Goal: Task Accomplishment & Management: Manage account settings

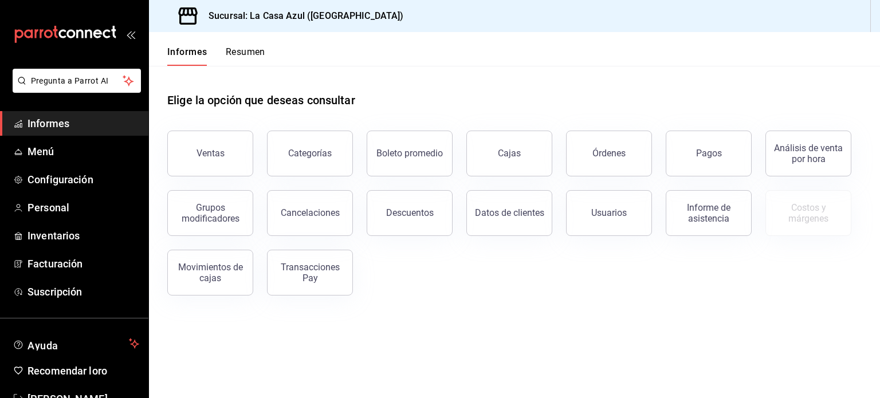
click at [732, 52] on header "Informes Resumen" at bounding box center [514, 49] width 731 height 34
click at [32, 162] on link "Menú" at bounding box center [74, 151] width 148 height 25
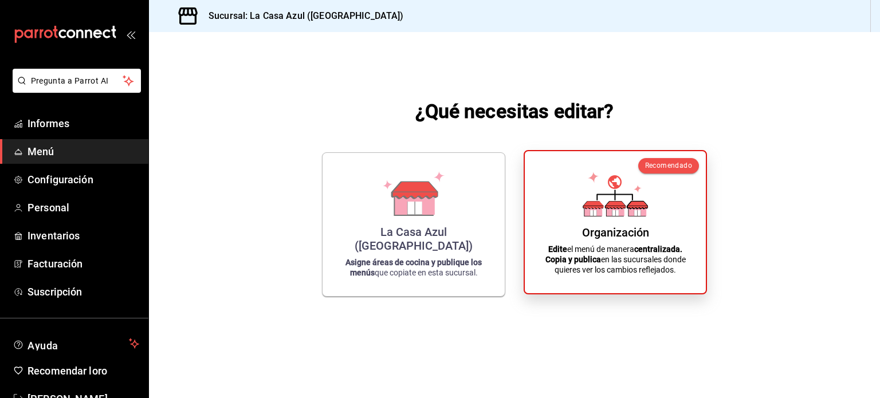
click at [618, 215] on icon at bounding box center [616, 213] width 6 height 6
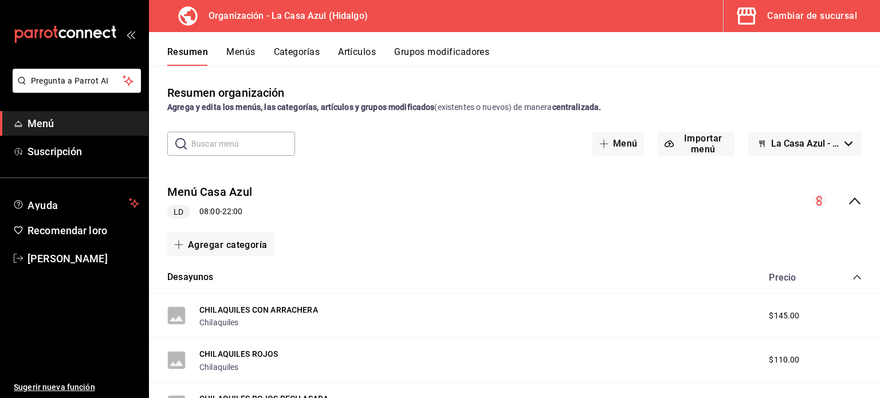
click at [290, 48] on font "Categorías" at bounding box center [297, 51] width 46 height 11
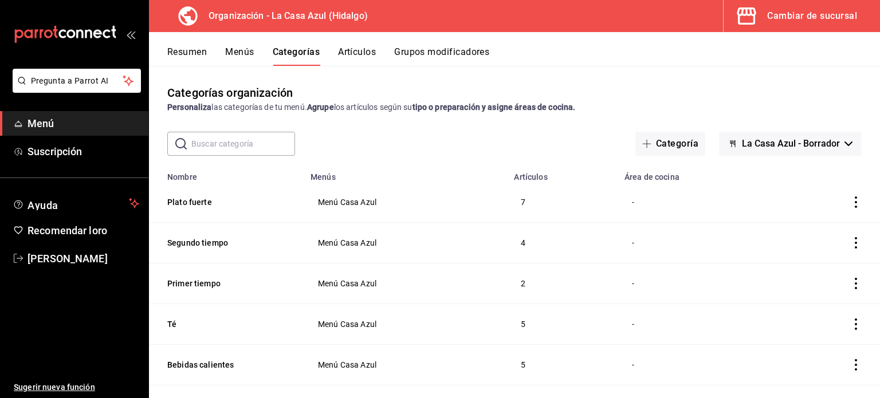
click at [271, 142] on input "text" at bounding box center [243, 143] width 104 height 23
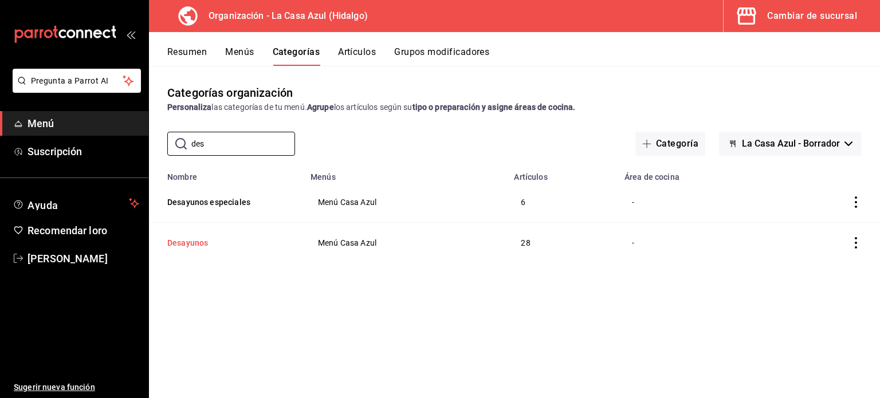
type input "des"
click at [190, 245] on button "Desayunos" at bounding box center [224, 242] width 115 height 11
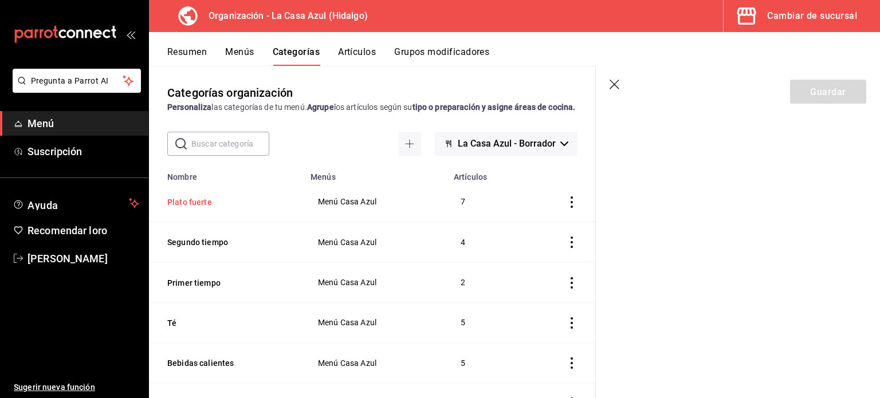
click at [201, 208] on button "Plato fuerte" at bounding box center [224, 202] width 115 height 11
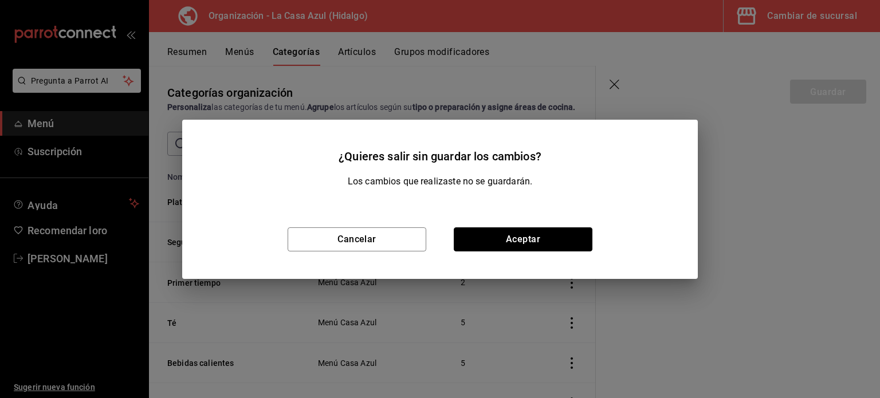
click at [480, 241] on button "Aceptar" at bounding box center [523, 240] width 139 height 24
click at [528, 222] on td "categoríasTabla" at bounding box center [560, 202] width 72 height 40
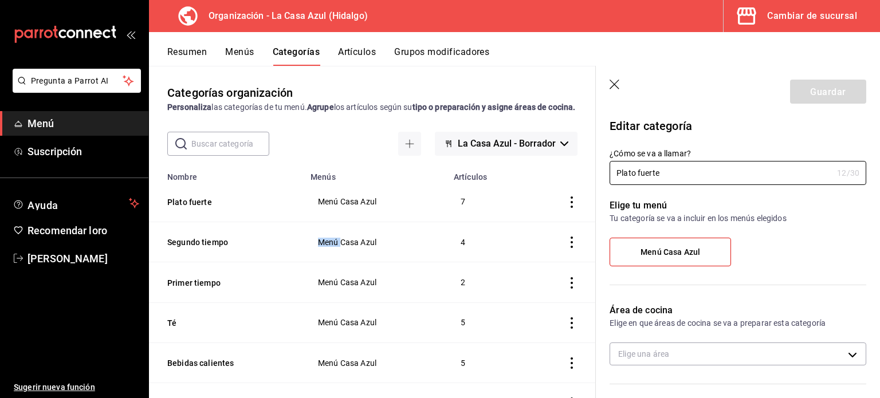
radio input "false"
radio input "true"
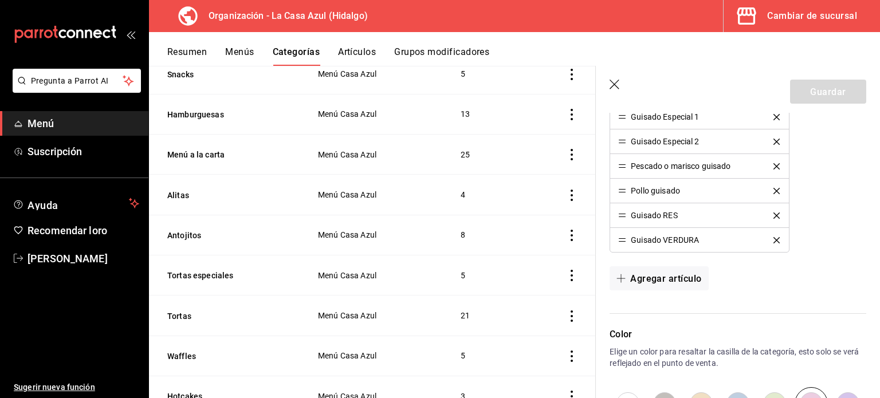
scroll to position [1193, 0]
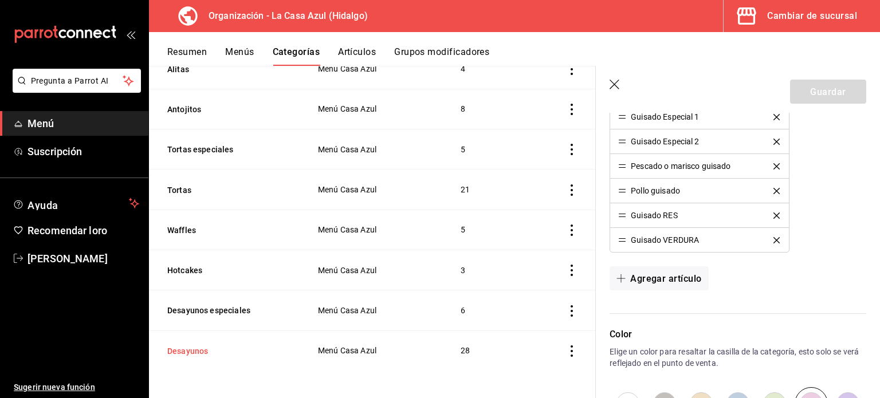
click at [200, 350] on button "Desayunos" at bounding box center [224, 351] width 115 height 11
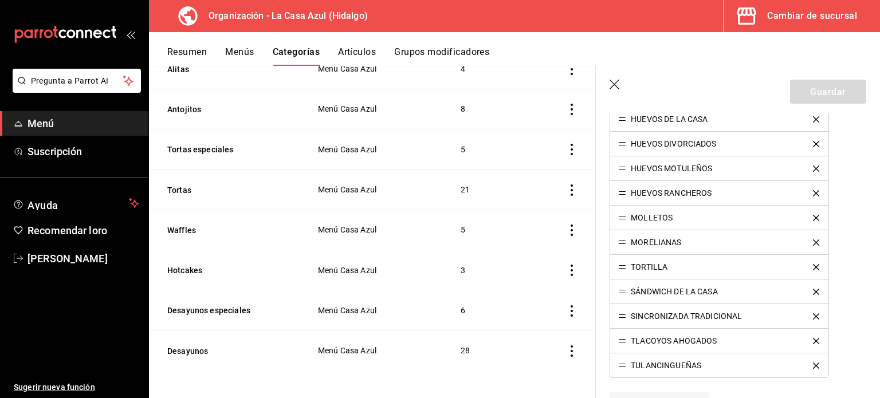
scroll to position [766, 0]
drag, startPoint x: 621, startPoint y: 165, endPoint x: 617, endPoint y: 142, distance: 23.3
drag, startPoint x: 620, startPoint y: 143, endPoint x: 622, endPoint y: 170, distance: 26.5
drag, startPoint x: 624, startPoint y: 167, endPoint x: 635, endPoint y: 146, distance: 23.8
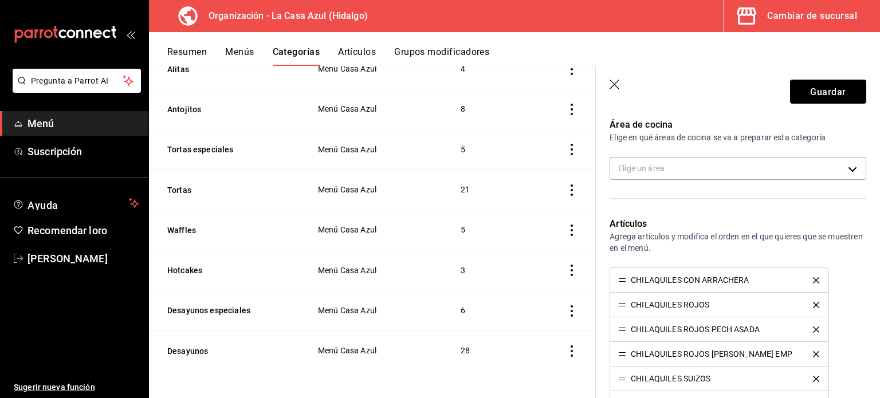
scroll to position [188, 0]
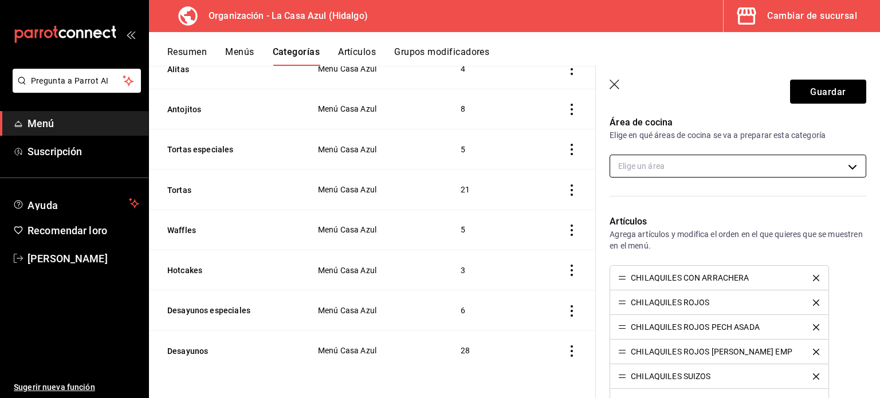
click at [839, 162] on body "Pregunta a Parrot AI Menú Suscripción Ayuda Recomendar loro Berenice Bustos Sug…" at bounding box center [440, 199] width 880 height 398
click at [624, 199] on input "checkbox" at bounding box center [625, 204] width 10 height 10
checkbox input "true"
type input "e34fe6eb-a6a0-4674-9708-e38fb42f605d"
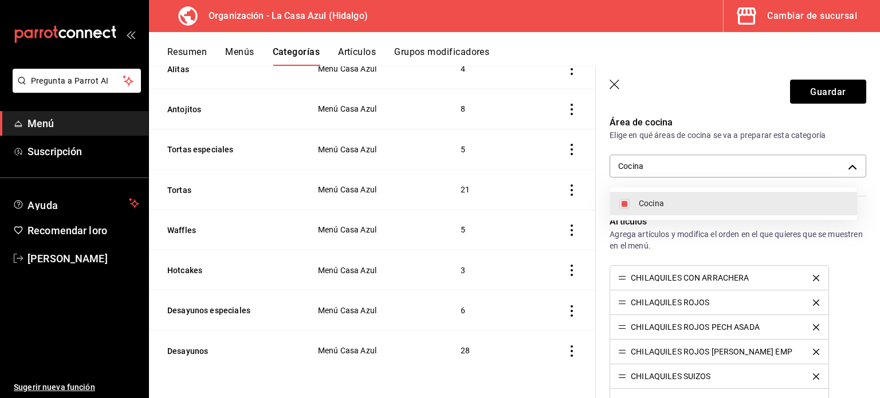
click at [828, 80] on div at bounding box center [440, 199] width 880 height 398
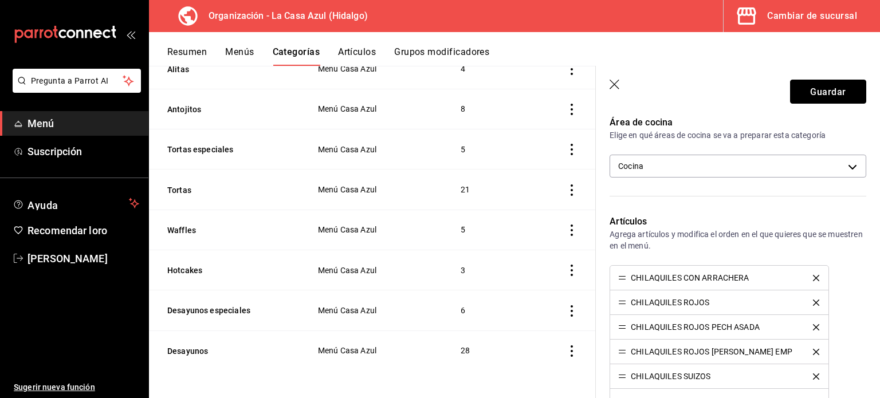
click at [825, 86] on button "Guardar" at bounding box center [828, 92] width 76 height 24
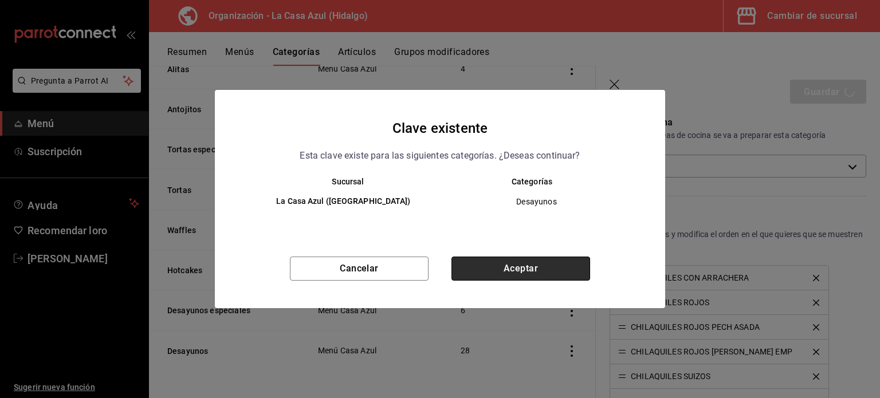
click at [538, 271] on button "Aceptar" at bounding box center [521, 269] width 139 height 24
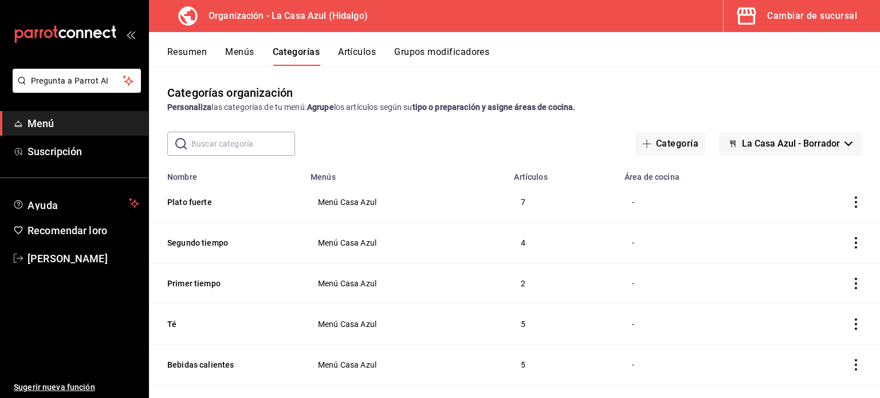
click at [229, 60] on button "Menús" at bounding box center [239, 56] width 29 height 20
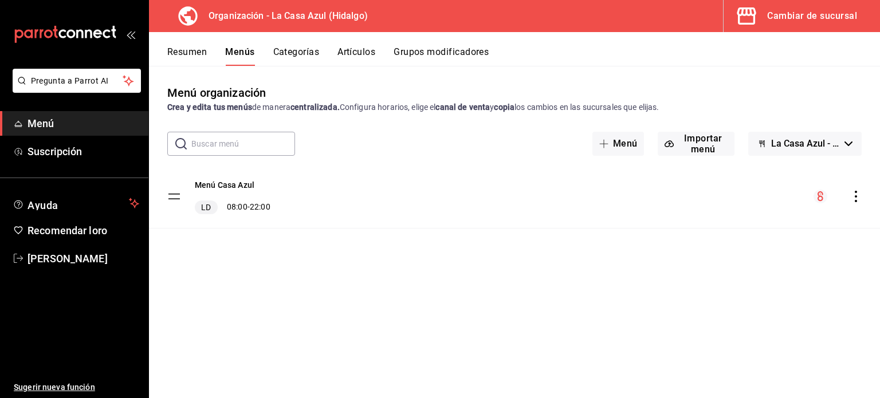
click at [859, 192] on icon "comportamiento" at bounding box center [856, 196] width 11 height 11
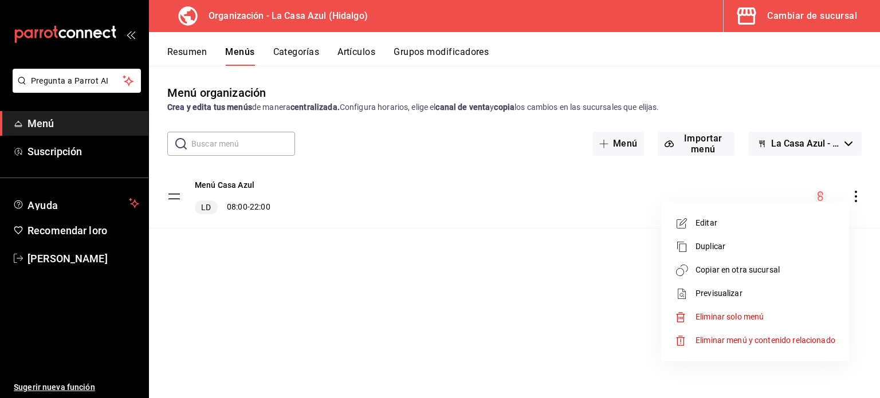
click at [706, 249] on font "Duplicar" at bounding box center [711, 246] width 30 height 9
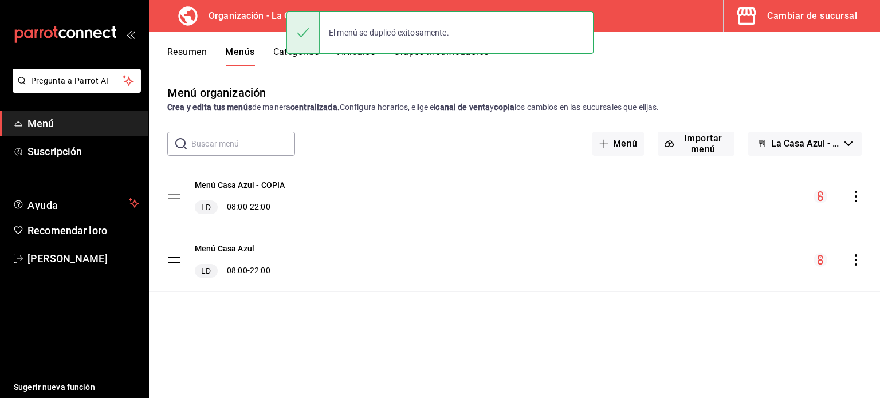
click at [856, 199] on icon "comportamiento" at bounding box center [856, 196] width 11 height 11
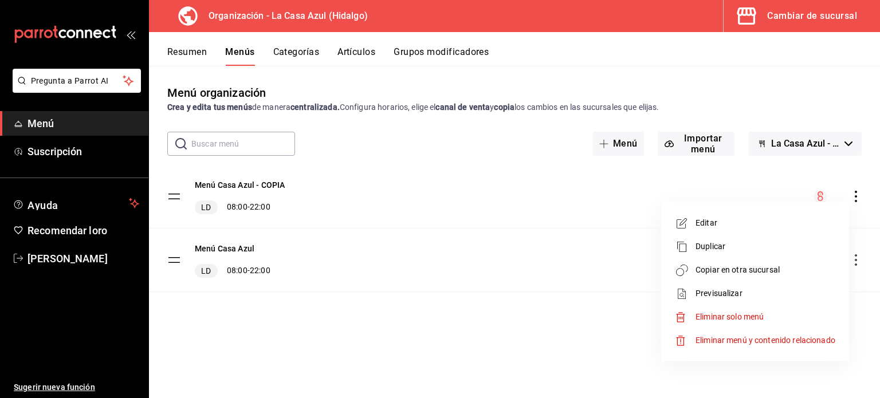
click at [734, 314] on font "Eliminar solo menú" at bounding box center [730, 316] width 68 height 9
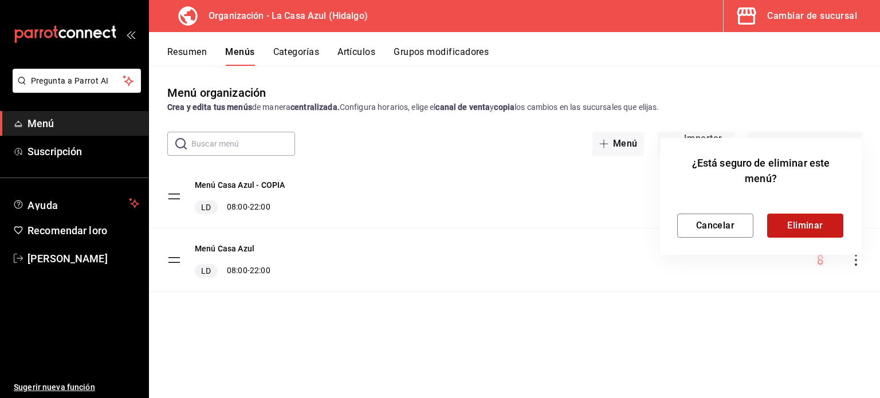
click at [815, 221] on button "Eliminar" at bounding box center [806, 226] width 76 height 24
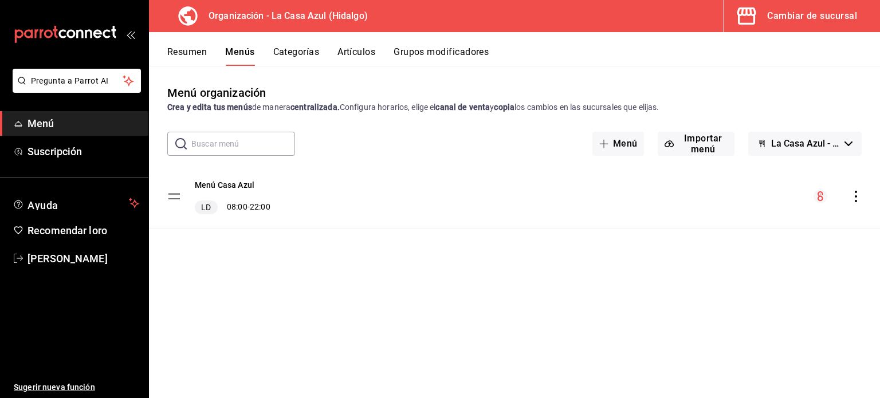
click at [858, 197] on icon "comportamiento" at bounding box center [856, 196] width 11 height 11
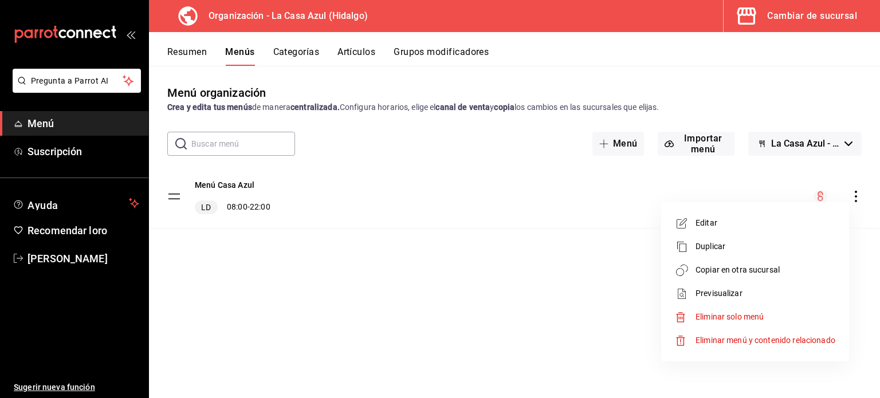
click at [779, 277] on li "Copiar en otra sucursal" at bounding box center [755, 271] width 179 height 24
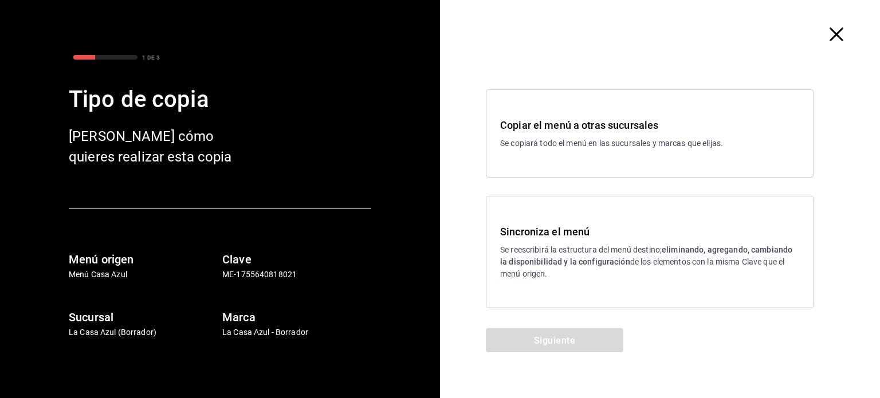
click at [577, 263] on font "eliminando, agregando, cambiando la disponibilidad y la configuración" at bounding box center [646, 255] width 292 height 21
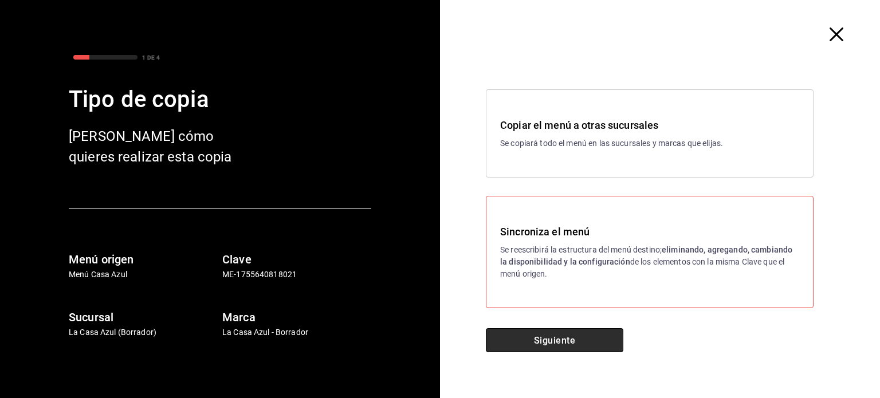
click at [540, 334] on button "Siguiente" at bounding box center [555, 340] width 138 height 24
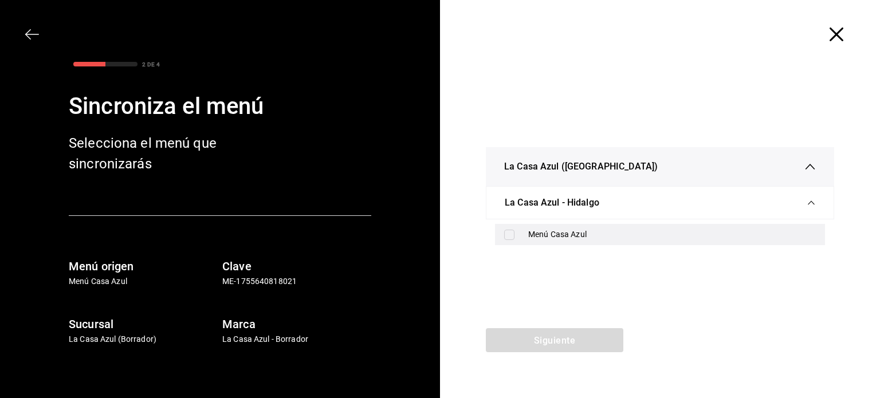
click at [556, 238] on font "Menú Casa Azul" at bounding box center [557, 234] width 58 height 9
checkbox input "true"
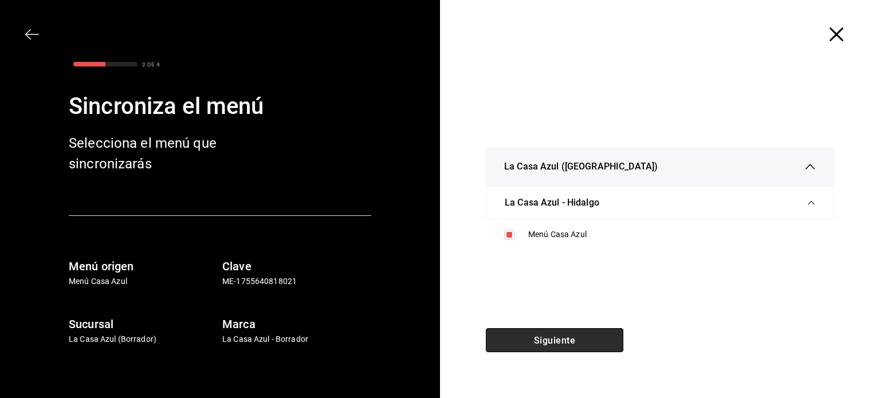
click at [534, 339] on font "Siguiente" at bounding box center [554, 340] width 41 height 11
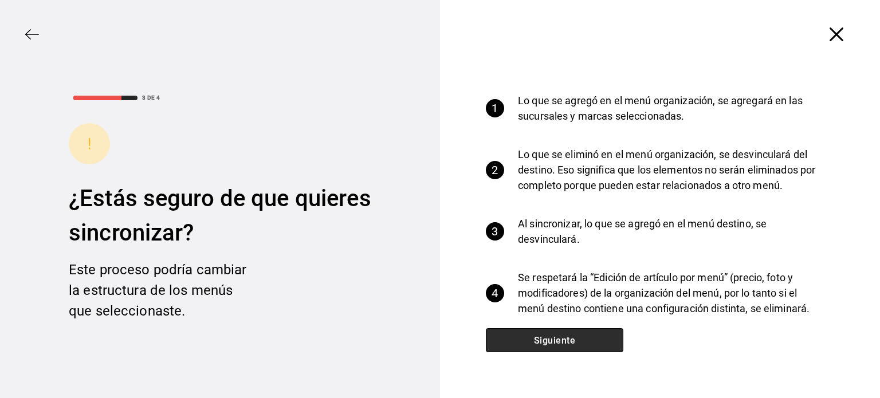
click at [534, 339] on font "Siguiente" at bounding box center [554, 340] width 41 height 11
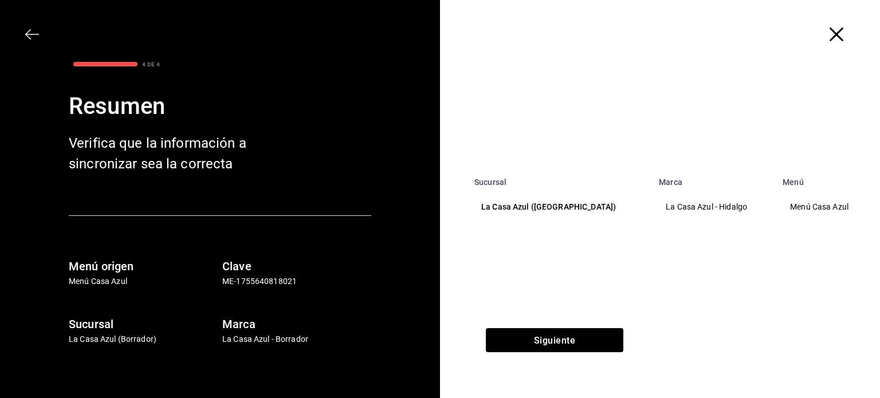
click at [530, 212] on font "La Casa Azul (Hidalgo)" at bounding box center [548, 206] width 135 height 9
click at [541, 342] on font "Siguiente" at bounding box center [554, 340] width 41 height 11
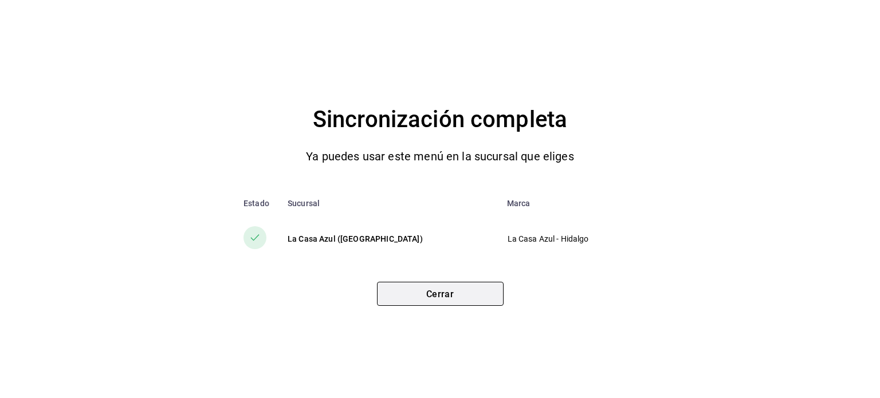
click at [420, 293] on button "Cerrar" at bounding box center [440, 294] width 127 height 24
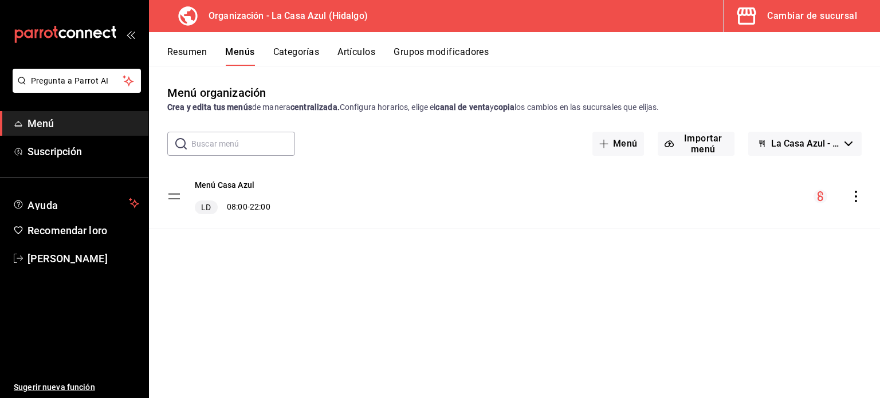
click at [429, 50] on font "Grupos modificadores" at bounding box center [441, 51] width 95 height 11
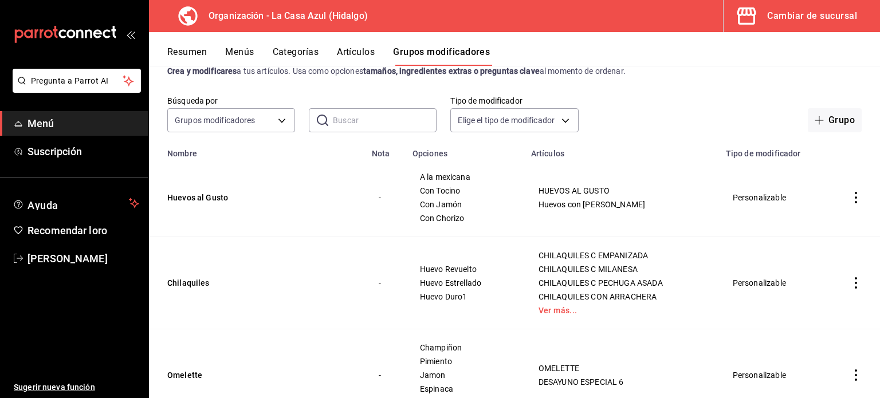
scroll to position [39, 0]
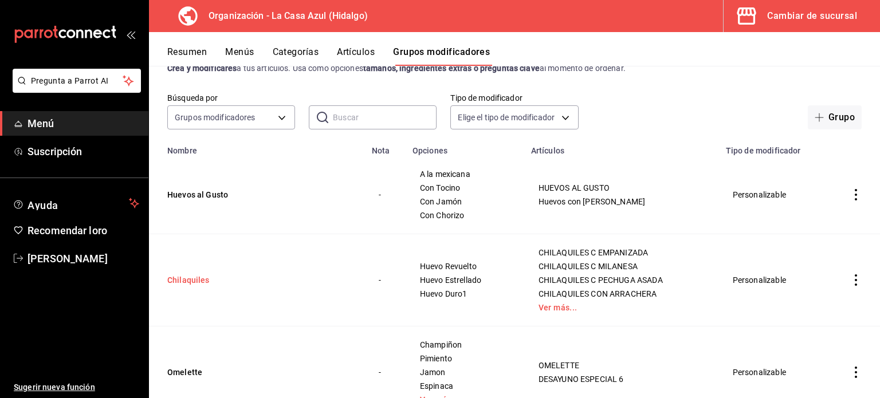
click at [186, 284] on button "Chilaquiles" at bounding box center [236, 280] width 138 height 11
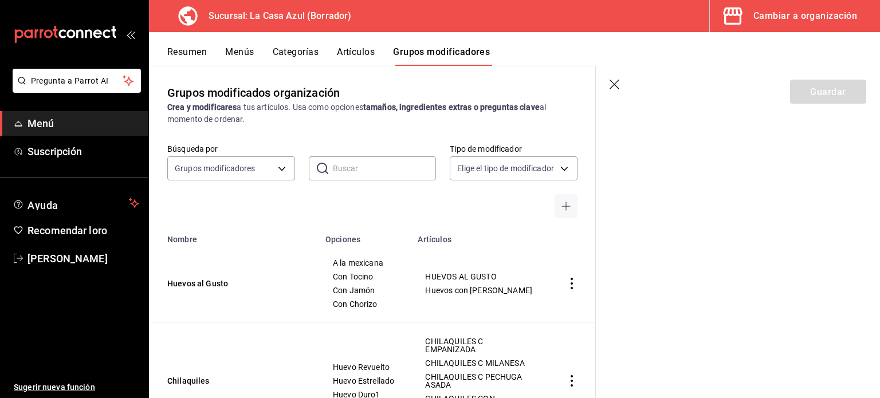
click at [604, 187] on section "Guardar" at bounding box center [738, 232] width 284 height 332
click at [599, 187] on section "Guardar" at bounding box center [738, 232] width 284 height 332
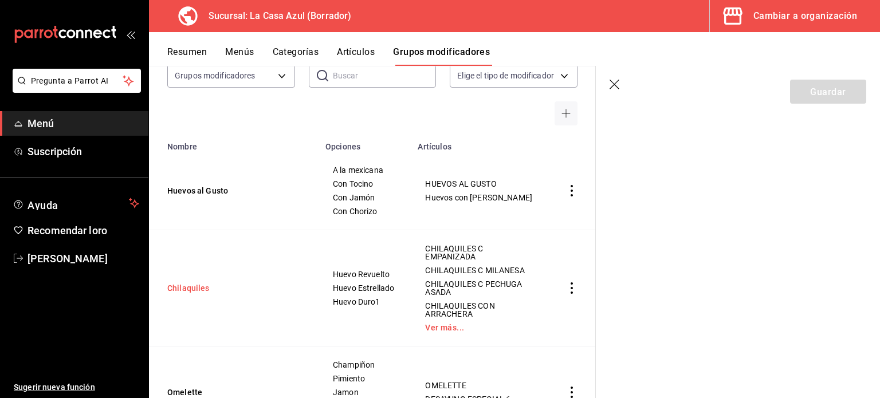
click at [179, 289] on button "Chilaquiles" at bounding box center [236, 288] width 138 height 11
click at [202, 191] on button "Huevos al Gusto" at bounding box center [236, 190] width 138 height 11
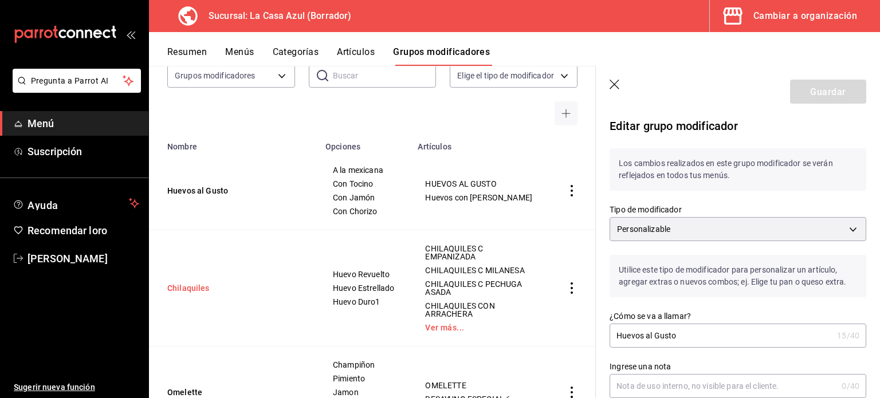
click at [199, 289] on button "Chilaquiles" at bounding box center [236, 288] width 138 height 11
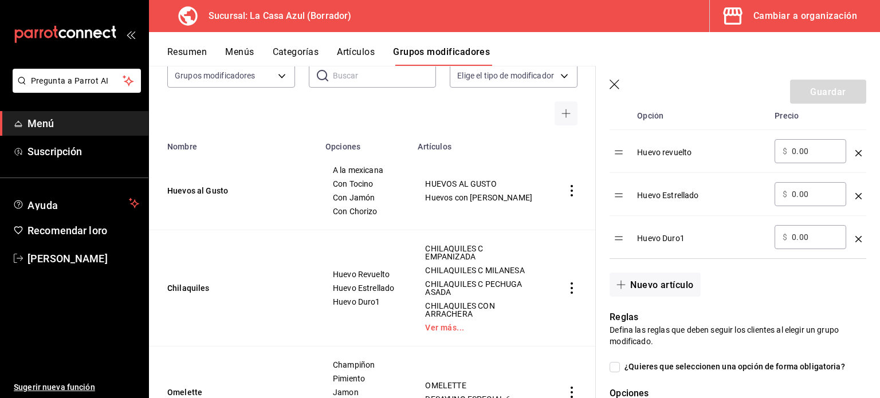
scroll to position [371, 0]
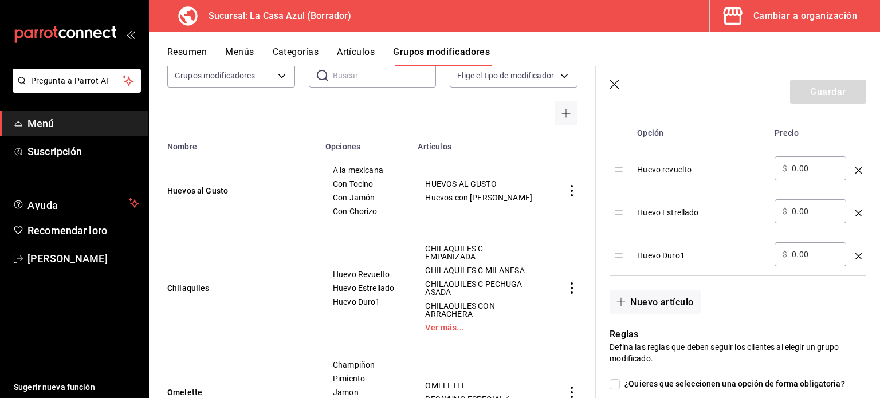
click at [675, 257] on font "Huevo Duro1" at bounding box center [661, 255] width 48 height 9
click at [626, 294] on button "Nuevo artículo" at bounding box center [655, 302] width 91 height 24
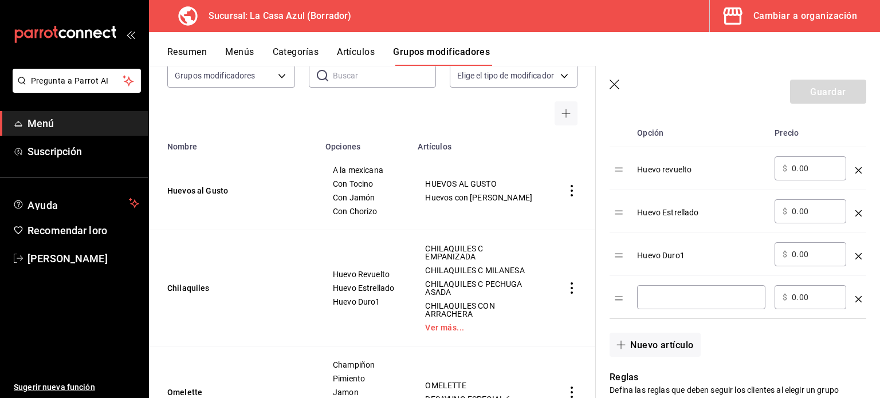
click at [659, 302] on input "Tabla de opciones" at bounding box center [701, 297] width 112 height 11
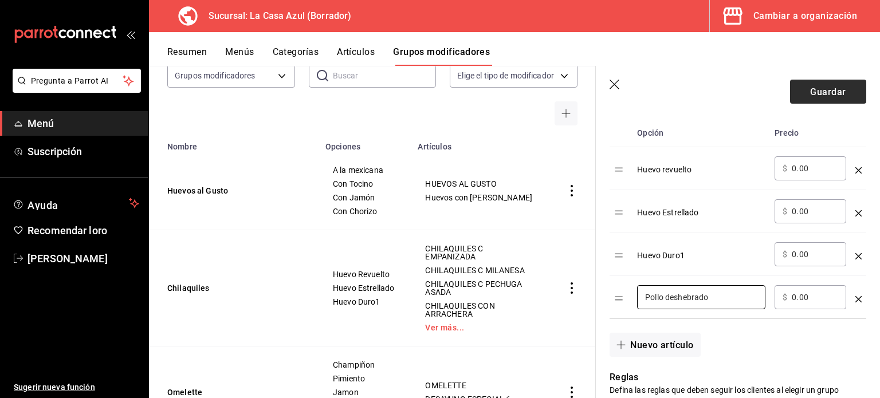
type input "Pollo deshebrado"
click at [833, 96] on font "Guardar" at bounding box center [829, 91] width 36 height 11
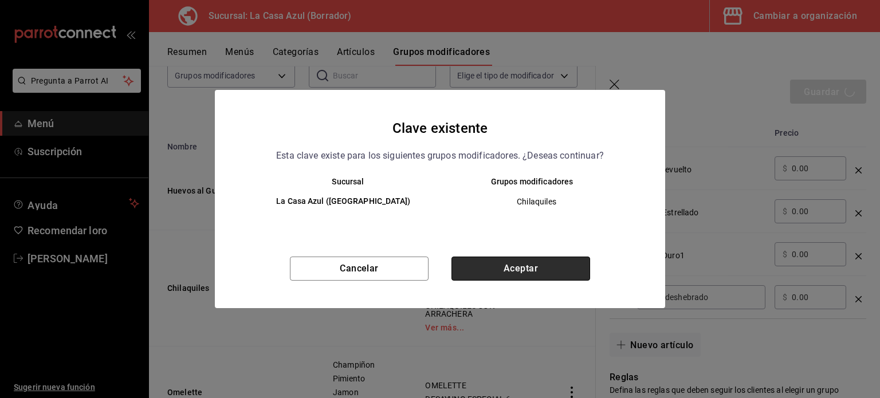
click at [516, 274] on button "Aceptar" at bounding box center [521, 269] width 139 height 24
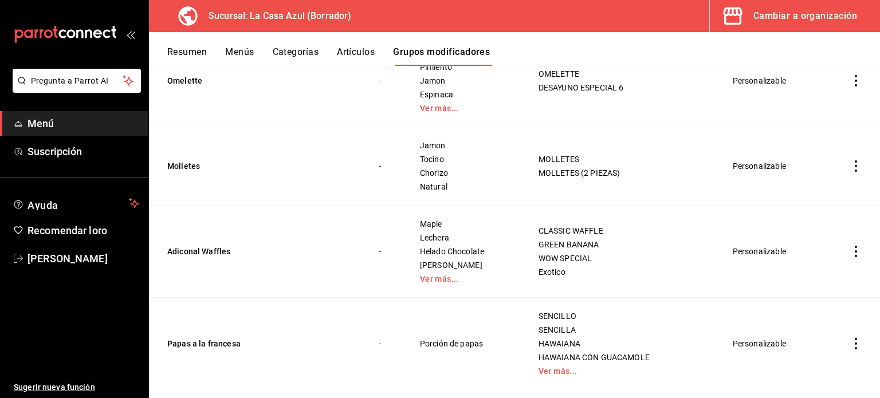
scroll to position [349, 0]
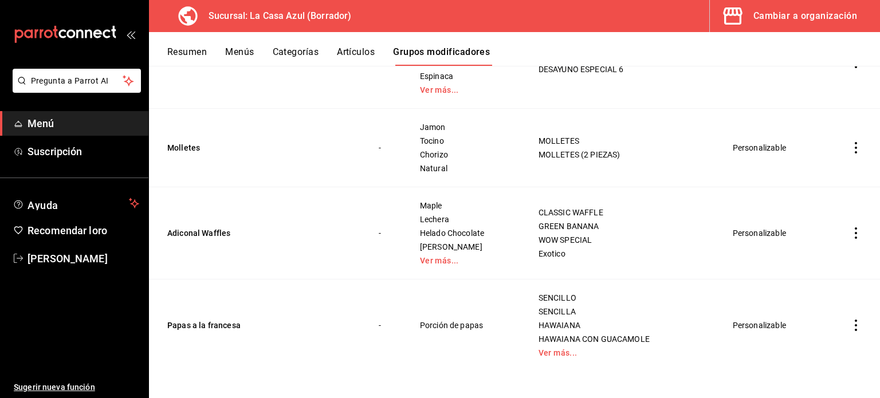
click at [249, 54] on font "Menús" at bounding box center [239, 51] width 29 height 11
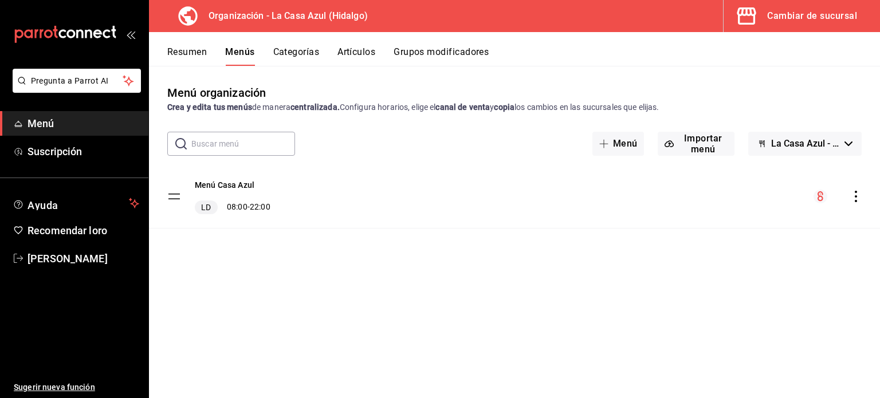
click at [440, 46] on font "Grupos modificadores" at bounding box center [441, 51] width 95 height 11
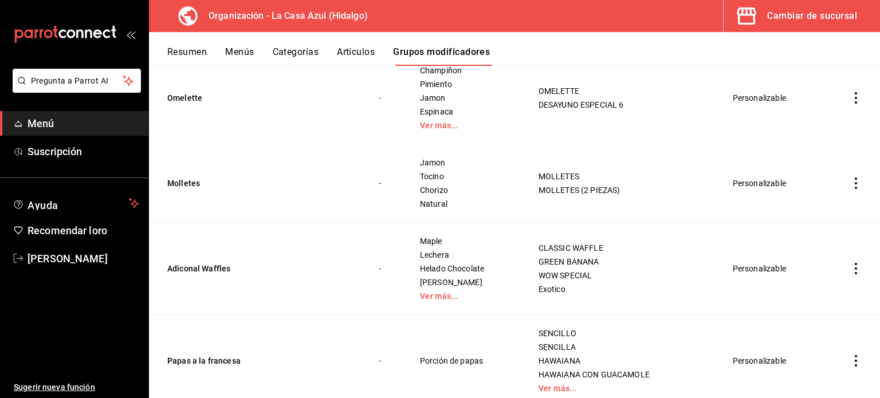
scroll to position [349, 0]
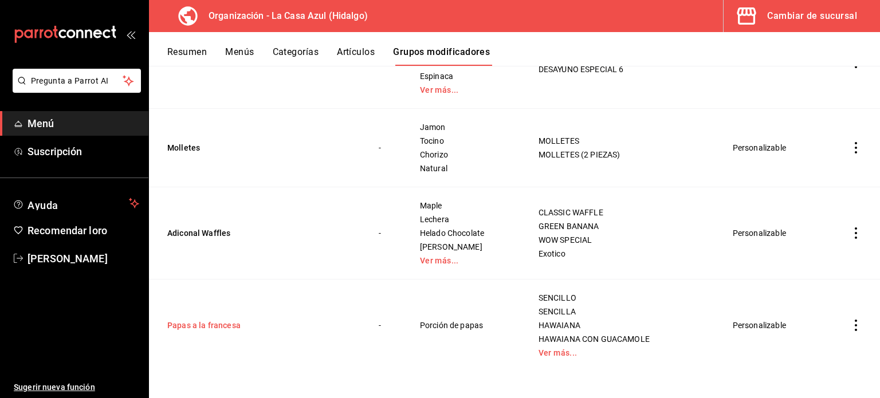
click at [205, 325] on button "Papas a la francesa" at bounding box center [236, 325] width 138 height 11
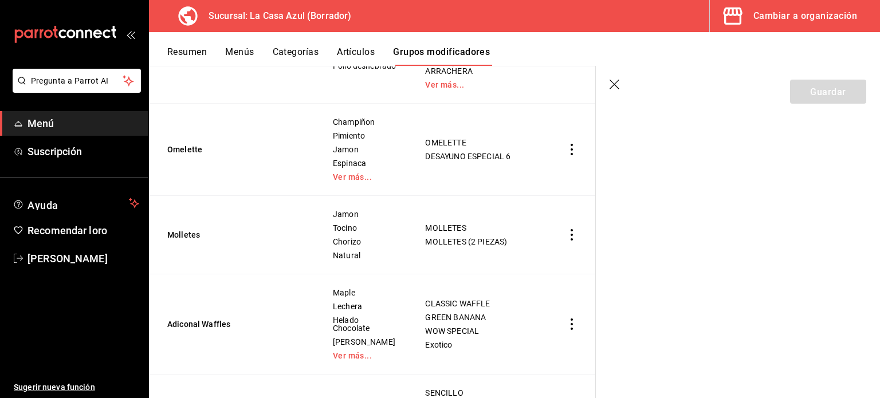
scroll to position [377, 0]
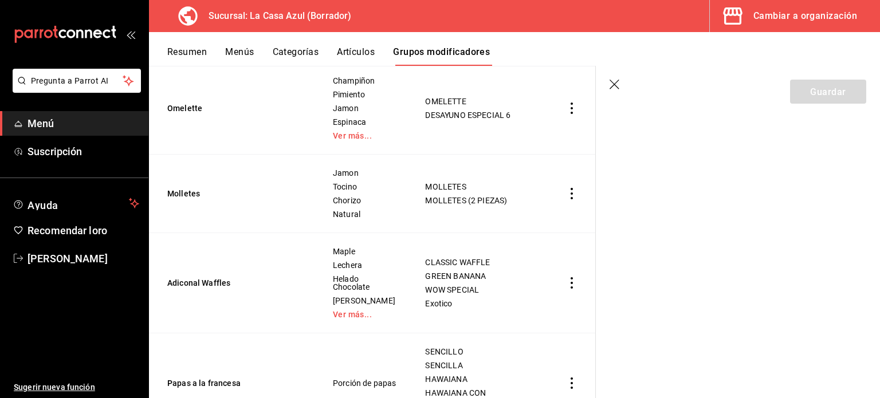
drag, startPoint x: 597, startPoint y: 332, endPoint x: 597, endPoint y: 339, distance: 6.3
click at [597, 339] on section "Guardar" at bounding box center [738, 232] width 284 height 332
click at [197, 282] on button "Adiconal Waffles" at bounding box center [236, 282] width 138 height 11
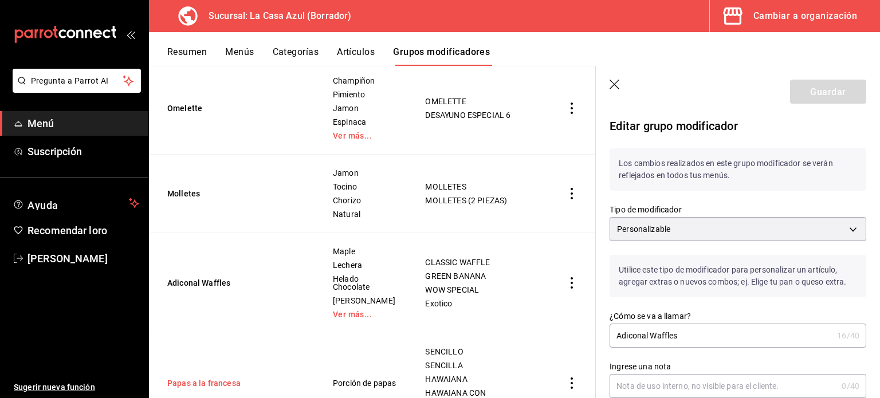
click at [198, 380] on button "Papas a la francesa" at bounding box center [236, 383] width 138 height 11
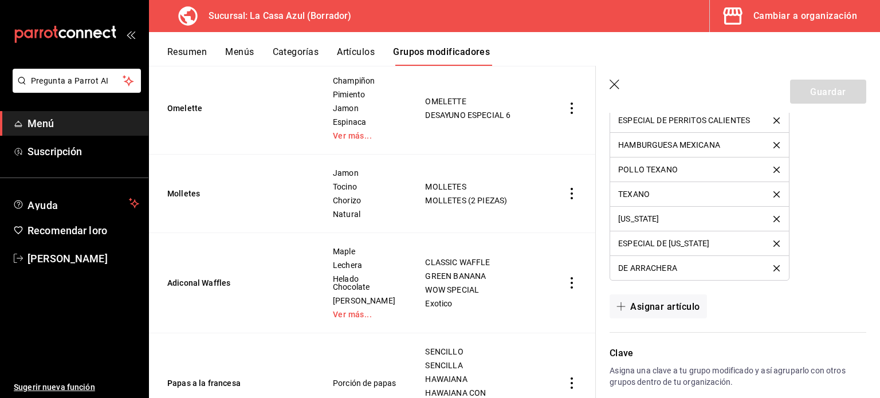
scroll to position [965, 0]
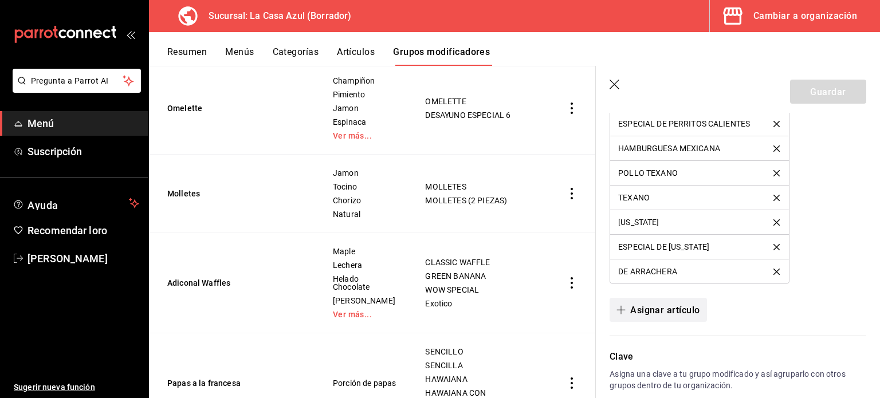
click at [656, 312] on font "Asignar artículo" at bounding box center [665, 309] width 69 height 11
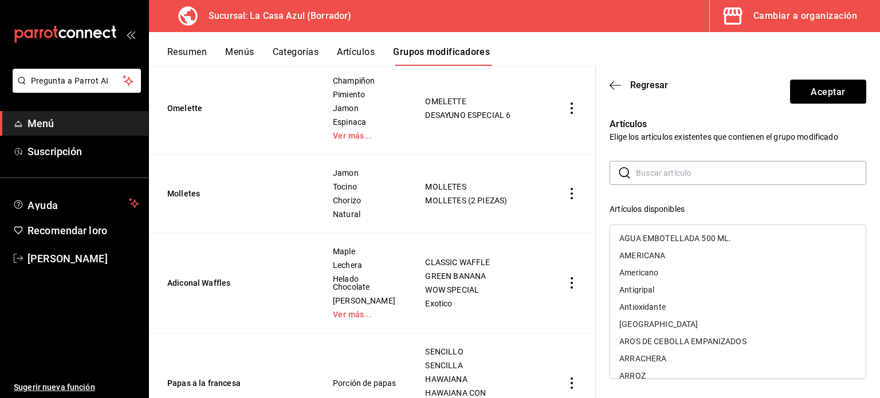
click at [666, 167] on input "text" at bounding box center [751, 173] width 230 height 23
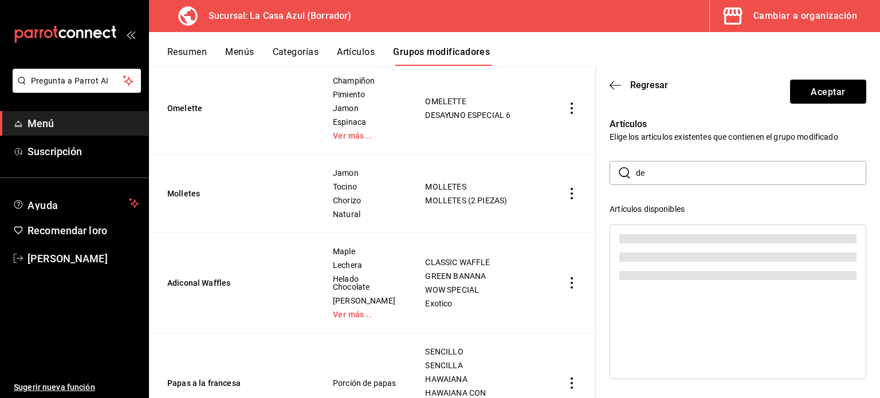
type input "d"
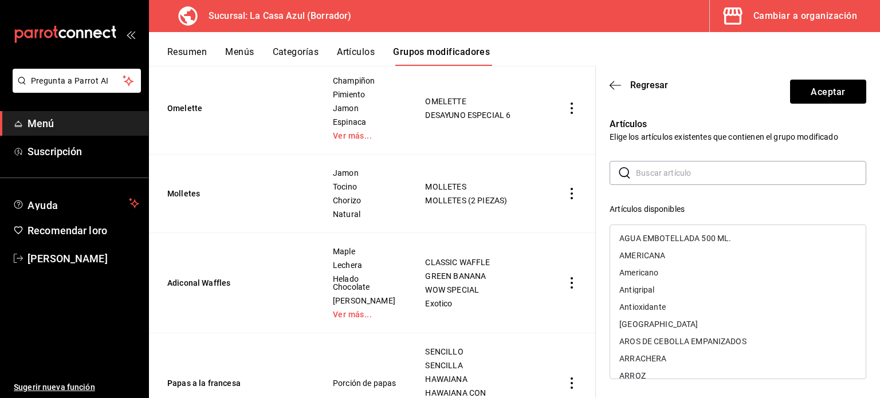
drag, startPoint x: 602, startPoint y: 288, endPoint x: 605, endPoint y: 332, distance: 44.3
click at [605, 332] on div "Artículos Elige los artículos existentes que contienen el grupo modificado ​ ​ …" at bounding box center [731, 337] width 271 height 467
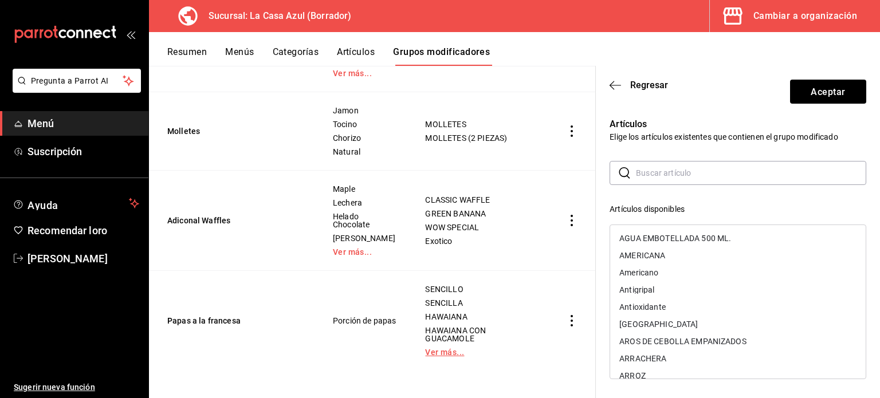
click at [441, 350] on link "Ver más..." at bounding box center [479, 353] width 108 height 8
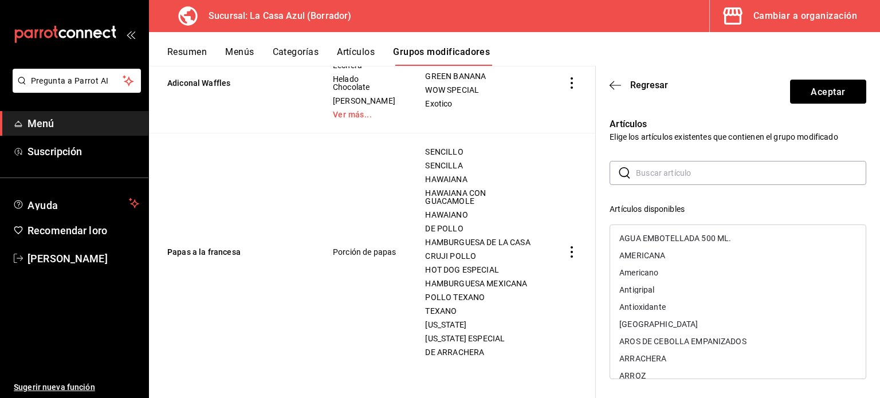
scroll to position [584, 0]
click at [690, 169] on input "text" at bounding box center [751, 173] width 230 height 23
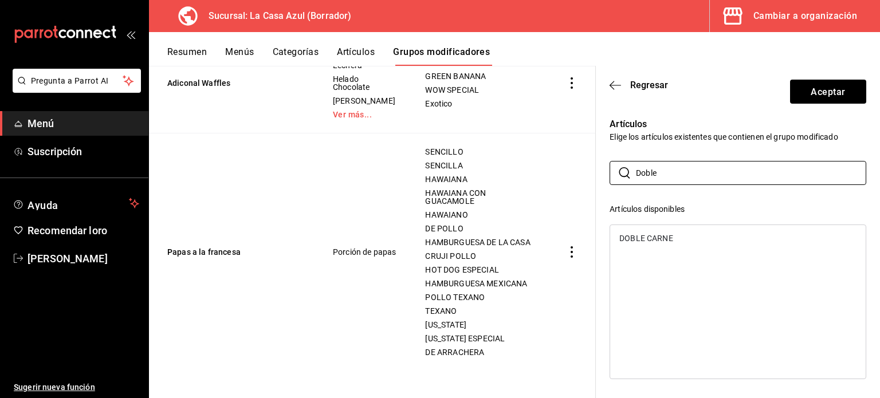
click at [656, 239] on font "DOBLE CARNE" at bounding box center [646, 238] width 53 height 9
click at [667, 182] on input "Doble" at bounding box center [751, 173] width 230 height 23
type input "d"
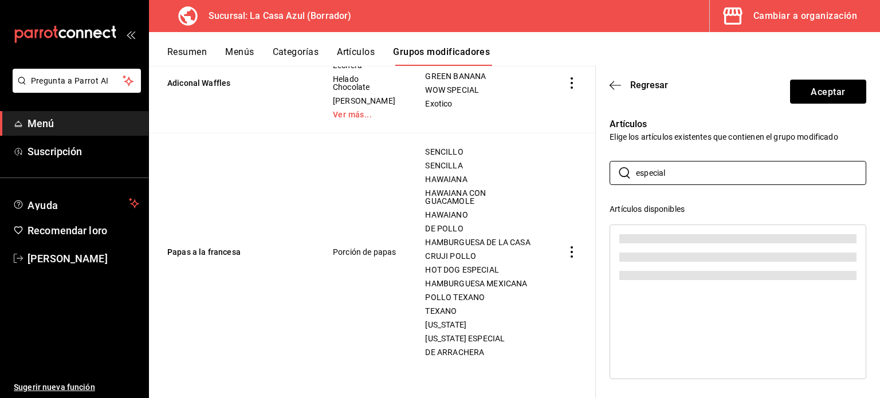
type input "especial"
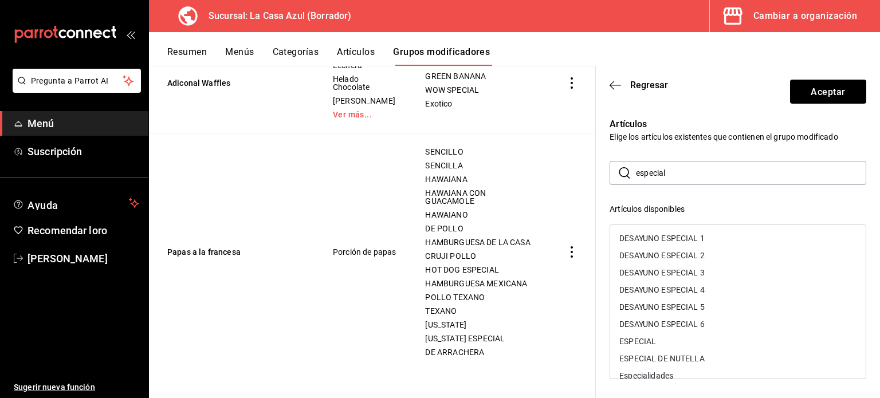
click at [711, 91] on header "Regresar Aceptar" at bounding box center [738, 89] width 284 height 47
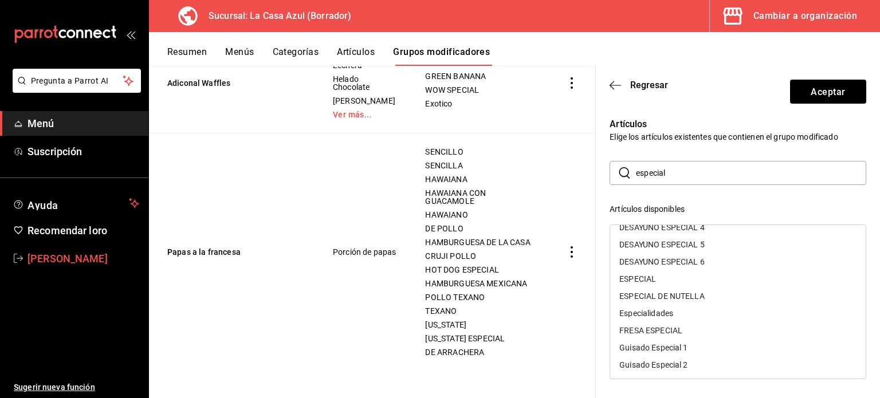
scroll to position [46, 0]
click at [645, 297] on font "ESPECIAL" at bounding box center [638, 295] width 37 height 9
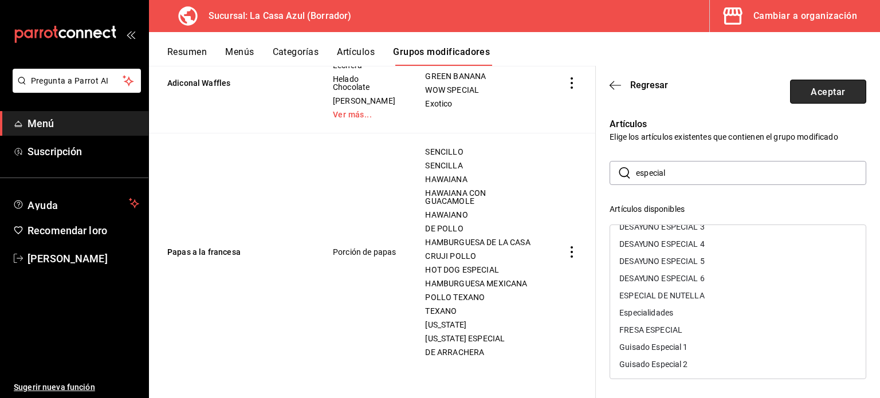
click at [798, 88] on button "Aceptar" at bounding box center [828, 92] width 76 height 24
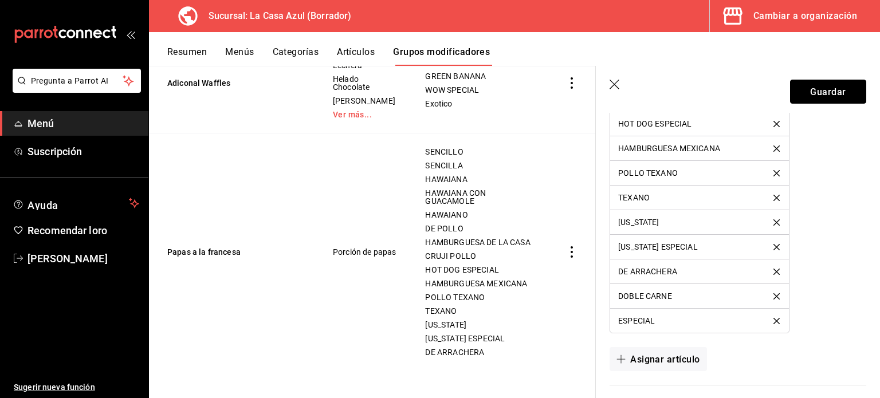
click at [798, 88] on button "Guardar" at bounding box center [828, 92] width 76 height 24
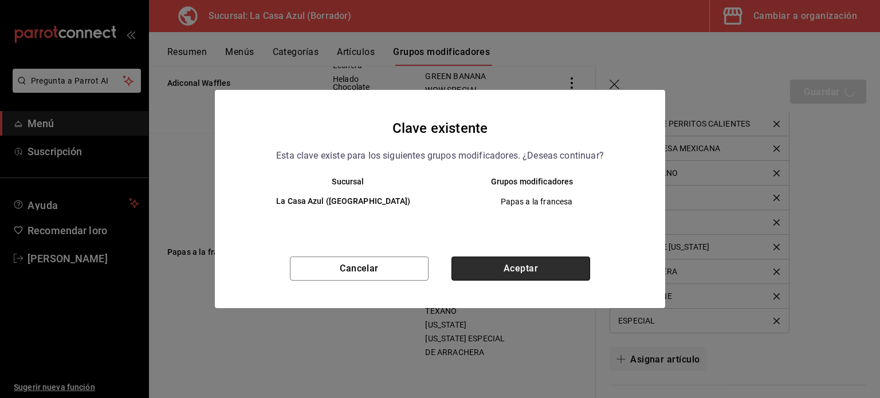
click at [511, 257] on button "Aceptar" at bounding box center [521, 269] width 139 height 24
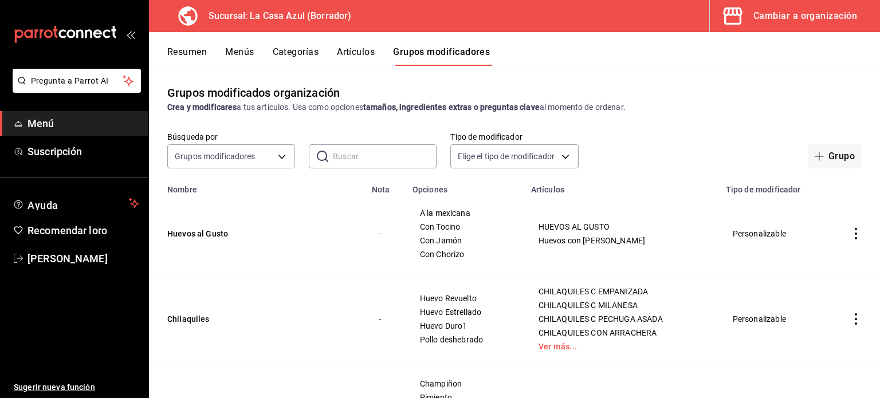
click at [238, 54] on font "Menús" at bounding box center [239, 51] width 29 height 11
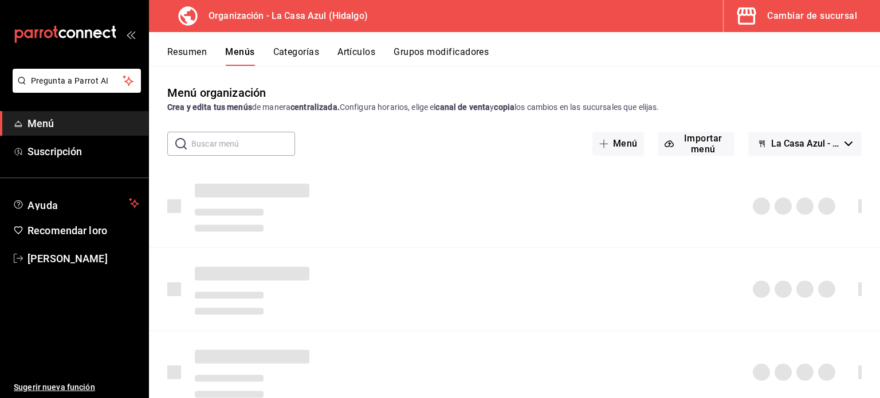
click at [250, 52] on font "Menús" at bounding box center [239, 51] width 29 height 11
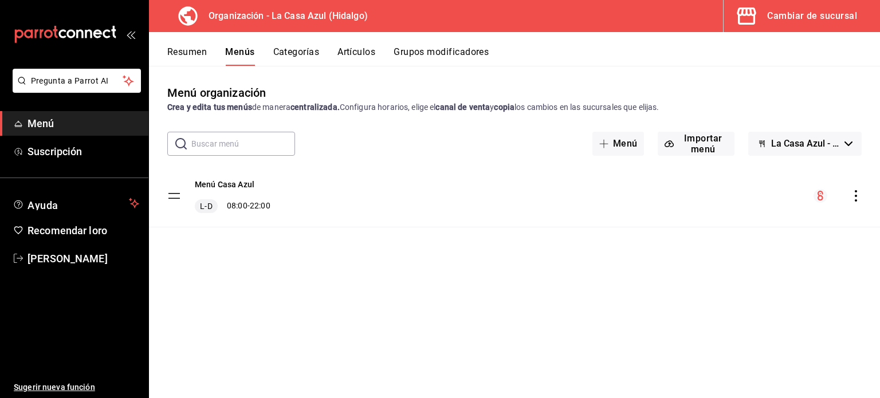
click at [860, 202] on div "menu-maker-table" at bounding box center [838, 196] width 48 height 14
click at [860, 195] on icon "comportamiento" at bounding box center [856, 196] width 11 height 11
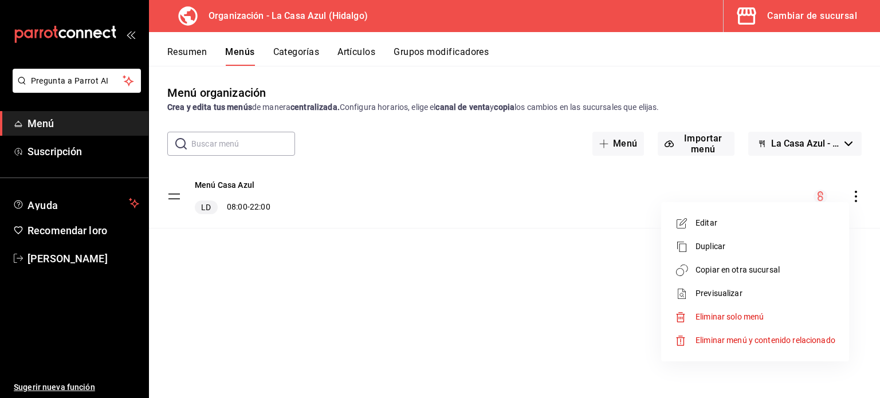
click at [743, 279] on li "Copiar en otra sucursal" at bounding box center [755, 271] width 179 height 24
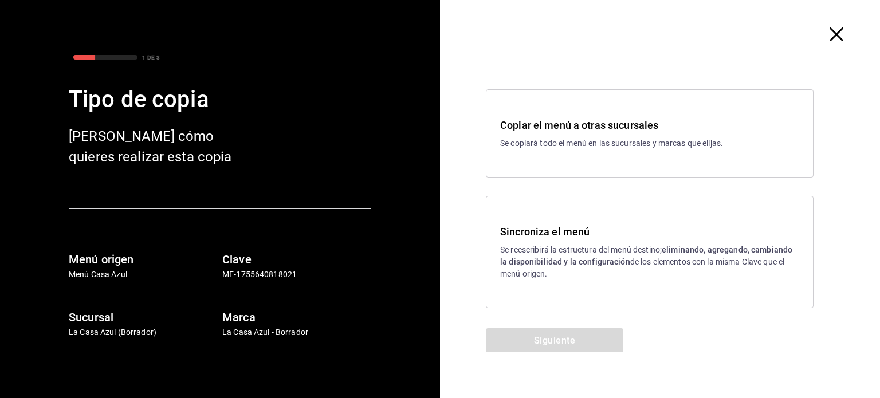
click at [596, 250] on font "Se reescribirá la estructura del menú destino;" at bounding box center [581, 249] width 162 height 9
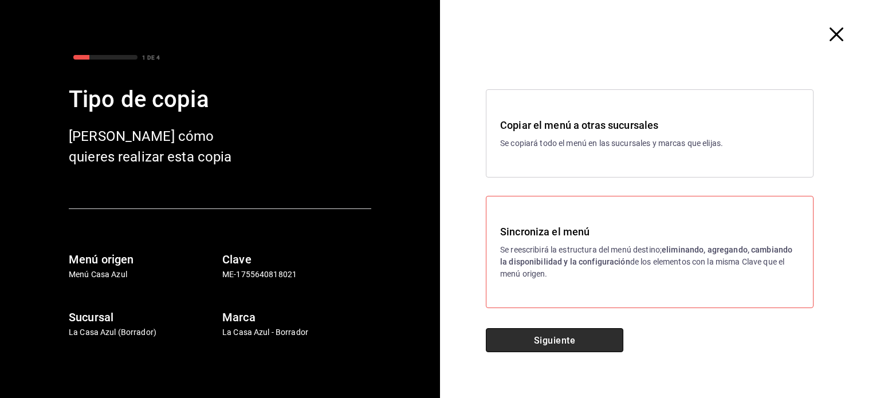
click at [554, 344] on font "Siguiente" at bounding box center [554, 340] width 41 height 11
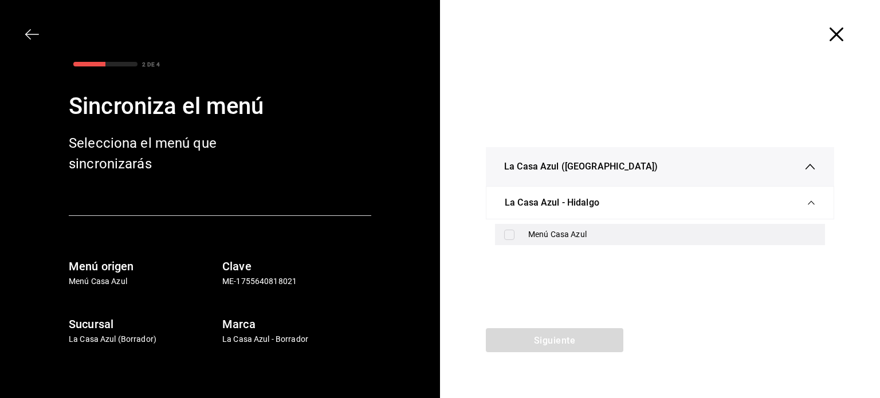
click at [547, 226] on div "Menú Casa Azul" at bounding box center [660, 234] width 330 height 21
checkbox input "true"
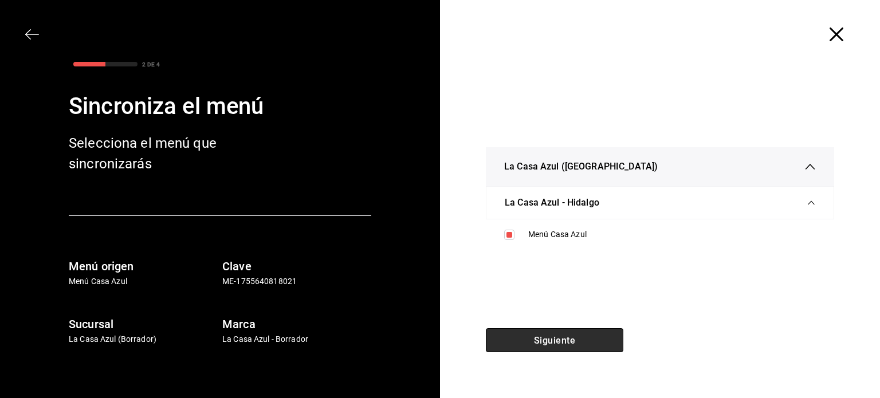
click at [523, 346] on button "Siguiente" at bounding box center [555, 340] width 138 height 24
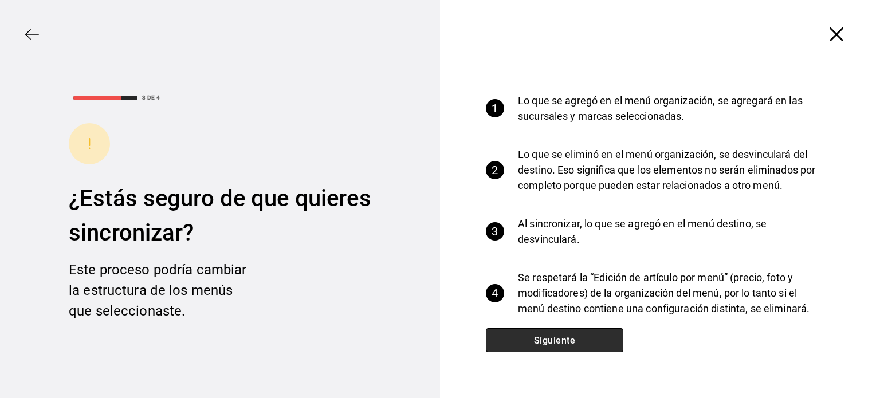
click at [523, 346] on button "Siguiente" at bounding box center [555, 340] width 138 height 24
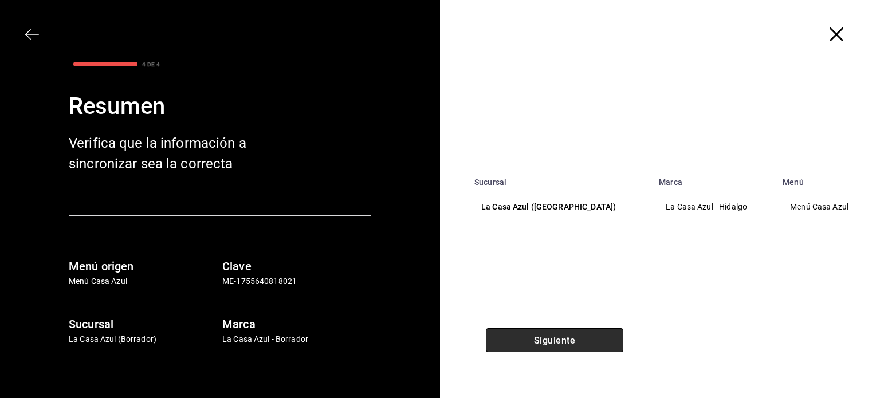
click at [523, 346] on button "Siguiente" at bounding box center [555, 340] width 138 height 24
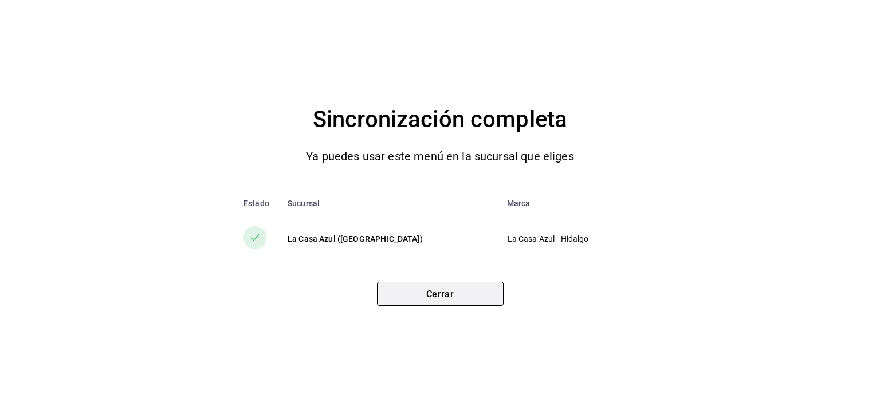
click at [459, 288] on button "Cerrar" at bounding box center [440, 294] width 127 height 24
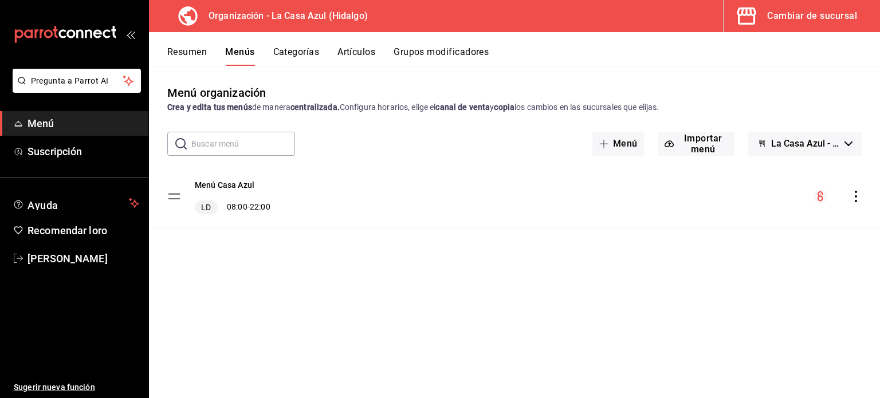
click at [446, 49] on font "Grupos modificadores" at bounding box center [441, 51] width 95 height 11
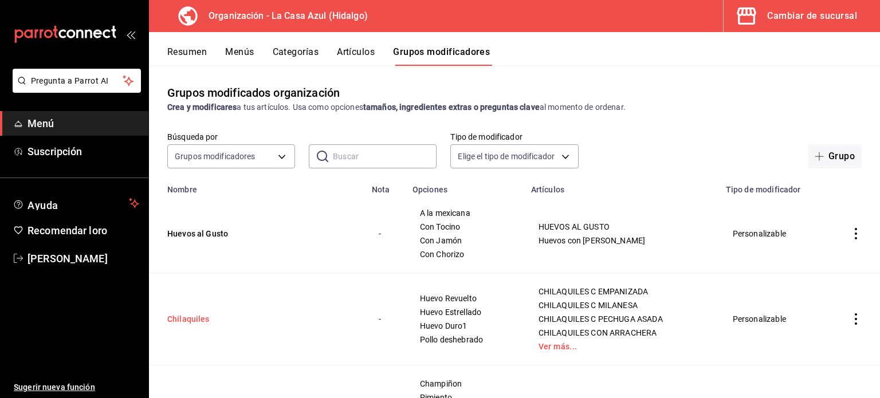
click at [170, 317] on button "Chilaquiles" at bounding box center [236, 319] width 138 height 11
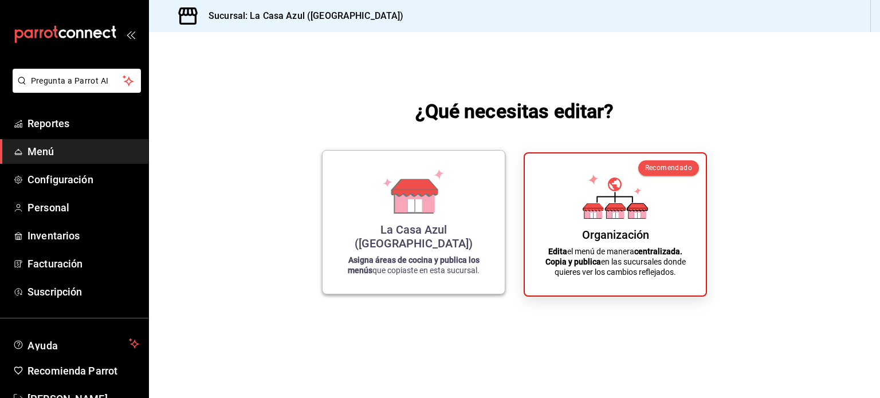
click at [449, 220] on div "La Casa Azul ([GEOGRAPHIC_DATA]) Asigna áreas de cocina y publica los menús que…" at bounding box center [413, 222] width 155 height 125
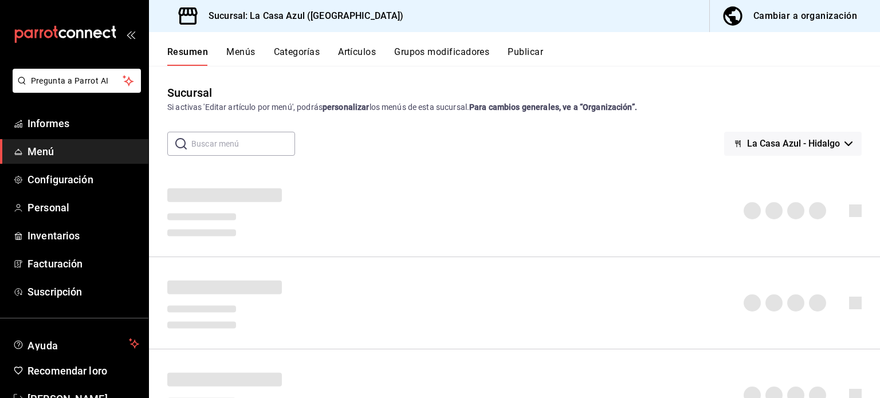
click at [443, 50] on font "Grupos modificadores" at bounding box center [441, 51] width 95 height 11
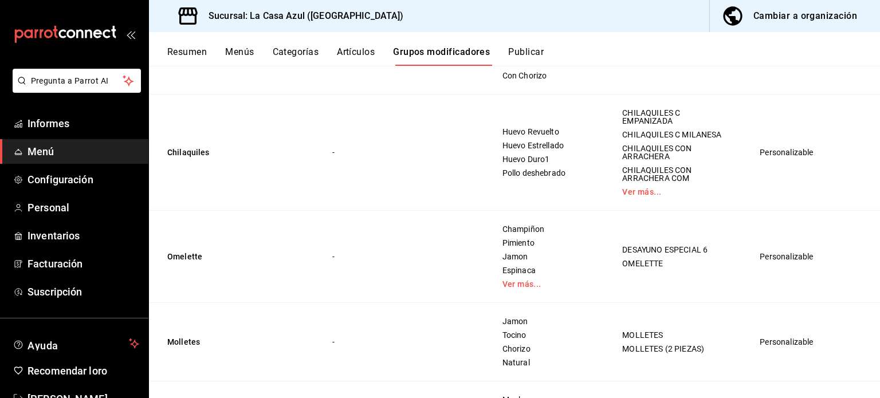
scroll to position [330, 0]
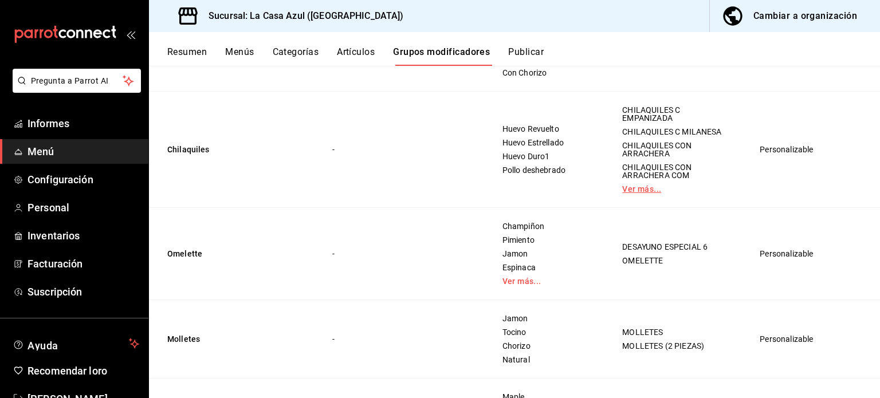
click at [623, 185] on link "Ver más..." at bounding box center [677, 189] width 109 height 8
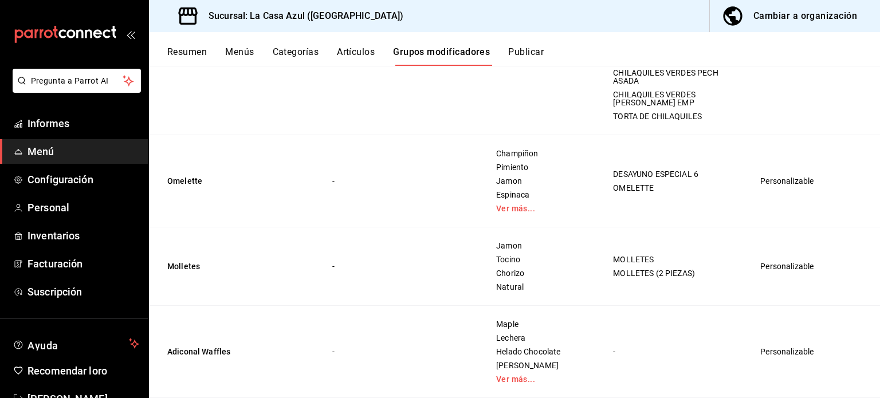
scroll to position [640, 0]
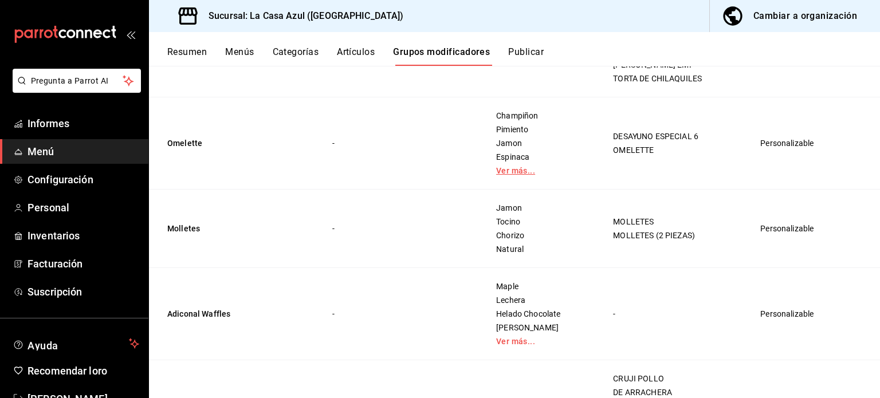
click at [507, 169] on link "Ver más..." at bounding box center [540, 171] width 88 height 8
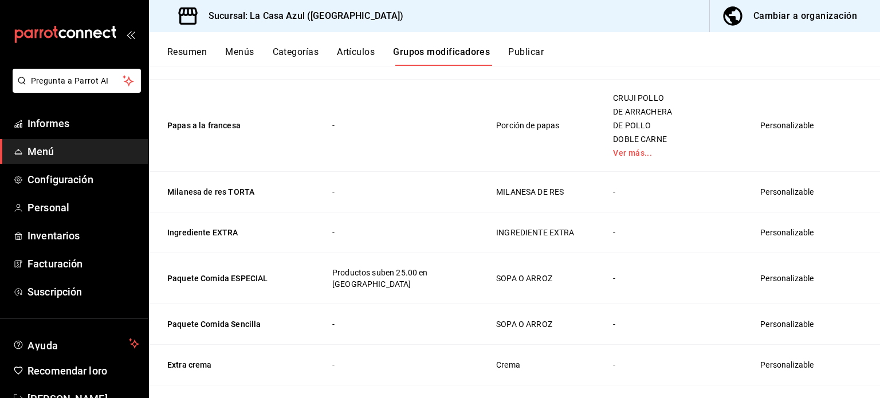
scroll to position [427, 0]
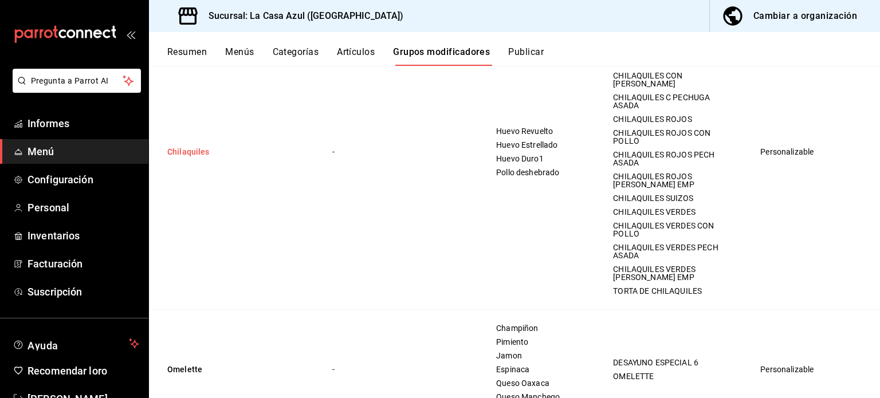
click at [202, 154] on button "Chilaquiles" at bounding box center [236, 151] width 138 height 11
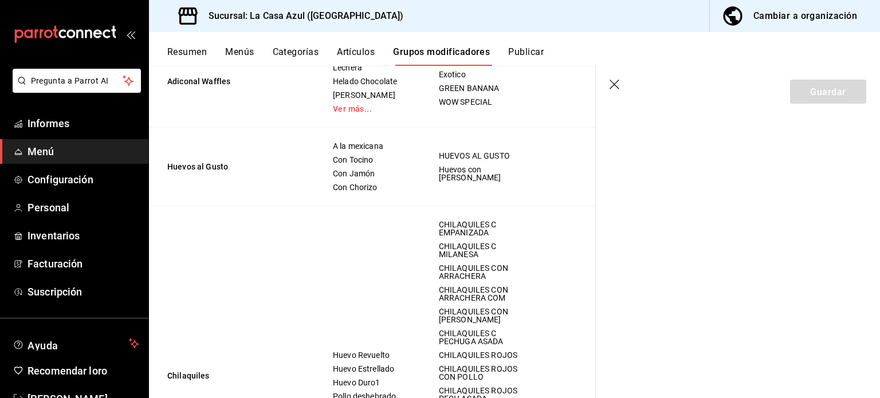
scroll to position [203, 0]
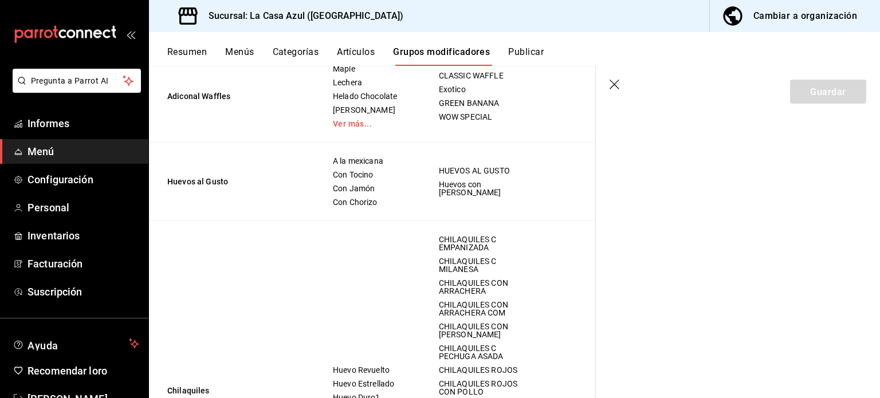
click at [776, 18] on font "Cambiar a organización" at bounding box center [806, 15] width 104 height 11
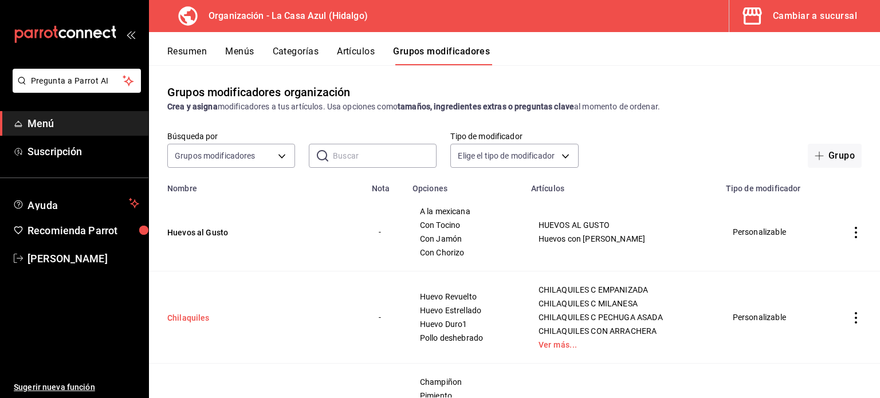
click at [195, 317] on button "Chilaquiles" at bounding box center [236, 317] width 138 height 11
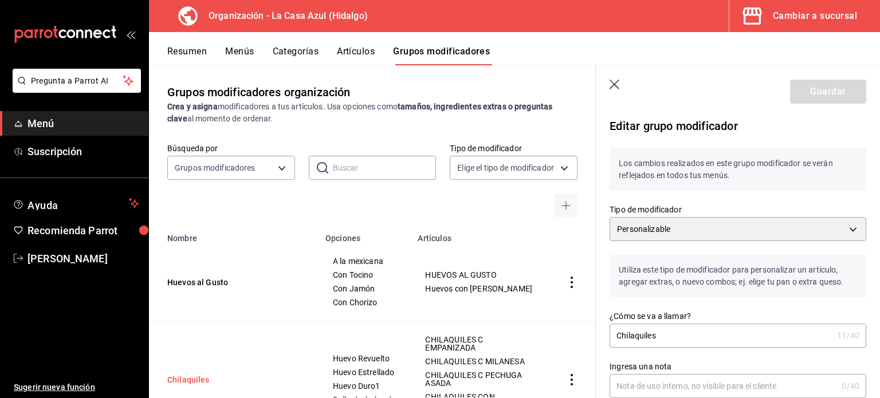
click at [189, 378] on button "Chilaquiles" at bounding box center [236, 379] width 138 height 11
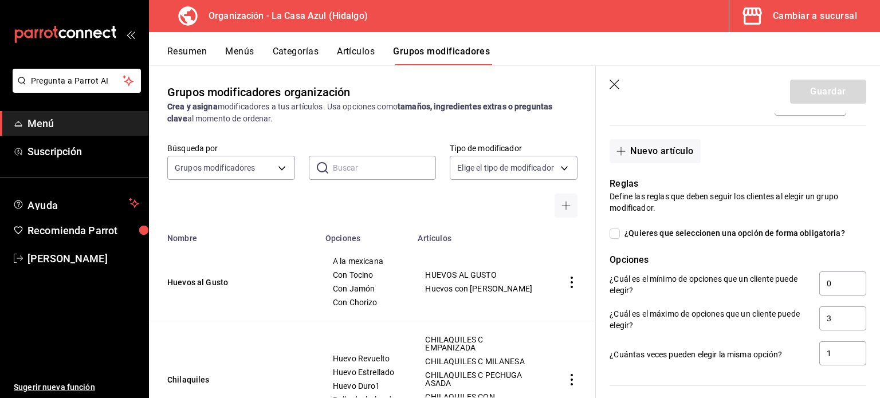
scroll to position [623, 0]
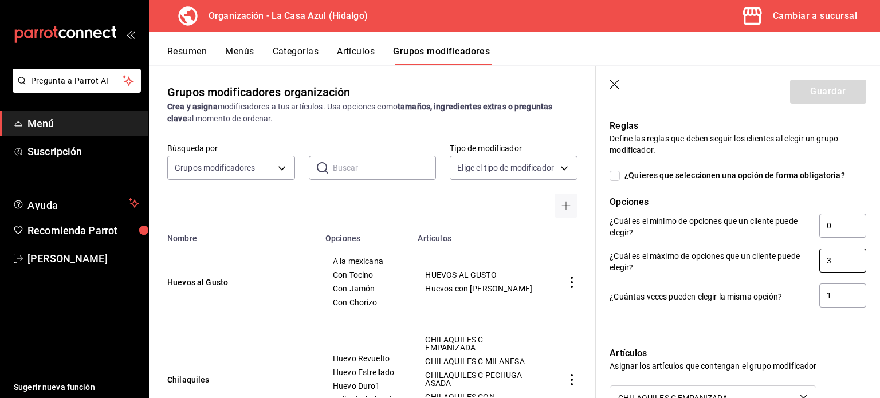
click at [832, 268] on input "3" at bounding box center [843, 261] width 47 height 24
type input "4"
click at [805, 93] on button "Guardar" at bounding box center [828, 92] width 76 height 24
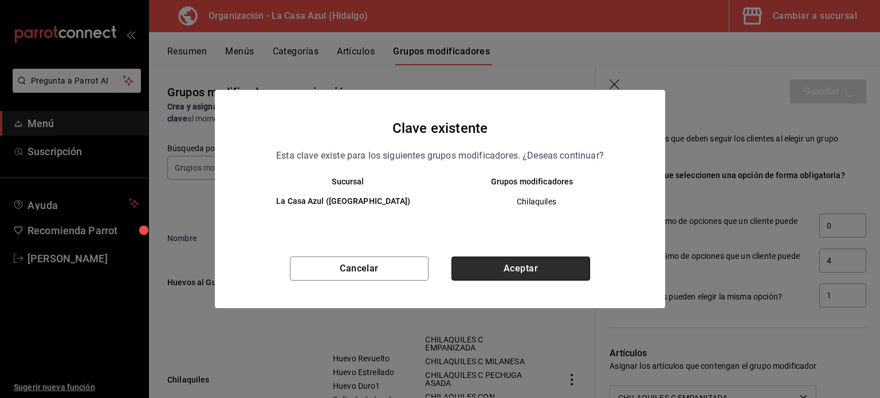
click at [563, 278] on button "Aceptar" at bounding box center [521, 269] width 139 height 24
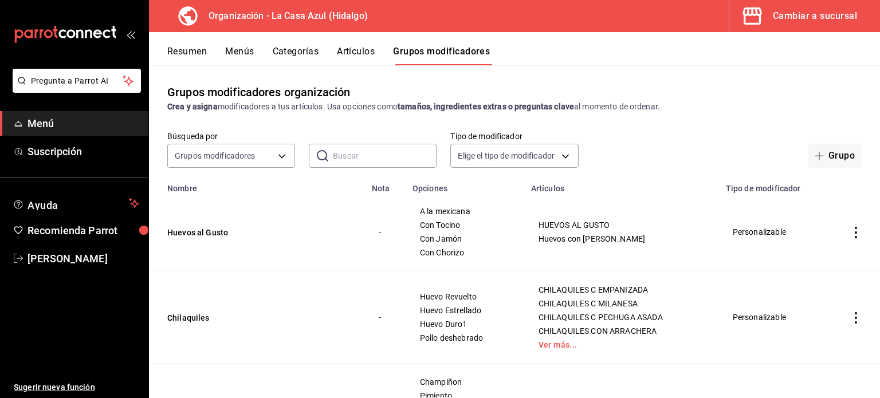
click at [239, 54] on button "Menús" at bounding box center [239, 55] width 29 height 19
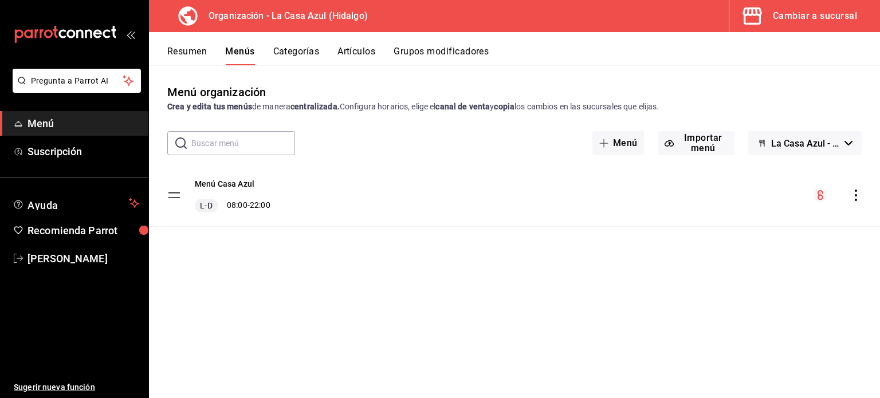
click at [425, 47] on button "Grupos modificadores" at bounding box center [441, 55] width 95 height 19
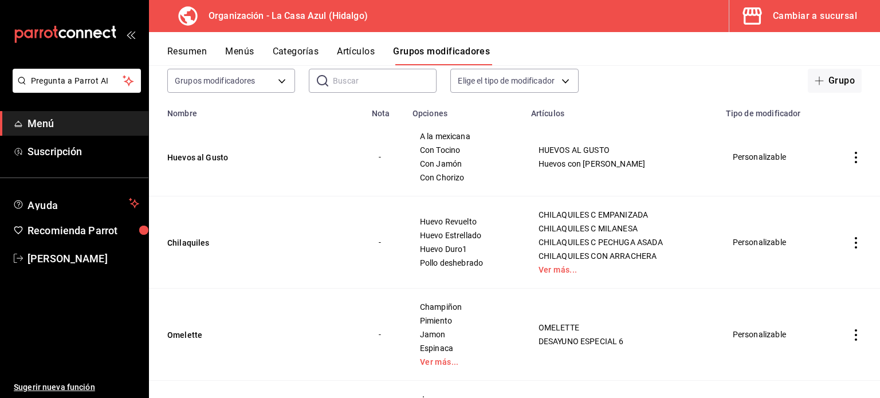
scroll to position [86, 0]
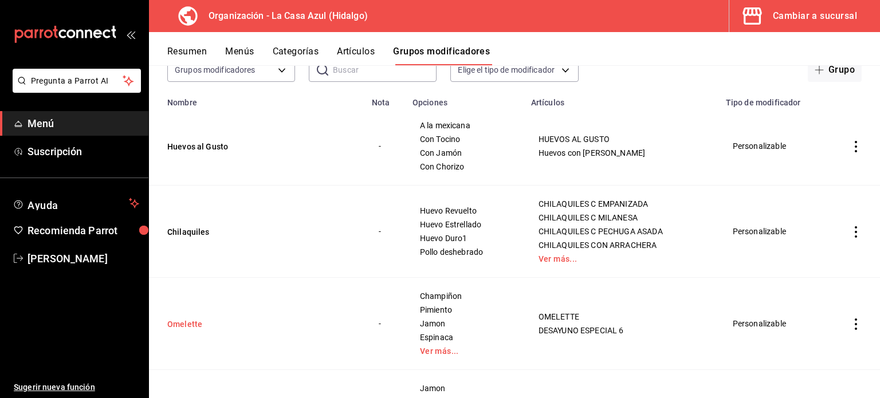
click at [193, 320] on button "Omelette" at bounding box center [236, 324] width 138 height 11
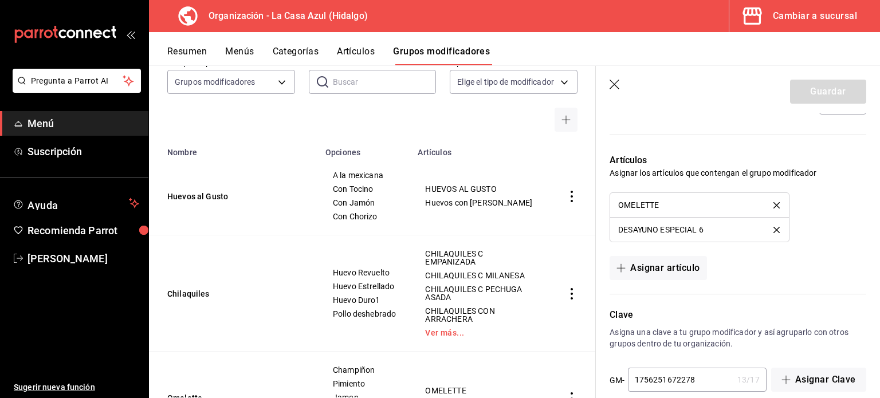
scroll to position [941, 0]
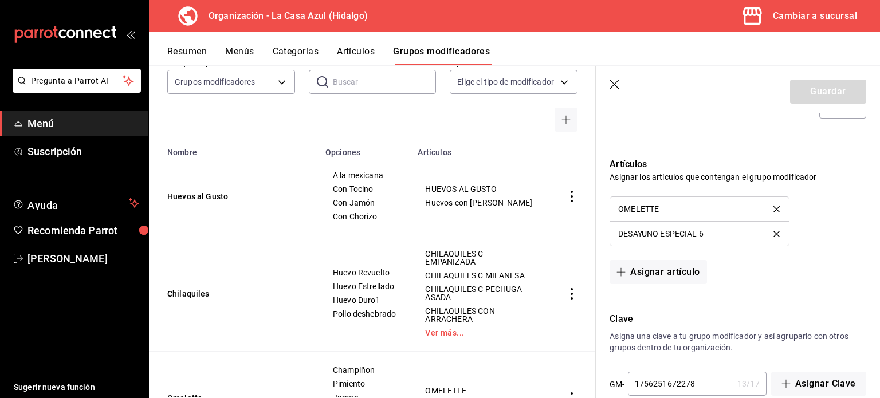
click at [609, 92] on header "Guardar" at bounding box center [738, 89] width 284 height 47
click at [615, 85] on icon "button" at bounding box center [615, 85] width 10 height 10
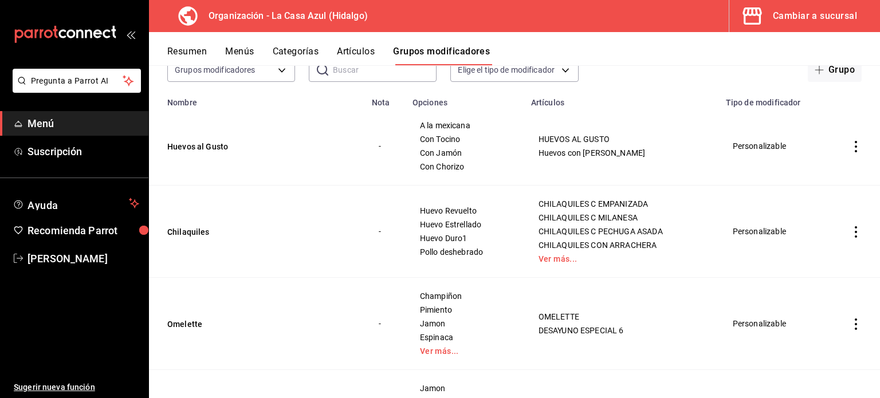
click at [240, 48] on button "Menús" at bounding box center [239, 55] width 29 height 19
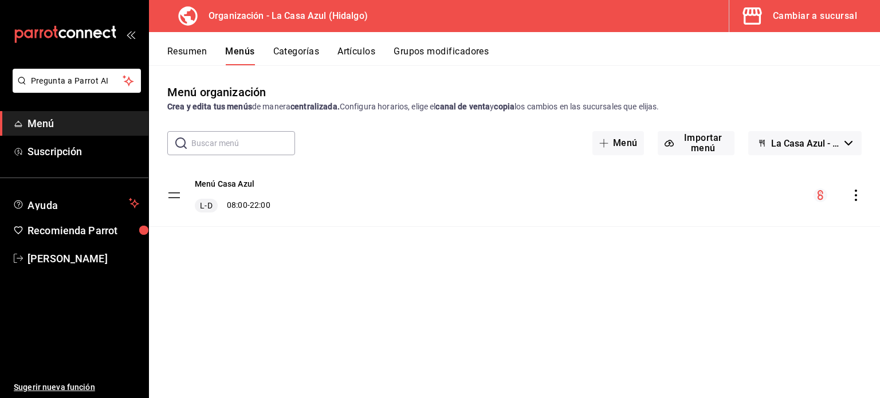
click at [855, 192] on icon "actions" at bounding box center [856, 195] width 11 height 11
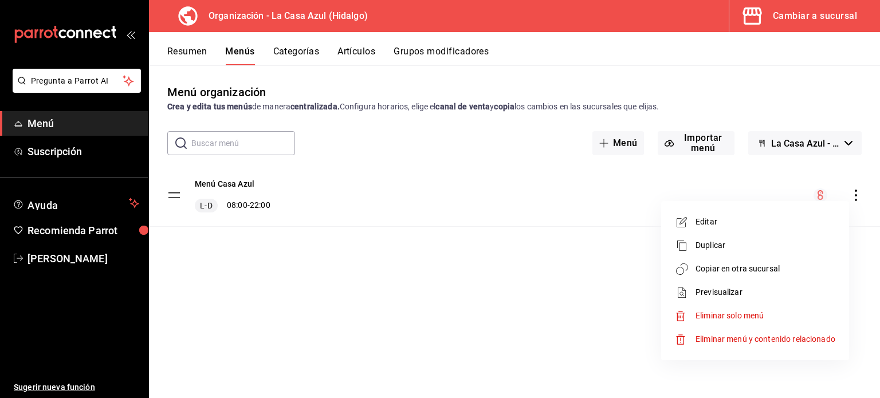
click at [768, 272] on span "Copiar en otra sucursal" at bounding box center [766, 269] width 140 height 12
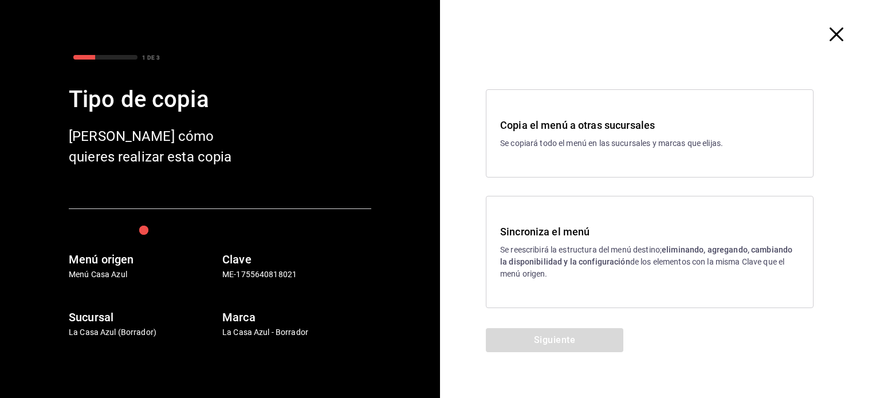
click at [641, 263] on p "Se reescribirá la estructura del menú destino; eliminando, agregando, cambiando…" at bounding box center [649, 262] width 299 height 36
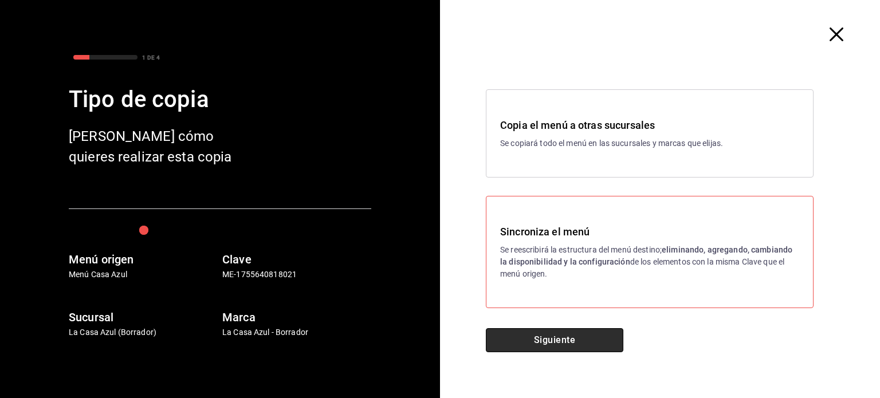
click at [541, 350] on button "Siguiente" at bounding box center [555, 340] width 138 height 24
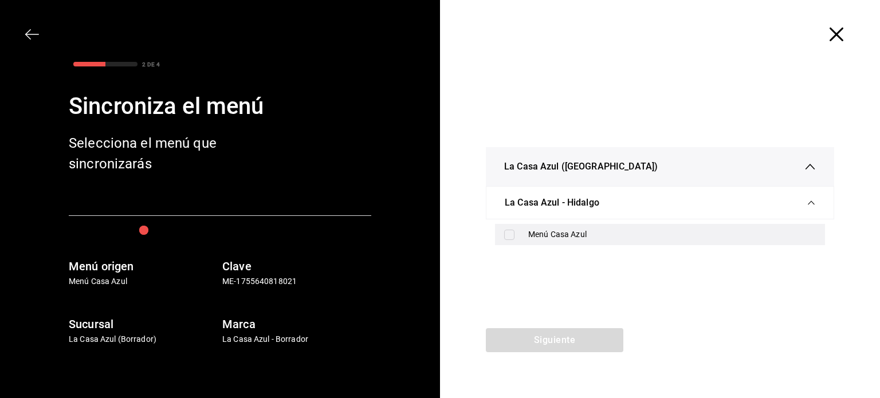
click at [517, 241] on div "Menú Casa Azul" at bounding box center [660, 234] width 330 height 21
checkbox input "true"
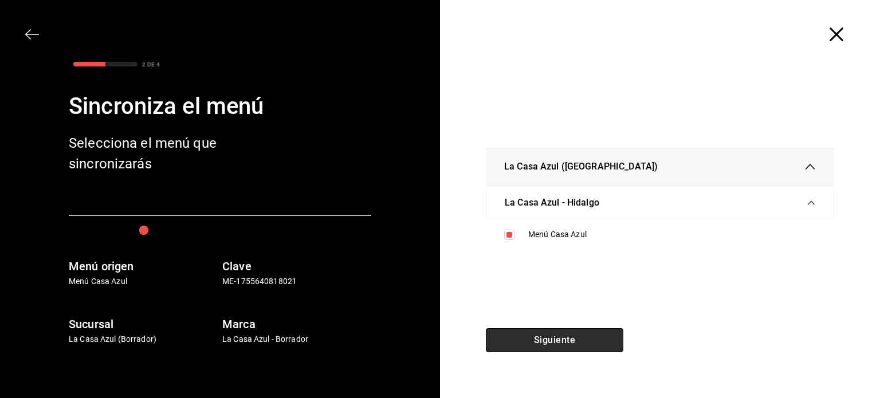
click at [558, 347] on button "Siguiente" at bounding box center [555, 340] width 138 height 24
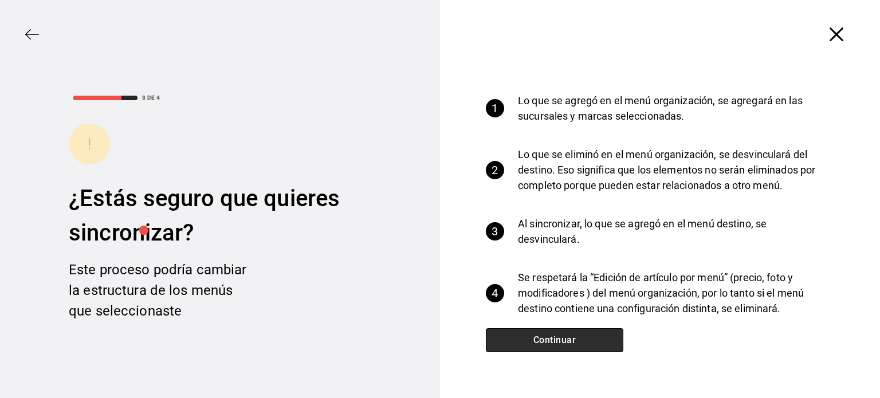
click at [558, 347] on button "Continuar" at bounding box center [555, 340] width 138 height 24
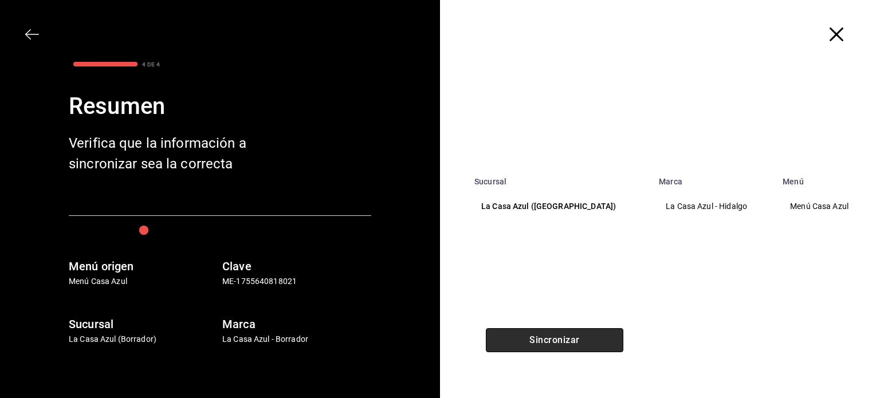
click at [558, 347] on button "Sincronizar" at bounding box center [555, 340] width 138 height 24
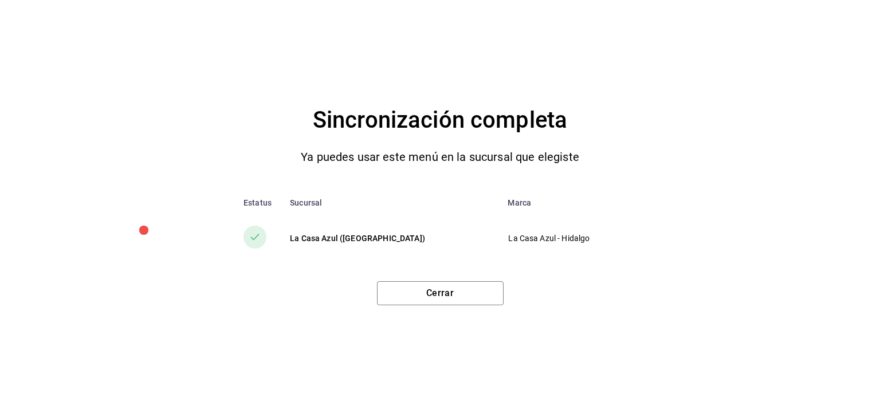
click at [451, 307] on div "Sincronización completa Ya puedes usar este menú en la sucursal que elegiste Es…" at bounding box center [440, 199] width 880 height 398
click at [452, 303] on button "Cerrar" at bounding box center [440, 293] width 127 height 24
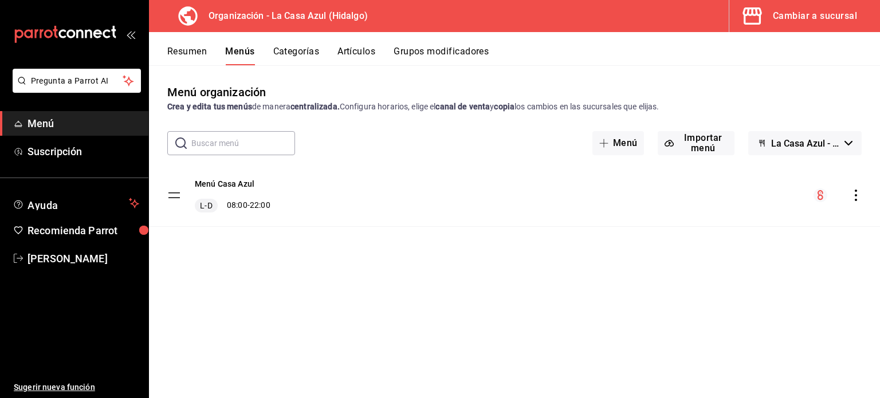
click at [428, 50] on button "Grupos modificadores" at bounding box center [441, 55] width 95 height 19
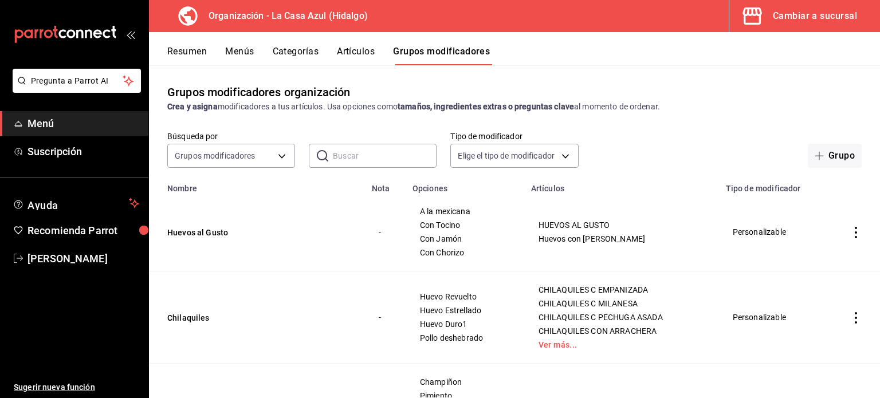
click at [299, 54] on button "Categorías" at bounding box center [296, 55] width 46 height 19
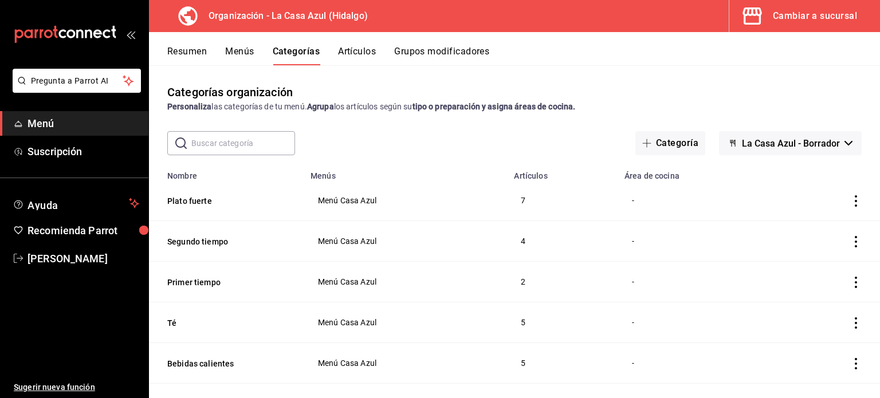
click at [429, 55] on button "Grupos modificadores" at bounding box center [441, 55] width 95 height 19
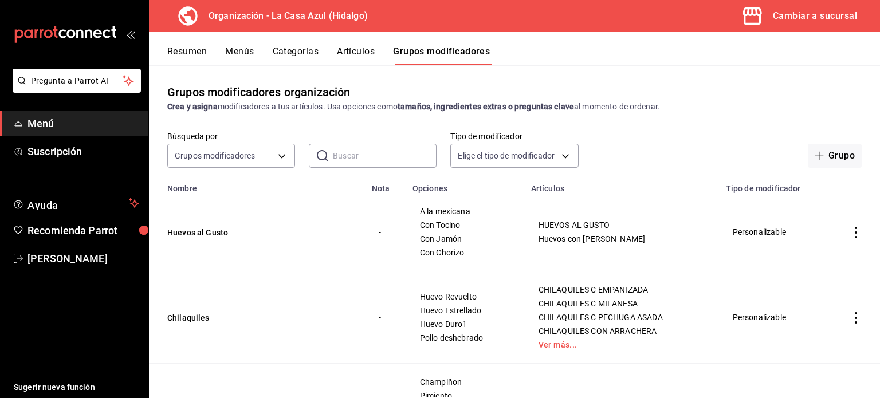
click at [851, 233] on icon "actions" at bounding box center [856, 232] width 11 height 11
click at [820, 307] on span "Eliminar" at bounding box center [812, 306] width 29 height 9
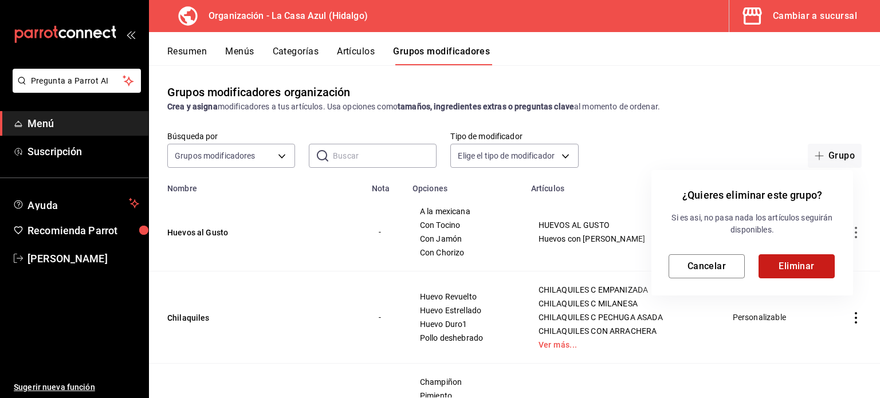
click at [794, 270] on button "Eliminar" at bounding box center [797, 267] width 76 height 24
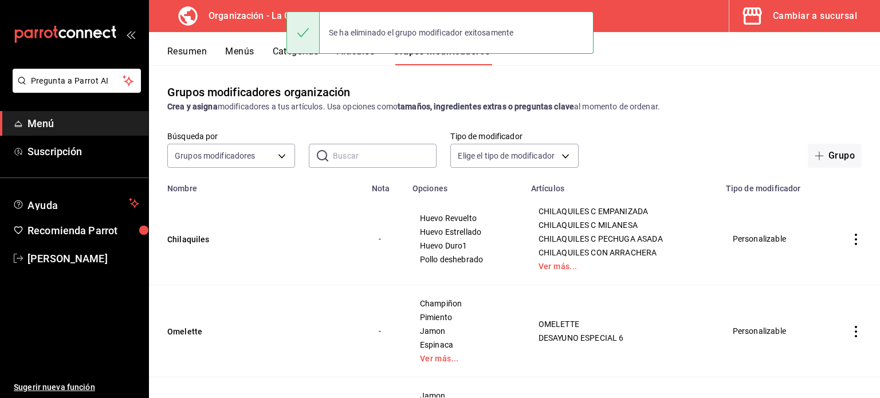
click at [851, 237] on icon "actions" at bounding box center [856, 239] width 11 height 11
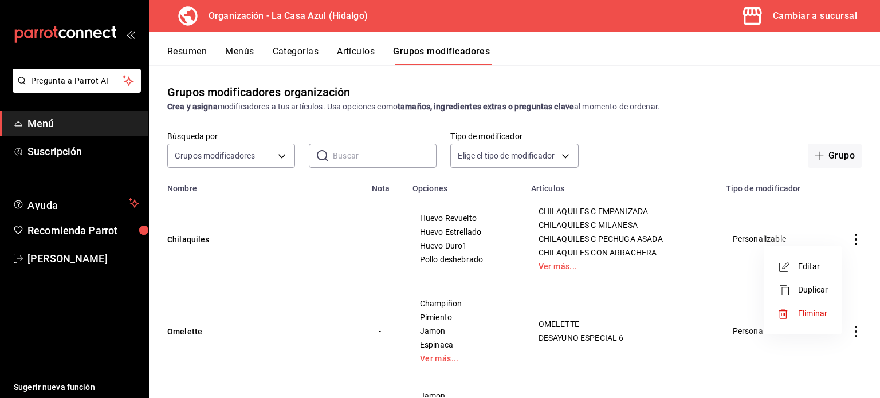
click at [804, 314] on span "Eliminar" at bounding box center [812, 313] width 29 height 9
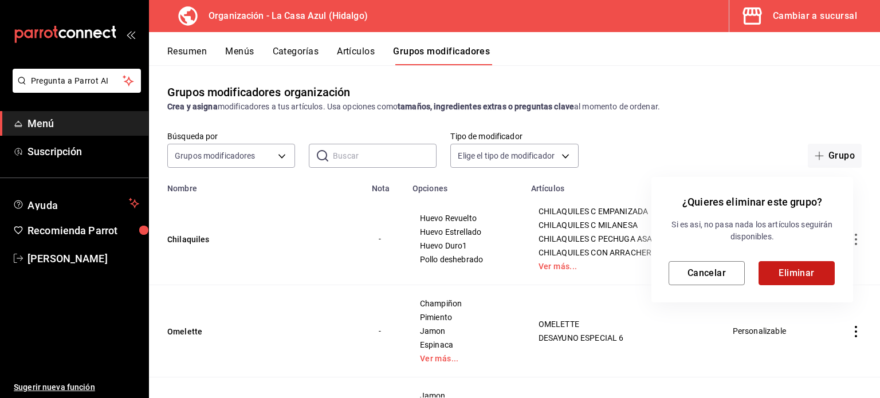
click at [790, 269] on button "Eliminar" at bounding box center [797, 273] width 76 height 24
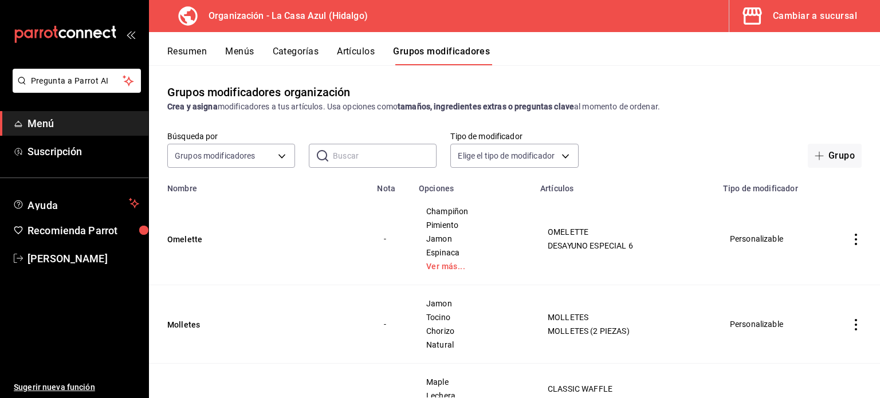
click at [853, 239] on icon "actions" at bounding box center [856, 239] width 11 height 11
click at [530, 280] on div at bounding box center [440, 199] width 880 height 398
click at [452, 264] on link "Ver más..." at bounding box center [472, 267] width 93 height 8
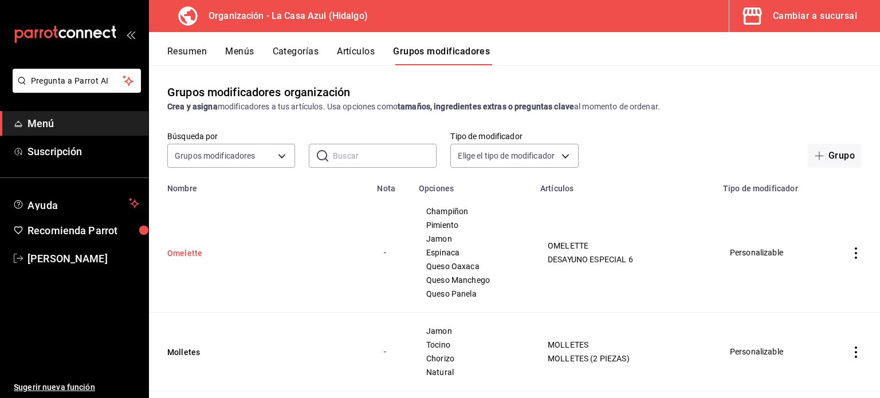
click at [192, 249] on button "Omelette" at bounding box center [236, 253] width 138 height 11
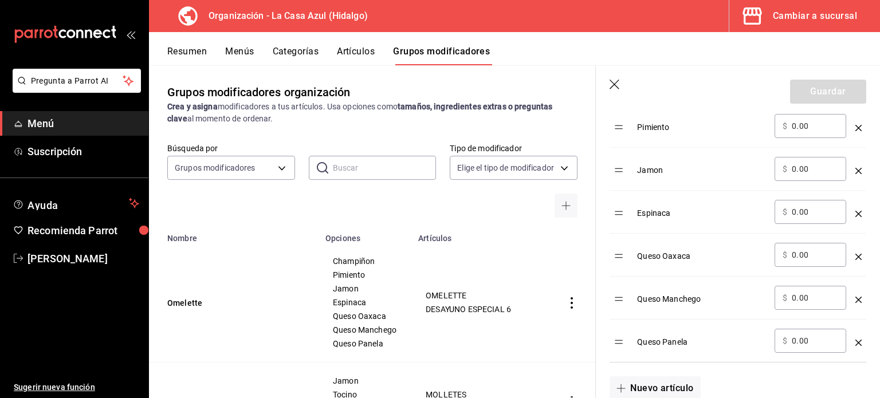
scroll to position [639, 0]
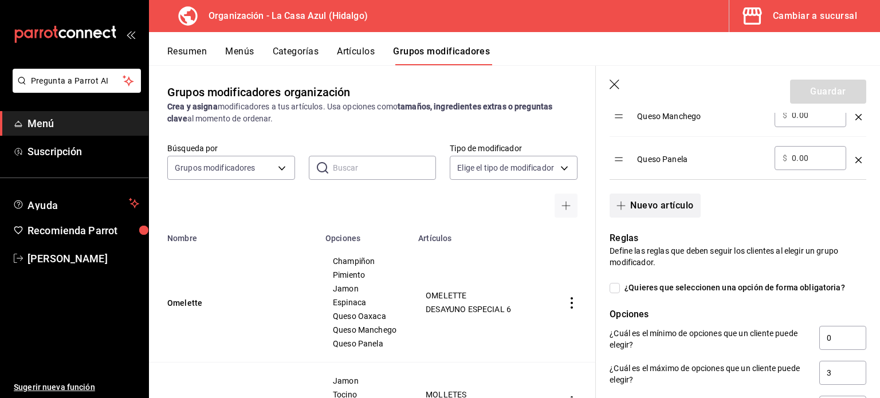
click at [659, 211] on button "Nuevo artículo" at bounding box center [655, 206] width 91 height 24
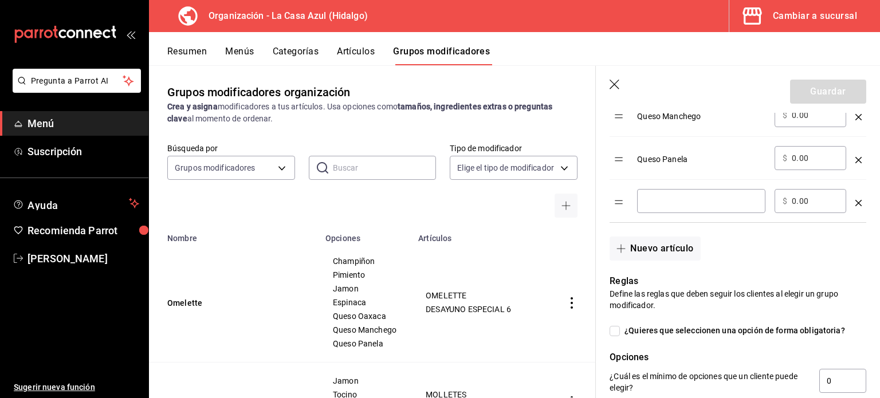
click at [660, 201] on input "optionsTable" at bounding box center [701, 200] width 112 height 11
type input "Verde"
click at [660, 252] on button "Nuevo artículo" at bounding box center [655, 249] width 91 height 24
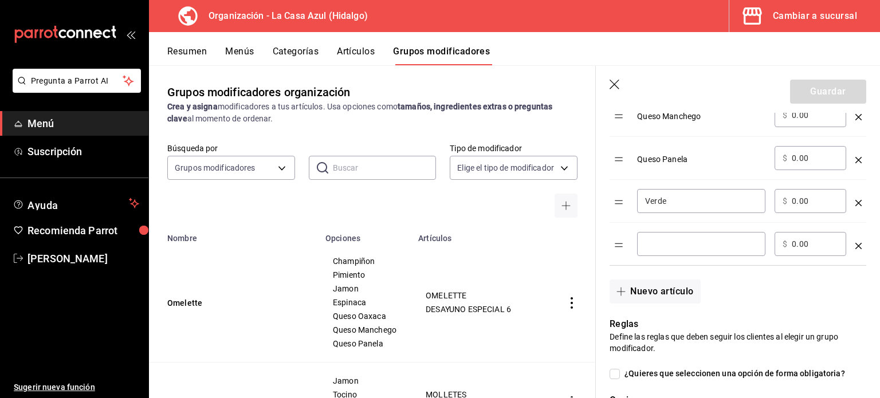
click at [660, 249] on div "​" at bounding box center [701, 244] width 128 height 24
type input "Rojo"
click at [827, 87] on button "Guardar" at bounding box center [828, 92] width 76 height 24
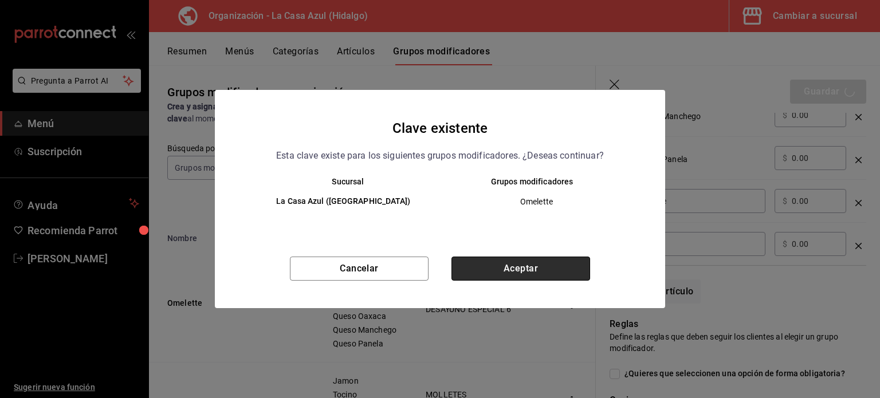
click at [555, 263] on button "Aceptar" at bounding box center [521, 269] width 139 height 24
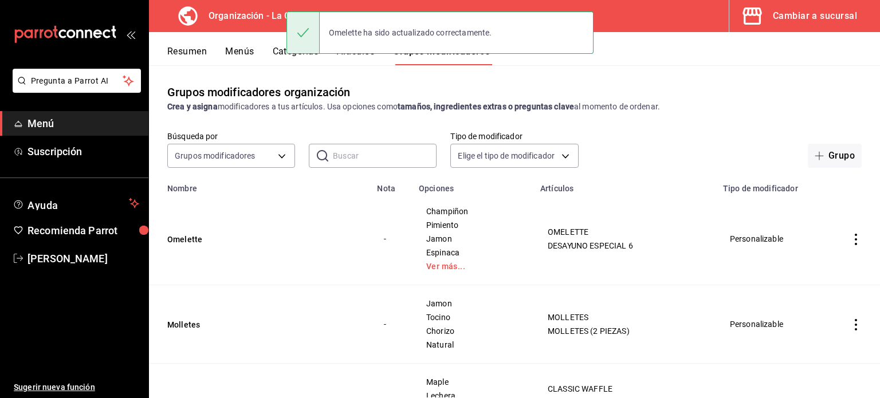
click at [238, 52] on button "Menús" at bounding box center [239, 55] width 29 height 19
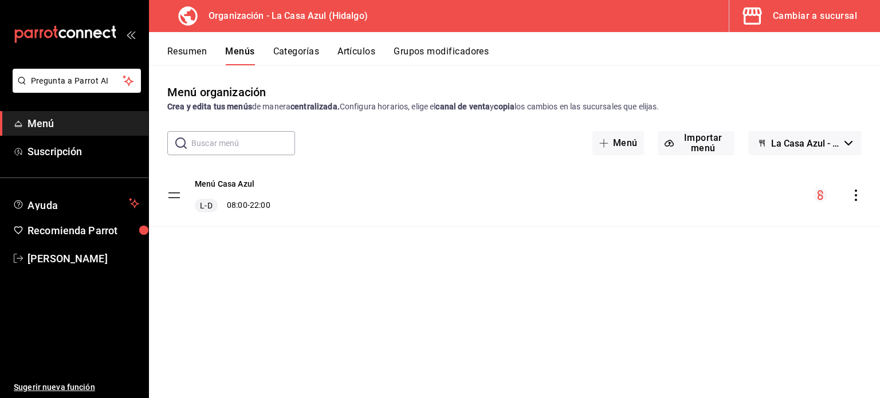
click at [857, 193] on icon "actions" at bounding box center [856, 195] width 11 height 11
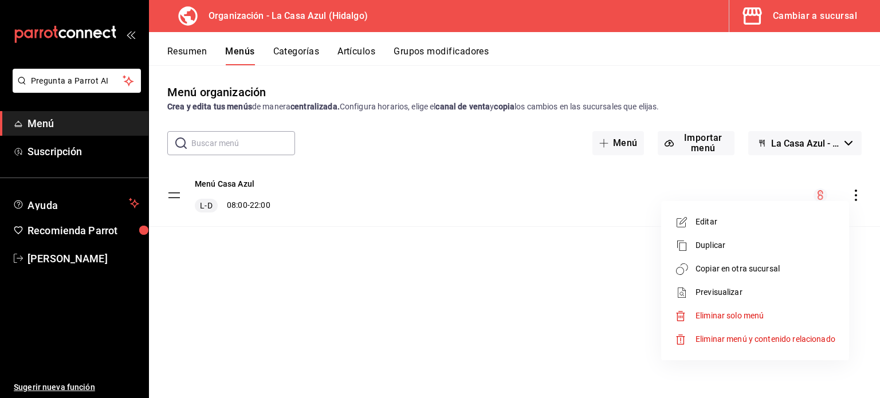
click at [750, 268] on span "Copiar en otra sucursal" at bounding box center [766, 269] width 140 height 12
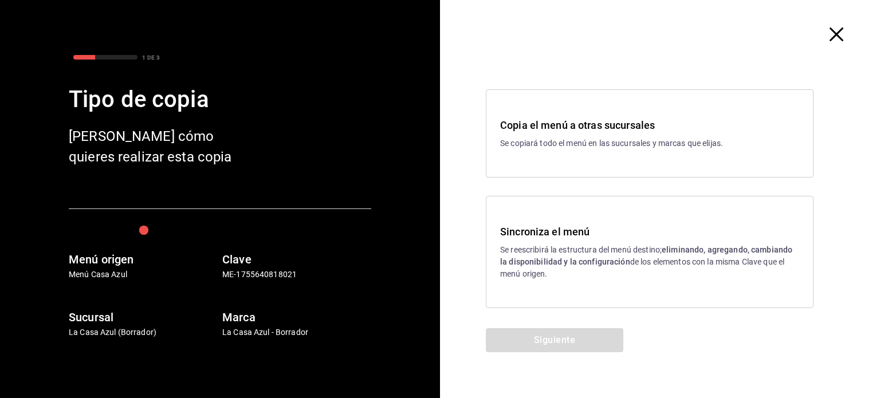
click at [533, 243] on div "Sincroniza el menú Se reescribirá la estructura del menú destino; eliminando, a…" at bounding box center [649, 252] width 299 height 56
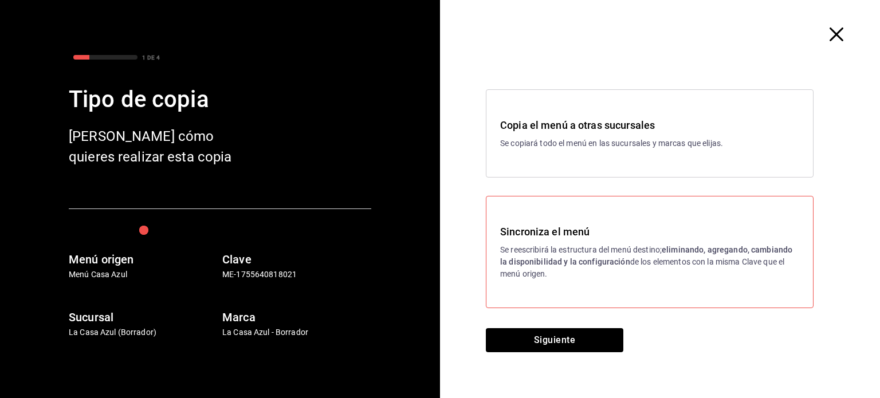
click at [531, 282] on div "Sincroniza el menú Se reescribirá la estructura del menú destino; eliminando, a…" at bounding box center [650, 252] width 328 height 112
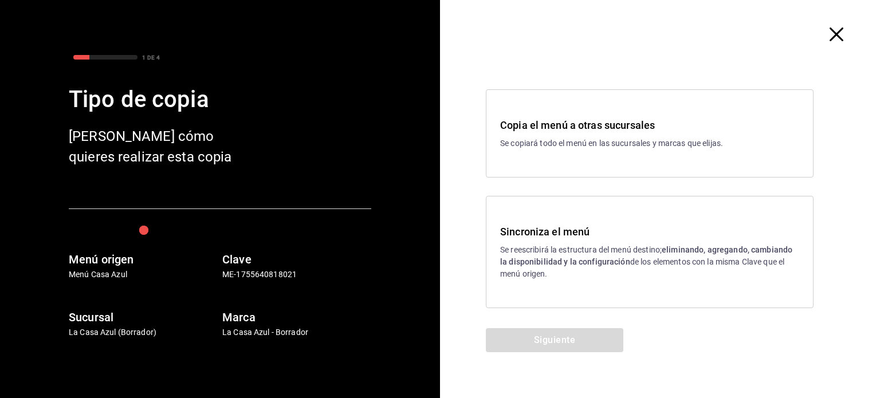
click at [530, 280] on div "Sincroniza el menú Se reescribirá la estructura del menú destino; eliminando, a…" at bounding box center [650, 252] width 328 height 112
click at [527, 263] on strong "eliminando, agregando, cambiando la disponibilidad y la configuración" at bounding box center [646, 255] width 292 height 21
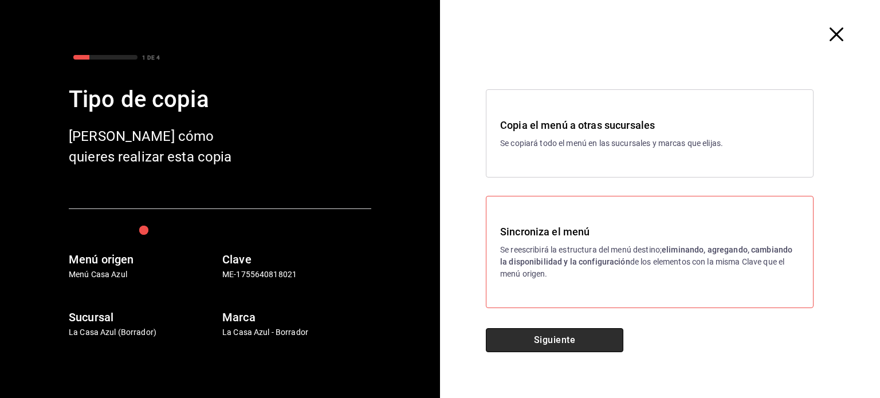
click at [552, 335] on button "Siguiente" at bounding box center [555, 340] width 138 height 24
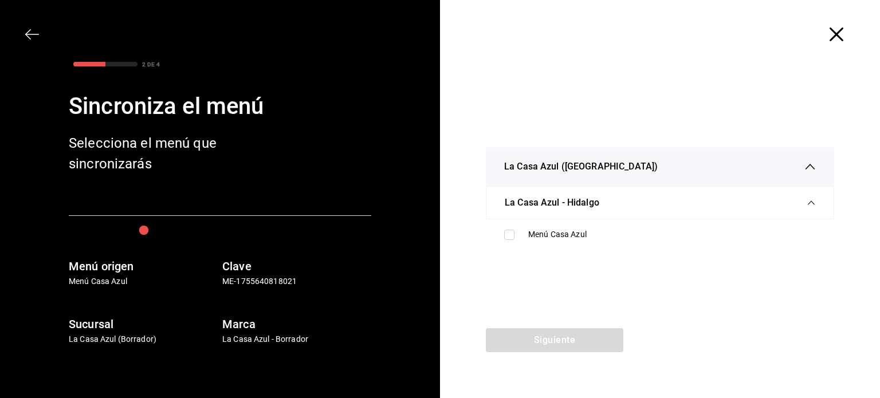
click at [515, 199] on span "La Casa Azul - Hidalgo" at bounding box center [552, 203] width 95 height 14
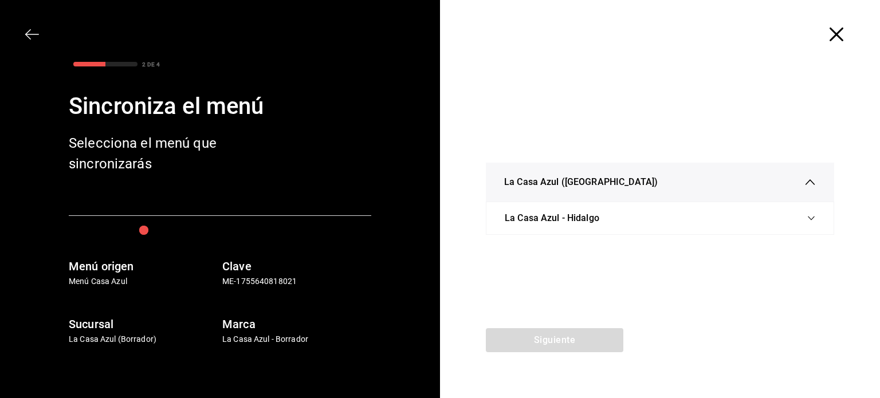
click at [518, 215] on span "La Casa Azul - Hidalgo" at bounding box center [552, 219] width 95 height 14
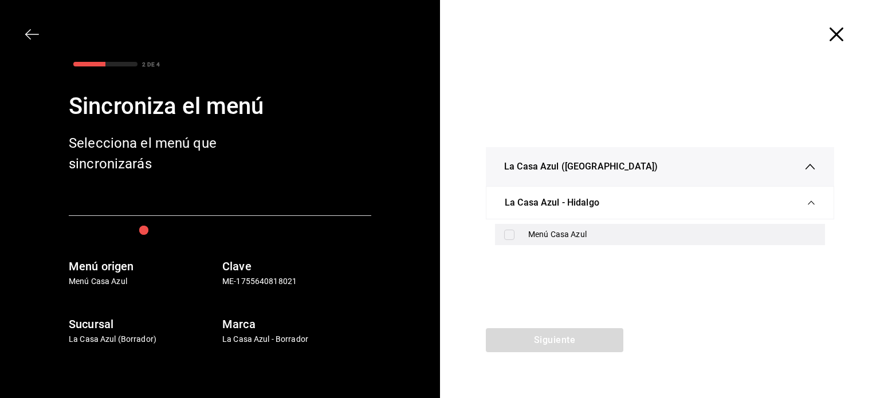
click at [511, 226] on div "Menú Casa Azul" at bounding box center [660, 234] width 330 height 21
checkbox input "true"
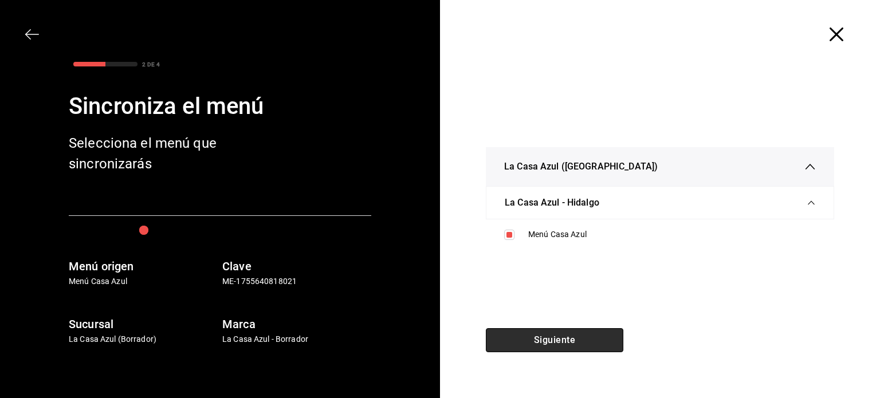
click at [555, 335] on button "Siguiente" at bounding box center [555, 340] width 138 height 24
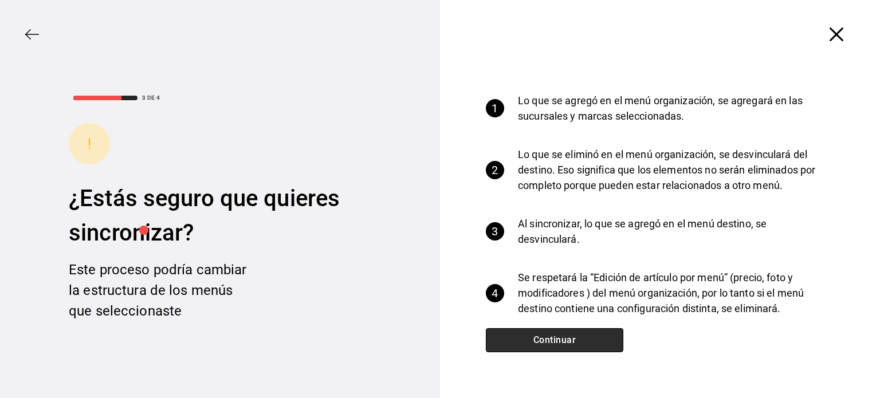
click at [555, 335] on button "Continuar" at bounding box center [555, 340] width 138 height 24
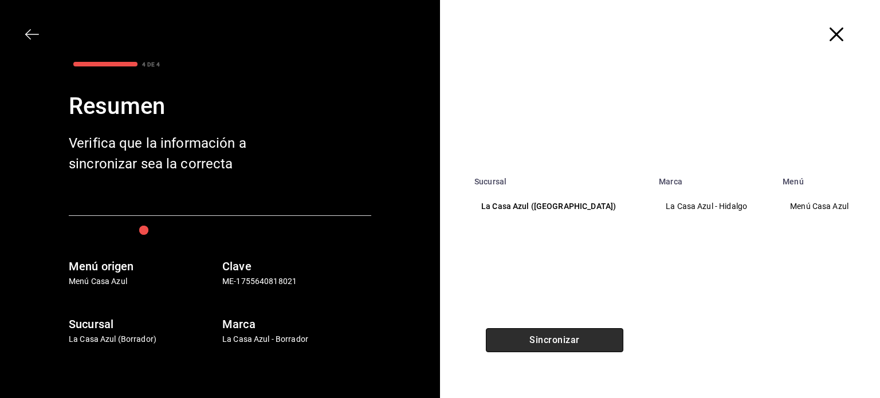
click at [555, 335] on button "Sincronizar" at bounding box center [555, 340] width 138 height 24
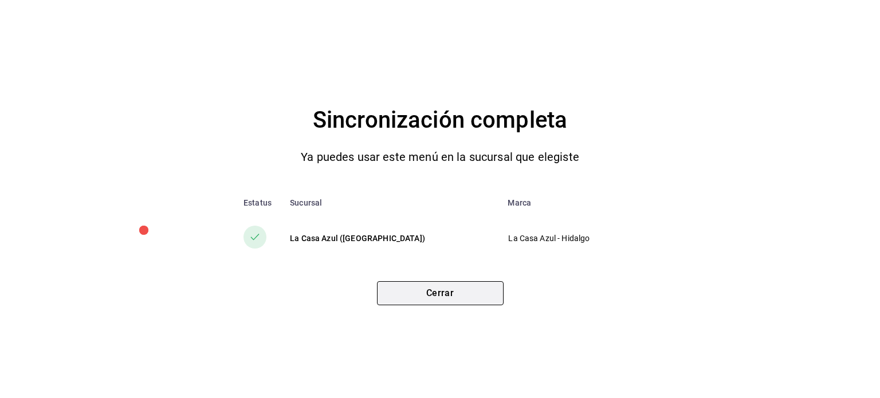
click at [475, 296] on button "Cerrar" at bounding box center [440, 293] width 127 height 24
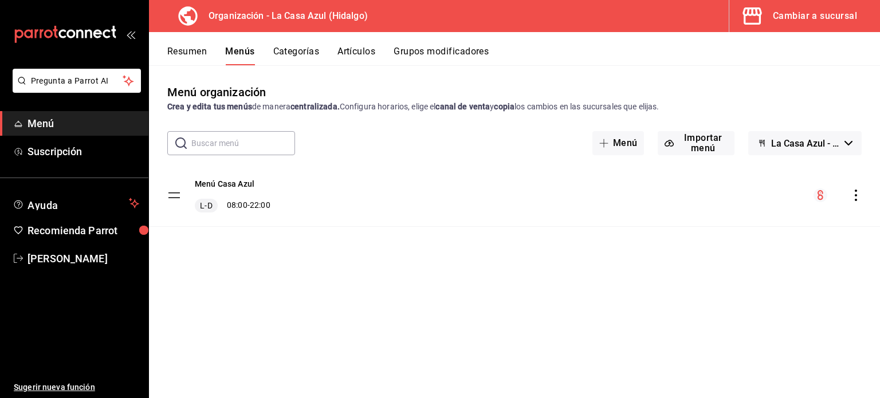
click at [456, 52] on button "Grupos modificadores" at bounding box center [441, 55] width 95 height 19
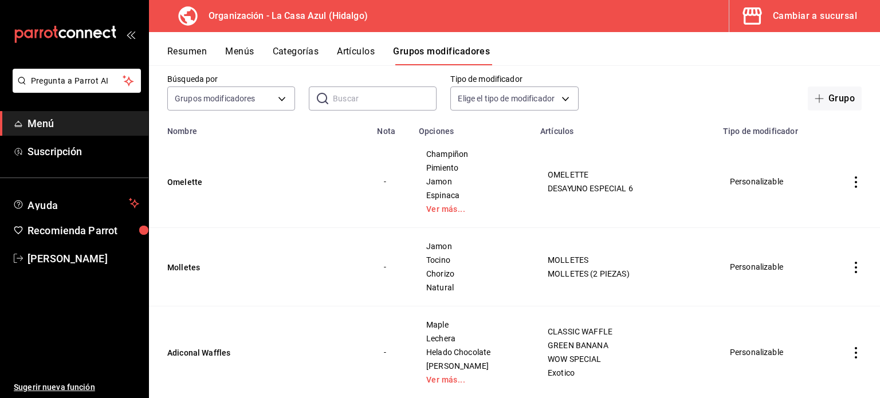
scroll to position [57, 0]
click at [441, 210] on link "Ver más..." at bounding box center [472, 209] width 93 height 8
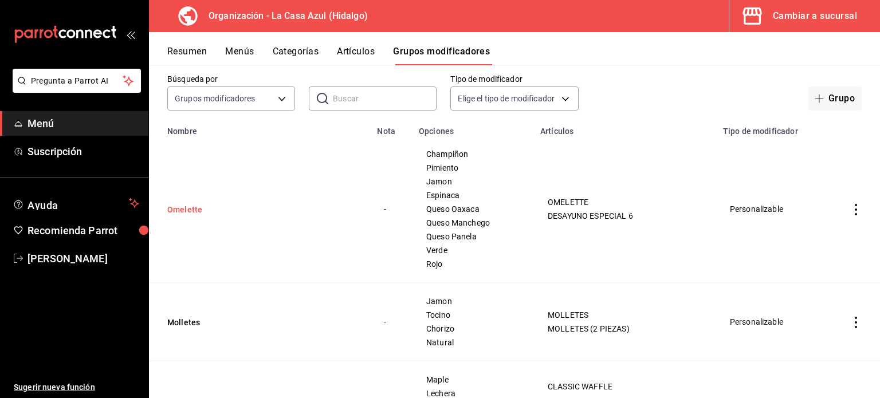
click at [189, 208] on button "Omelette" at bounding box center [236, 209] width 138 height 11
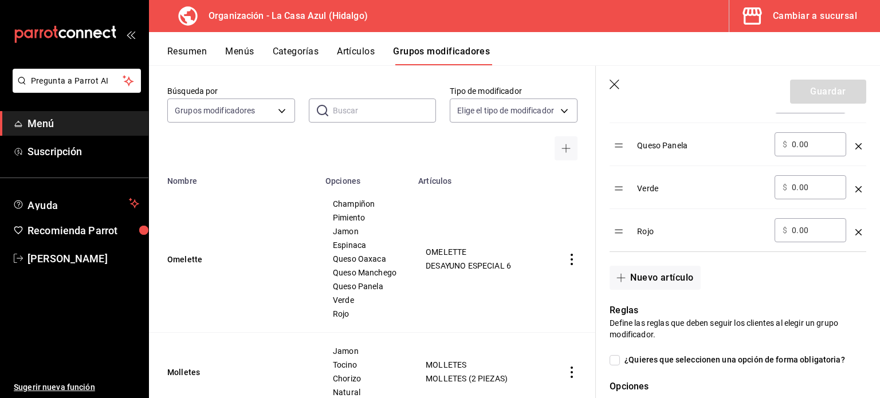
scroll to position [724, 0]
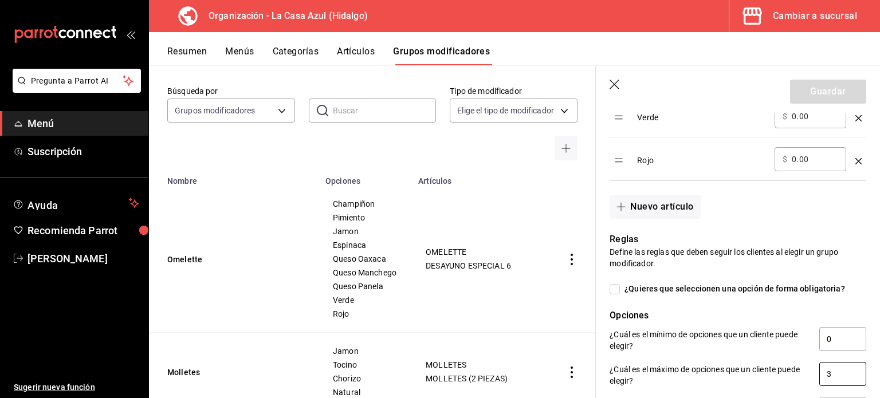
click at [825, 378] on input "3" at bounding box center [843, 374] width 47 height 24
type input "4"
click at [823, 103] on button "Guardar" at bounding box center [828, 92] width 76 height 24
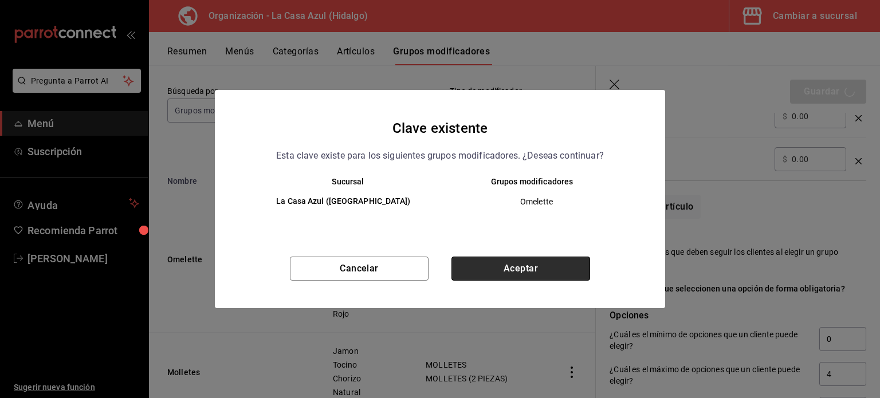
click at [507, 267] on button "Aceptar" at bounding box center [521, 269] width 139 height 24
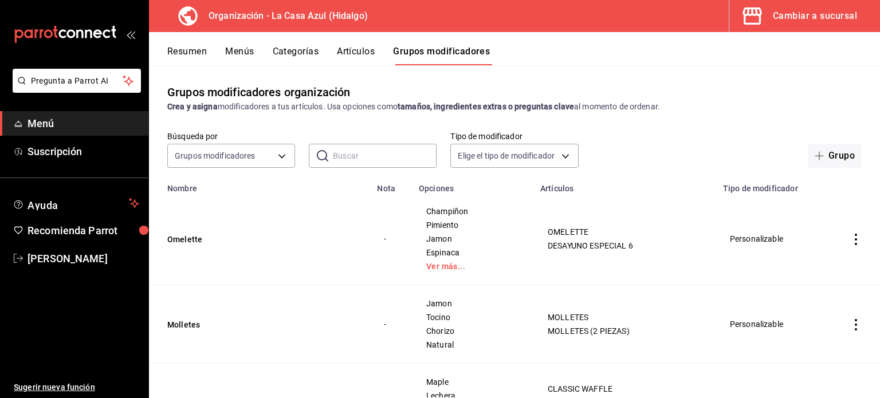
click at [246, 55] on button "Menús" at bounding box center [239, 55] width 29 height 19
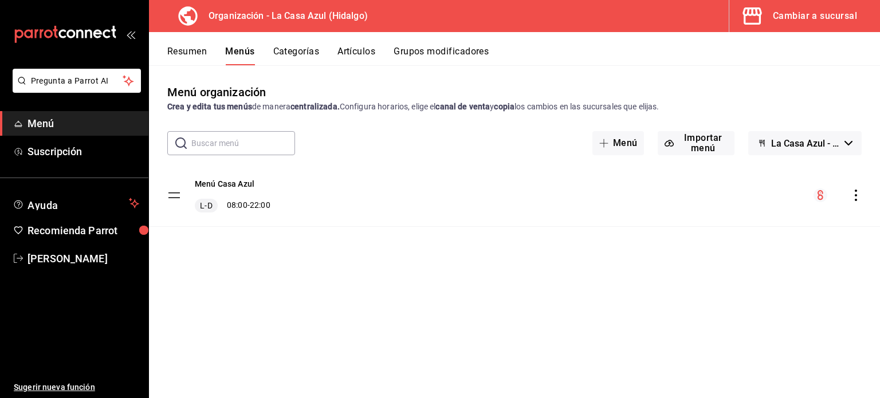
click at [856, 196] on icon "actions" at bounding box center [856, 195] width 2 height 11
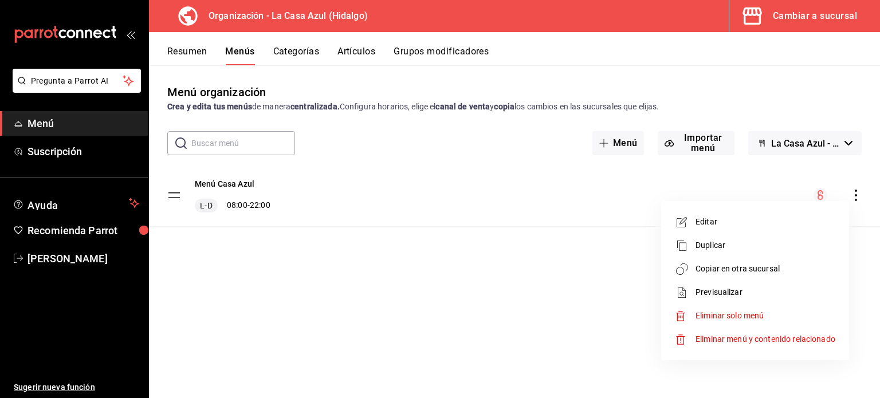
click at [756, 268] on span "Copiar en otra sucursal" at bounding box center [766, 269] width 140 height 12
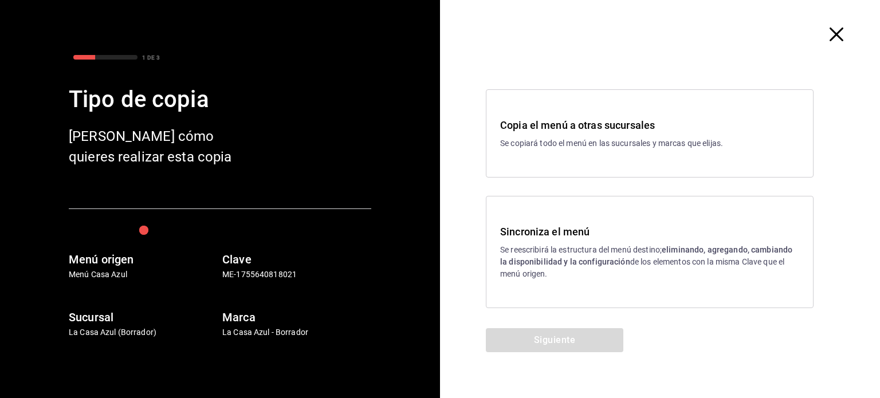
click at [581, 234] on h3 "Sincroniza el menú" at bounding box center [649, 231] width 299 height 15
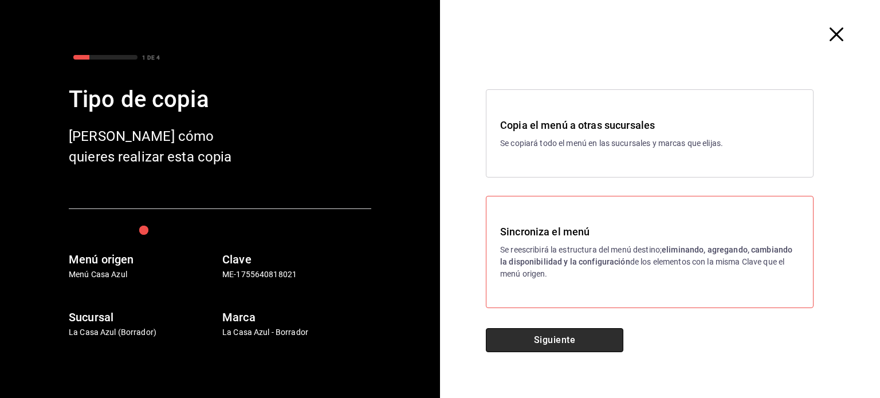
click at [541, 346] on button "Siguiente" at bounding box center [555, 340] width 138 height 24
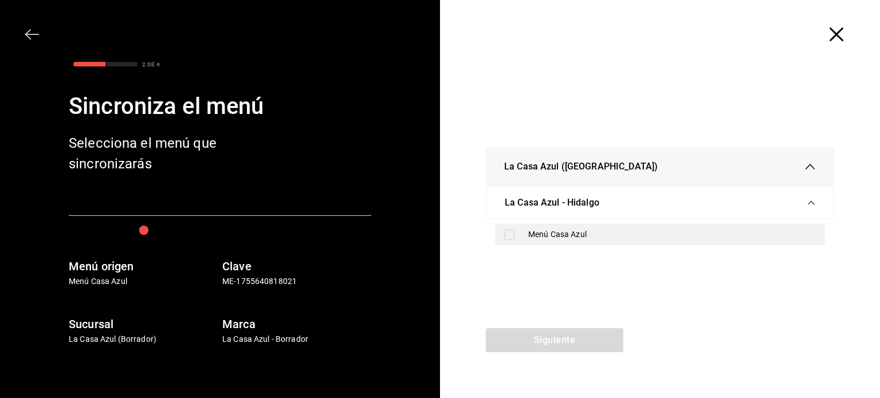
click at [509, 230] on input "checkbox" at bounding box center [509, 235] width 10 height 10
click at [511, 236] on input "checkbox" at bounding box center [509, 235] width 10 height 10
checkbox input "true"
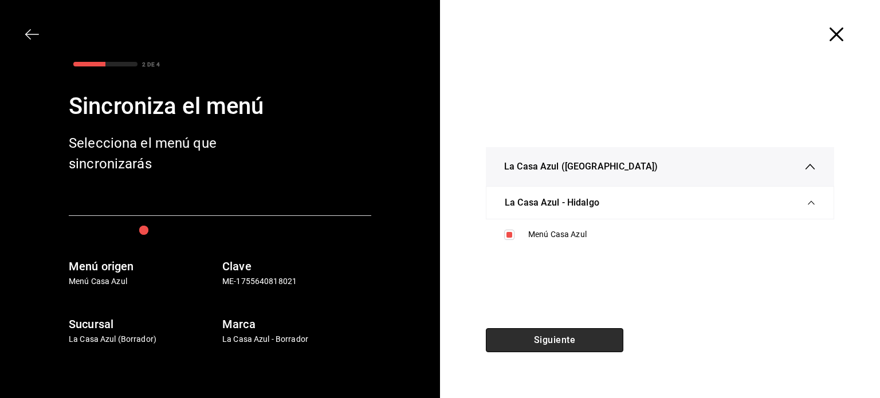
click at [541, 346] on button "Siguiente" at bounding box center [555, 340] width 138 height 24
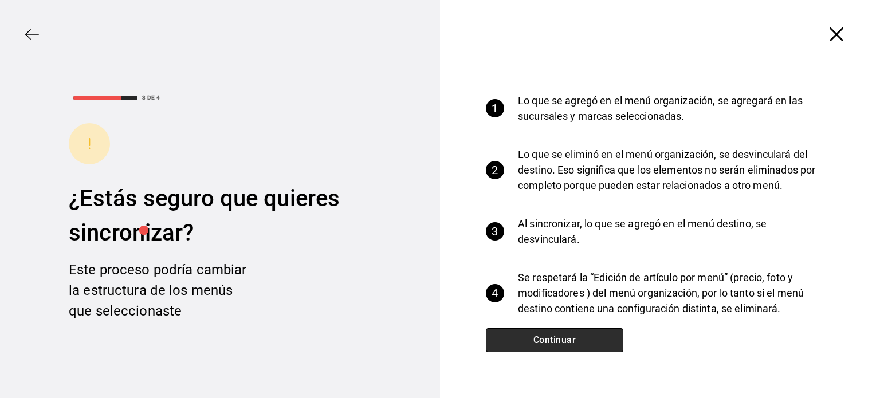
click at [541, 346] on button "Continuar" at bounding box center [555, 340] width 138 height 24
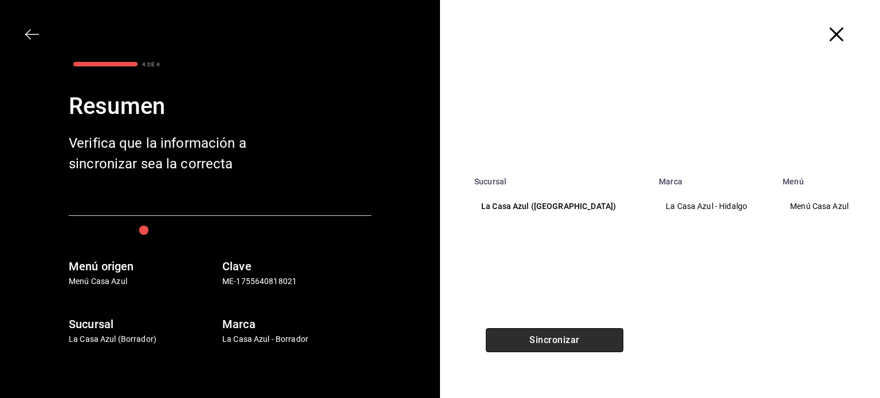
click at [541, 346] on button "Sincronizar" at bounding box center [555, 340] width 138 height 24
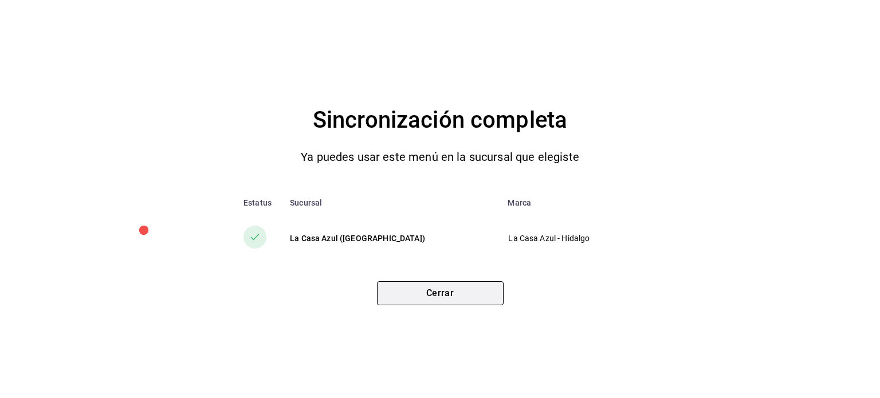
click at [460, 287] on button "Cerrar" at bounding box center [440, 293] width 127 height 24
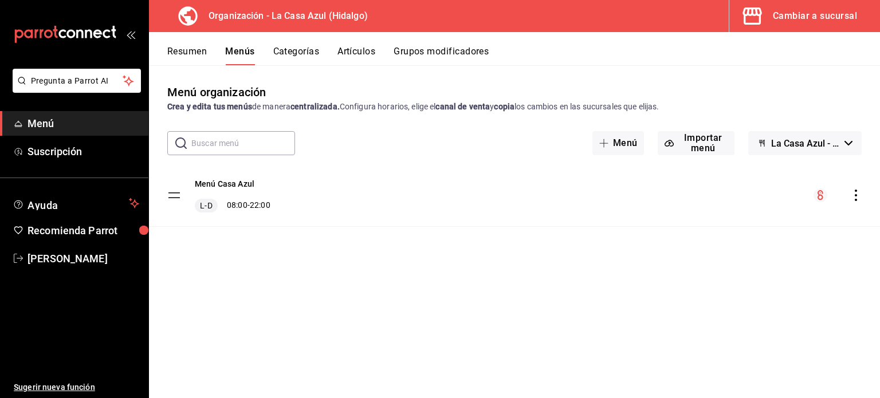
click at [448, 46] on button "Grupos modificadores" at bounding box center [441, 55] width 95 height 19
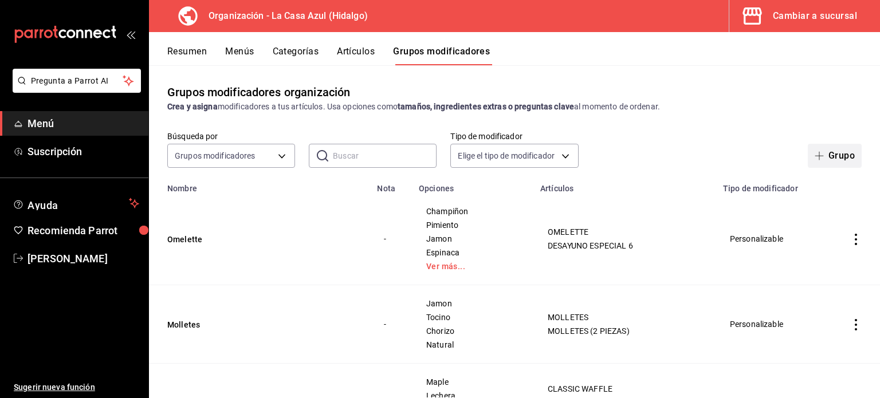
click at [817, 147] on button "Grupo" at bounding box center [835, 156] width 54 height 24
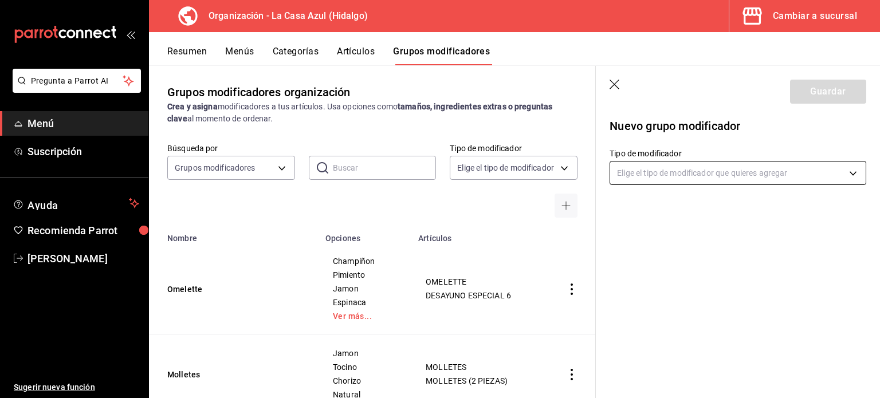
click at [766, 167] on body "Pregunta a Parrot AI Menú Suscripción Ayuda Recomienda Parrot Berenice Bustos S…" at bounding box center [440, 199] width 880 height 398
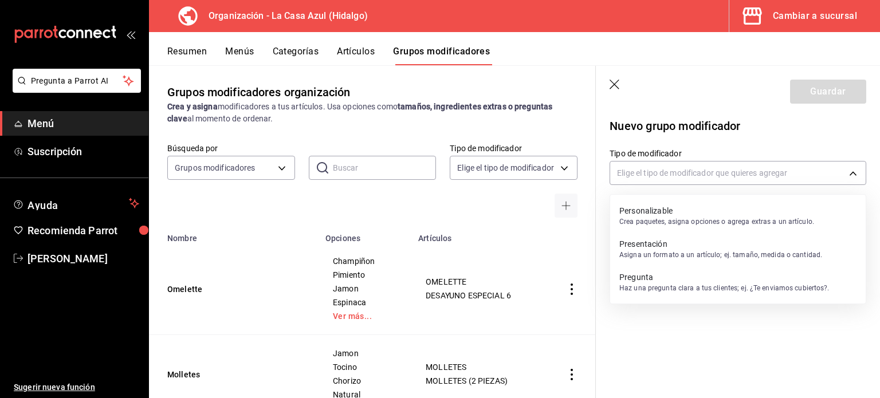
click at [692, 208] on p "Personalizable" at bounding box center [717, 210] width 195 height 11
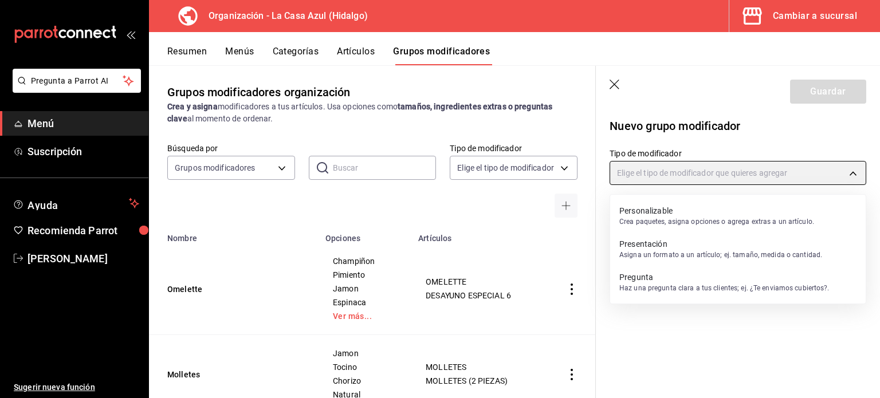
type input "CUSTOMIZABLE"
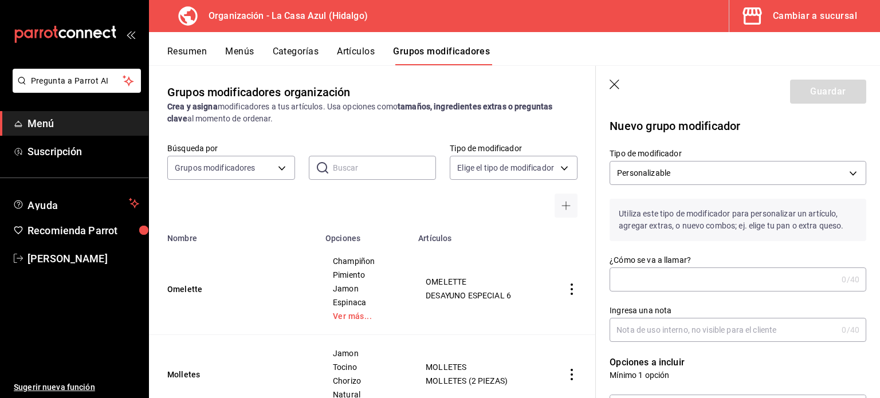
click at [653, 277] on input "¿Cómo se va a llamar?" at bounding box center [724, 279] width 228 height 23
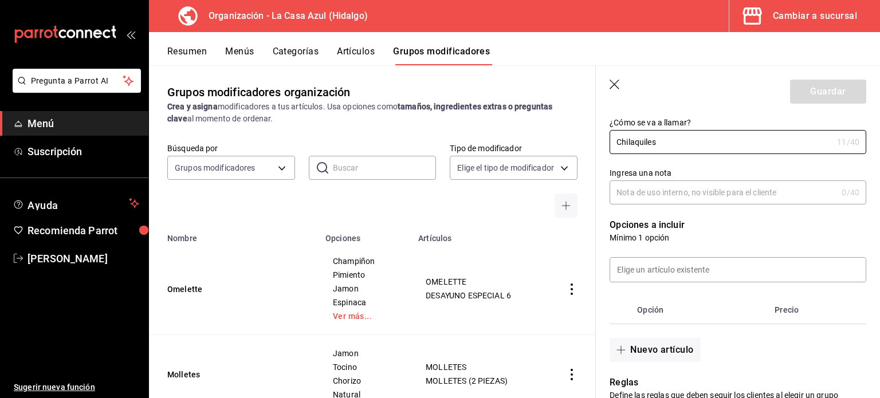
scroll to position [151, 0]
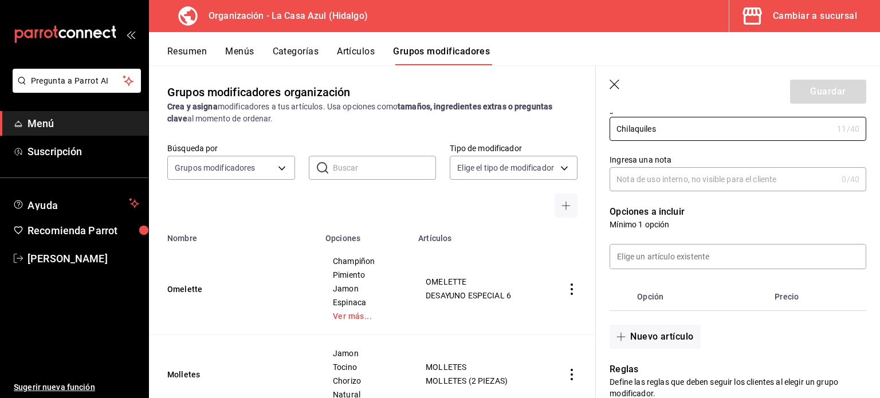
type input "Chilaquiles"
click at [284, 60] on button "Categorías" at bounding box center [296, 55] width 46 height 19
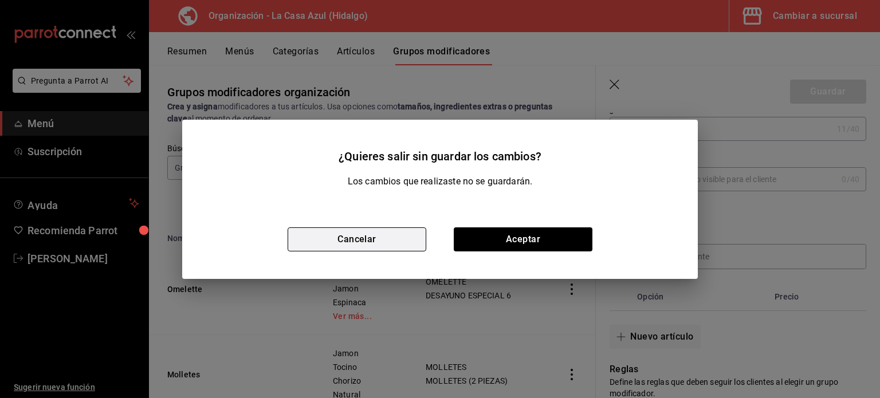
click at [385, 235] on button "Cancelar" at bounding box center [357, 240] width 139 height 24
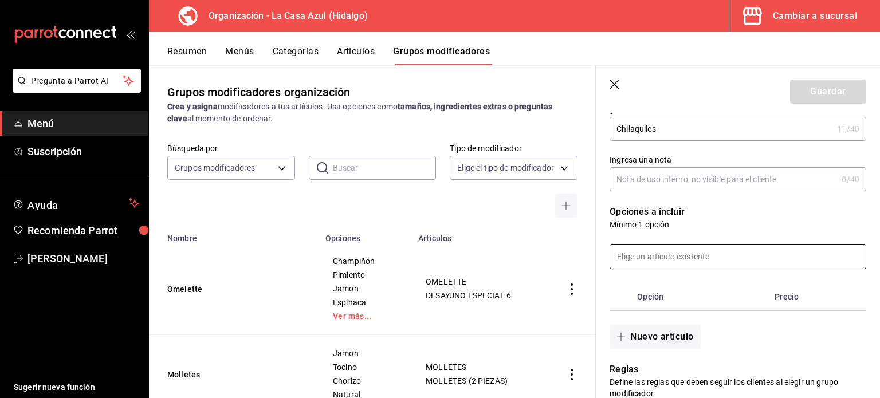
click at [669, 257] on input at bounding box center [738, 257] width 256 height 24
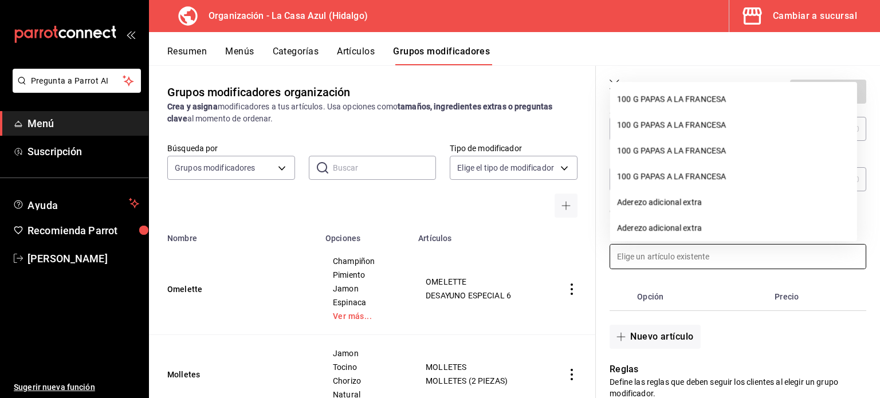
click at [669, 257] on input at bounding box center [738, 257] width 256 height 24
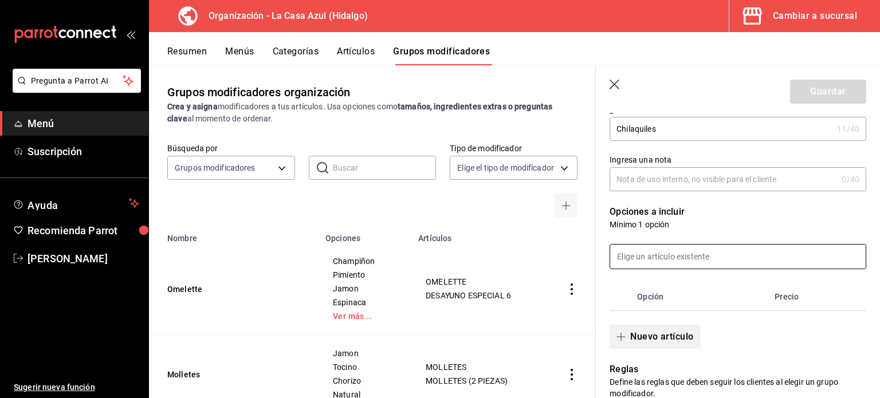
click at [641, 331] on button "Nuevo artículo" at bounding box center [655, 337] width 91 height 24
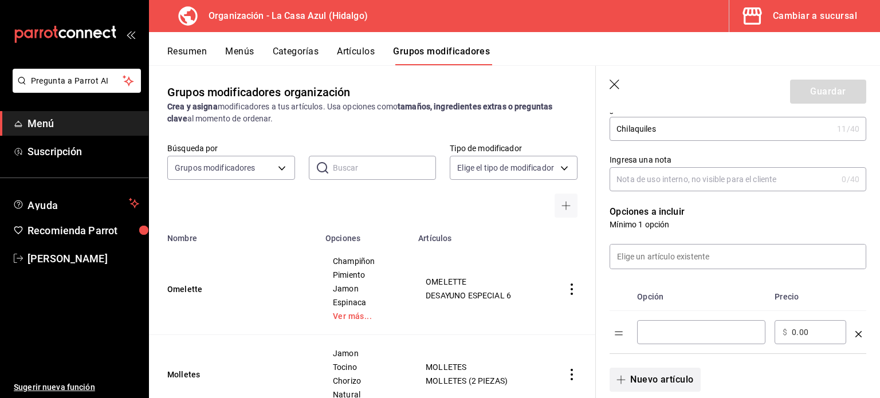
click at [641, 331] on div "​" at bounding box center [701, 332] width 128 height 24
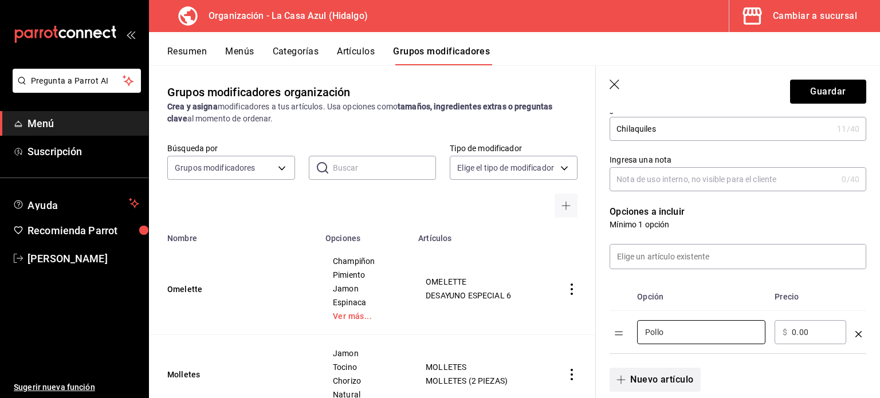
type input "Pollo"
click at [626, 380] on span "button" at bounding box center [624, 379] width 14 height 9
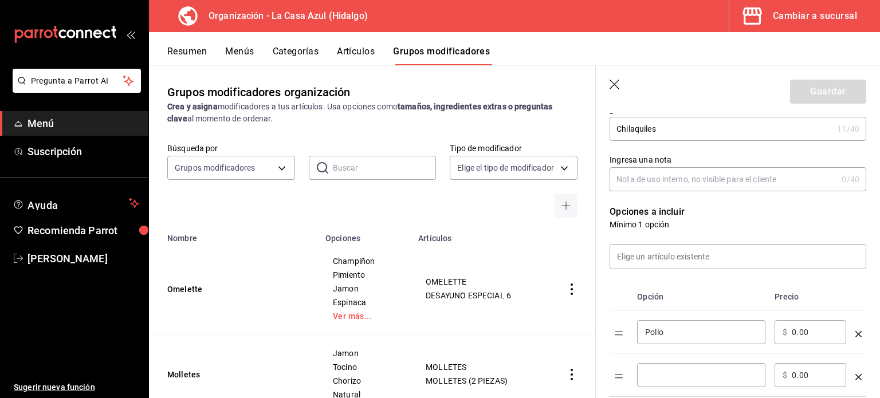
scroll to position [237, 0]
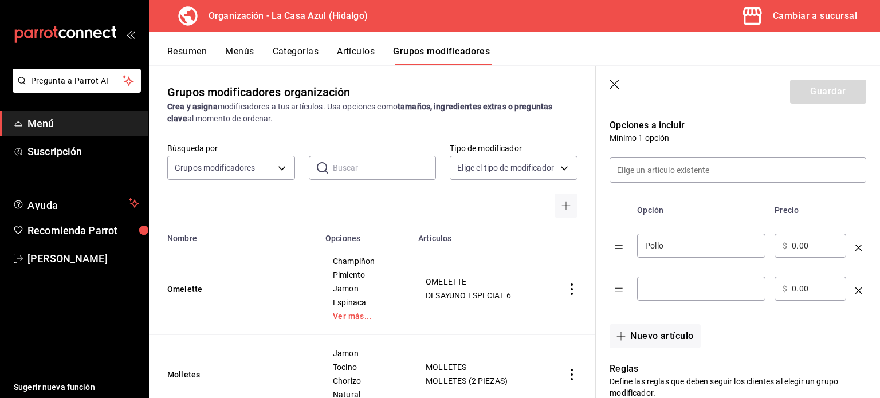
click at [689, 292] on input "optionsTable" at bounding box center [701, 288] width 112 height 11
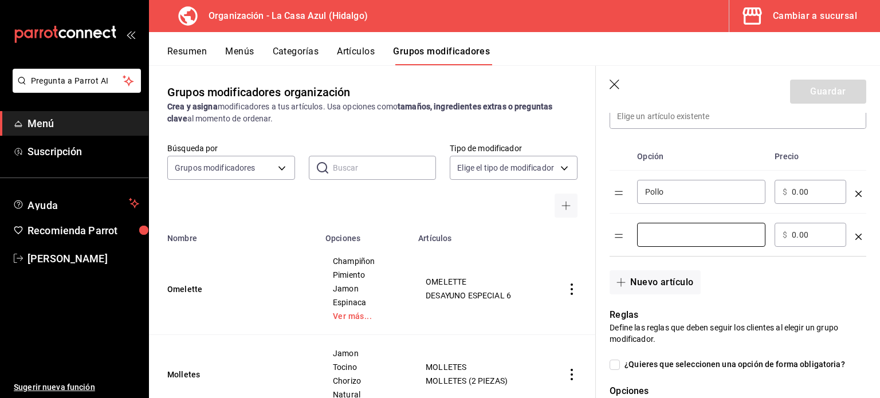
scroll to position [288, 0]
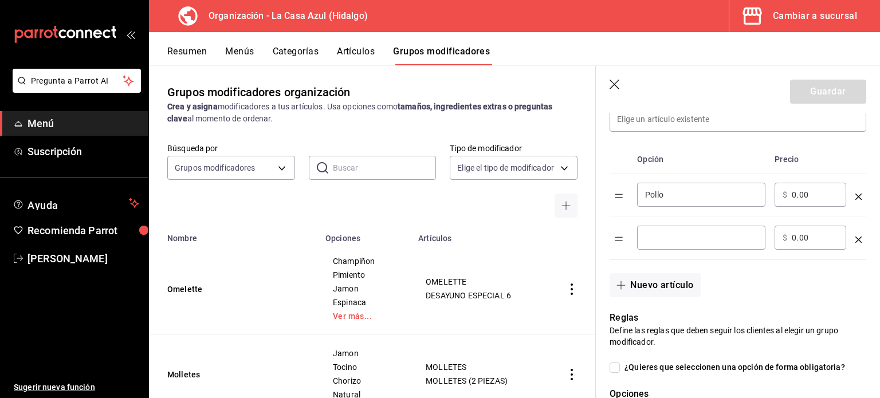
click at [666, 242] on input "optionsTable" at bounding box center [701, 237] width 112 height 11
type input "Huevo Estrellado"
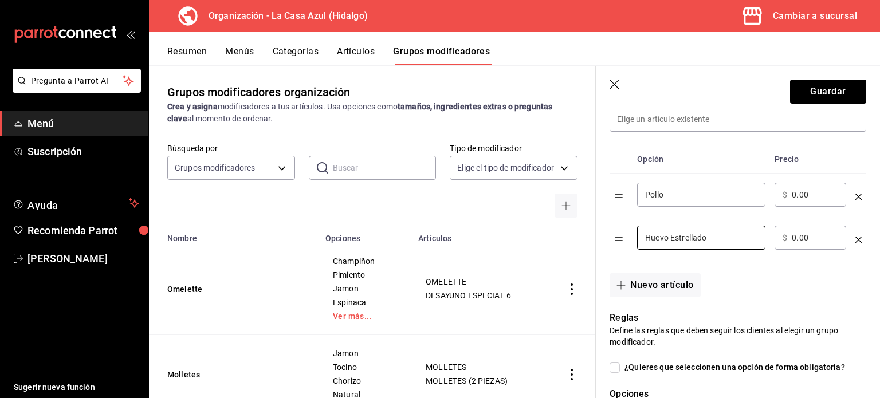
click at [686, 272] on div "Nuevo artículo" at bounding box center [731, 279] width 271 height 38
click at [678, 281] on button "Nuevo artículo" at bounding box center [655, 285] width 91 height 24
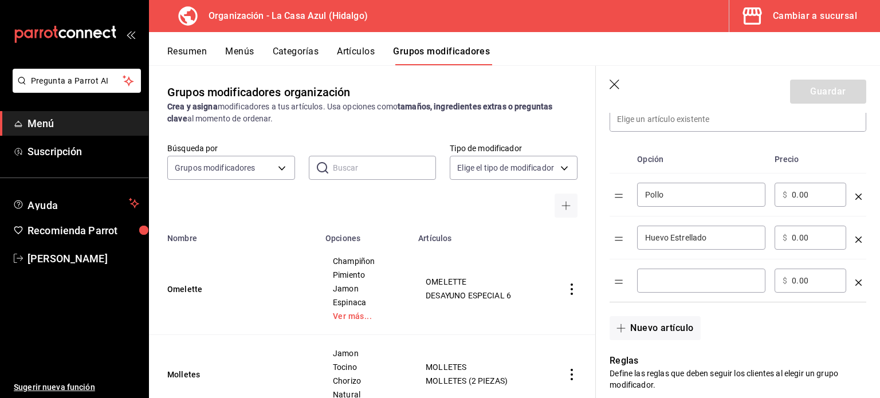
click at [670, 284] on input "optionsTable" at bounding box center [701, 280] width 112 height 11
type input "h"
click at [674, 280] on input "Huevo revuelto" at bounding box center [701, 280] width 112 height 11
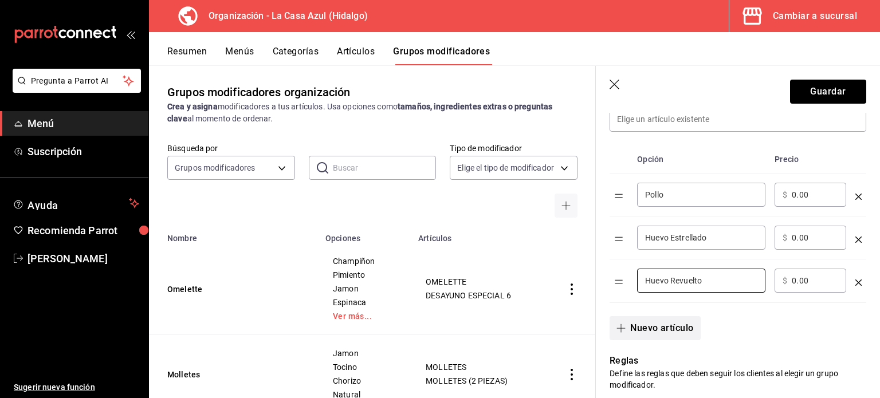
type input "Huevo Revuelto"
click at [665, 327] on button "Nuevo artículo" at bounding box center [655, 328] width 91 height 24
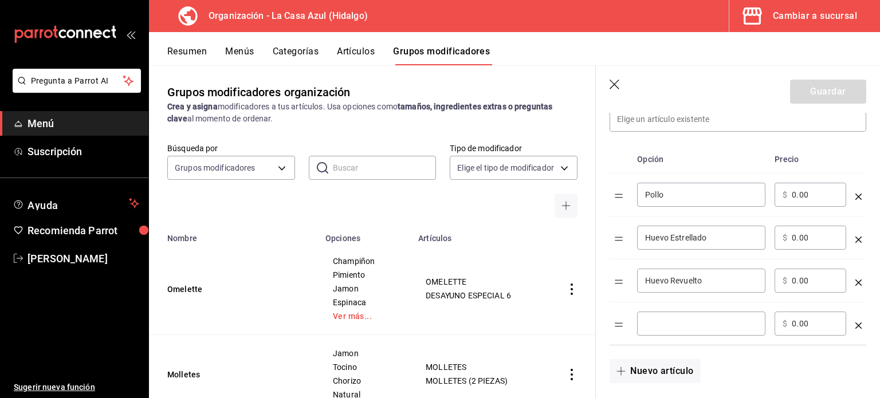
click at [665, 327] on input "optionsTable" at bounding box center [701, 323] width 112 height 11
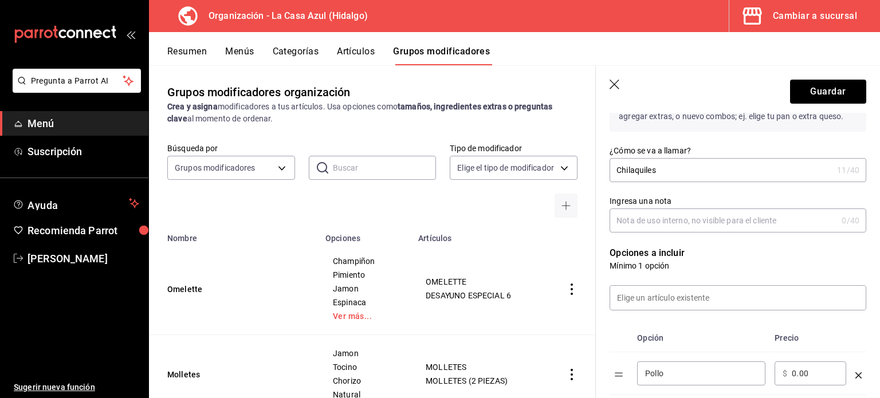
scroll to position [100, 0]
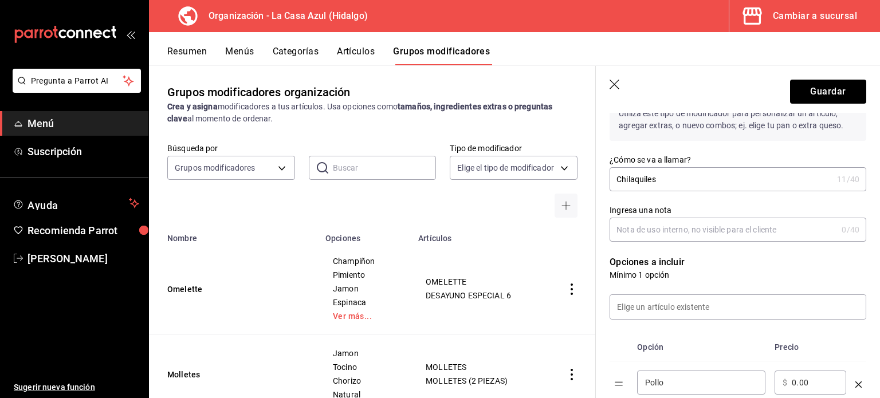
type input "Huevo Duro"
click at [619, 185] on input "Chilaquiles" at bounding box center [721, 179] width 223 height 23
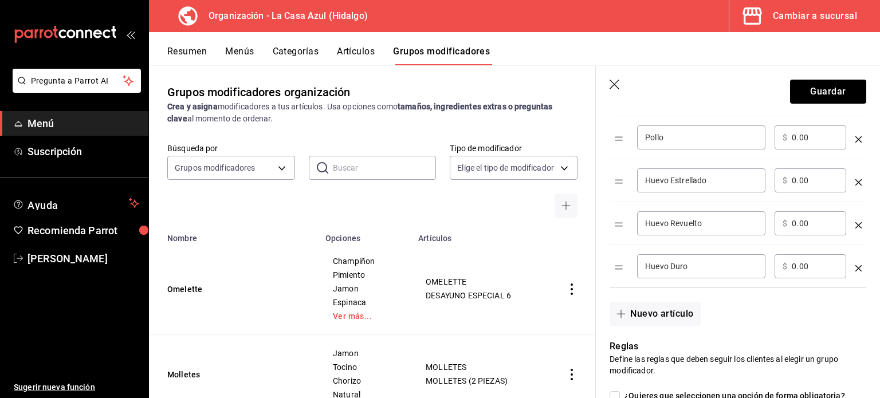
scroll to position [347, 0]
type input "Proteina de Chilaquiles"
click at [803, 95] on button "Guardar" at bounding box center [828, 92] width 76 height 24
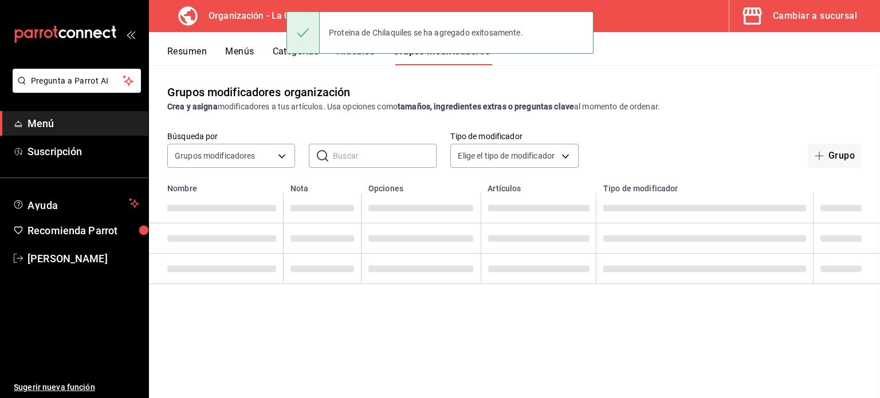
drag, startPoint x: 876, startPoint y: 252, endPoint x: 878, endPoint y: 302, distance: 49.9
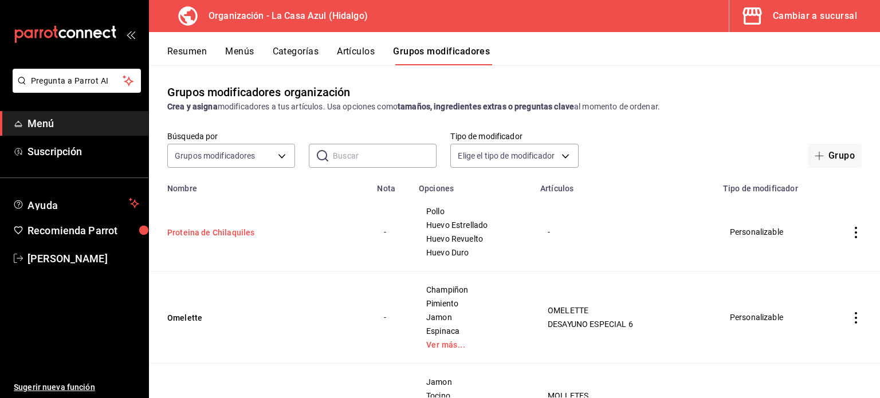
click at [220, 238] on button "Proteina de Chilaquiles" at bounding box center [236, 232] width 138 height 11
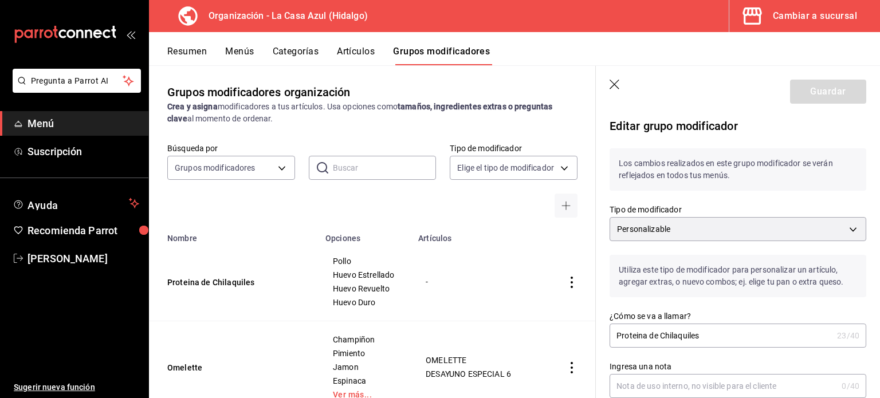
click at [661, 336] on input "Proteina de Chilaquiles" at bounding box center [721, 335] width 223 height 23
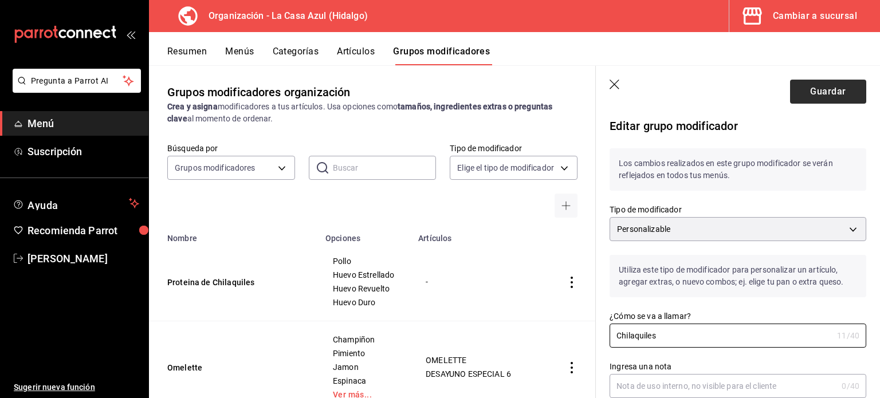
type input "Chilaquiles"
click at [801, 91] on button "Guardar" at bounding box center [828, 92] width 76 height 24
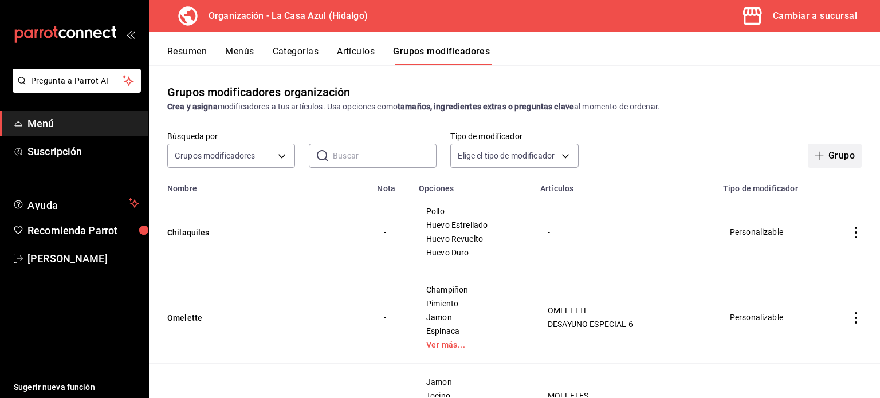
click at [827, 158] on button "Grupo" at bounding box center [835, 156] width 54 height 24
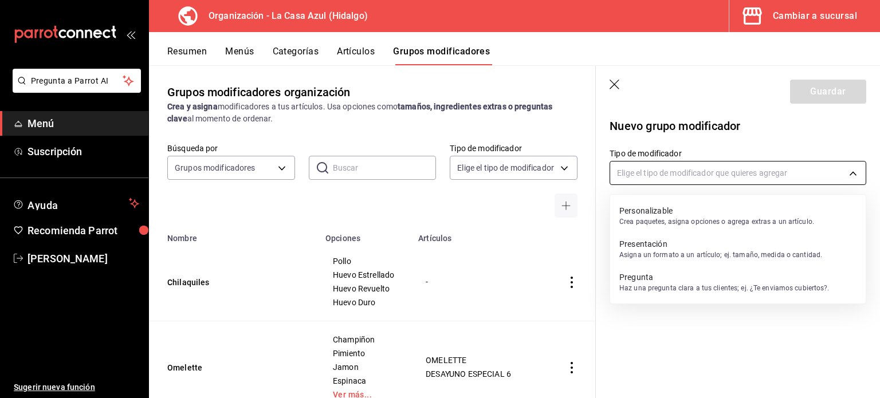
click at [854, 183] on body "Pregunta a Parrot AI Menú Suscripción Ayuda Recomienda Parrot Berenice Bustos S…" at bounding box center [440, 199] width 880 height 398
click at [711, 228] on div "Personalizable Crea paquetes, asigna opciones o agrega extras a un artículo." at bounding box center [717, 216] width 195 height 26
type input "CUSTOMIZABLE"
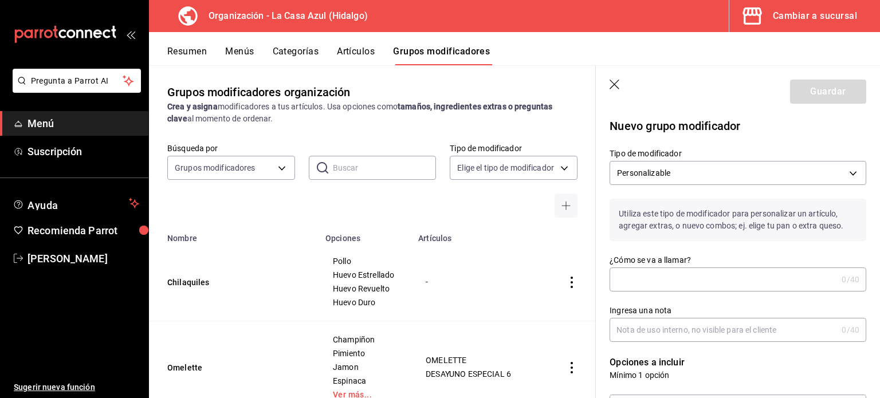
click at [650, 278] on input "¿Cómo se va a llamar?" at bounding box center [724, 279] width 228 height 23
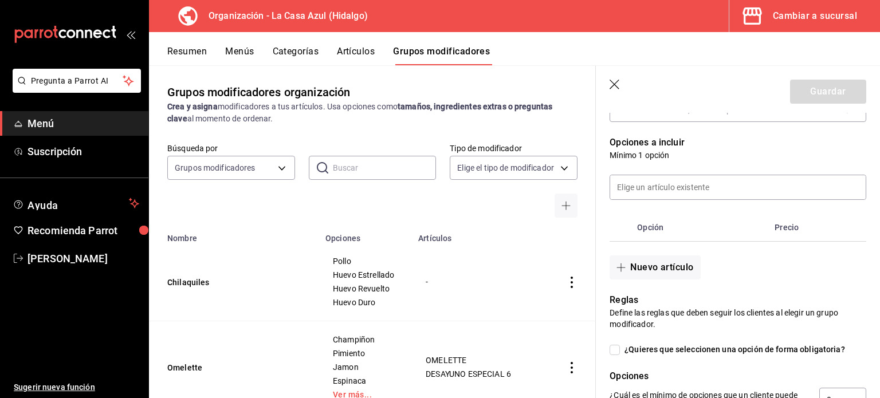
scroll to position [221, 0]
type input "Salsa"
click at [647, 265] on button "Nuevo artículo" at bounding box center [655, 267] width 91 height 24
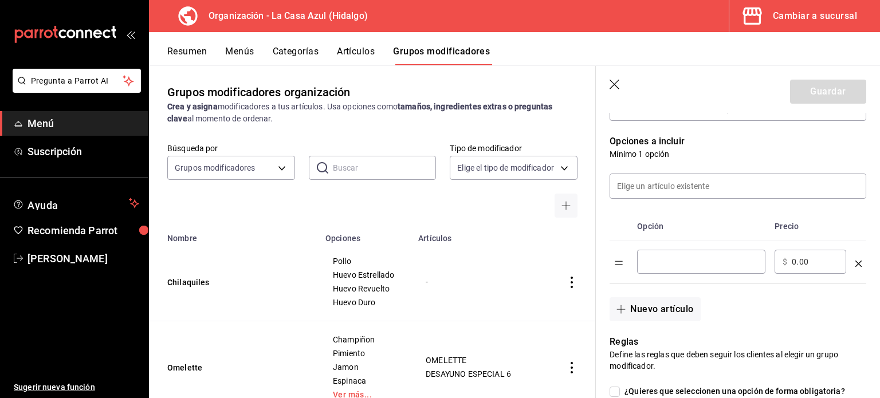
click at [647, 265] on input "optionsTable" at bounding box center [701, 261] width 112 height 11
click at [654, 267] on input "optionsTable" at bounding box center [701, 261] width 112 height 11
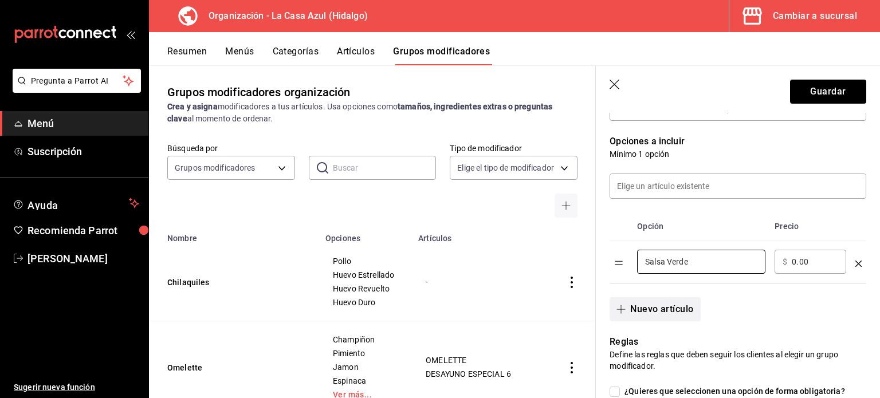
type input "Salsa Verde"
click at [660, 302] on button "Nuevo artículo" at bounding box center [655, 309] width 91 height 24
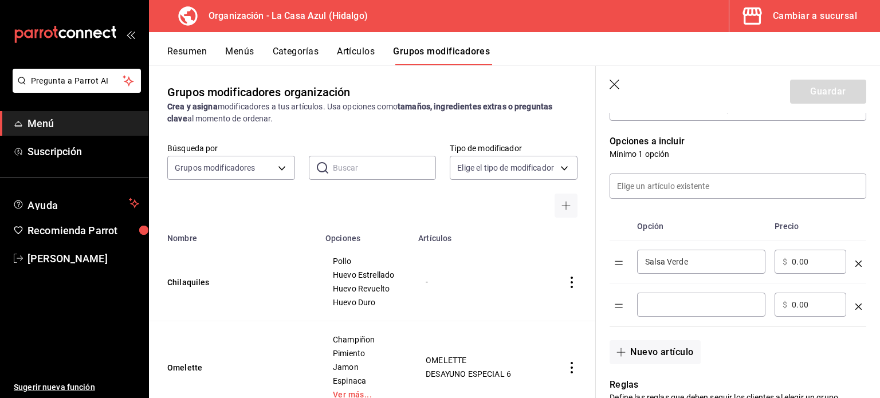
click at [660, 302] on input "optionsTable" at bounding box center [701, 304] width 112 height 11
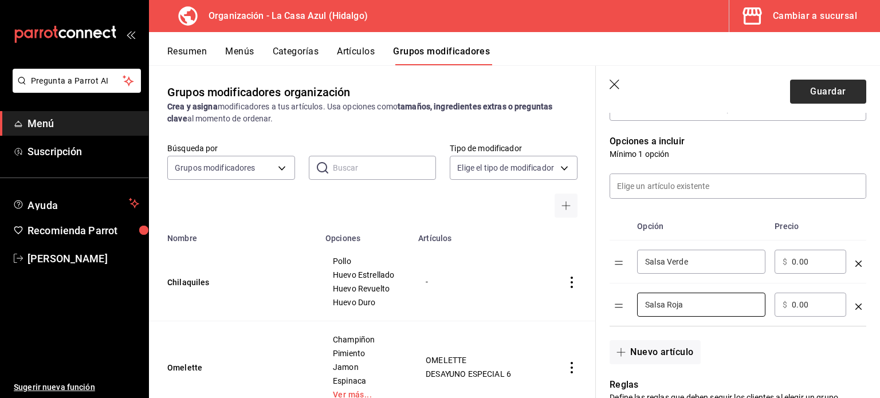
type input "Salsa Roja"
click at [809, 96] on button "Guardar" at bounding box center [828, 92] width 76 height 24
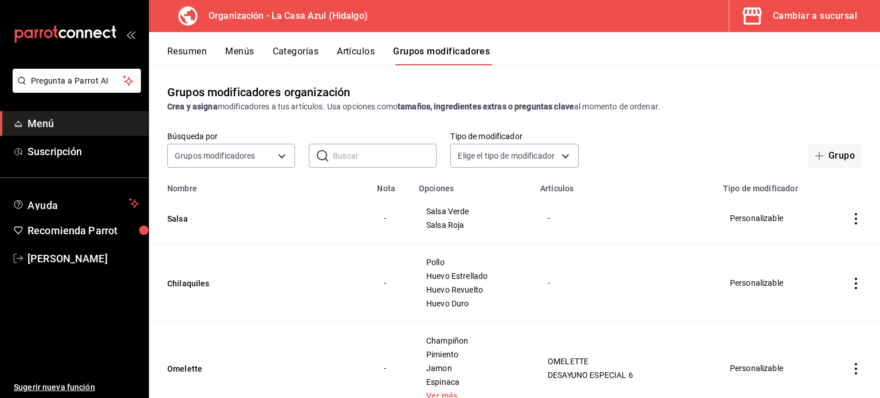
click at [236, 52] on button "Menús" at bounding box center [239, 55] width 29 height 19
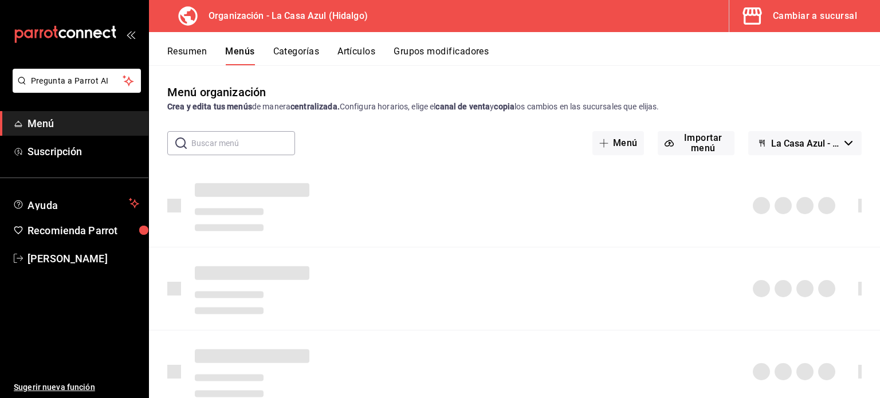
click at [292, 50] on button "Categorías" at bounding box center [296, 55] width 46 height 19
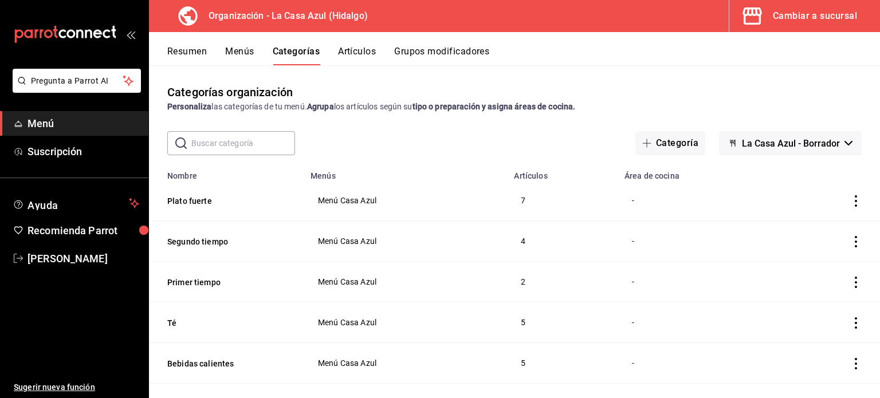
click at [227, 142] on input "text" at bounding box center [243, 143] width 104 height 23
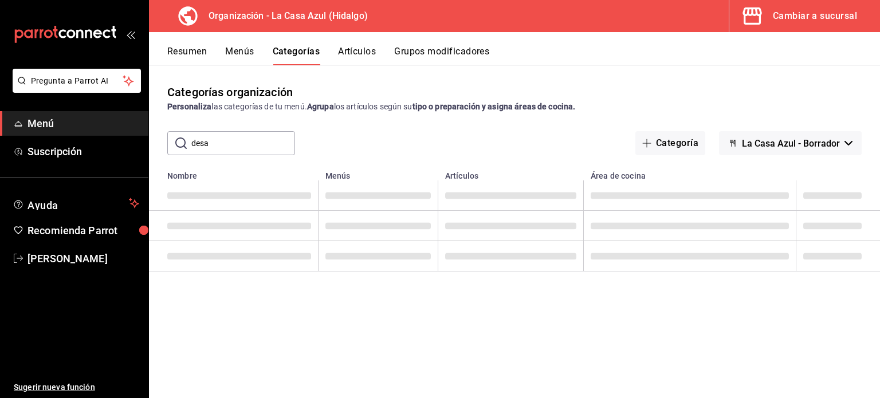
type input "desayu"
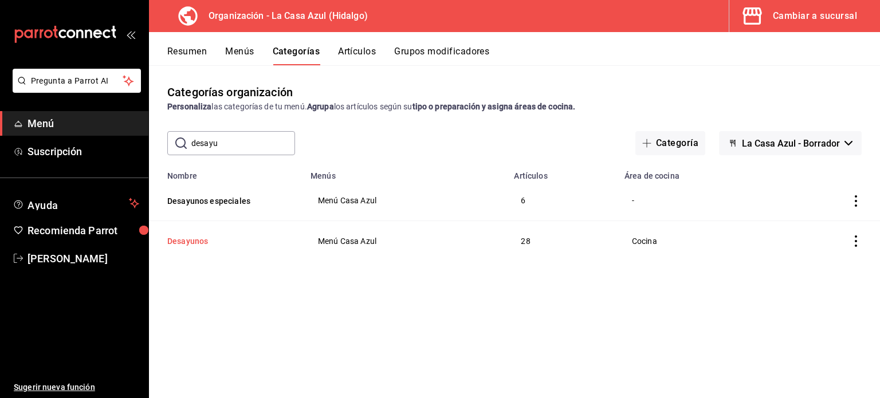
click at [182, 243] on button "Desayunos" at bounding box center [224, 241] width 115 height 11
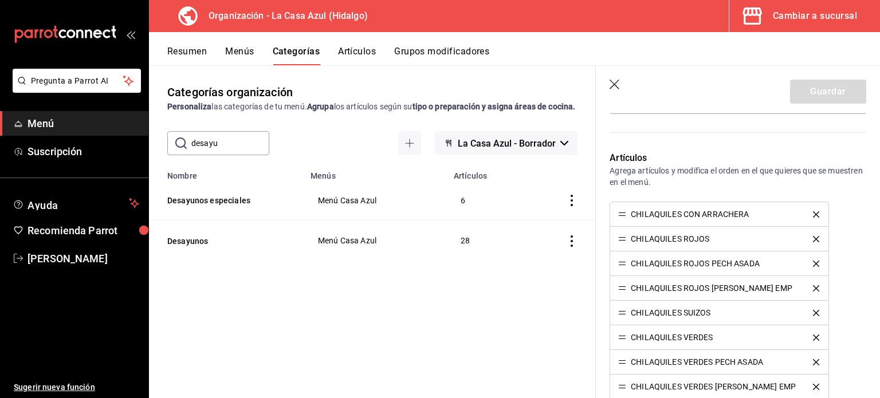
scroll to position [254, 0]
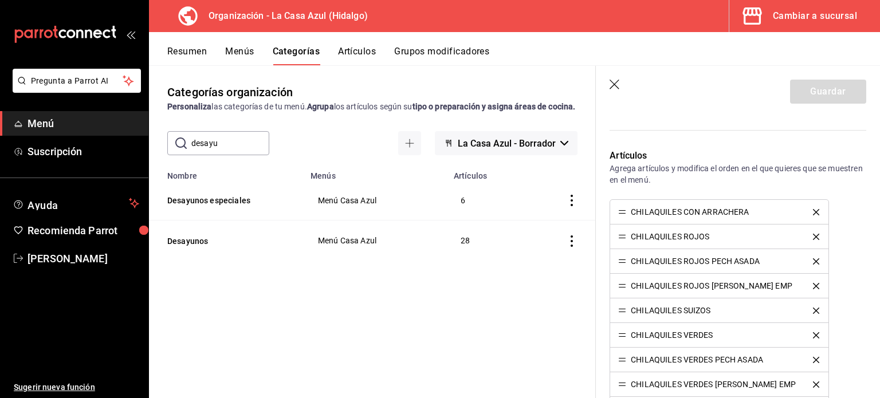
click at [781, 329] on li "CHILAQUILES VERDES" at bounding box center [719, 335] width 218 height 25
click at [813, 334] on icon "delete" at bounding box center [816, 335] width 6 height 6
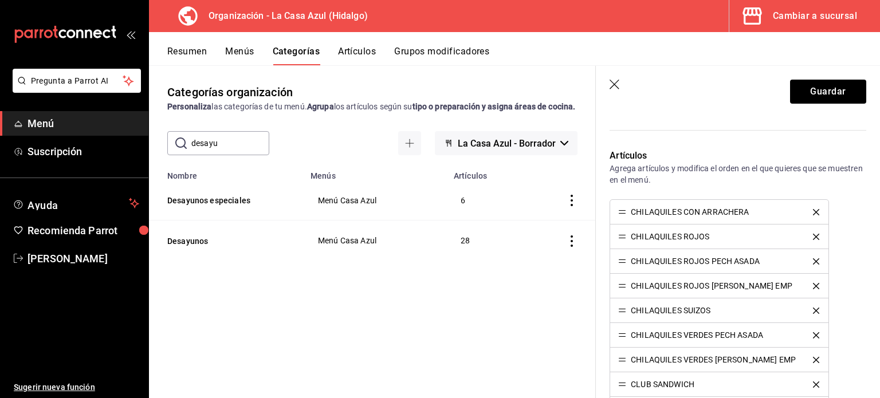
click at [813, 334] on icon "delete" at bounding box center [816, 335] width 6 height 6
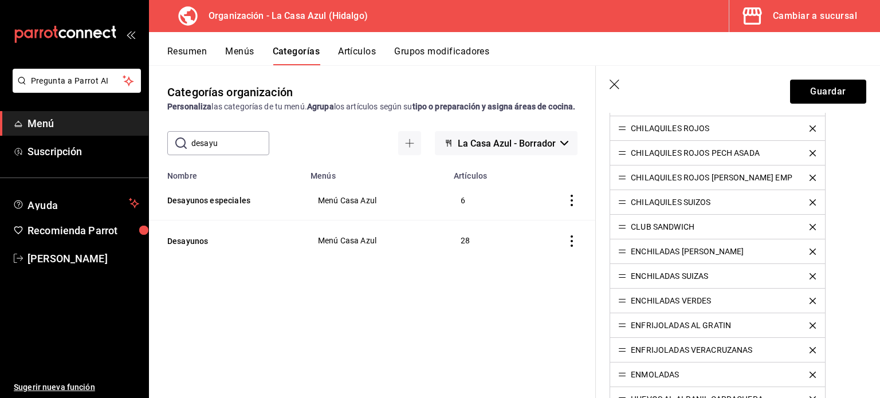
scroll to position [365, 0]
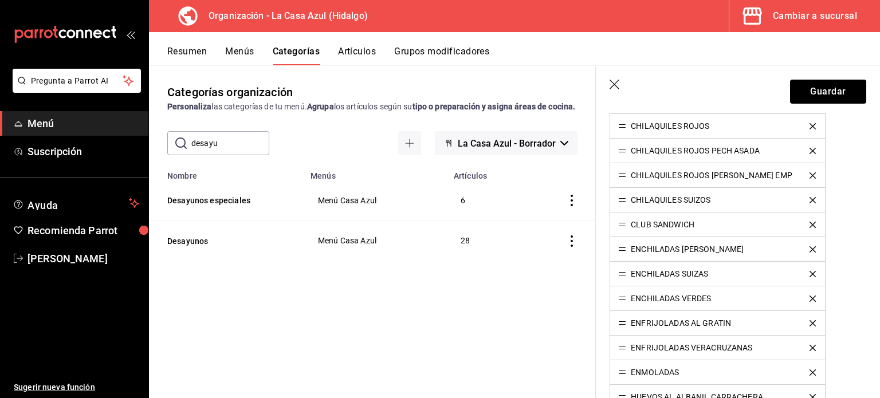
click at [810, 246] on icon "delete" at bounding box center [813, 249] width 6 height 6
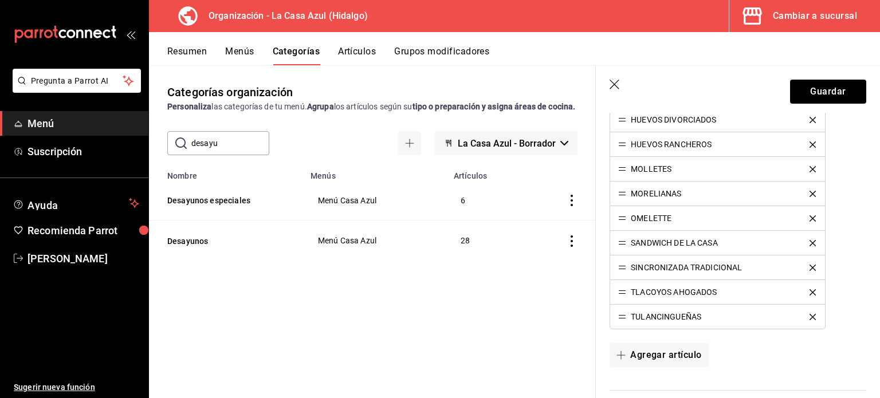
scroll to position [731, 0]
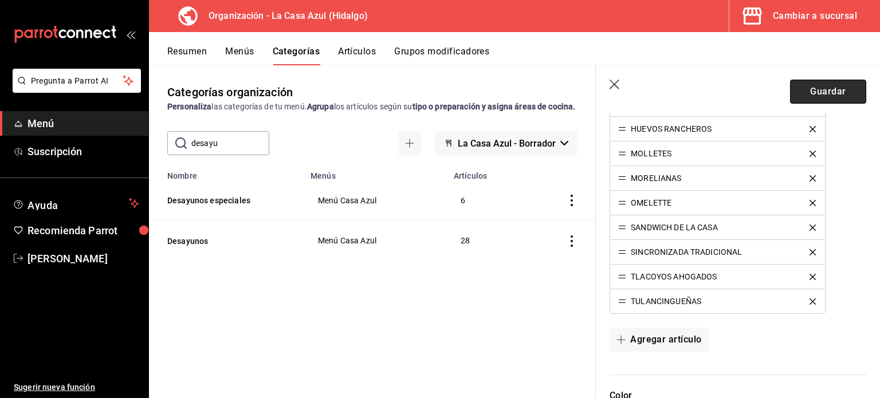
click at [835, 89] on button "Guardar" at bounding box center [828, 92] width 76 height 24
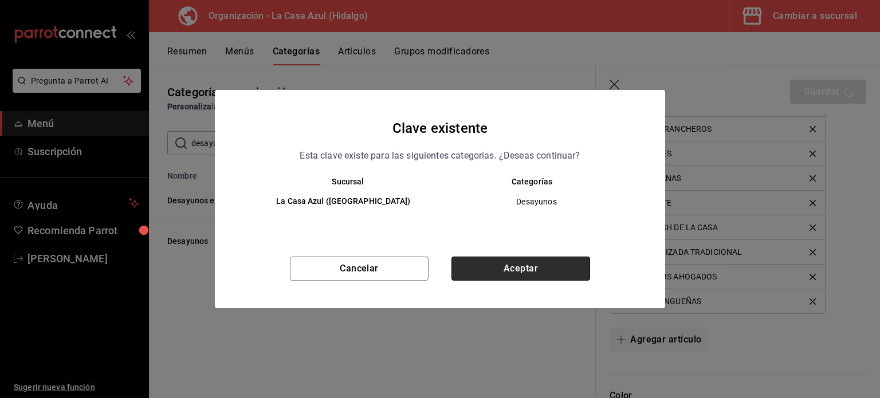
click at [521, 277] on button "Aceptar" at bounding box center [521, 269] width 139 height 24
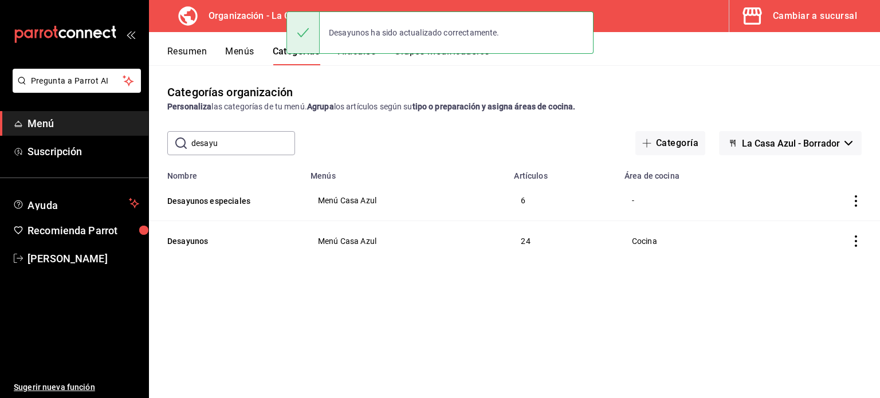
click at [252, 152] on input "desayu" at bounding box center [243, 143] width 104 height 23
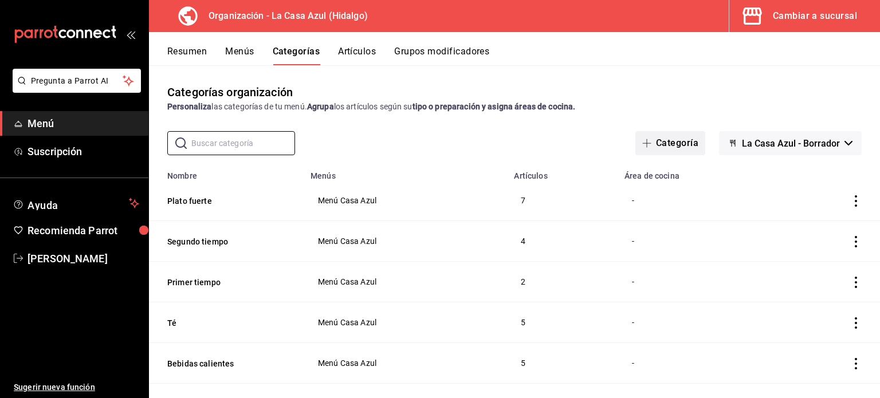
click at [656, 142] on button "Categoría" at bounding box center [671, 143] width 70 height 24
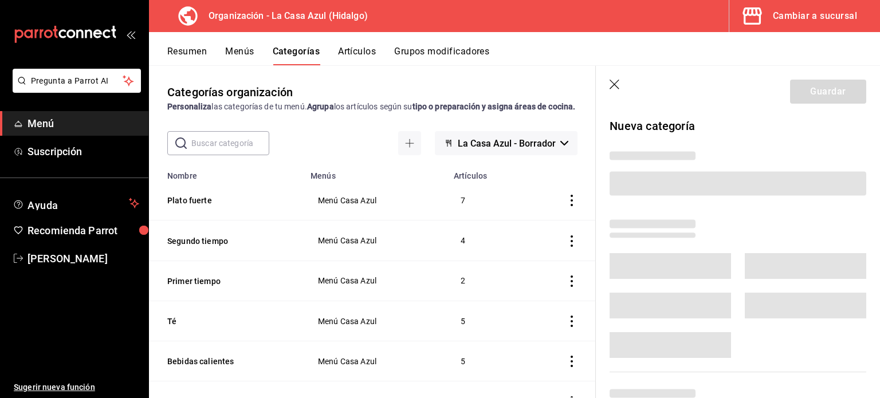
click at [608, 84] on header "Guardar" at bounding box center [738, 89] width 284 height 47
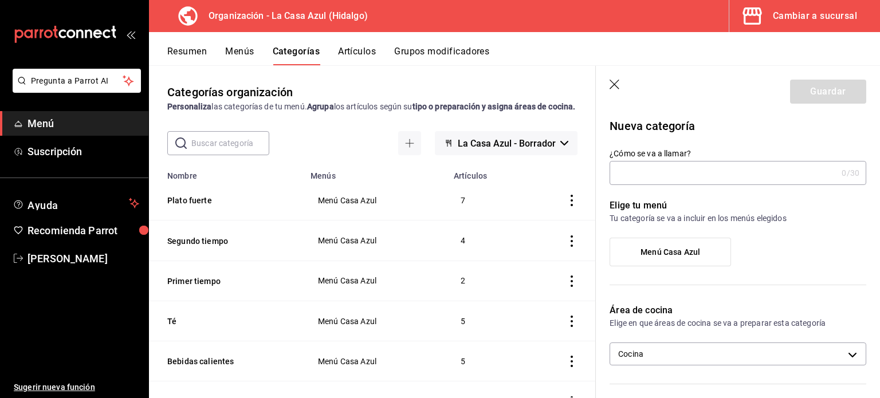
click at [614, 84] on icon "button" at bounding box center [615, 85] width 10 height 10
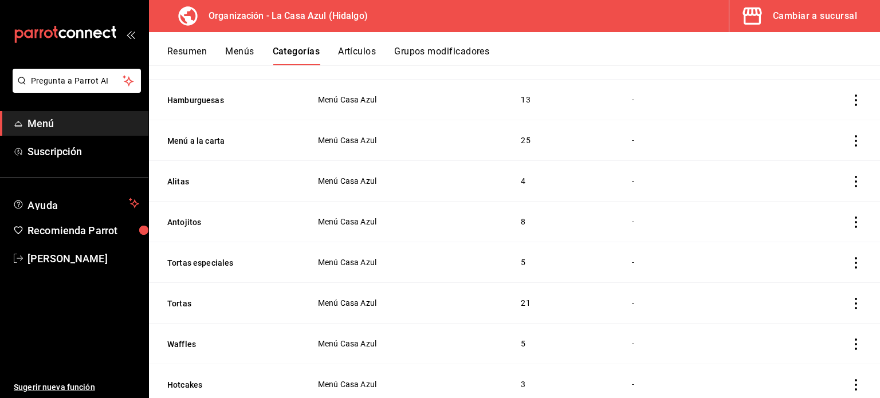
scroll to position [1190, 0]
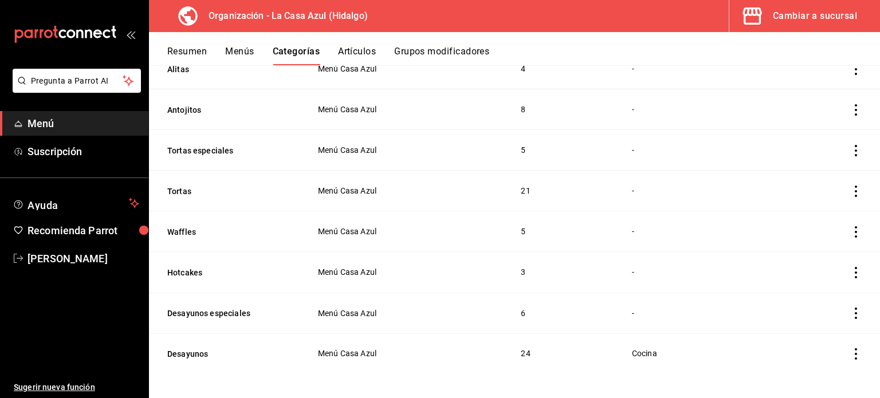
click at [349, 54] on button "Artículos" at bounding box center [357, 55] width 38 height 19
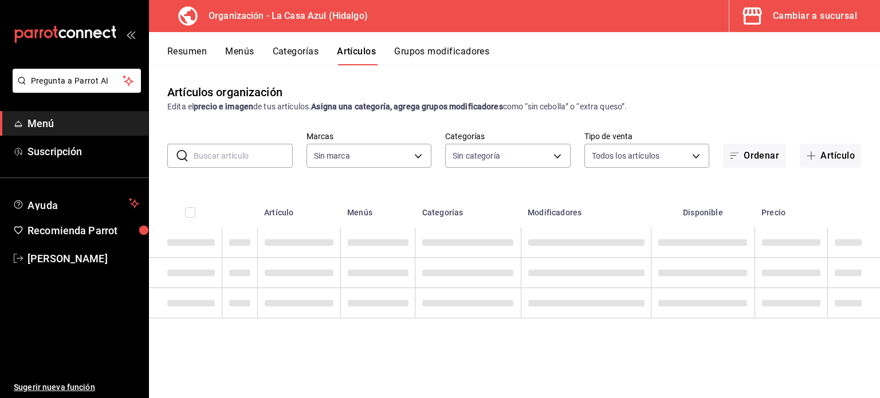
type input "dbb159b3-5420-434e-b45b-ebac01c6c2c8"
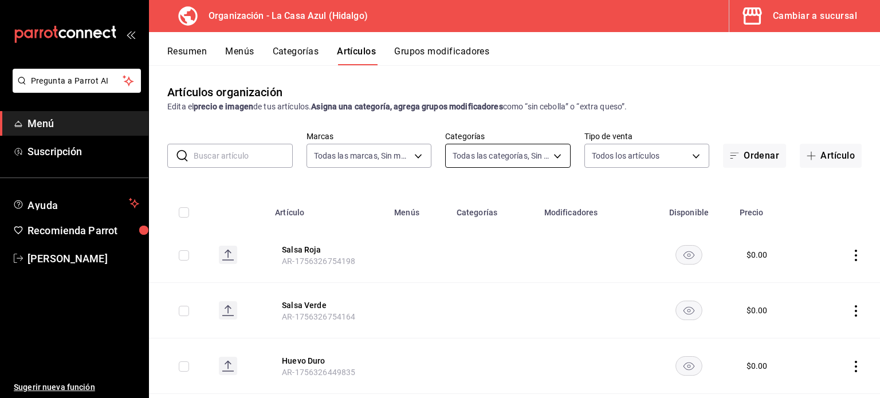
click at [550, 151] on body "Pregunta a Parrot AI Menú Suscripción Ayuda Recomienda Parrot Berenice Bustos S…" at bounding box center [440, 199] width 880 height 398
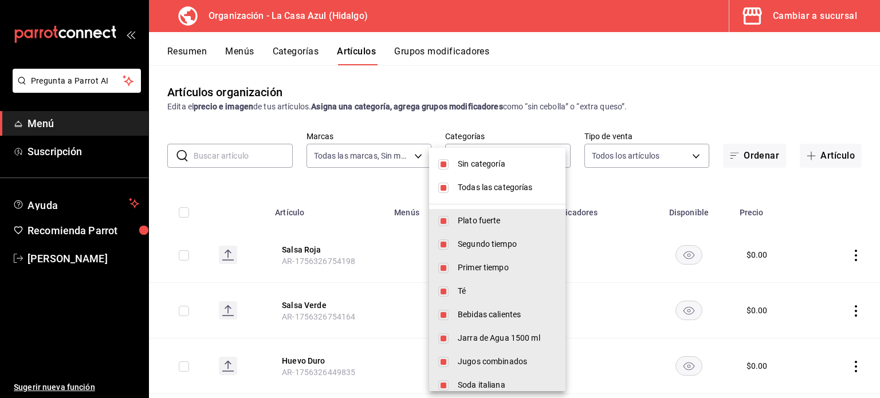
click at [459, 192] on span "Todas las categorías" at bounding box center [507, 188] width 99 height 12
click at [459, 192] on li "Todas las categorías" at bounding box center [497, 188] width 136 height 24
type input "1b874211-3df7-4573-9b34-6937a91ccf4f,abebd783-52af-4864-a57a-781f6a1e1b74,321a3…"
checkbox input "true"
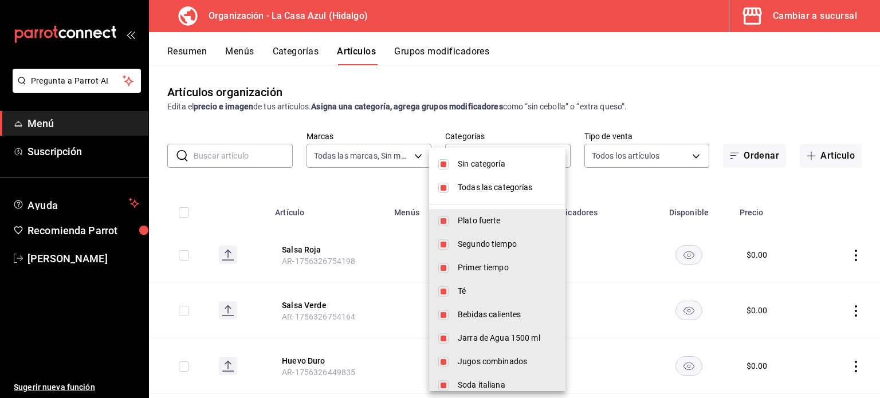
checkbox input "true"
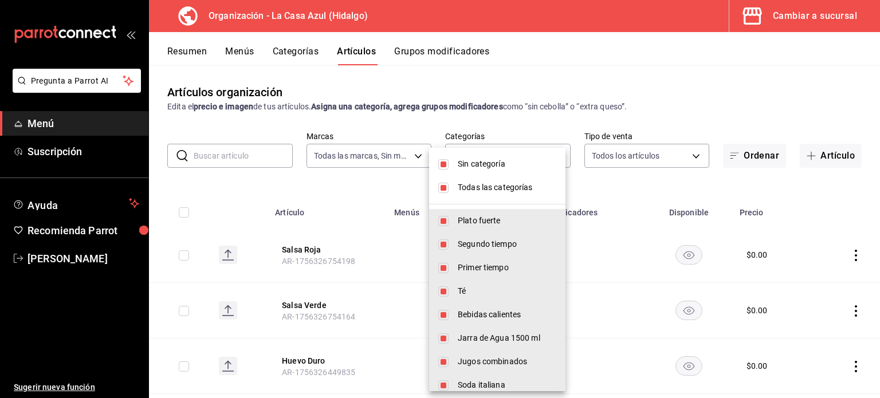
checkbox input "true"
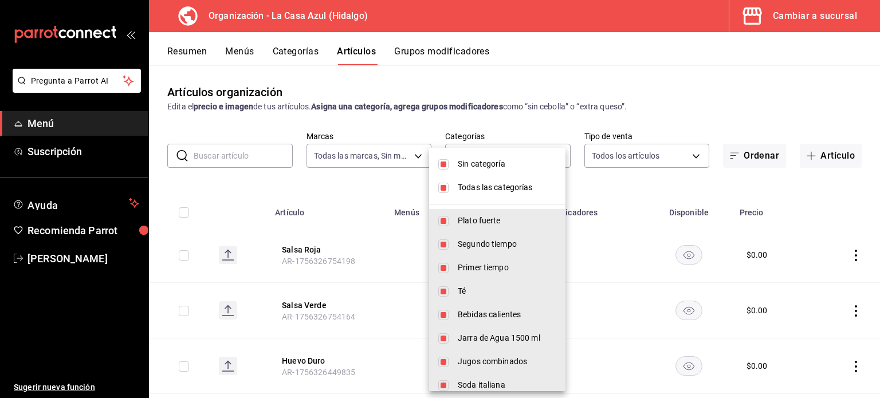
checkbox input "true"
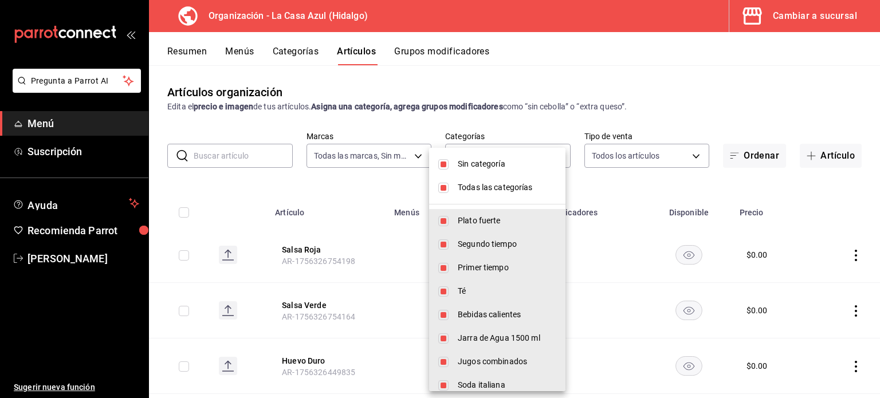
checkbox input "true"
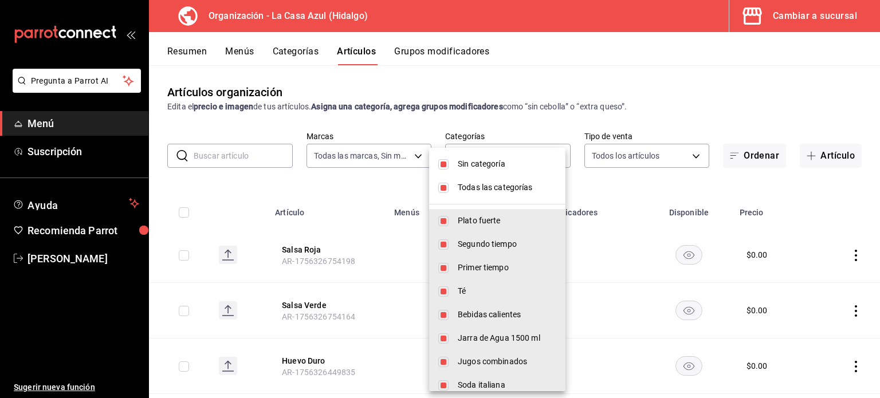
checkbox input "true"
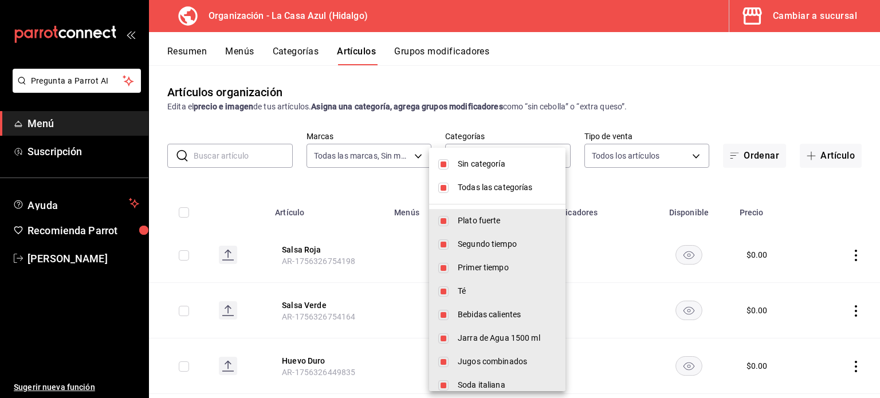
checkbox input "true"
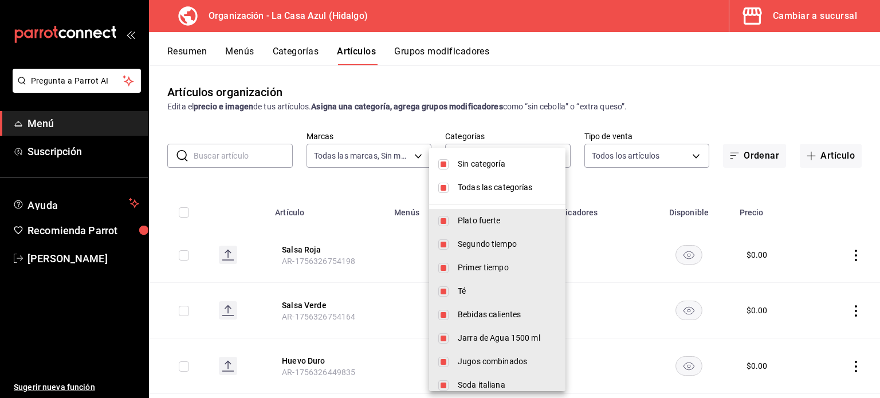
checkbox input "true"
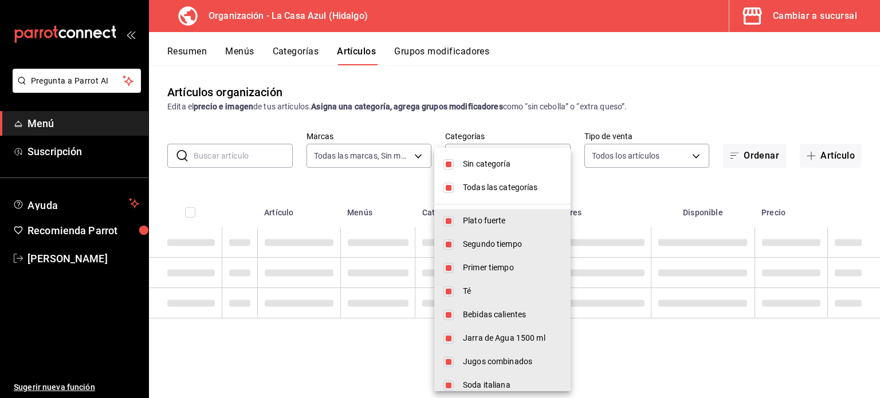
click at [446, 185] on input "checkbox" at bounding box center [449, 188] width 10 height 10
checkbox input "false"
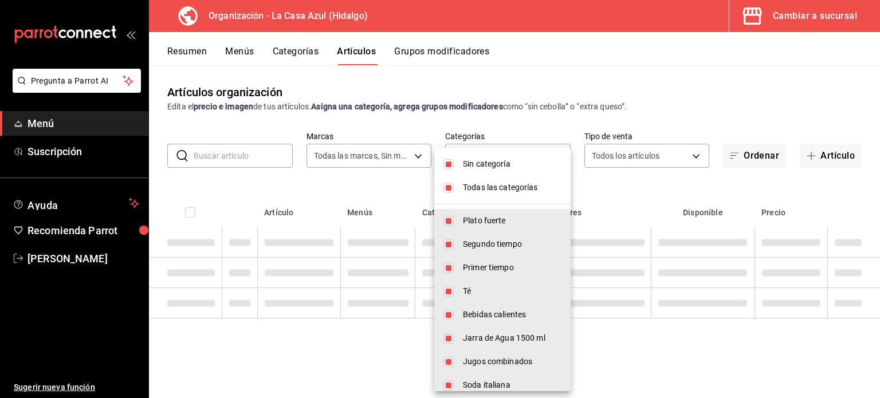
checkbox input "false"
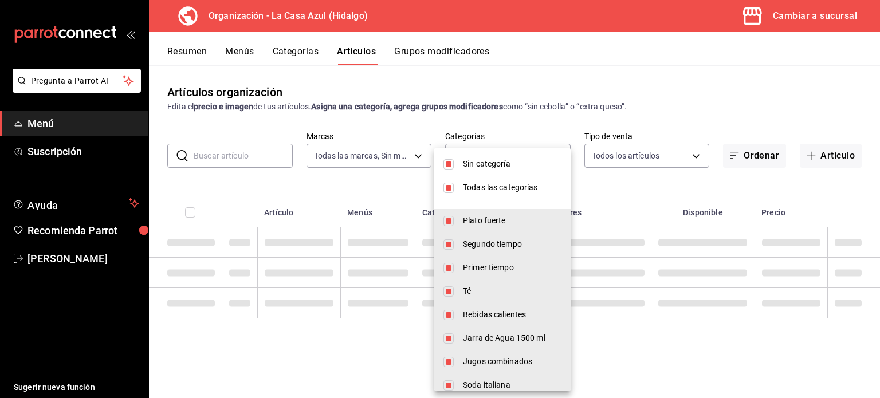
checkbox input "false"
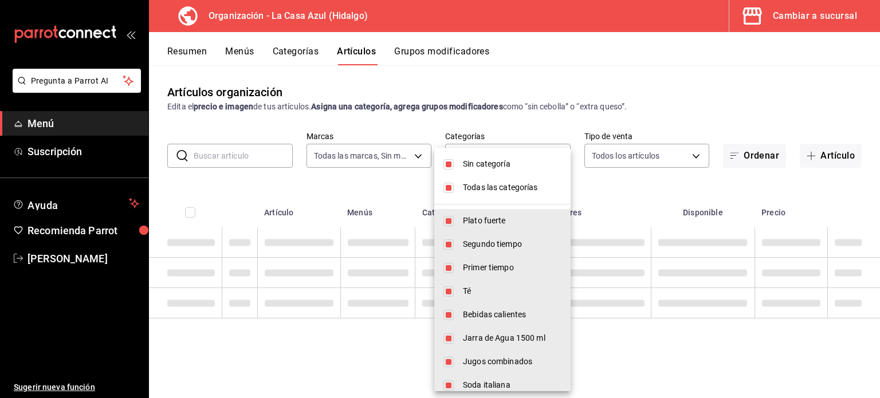
checkbox input "false"
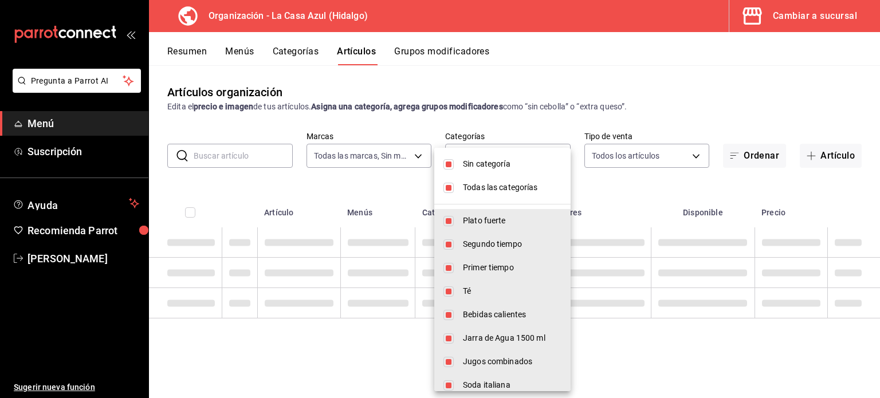
checkbox input "false"
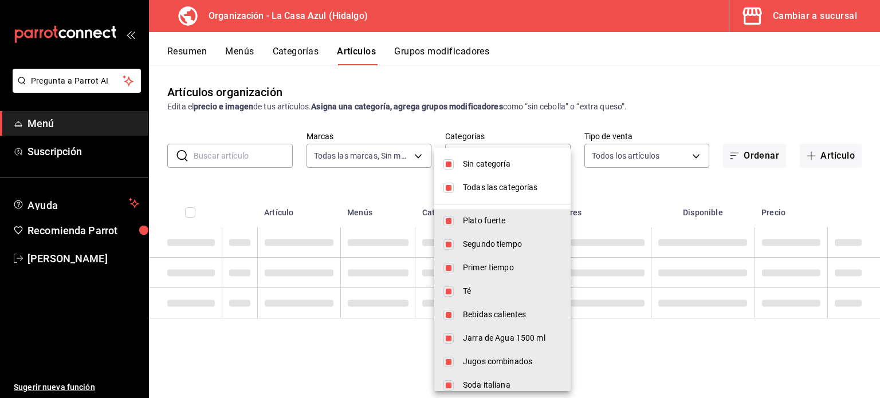
checkbox input "false"
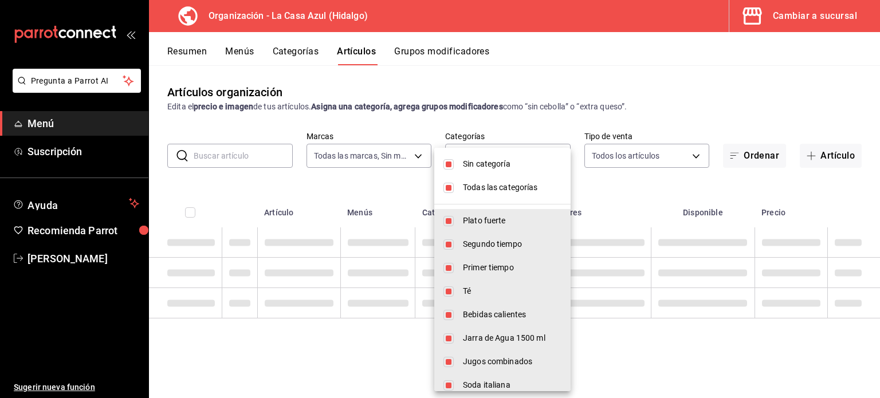
checkbox input "false"
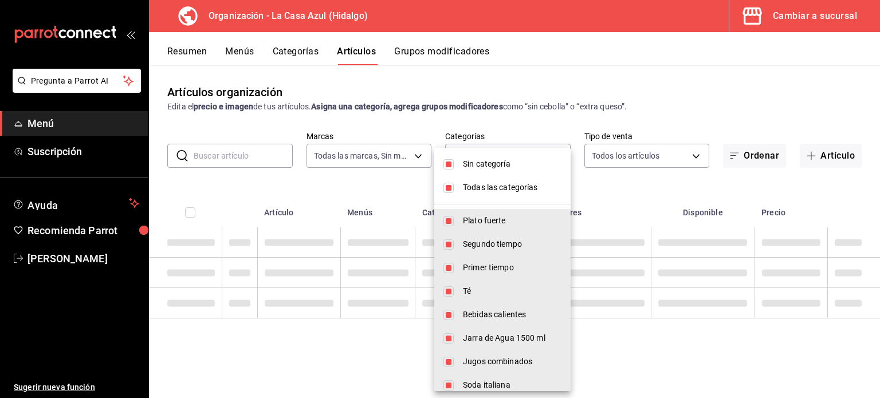
checkbox input "false"
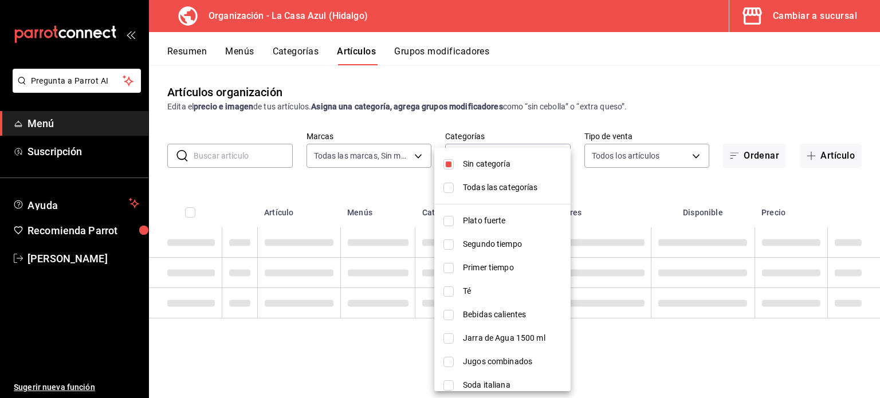
click at [754, 115] on div at bounding box center [440, 199] width 880 height 398
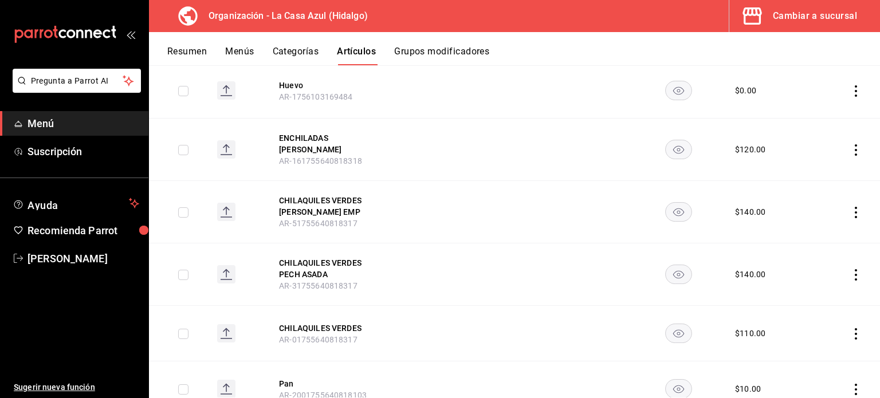
scroll to position [2226, 0]
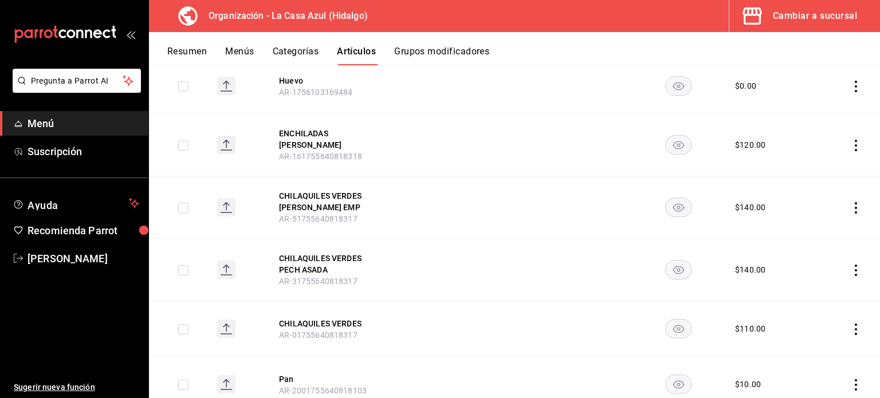
click at [250, 56] on button "Menús" at bounding box center [239, 55] width 29 height 19
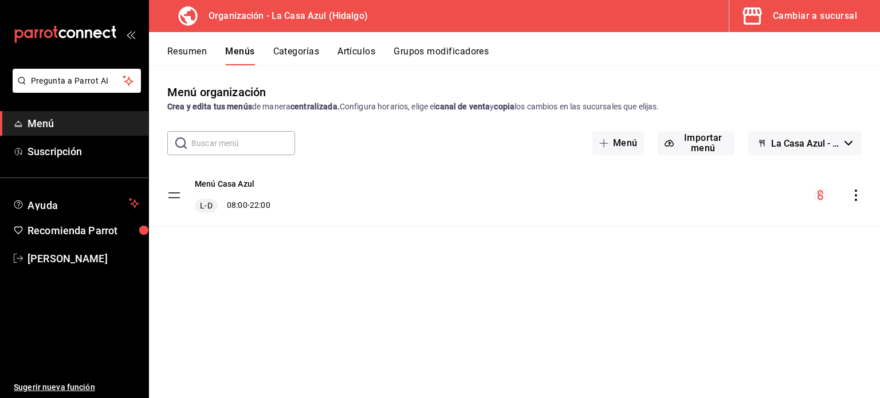
click at [858, 186] on div "Menú Casa Azul L-D 08:00 - 22:00" at bounding box center [514, 196] width 731 height 62
click at [177, 189] on tbody "Menú Casa Azul L-D 08:00 - 22:00" at bounding box center [514, 196] width 731 height 62
click at [855, 194] on icon "actions" at bounding box center [856, 195] width 11 height 11
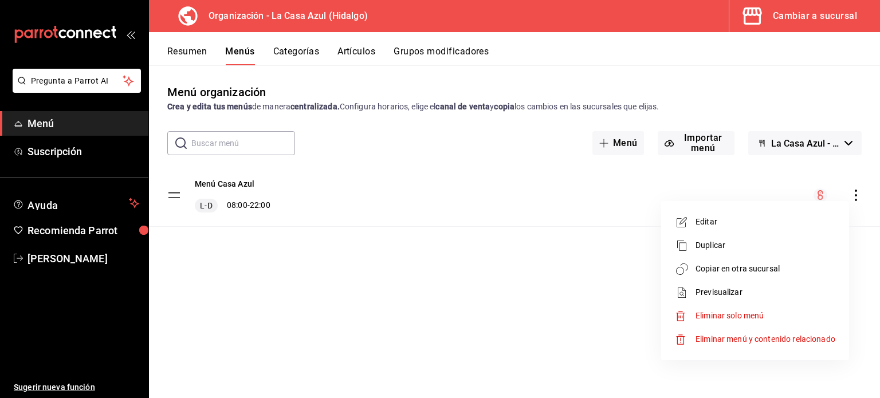
click at [754, 275] on span "Copiar en otra sucursal" at bounding box center [766, 269] width 140 height 12
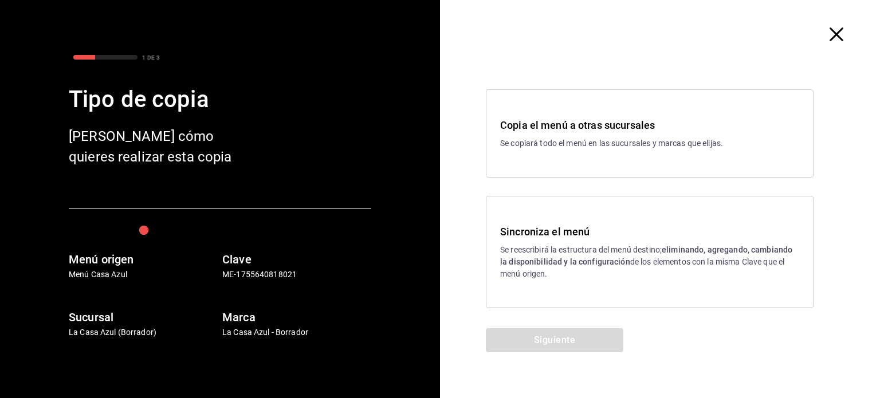
click at [589, 255] on p "Se reescribirá la estructura del menú destino; eliminando, agregando, cambiando…" at bounding box center [649, 262] width 299 height 36
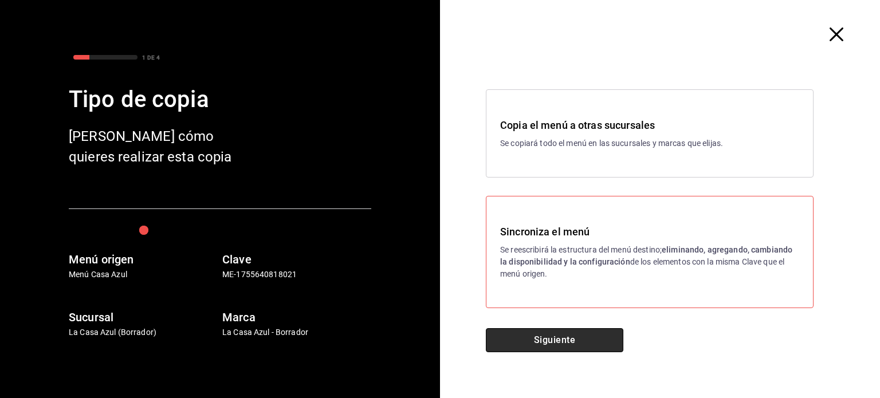
click at [561, 349] on button "Siguiente" at bounding box center [555, 340] width 138 height 24
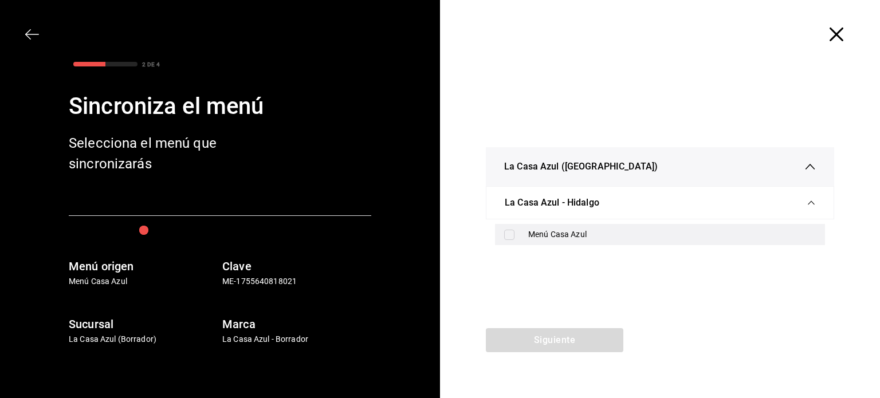
click at [515, 232] on label at bounding box center [511, 235] width 15 height 10
click at [515, 232] on input "checkbox" at bounding box center [509, 235] width 10 height 10
click at [509, 238] on input "checkbox" at bounding box center [509, 235] width 10 height 10
checkbox input "true"
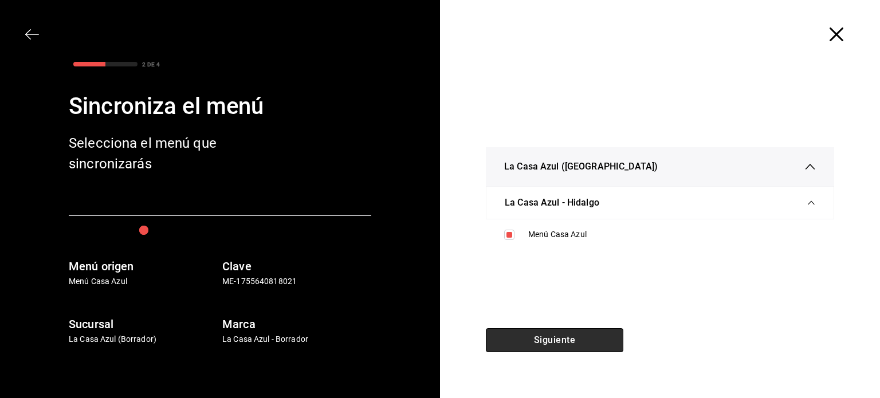
click at [565, 341] on button "Siguiente" at bounding box center [555, 340] width 138 height 24
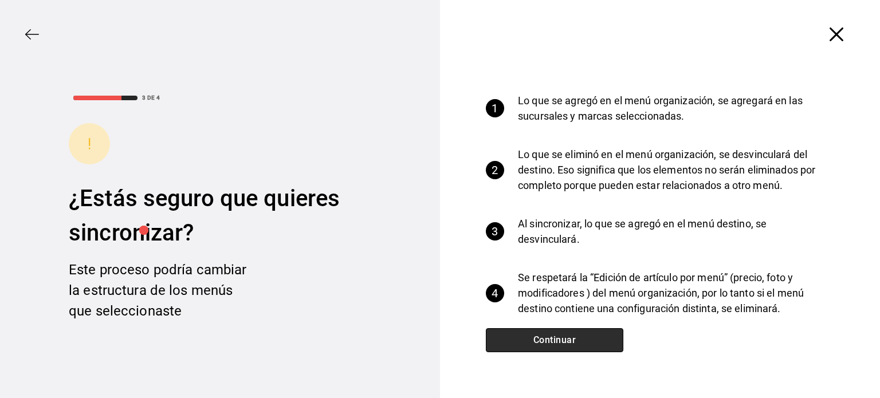
click at [565, 341] on button "Continuar" at bounding box center [555, 340] width 138 height 24
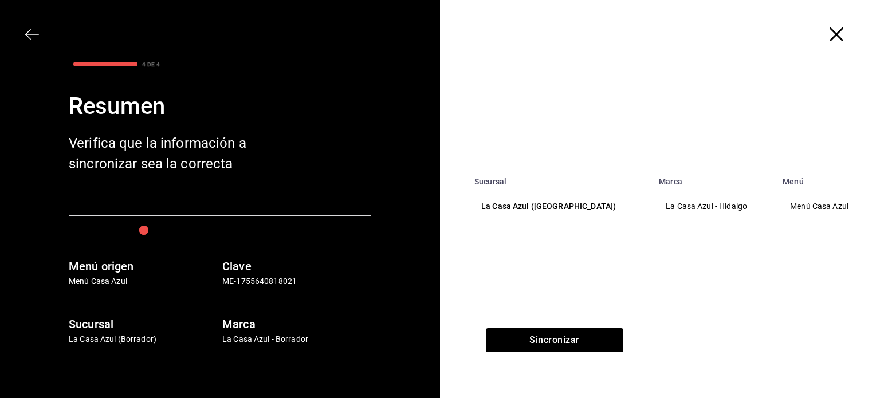
click at [514, 202] on p "La Casa Azul ([GEOGRAPHIC_DATA])" at bounding box center [559, 207] width 157 height 12
click at [538, 332] on button "Sincronizar" at bounding box center [555, 340] width 138 height 24
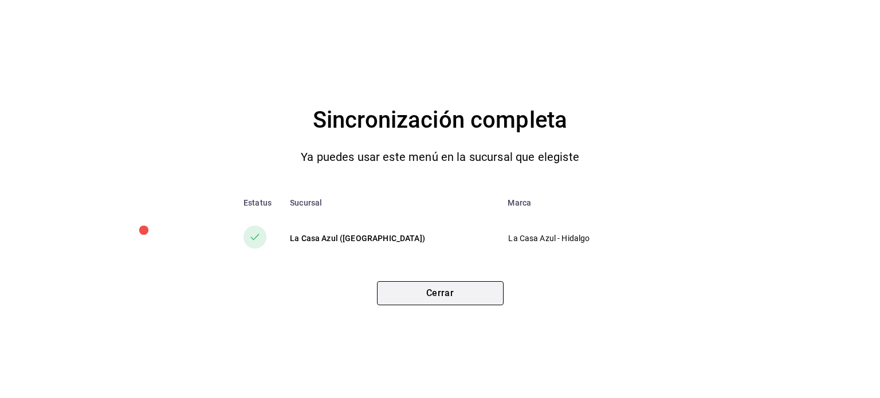
click at [461, 299] on button "Cerrar" at bounding box center [440, 293] width 127 height 24
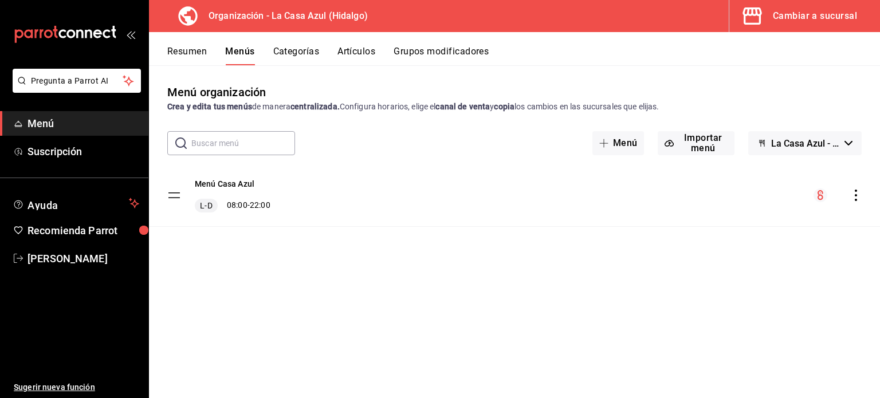
click at [375, 58] on button "Artículos" at bounding box center [357, 55] width 38 height 19
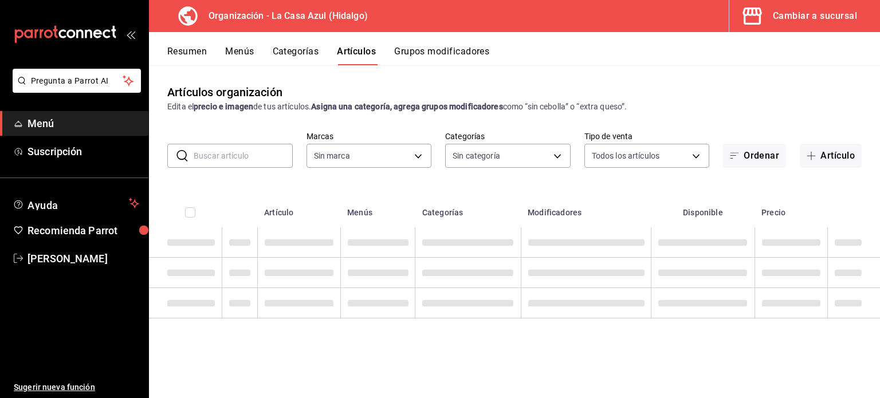
type input "dbb159b3-5420-434e-b45b-ebac01c6c2c8"
click at [245, 155] on input "text" at bounding box center [243, 155] width 99 height 23
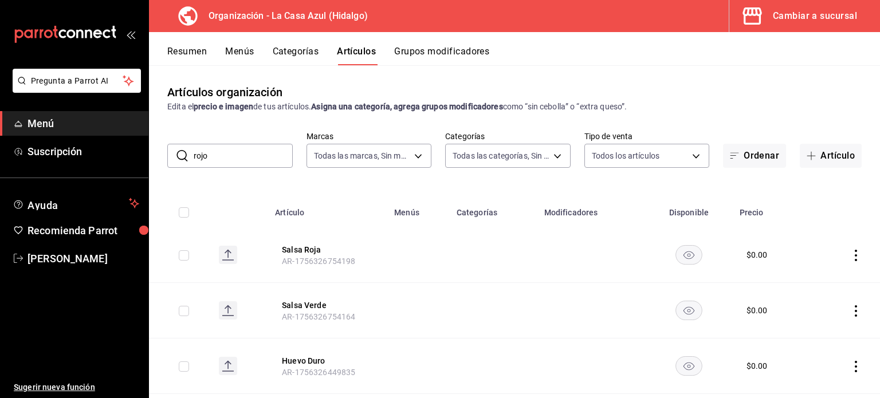
type input "rojos"
type input "1b874211-3df7-4573-9b34-6937a91ccf4f,abebd783-52af-4864-a57a-781f6a1e1b74,321a3…"
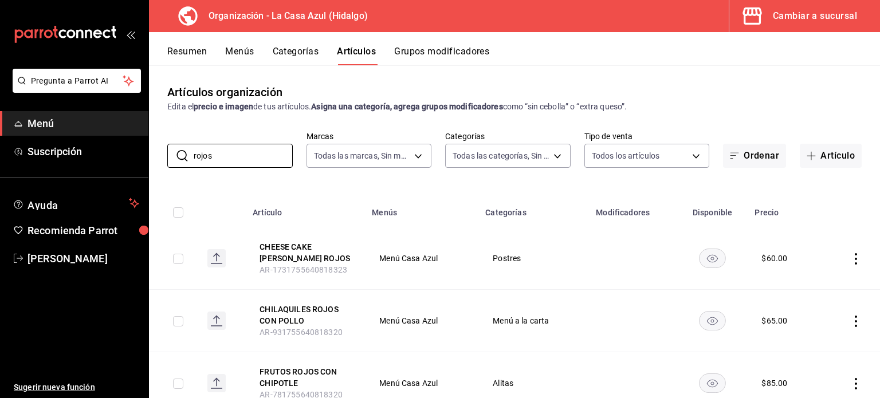
type input "rojos"
click at [851, 320] on icon "actions" at bounding box center [856, 321] width 11 height 11
click at [812, 364] on span "Eliminar" at bounding box center [812, 367] width 29 height 9
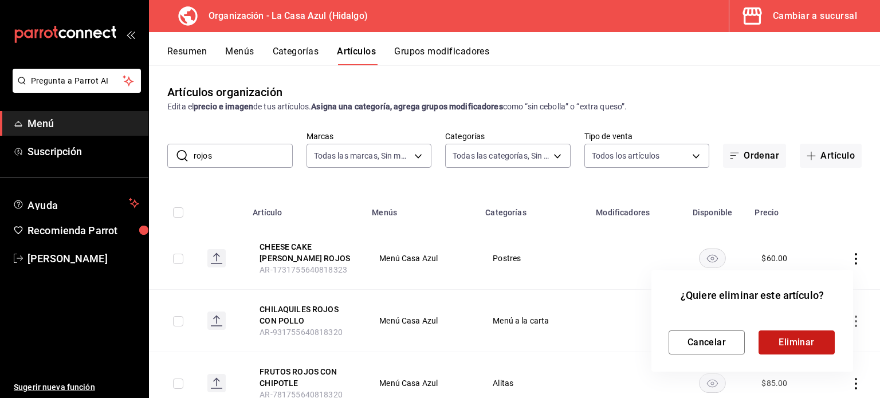
click at [775, 344] on button "Eliminar" at bounding box center [797, 343] width 76 height 24
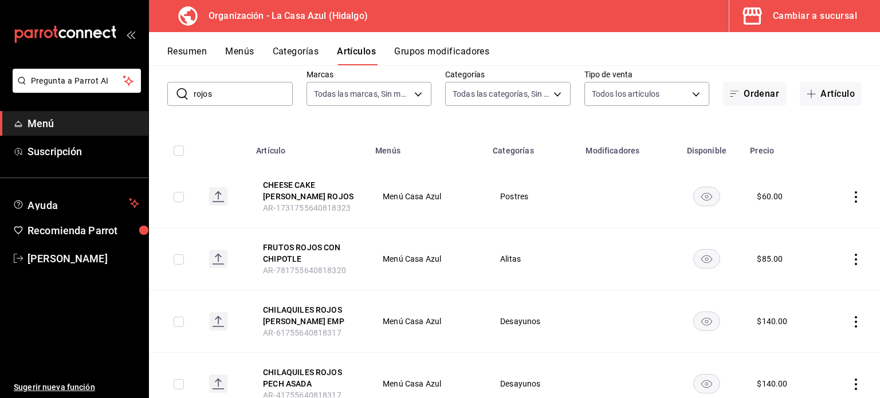
scroll to position [76, 0]
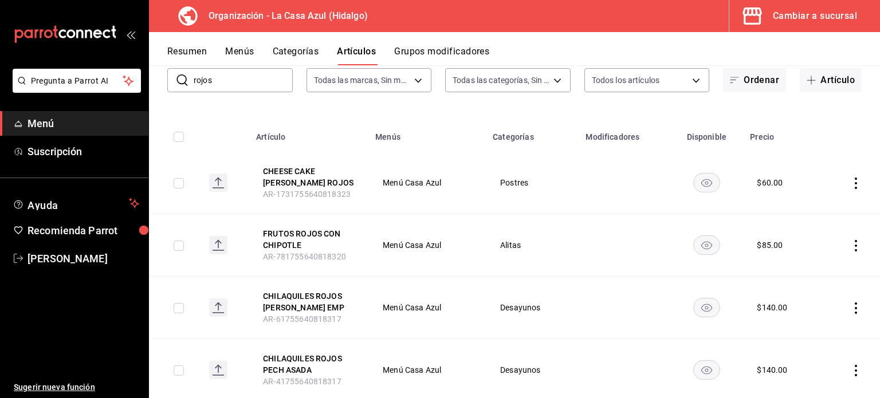
click at [851, 309] on icon "actions" at bounding box center [856, 308] width 11 height 11
click at [812, 369] on span "Eliminar" at bounding box center [812, 367] width 29 height 9
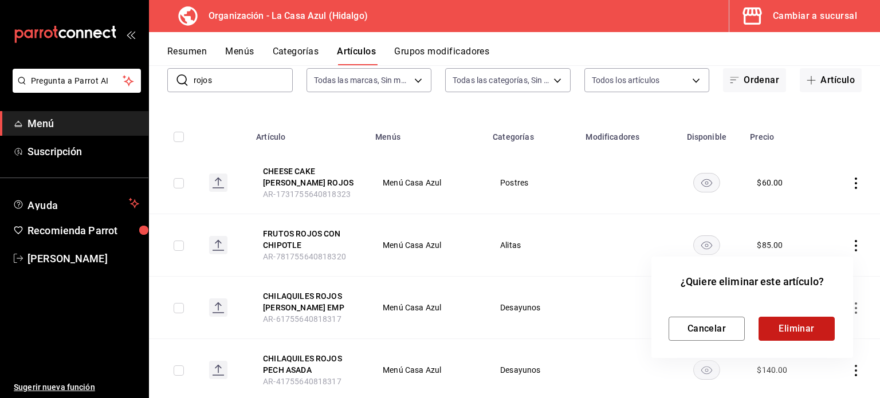
click at [802, 332] on button "Eliminar" at bounding box center [797, 329] width 76 height 24
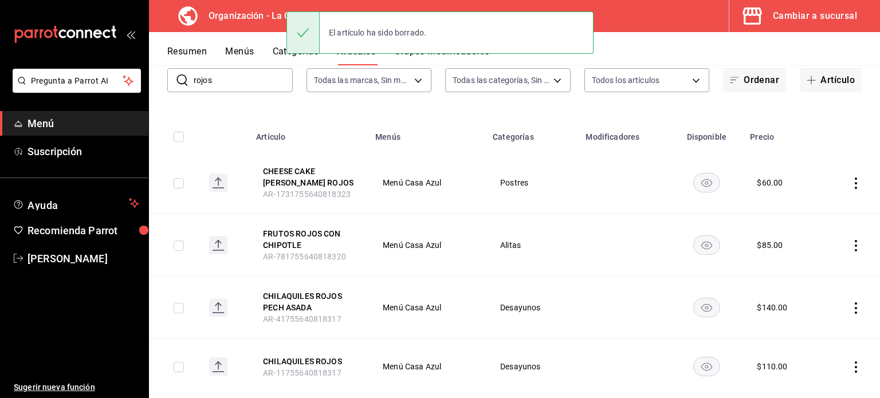
click at [851, 304] on icon "actions" at bounding box center [856, 308] width 11 height 11
click at [811, 366] on span "Eliminar" at bounding box center [812, 367] width 29 height 9
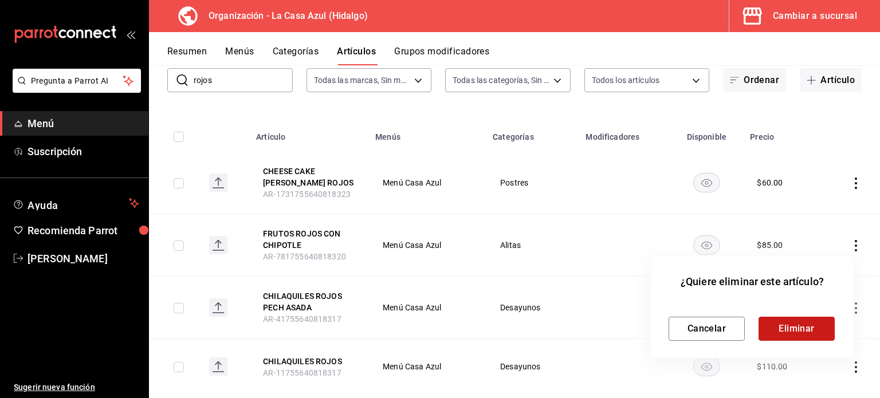
click at [796, 336] on button "Eliminar" at bounding box center [797, 329] width 76 height 24
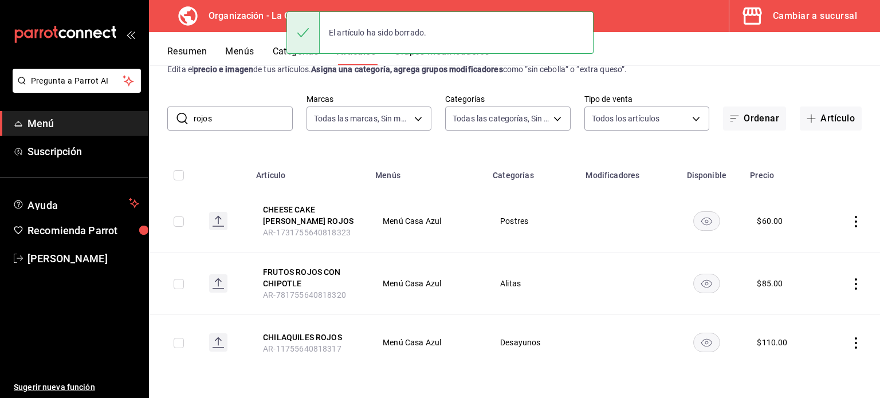
scroll to position [37, 0]
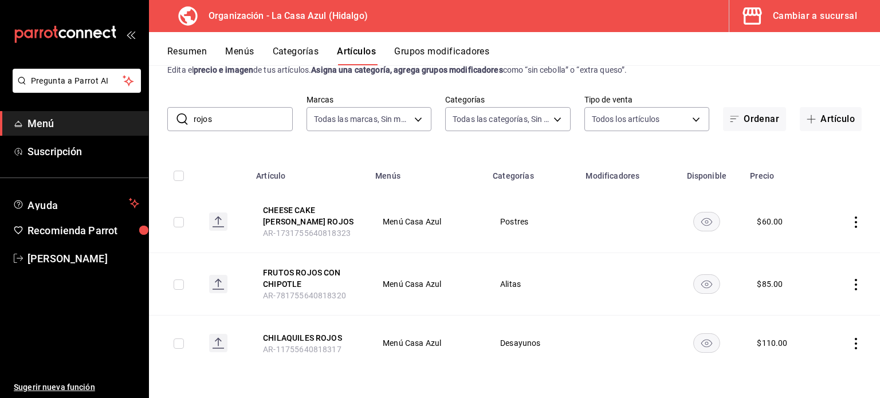
click at [851, 339] on icon "actions" at bounding box center [856, 343] width 11 height 11
click at [801, 369] on span "Eliminar" at bounding box center [812, 367] width 29 height 9
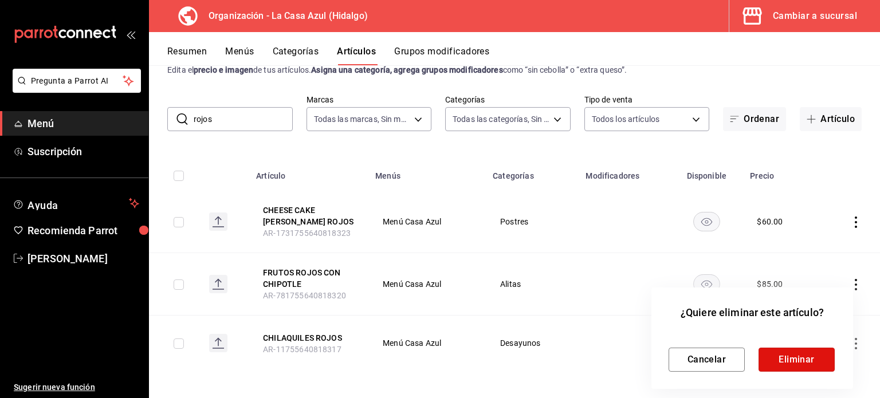
click at [801, 369] on button "Eliminar" at bounding box center [797, 360] width 76 height 24
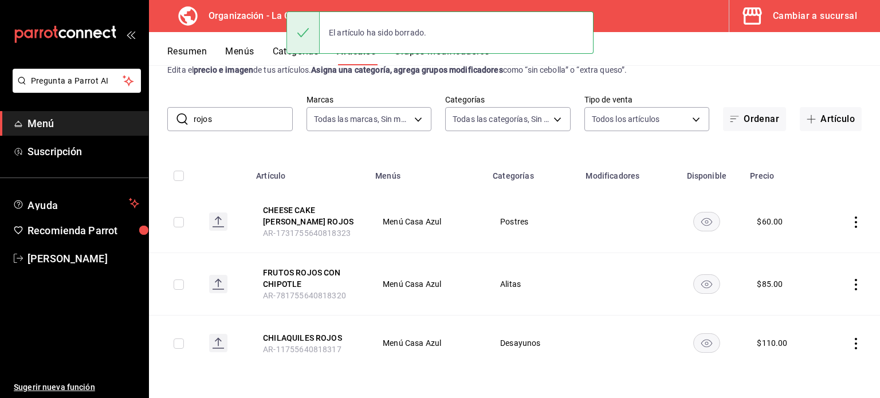
scroll to position [0, 0]
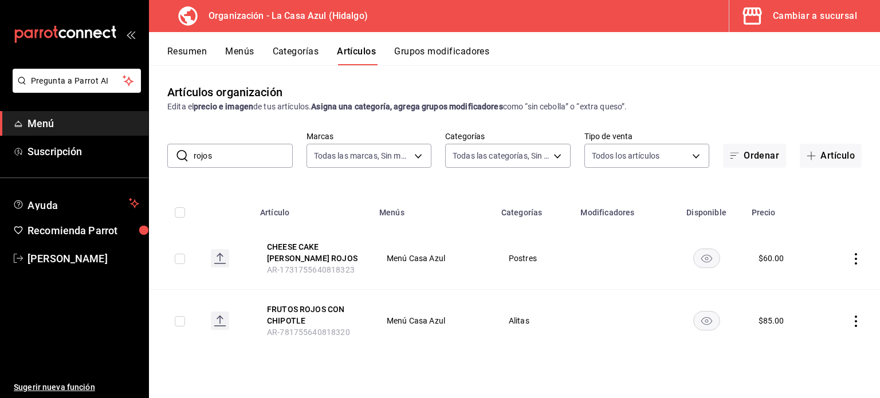
click at [241, 155] on input "rojos" at bounding box center [243, 155] width 99 height 23
click at [251, 52] on button "Menús" at bounding box center [239, 55] width 29 height 19
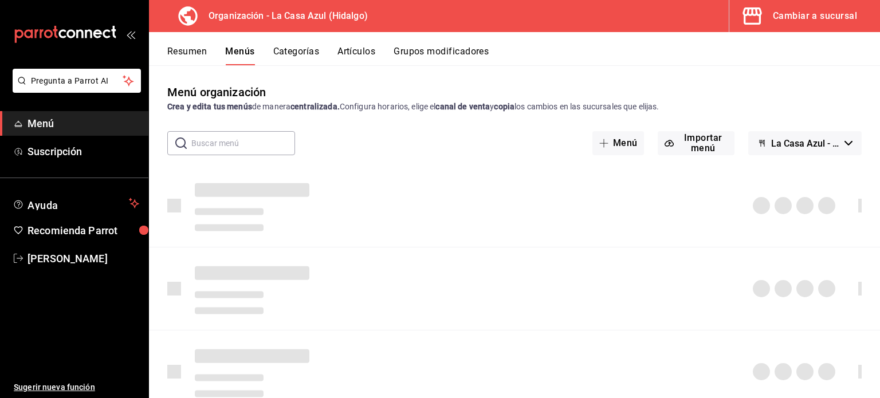
click at [447, 64] on button "Grupos modificadores" at bounding box center [441, 55] width 95 height 19
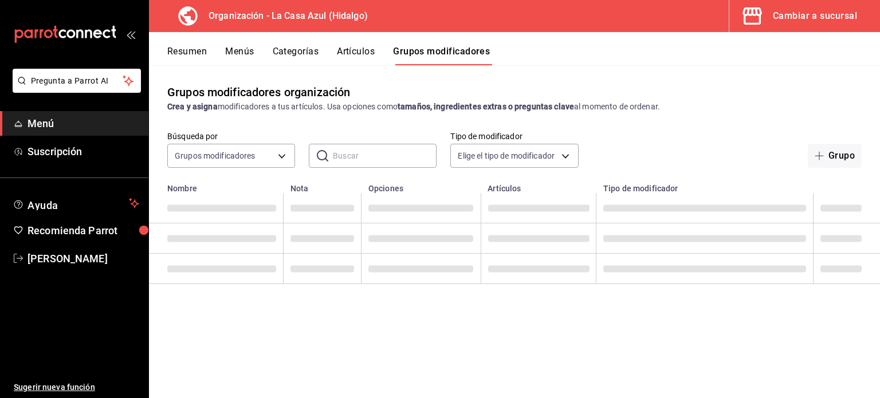
click at [339, 50] on button "Artículos" at bounding box center [356, 55] width 38 height 19
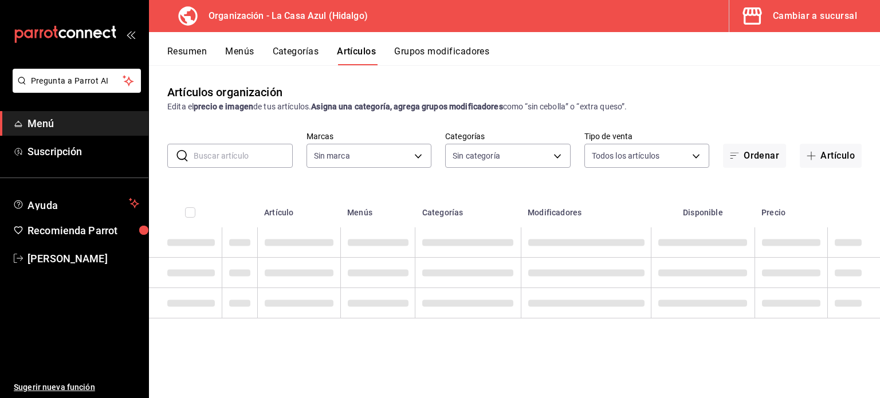
click at [231, 155] on input "text" at bounding box center [243, 155] width 99 height 23
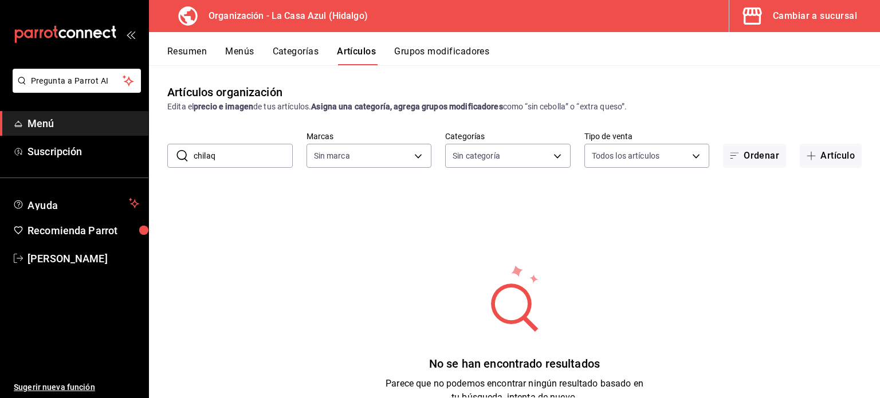
type input "chilaqu"
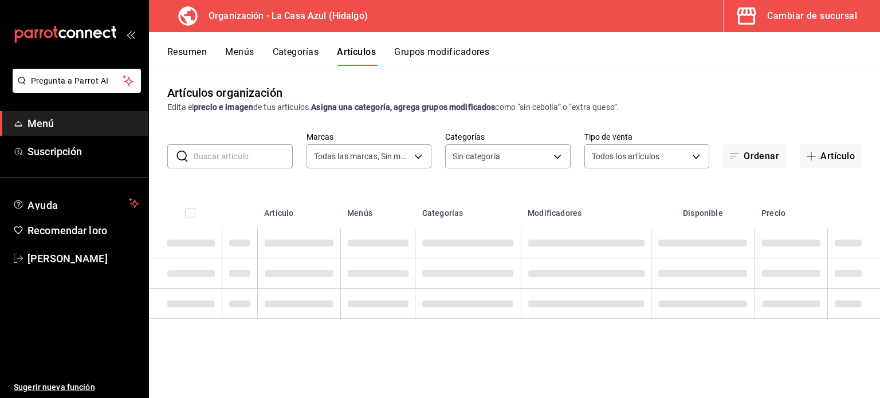
click at [237, 160] on input "text" at bounding box center [243, 156] width 99 height 23
type input "rojos"
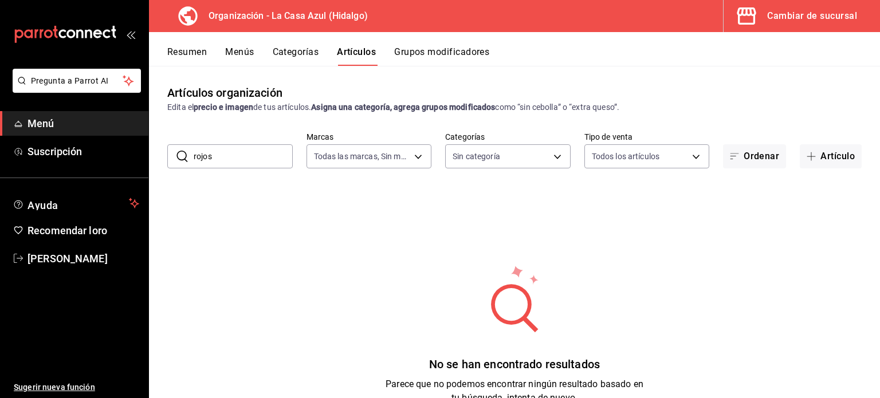
click at [241, 150] on input "rojos" at bounding box center [243, 156] width 99 height 23
click at [422, 155] on body "Pregunta a Parrot AI Menú Suscripción Ayuda Recomendar loro [PERSON_NAME] Suger…" at bounding box center [440, 199] width 880 height 398
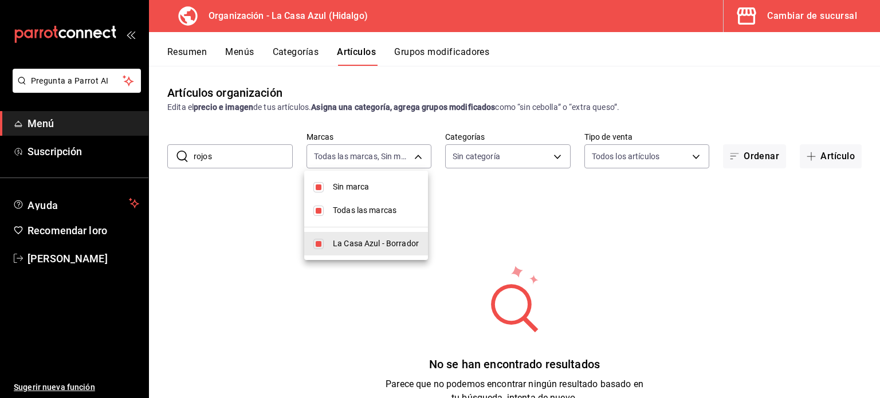
click at [351, 250] on li "La Casa Azul - Borrador" at bounding box center [366, 244] width 124 height 24
checkbox input "false"
click at [320, 210] on input "checkbox" at bounding box center [319, 211] width 10 height 10
checkbox input "true"
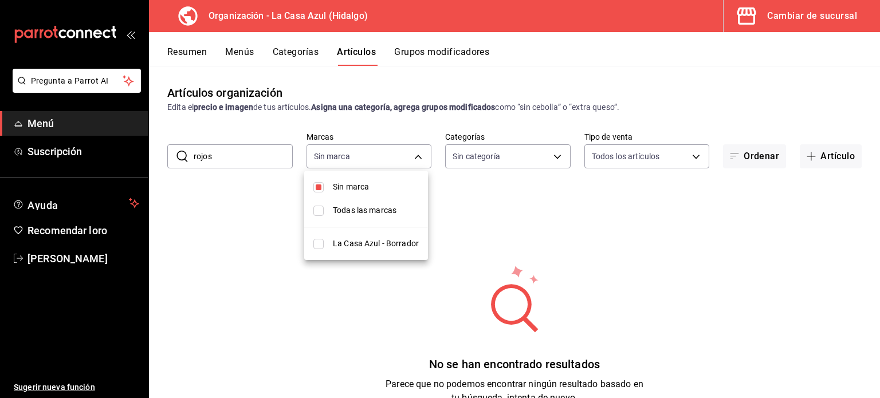
type input "dbb159b3-5420-434e-b45b-ebac01c6c2c8"
checkbox input "true"
click at [290, 58] on div at bounding box center [440, 199] width 880 height 398
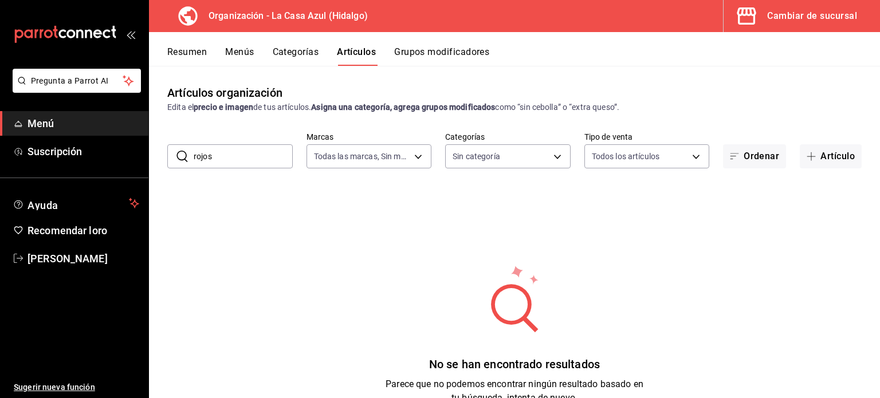
click at [292, 48] on font "Categorías" at bounding box center [296, 51] width 46 height 11
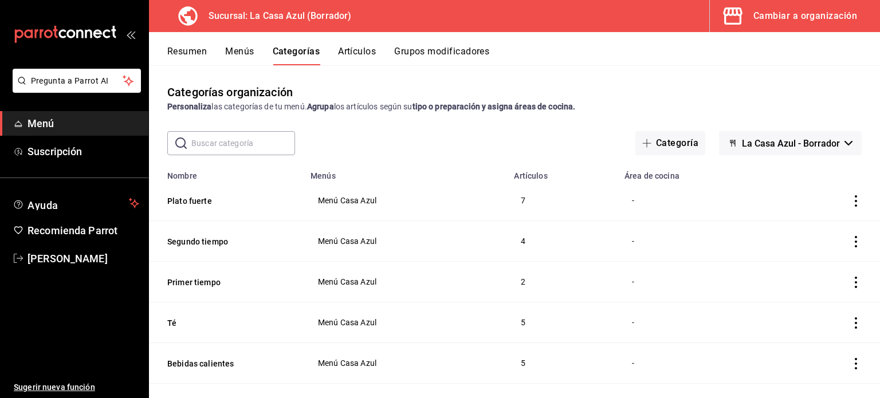
click at [250, 52] on button "Menús" at bounding box center [239, 55] width 29 height 19
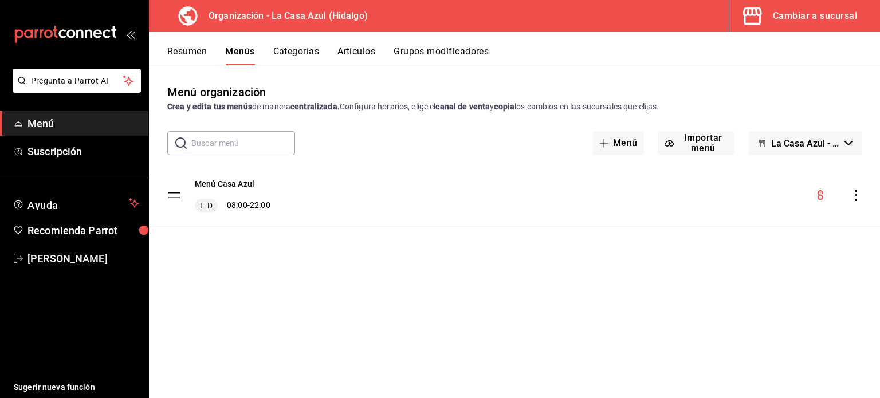
click at [365, 51] on button "Artículos" at bounding box center [357, 55] width 38 height 19
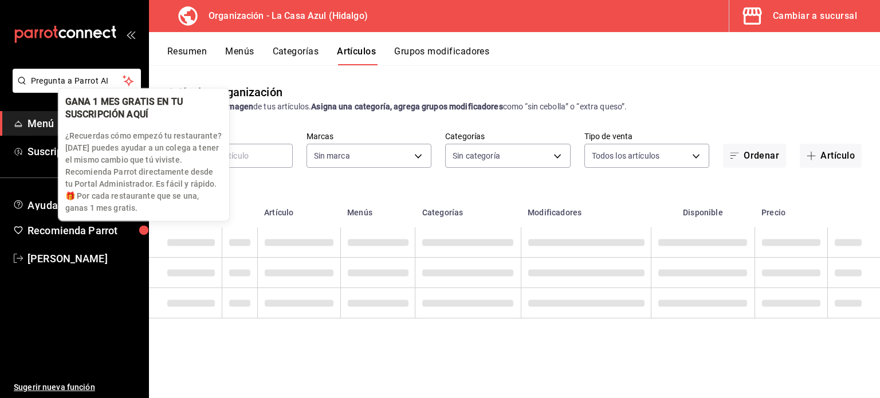
click at [144, 227] on div "button" at bounding box center [144, 230] width 11 height 11
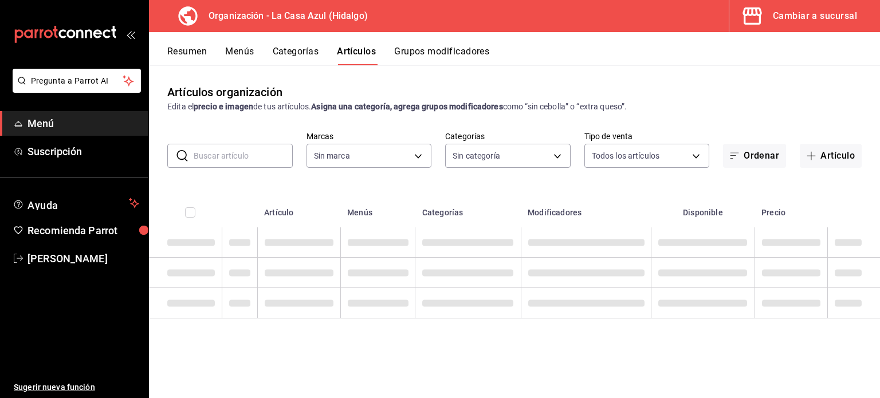
click at [219, 234] on td at bounding box center [185, 243] width 73 height 30
click at [187, 212] on input "checkbox" at bounding box center [190, 213] width 10 height 10
checkbox input "false"
click at [259, 146] on input "text" at bounding box center [243, 155] width 99 height 23
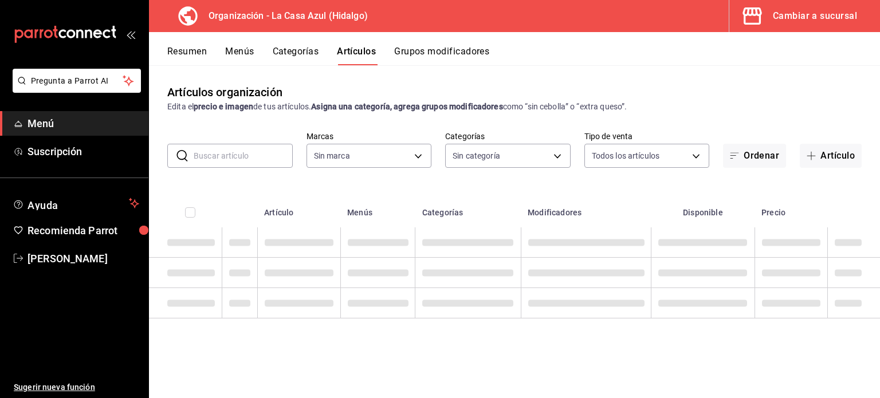
click at [259, 146] on input "text" at bounding box center [243, 155] width 99 height 23
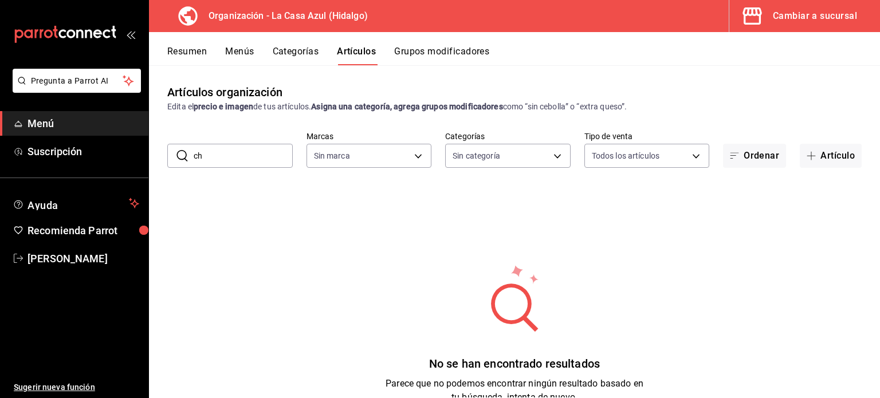
type input "c"
click at [421, 155] on body "Pregunta a Parrot AI Menú Suscripción Ayuda Recomienda Parrot Berenice Bustos S…" at bounding box center [440, 199] width 880 height 398
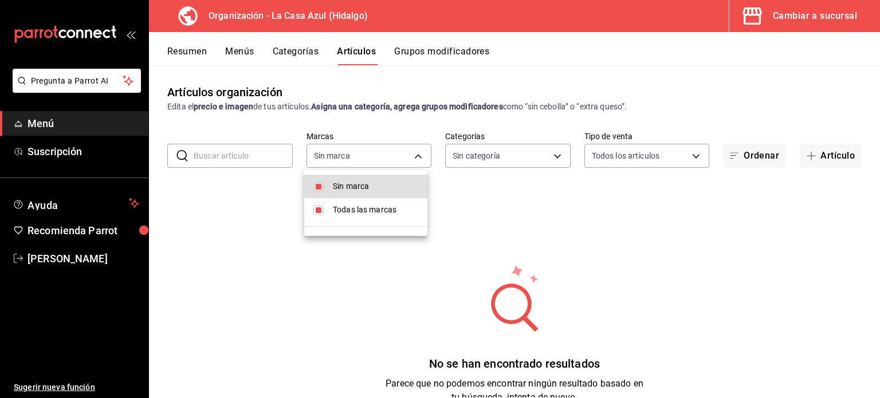
click at [299, 53] on div at bounding box center [440, 199] width 880 height 398
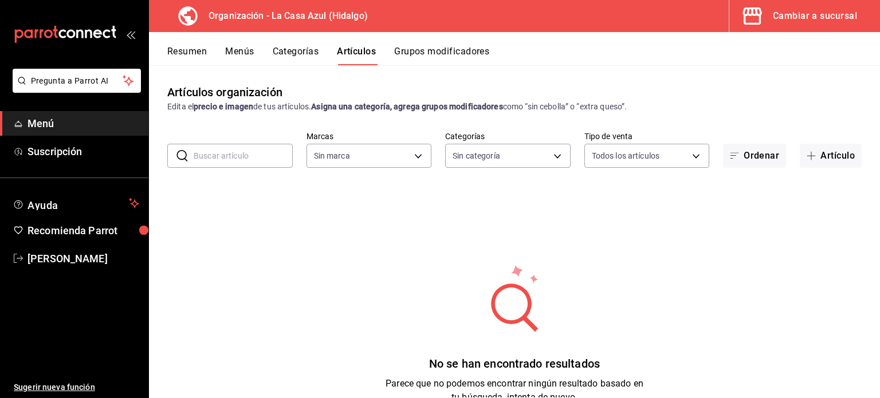
click at [299, 53] on button "Categorías" at bounding box center [296, 55] width 46 height 19
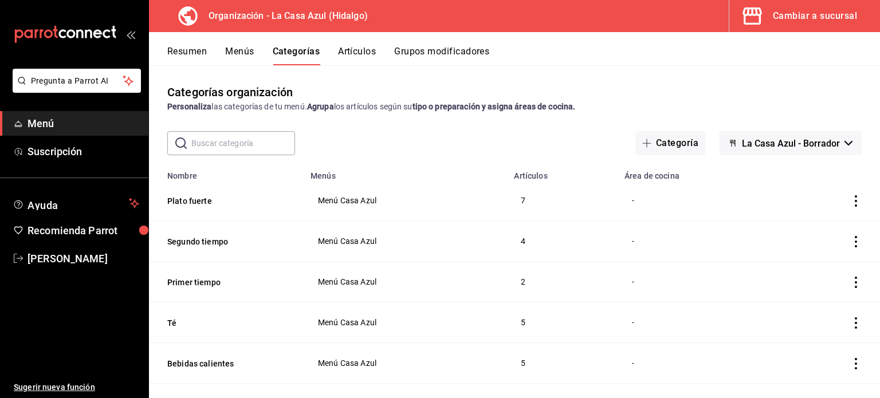
click at [358, 57] on button "Artículos" at bounding box center [357, 55] width 38 height 19
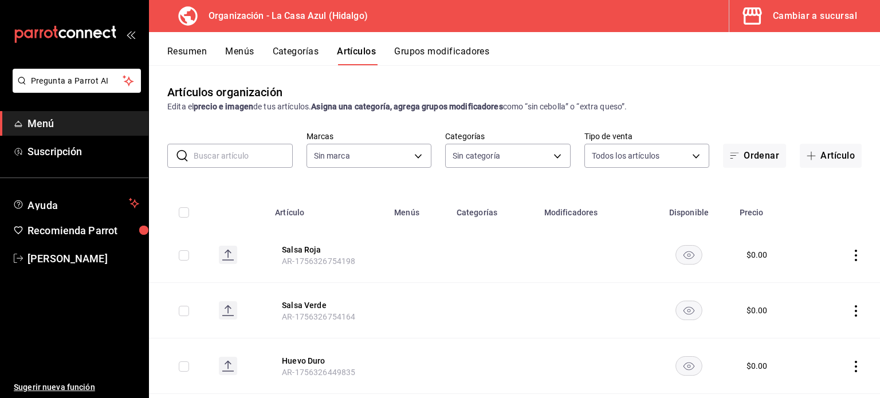
type input "1b874211-3df7-4573-9b34-6937a91ccf4f,abebd783-52af-4864-a57a-781f6a1e1b74,321a3…"
click at [190, 162] on div "​ ​" at bounding box center [230, 156] width 126 height 24
type input "CHILA"
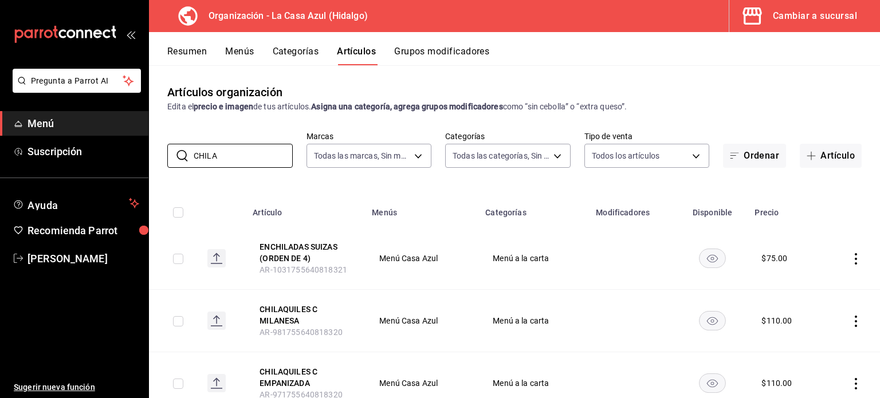
type input "dbb159b3-5420-434e-b45b-ebac01c6c2c8"
click at [222, 160] on input "CHILA" at bounding box center [243, 155] width 99 height 23
type input "CHILAqui"
click at [846, 189] on div "Artículos organización Edita el precio e imagen de tus artículos. Asigna una ca…" at bounding box center [514, 231] width 731 height 332
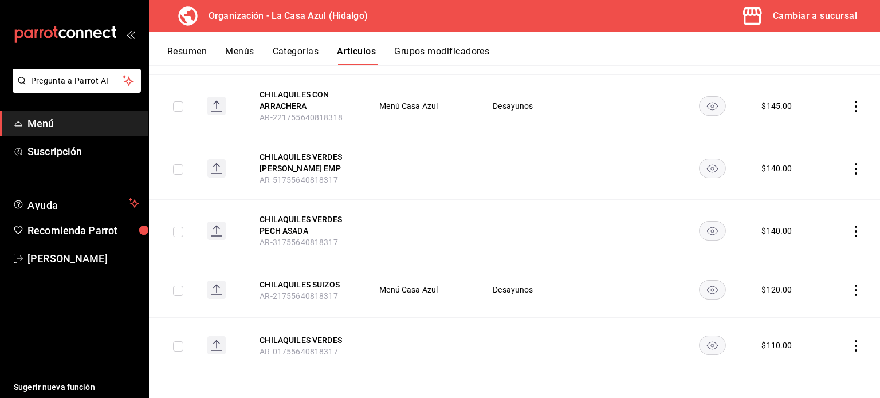
scroll to position [585, 0]
click at [851, 341] on icon "actions" at bounding box center [856, 344] width 11 height 11
click at [816, 324] on span "Editar" at bounding box center [813, 321] width 30 height 12
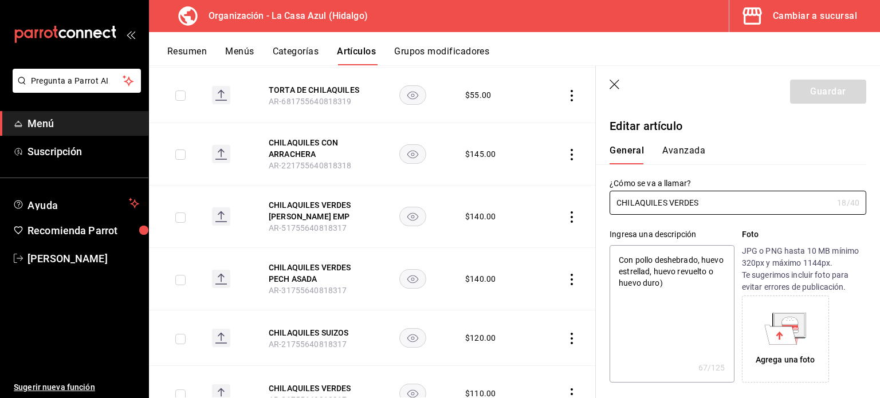
type textarea "x"
type input "$110.00"
type input "CHILAQUILES [PERSON_NAME]"
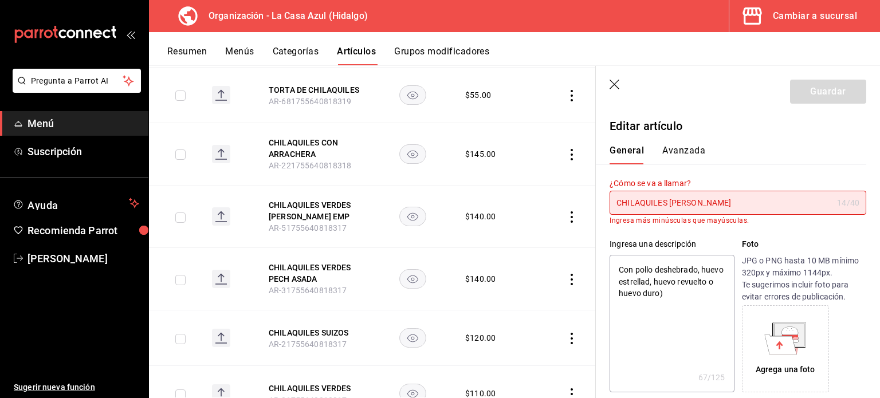
type textarea "x"
type input "CHILAQUILES V"
type textarea "x"
type input "CHILAQUILES"
type textarea "x"
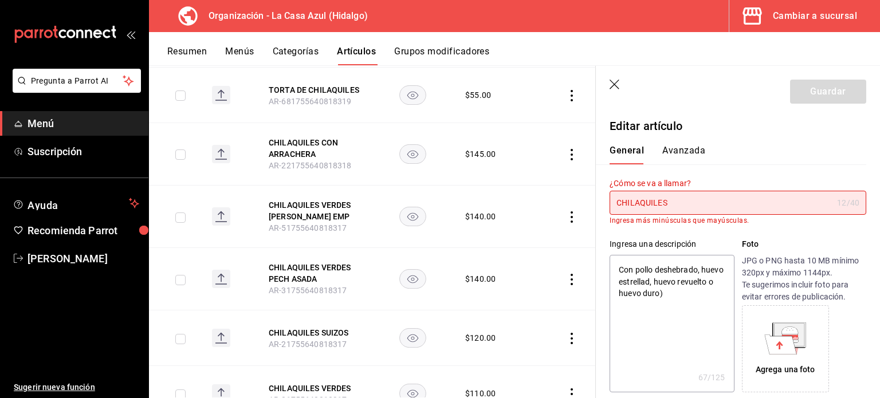
type input "CHILAQUILES"
type textarea "x"
type input "CHILAQ"
type textarea "x"
type input "C"
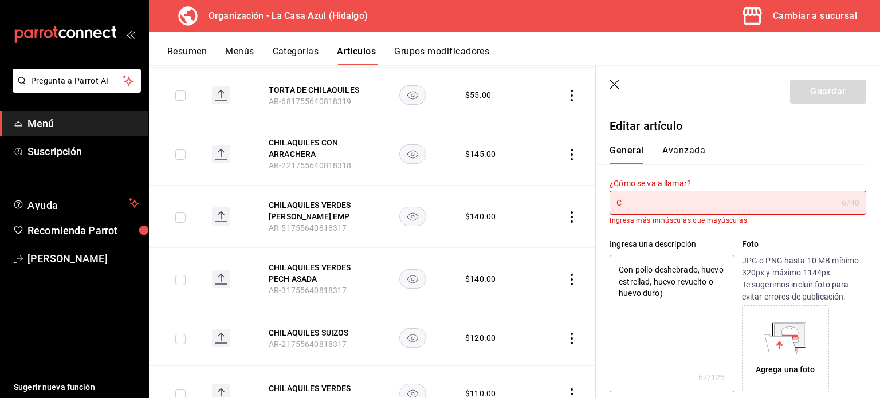
type textarea "x"
type input "C"
type textarea "x"
type input "Ch"
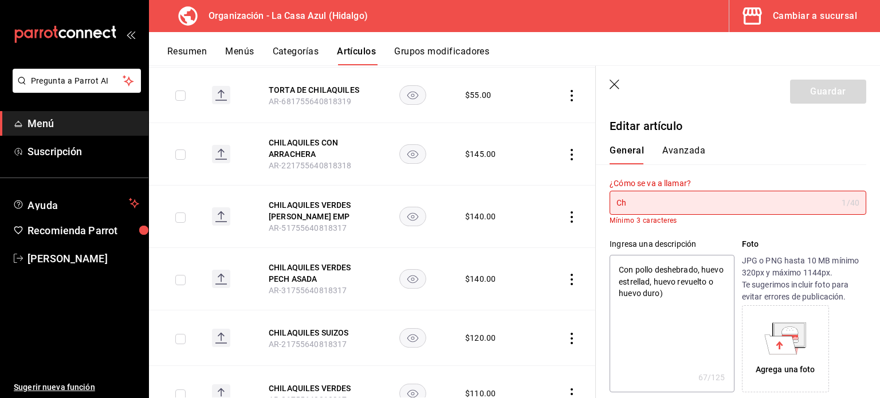
type textarea "x"
type input "Chi"
type textarea "x"
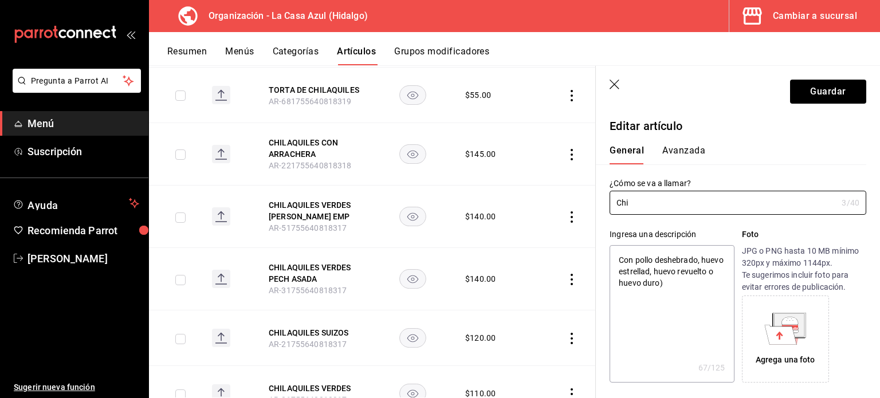
type input "Chil"
type textarea "x"
type input "Chila"
type textarea "x"
type input "Chilaq"
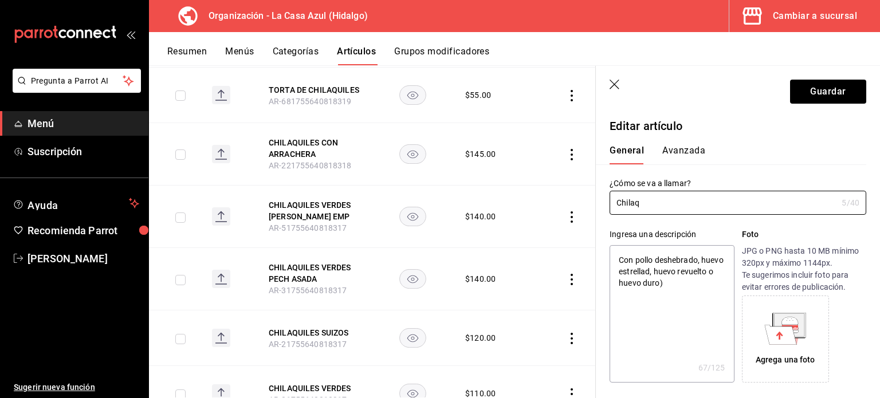
type textarea "x"
type input "Chilaqu"
type textarea "x"
type input "Chilaquiel"
type textarea "x"
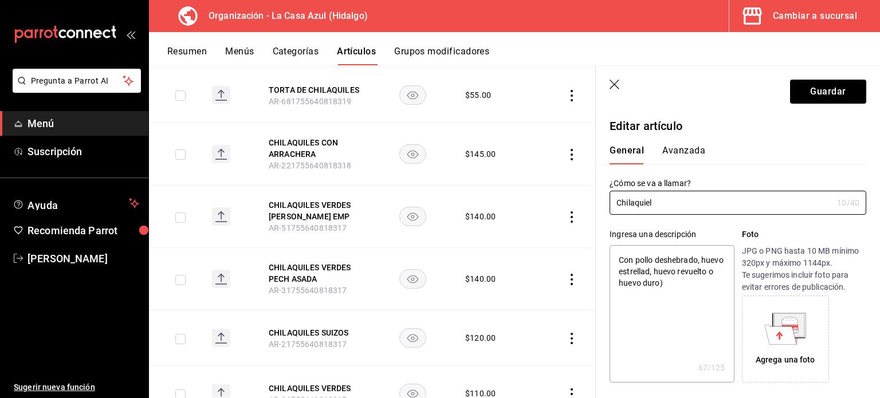
type input "Chilaquie"
type textarea "x"
type input "Chilaqui"
type textarea "x"
type input "Chilaquile"
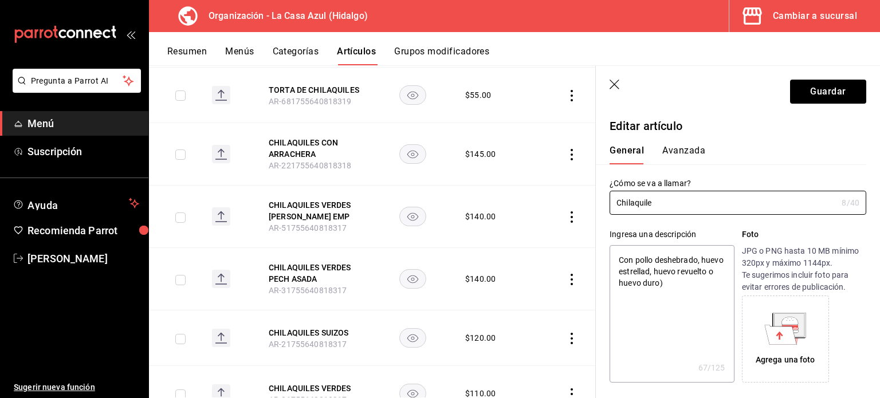
type textarea "x"
type input "Chilaquiles"
type textarea "x"
drag, startPoint x: 701, startPoint y: 206, endPoint x: 594, endPoint y: 210, distance: 107.3
click at [594, 210] on main "Artículos organización Edita el precio e imagen de tus artículos. Asigna una ca…" at bounding box center [514, 231] width 731 height 333
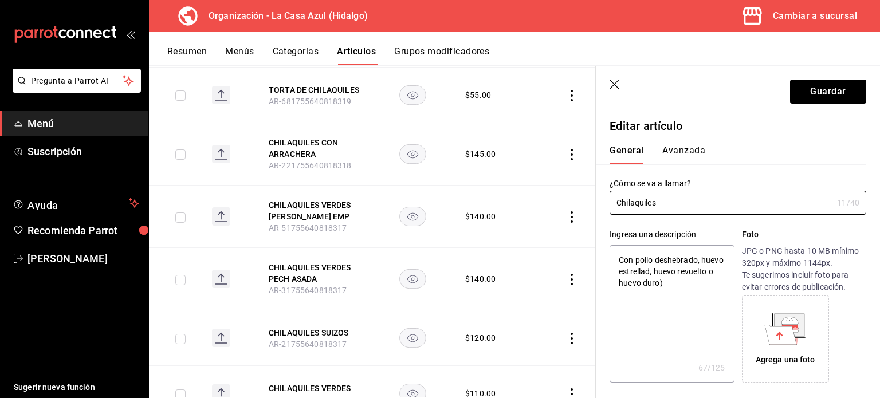
type input "C"
type textarea "x"
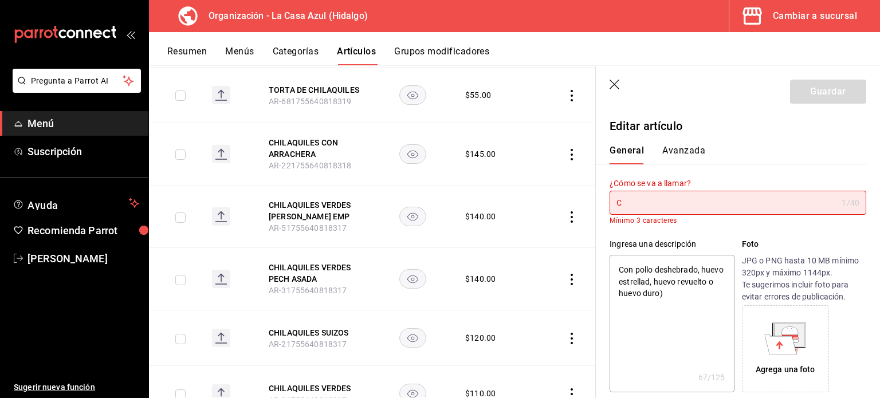
type input "CH"
type textarea "x"
type input "CHI"
type textarea "x"
type input "CHIL"
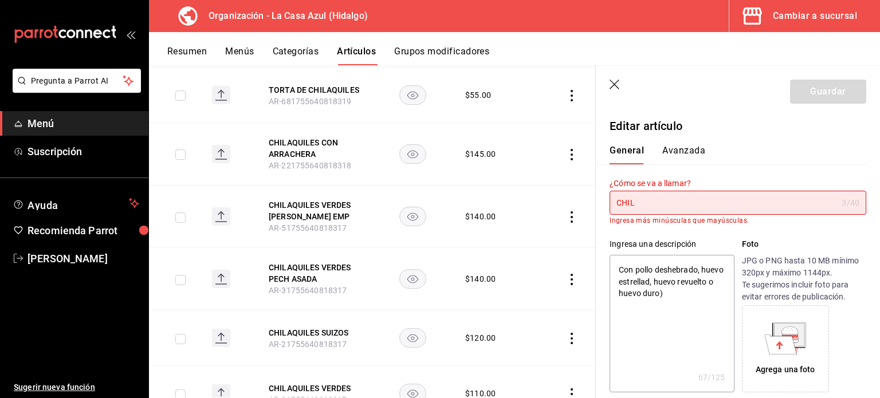
type textarea "x"
type input "CHILA"
type textarea "x"
type input "CHILAQ"
type textarea "x"
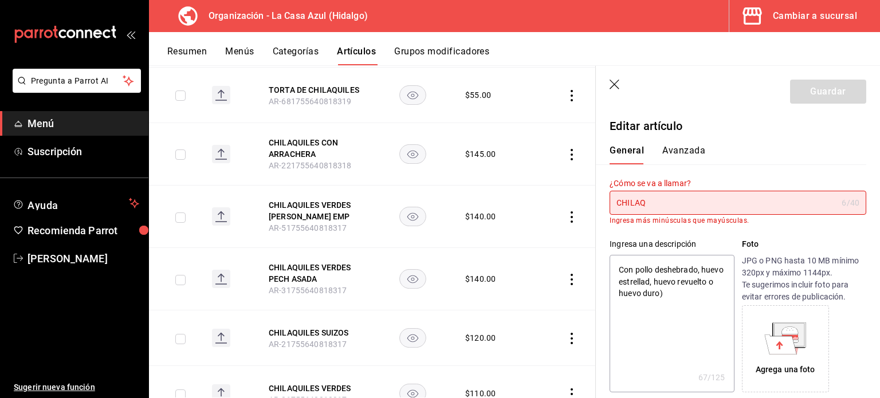
type input "CHILA"
type textarea "x"
type input "CHIL"
type textarea "x"
type input "CHI"
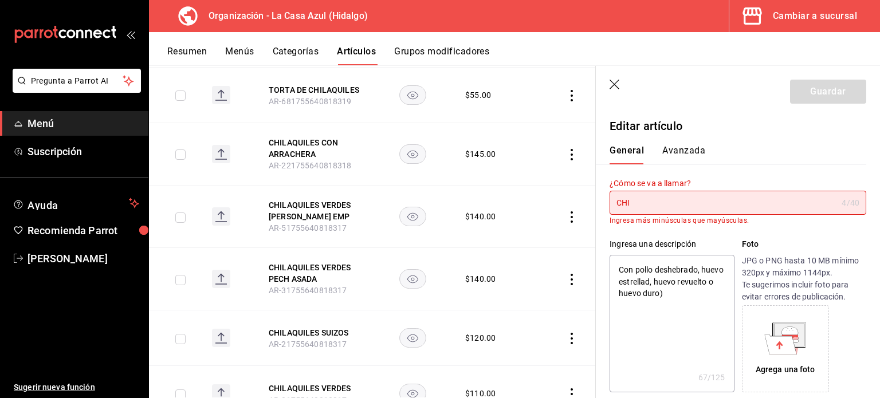
type textarea "x"
type input "CH"
type textarea "x"
type input "C"
type textarea "x"
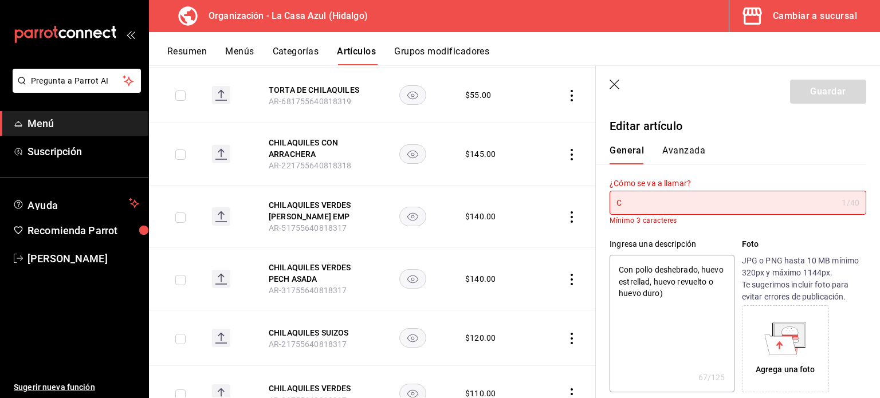
type input "Ch"
type textarea "x"
type input "Chi"
type textarea "x"
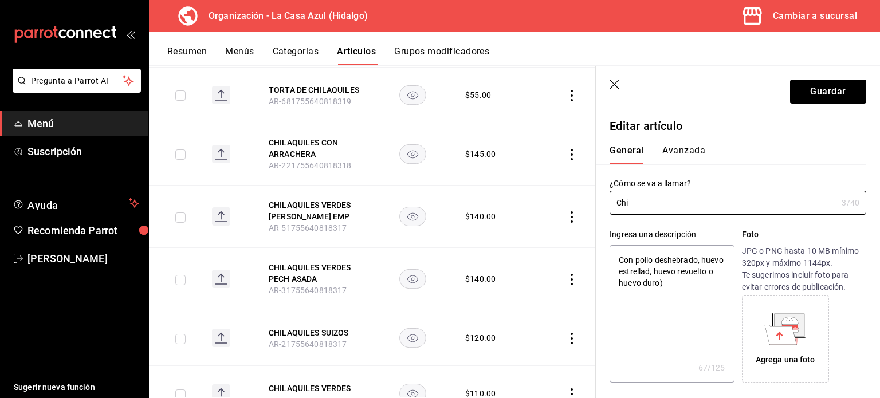
type input "Chil"
type textarea "x"
type input "Chila"
type textarea "x"
type input "Chilaq"
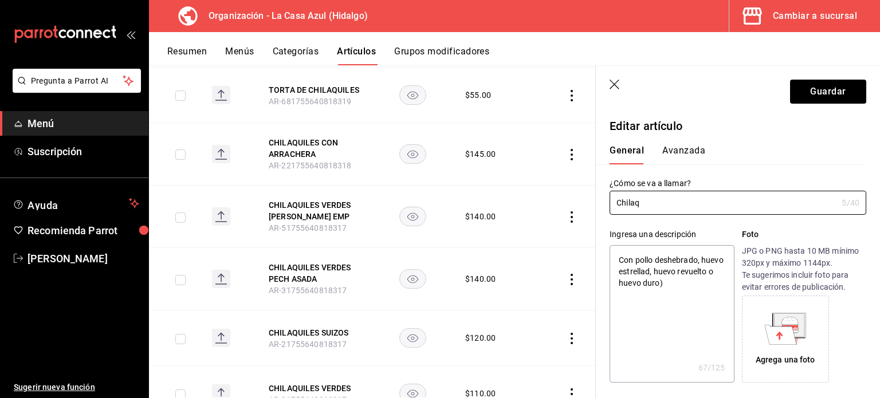
type textarea "x"
type input "Chilaqu"
type textarea "x"
type input "Chilaqui"
type textarea "x"
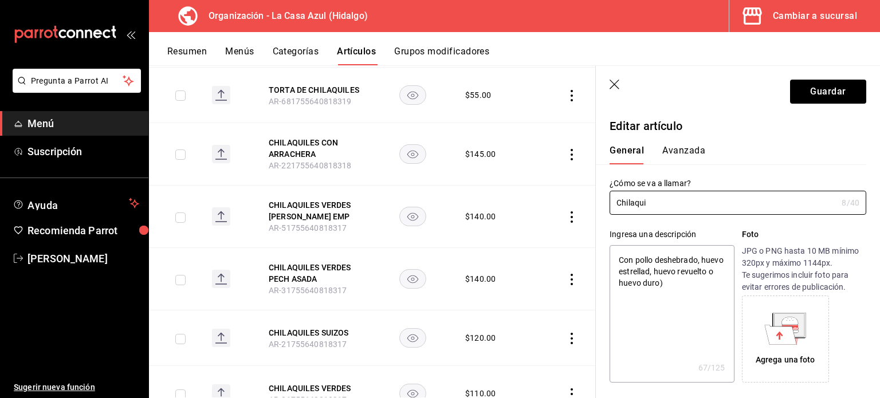
type input "Chilaquil"
type textarea "x"
type input "Chilaquiles"
type textarea "x"
type input "Chilaquiles"
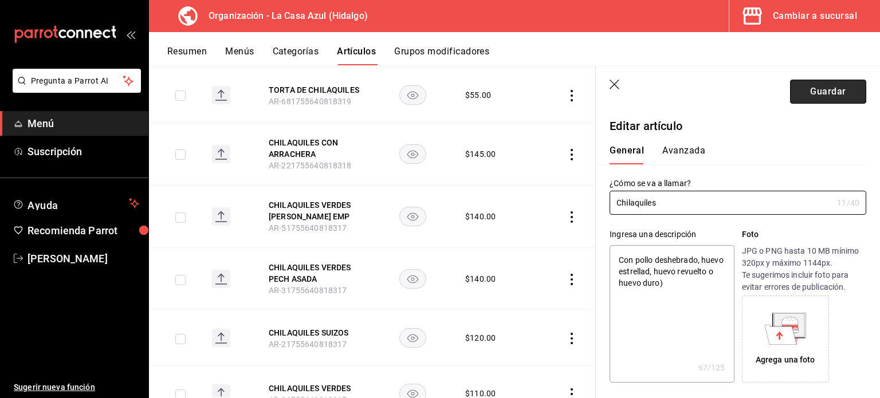
click at [832, 91] on button "Guardar" at bounding box center [828, 92] width 76 height 24
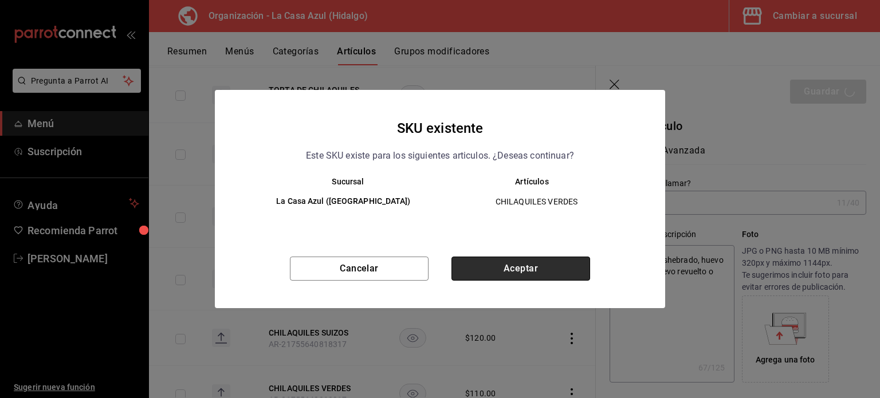
click at [539, 279] on button "Aceptar" at bounding box center [521, 269] width 139 height 24
type textarea "x"
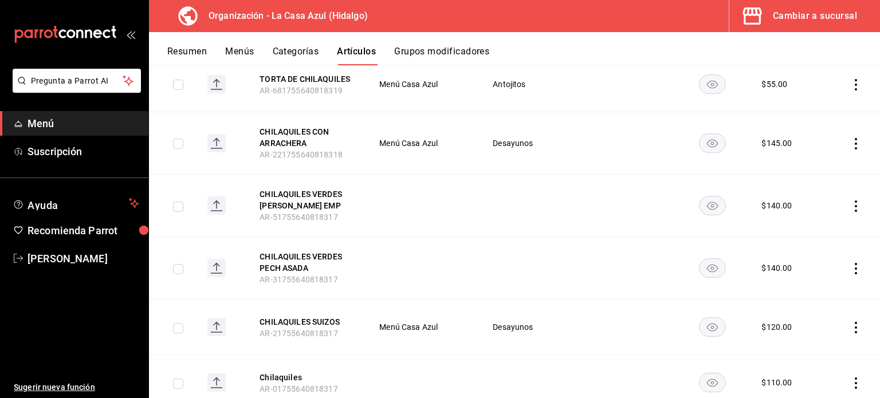
scroll to position [585, 0]
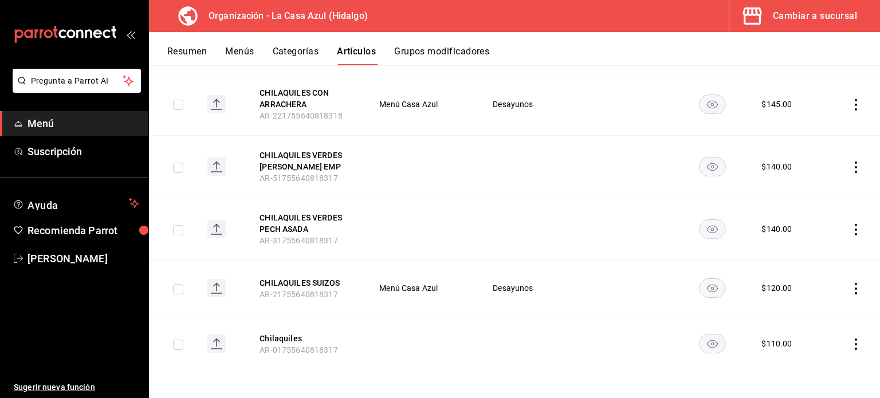
click at [851, 226] on icon "actions" at bounding box center [856, 229] width 11 height 11
click at [829, 254] on li "Editar" at bounding box center [803, 256] width 69 height 24
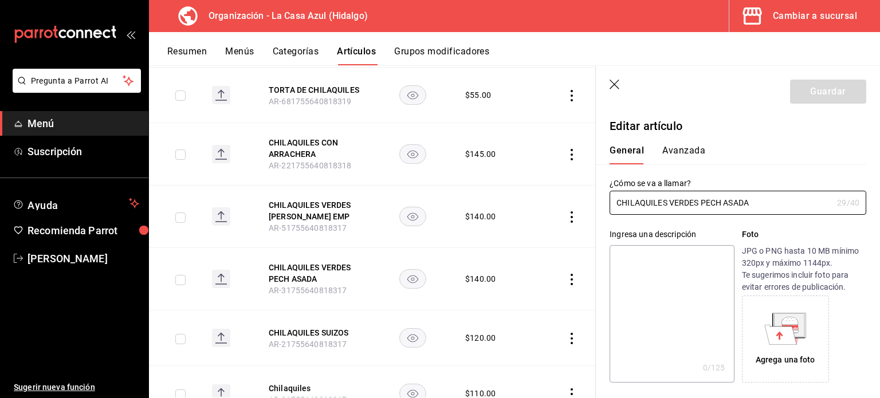
type input "$140.00"
click at [699, 201] on input "CHILAQUILES VERDES PECH ASADA" at bounding box center [721, 202] width 223 height 23
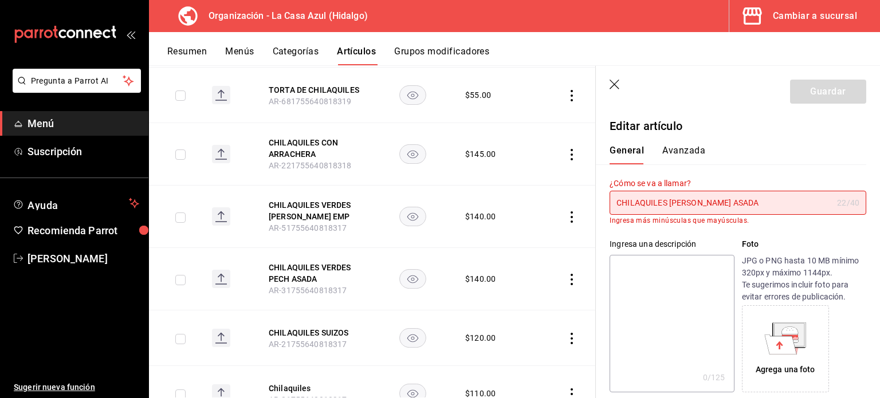
click at [665, 199] on input "CHILAQUILES [PERSON_NAME] ASADA" at bounding box center [721, 202] width 223 height 23
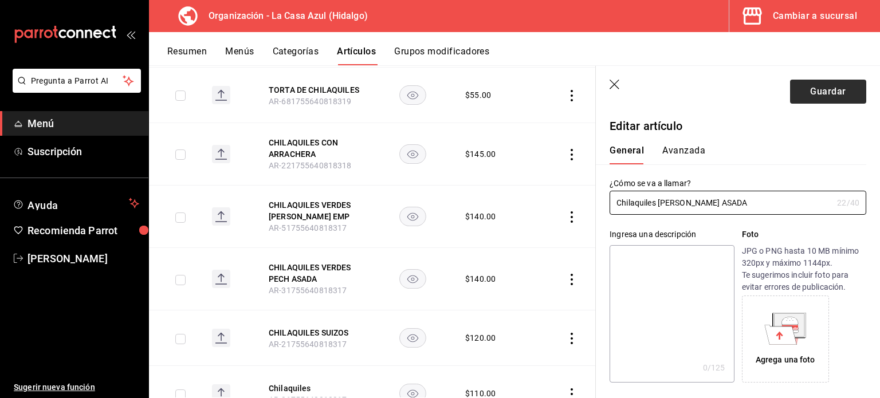
type input "Chilaquiles [PERSON_NAME] ASADA"
click at [809, 92] on button "Guardar" at bounding box center [828, 92] width 76 height 24
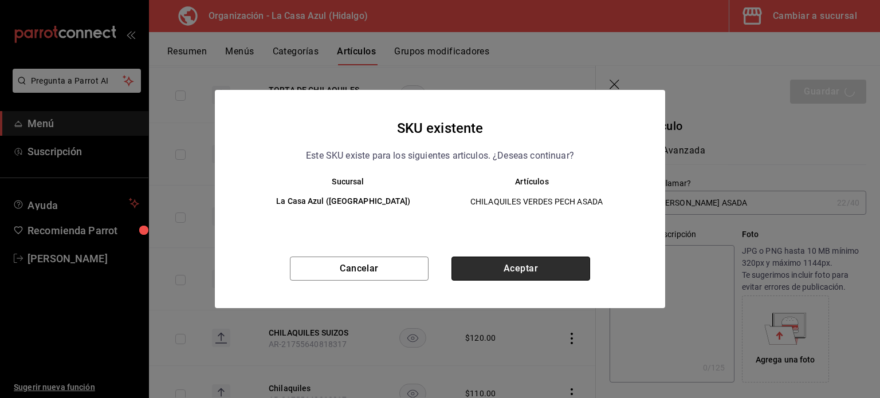
click at [537, 271] on button "Aceptar" at bounding box center [521, 269] width 139 height 24
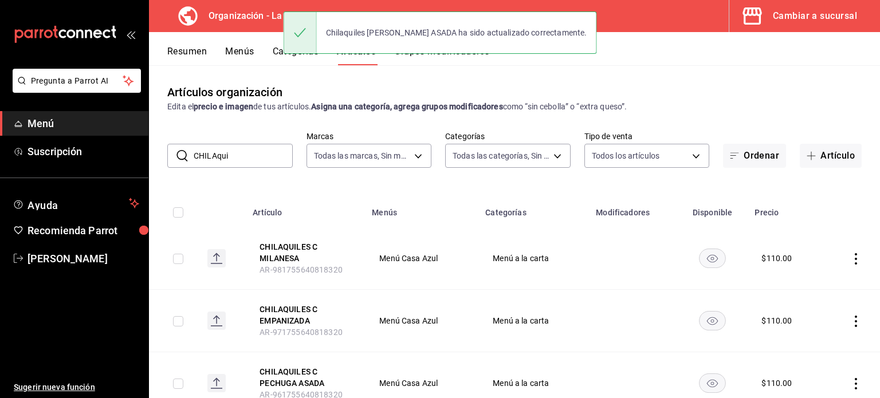
click at [359, 285] on th "CHILAQUILES C MILANESA AR-981755640818320" at bounding box center [305, 259] width 119 height 62
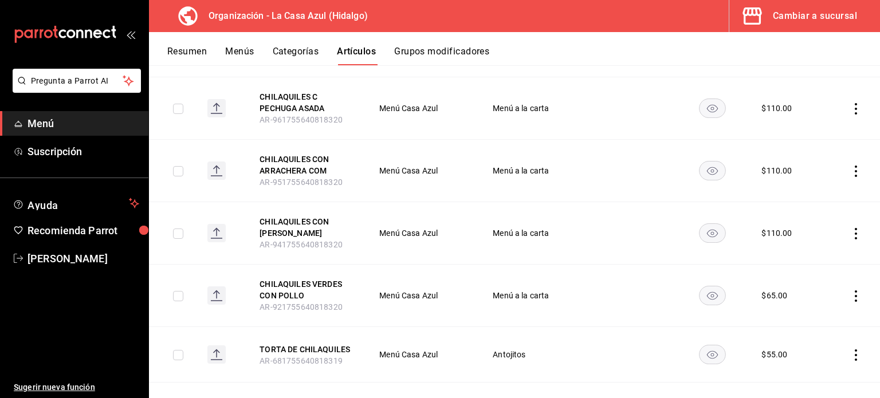
scroll to position [298, 0]
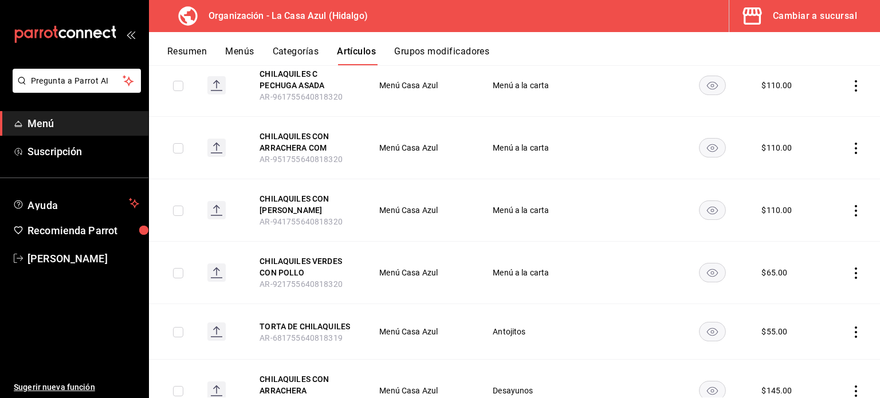
click at [851, 268] on icon "actions" at bounding box center [856, 273] width 11 height 11
click at [810, 293] on span "Editar" at bounding box center [813, 299] width 30 height 12
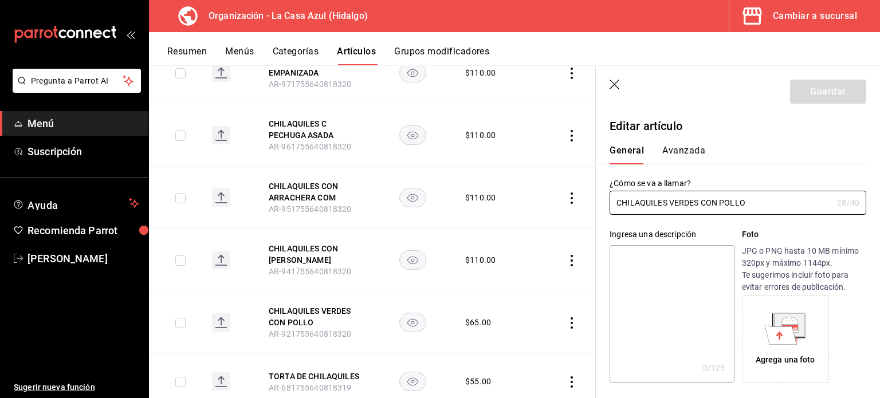
type input "$65.00"
click at [696, 201] on input "CHILAQUILES VERDES CON POLLO" at bounding box center [721, 202] width 223 height 23
type input "Chilaquiles CON POLLO"
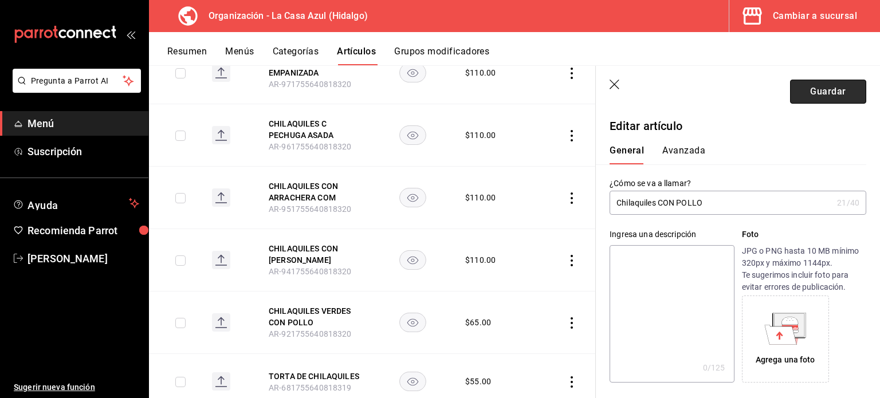
click at [839, 95] on button "Guardar" at bounding box center [828, 92] width 76 height 24
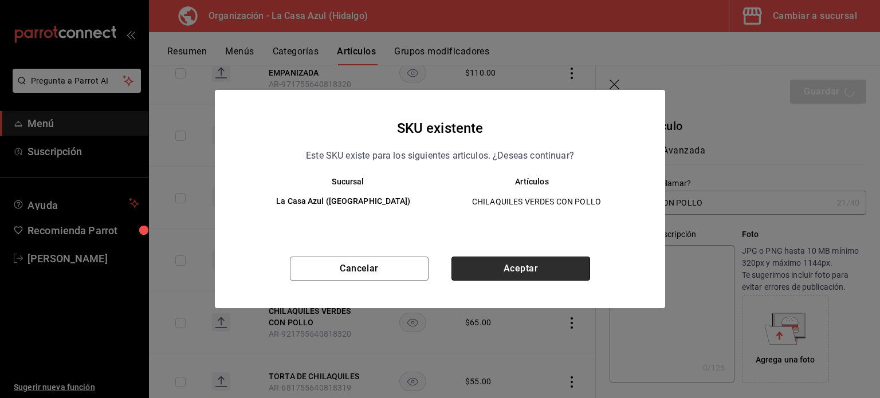
click at [538, 270] on button "Aceptar" at bounding box center [521, 269] width 139 height 24
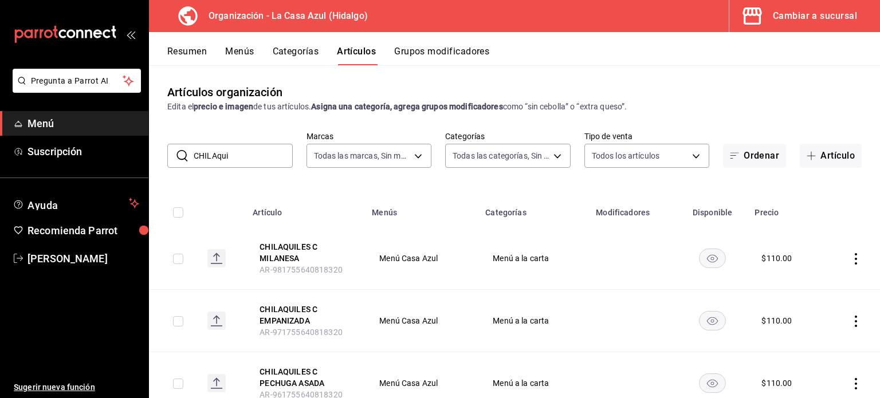
click at [384, 267] on td "Menú Casa Azul" at bounding box center [421, 259] width 113 height 62
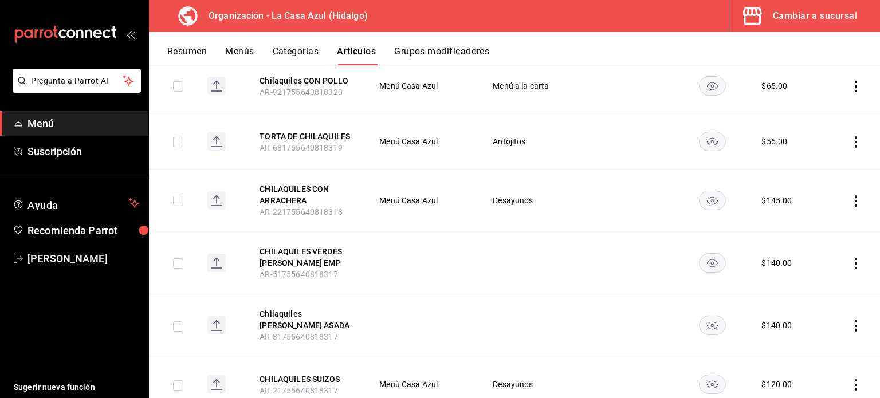
scroll to position [504, 0]
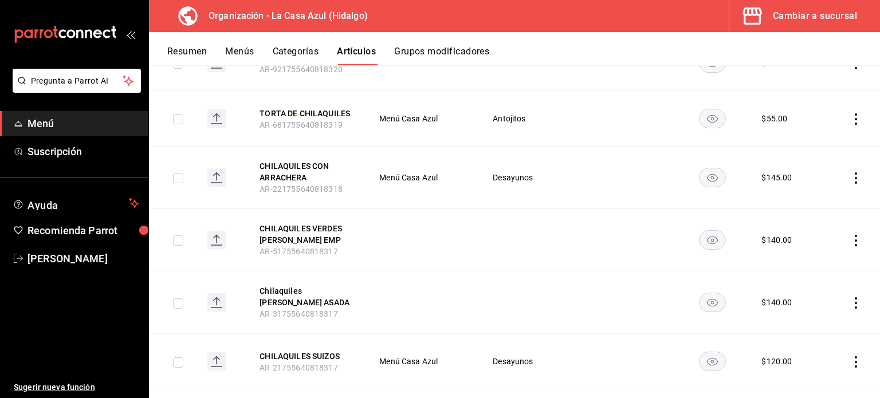
click at [851, 236] on icon "actions" at bounding box center [856, 240] width 11 height 11
click at [812, 262] on span "Editar" at bounding box center [813, 266] width 30 height 12
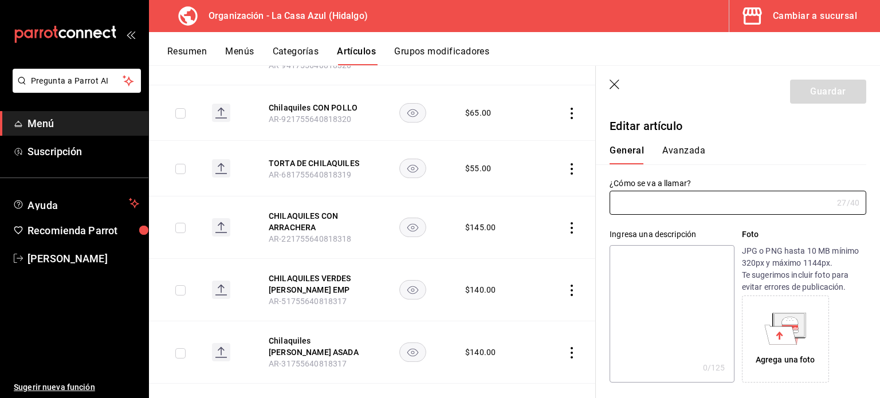
type input "CHILAQUILES VERDES [PERSON_NAME] EMP"
type input "AR-51755640818317"
type input "$140.00"
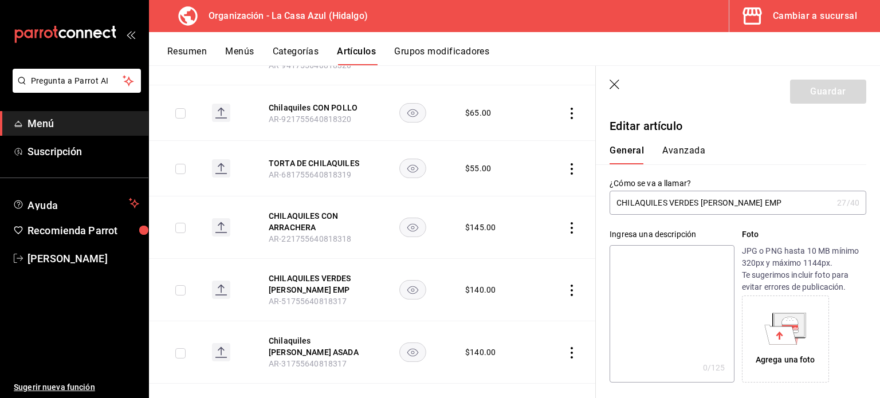
click at [699, 202] on input "CHILAQUILES VERDES [PERSON_NAME] EMP" at bounding box center [721, 202] width 223 height 23
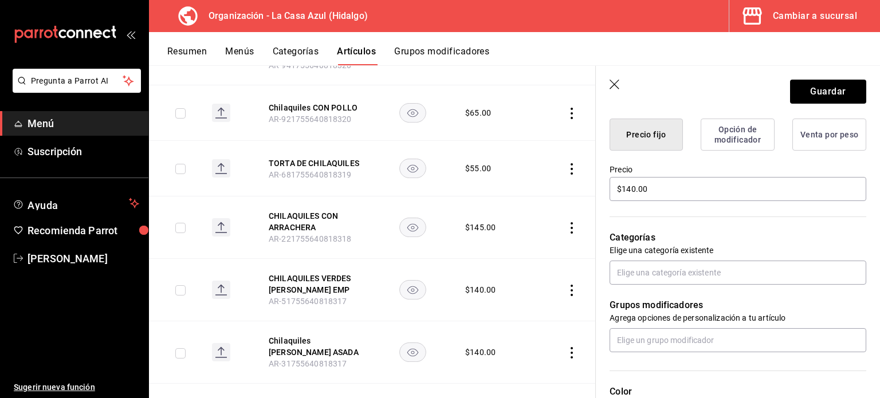
scroll to position [288, 0]
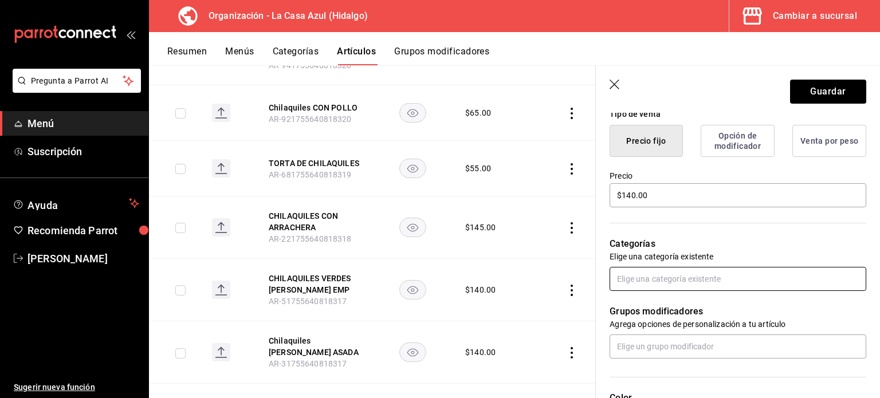
type input "Chilaquiles con [PERSON_NAME] EMP"
click at [785, 277] on input "text" at bounding box center [738, 279] width 257 height 24
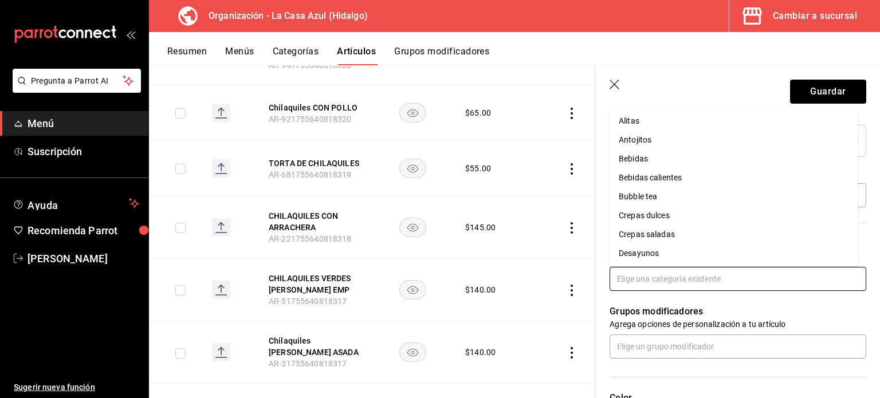
click at [688, 246] on li "Desayunos" at bounding box center [734, 253] width 248 height 19
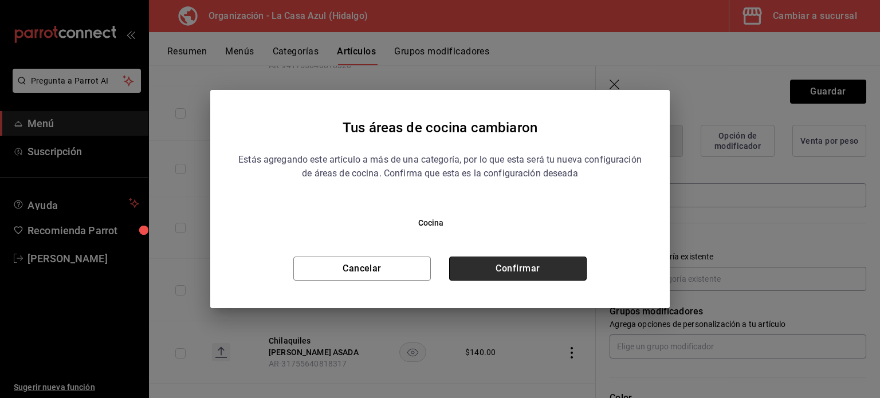
click at [518, 272] on button "Confirmar" at bounding box center [518, 269] width 138 height 24
click at [518, 272] on td "$ 140.00" at bounding box center [493, 290] width 83 height 62
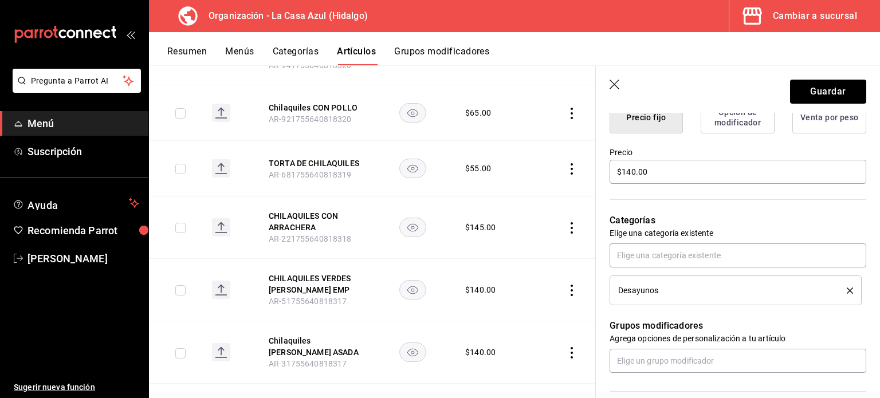
scroll to position [333, 0]
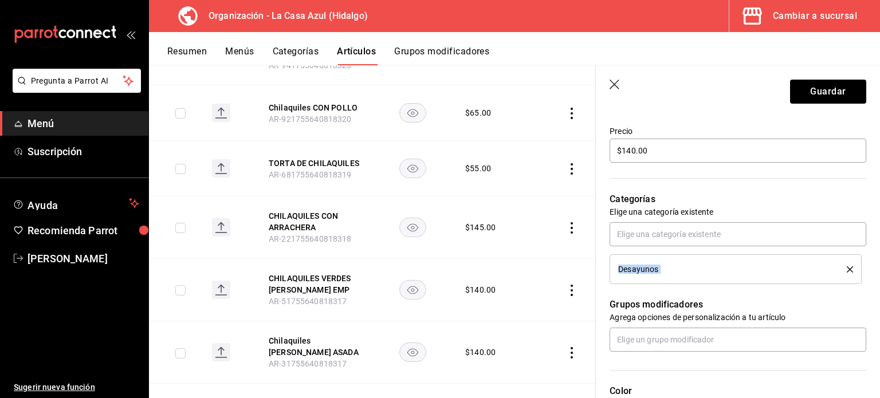
drag, startPoint x: 597, startPoint y: 267, endPoint x: 598, endPoint y: 295, distance: 28.7
click at [598, 295] on div "¿Cómo se va a llamar? Chilaquiles con [PERSON_NAME] EMP 24 /40 ¿Cómo se va a ll…" at bounding box center [731, 214] width 271 height 767
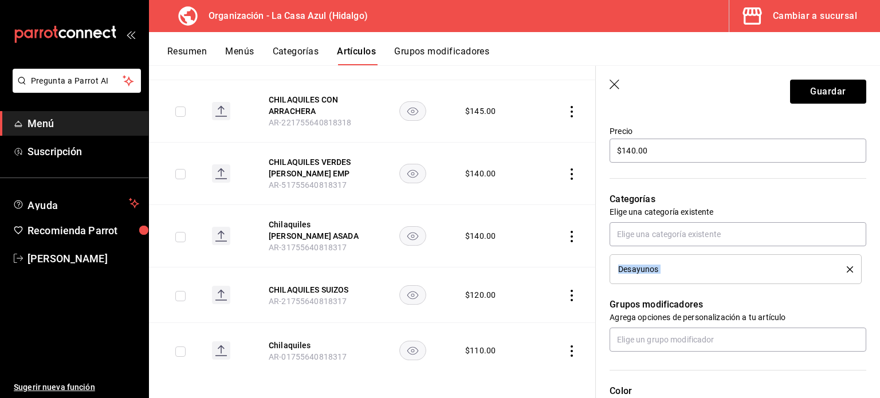
scroll to position [627, 0]
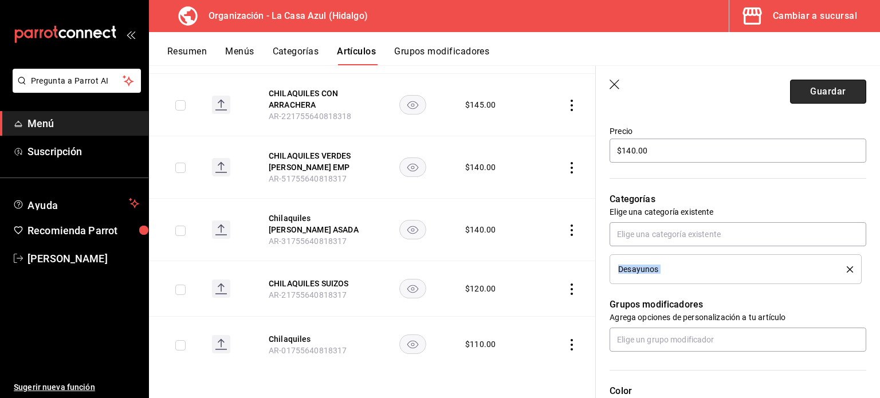
click at [792, 87] on button "Guardar" at bounding box center [828, 92] width 76 height 24
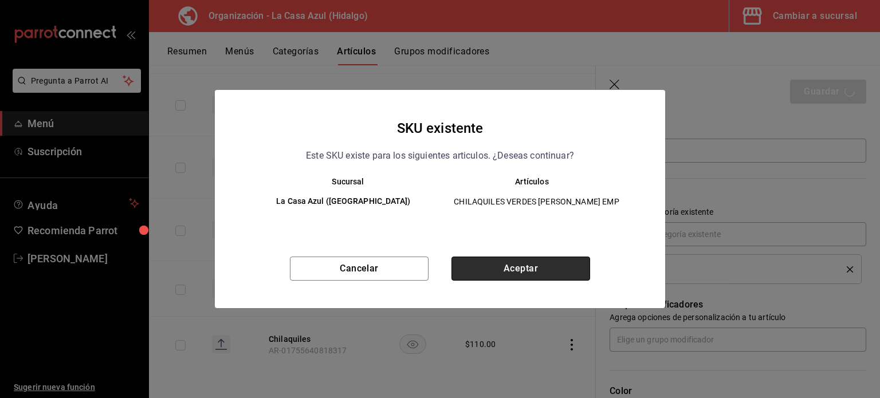
click at [545, 275] on button "Aceptar" at bounding box center [521, 269] width 139 height 24
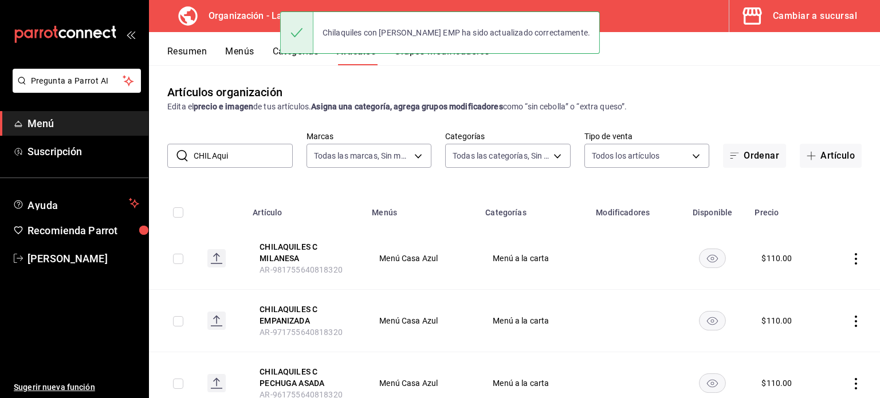
click at [541, 279] on td "Menú a la carta" at bounding box center [534, 259] width 111 height 62
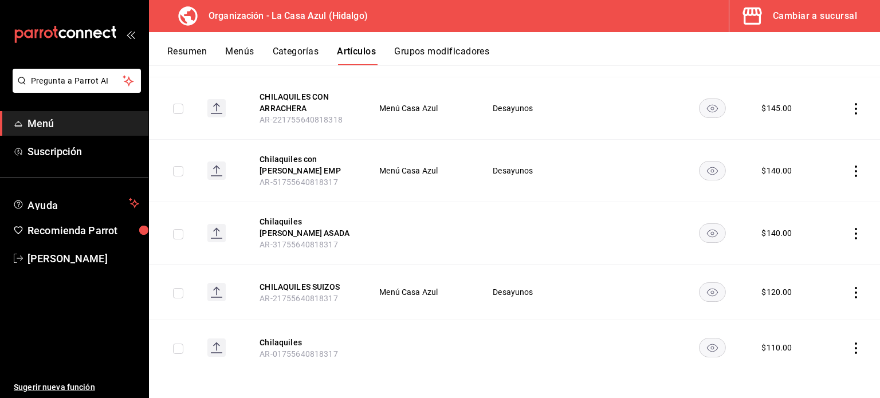
scroll to position [578, 0]
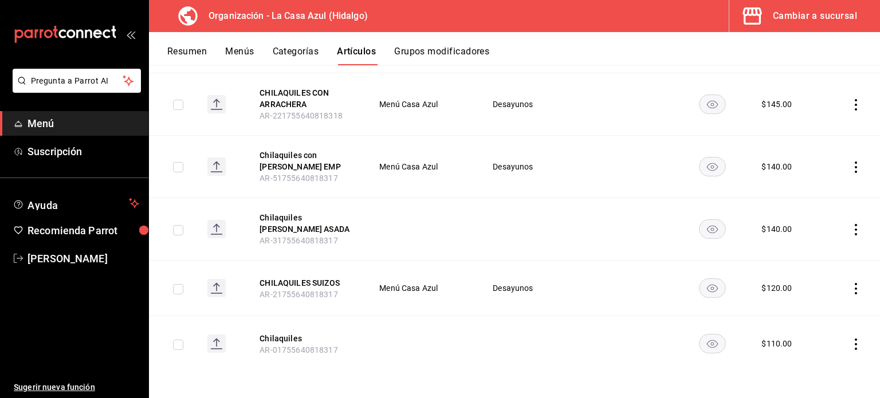
click at [838, 222] on td at bounding box center [852, 229] width 57 height 62
click at [855, 225] on td at bounding box center [852, 229] width 57 height 62
click at [851, 229] on icon "actions" at bounding box center [856, 229] width 11 height 11
click at [825, 259] on span "Editar" at bounding box center [813, 255] width 30 height 12
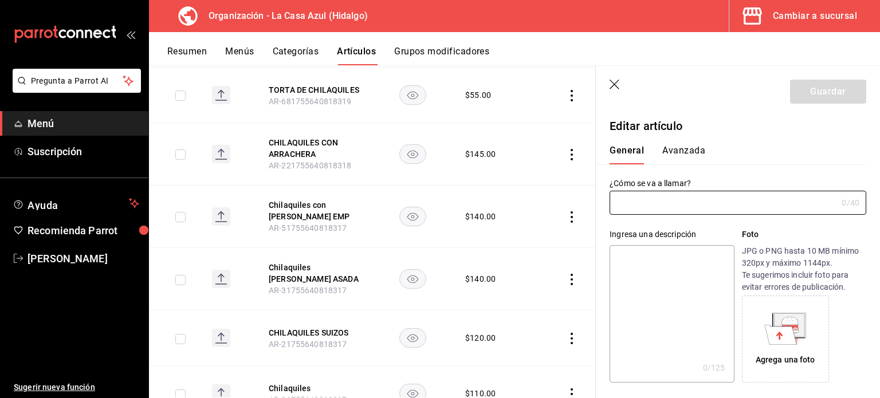
type input "Chilaquiles [PERSON_NAME] ASADA"
type input "AR-31755640818317"
type input "$140.00"
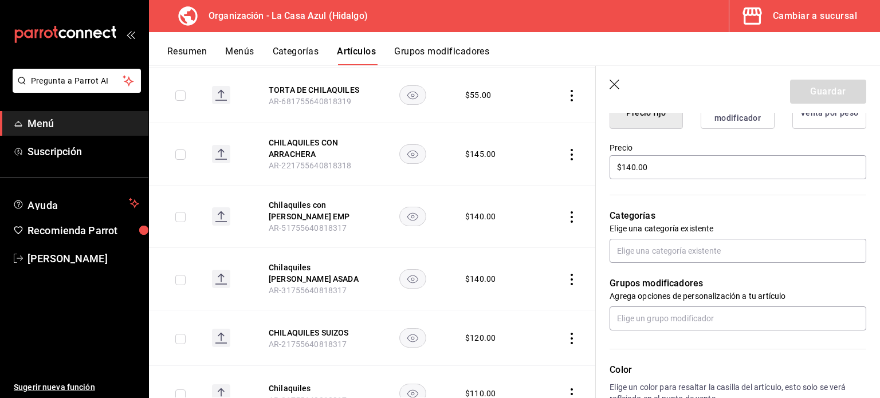
scroll to position [326, 0]
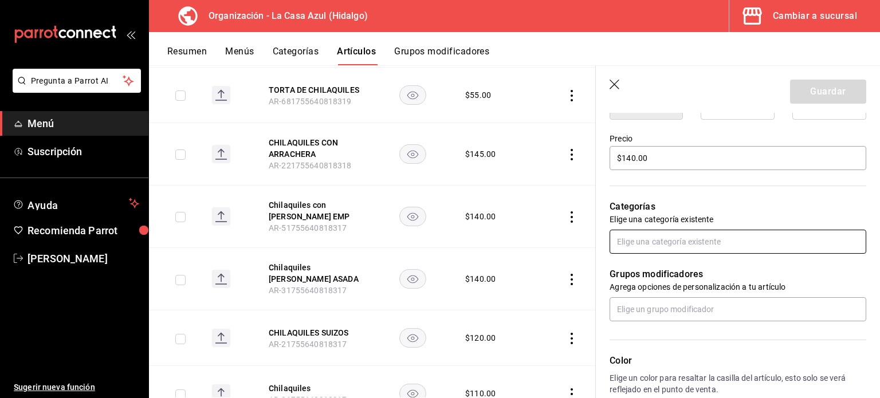
click at [676, 240] on input "text" at bounding box center [738, 242] width 257 height 24
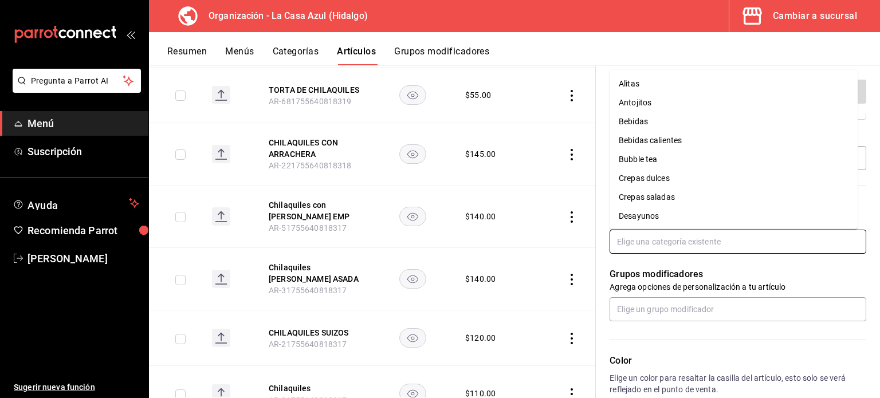
click at [666, 224] on li "Desayunos" at bounding box center [734, 216] width 248 height 19
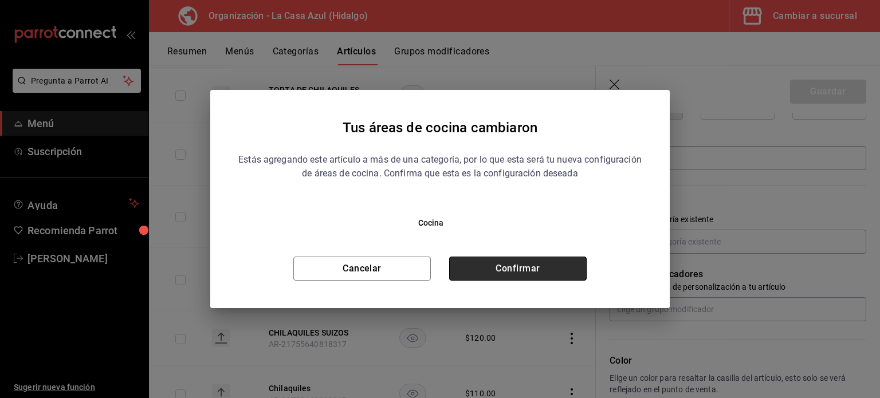
click at [546, 275] on button "Confirmar" at bounding box center [518, 269] width 138 height 24
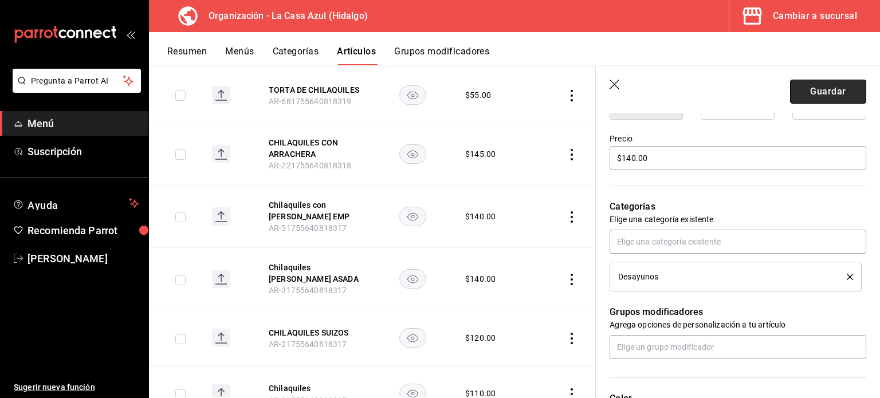
click at [843, 89] on button "Guardar" at bounding box center [828, 92] width 76 height 24
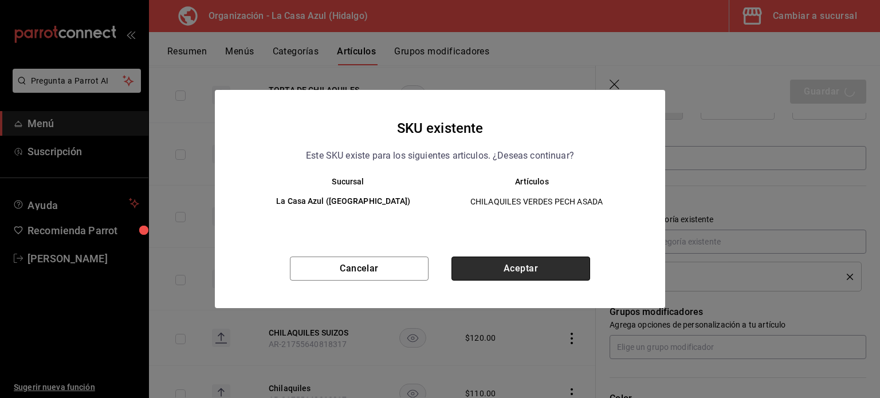
click at [566, 273] on button "Aceptar" at bounding box center [521, 269] width 139 height 24
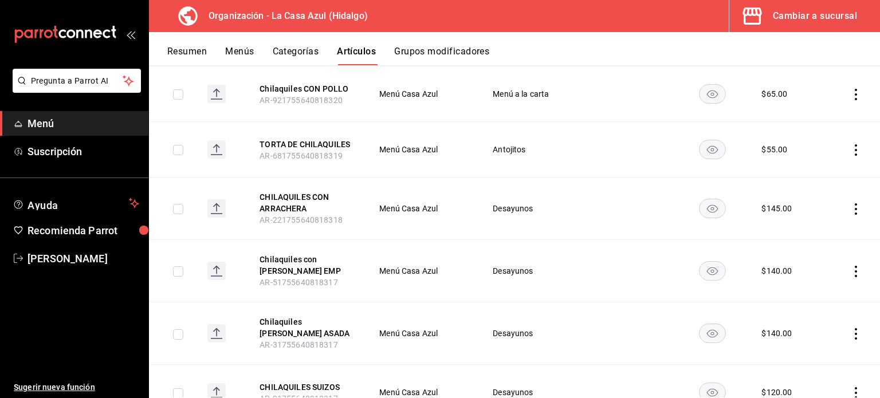
scroll to position [578, 0]
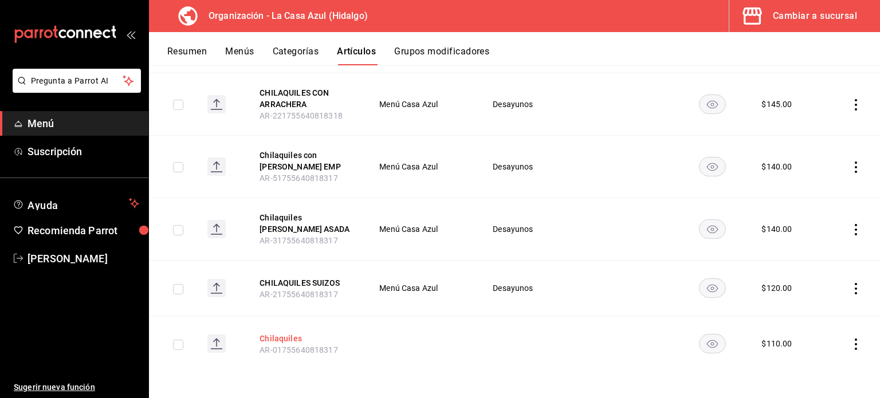
click at [277, 337] on button "Chilaquiles" at bounding box center [306, 338] width 92 height 11
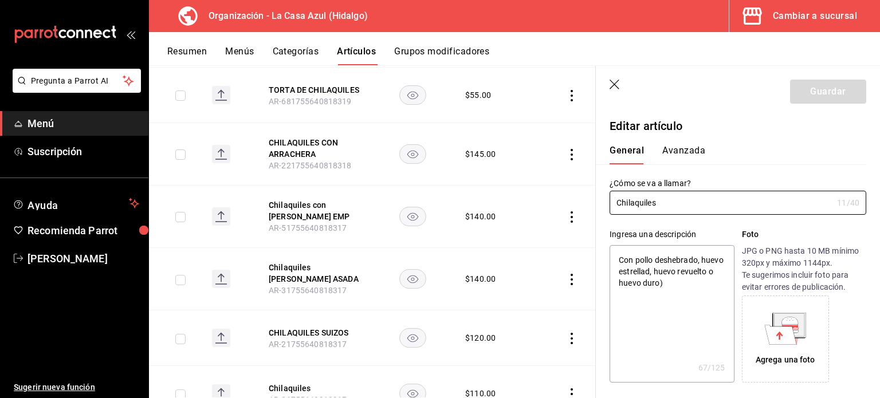
type textarea "x"
type input "$110.00"
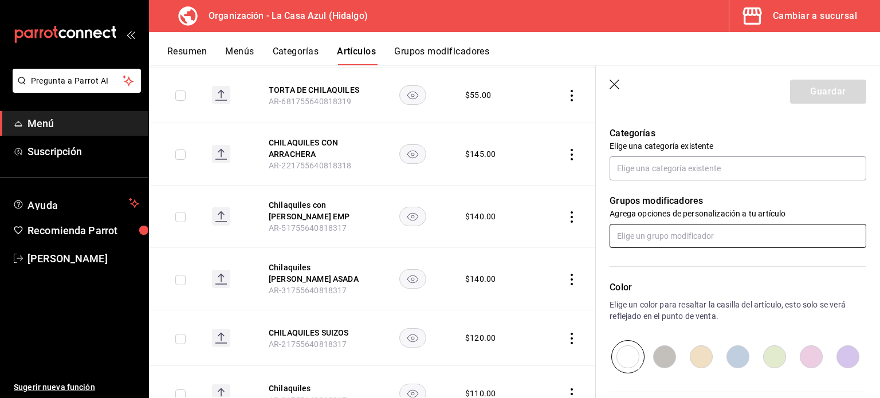
scroll to position [400, 0]
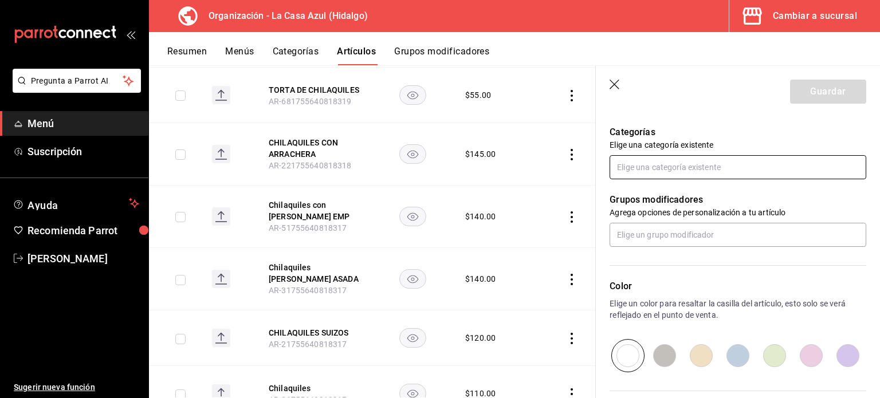
click at [772, 174] on input "text" at bounding box center [738, 167] width 257 height 24
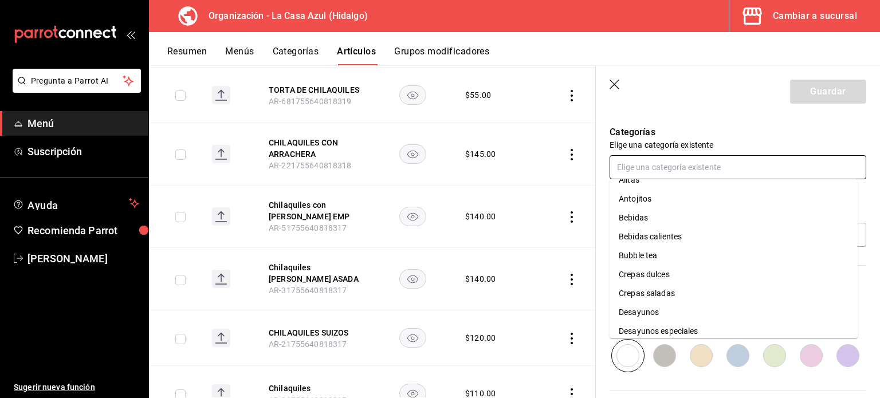
scroll to position [0, 0]
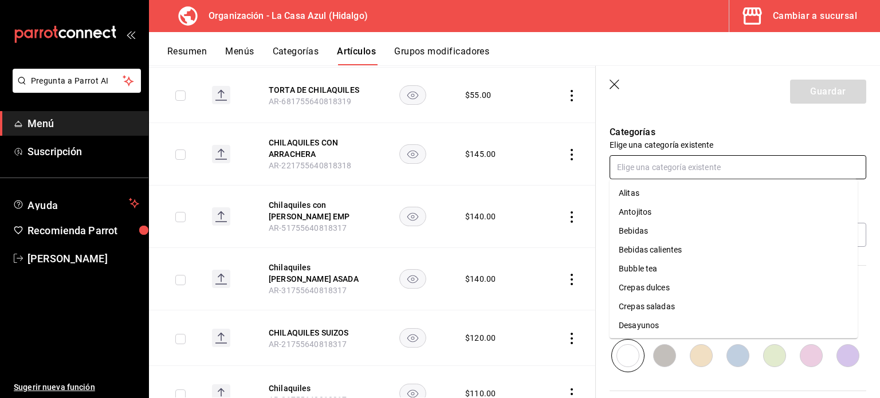
click at [670, 322] on li "Desayunos" at bounding box center [734, 325] width 248 height 19
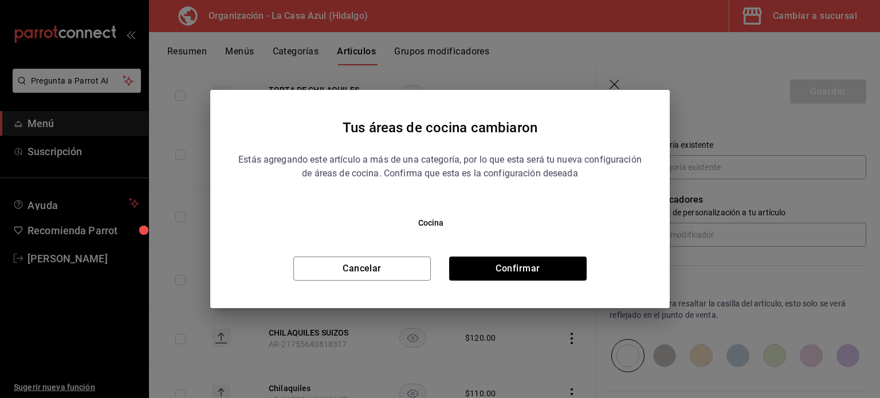
click at [548, 284] on div "Tus áreas de cocina cambiaron Estás agregando este artículo a más de una catego…" at bounding box center [440, 199] width 460 height 218
click at [534, 272] on button "Confirmar" at bounding box center [518, 269] width 138 height 24
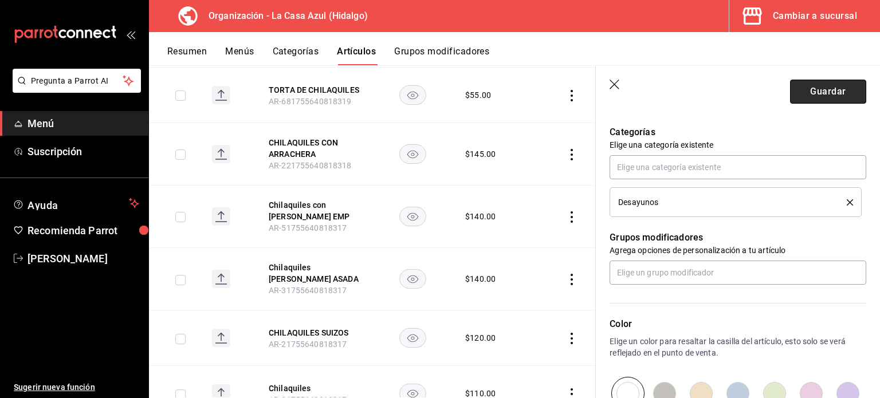
click at [797, 95] on button "Guardar" at bounding box center [828, 92] width 76 height 24
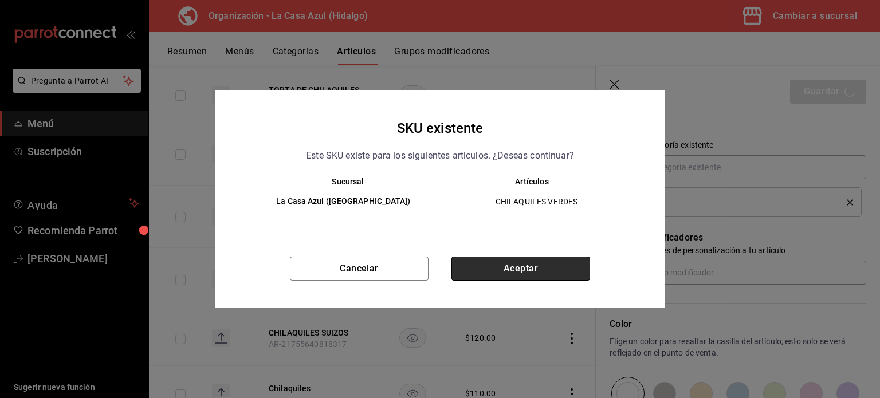
click at [502, 269] on button "Aceptar" at bounding box center [521, 269] width 139 height 24
type textarea "x"
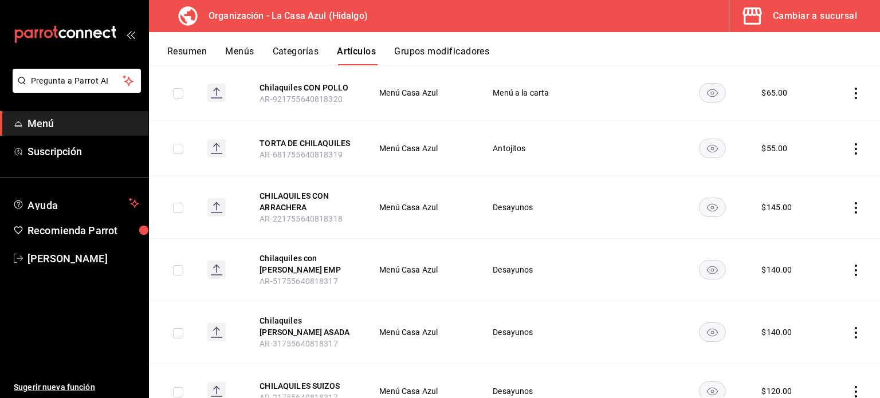
scroll to position [371, 0]
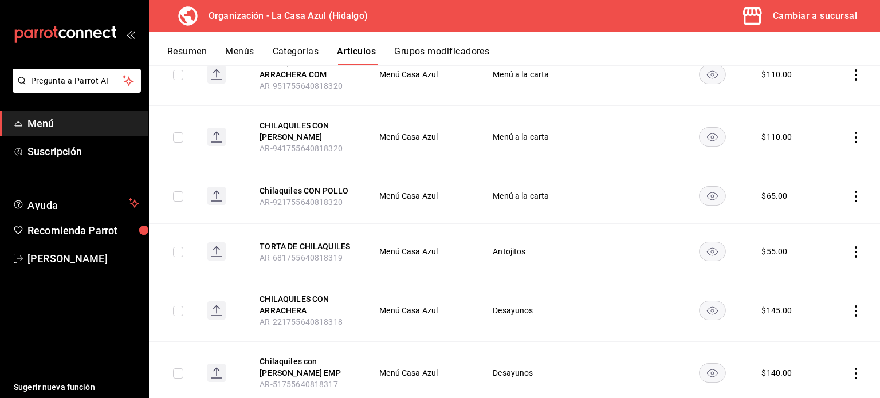
click at [408, 52] on button "Grupos modificadores" at bounding box center [441, 55] width 95 height 19
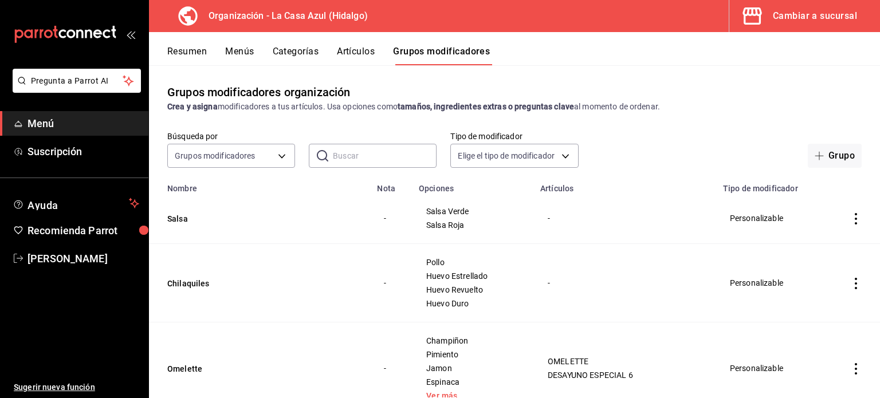
click at [855, 220] on icon "actions" at bounding box center [856, 218] width 2 height 11
click at [809, 245] on span "Editar" at bounding box center [813, 246] width 30 height 12
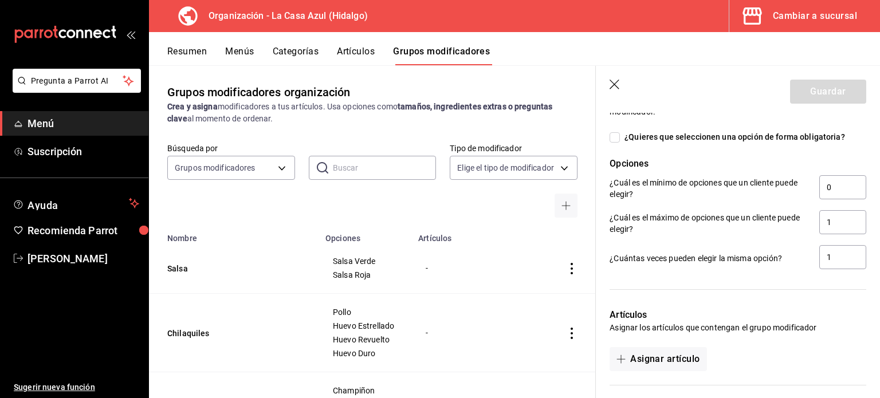
scroll to position [623, 0]
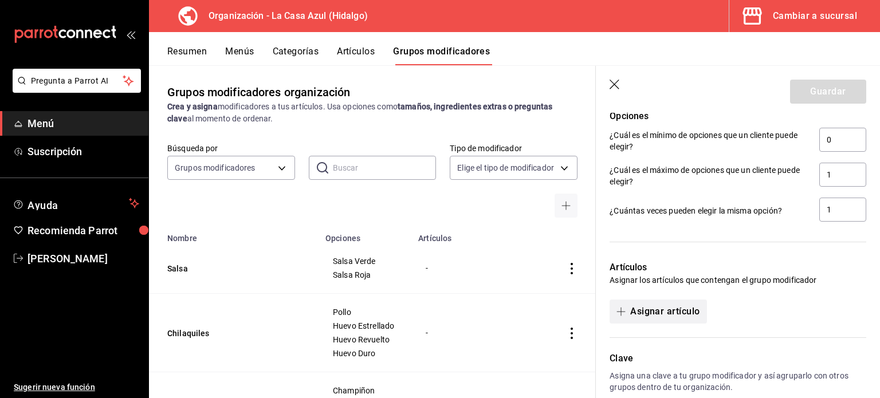
click at [660, 312] on button "Asignar artículo" at bounding box center [658, 312] width 97 height 24
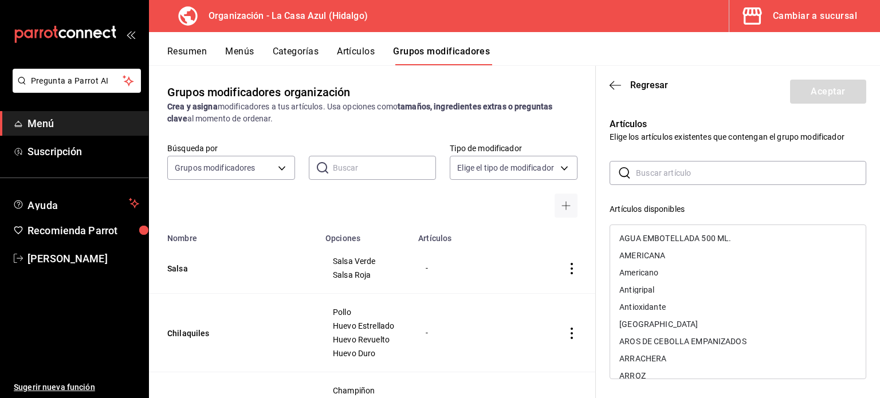
click at [656, 179] on input "text" at bounding box center [751, 173] width 230 height 23
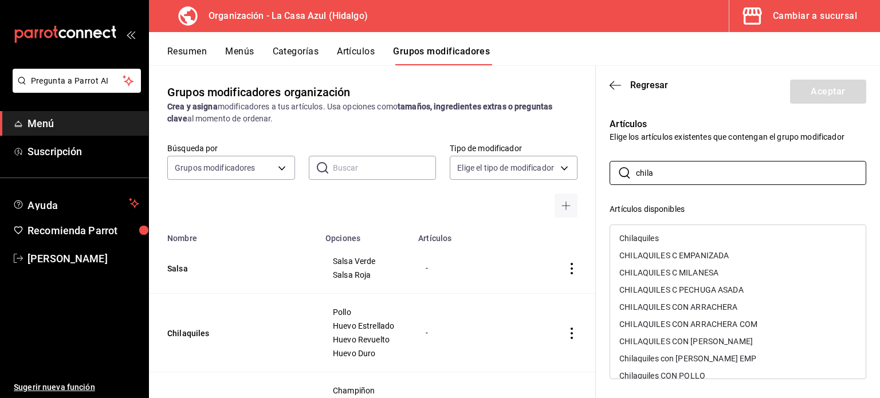
type input "chila"
click at [639, 253] on div "CHILAQUILES C EMPANIZADA" at bounding box center [674, 256] width 109 height 8
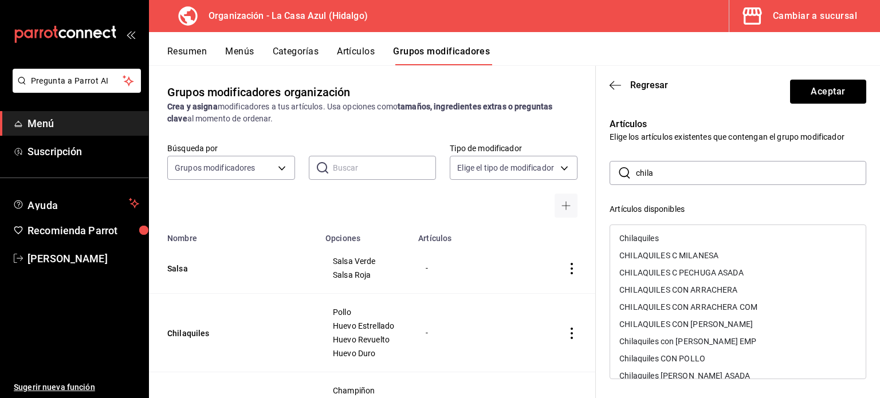
click at [639, 253] on div "CHILAQUILES C MILANESA" at bounding box center [669, 256] width 99 height 8
click at [639, 253] on div "CHILAQUILES C PECHUGA ASADA" at bounding box center [682, 256] width 124 height 8
click at [639, 253] on div "CHILAQUILES CON ARRACHERA" at bounding box center [679, 256] width 118 height 8
click at [639, 253] on div "CHILAQUILES CON ARRACHERA COM" at bounding box center [689, 256] width 138 height 8
click at [639, 253] on div "CHILAQUILES CON [PERSON_NAME]" at bounding box center [687, 256] width 134 height 8
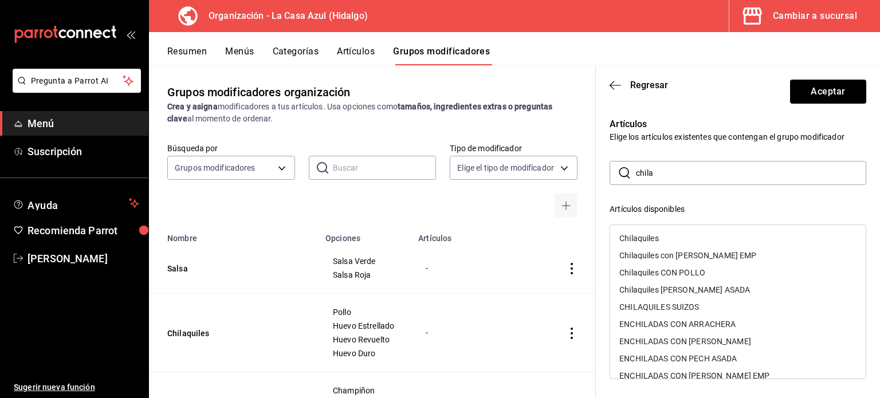
click at [639, 253] on div "Chilaquiles con [PERSON_NAME] EMP" at bounding box center [688, 256] width 137 height 8
click at [639, 253] on div "Chilaquiles CON POLLO" at bounding box center [663, 256] width 86 height 8
click at [639, 253] on div "Chilaquiles [PERSON_NAME] ASADA" at bounding box center [685, 256] width 131 height 8
click at [639, 253] on div "CHILAQUILES SUIZOS" at bounding box center [660, 256] width 80 height 8
click at [639, 253] on div "ENCHILADAS CON ARRACHERA" at bounding box center [678, 256] width 116 height 8
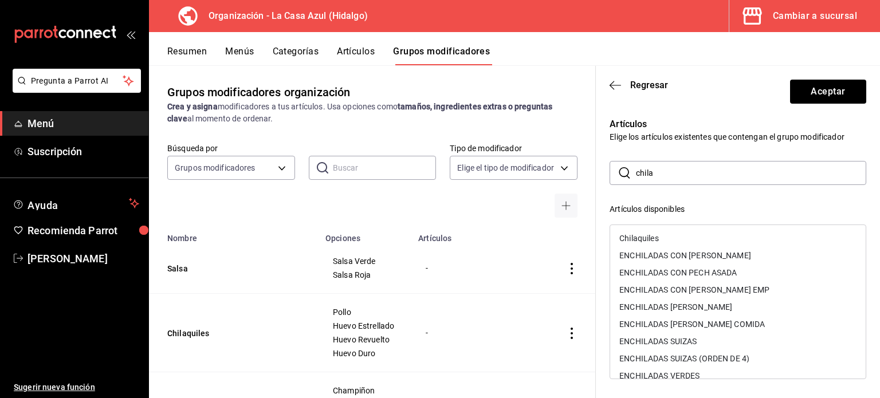
click at [639, 253] on div "ENCHILADAS CON [PERSON_NAME]" at bounding box center [686, 256] width 132 height 8
click at [639, 253] on div "ENCHILADAS CON PECH ASADA" at bounding box center [679, 256] width 118 height 8
click at [639, 253] on div "ENCHILADAS CON [PERSON_NAME] EMP" at bounding box center [695, 256] width 150 height 8
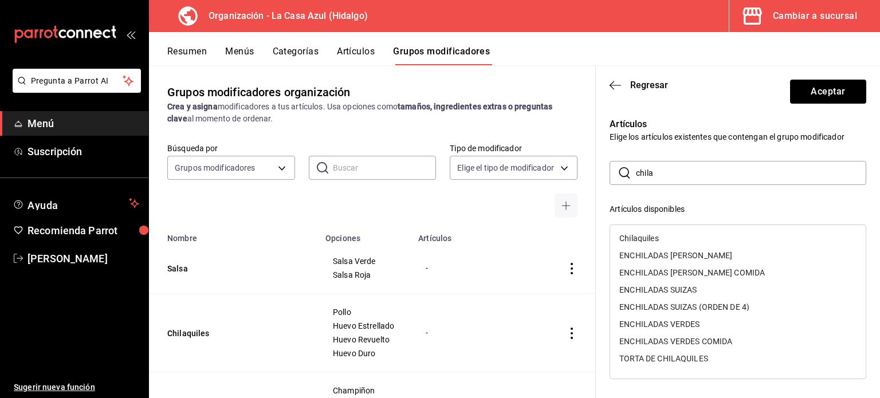
click at [674, 288] on div "ENCHILADAS SUIZAS" at bounding box center [658, 290] width 77 height 8
click at [679, 309] on div "ENCHILADAS VERDES" at bounding box center [660, 307] width 80 height 8
click at [679, 309] on div "ENCHILADAS VERDES COMIDA" at bounding box center [676, 307] width 113 height 8
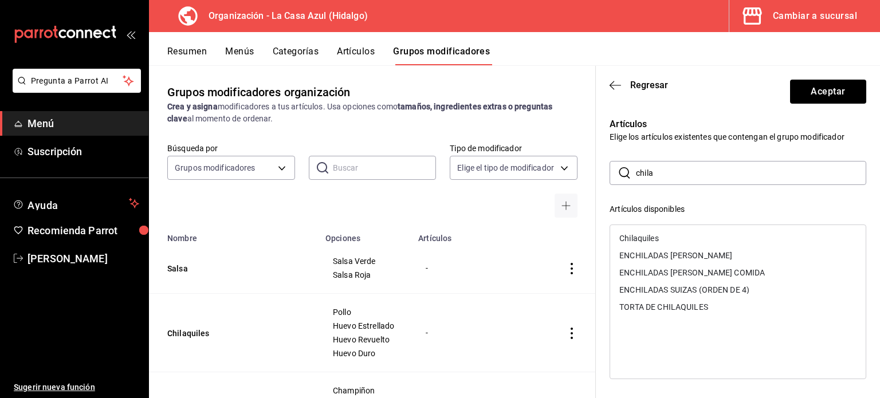
click at [679, 309] on div "TORTA DE CHILAQUILES" at bounding box center [664, 307] width 89 height 8
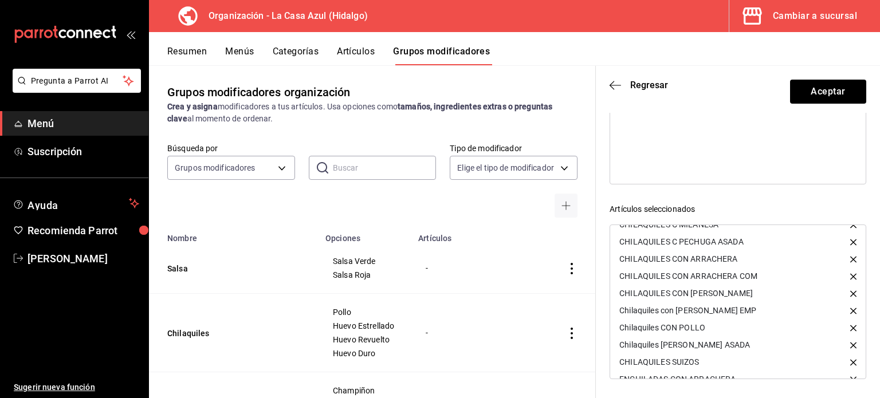
scroll to position [49, 0]
click at [851, 343] on icon "button" at bounding box center [854, 345] width 6 height 6
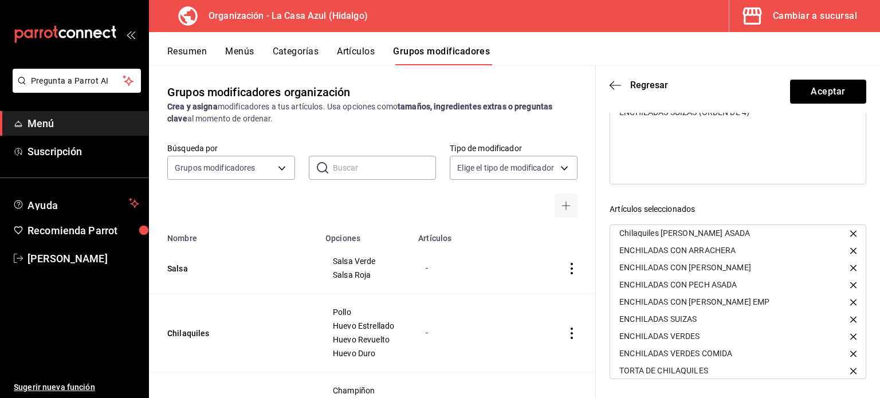
scroll to position [147, 0]
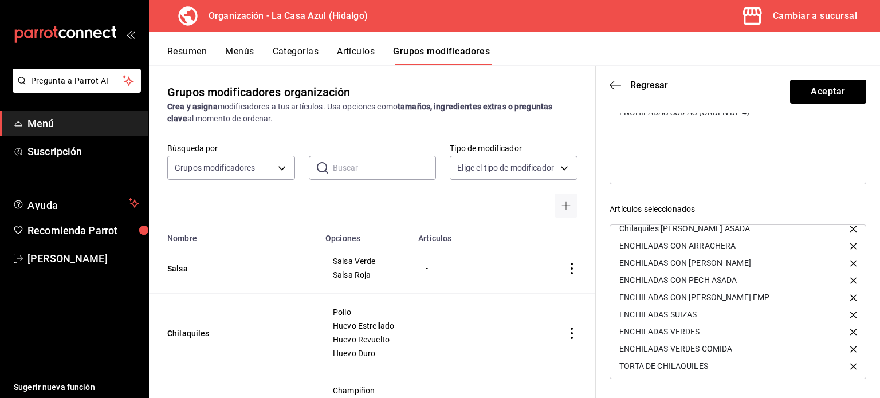
click at [851, 315] on icon "button" at bounding box center [854, 315] width 6 height 6
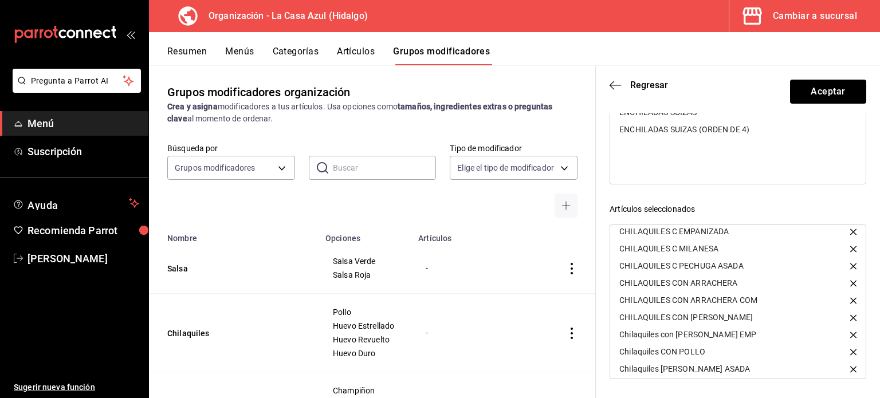
scroll to position [0, 0]
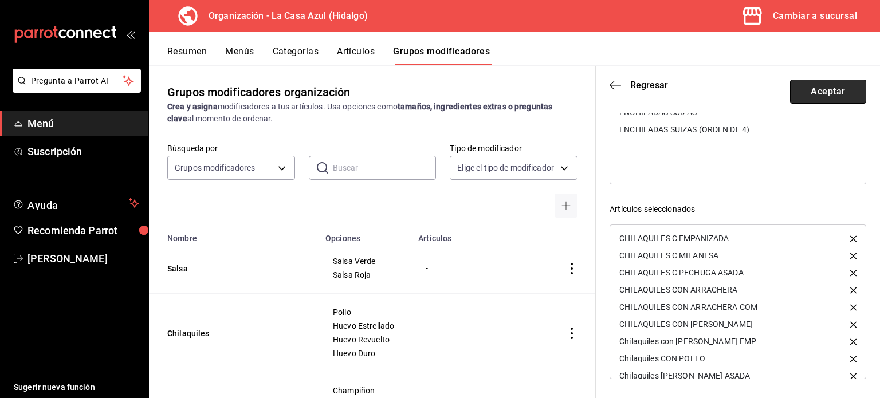
click at [824, 86] on button "Aceptar" at bounding box center [828, 92] width 76 height 24
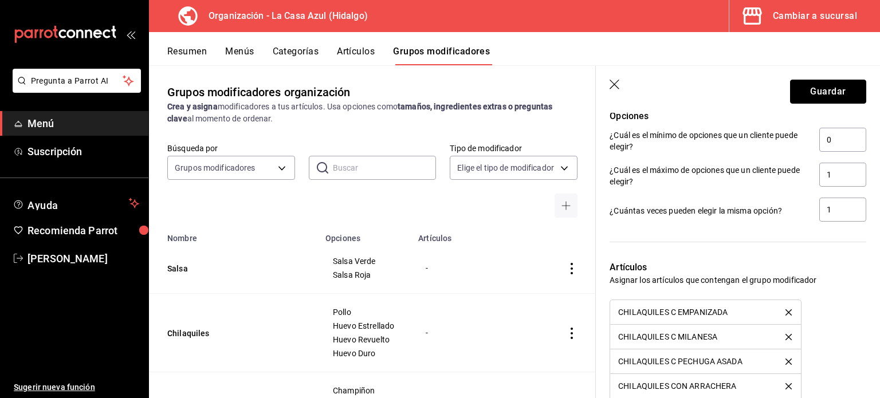
click at [824, 86] on button "Guardar" at bounding box center [828, 92] width 76 height 24
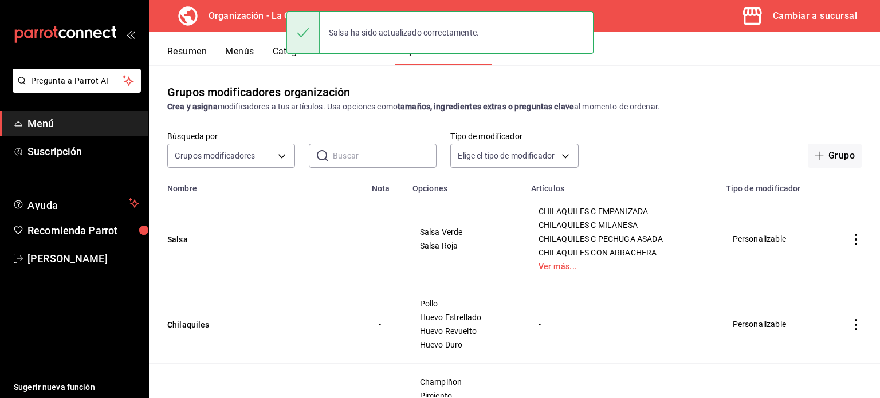
click at [851, 324] on icon "actions" at bounding box center [856, 324] width 11 height 11
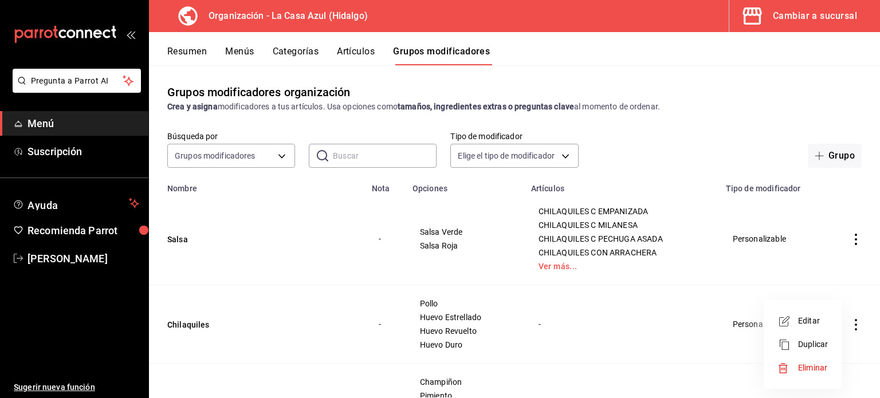
click at [805, 324] on span "Editar" at bounding box center [813, 321] width 30 height 12
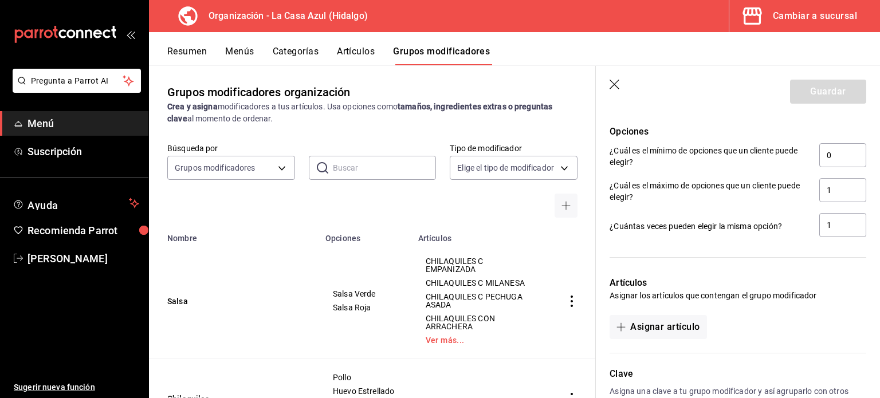
scroll to position [707, 0]
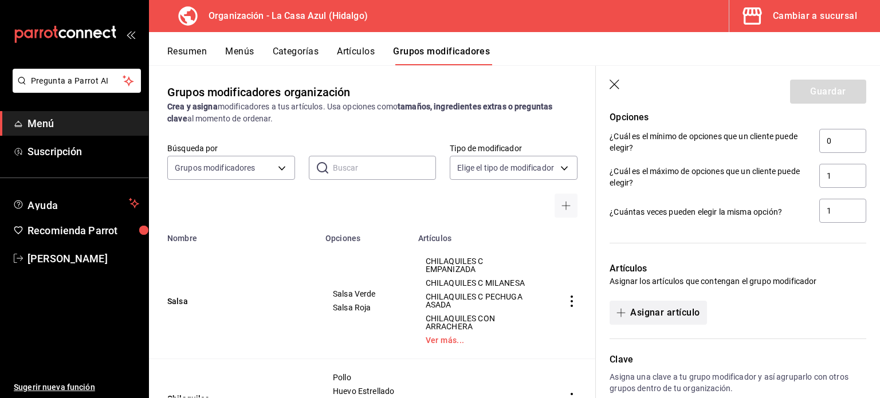
click at [676, 316] on button "Asignar artículo" at bounding box center [658, 313] width 97 height 24
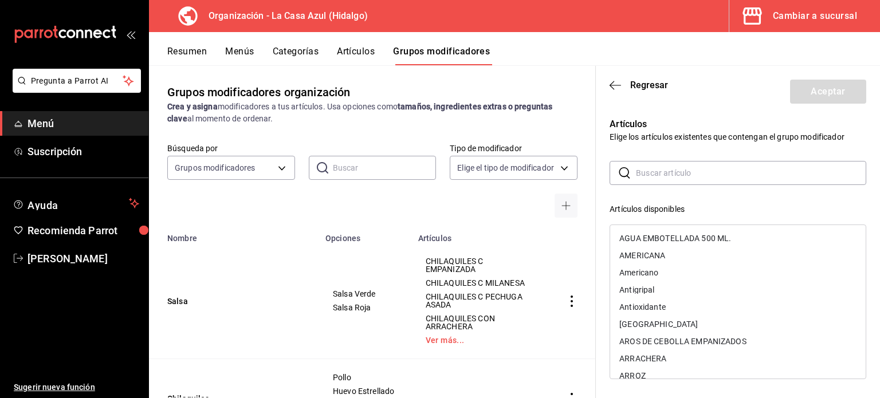
click at [678, 183] on input "text" at bounding box center [751, 173] width 230 height 23
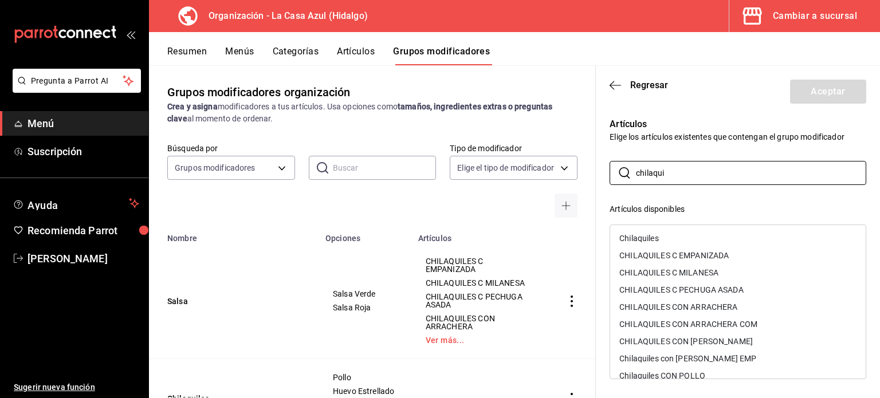
type input "chilaqui"
click at [639, 230] on div "Chilaquiles" at bounding box center [738, 238] width 256 height 17
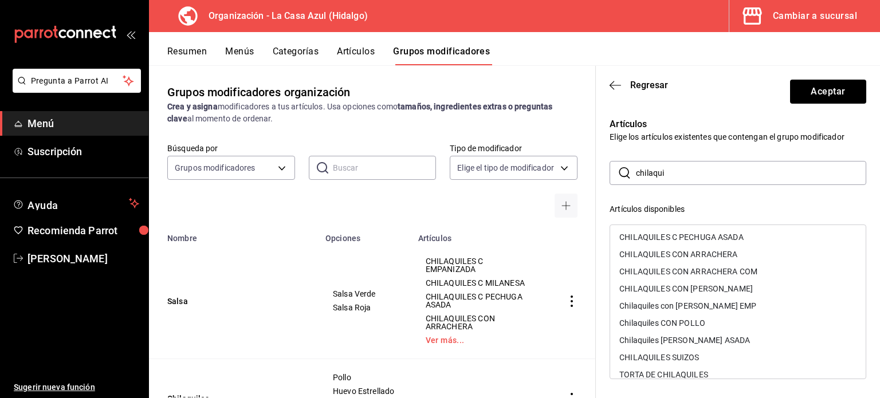
scroll to position [49, 0]
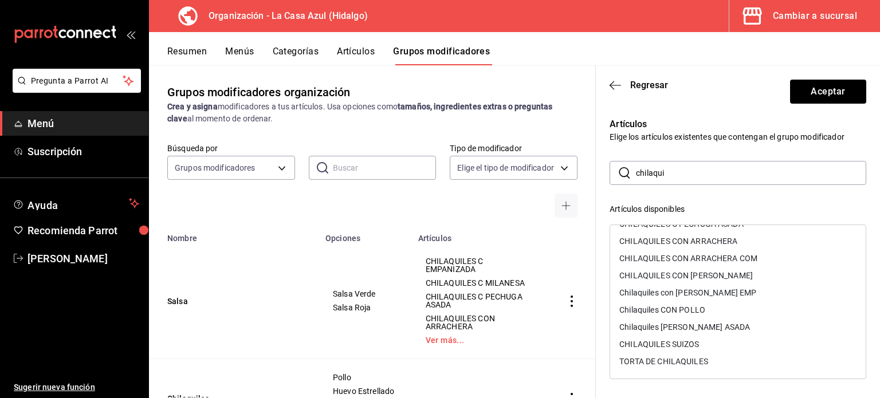
click at [705, 356] on div "TORTA DE CHILAQUILES" at bounding box center [738, 361] width 256 height 17
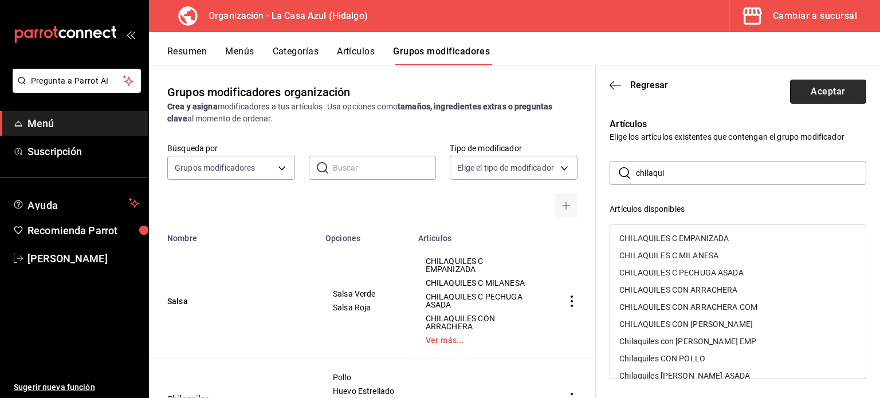
click at [846, 85] on button "Aceptar" at bounding box center [828, 92] width 76 height 24
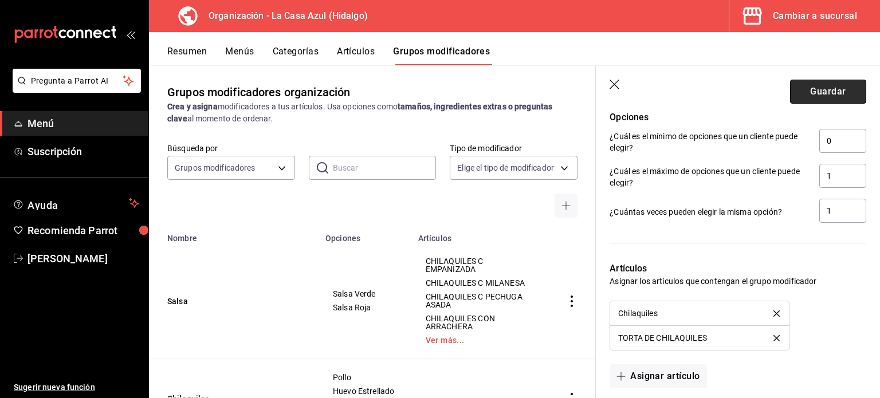
click at [828, 97] on button "Guardar" at bounding box center [828, 92] width 76 height 24
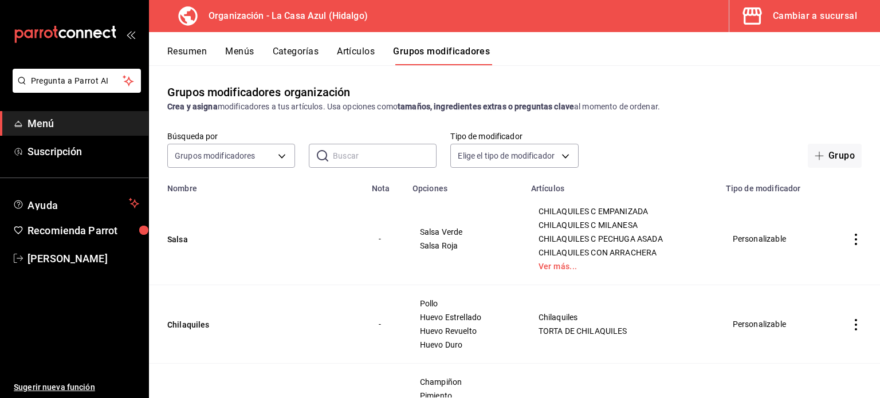
click at [235, 52] on button "Menús" at bounding box center [239, 55] width 29 height 19
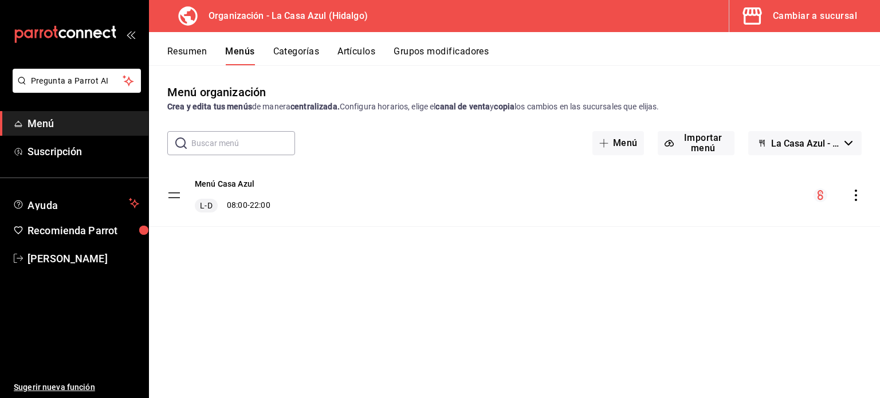
click at [857, 199] on icon "actions" at bounding box center [856, 195] width 2 height 11
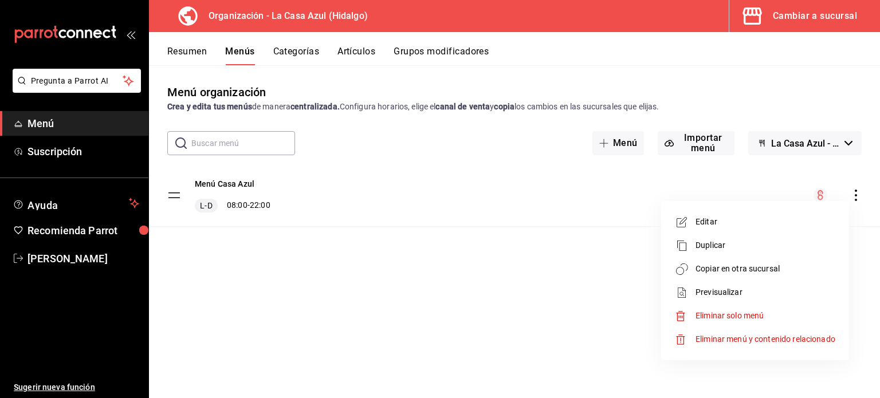
click at [740, 275] on li "Copiar en otra sucursal" at bounding box center [755, 269] width 179 height 24
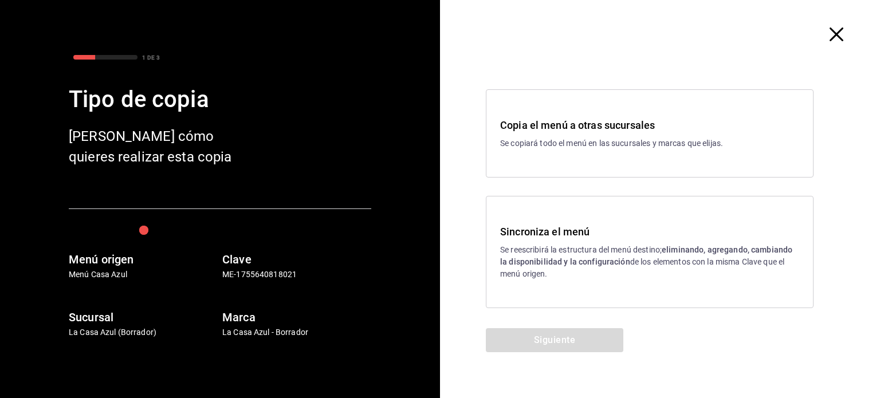
click at [597, 245] on p "Se reescribirá la estructura del menú destino; eliminando, agregando, cambiando…" at bounding box center [649, 262] width 299 height 36
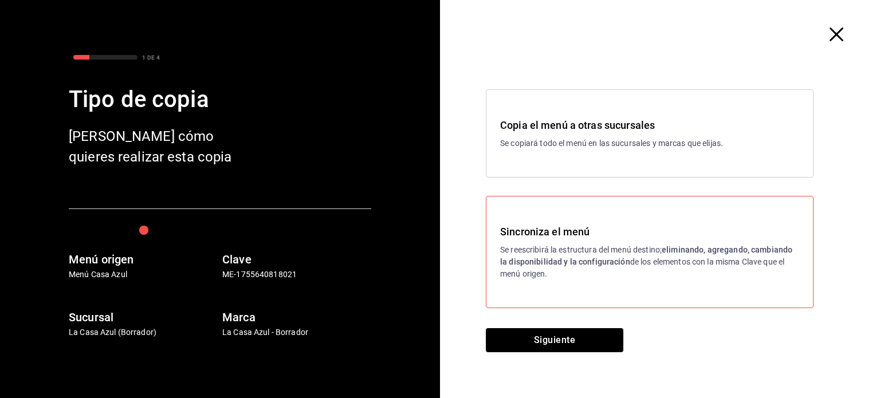
click at [544, 323] on div "Copia el menú a otras sucursales Se copiará todo el menú en las sucursales y ma…" at bounding box center [660, 199] width 440 height 260
click at [546, 340] on button "Siguiente" at bounding box center [555, 340] width 138 height 24
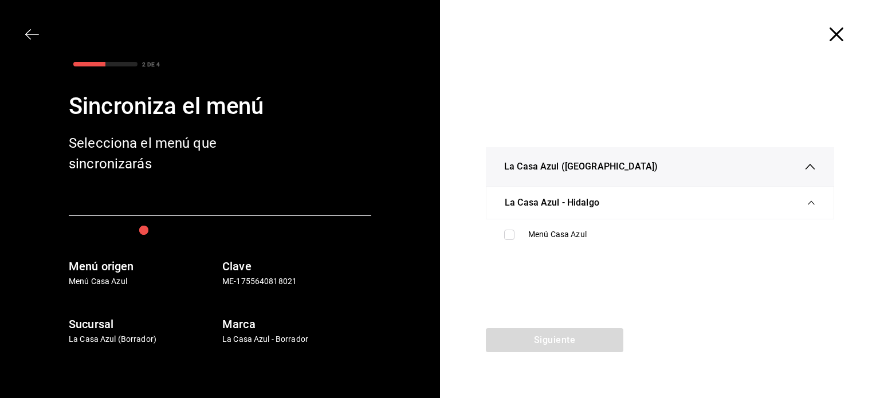
click at [537, 248] on ul "Menú Casa Azul" at bounding box center [660, 235] width 349 height 30
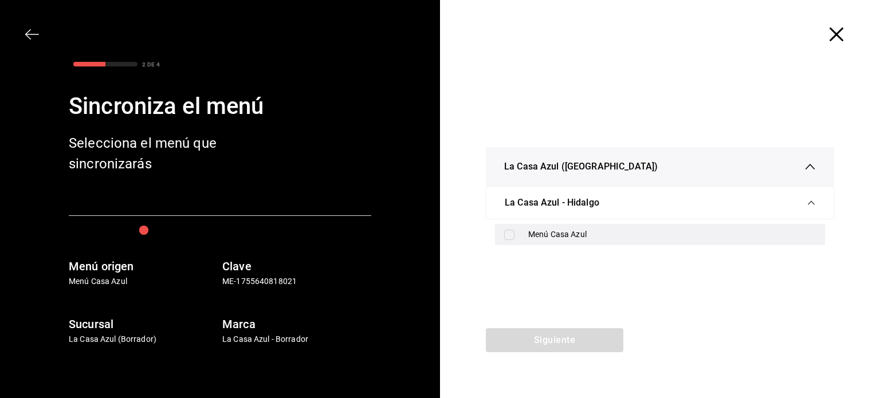
click at [534, 238] on div "Menú Casa Azul" at bounding box center [672, 235] width 288 height 12
checkbox input "true"
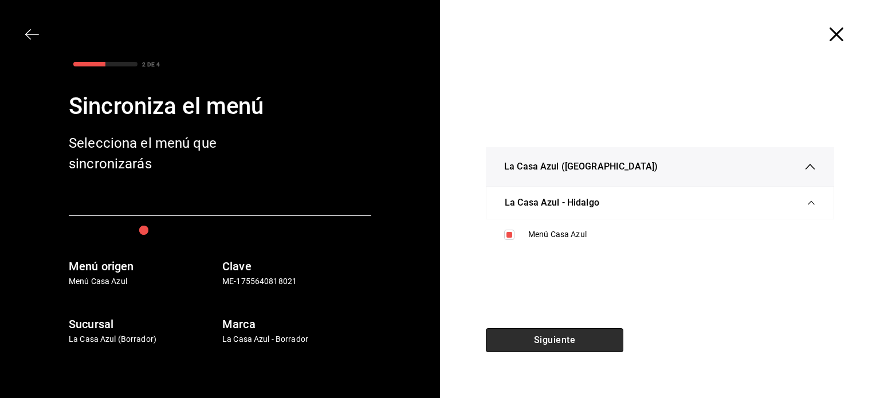
click at [519, 332] on button "Siguiente" at bounding box center [555, 340] width 138 height 24
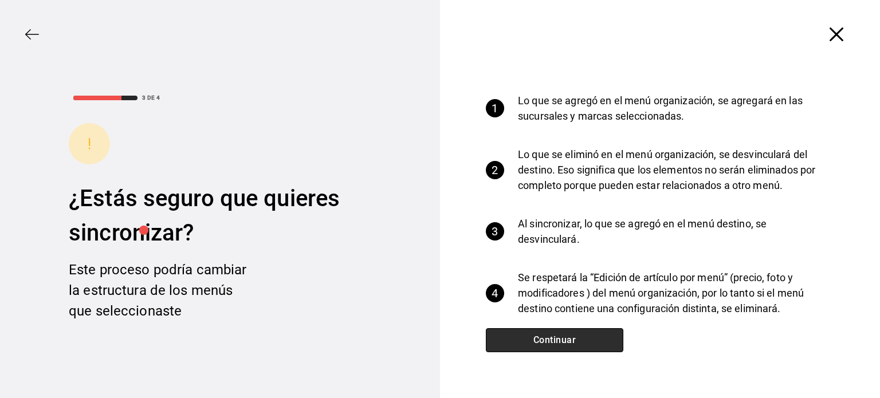
click at [519, 332] on button "Continuar" at bounding box center [555, 340] width 138 height 24
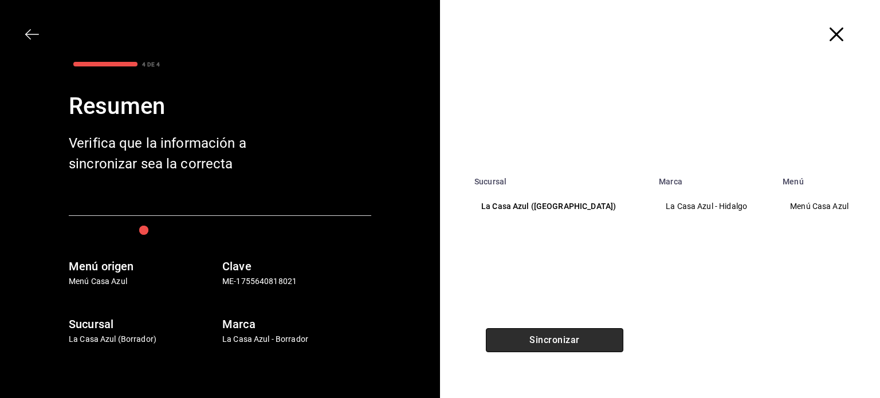
click at [518, 342] on button "Sincronizar" at bounding box center [555, 340] width 138 height 24
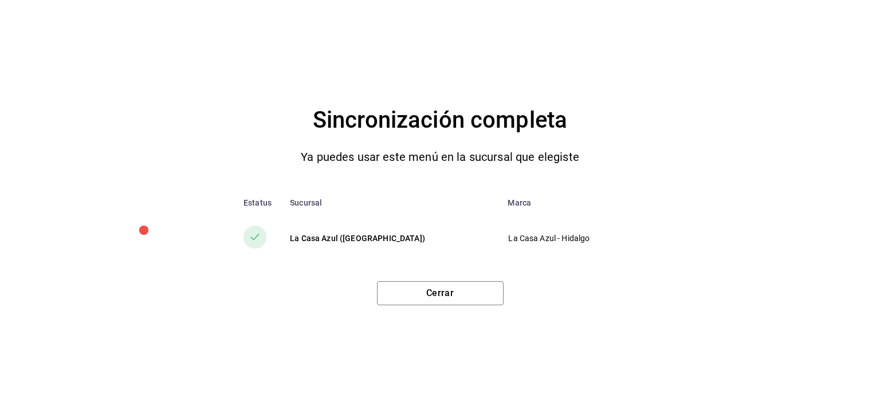
click at [451, 279] on div "Cerrar" at bounding box center [440, 288] width 835 height 33
click at [451, 298] on button "Cerrar" at bounding box center [440, 293] width 127 height 24
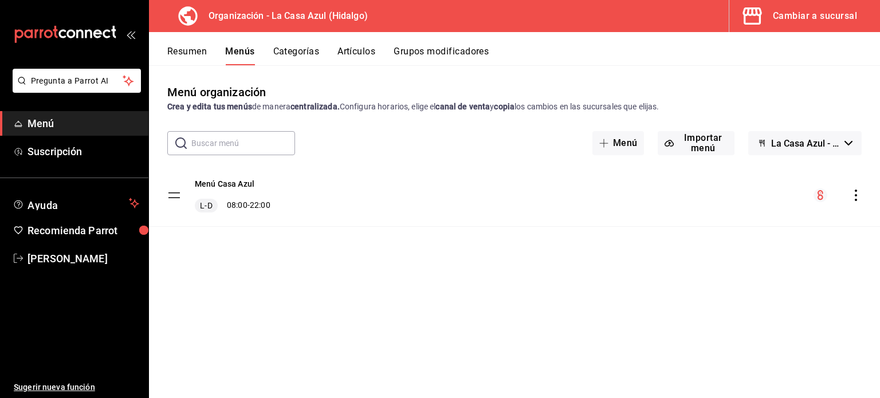
click at [848, 208] on div "Menú Casa Azul L-D 08:00 - 22:00" at bounding box center [514, 196] width 731 height 62
click at [853, 199] on icon "actions" at bounding box center [856, 195] width 11 height 11
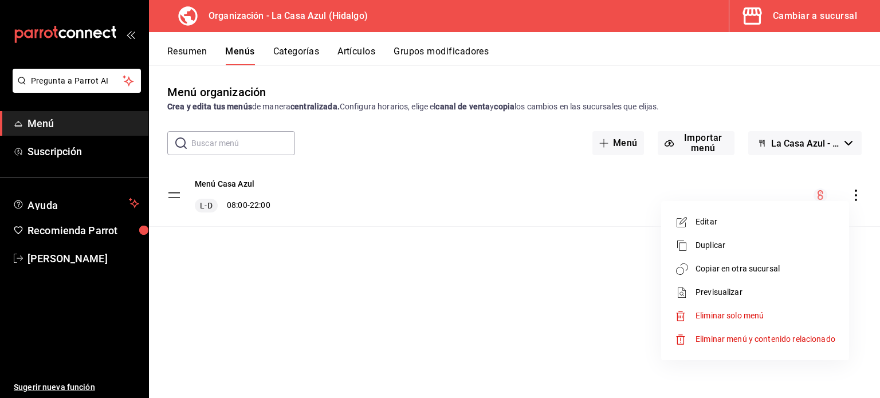
click at [744, 285] on li "Previsualizar" at bounding box center [755, 293] width 179 height 24
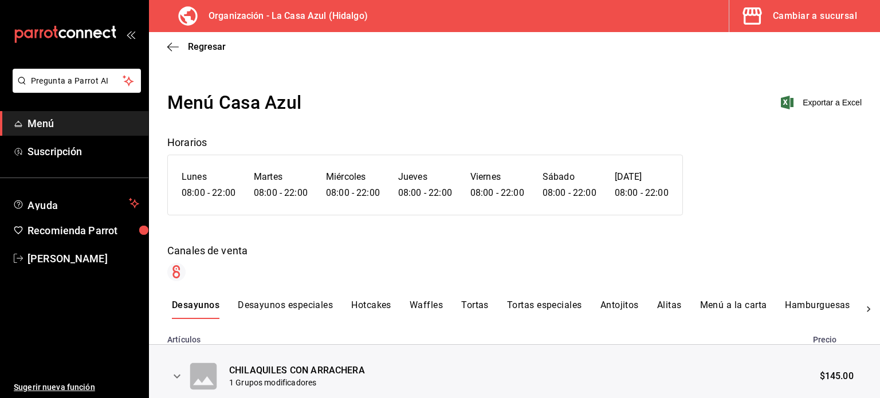
click at [279, 307] on button "Desayunos especiales" at bounding box center [285, 309] width 95 height 19
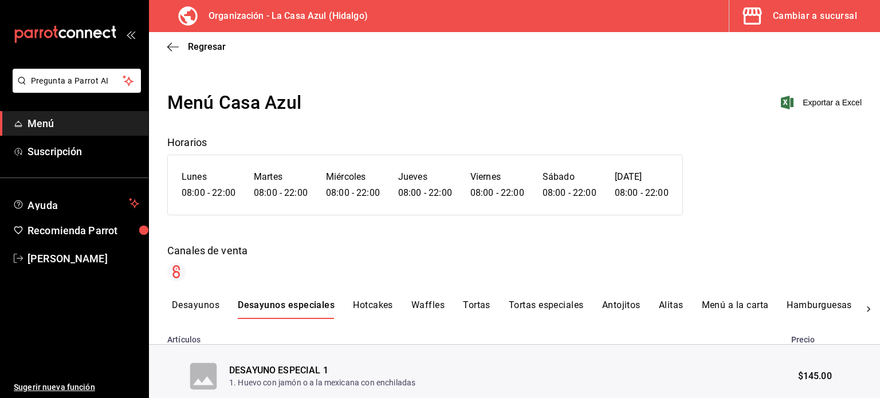
click at [201, 301] on button "Desayunos" at bounding box center [196, 309] width 48 height 19
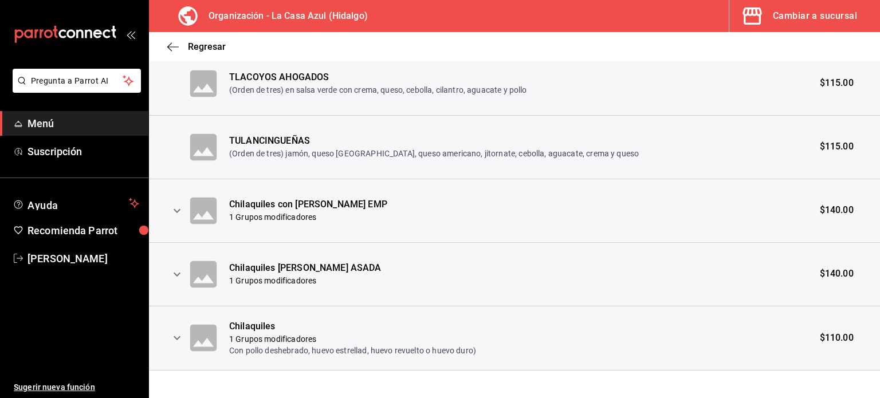
scroll to position [1510, 0]
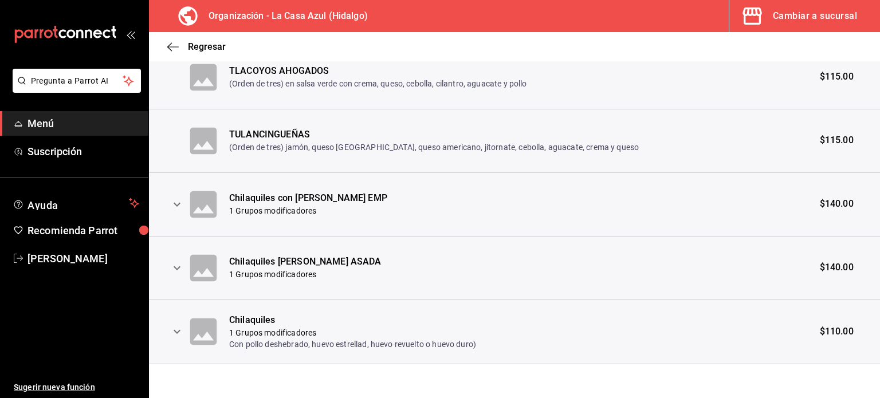
click at [173, 327] on icon "expand row" at bounding box center [177, 332] width 14 height 14
click at [257, 328] on p "1 Grupos modificadores" at bounding box center [352, 332] width 247 height 11
click at [177, 328] on icon "expand row" at bounding box center [177, 332] width 14 height 14
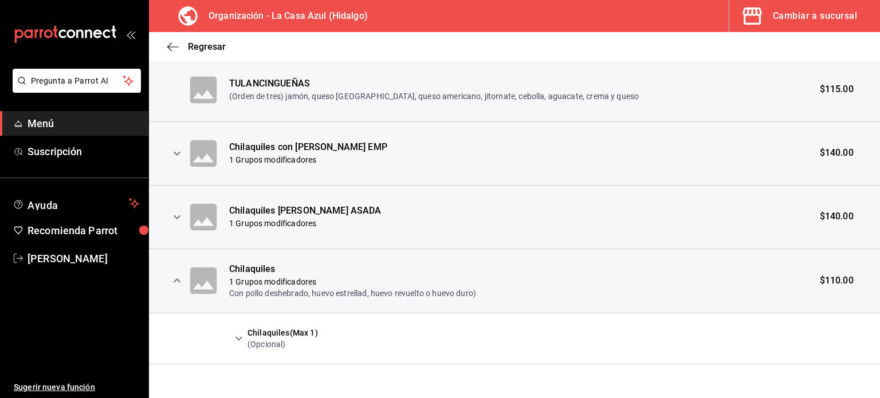
click at [240, 341] on icon "expand row" at bounding box center [239, 339] width 14 height 14
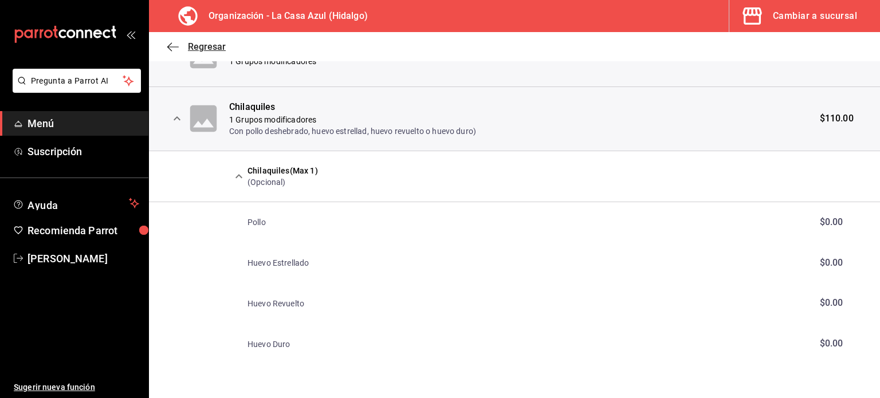
click at [176, 49] on icon "button" at bounding box center [172, 47] width 11 height 10
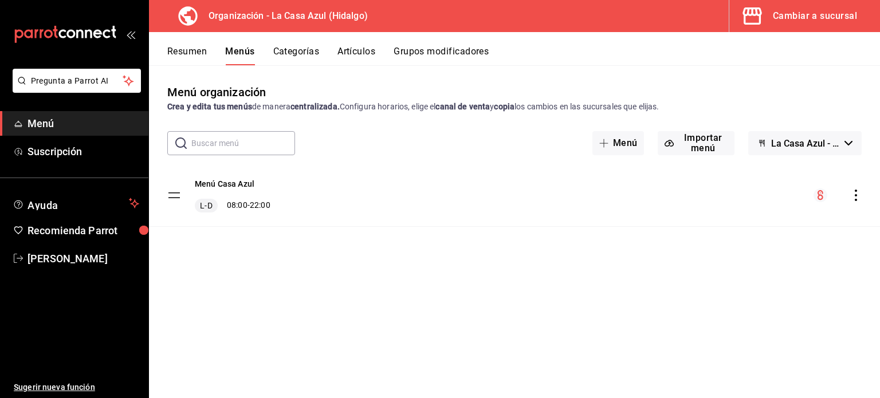
click at [443, 50] on button "Grupos modificadores" at bounding box center [441, 55] width 95 height 19
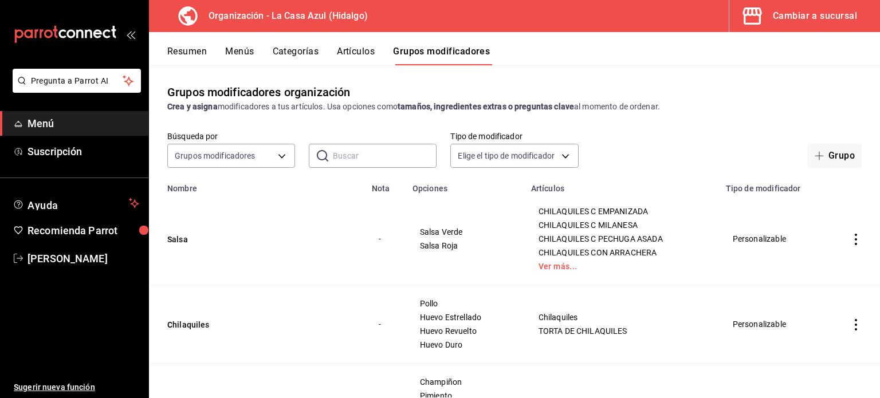
click at [849, 233] on td "simple table" at bounding box center [856, 239] width 48 height 92
click at [233, 56] on button "Menús" at bounding box center [239, 55] width 29 height 19
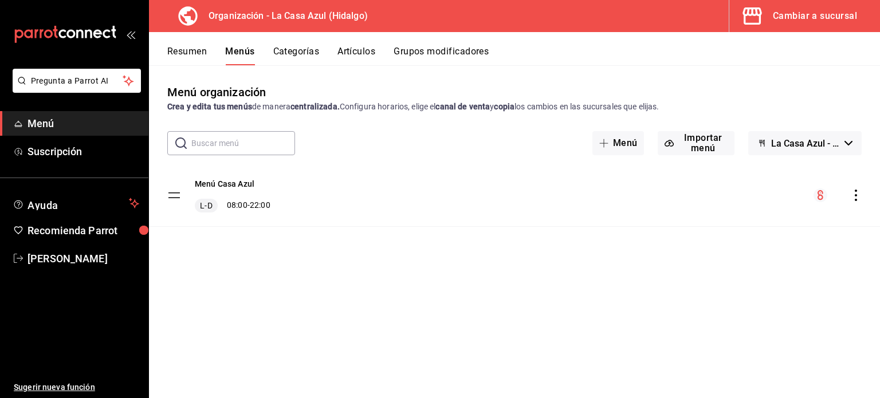
click at [853, 195] on icon "actions" at bounding box center [856, 195] width 11 height 11
click at [853, 195] on div at bounding box center [440, 199] width 880 height 398
click at [853, 195] on icon "actions" at bounding box center [856, 195] width 11 height 11
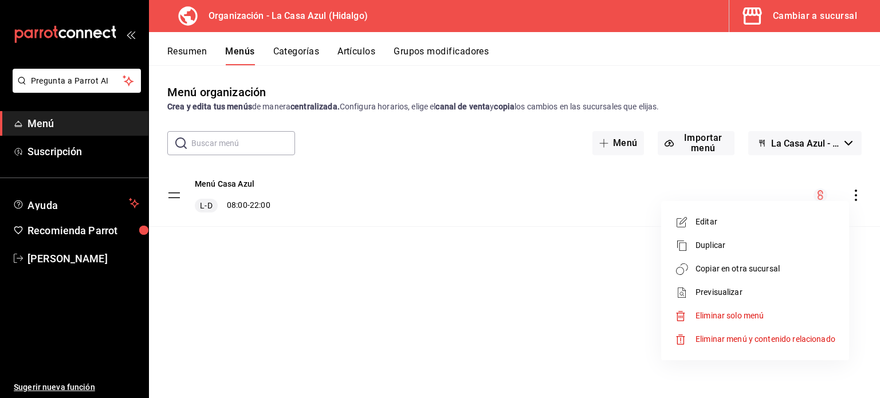
click at [764, 270] on span "Copiar en otra sucursal" at bounding box center [766, 269] width 140 height 12
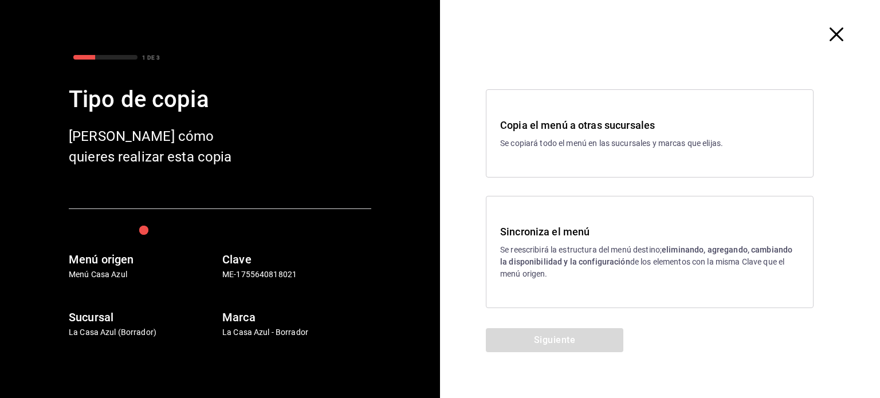
click at [569, 274] on p "Se reescribirá la estructura del menú destino; eliminando, agregando, cambiando…" at bounding box center [649, 262] width 299 height 36
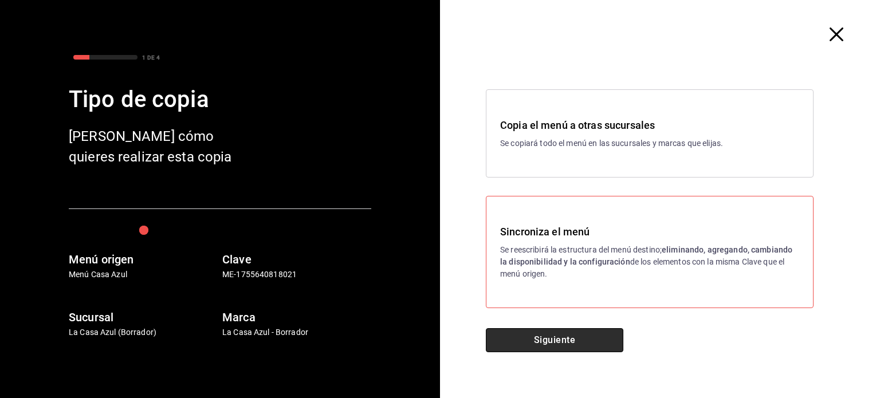
click at [542, 343] on button "Siguiente" at bounding box center [555, 340] width 138 height 24
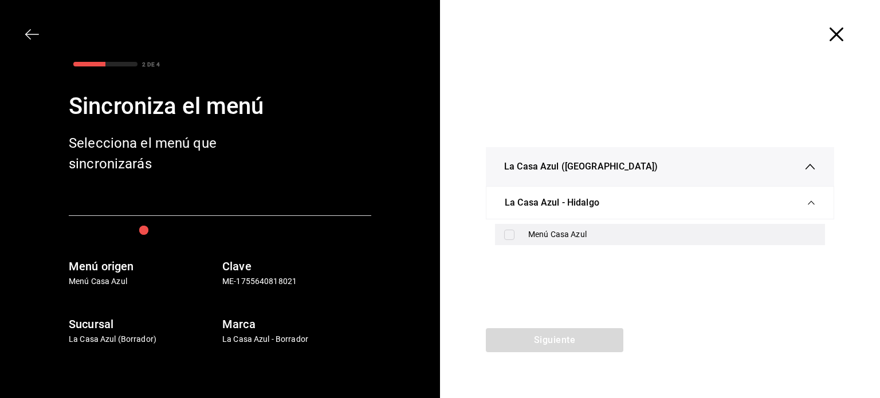
click at [508, 230] on input "checkbox" at bounding box center [509, 235] width 10 height 10
checkbox input "true"
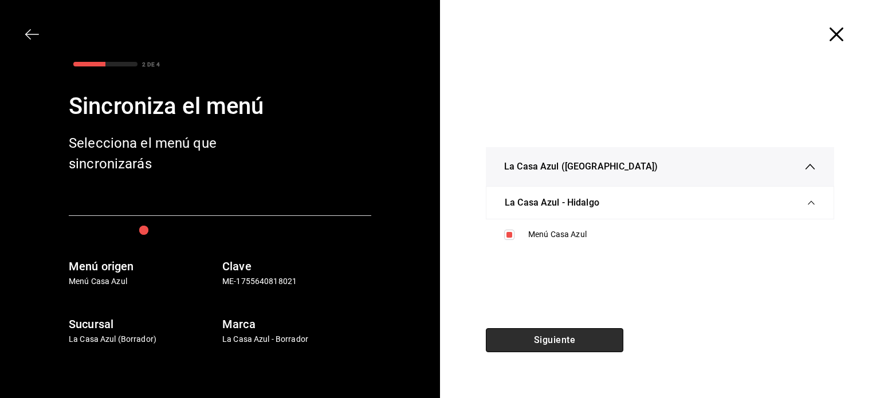
click at [541, 350] on button "Siguiente" at bounding box center [555, 340] width 138 height 24
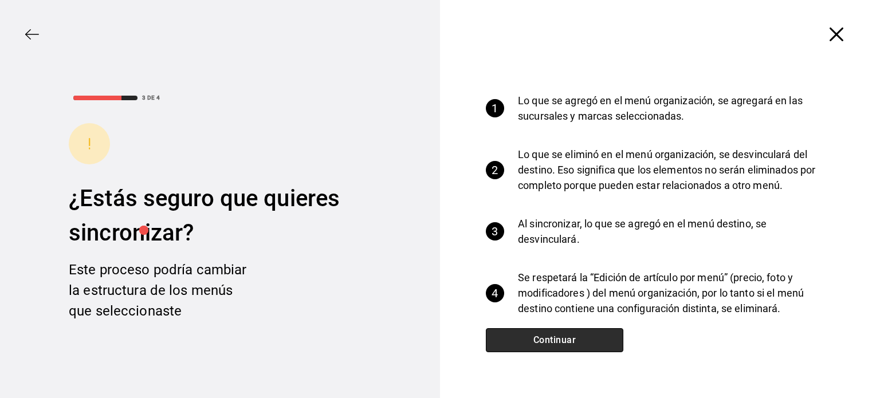
click at [541, 350] on button "Continuar" at bounding box center [555, 340] width 138 height 24
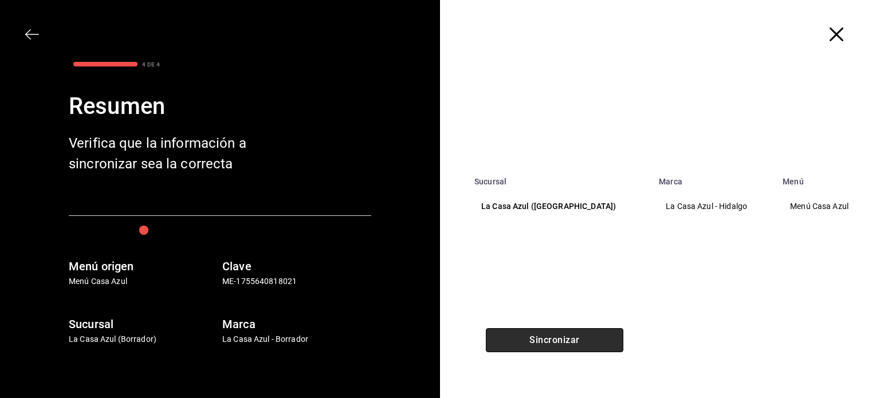
click at [541, 350] on button "Sincronizar" at bounding box center [555, 340] width 138 height 24
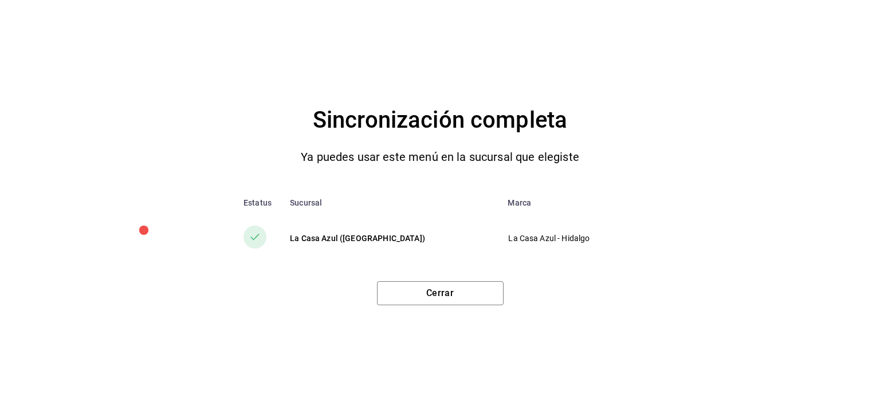
click at [444, 279] on div "Cerrar" at bounding box center [440, 288] width 835 height 33
click at [445, 289] on button "Cerrar" at bounding box center [440, 293] width 127 height 24
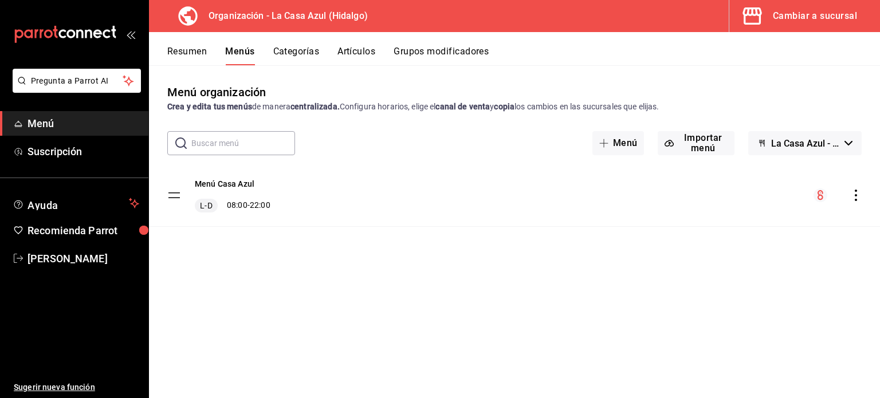
click at [446, 50] on button "Grupos modificadores" at bounding box center [441, 55] width 95 height 19
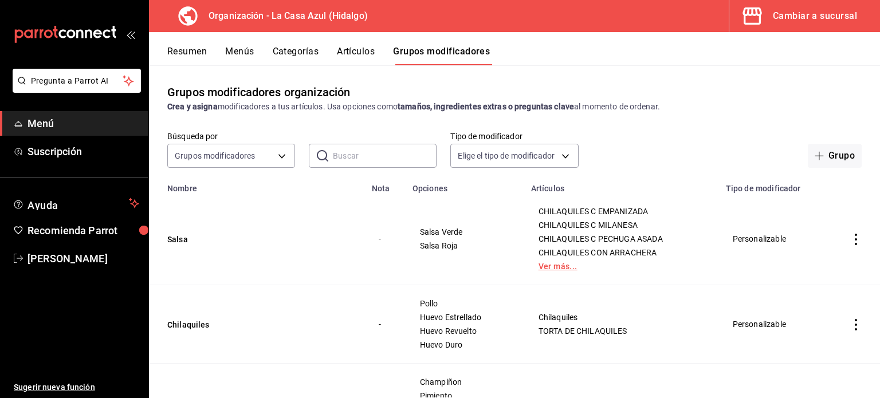
click at [551, 263] on link "Ver más..." at bounding box center [622, 267] width 166 height 8
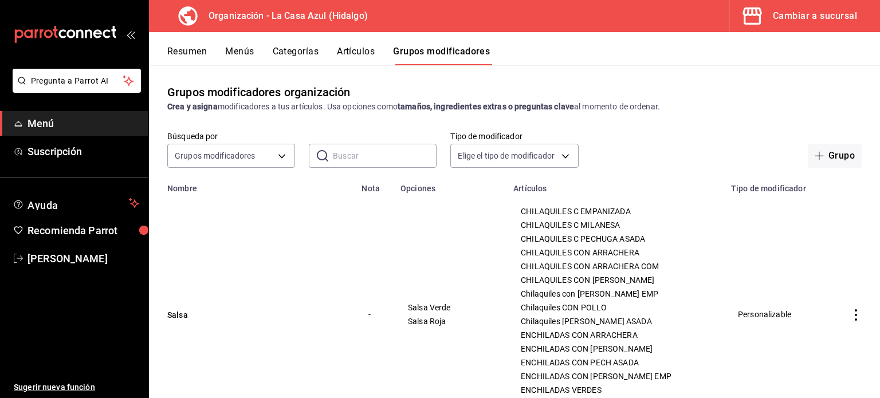
click at [659, 263] on span "CHILAQUILES CON ARRACHERA COM" at bounding box center [615, 267] width 189 height 8
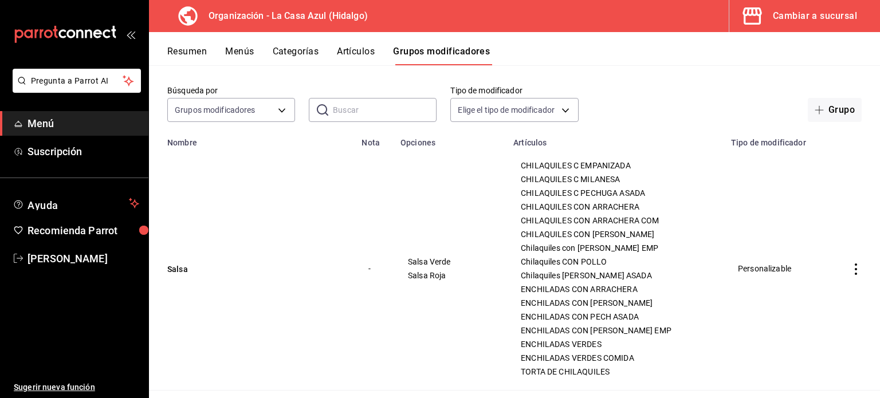
scroll to position [69, 0]
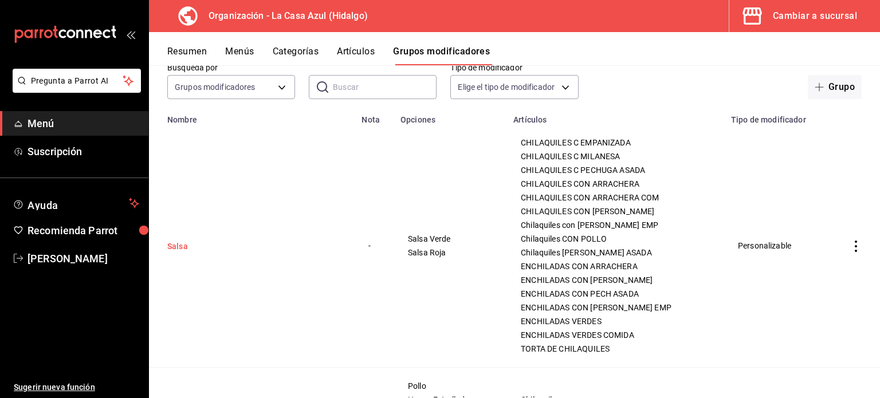
click at [168, 241] on button "Salsa" at bounding box center [236, 246] width 138 height 11
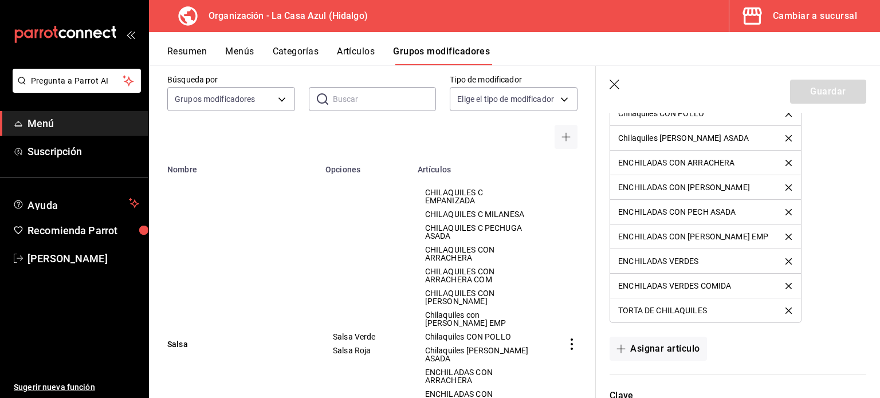
scroll to position [1040, 0]
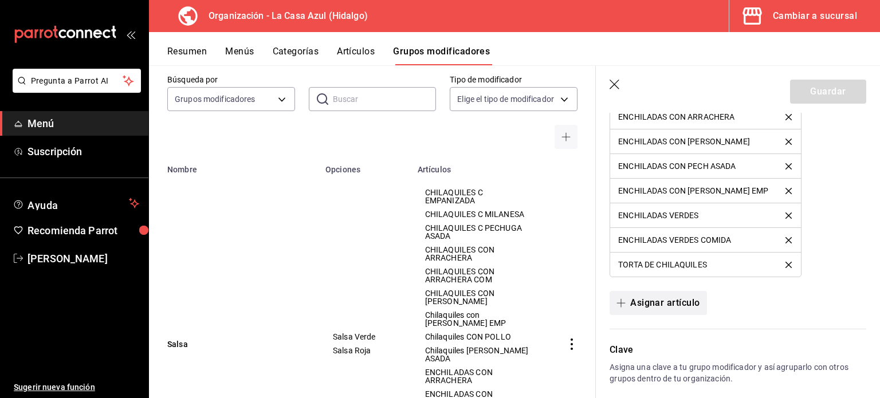
click at [644, 295] on button "Asignar artículo" at bounding box center [658, 303] width 97 height 24
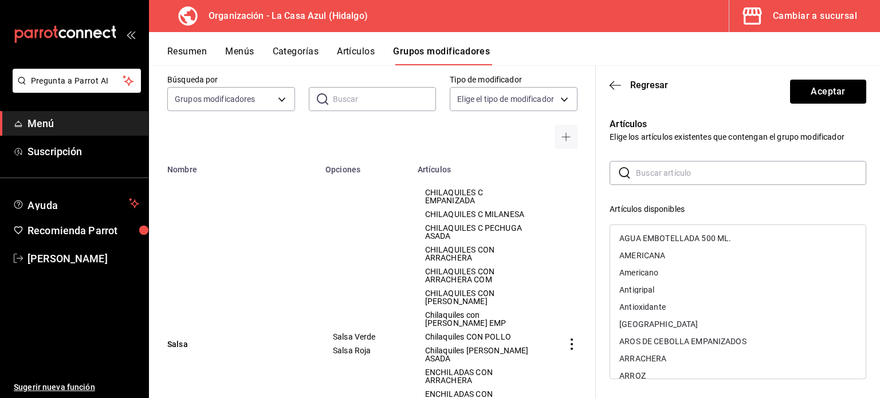
click at [642, 168] on input "text" at bounding box center [751, 173] width 230 height 23
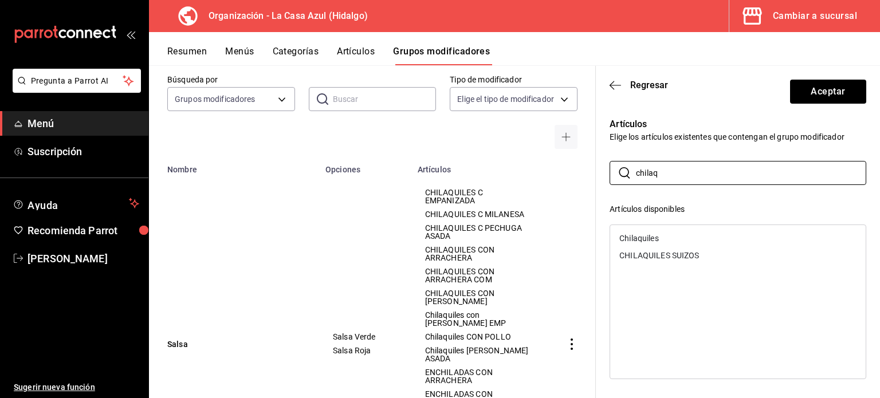
type input "chilaq"
click at [634, 240] on div "Chilaquiles" at bounding box center [639, 238] width 39 height 8
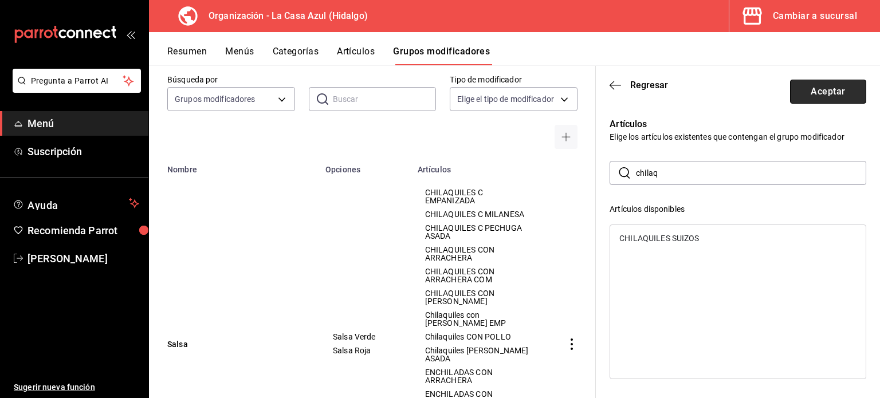
click at [844, 96] on button "Aceptar" at bounding box center [828, 92] width 76 height 24
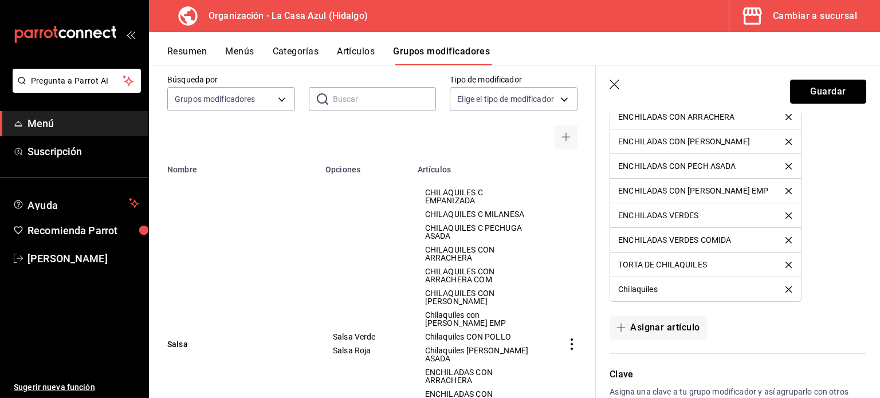
click at [844, 96] on button "Guardar" at bounding box center [828, 92] width 76 height 24
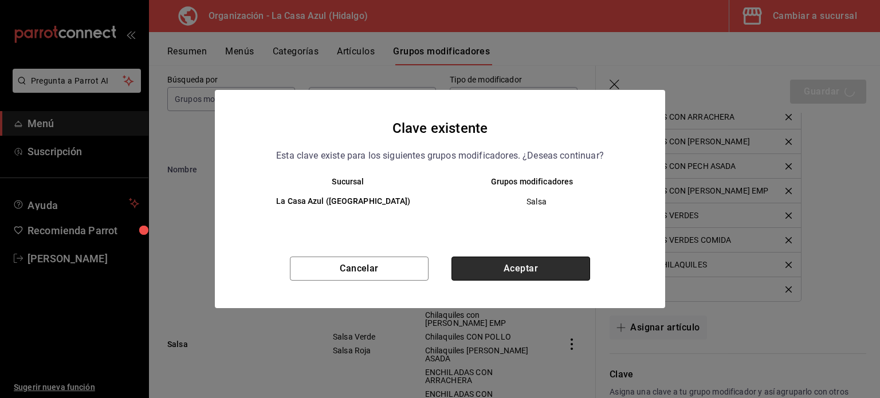
click at [530, 266] on button "Aceptar" at bounding box center [521, 269] width 139 height 24
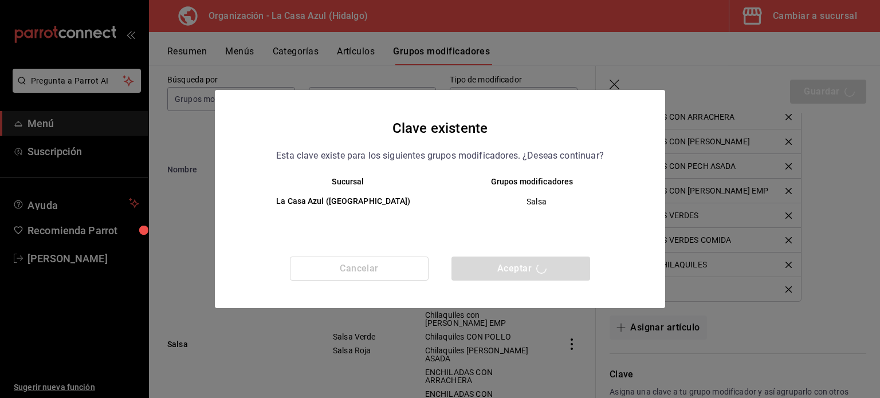
click at [248, 55] on button "Menús" at bounding box center [239, 55] width 29 height 19
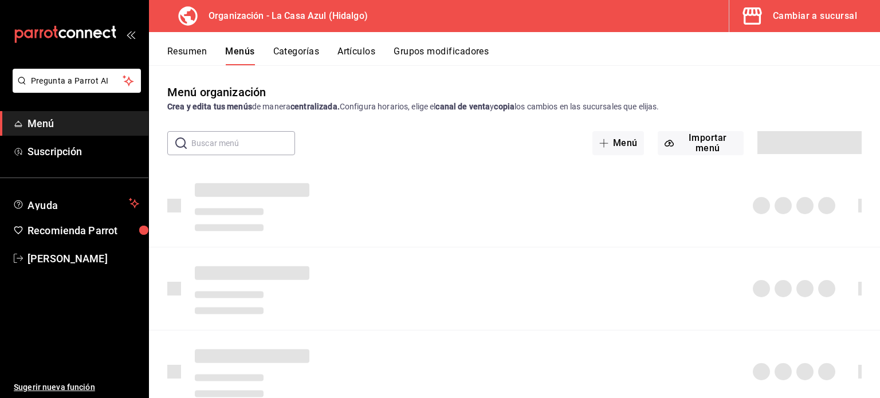
click at [248, 53] on button "Menús" at bounding box center [239, 55] width 29 height 19
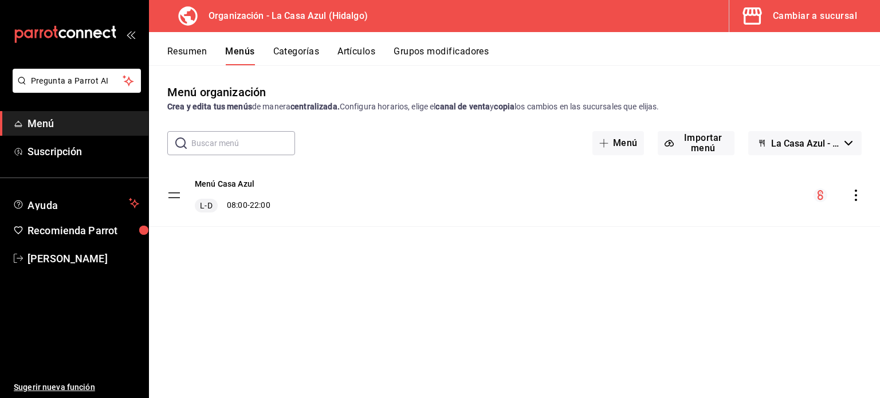
click at [248, 53] on button "Menús" at bounding box center [239, 55] width 29 height 19
click at [856, 194] on icon "actions" at bounding box center [856, 195] width 2 height 11
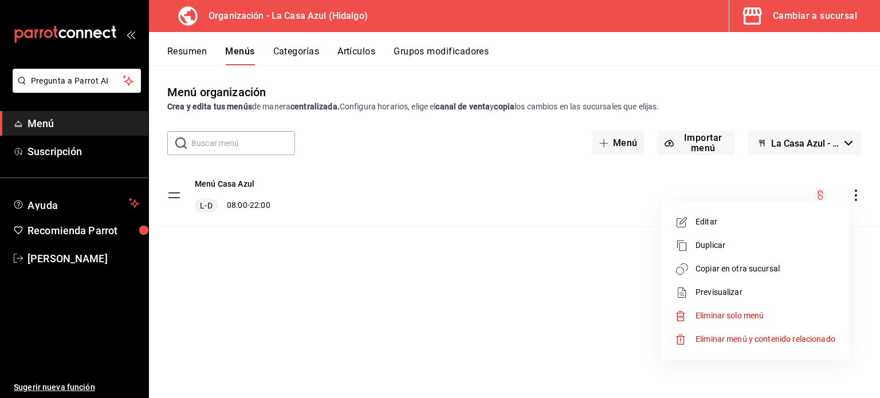
click at [729, 268] on span "Copiar en otra sucursal" at bounding box center [766, 269] width 140 height 12
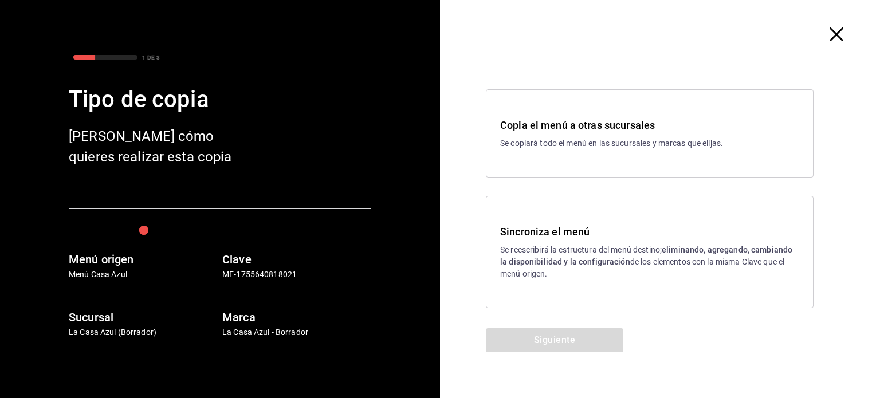
click at [523, 257] on strong "eliminando, agregando, cambiando la disponibilidad y la configuración" at bounding box center [646, 255] width 292 height 21
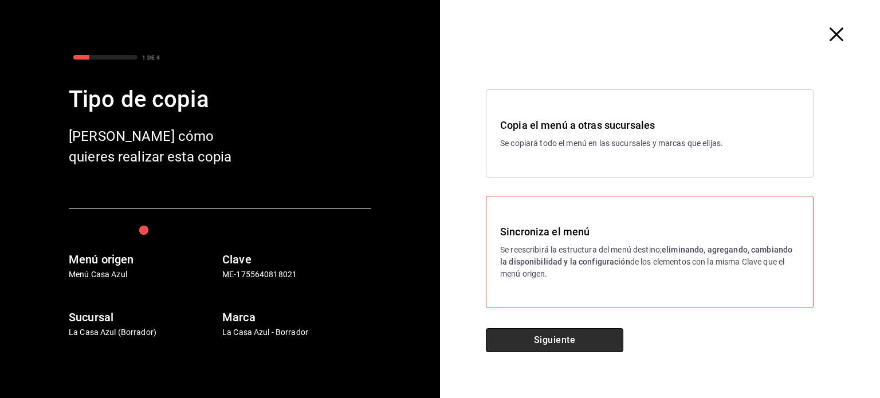
click at [545, 343] on button "Siguiente" at bounding box center [555, 340] width 138 height 24
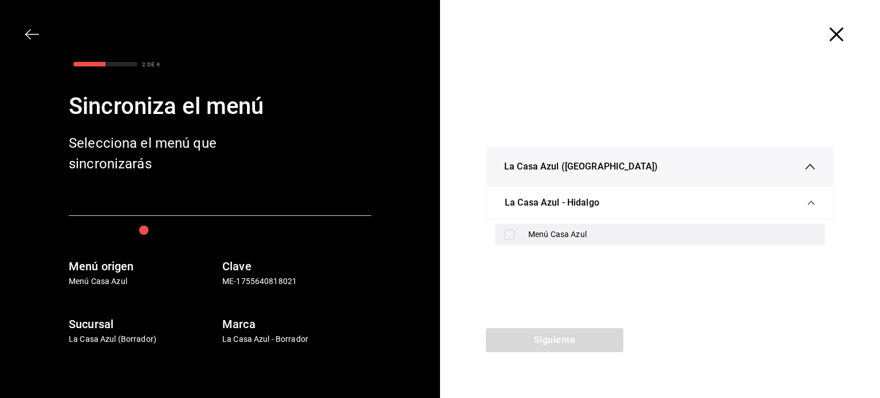
click at [507, 231] on input "checkbox" at bounding box center [509, 235] width 10 height 10
checkbox input "true"
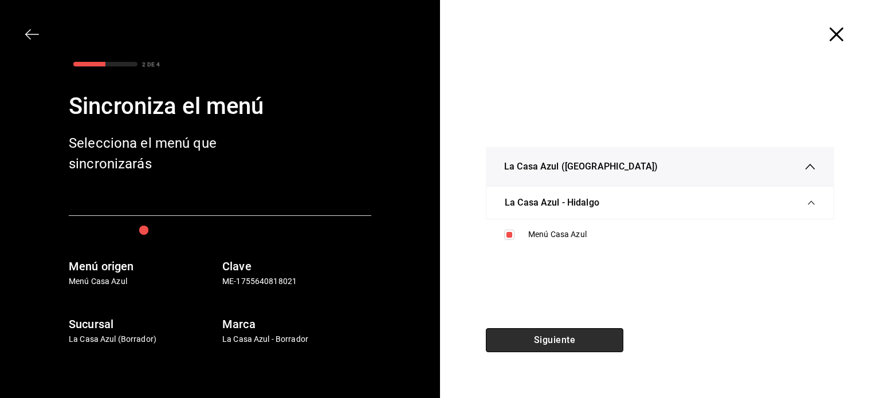
click at [559, 350] on button "Siguiente" at bounding box center [555, 340] width 138 height 24
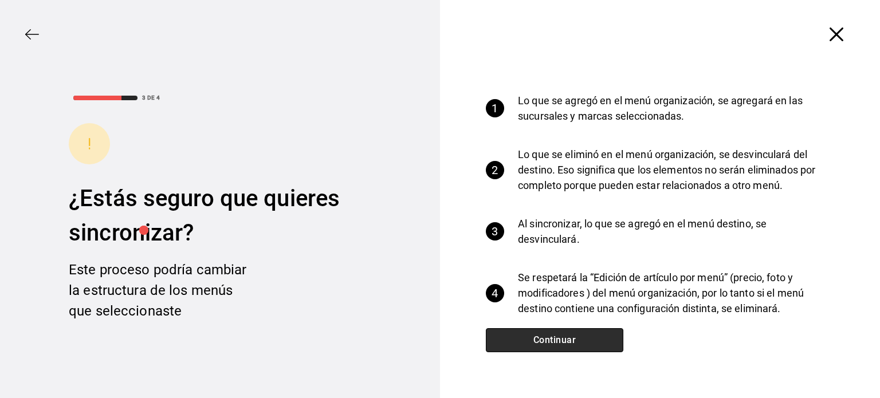
click at [559, 350] on button "Continuar" at bounding box center [555, 340] width 138 height 24
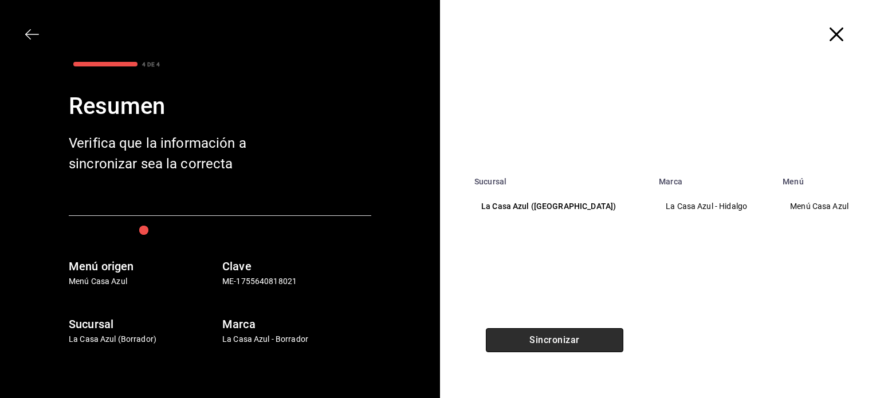
click at [559, 350] on button "Sincronizar" at bounding box center [555, 340] width 138 height 24
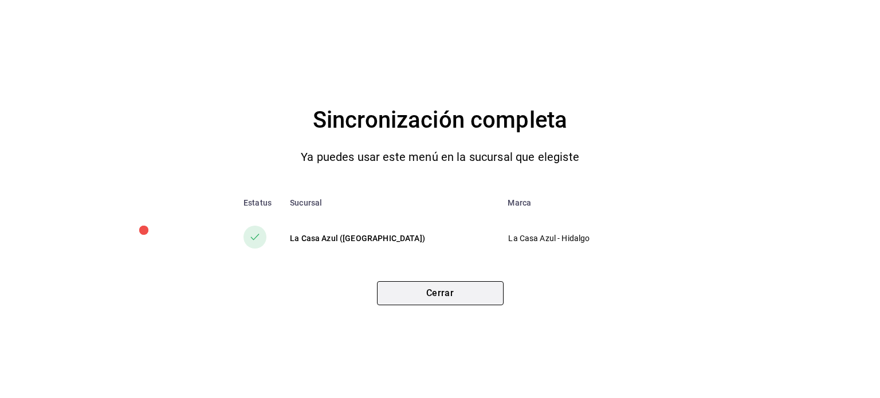
click at [469, 300] on button "Cerrar" at bounding box center [440, 293] width 127 height 24
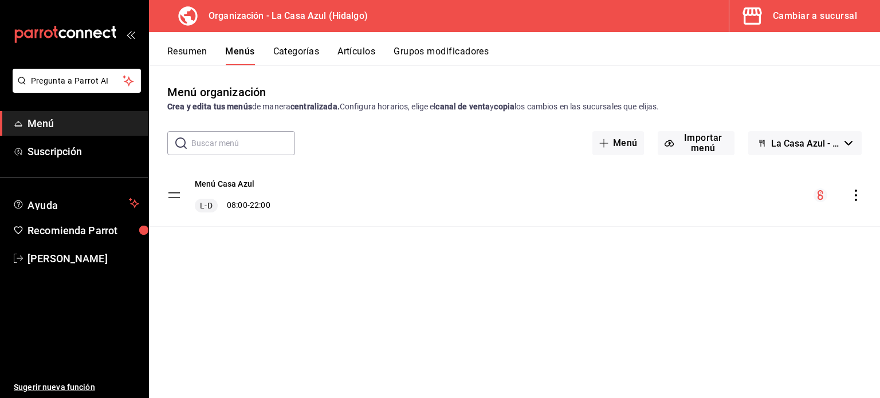
click at [251, 204] on div "L-D 08:00 - 22:00" at bounding box center [233, 206] width 76 height 14
click at [465, 52] on button "Grupos modificadores" at bounding box center [441, 55] width 95 height 19
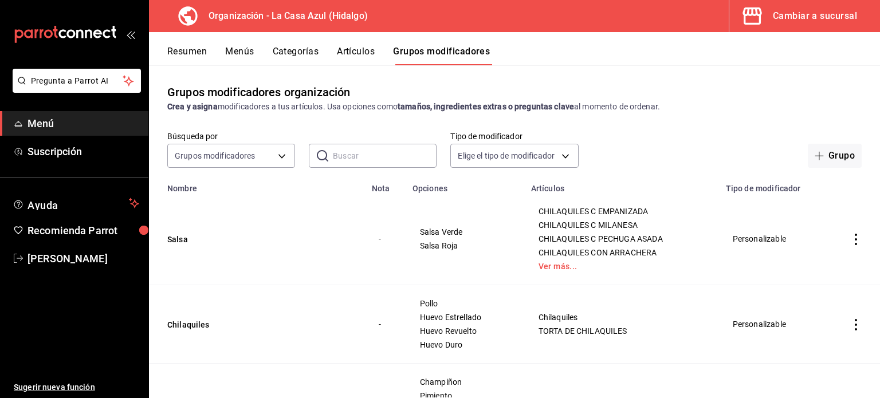
click at [362, 57] on button "Artículos" at bounding box center [356, 55] width 38 height 19
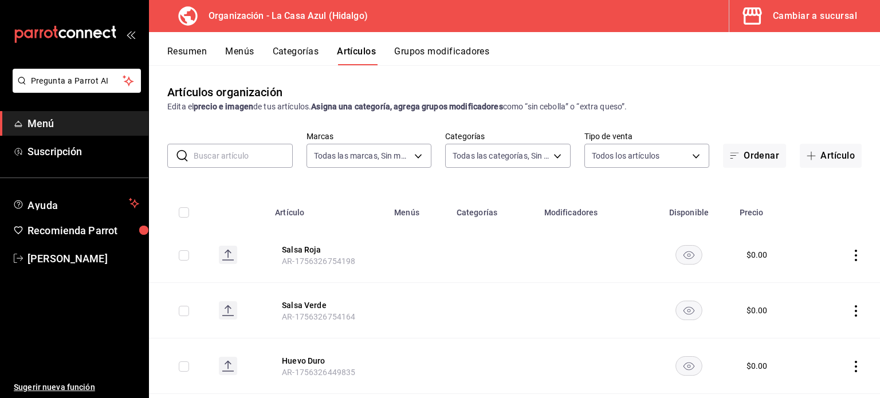
type input "dbb159b3-5420-434e-b45b-ebac01c6c2c8"
type input "1b874211-3df7-4573-9b34-6937a91ccf4f,abebd783-52af-4864-a57a-781f6a1e1b74,321a3…"
click at [202, 156] on input "text" at bounding box center [243, 155] width 99 height 23
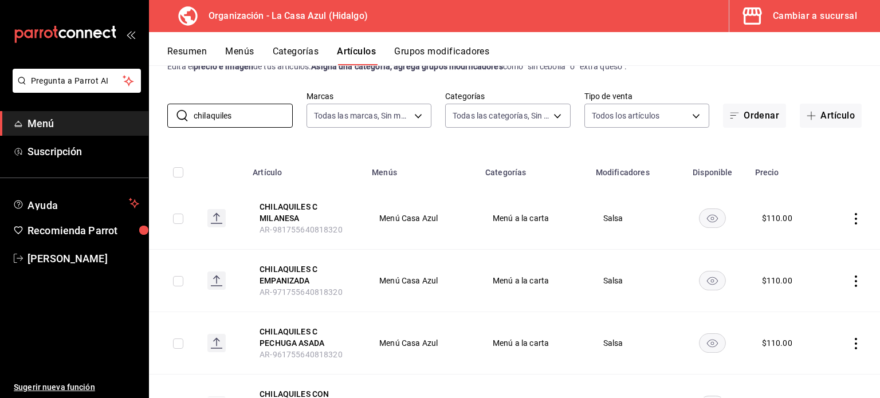
scroll to position [37, 0]
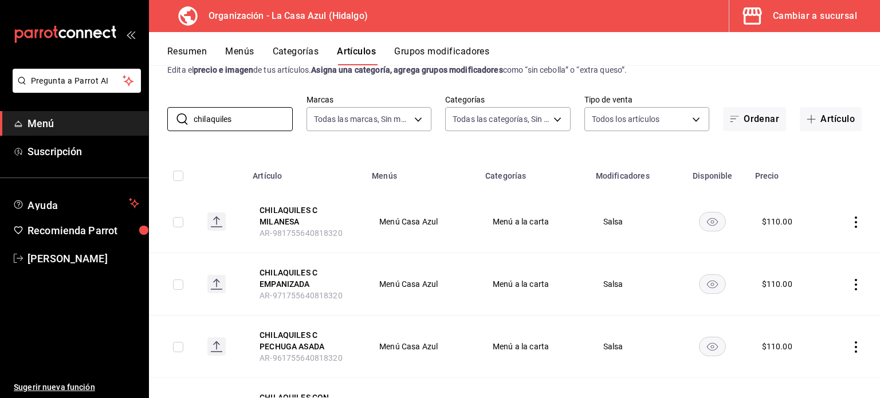
type input "chilaquiles"
click at [216, 228] on rect at bounding box center [217, 222] width 18 height 18
click at [841, 222] on td at bounding box center [852, 222] width 57 height 62
click at [851, 222] on icon "actions" at bounding box center [856, 222] width 11 height 11
click at [846, 222] on div at bounding box center [440, 199] width 880 height 398
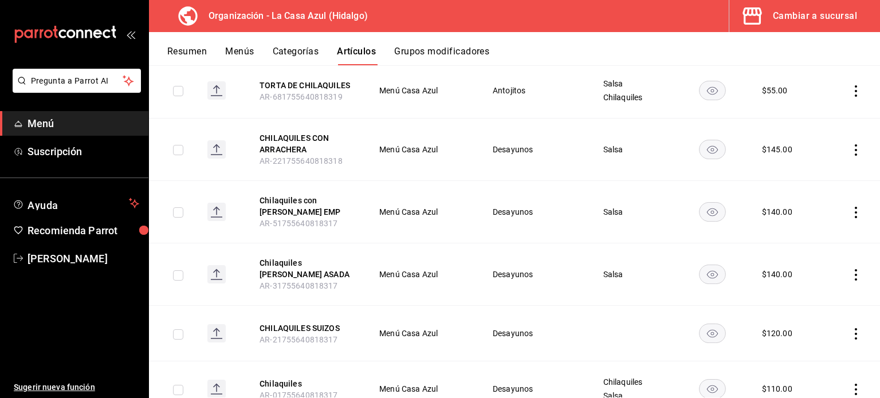
scroll to position [578, 0]
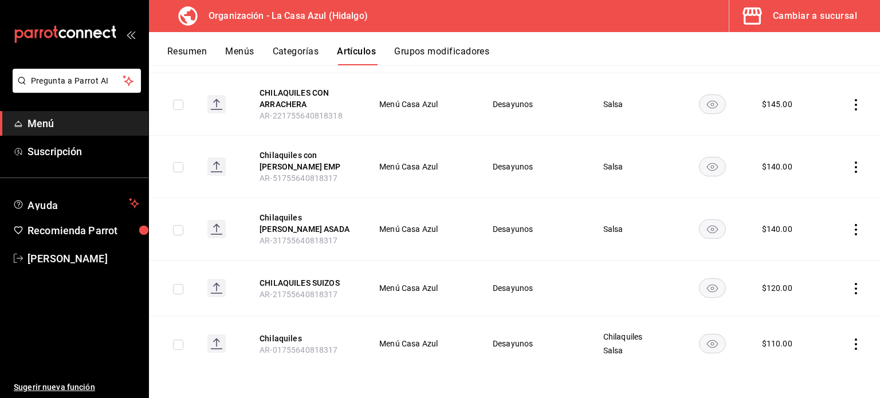
click at [433, 51] on button "Grupos modificadores" at bounding box center [441, 55] width 95 height 19
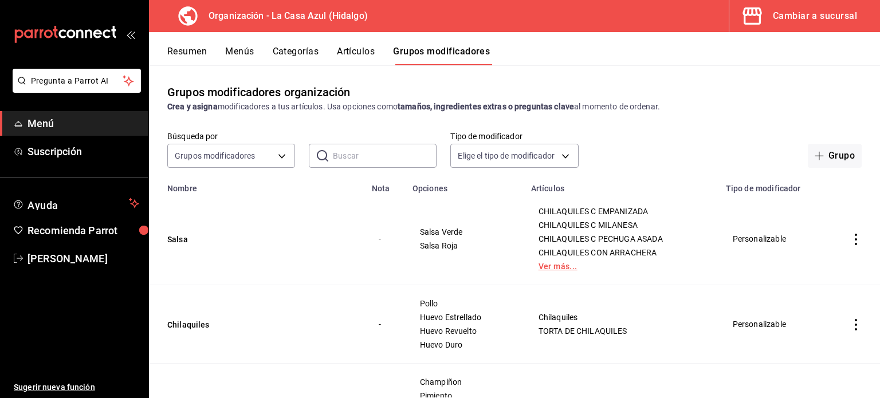
click at [543, 264] on link "Ver más..." at bounding box center [622, 267] width 166 height 8
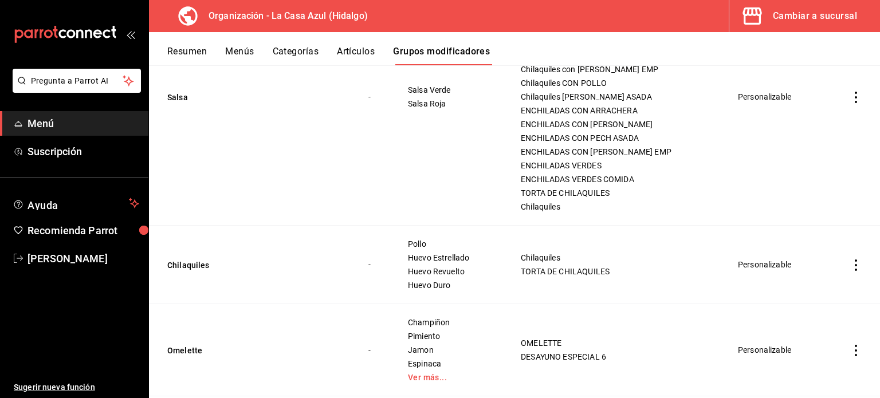
scroll to position [225, 0]
click at [170, 103] on td "Salsa" at bounding box center [252, 96] width 206 height 257
click at [172, 98] on button "Salsa" at bounding box center [236, 96] width 138 height 11
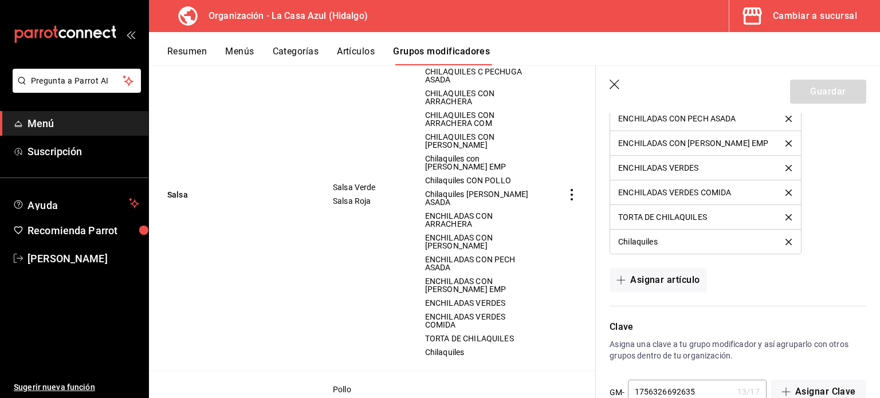
scroll to position [1096, 0]
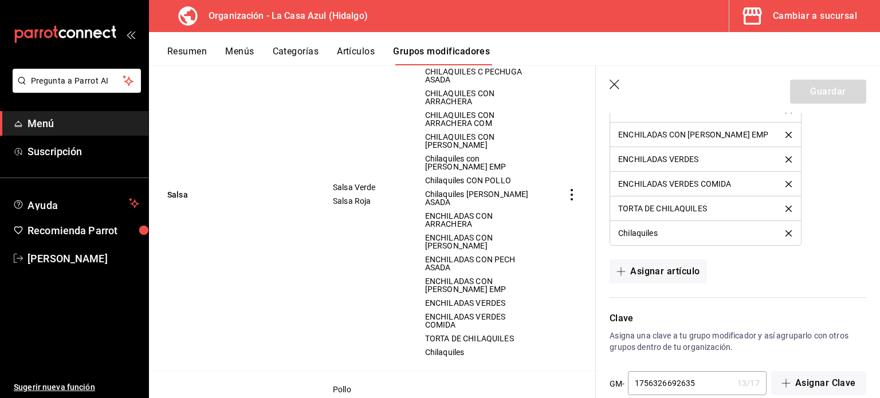
click at [719, 375] on input "1756326692635" at bounding box center [680, 383] width 105 height 23
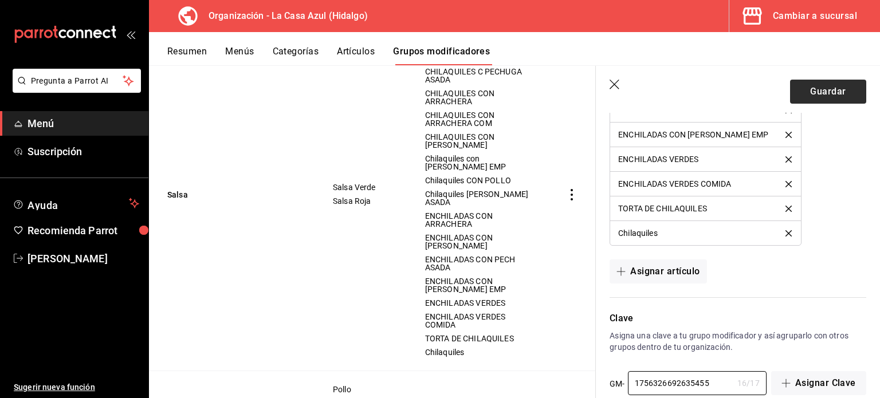
type input "1756326692635455"
click at [819, 98] on button "Guardar" at bounding box center [828, 92] width 76 height 24
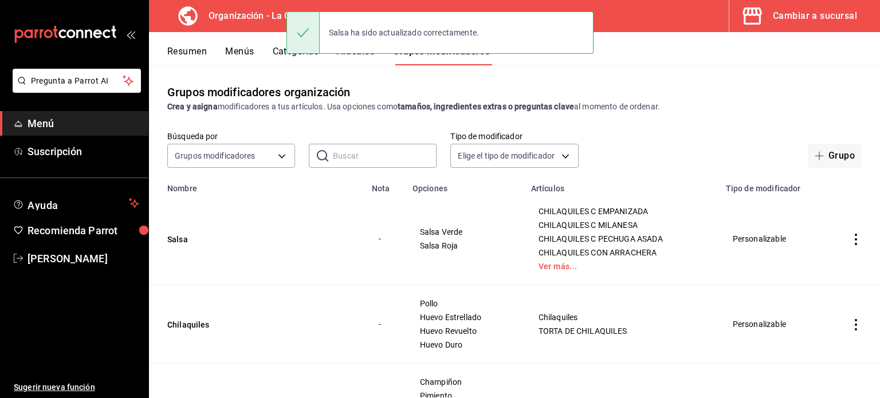
click at [302, 56] on div "Salsa ha sido actualizado correctamente." at bounding box center [440, 32] width 307 height 49
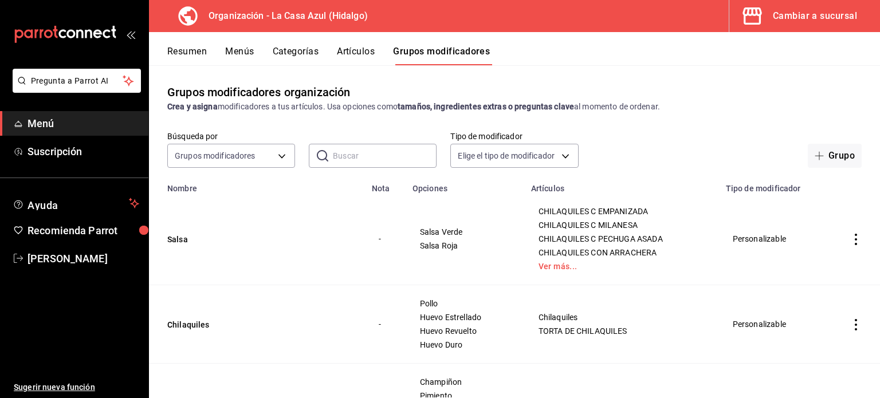
click at [302, 56] on button "Categorías" at bounding box center [296, 55] width 46 height 19
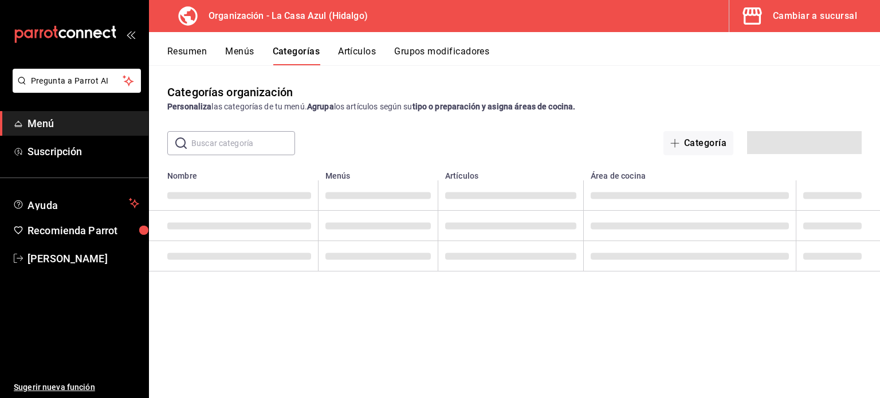
click at [296, 50] on button "Categorías" at bounding box center [297, 55] width 48 height 19
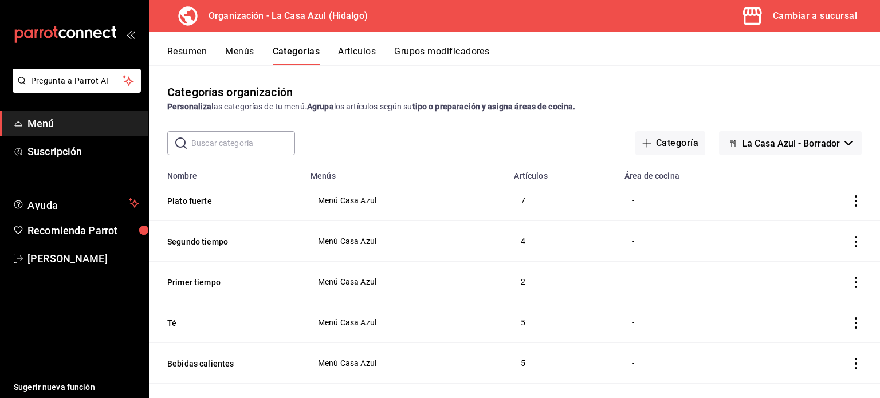
click at [223, 138] on input "text" at bounding box center [243, 143] width 104 height 23
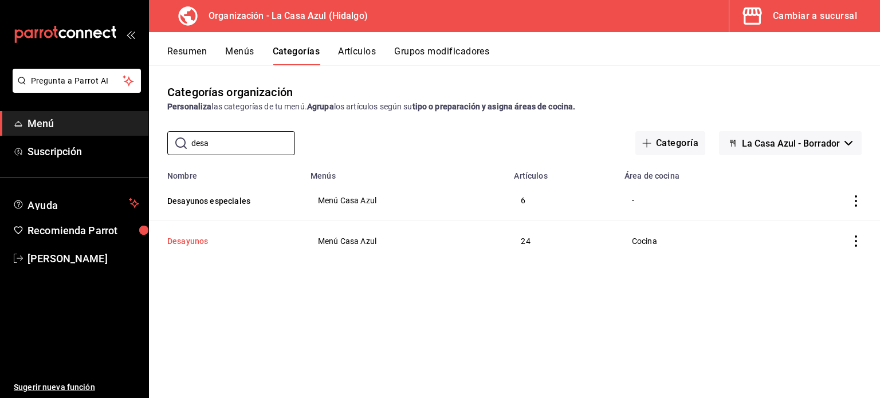
type input "desa"
click at [193, 245] on button "Desayunos" at bounding box center [224, 241] width 115 height 11
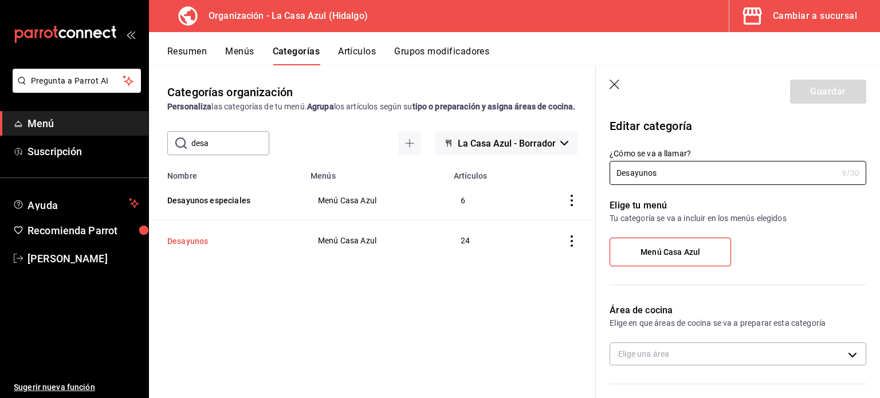
type input "e34fe6eb-a6a0-4674-9708-e38fb42f605d"
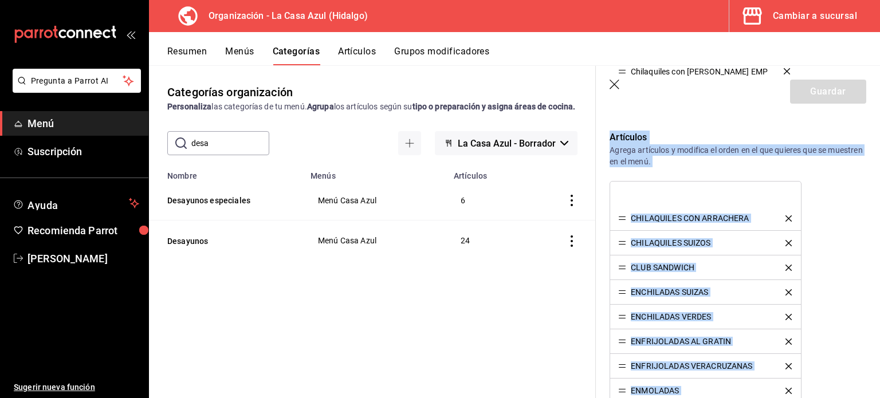
scroll to position [250, 0]
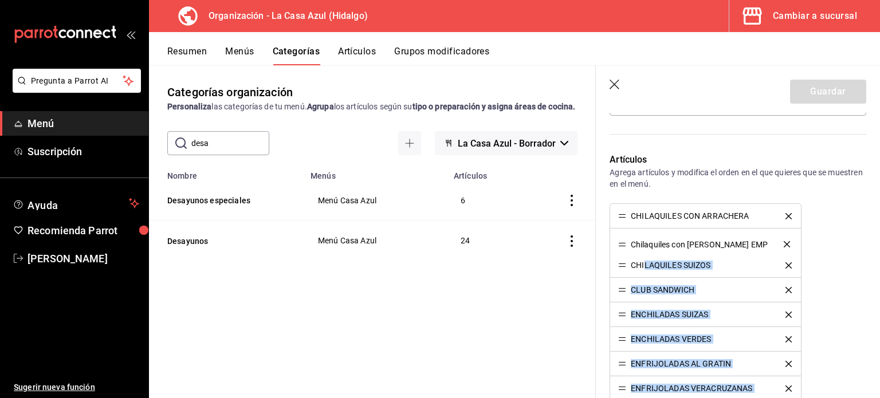
drag, startPoint x: 621, startPoint y: 230, endPoint x: 645, endPoint y: 244, distance: 27.7
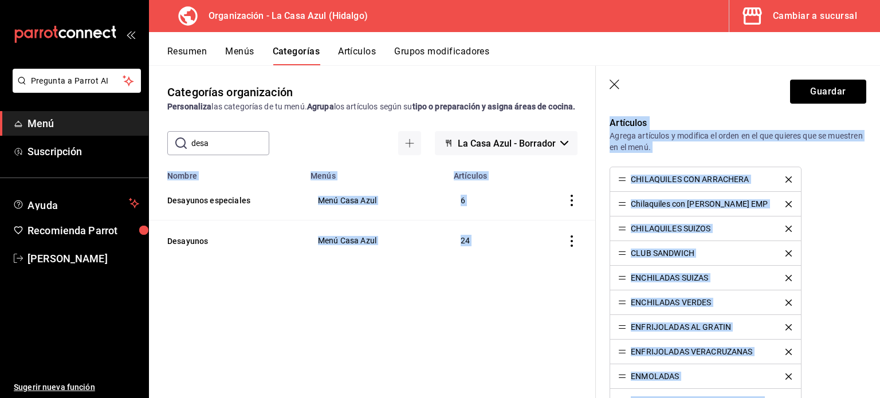
scroll to position [422, 0]
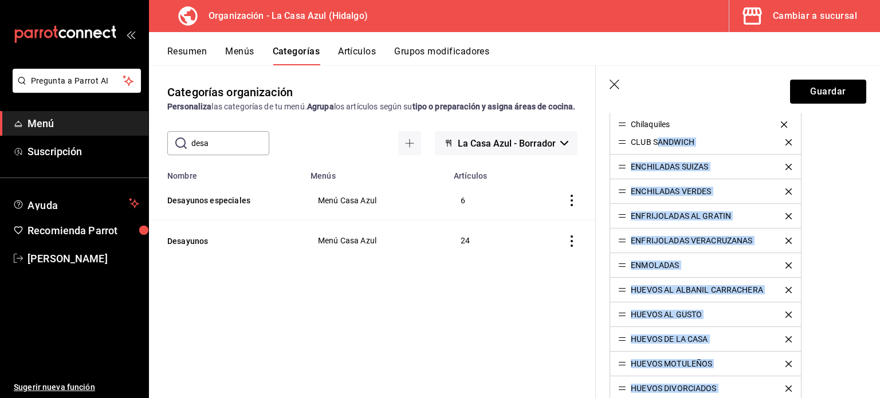
drag, startPoint x: 624, startPoint y: 221, endPoint x: 659, endPoint y: 124, distance: 102.6
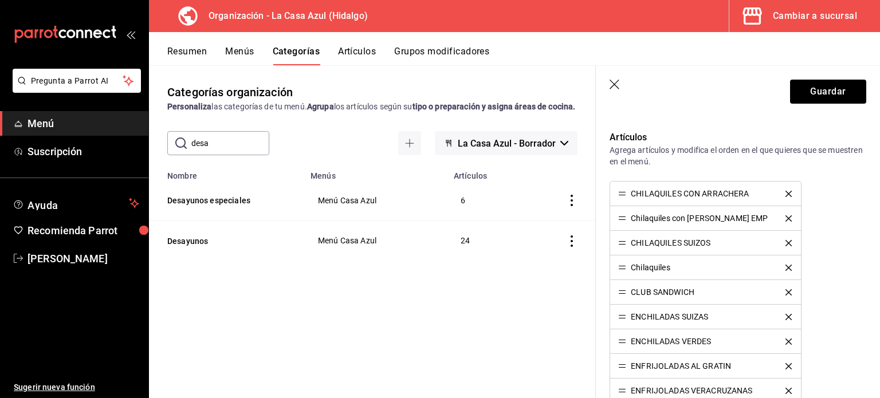
scroll to position [274, 0]
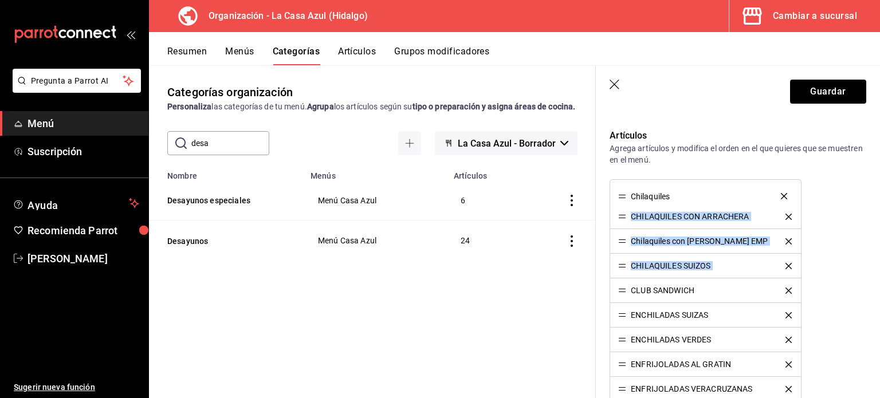
drag, startPoint x: 621, startPoint y: 268, endPoint x: 625, endPoint y: 199, distance: 68.9
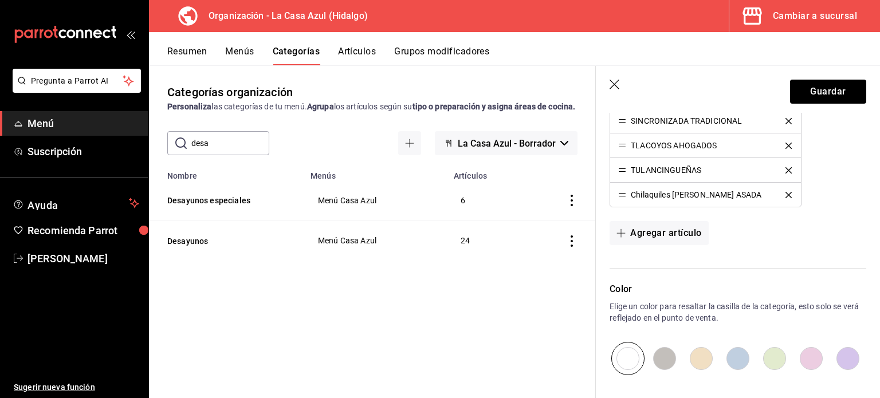
scroll to position [823, 0]
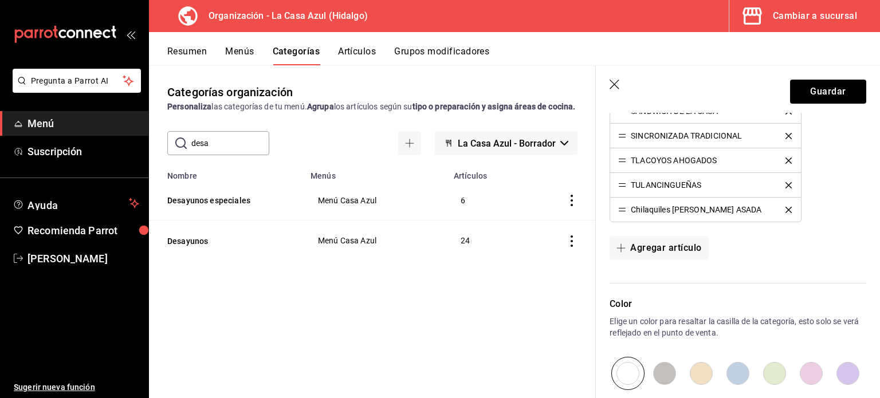
click at [616, 206] on li "Chilaquiles [PERSON_NAME] ASADA" at bounding box center [705, 210] width 190 height 24
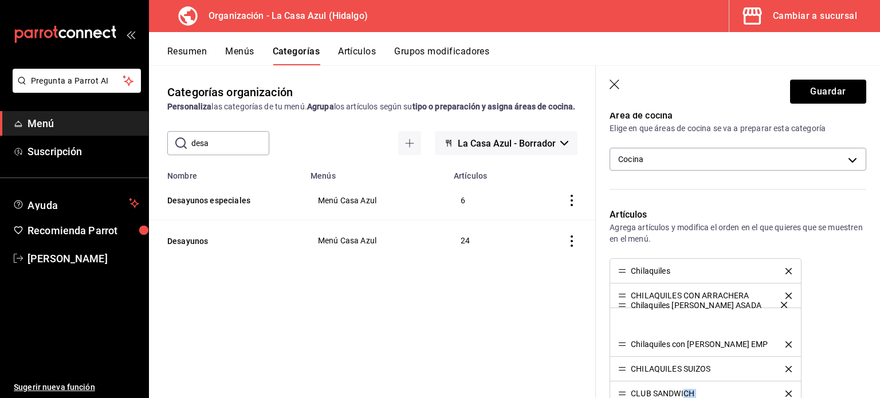
scroll to position [198, 0]
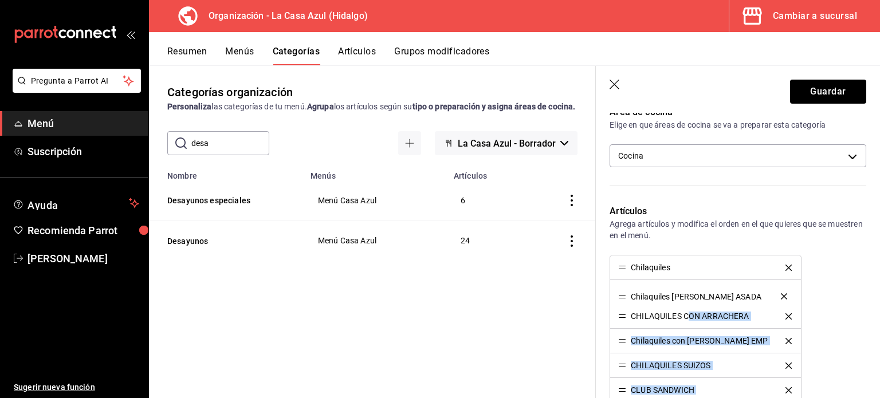
drag, startPoint x: 623, startPoint y: 207, endPoint x: 690, endPoint y: 297, distance: 112.6
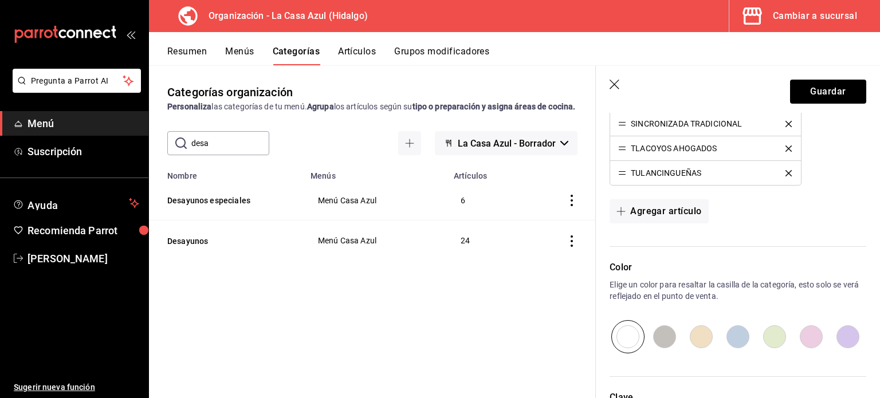
scroll to position [855, 0]
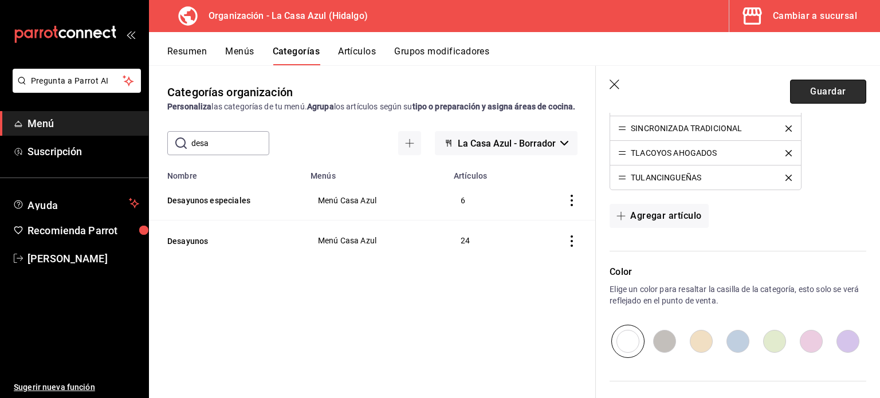
click at [808, 96] on button "Guardar" at bounding box center [828, 92] width 76 height 24
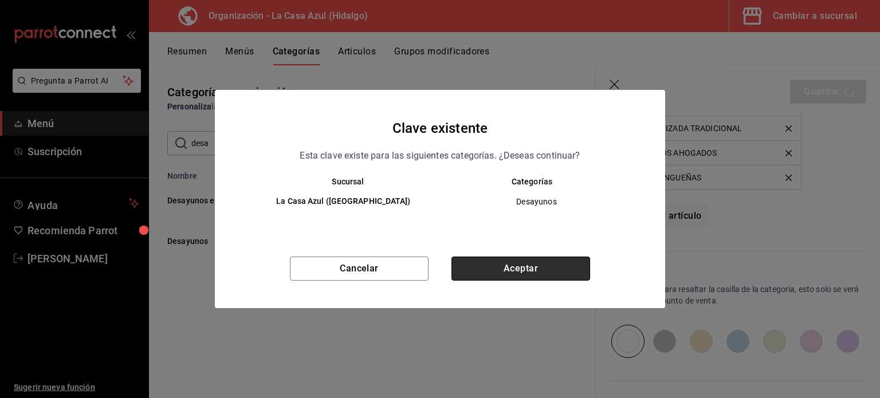
click at [513, 277] on button "Aceptar" at bounding box center [521, 269] width 139 height 24
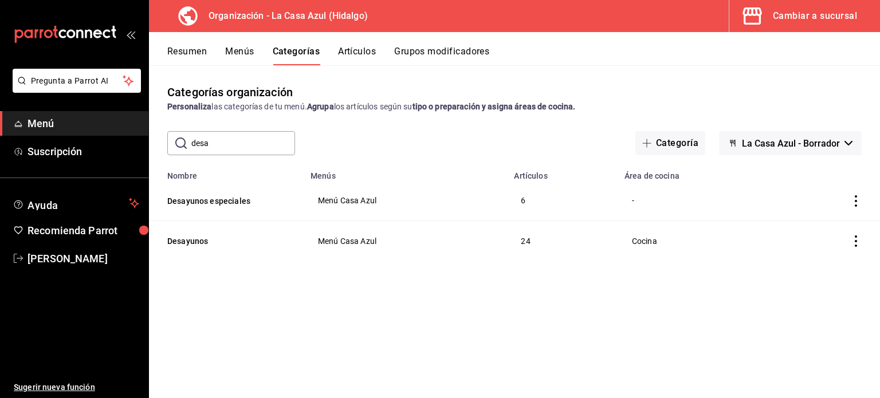
click at [426, 54] on button "Grupos modificadores" at bounding box center [441, 55] width 95 height 19
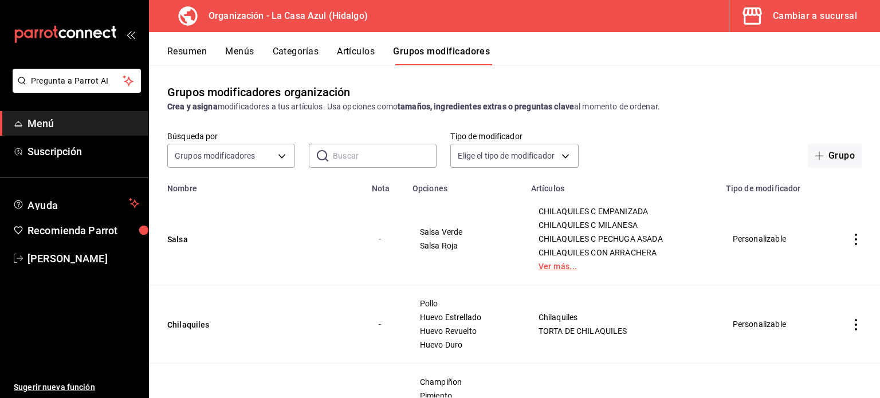
click at [546, 268] on link "Ver más..." at bounding box center [622, 267] width 166 height 8
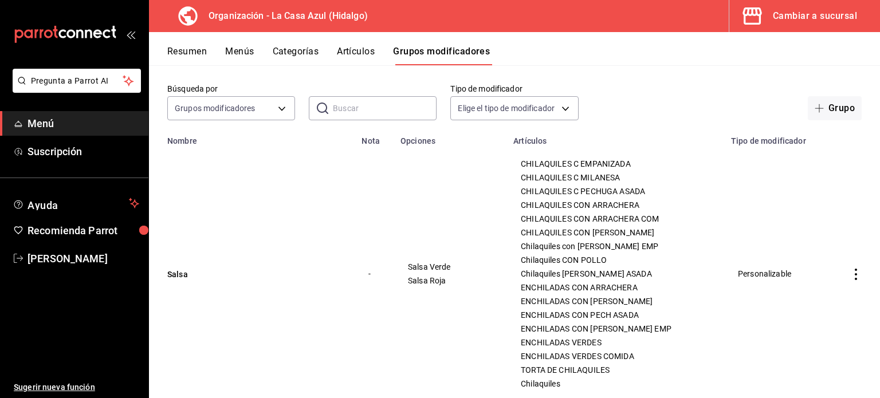
scroll to position [41, 0]
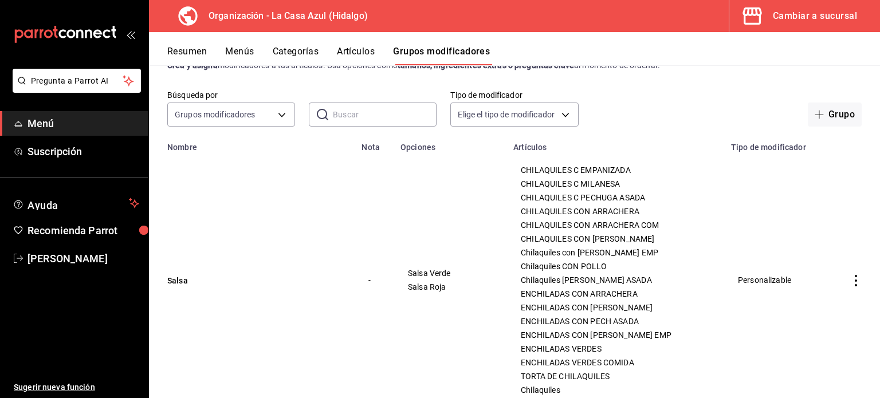
click at [241, 46] on button "Menús" at bounding box center [239, 55] width 29 height 19
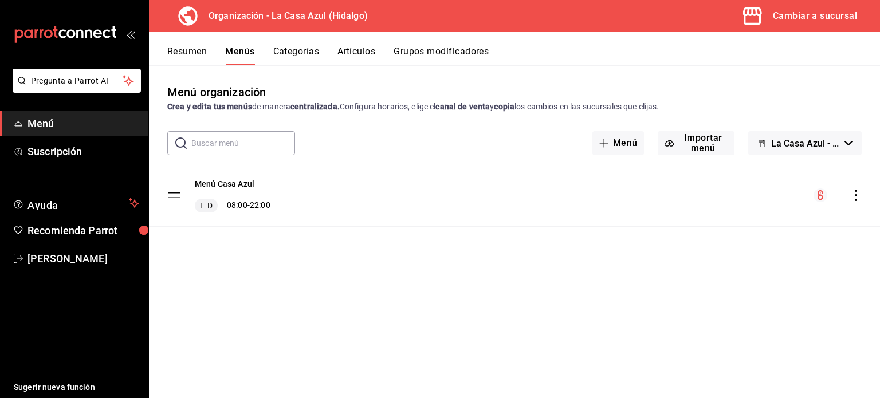
click at [241, 46] on button "Menús" at bounding box center [239, 55] width 29 height 19
click at [262, 146] on input "text" at bounding box center [243, 143] width 104 height 23
click at [413, 213] on div "Menú Casa Azul L-D 08:00 - 22:00" at bounding box center [514, 196] width 731 height 62
click at [290, 57] on button "Categorías" at bounding box center [296, 55] width 46 height 19
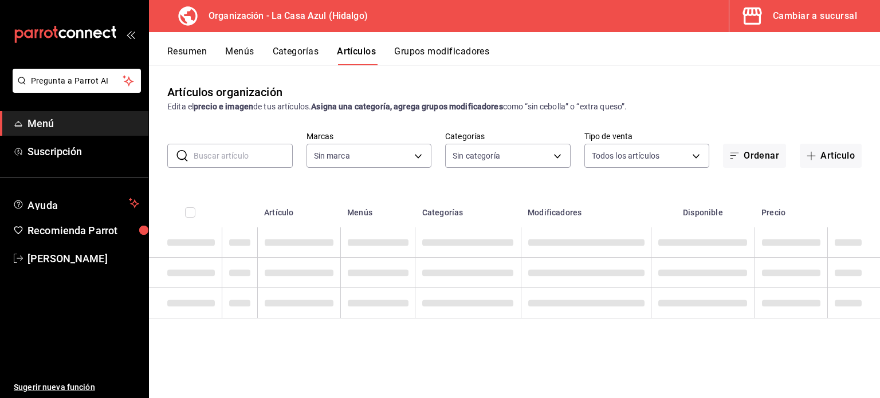
type input "dbb159b3-5420-434e-b45b-ebac01c6c2c8"
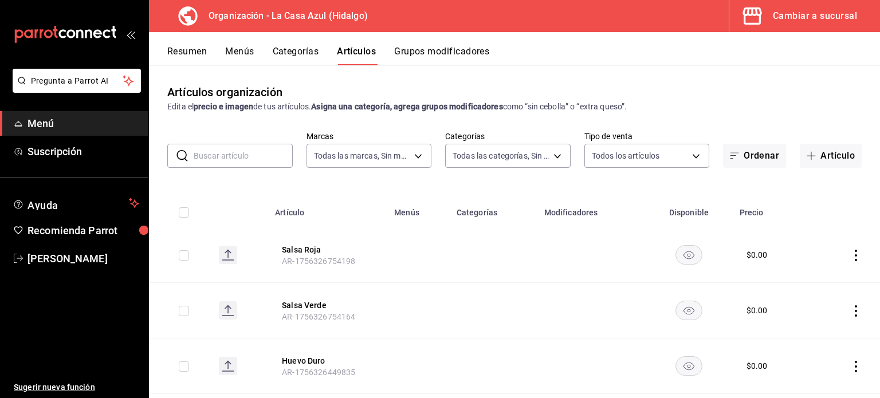
type input "1b874211-3df7-4573-9b34-6937a91ccf4f,abebd783-52af-4864-a57a-781f6a1e1b74,321a3…"
click at [271, 151] on input "text" at bounding box center [243, 155] width 99 height 23
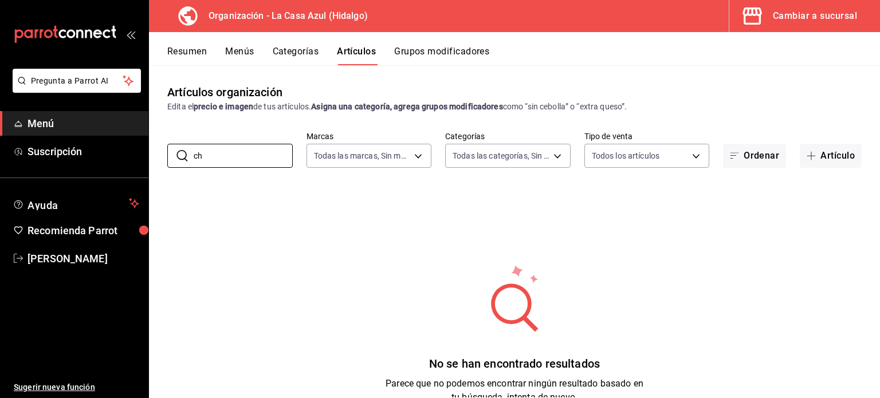
type input "c"
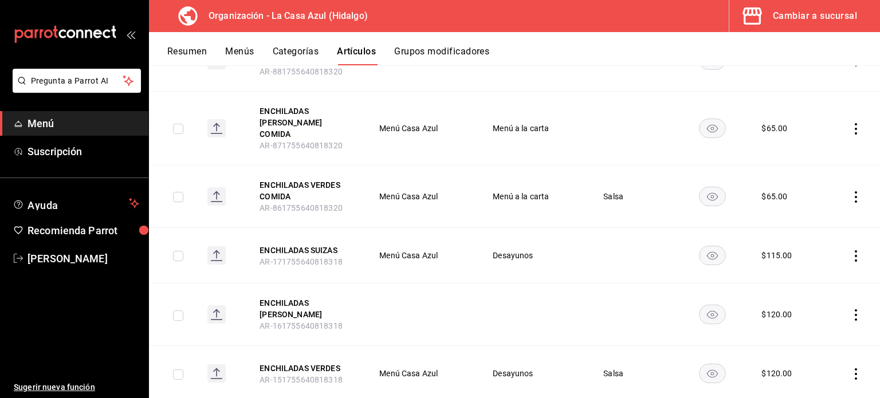
scroll to position [460, 0]
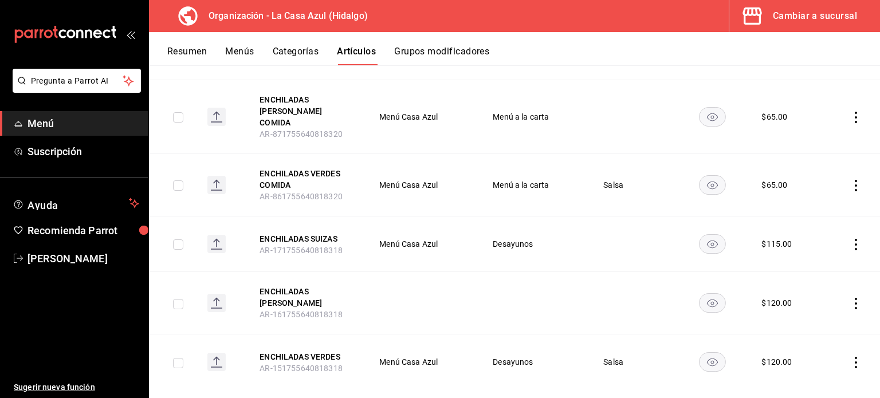
type input "Enchiladas"
click at [851, 357] on icon "actions" at bounding box center [856, 362] width 11 height 11
click at [820, 323] on span "Editar" at bounding box center [813, 321] width 30 height 12
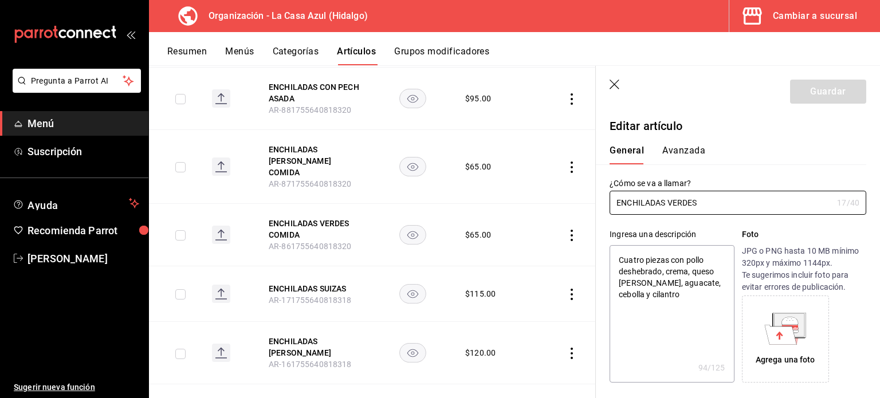
type textarea "x"
type input "$120.00"
click at [733, 205] on input "ENCHILADAS VERDES" at bounding box center [721, 202] width 223 height 23
click at [682, 155] on button "Avanzada" at bounding box center [684, 154] width 43 height 19
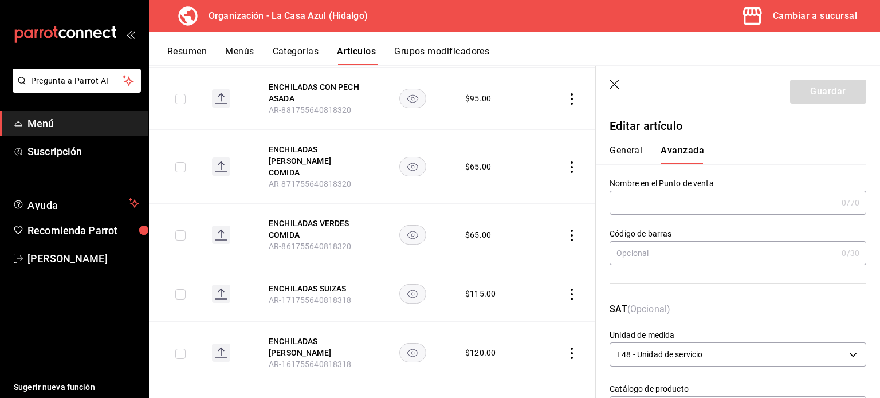
click at [628, 146] on button "General" at bounding box center [626, 154] width 33 height 19
type textarea "x"
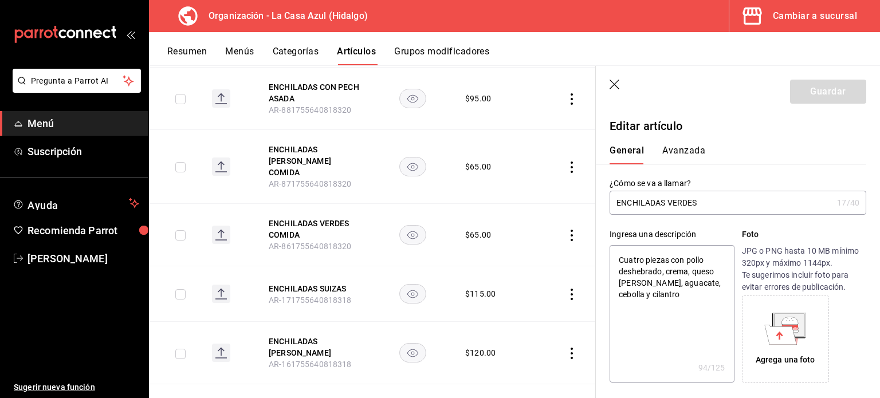
click at [696, 198] on input "ENCHILADAS VERDES" at bounding box center [721, 202] width 223 height 23
type input "E"
type textarea "x"
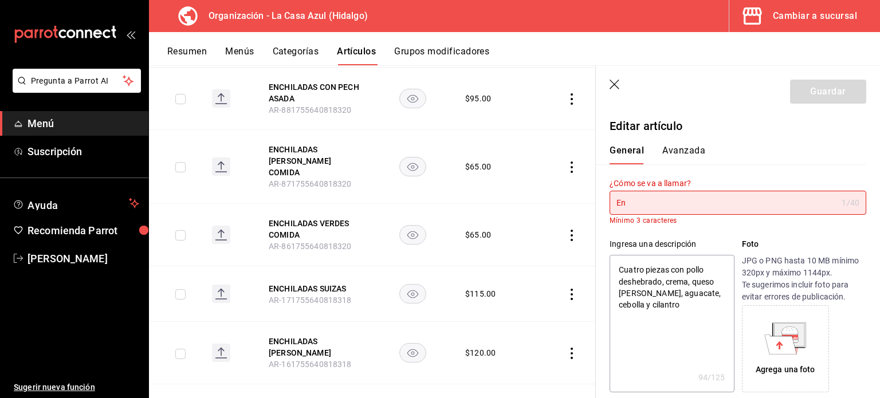
type input "Enc"
type textarea "x"
type input "Ench"
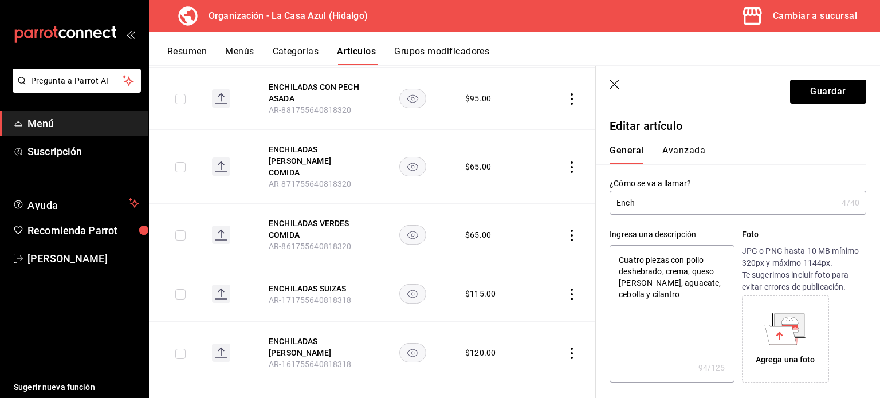
type textarea "x"
type input "Enchi"
type textarea "x"
type input "Enchil"
type textarea "x"
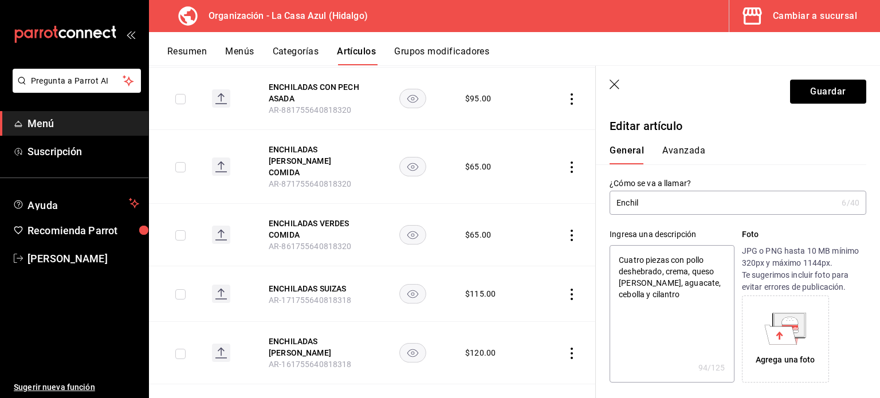
type input "Enchila"
type textarea "x"
type input "Enchilas"
type textarea "x"
type input "Enchila"
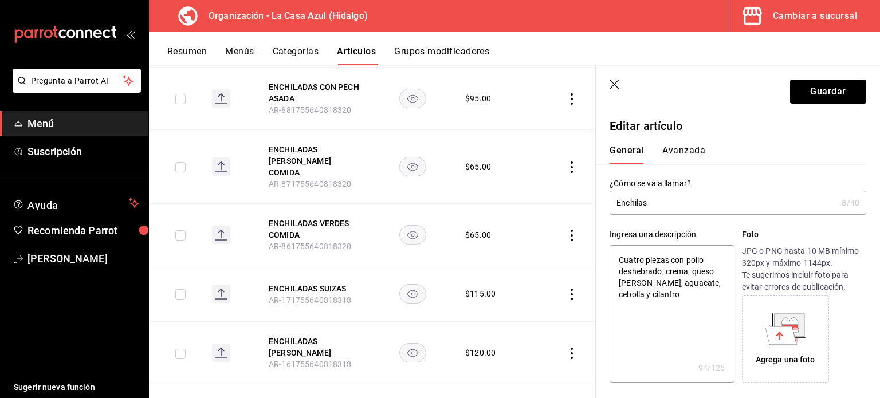
type textarea "x"
type input "Enchilad"
type textarea "x"
type input "Enchilada"
type textarea "x"
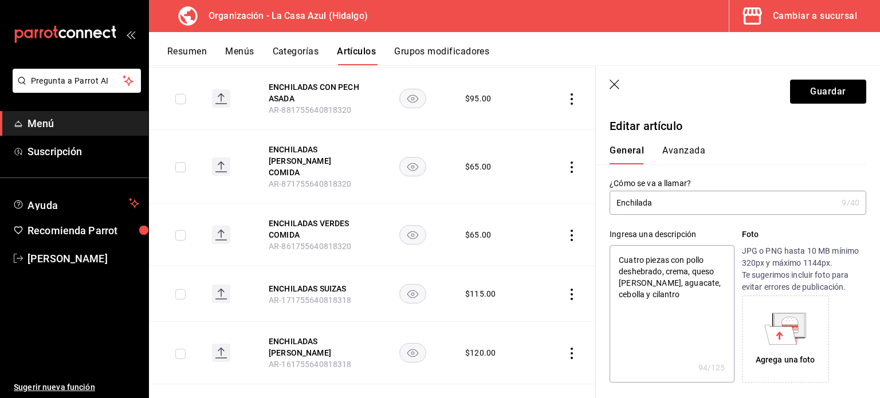
type input "Enchiladas"
type textarea "x"
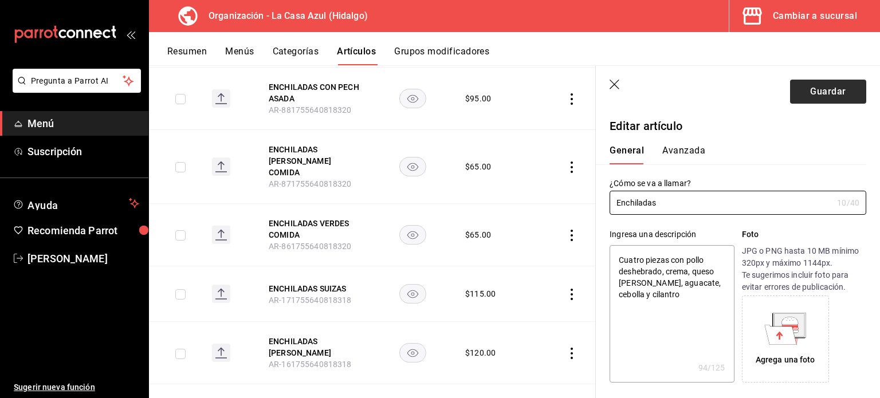
type input "Enchiladas"
click at [815, 94] on button "Guardar" at bounding box center [828, 92] width 76 height 24
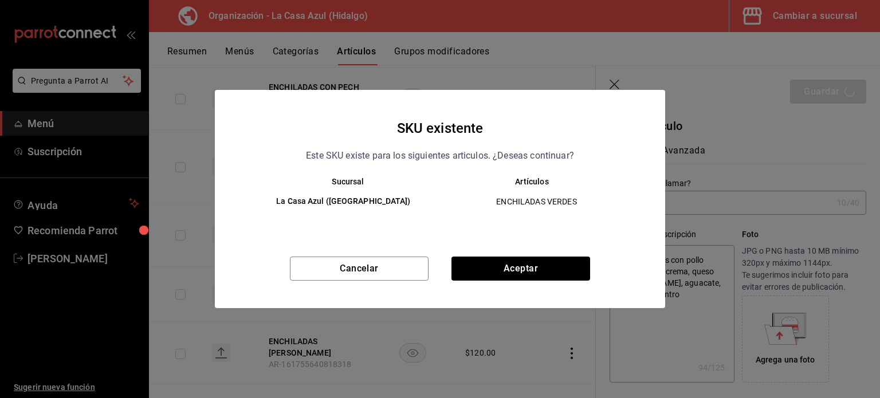
click at [569, 255] on div "SKU existente Este SKU existe para los siguientes articulos. ¿Deseas continuar?…" at bounding box center [440, 199] width 451 height 218
click at [558, 270] on button "Aceptar" at bounding box center [521, 269] width 139 height 24
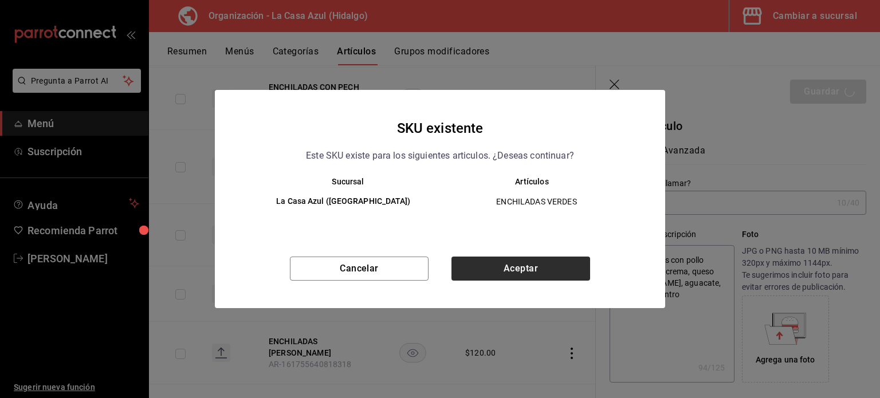
type textarea "x"
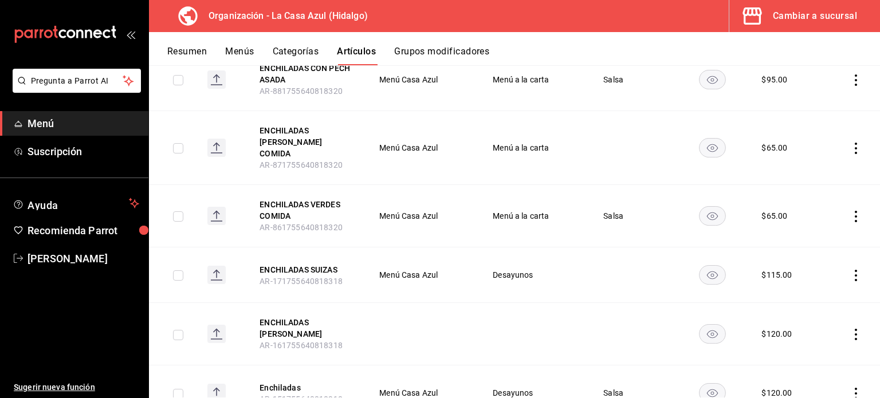
scroll to position [460, 0]
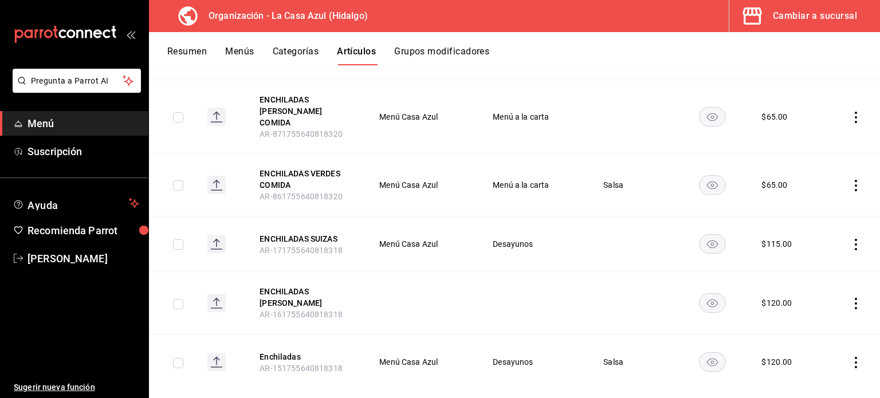
click at [855, 298] on icon "actions" at bounding box center [856, 303] width 2 height 11
click at [821, 363] on span "Eliminar" at bounding box center [812, 361] width 29 height 9
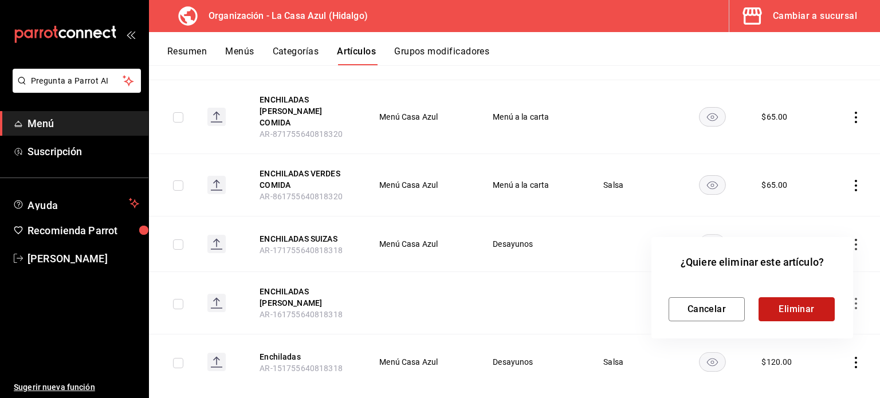
click at [789, 307] on button "Eliminar" at bounding box center [797, 309] width 76 height 24
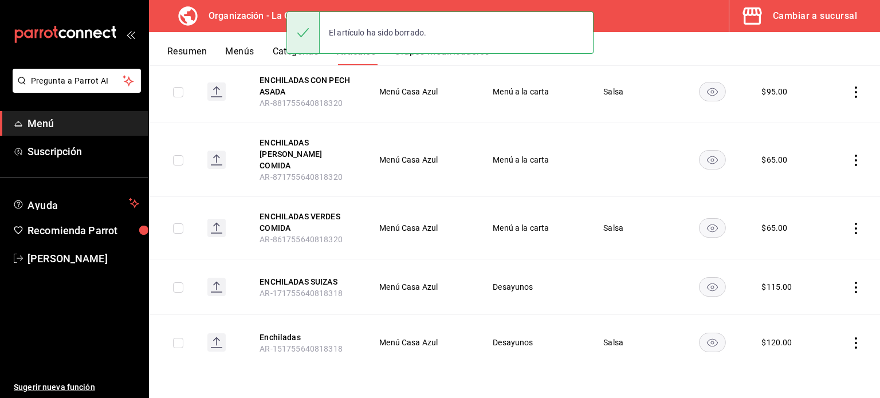
scroll to position [404, 0]
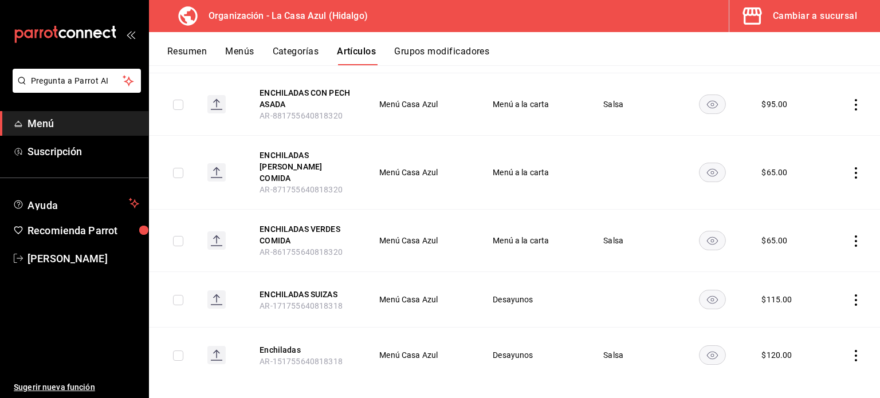
click at [585, 210] on td "Menú a la carta" at bounding box center [534, 241] width 111 height 62
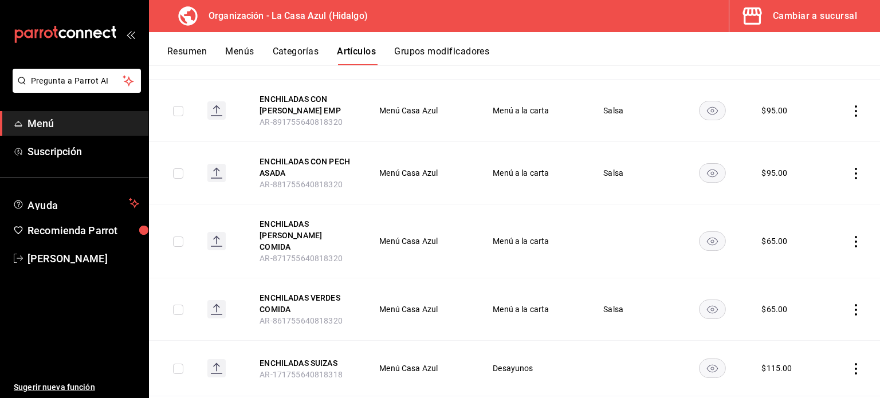
scroll to position [312, 0]
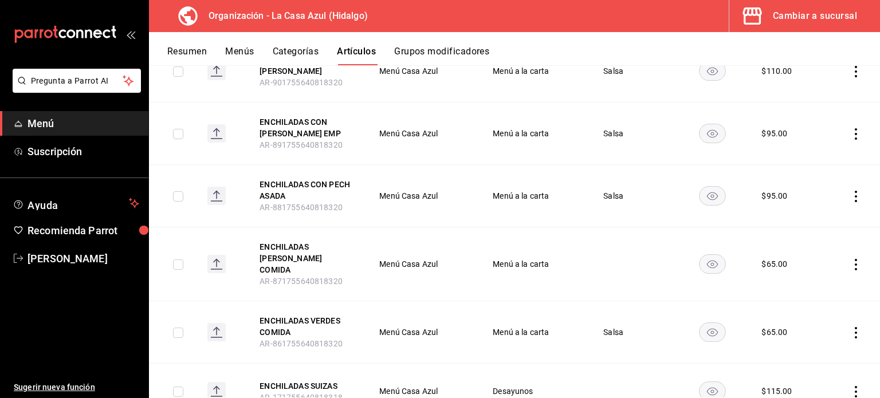
click at [851, 260] on icon "actions" at bounding box center [856, 264] width 11 height 11
click at [825, 289] on span "Editar" at bounding box center [813, 285] width 30 height 12
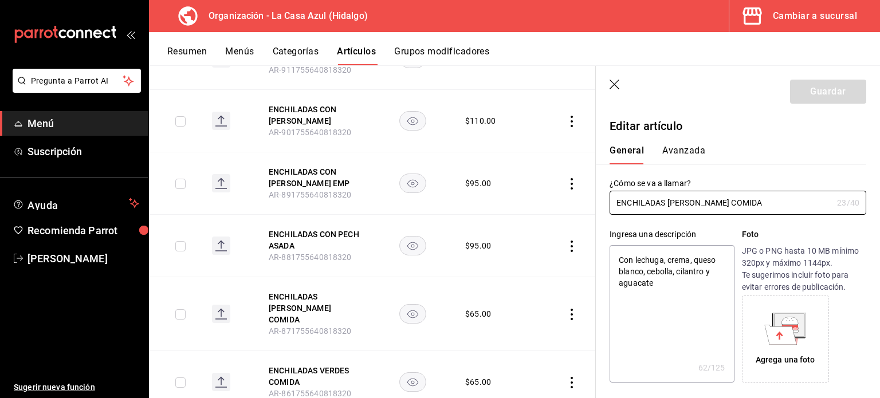
type textarea "x"
type input "$65.00"
click at [712, 198] on input "ENCHILADAS [PERSON_NAME] COMIDA" at bounding box center [721, 202] width 223 height 23
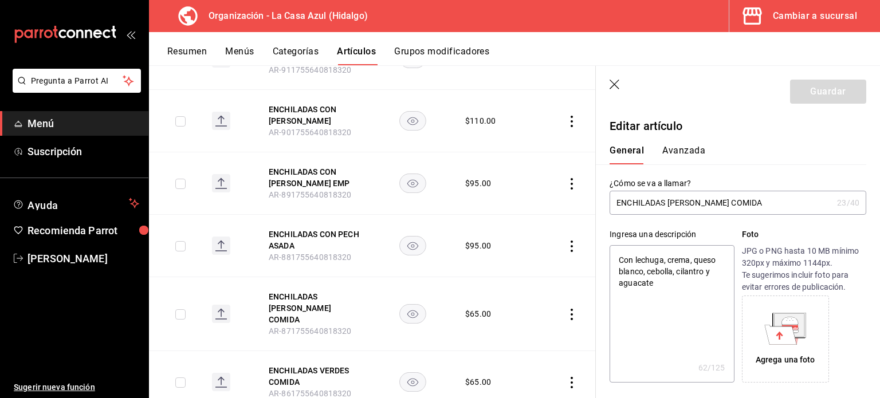
type input "E"
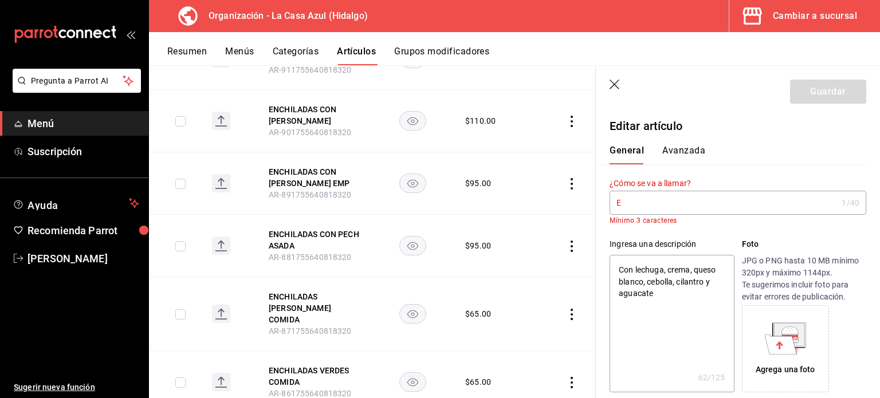
type textarea "x"
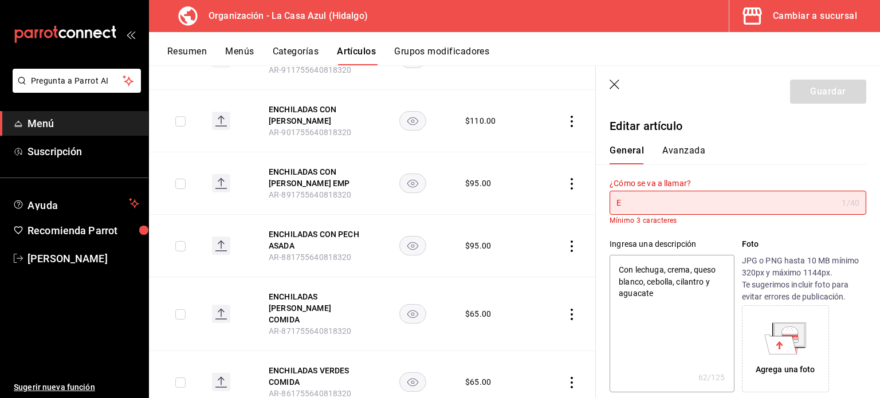
type input "En"
type textarea "x"
type input "Enc"
type textarea "x"
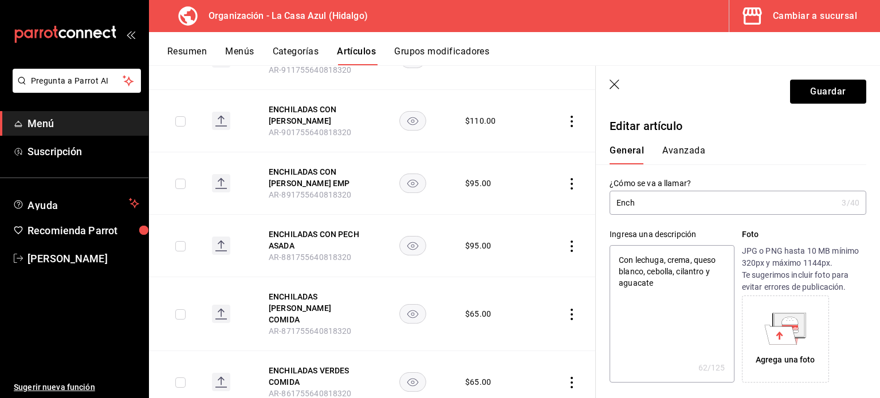
type input "Enchi"
type textarea "x"
type input "Enchil"
type textarea "x"
type input "Enchila"
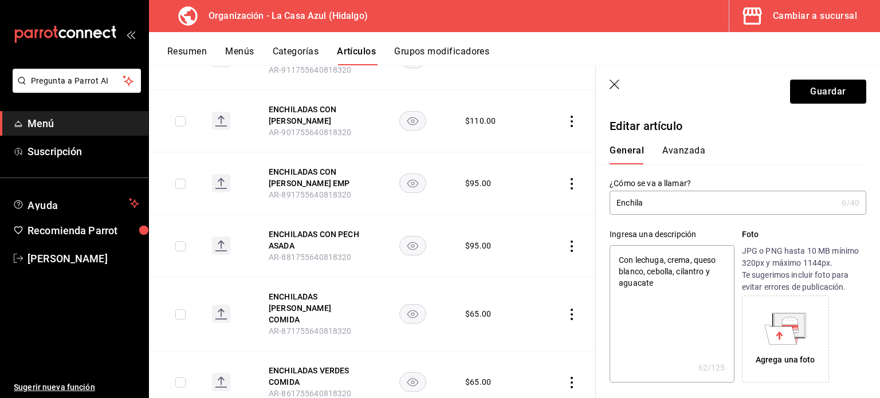
type textarea "x"
type input "Enchilad"
type textarea "x"
type input "Enchilada"
type textarea "x"
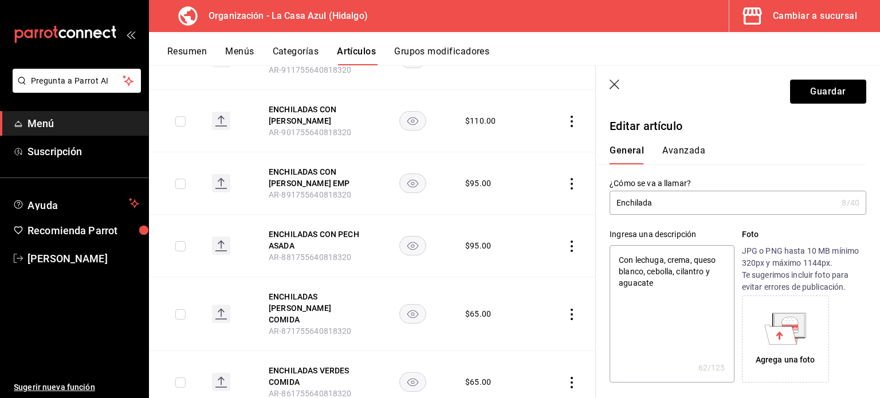
type input "Enchiladas"
type textarea "x"
type input "Enchiladas"
type textarea "x"
type input "Enchiladas C"
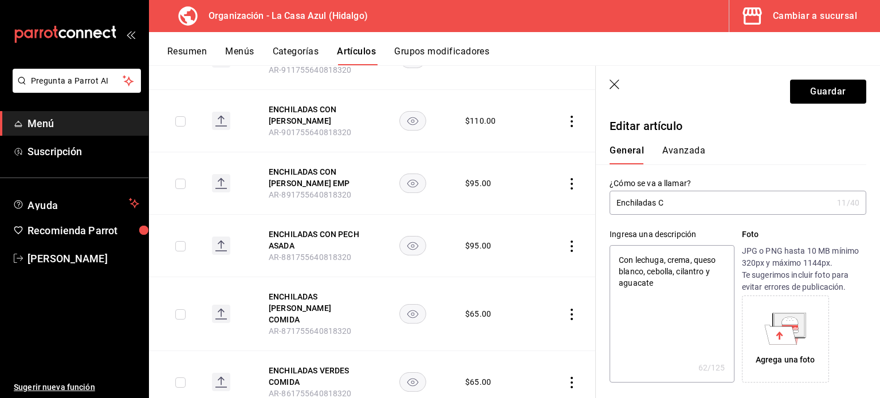
type textarea "x"
type input "Enchiladas Co"
type textarea "x"
type input "Enchiladas Com"
type textarea "x"
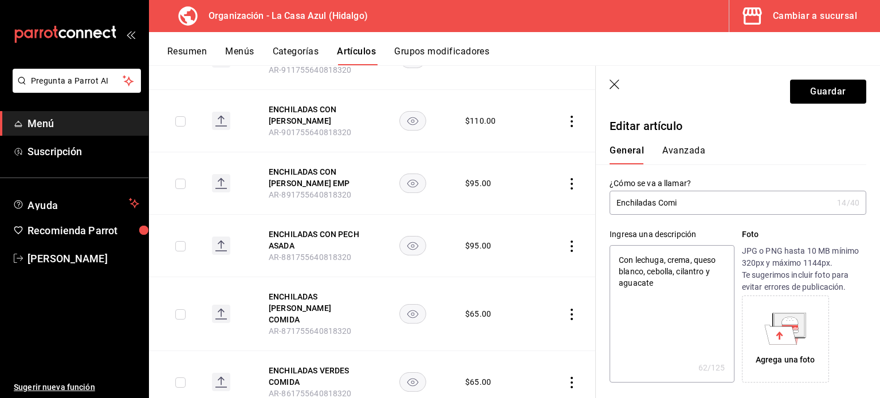
type input "Enchiladas Comid"
type textarea "x"
type input "Enchiladas Comida"
type textarea "x"
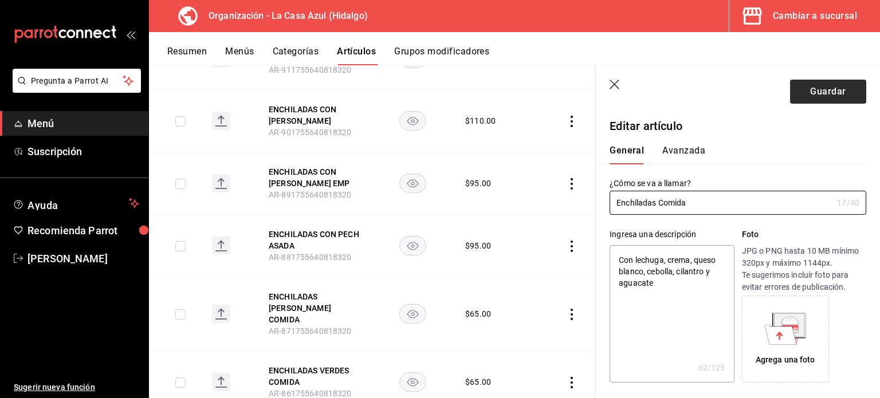
type input "Enchiladas Comida"
click at [796, 100] on button "Guardar" at bounding box center [828, 92] width 76 height 24
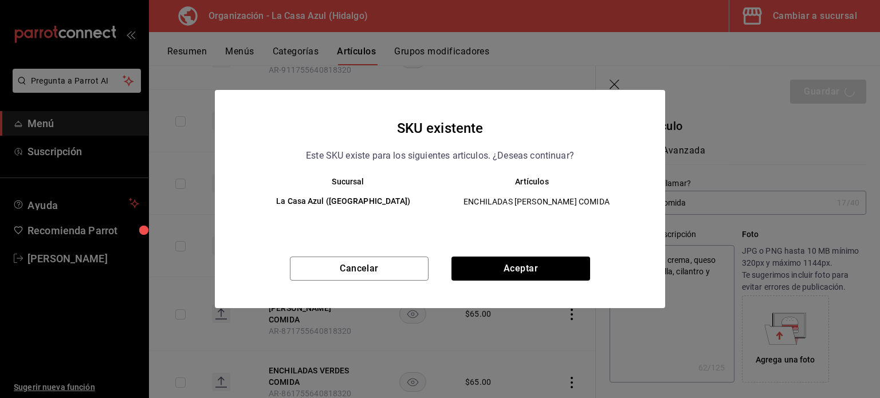
click at [523, 254] on div "SKU existente Este SKU existe para los siguientes articulos. ¿Deseas continuar?…" at bounding box center [440, 199] width 451 height 218
click at [523, 265] on button "Aceptar" at bounding box center [521, 269] width 139 height 24
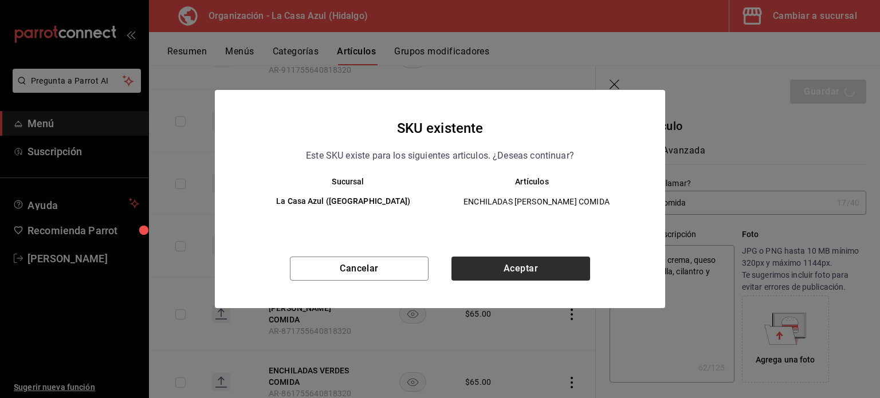
type textarea "x"
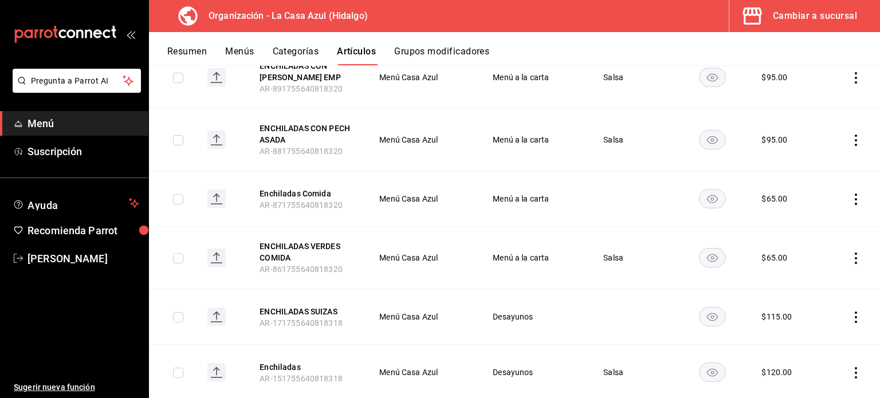
scroll to position [397, 0]
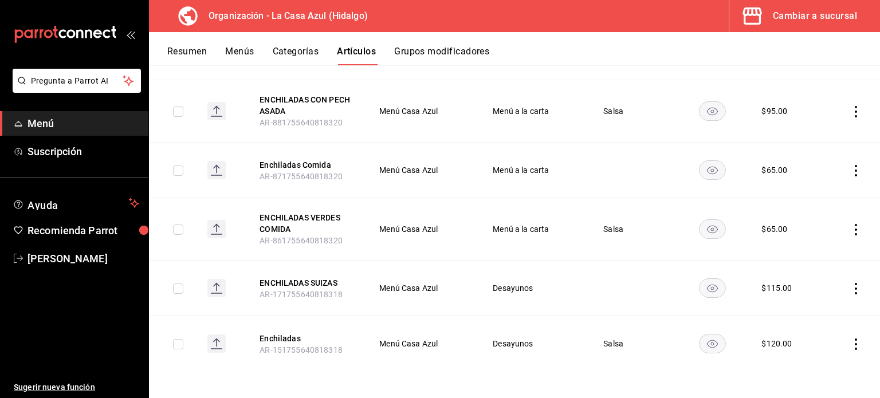
click at [248, 54] on button "Menús" at bounding box center [239, 55] width 29 height 19
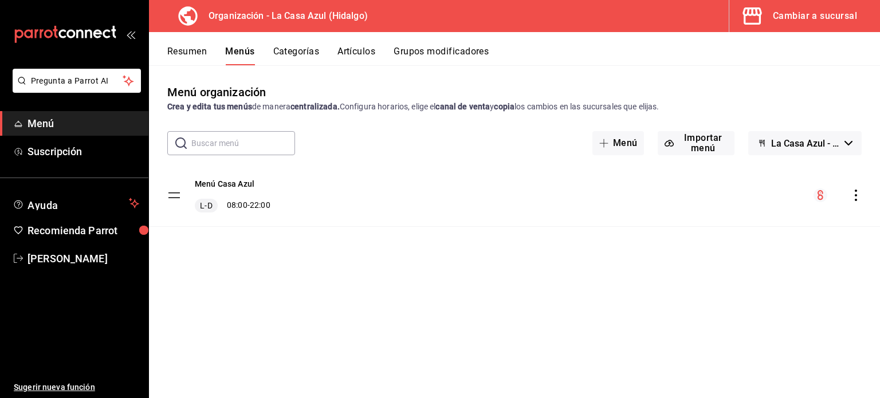
click at [311, 48] on button "Categorías" at bounding box center [296, 55] width 46 height 19
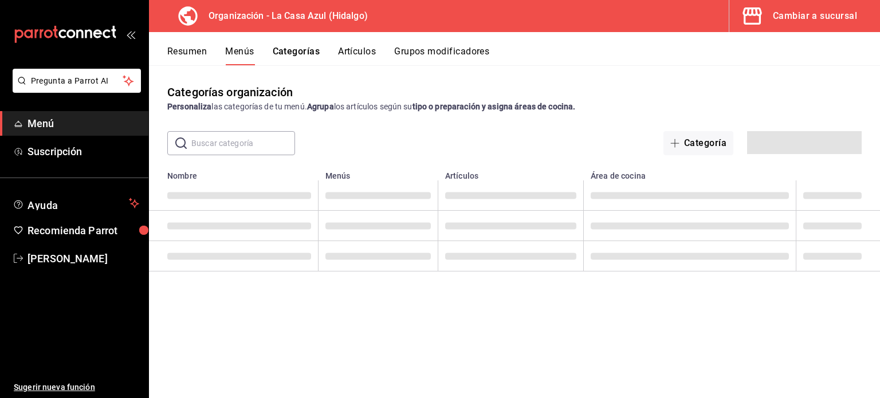
click at [237, 138] on input "text" at bounding box center [243, 143] width 104 height 23
click at [236, 138] on input "text" at bounding box center [243, 143] width 104 height 23
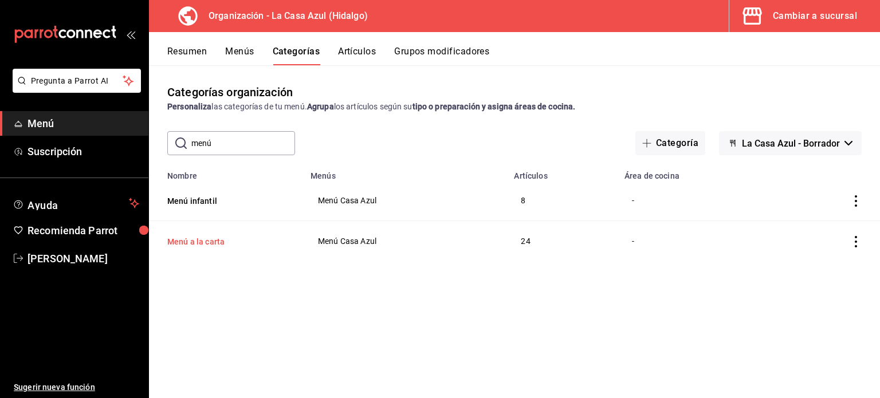
click at [220, 241] on button "Menú a la carta" at bounding box center [224, 241] width 115 height 11
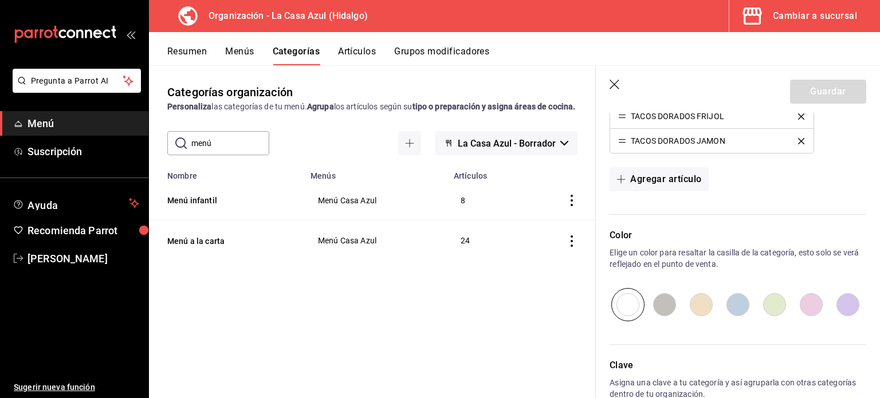
scroll to position [956, 0]
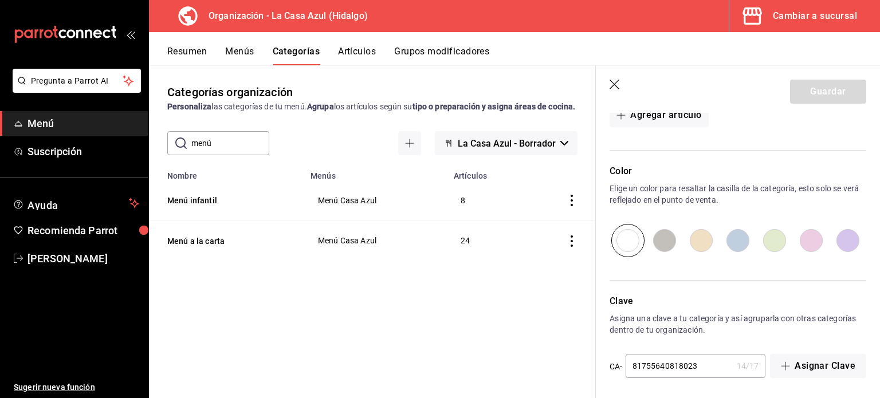
click at [609, 80] on header "Guardar" at bounding box center [738, 89] width 284 height 47
click at [222, 155] on input "menú" at bounding box center [230, 143] width 78 height 23
type input "desayuno"
click at [193, 247] on button "Desayunos" at bounding box center [224, 241] width 115 height 11
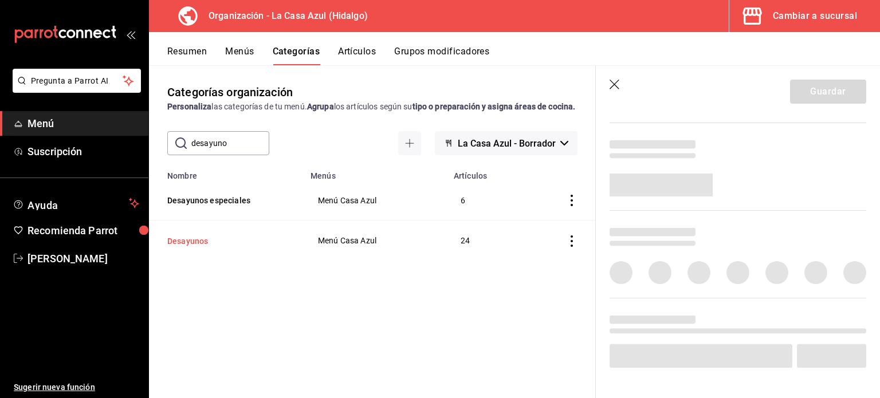
scroll to position [394, 0]
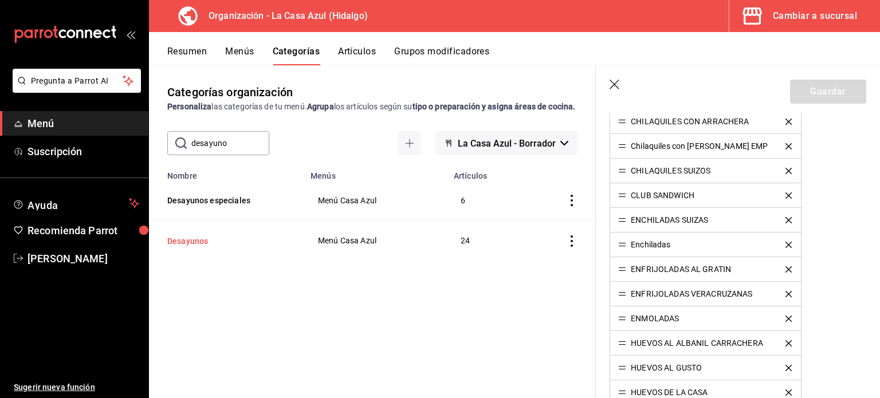
type input "e34fe6eb-a6a0-4674-9708-e38fb42f605d"
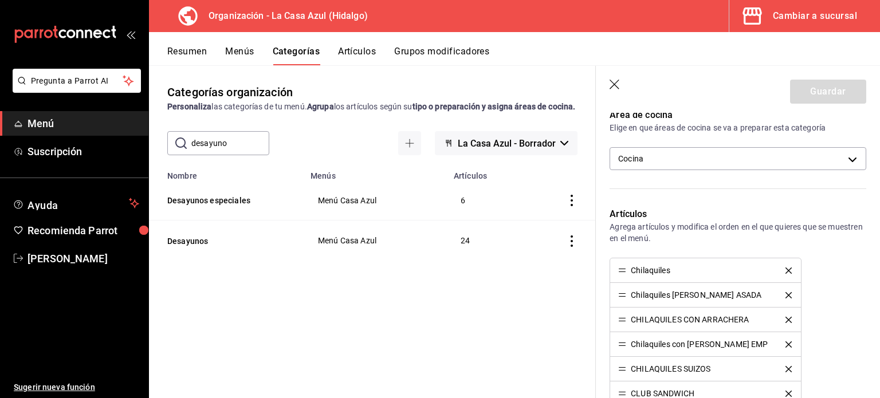
scroll to position [175, 0]
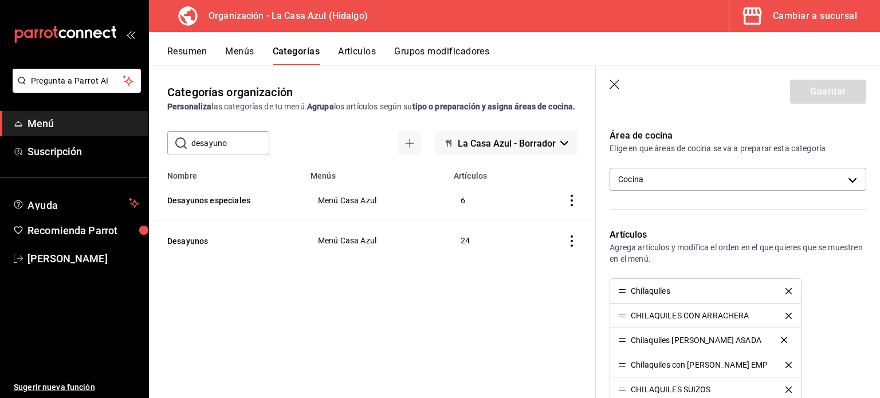
drag, startPoint x: 624, startPoint y: 314, endPoint x: 623, endPoint y: 339, distance: 25.2
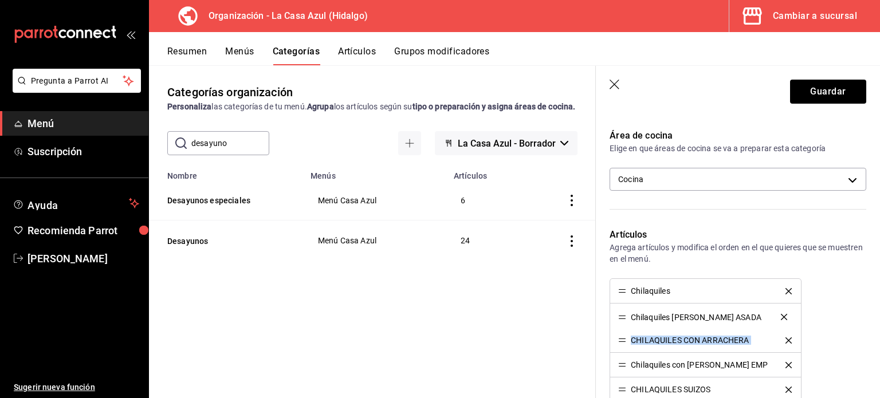
drag, startPoint x: 621, startPoint y: 339, endPoint x: 621, endPoint y: 316, distance: 22.9
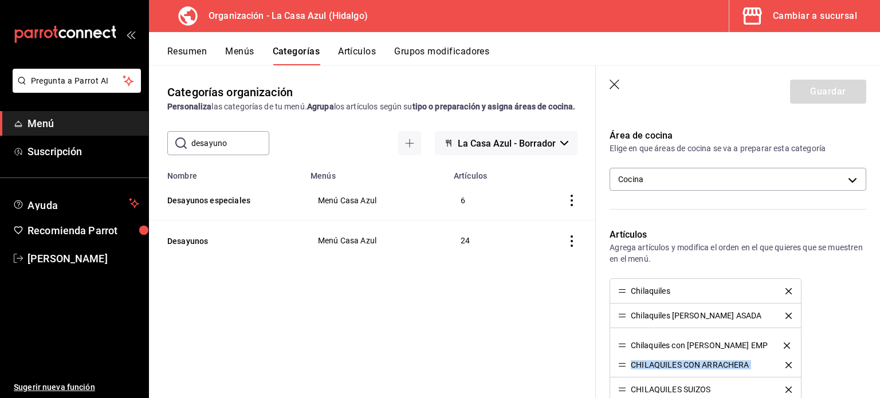
drag, startPoint x: 625, startPoint y: 366, endPoint x: 623, endPoint y: 332, distance: 33.9
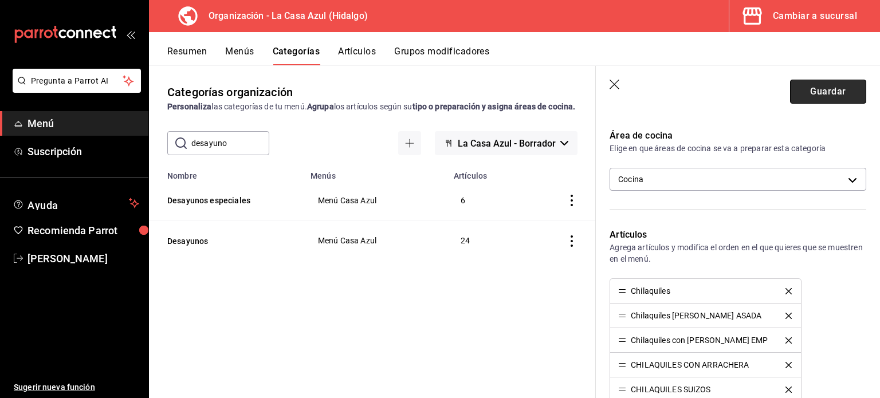
click at [835, 92] on button "Guardar" at bounding box center [828, 92] width 76 height 24
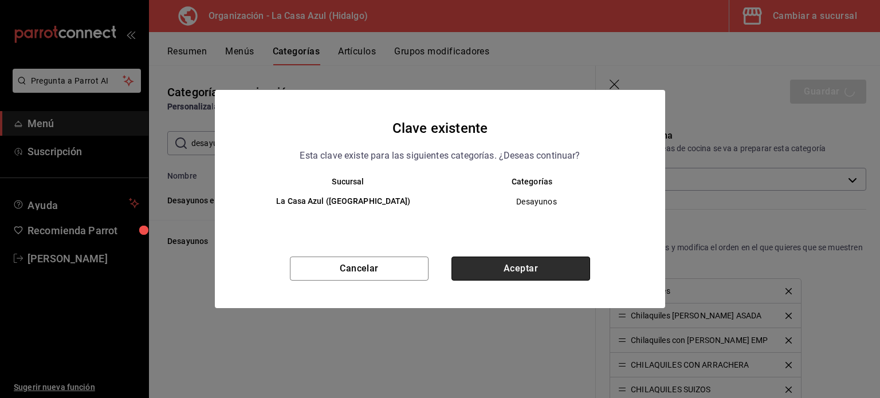
click at [548, 266] on button "Aceptar" at bounding box center [521, 269] width 139 height 24
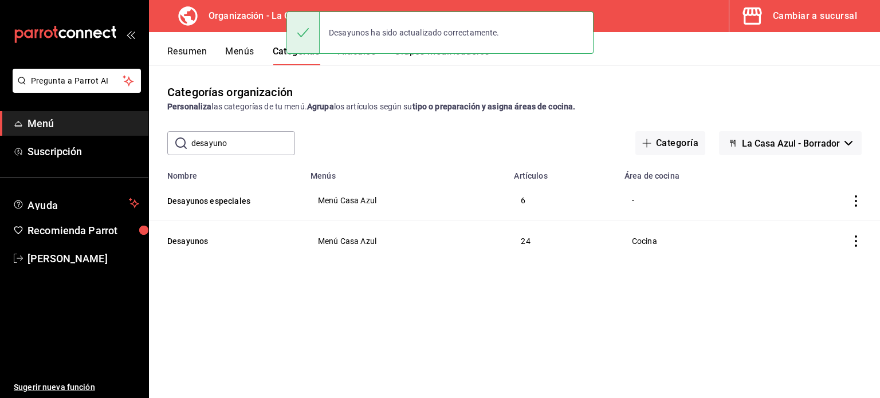
click at [250, 56] on button "Menús" at bounding box center [239, 55] width 29 height 19
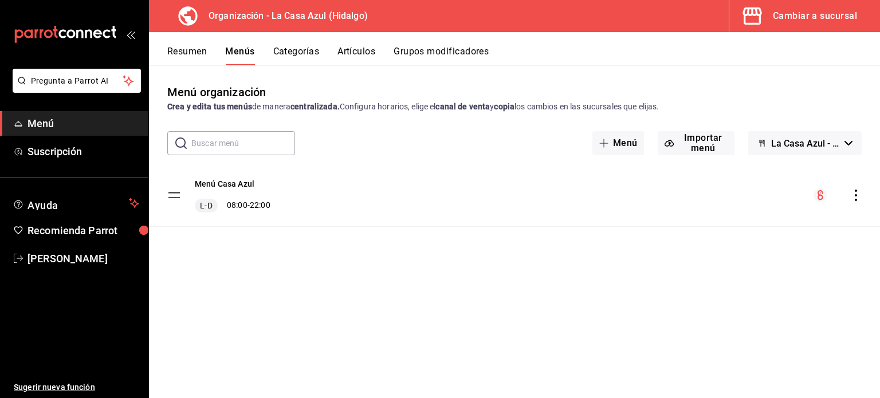
click at [347, 54] on button "Artículos" at bounding box center [357, 55] width 38 height 19
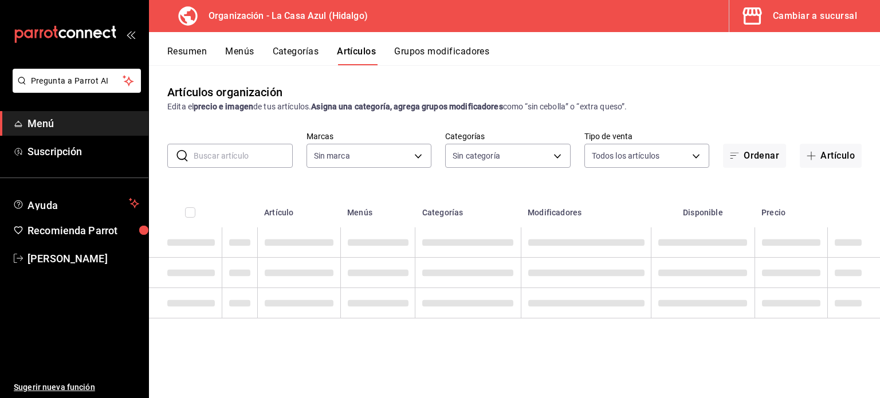
type input "dbb159b3-5420-434e-b45b-ebac01c6c2c8"
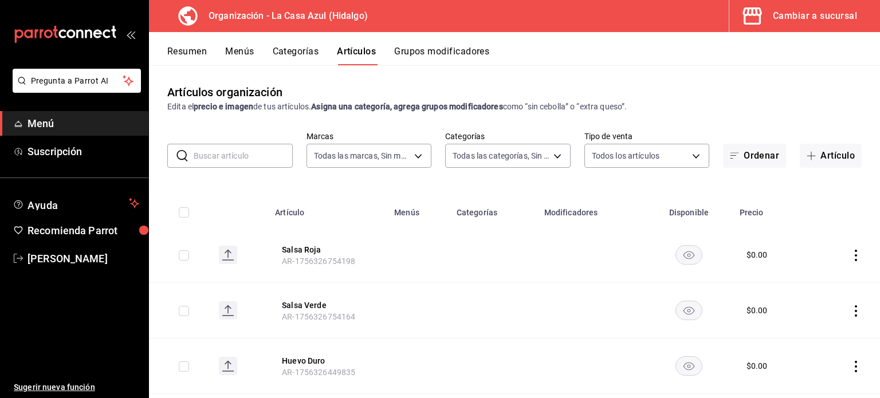
type input "1b874211-3df7-4573-9b34-6937a91ccf4f,abebd783-52af-4864-a57a-781f6a1e1b74,321a3…"
click at [242, 157] on input "text" at bounding box center [243, 155] width 99 height 23
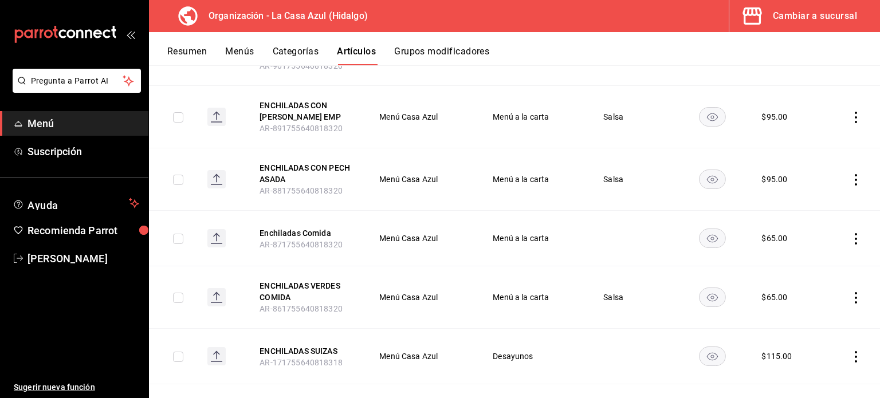
scroll to position [328, 0]
type input "enchila"
click at [855, 298] on icon "actions" at bounding box center [856, 298] width 2 height 11
click at [811, 321] on span "Editar" at bounding box center [813, 321] width 30 height 12
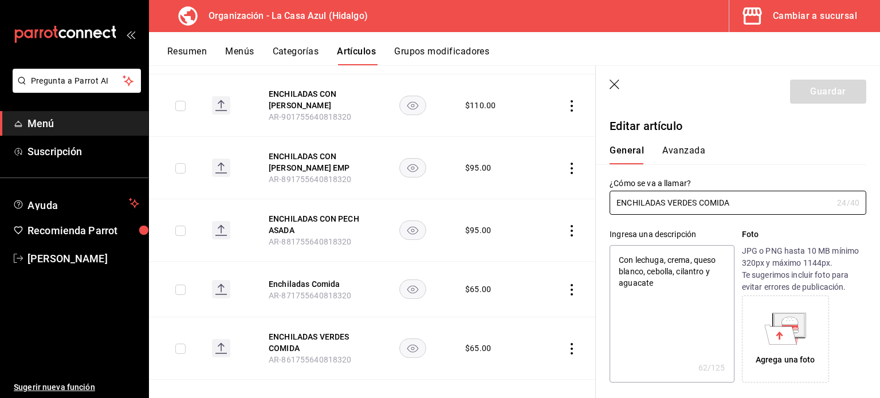
type textarea "x"
type input "$65.00"
click at [695, 200] on input "ENCHILADAS VERDES COMIDA" at bounding box center [721, 202] width 223 height 23
click at [743, 205] on input "ENCHILADAS VERDES COMIDA" at bounding box center [721, 202] width 223 height 23
drag, startPoint x: 736, startPoint y: 202, endPoint x: 624, endPoint y: 195, distance: 112.6
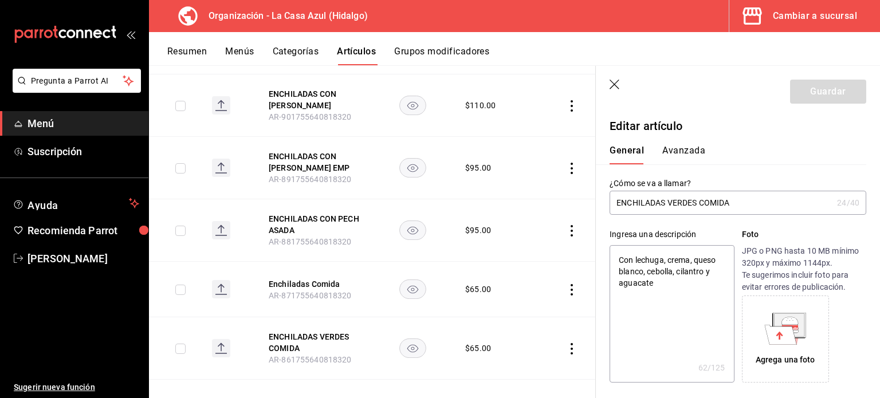
click at [624, 195] on input "ENCHILADAS VERDES COMIDA" at bounding box center [721, 202] width 223 height 23
type input "En"
type textarea "x"
type input "Enc"
type textarea "x"
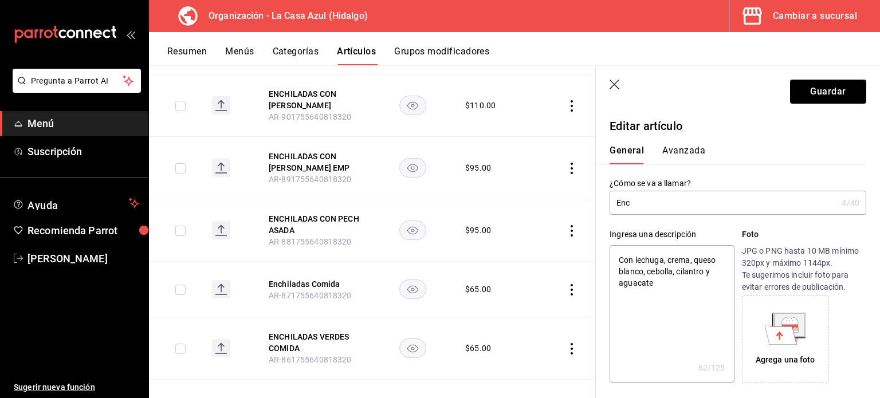
type input "Ench"
type textarea "x"
type input "Enchil"
type textarea "x"
type input "Enchila"
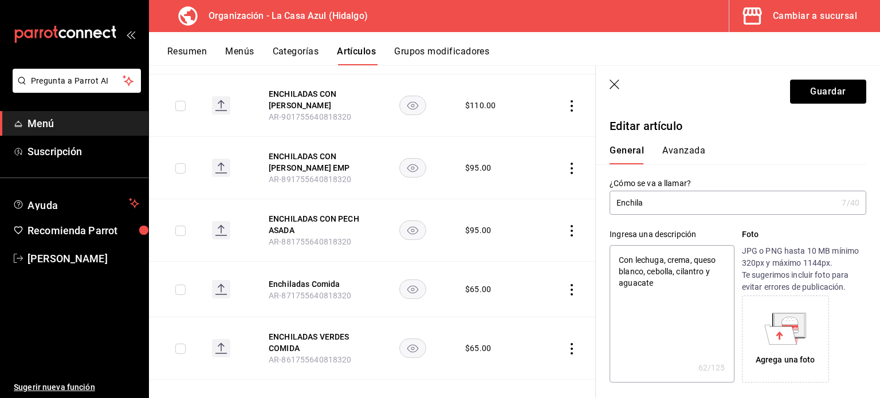
type textarea "x"
type input "Enchilad"
type textarea "x"
type input "Enchilada"
type textarea "x"
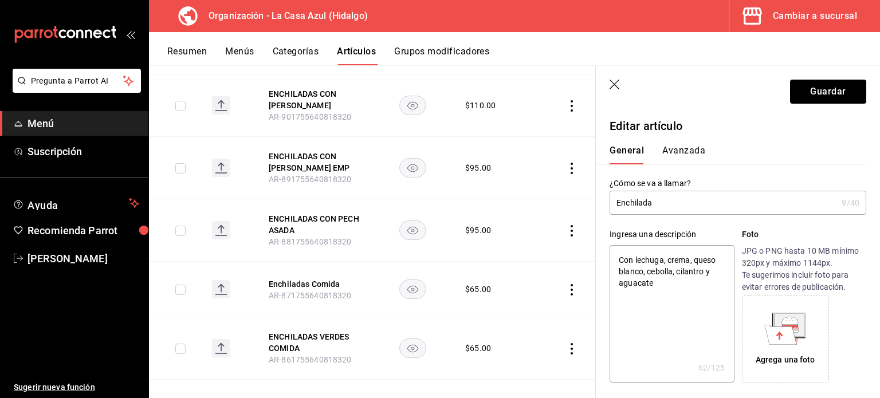
type input "Enchiladas"
type textarea "x"
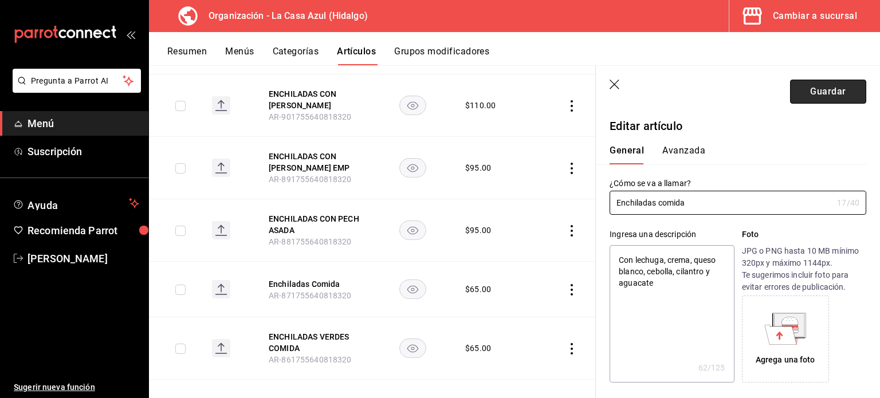
click at [808, 98] on button "Guardar" at bounding box center [828, 92] width 76 height 24
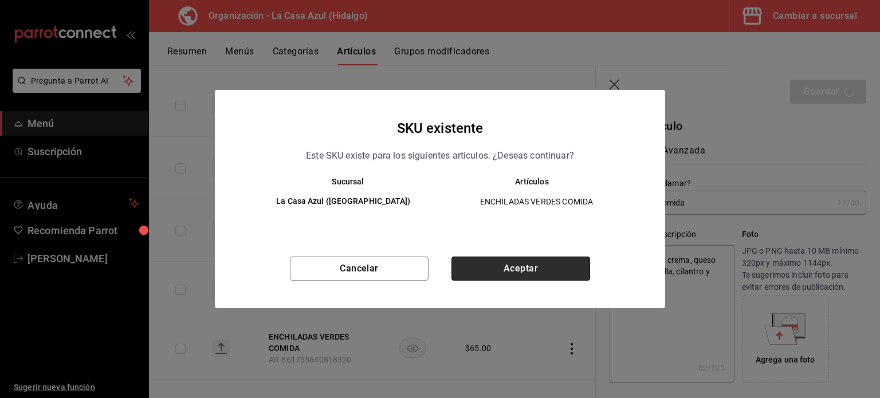
click at [554, 275] on button "Aceptar" at bounding box center [521, 269] width 139 height 24
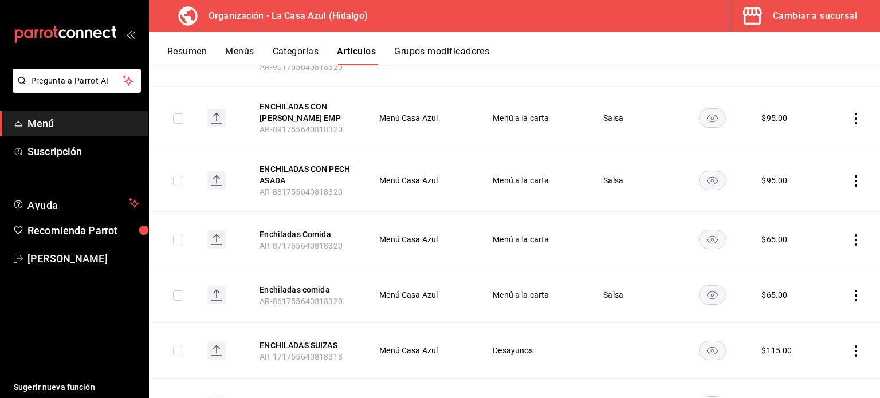
scroll to position [390, 0]
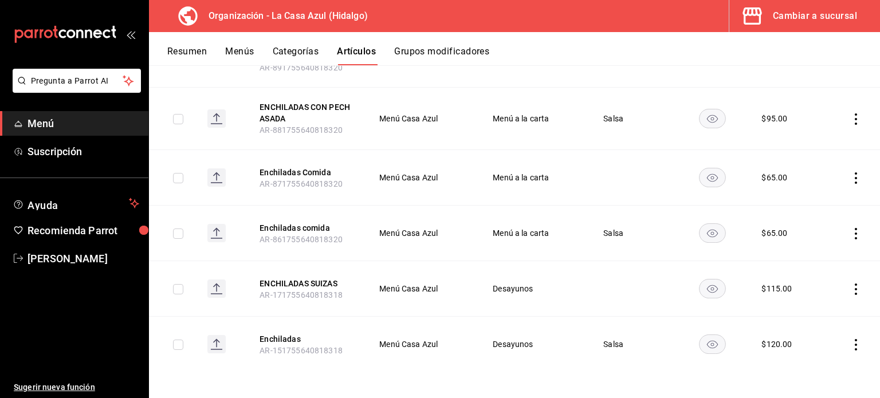
click at [851, 178] on icon "actions" at bounding box center [856, 178] width 11 height 11
click at [792, 250] on div at bounding box center [788, 250] width 21 height 11
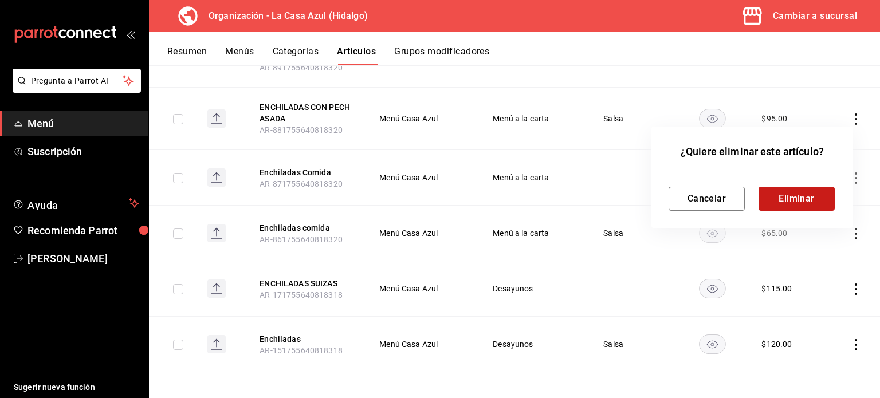
click at [788, 201] on button "Eliminar" at bounding box center [797, 199] width 76 height 24
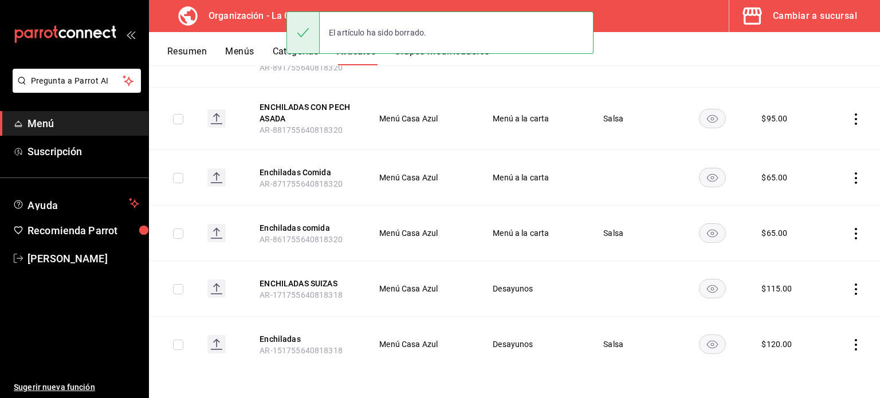
scroll to position [335, 0]
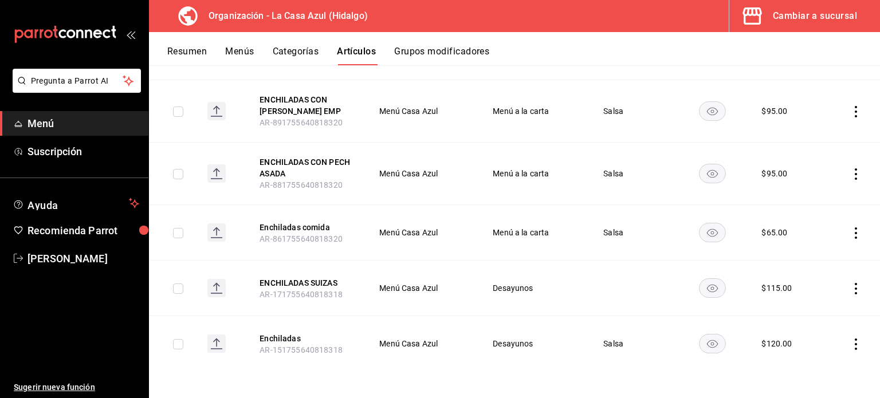
click at [298, 297] on span "AR-171755640818318" at bounding box center [301, 294] width 83 height 9
click at [224, 54] on div "Resumen Menús Categorías Artículos Grupos modificadores" at bounding box center [523, 55] width 713 height 19
click at [234, 52] on button "Menús" at bounding box center [239, 55] width 29 height 19
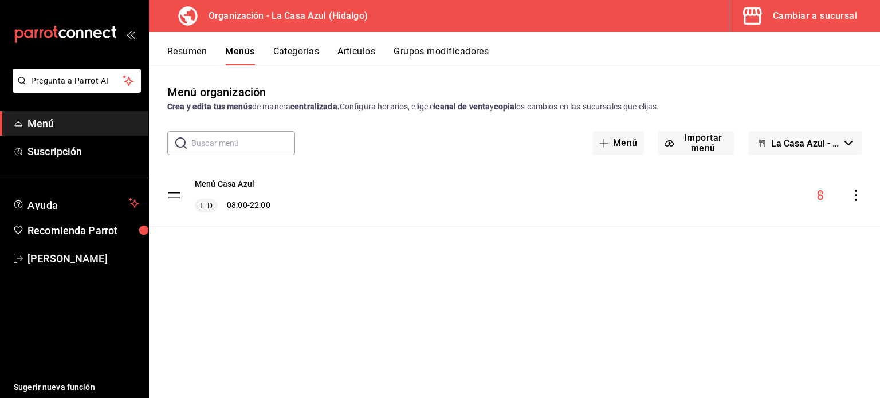
click at [438, 52] on button "Grupos modificadores" at bounding box center [441, 55] width 95 height 19
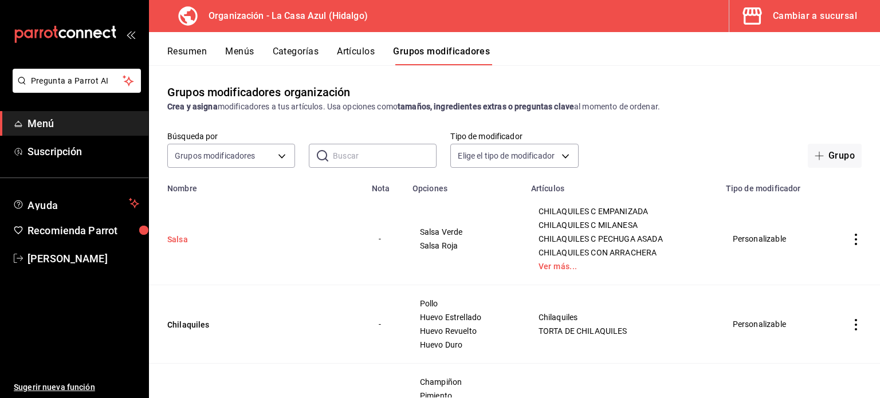
click at [179, 243] on button "Salsa" at bounding box center [236, 239] width 138 height 11
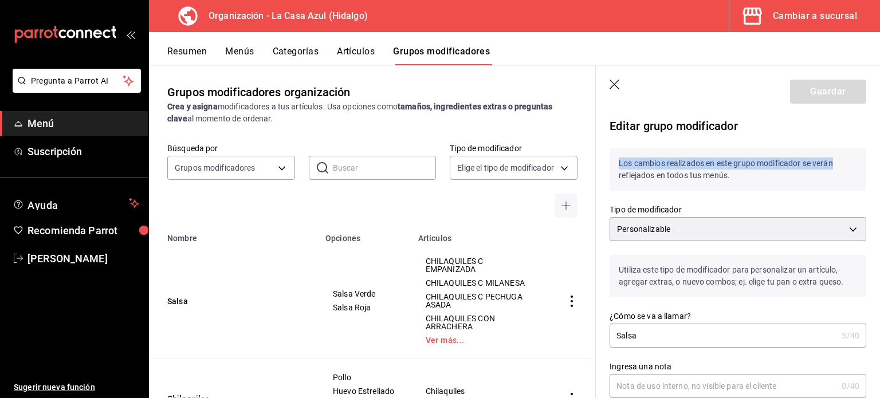
drag, startPoint x: 871, startPoint y: 128, endPoint x: 871, endPoint y: 136, distance: 8.6
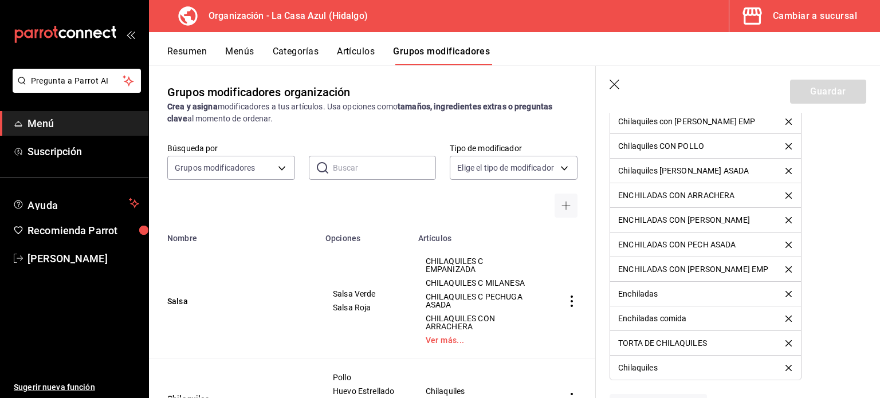
scroll to position [1039, 0]
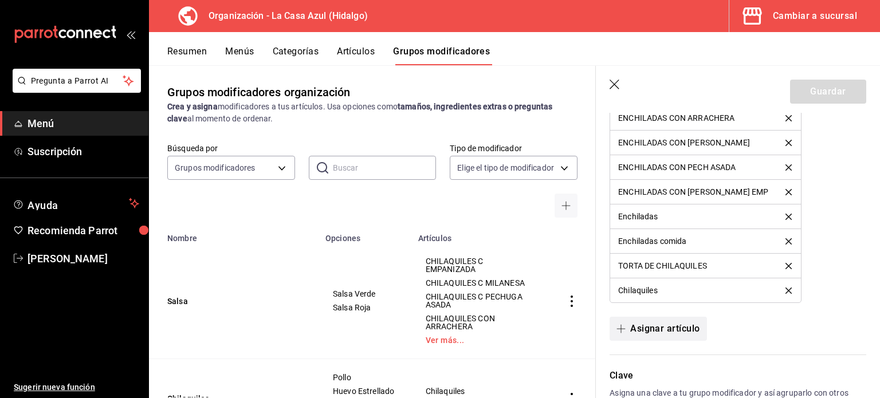
click at [668, 336] on button "Asignar artículo" at bounding box center [658, 329] width 97 height 24
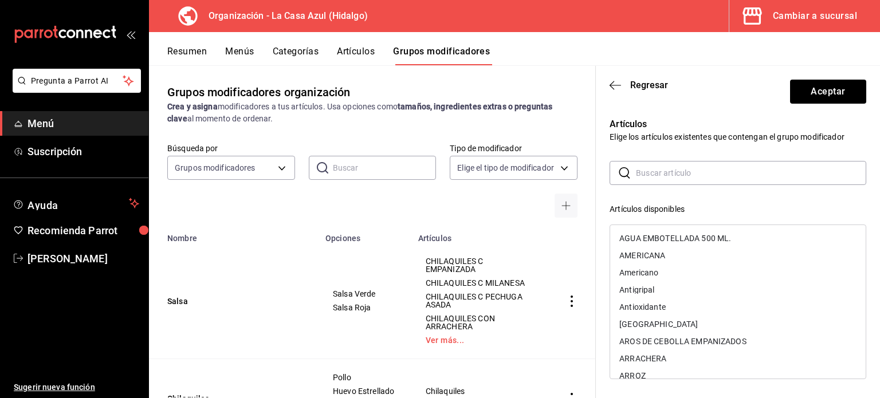
click at [654, 171] on input "text" at bounding box center [751, 173] width 230 height 23
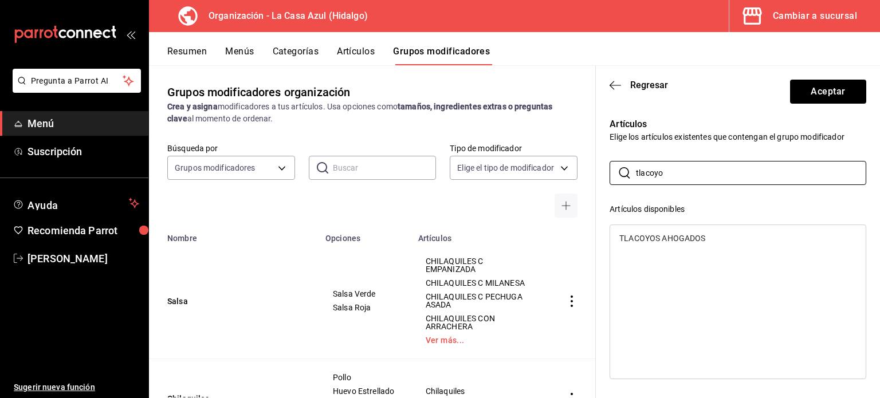
click at [643, 236] on div "TLACOYOS AHOGADOS" at bounding box center [663, 238] width 86 height 8
click at [659, 177] on input "tlacoyo" at bounding box center [751, 173] width 230 height 23
click at [663, 171] on input "chilaqu" at bounding box center [751, 173] width 230 height 23
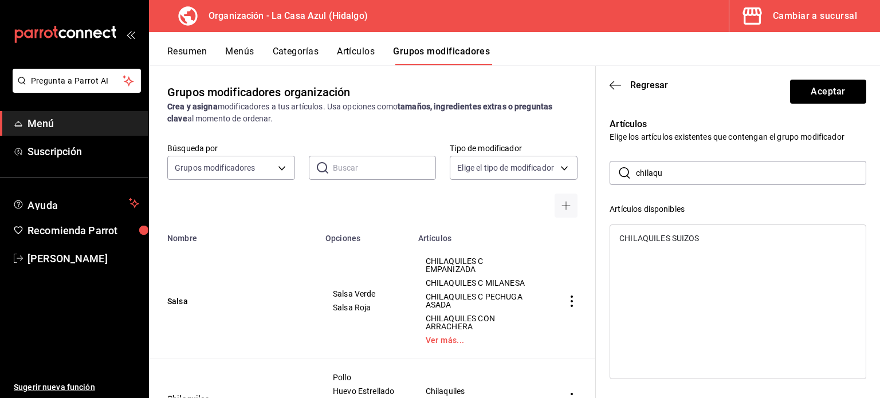
click at [663, 171] on input "chilaqu" at bounding box center [751, 173] width 230 height 23
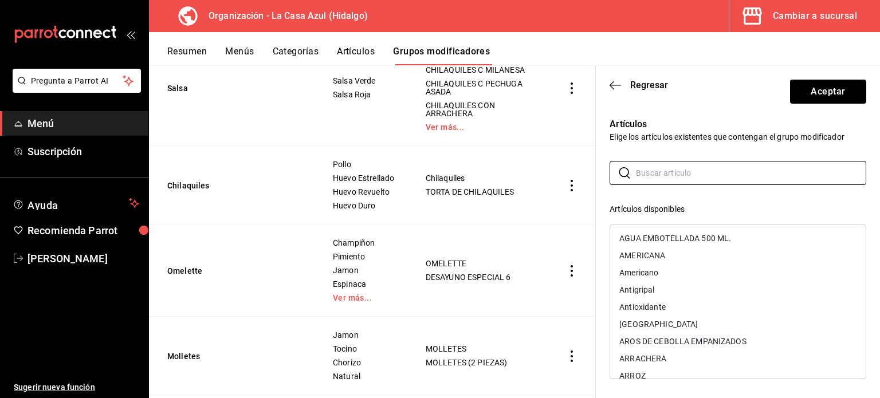
scroll to position [0, 0]
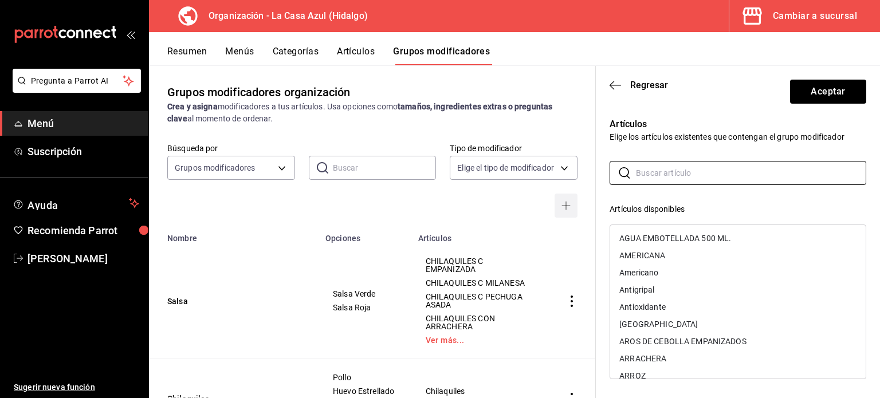
click at [562, 210] on icon "button" at bounding box center [566, 205] width 9 height 9
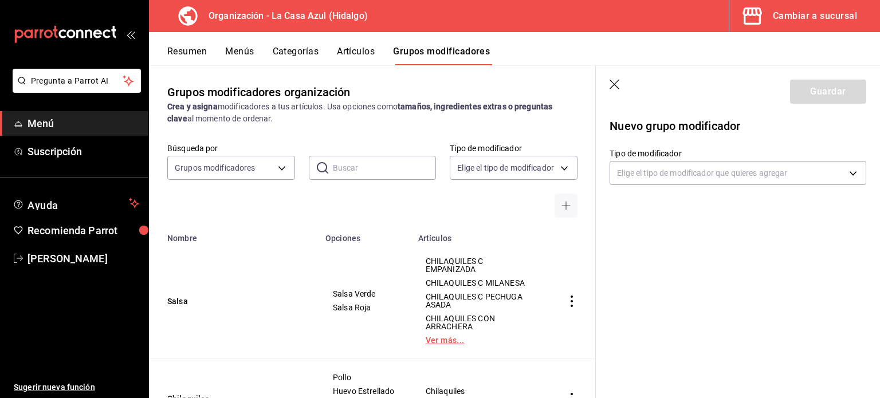
click at [428, 336] on link "Ver más..." at bounding box center [480, 340] width 108 height 8
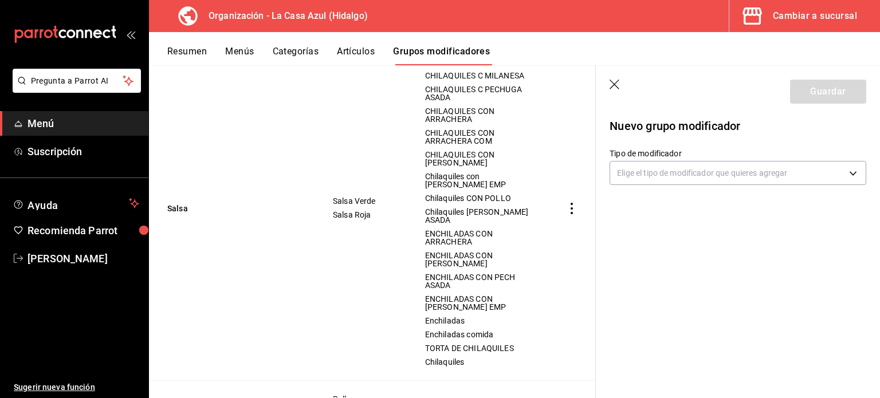
scroll to position [216, 0]
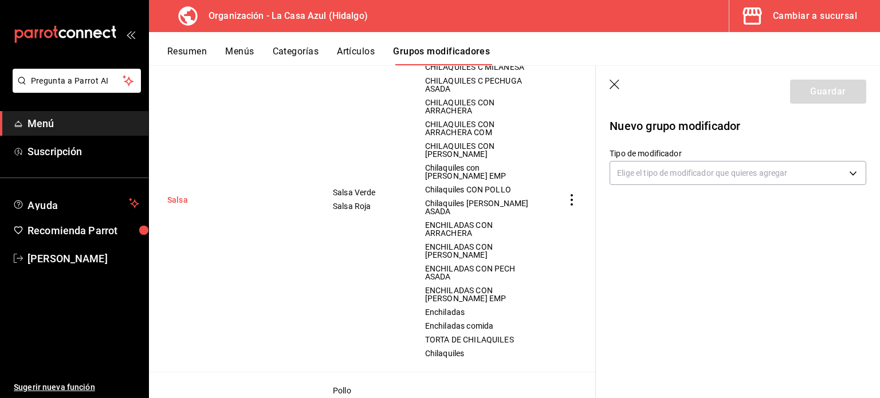
click at [177, 194] on button "Salsa" at bounding box center [236, 199] width 138 height 11
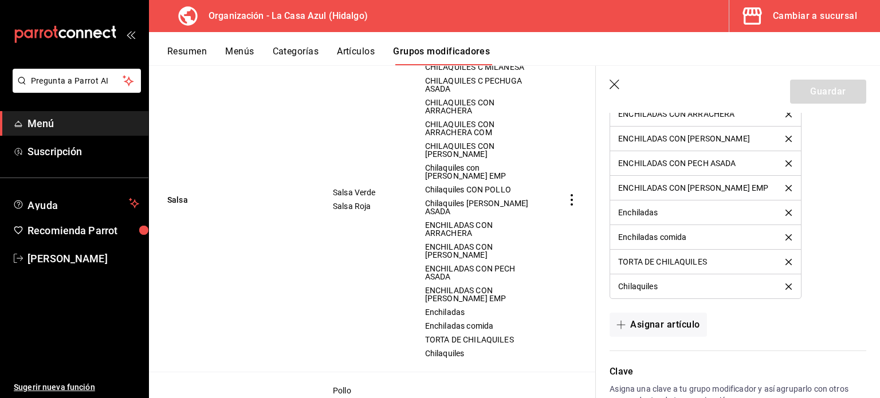
scroll to position [1039, 0]
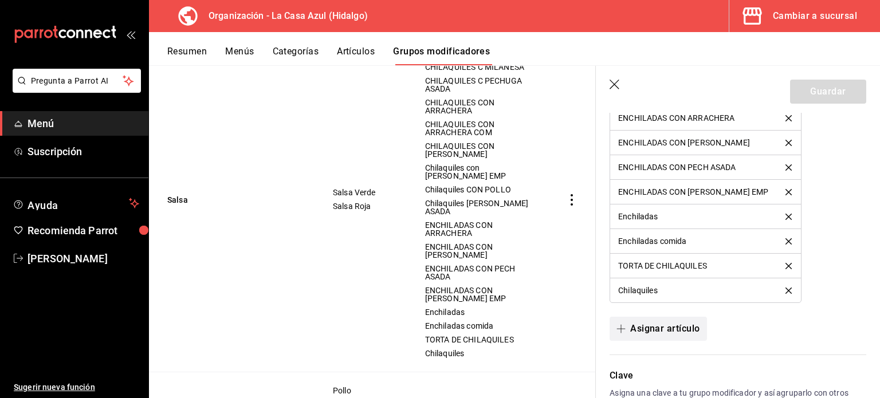
click at [653, 327] on button "Asignar artículo" at bounding box center [658, 329] width 97 height 24
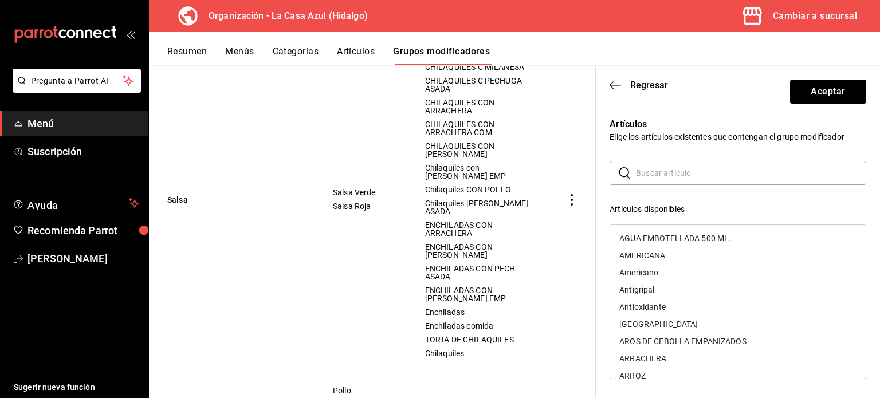
click at [773, 165] on input "text" at bounding box center [751, 173] width 230 height 23
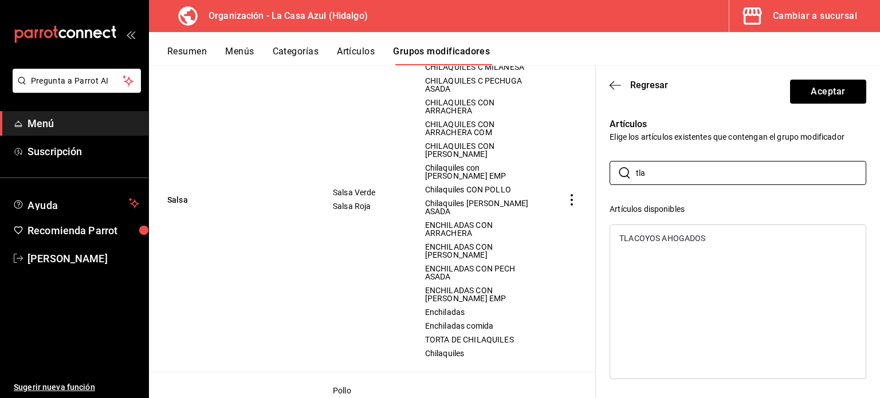
click at [694, 239] on div "TLACOYOS AHOGADOS" at bounding box center [663, 238] width 86 height 8
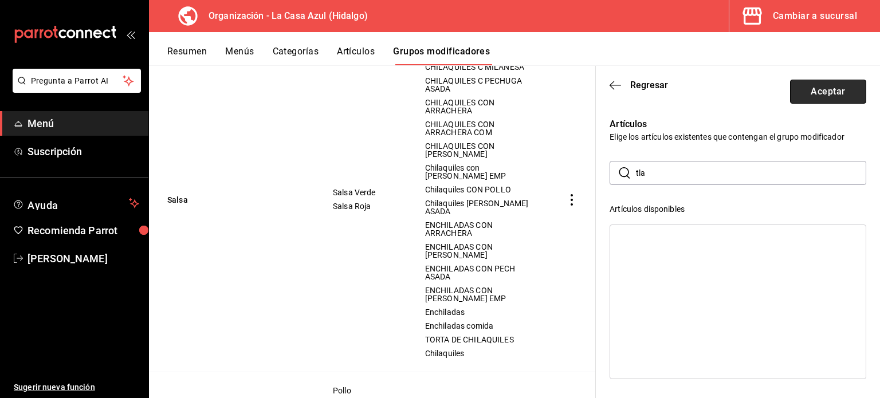
click at [817, 89] on button "Aceptar" at bounding box center [828, 92] width 76 height 24
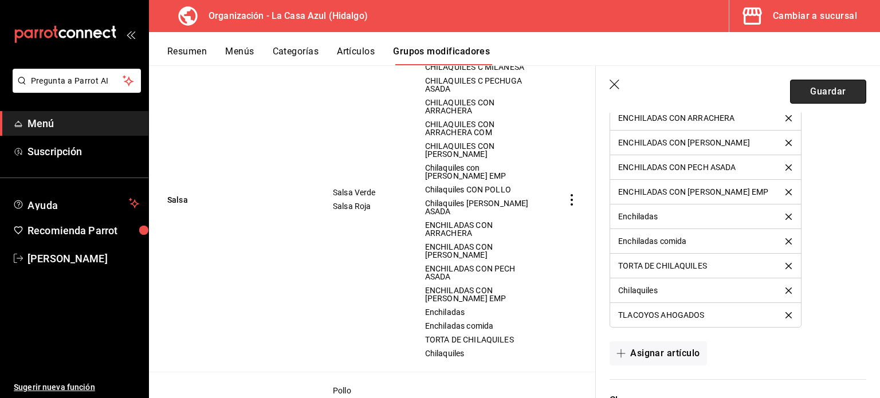
click at [839, 100] on button "Guardar" at bounding box center [828, 92] width 76 height 24
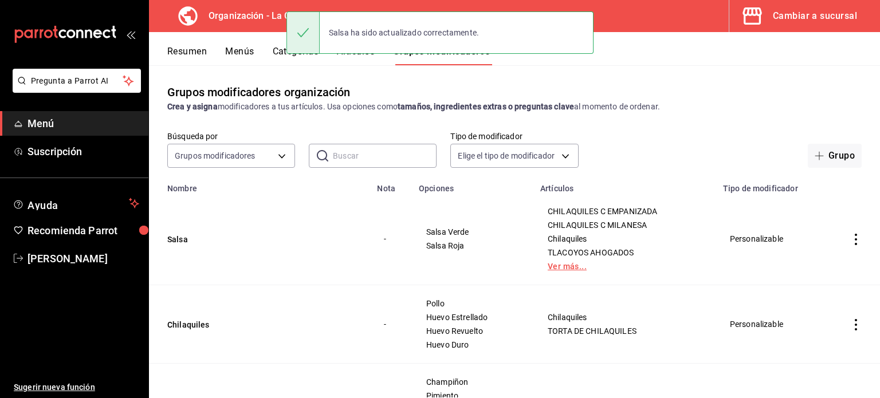
click at [573, 268] on link "Ver más..." at bounding box center [625, 267] width 154 height 8
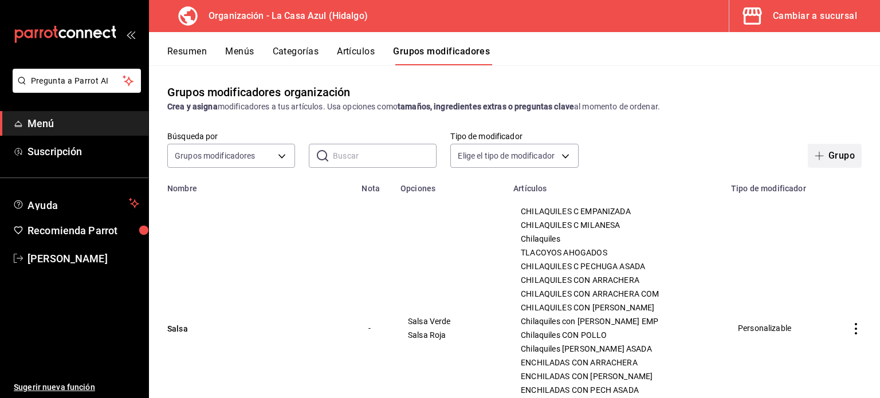
click at [831, 160] on button "Grupo" at bounding box center [835, 156] width 54 height 24
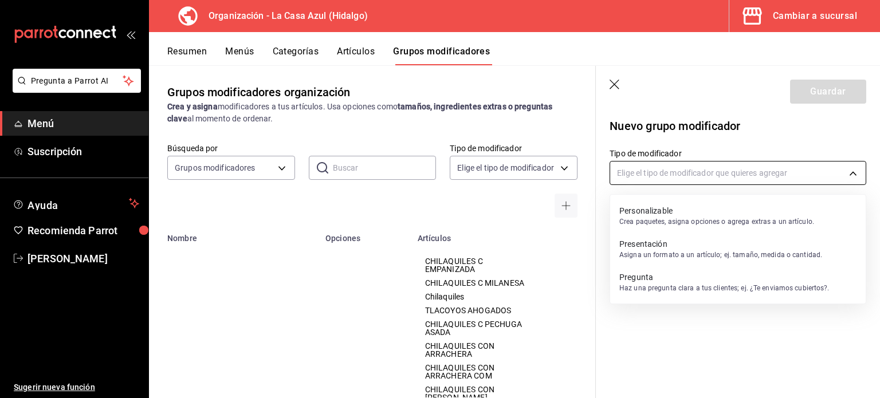
click at [776, 165] on body "Pregunta a Parrot AI Menú Suscripción Ayuda Recomienda Parrot [PERSON_NAME] Sug…" at bounding box center [440, 199] width 880 height 398
click at [776, 165] on div at bounding box center [440, 199] width 880 height 398
click at [776, 165] on body "Pregunta a Parrot AI Menú Suscripción Ayuda Recomienda Parrot [PERSON_NAME] Sug…" at bounding box center [440, 199] width 880 height 398
click at [776, 165] on div at bounding box center [440, 199] width 880 height 398
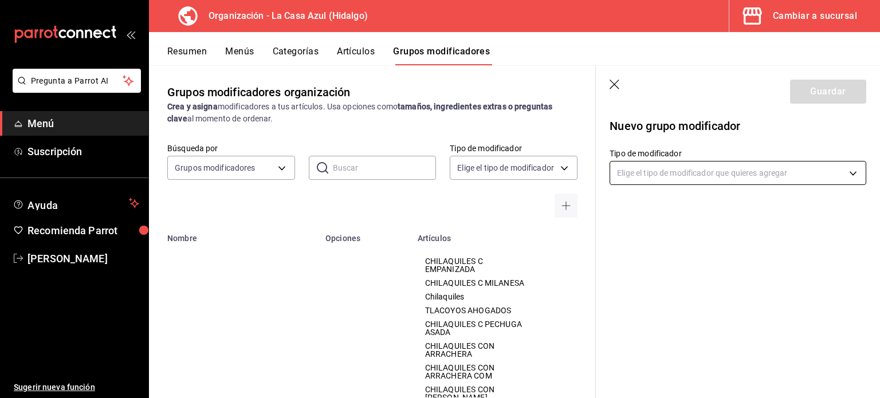
click at [715, 175] on body "Pregunta a Parrot AI Menú Suscripción Ayuda Recomienda Parrot [PERSON_NAME] Sug…" at bounding box center [440, 199] width 880 height 398
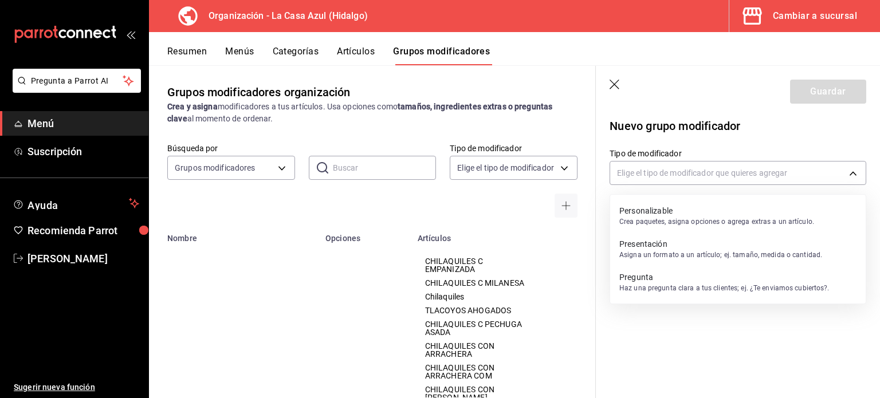
click at [681, 205] on p "Personalizable" at bounding box center [717, 210] width 195 height 11
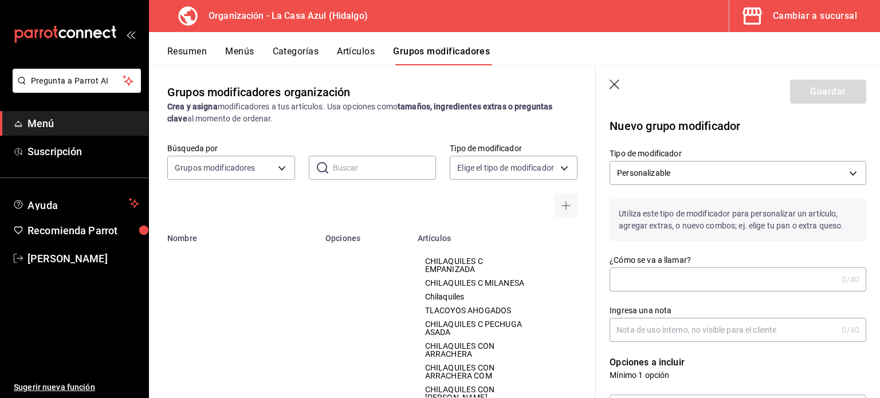
click at [659, 269] on input "¿Cómo se va a llamar?" at bounding box center [724, 279] width 228 height 23
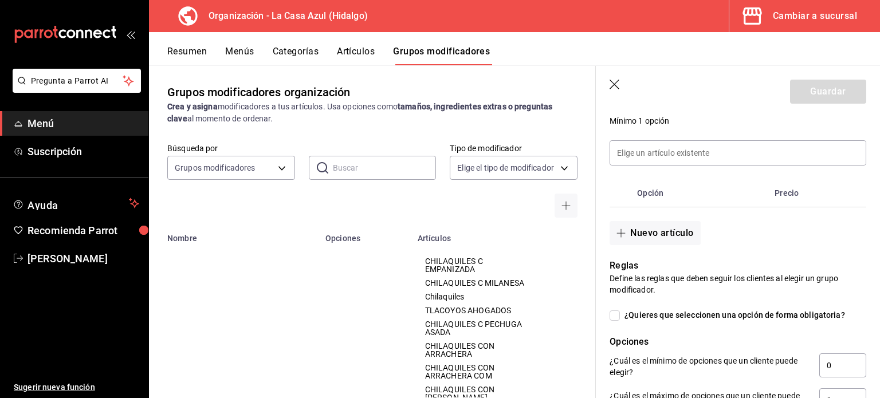
scroll to position [253, 0]
click at [660, 233] on button "Nuevo artículo" at bounding box center [655, 234] width 91 height 24
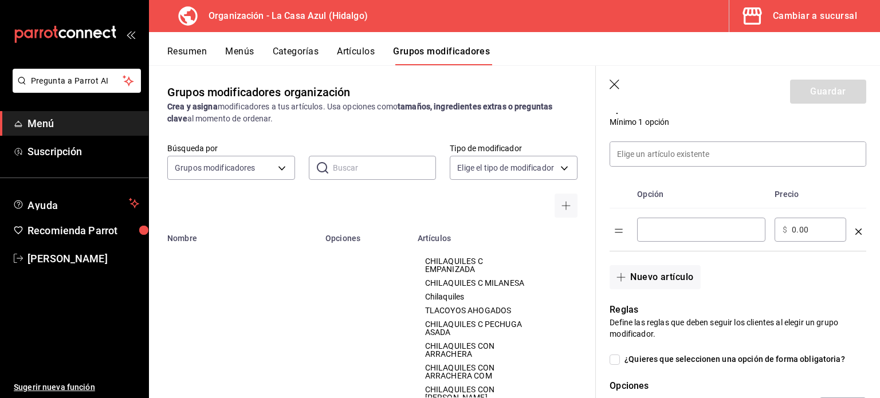
click at [660, 233] on input "optionsTable" at bounding box center [701, 229] width 112 height 11
click at [659, 276] on button "Nuevo artículo" at bounding box center [655, 277] width 91 height 24
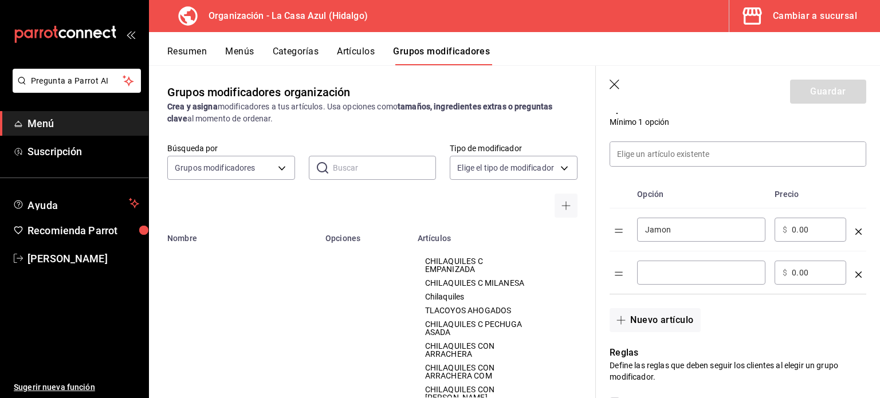
click at [659, 276] on input "optionsTable" at bounding box center [701, 272] width 112 height 11
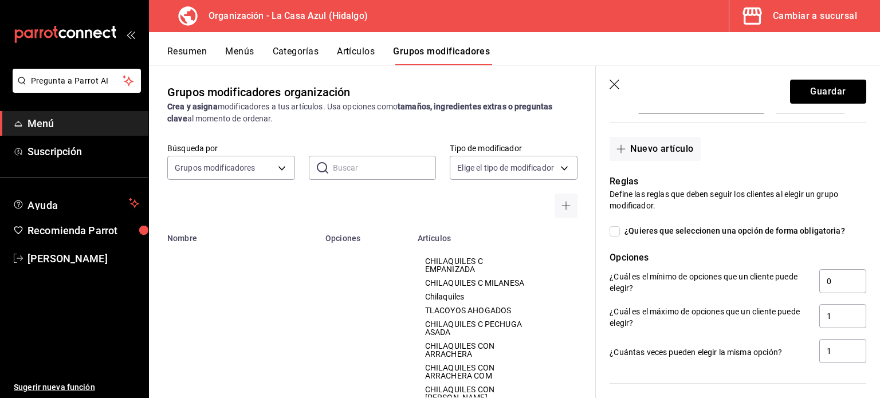
scroll to position [439, 0]
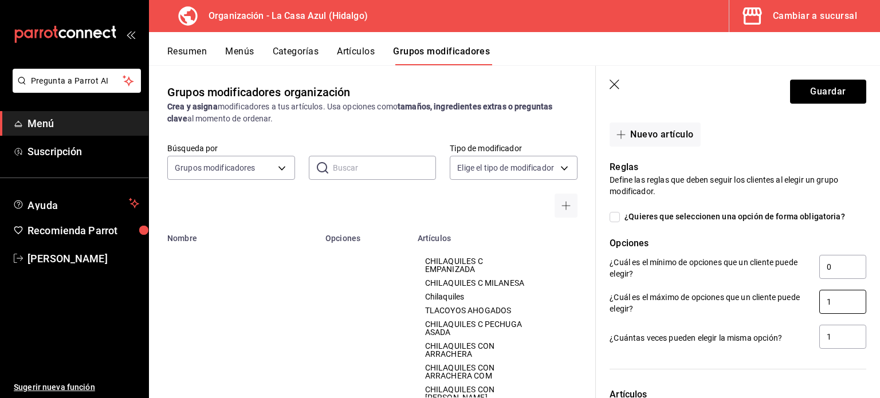
click at [829, 292] on input "1" at bounding box center [843, 302] width 47 height 24
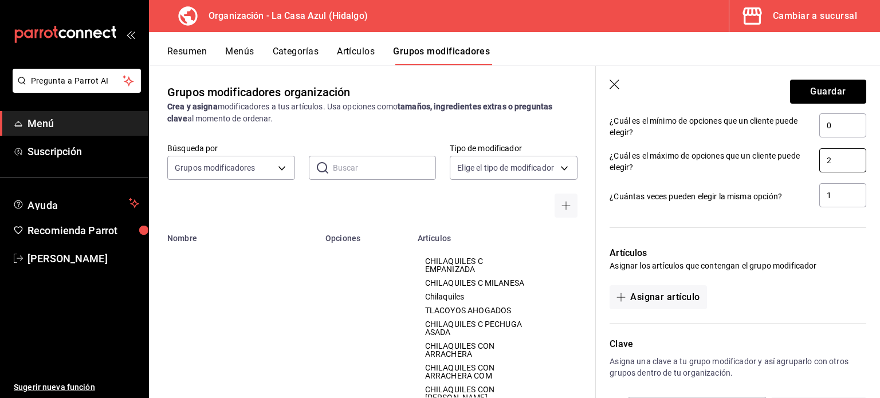
scroll to position [627, 0]
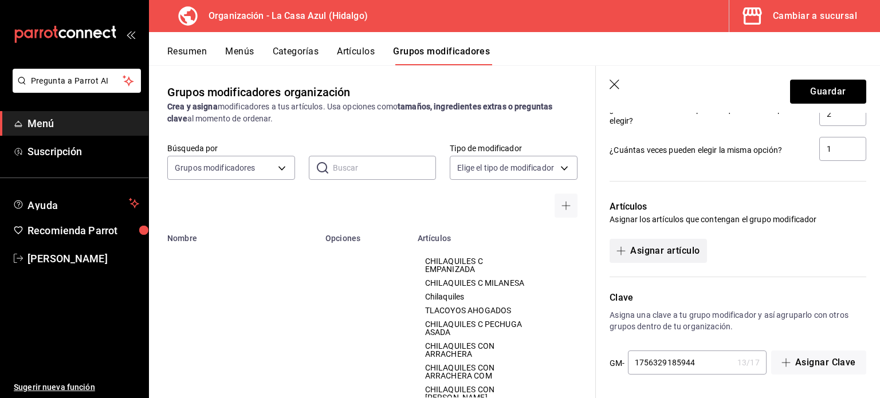
click at [650, 244] on button "Asignar artículo" at bounding box center [658, 251] width 97 height 24
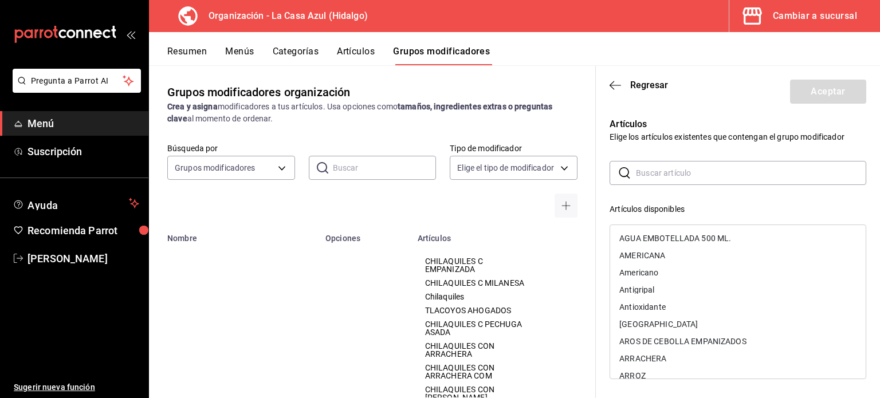
click at [665, 169] on input "text" at bounding box center [751, 173] width 230 height 23
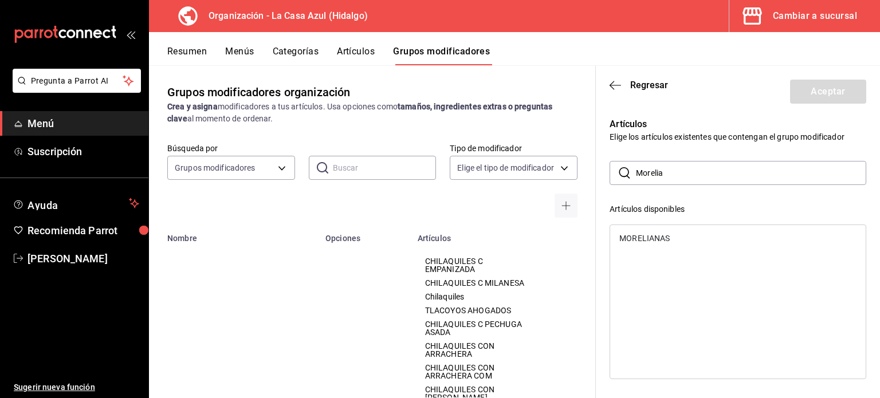
click at [635, 238] on div "MORELIANAS" at bounding box center [645, 238] width 50 height 8
click at [844, 87] on button "Aceptar" at bounding box center [828, 92] width 76 height 24
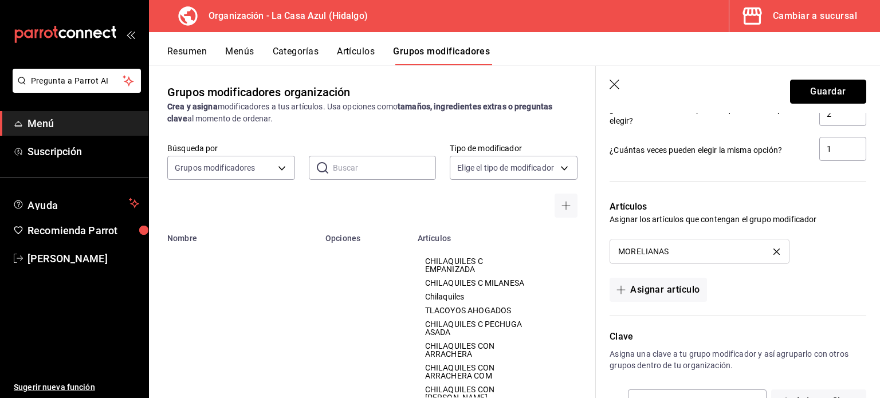
click at [844, 87] on button "Guardar" at bounding box center [828, 92] width 76 height 24
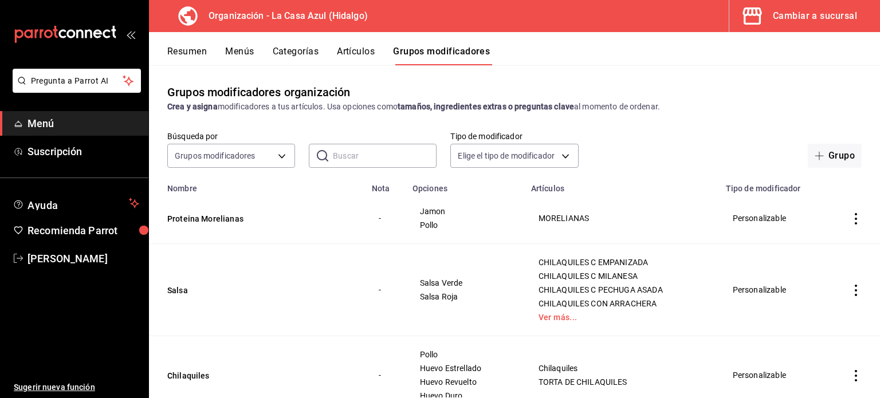
click at [238, 49] on button "Menús" at bounding box center [239, 55] width 29 height 19
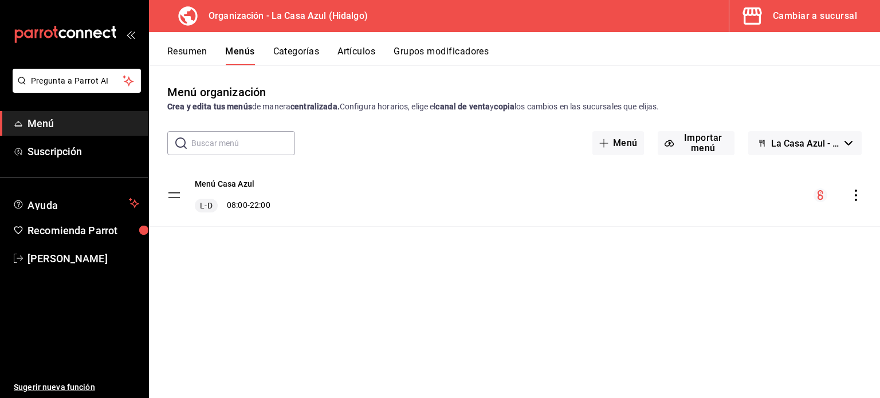
click at [859, 191] on icon "actions" at bounding box center [856, 195] width 11 height 11
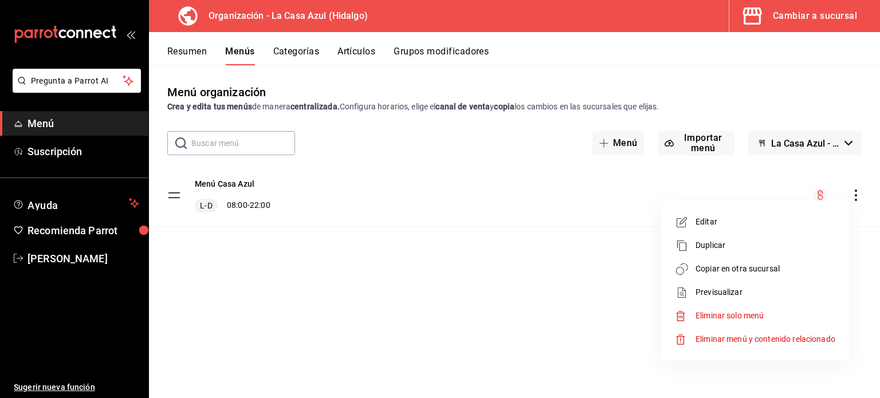
click at [741, 273] on span "Copiar en otra sucursal" at bounding box center [766, 269] width 140 height 12
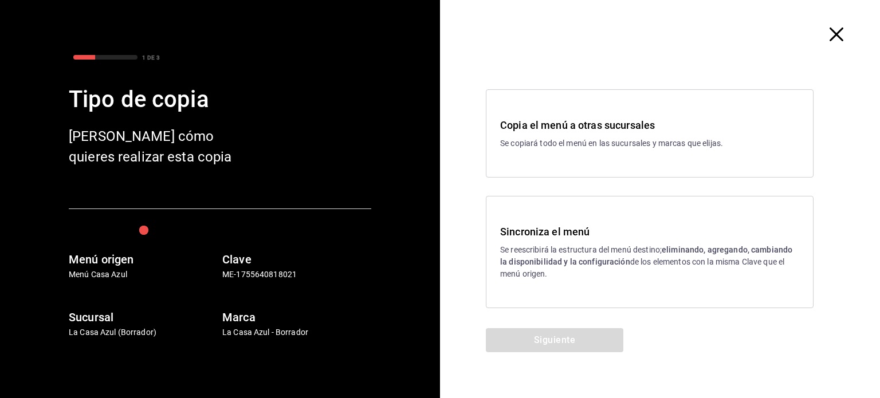
click at [542, 262] on strong "eliminando, agregando, cambiando la disponibilidad y la configuración" at bounding box center [646, 255] width 292 height 21
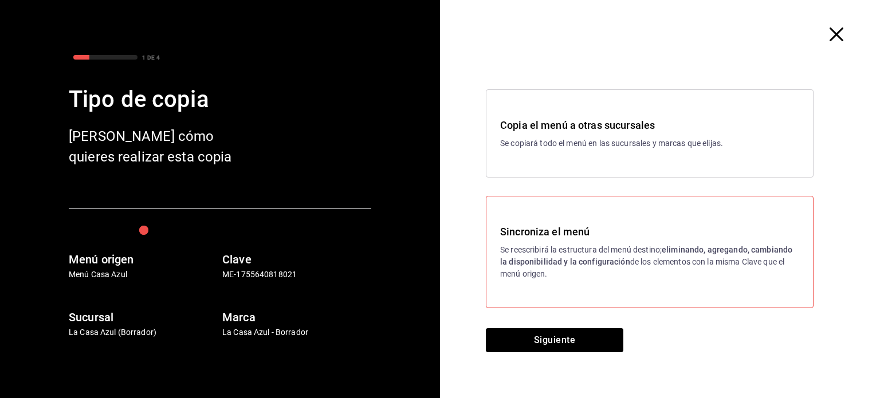
click at [556, 359] on div "Siguiente" at bounding box center [554, 363] width 229 height 70
click at [553, 348] on button "Siguiente" at bounding box center [555, 340] width 138 height 24
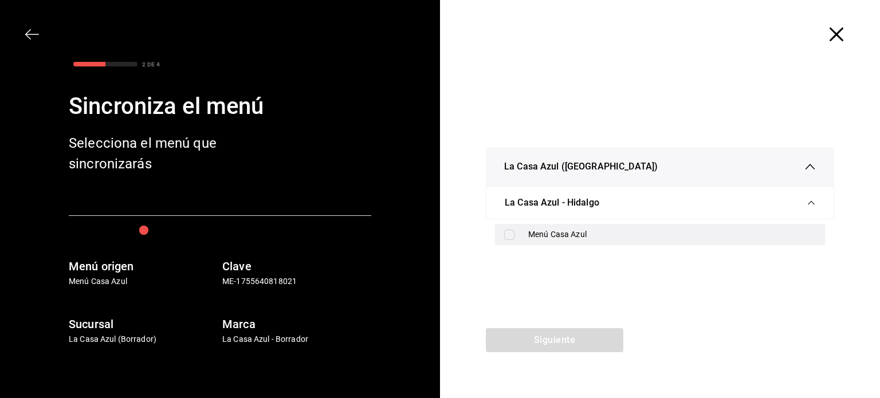
click at [526, 229] on div "Menú Casa Azul" at bounding box center [660, 234] width 330 height 21
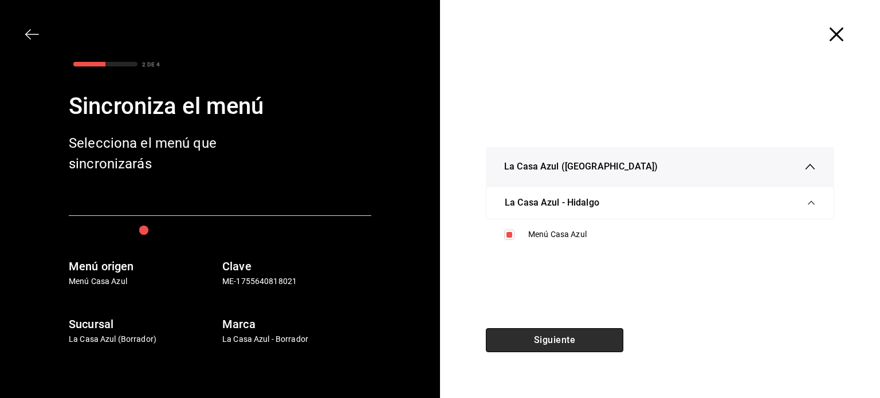
click at [531, 335] on button "Siguiente" at bounding box center [555, 340] width 138 height 24
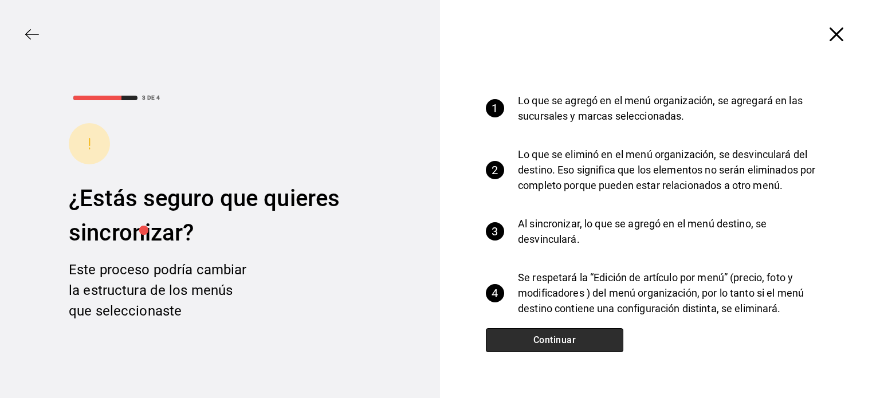
click at [531, 335] on button "Continuar" at bounding box center [555, 340] width 138 height 24
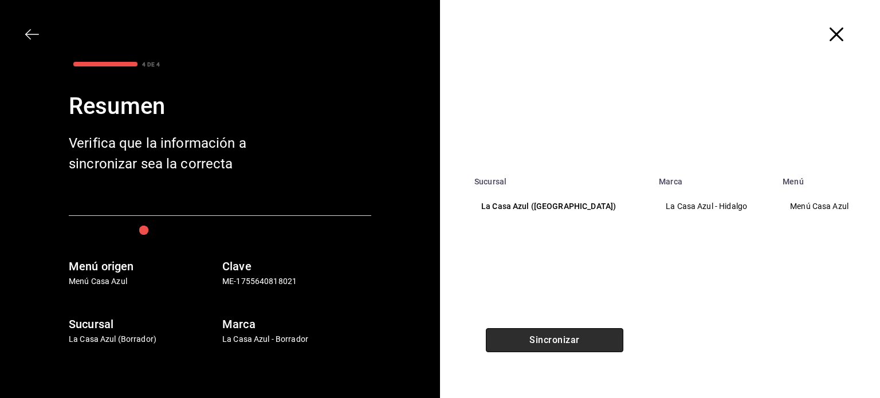
click at [531, 335] on button "Sincronizar" at bounding box center [555, 340] width 138 height 24
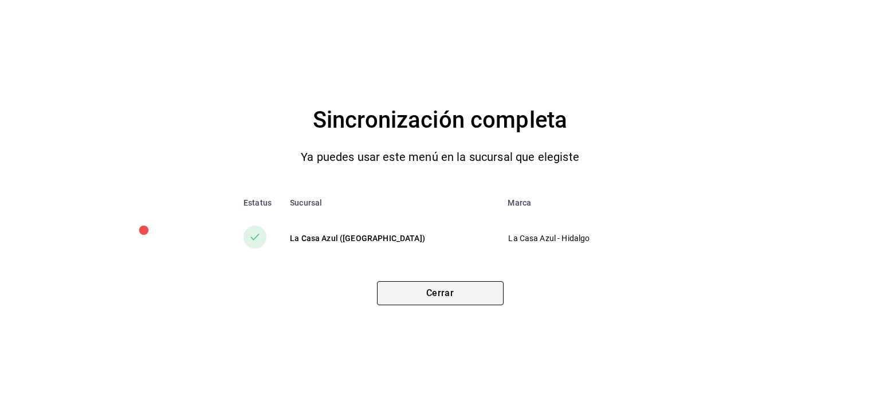
click at [459, 301] on button "Cerrar" at bounding box center [440, 293] width 127 height 24
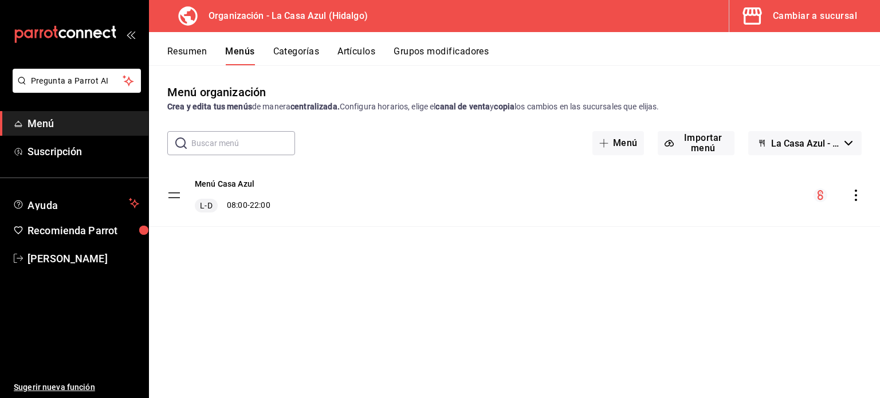
click at [437, 52] on button "Grupos modificadores" at bounding box center [441, 55] width 95 height 19
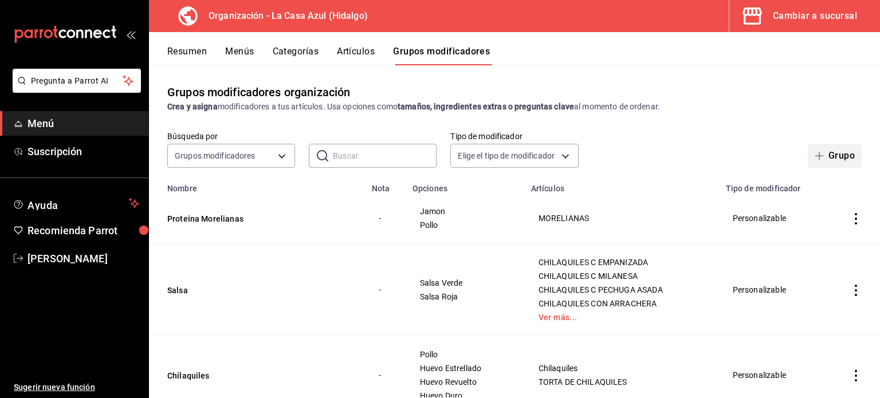
click at [837, 165] on button "Grupo" at bounding box center [835, 156] width 54 height 24
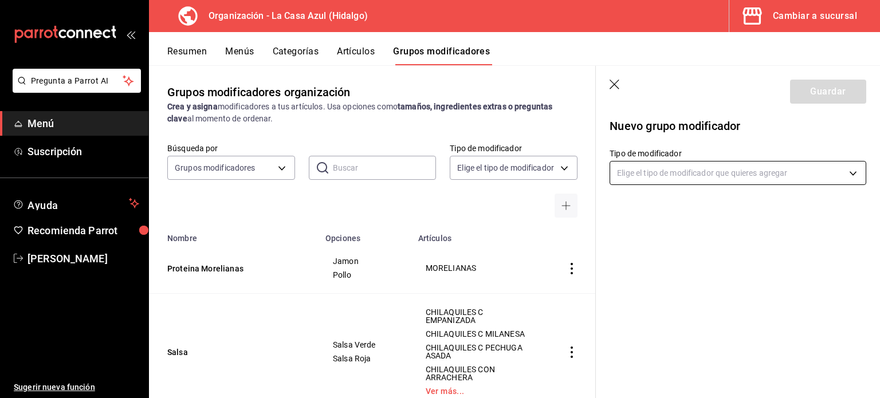
click at [686, 172] on body "Pregunta a Parrot AI Menú Suscripción Ayuda Recomienda Parrot [PERSON_NAME] Sug…" at bounding box center [440, 199] width 880 height 398
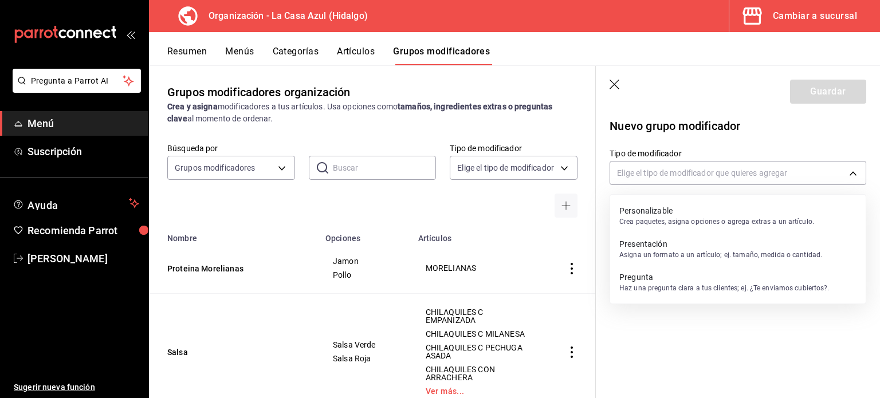
click at [672, 214] on p "Personalizable" at bounding box center [717, 210] width 195 height 11
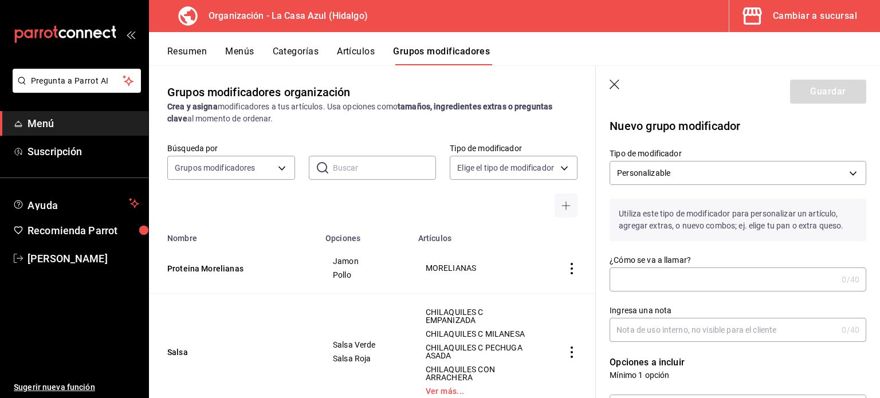
click at [641, 291] on input "¿Cómo se va a llamar?" at bounding box center [724, 279] width 228 height 23
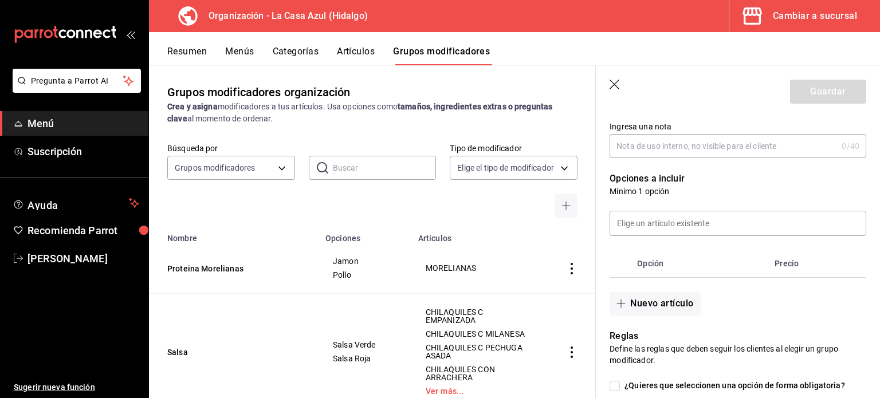
scroll to position [186, 0]
click at [636, 304] on button "Nuevo artículo" at bounding box center [655, 302] width 91 height 24
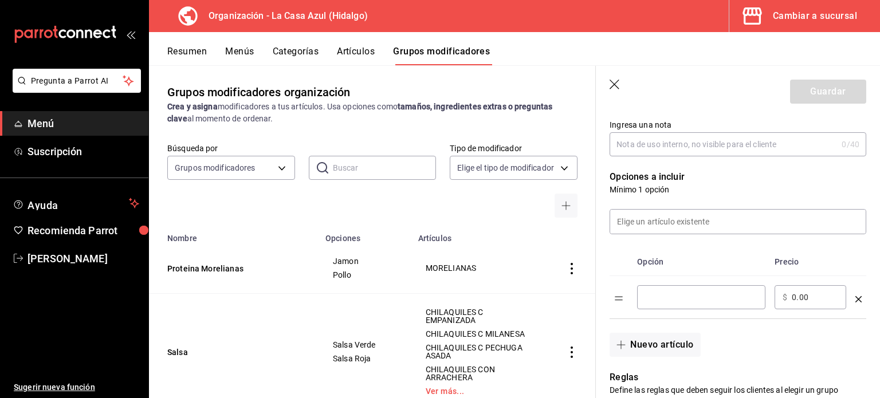
click at [663, 294] on input "optionsTable" at bounding box center [701, 297] width 112 height 11
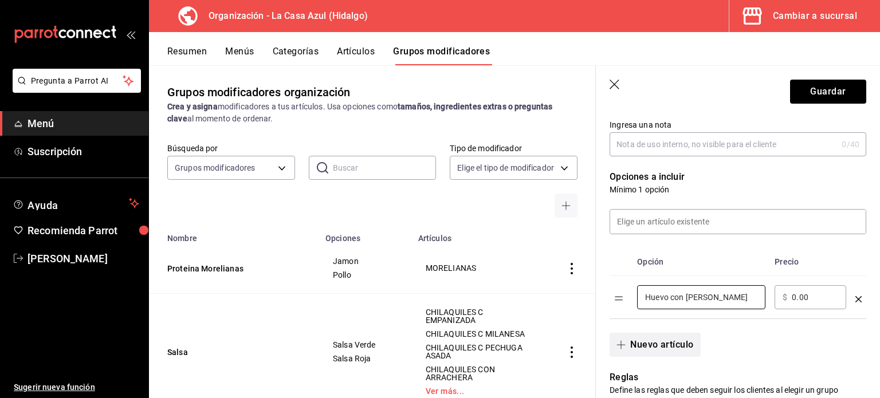
click at [625, 351] on button "Nuevo artículo" at bounding box center [655, 345] width 91 height 24
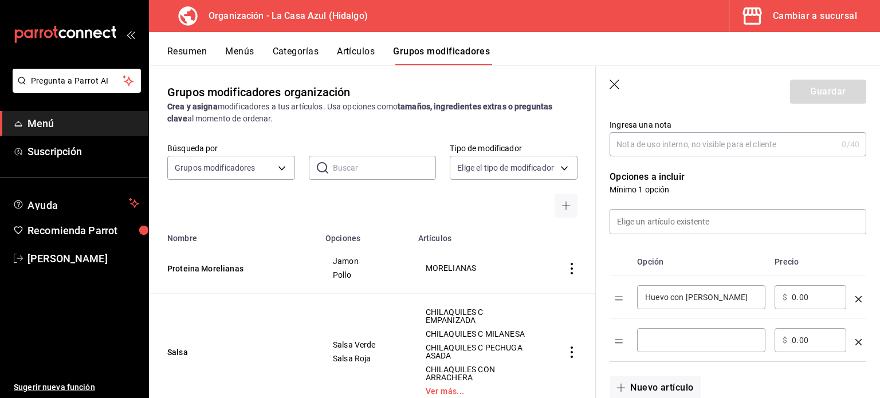
click at [670, 343] on input "optionsTable" at bounding box center [701, 340] width 112 height 11
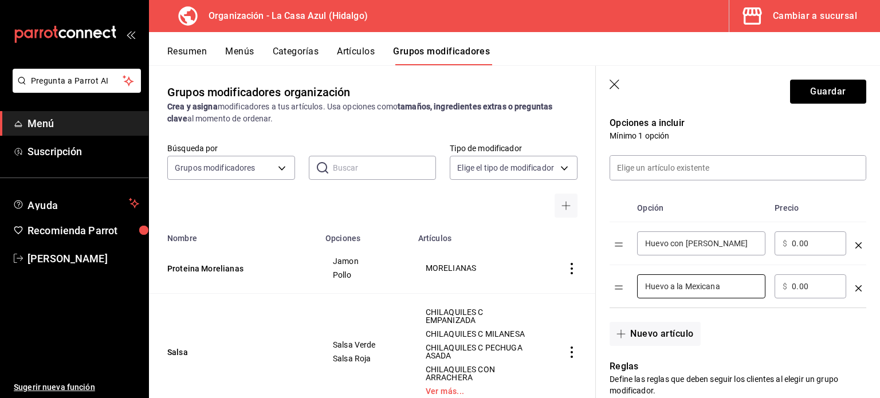
scroll to position [242, 0]
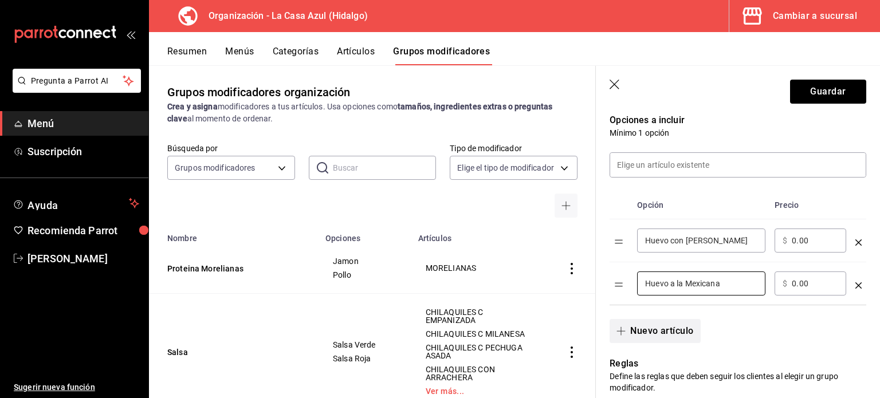
click at [637, 331] on button "Nuevo artículo" at bounding box center [655, 331] width 91 height 24
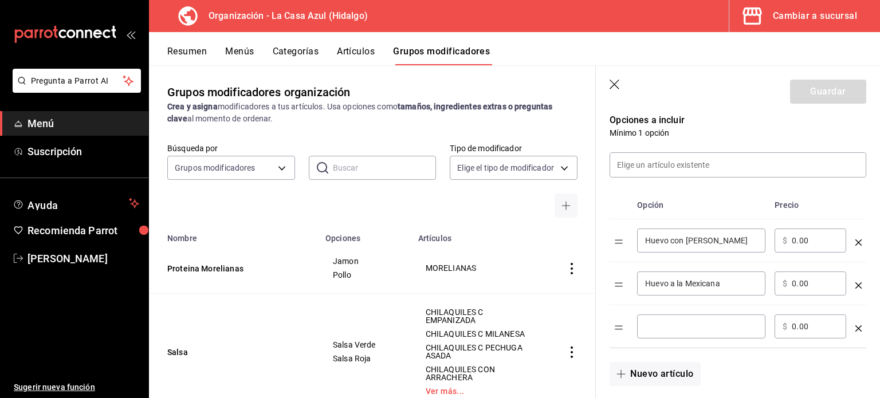
click at [643, 334] on div "​" at bounding box center [701, 327] width 128 height 24
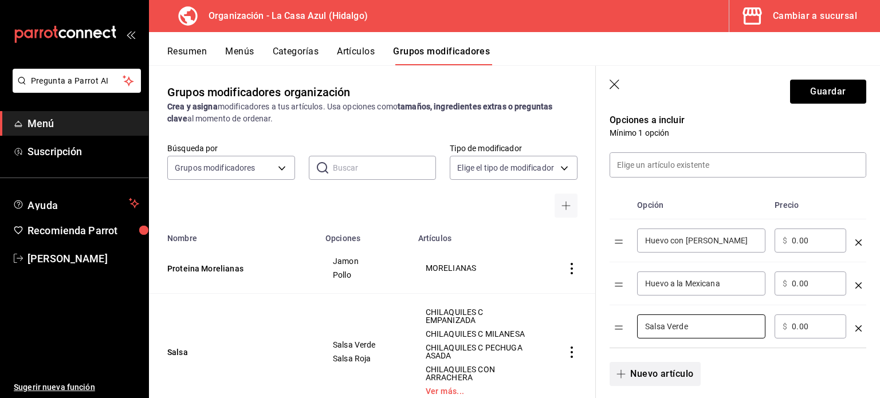
click at [648, 373] on button "Nuevo artículo" at bounding box center [655, 374] width 91 height 24
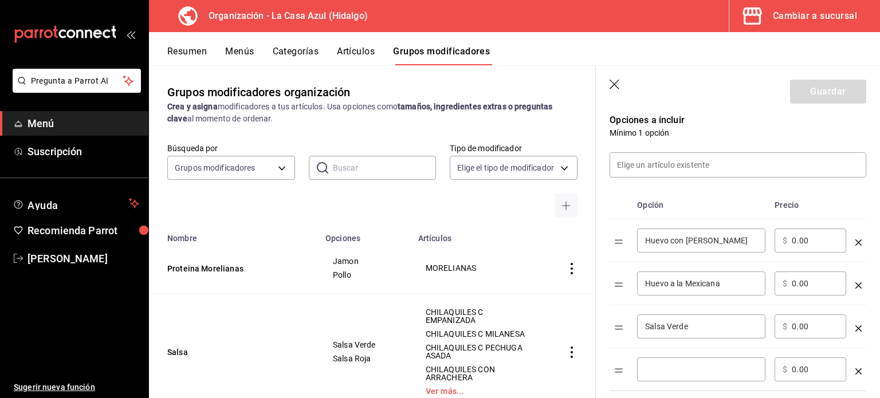
click at [648, 373] on input "optionsTable" at bounding box center [701, 369] width 112 height 11
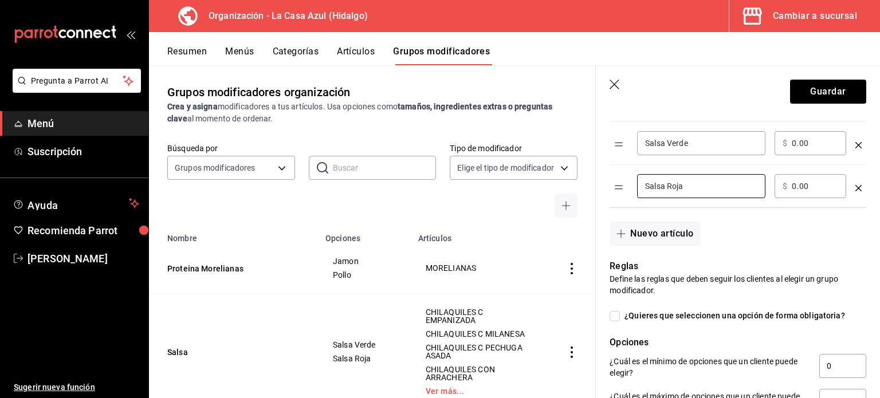
scroll to position [543, 0]
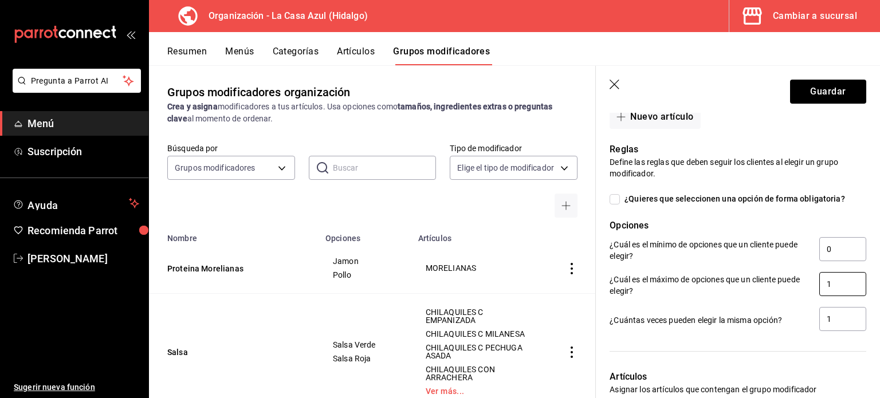
click at [835, 290] on input "1" at bounding box center [843, 284] width 47 height 24
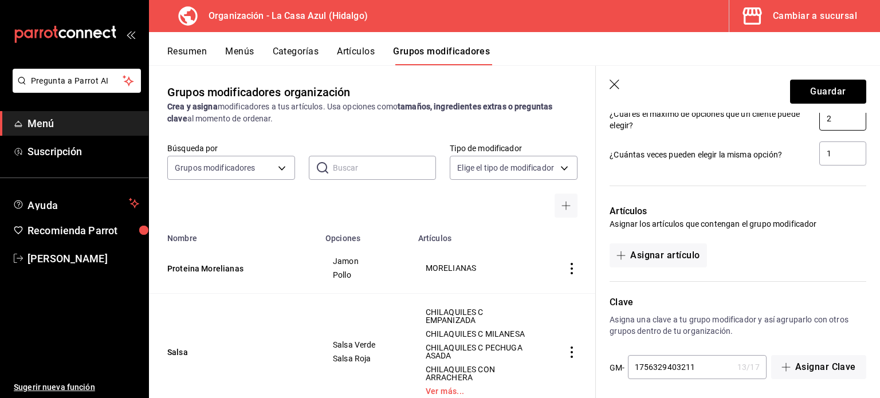
scroll to position [698, 0]
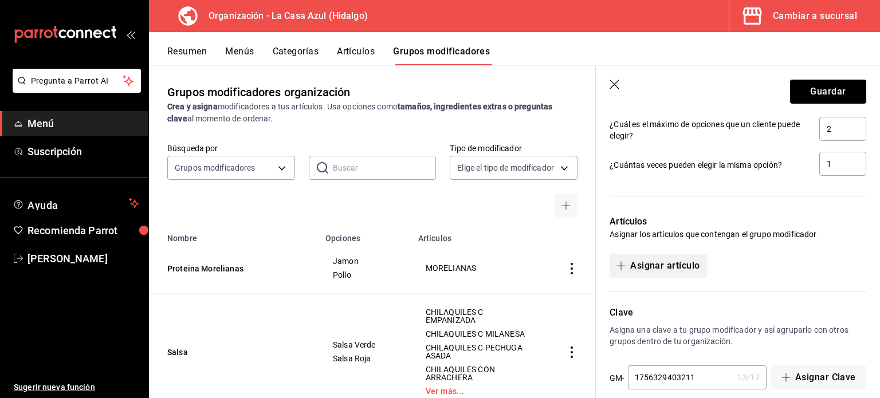
click at [656, 268] on button "Asignar artículo" at bounding box center [658, 266] width 97 height 24
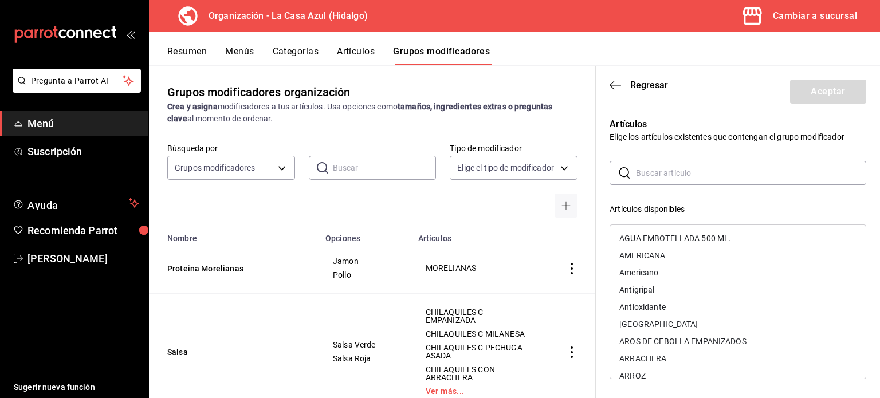
click at [648, 171] on input "text" at bounding box center [751, 173] width 230 height 23
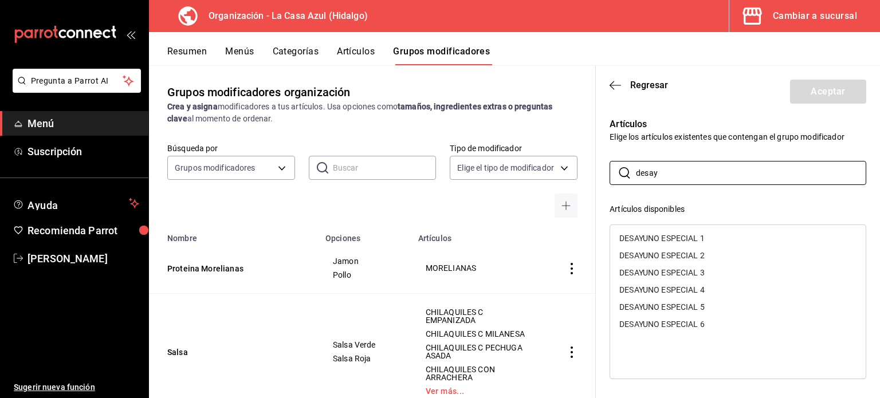
click at [645, 240] on div "DESAYUNO ESPECIAL 1" at bounding box center [662, 238] width 85 height 8
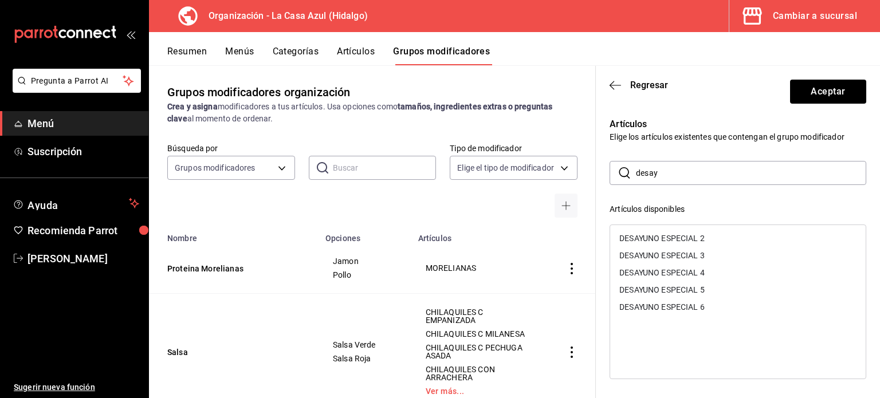
click at [645, 240] on div "DESAYUNO ESPECIAL 2" at bounding box center [662, 238] width 85 height 8
click at [800, 92] on button "Aceptar" at bounding box center [828, 92] width 76 height 24
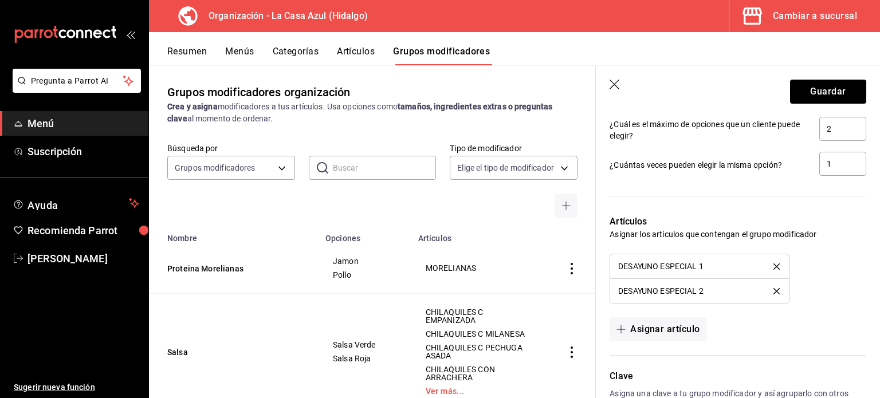
click at [774, 291] on icon "delete" at bounding box center [777, 291] width 6 height 6
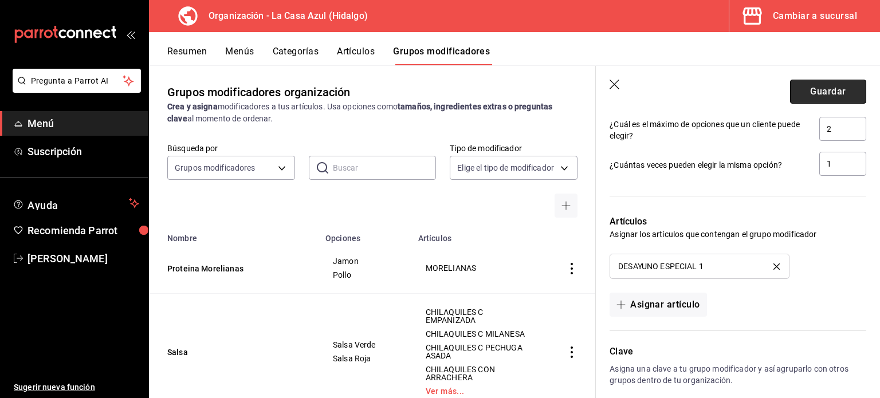
click at [839, 91] on button "Guardar" at bounding box center [828, 92] width 76 height 24
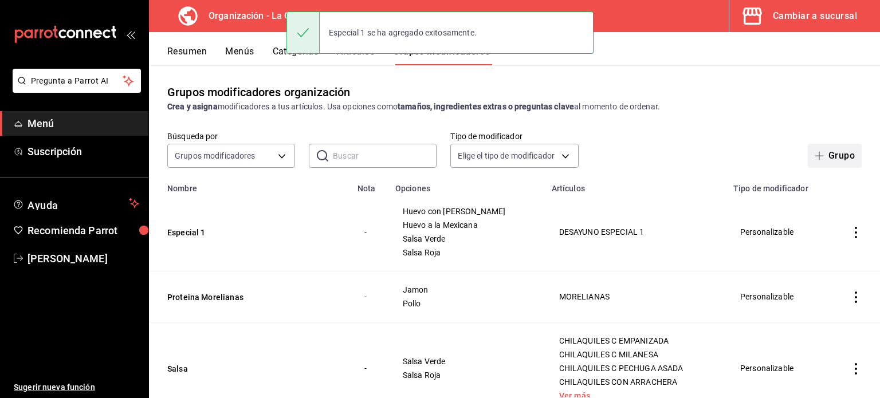
click at [832, 160] on button "Grupo" at bounding box center [835, 156] width 54 height 24
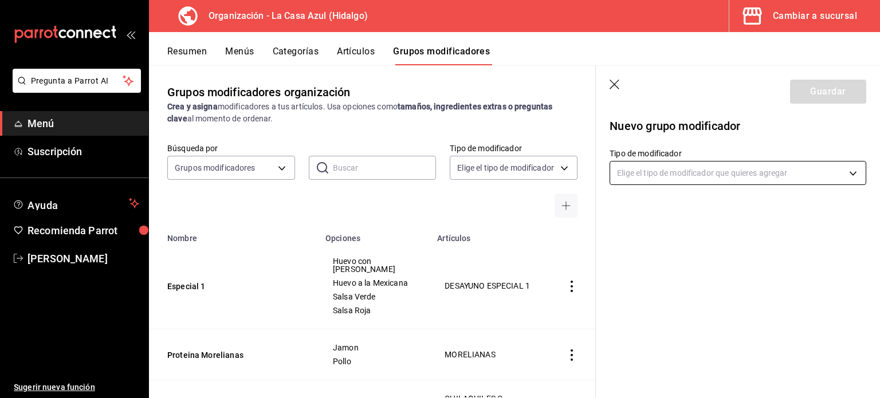
click at [640, 166] on body "Pregunta a Parrot AI Menú Suscripción Ayuda Recomienda Parrot [PERSON_NAME] Sug…" at bounding box center [440, 199] width 880 height 398
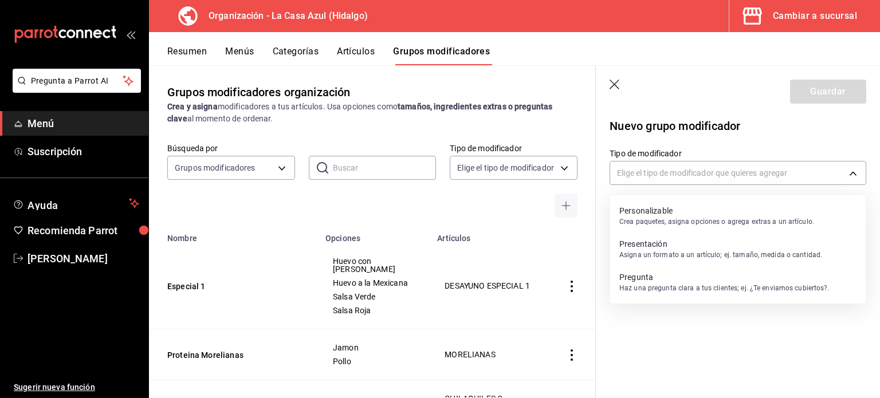
click at [647, 213] on p "Personalizable" at bounding box center [717, 210] width 195 height 11
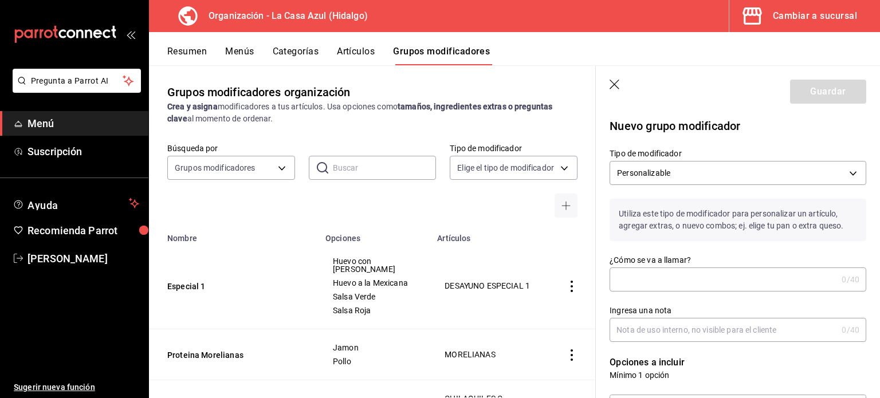
click at [628, 288] on input "¿Cómo se va a llamar?" at bounding box center [724, 279] width 228 height 23
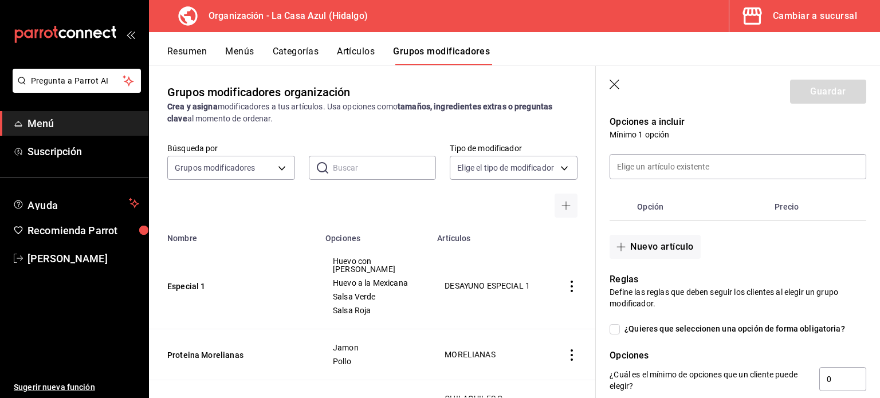
scroll to position [293, 0]
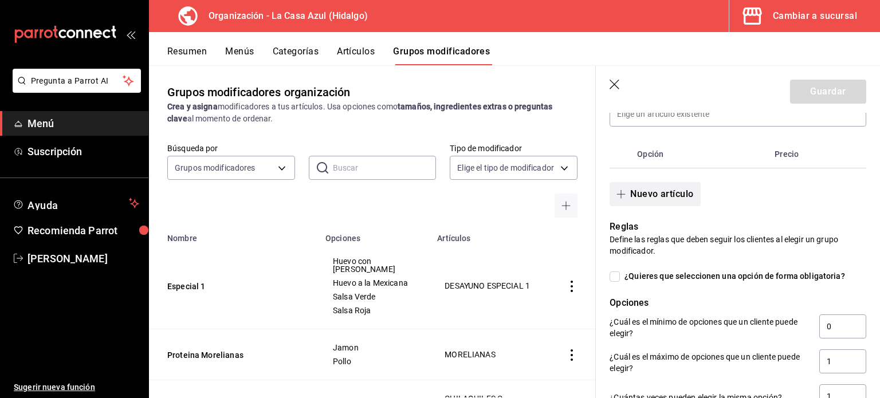
click at [660, 194] on button "Nuevo artículo" at bounding box center [655, 194] width 91 height 24
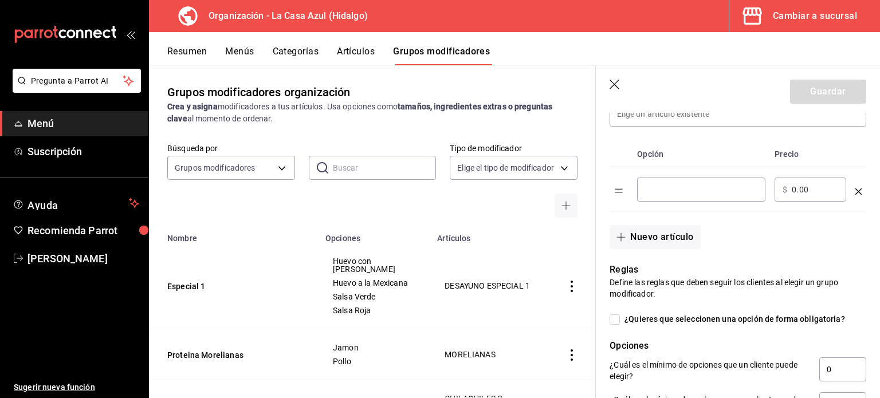
click at [660, 198] on div "​" at bounding box center [701, 190] width 128 height 24
click at [655, 244] on button "Nuevo artículo" at bounding box center [655, 237] width 91 height 24
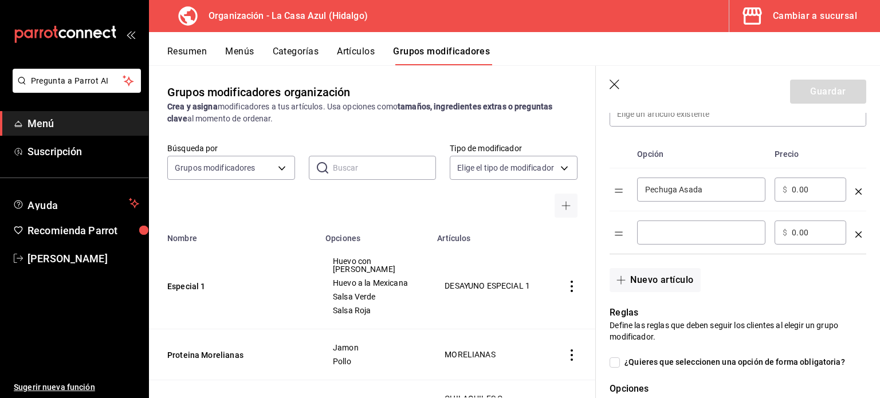
click at [655, 233] on input "optionsTable" at bounding box center [701, 232] width 112 height 11
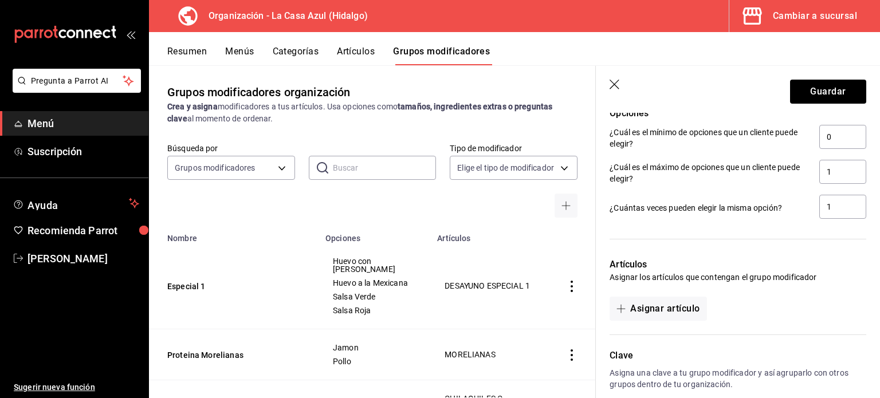
scroll to position [617, 0]
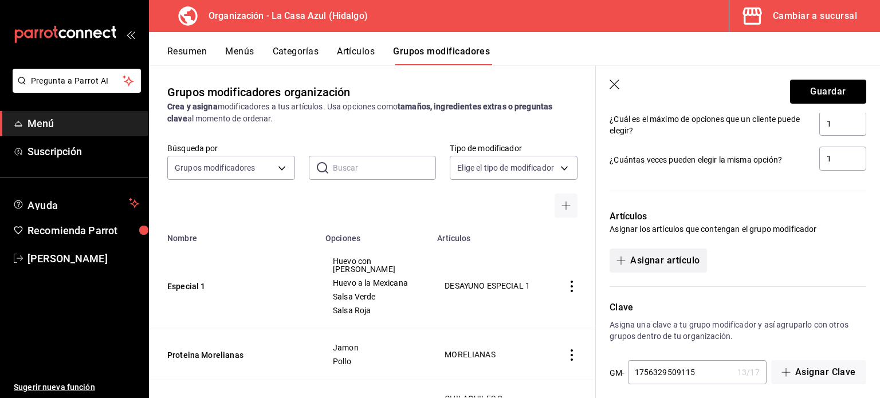
click at [670, 264] on button "Asignar artículo" at bounding box center [658, 261] width 97 height 24
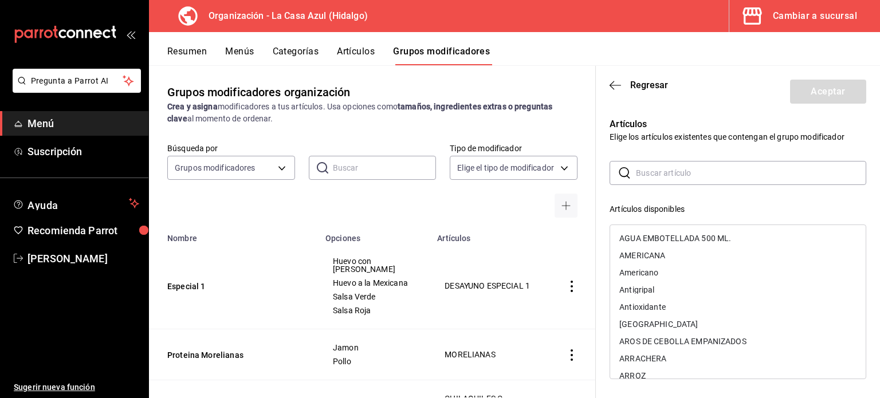
click at [656, 181] on input "text" at bounding box center [751, 173] width 230 height 23
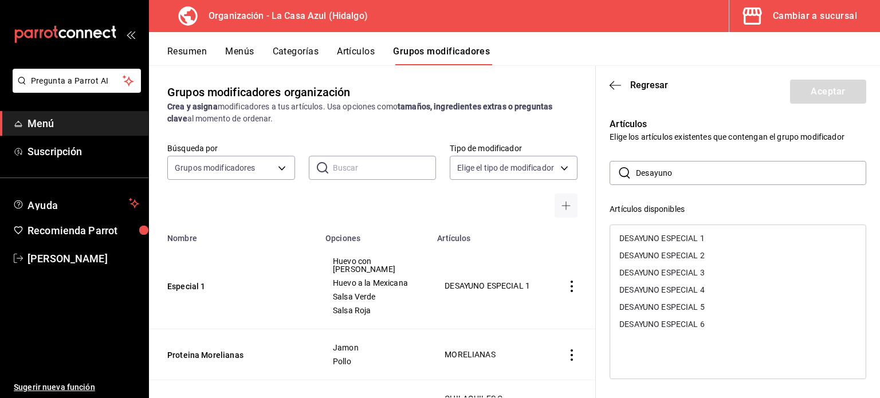
click at [679, 289] on div "DESAYUNO ESPECIAL 4" at bounding box center [662, 290] width 85 height 8
click at [836, 97] on button "Aceptar" at bounding box center [828, 92] width 76 height 24
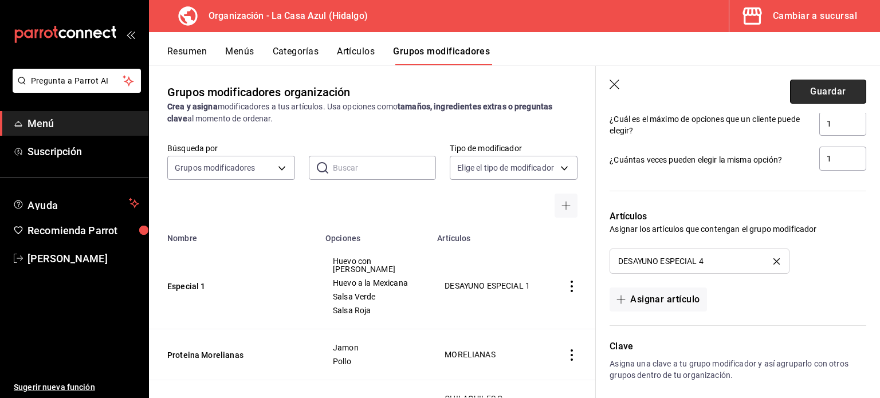
click at [833, 91] on button "Guardar" at bounding box center [828, 92] width 76 height 24
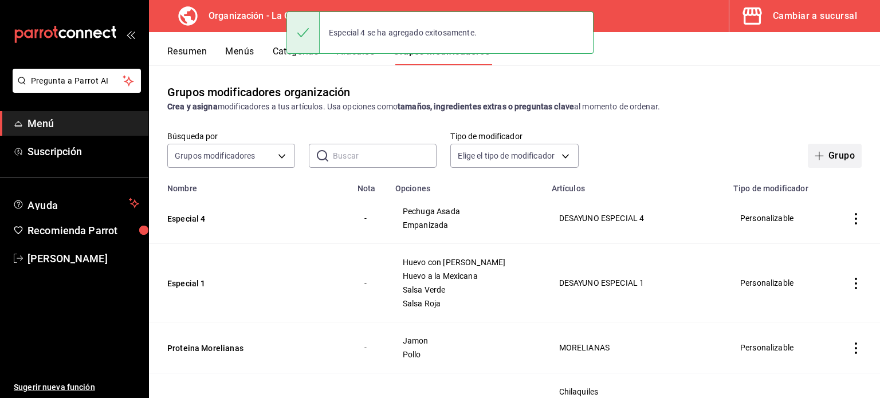
click at [815, 156] on icon "button" at bounding box center [819, 155] width 9 height 9
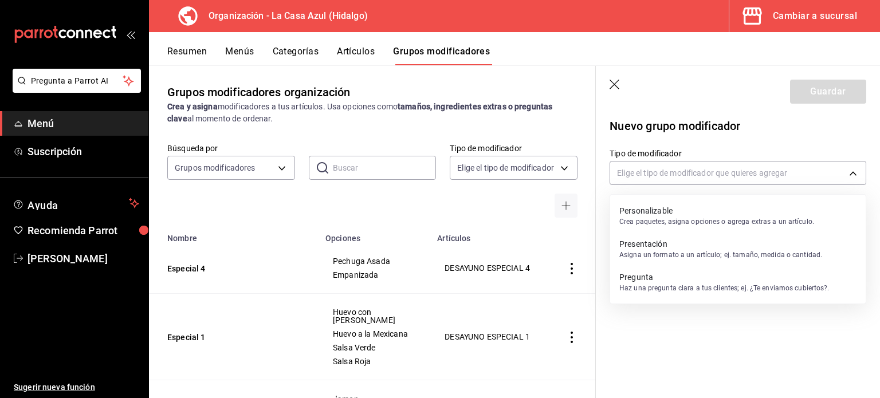
click at [699, 206] on p "Personalizable" at bounding box center [717, 210] width 195 height 11
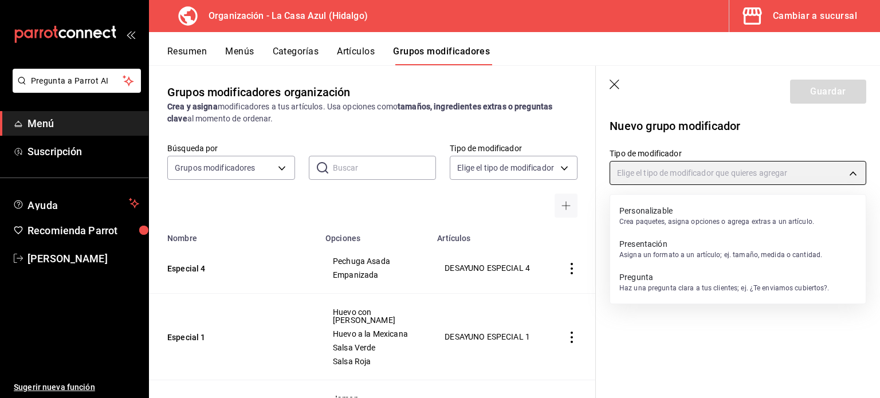
type input "CUSTOMIZABLE"
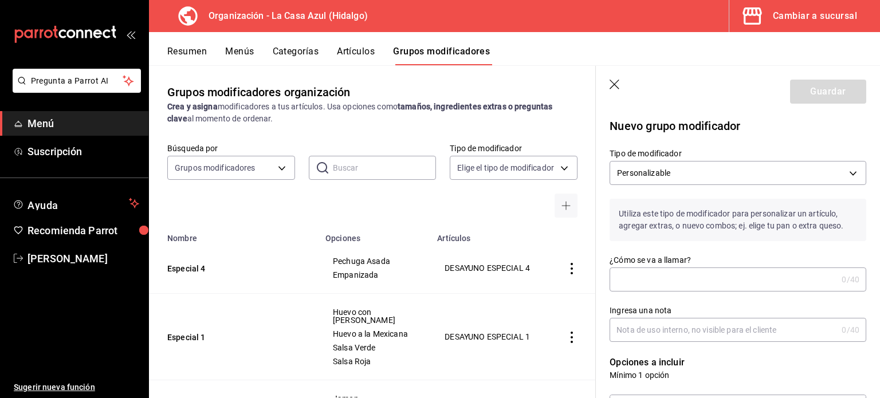
click at [668, 281] on input "¿Cómo se va a llamar?" at bounding box center [724, 279] width 228 height 23
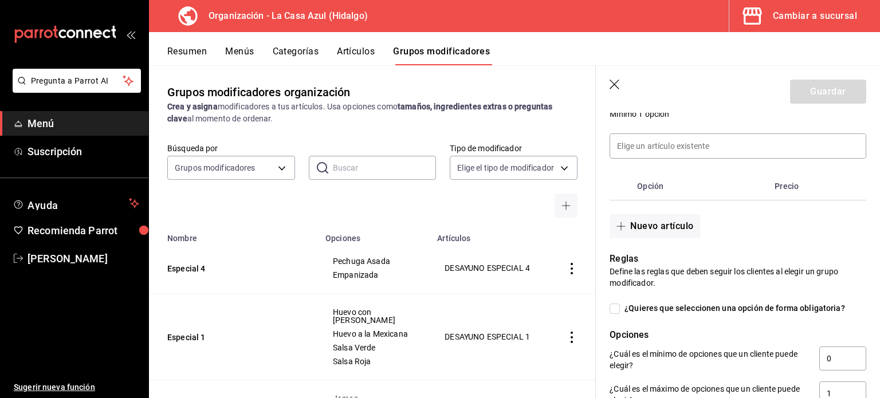
scroll to position [271, 0]
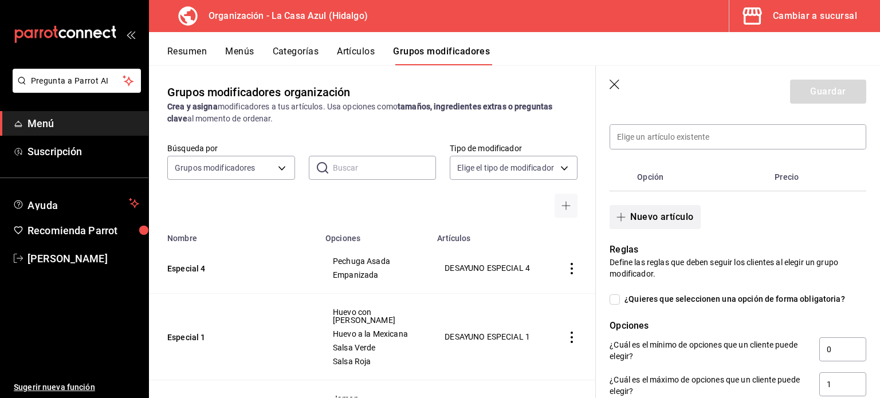
type input "Especial 5"
click at [652, 222] on button "Nuevo artículo" at bounding box center [655, 217] width 91 height 24
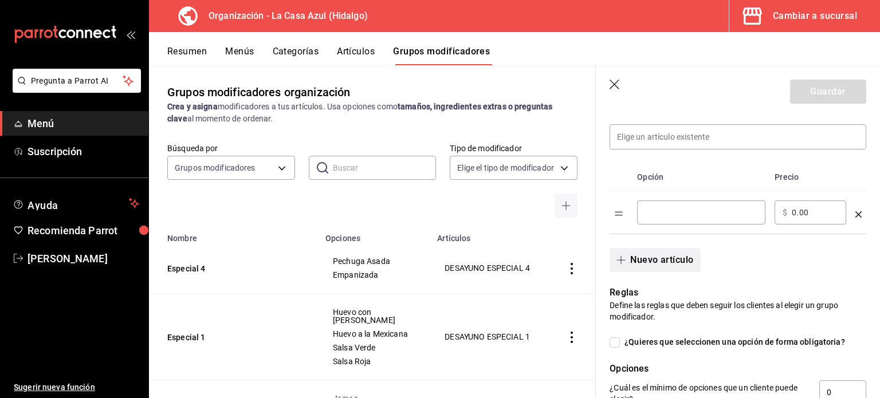
click at [652, 222] on div "​" at bounding box center [701, 213] width 128 height 24
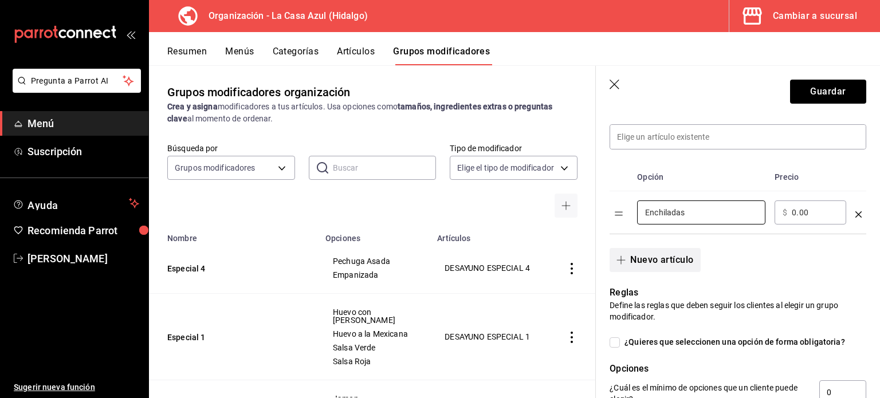
type input "Enchiladas"
click at [625, 266] on button "Nuevo artículo" at bounding box center [655, 260] width 91 height 24
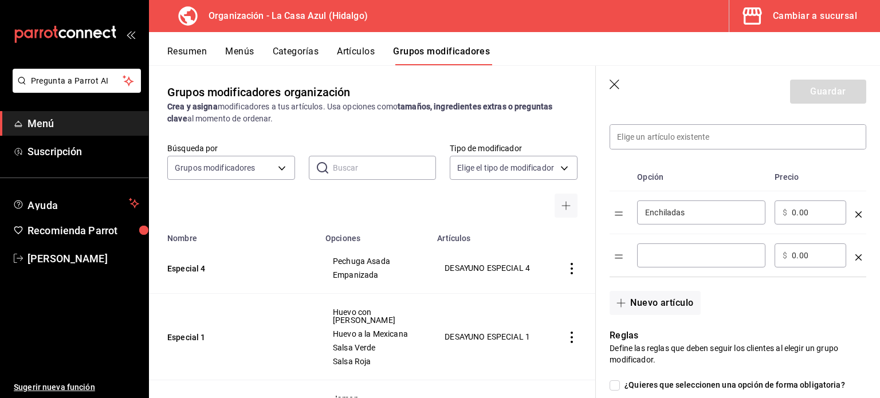
click at [683, 250] on input "optionsTable" at bounding box center [701, 255] width 112 height 11
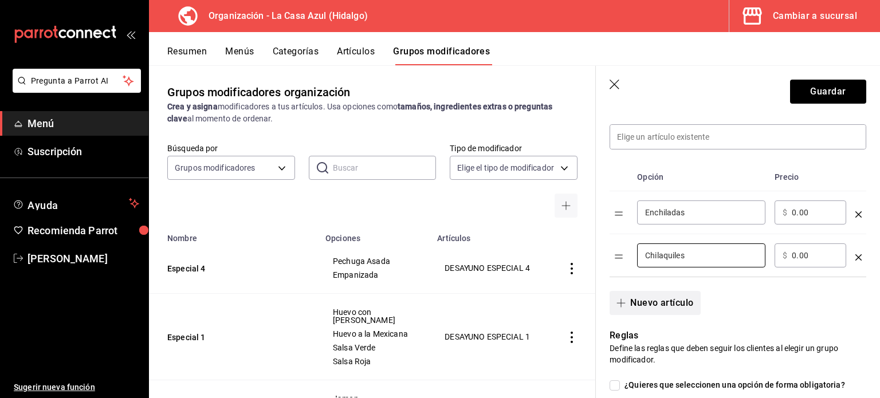
type input "Chilaquiles"
click at [667, 298] on button "Nuevo artículo" at bounding box center [655, 303] width 91 height 24
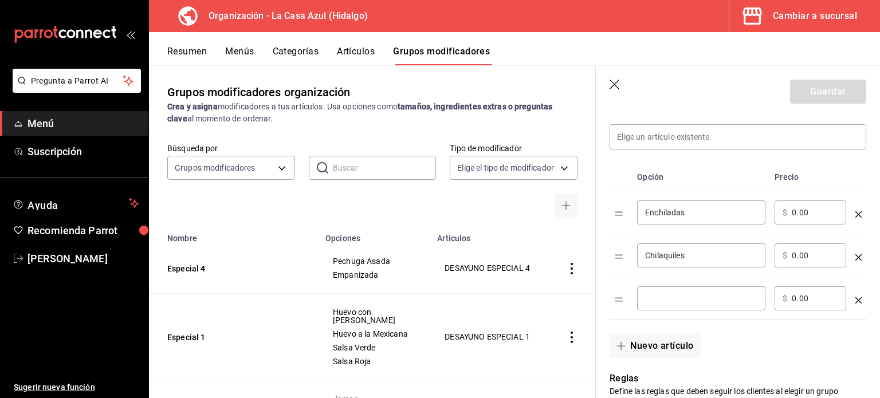
click at [667, 298] on input "optionsTable" at bounding box center [701, 298] width 112 height 11
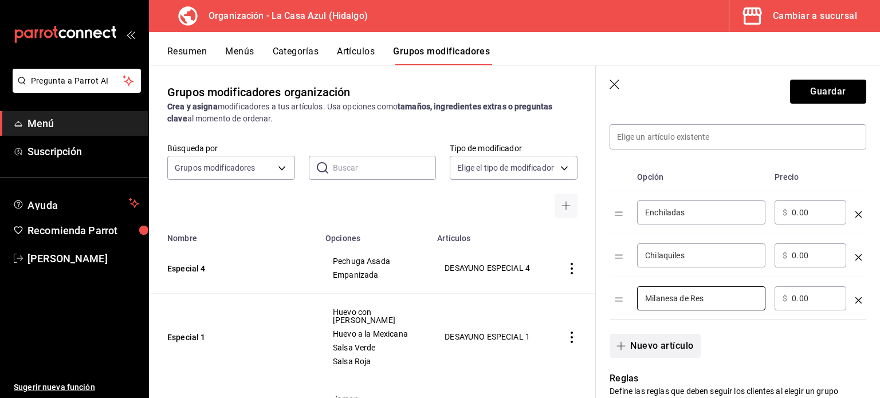
type input "Milanesa de Res"
click at [664, 348] on button "Nuevo artículo" at bounding box center [655, 346] width 91 height 24
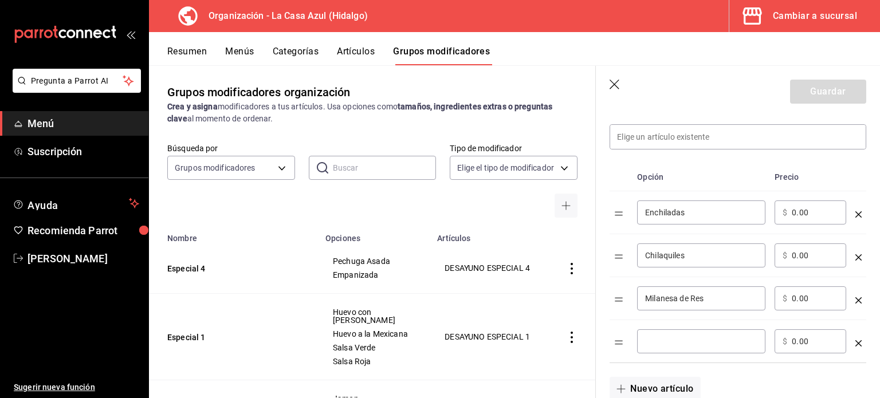
click at [665, 342] on input "optionsTable" at bounding box center [701, 341] width 112 height 11
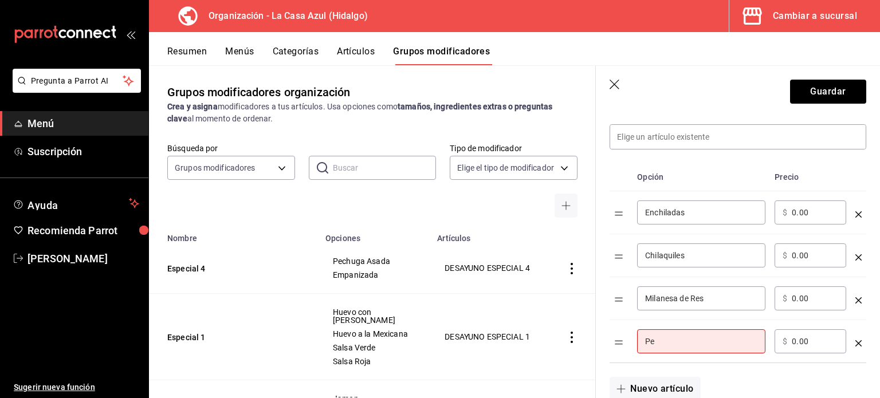
type input "P"
type input "Milanesa de Pollo"
click at [656, 385] on button "Nuevo artículo" at bounding box center [655, 389] width 91 height 24
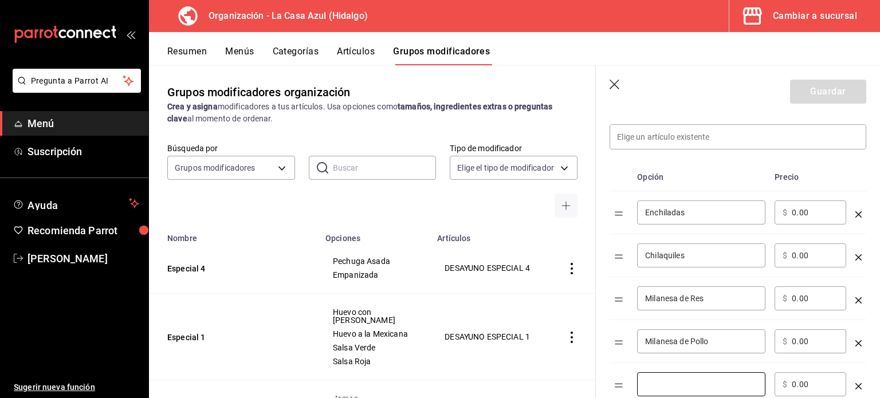
click at [656, 385] on input "optionsTable" at bounding box center [701, 384] width 112 height 11
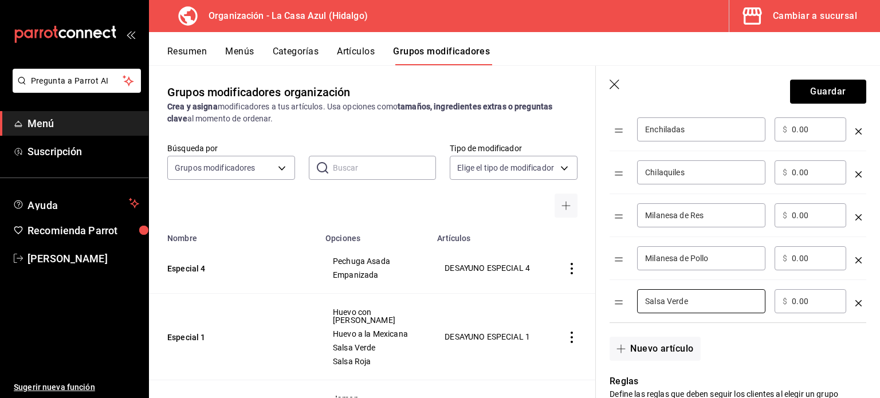
scroll to position [362, 0]
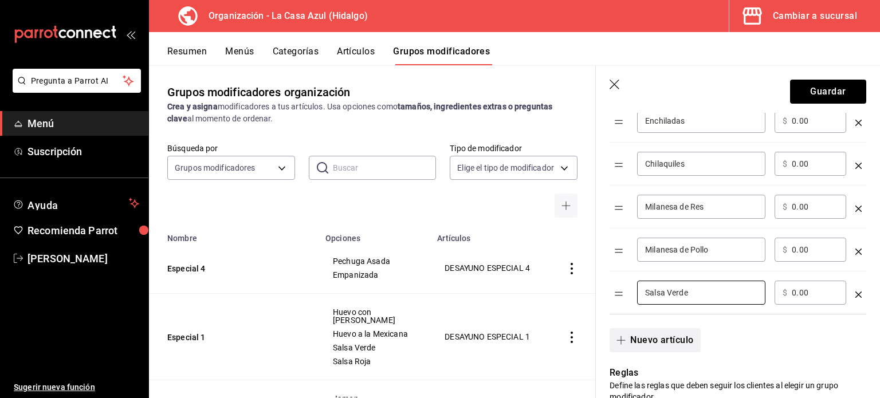
type input "Salsa Verde"
click at [649, 339] on button "Nuevo artículo" at bounding box center [655, 340] width 91 height 24
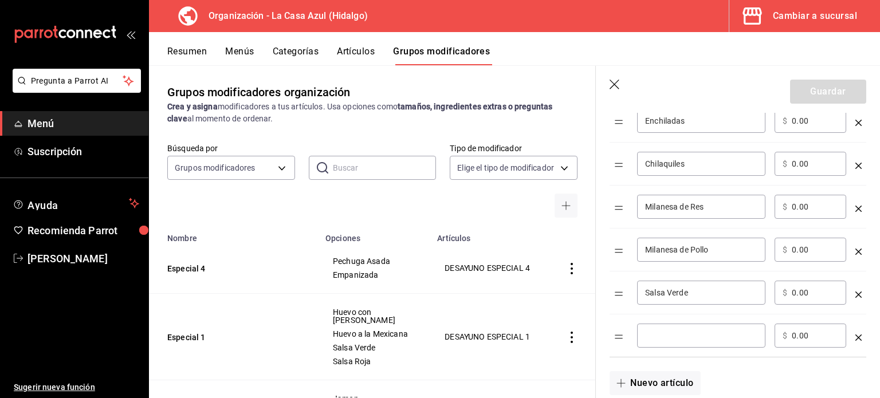
click at [649, 339] on input "optionsTable" at bounding box center [701, 335] width 112 height 11
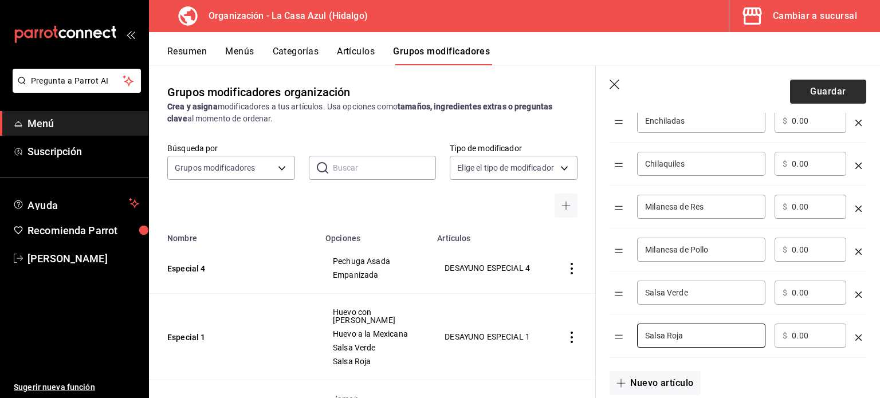
type input "Salsa Roja"
click at [805, 88] on button "Guardar" at bounding box center [828, 92] width 76 height 24
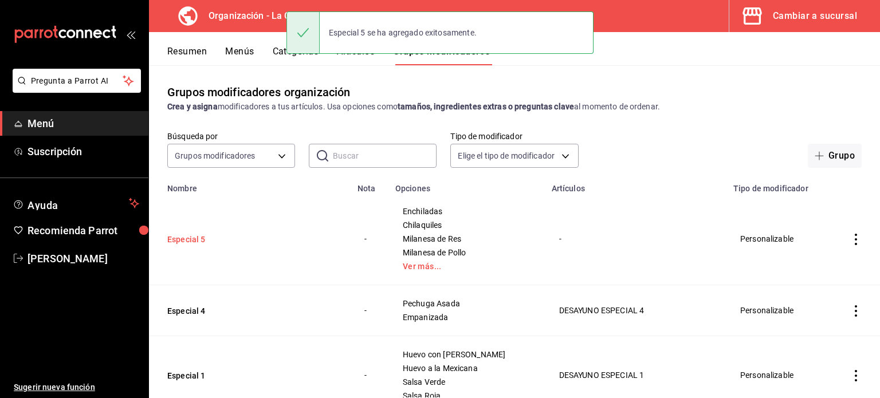
click at [190, 241] on button "Especial 5" at bounding box center [236, 239] width 138 height 11
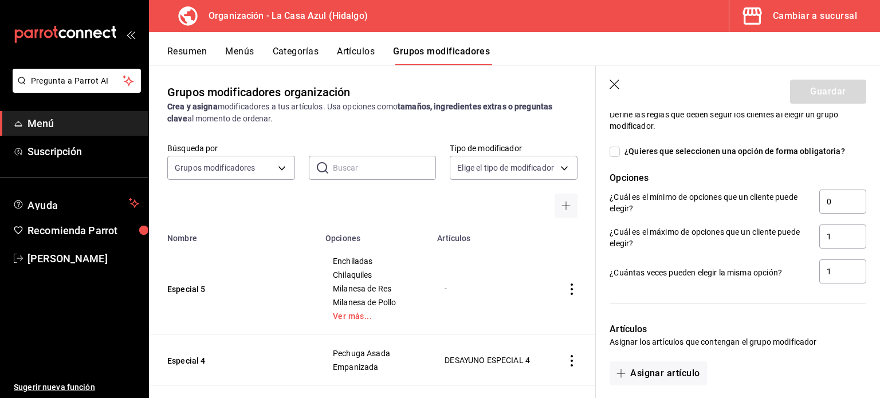
scroll to position [727, 0]
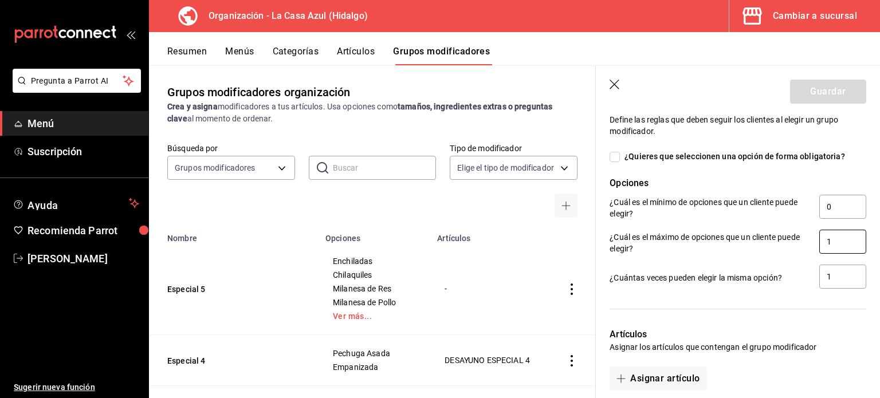
click at [836, 249] on input "1" at bounding box center [843, 242] width 47 height 24
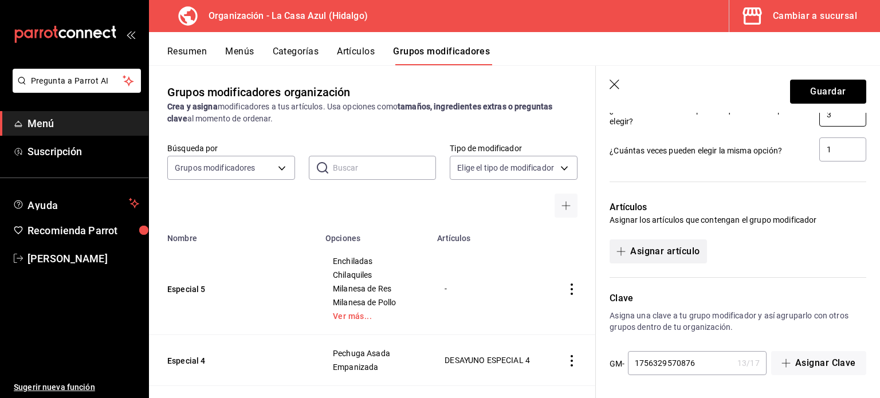
type input "3"
click at [661, 252] on button "Asignar artículo" at bounding box center [658, 252] width 97 height 24
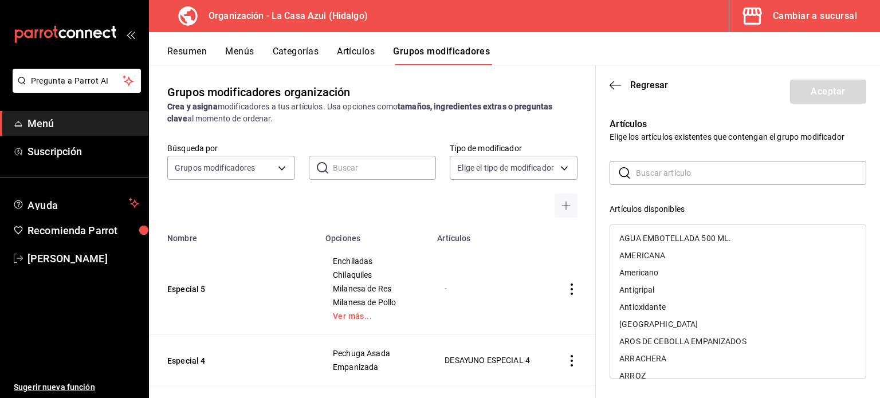
click at [674, 166] on input "text" at bounding box center [751, 173] width 230 height 23
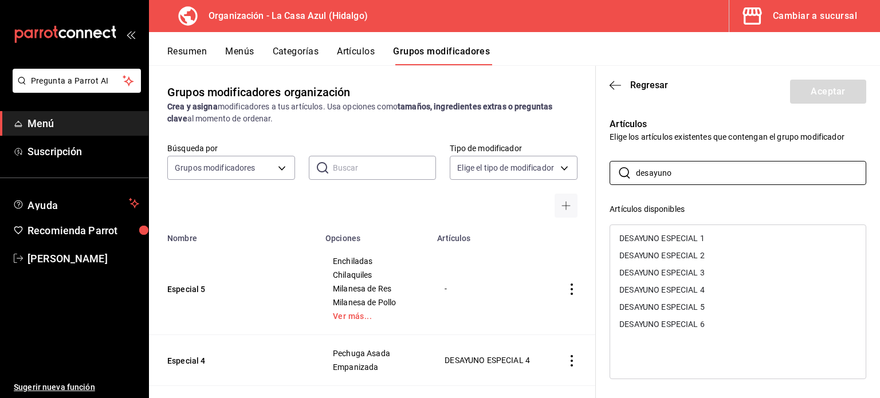
type input "desayuno"
click at [699, 306] on div "DESAYUNO ESPECIAL 5" at bounding box center [662, 307] width 85 height 8
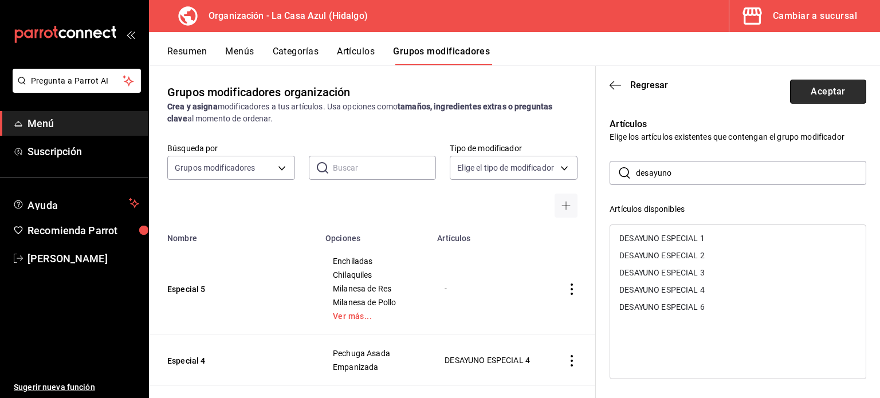
click at [822, 97] on button "Aceptar" at bounding box center [828, 92] width 76 height 24
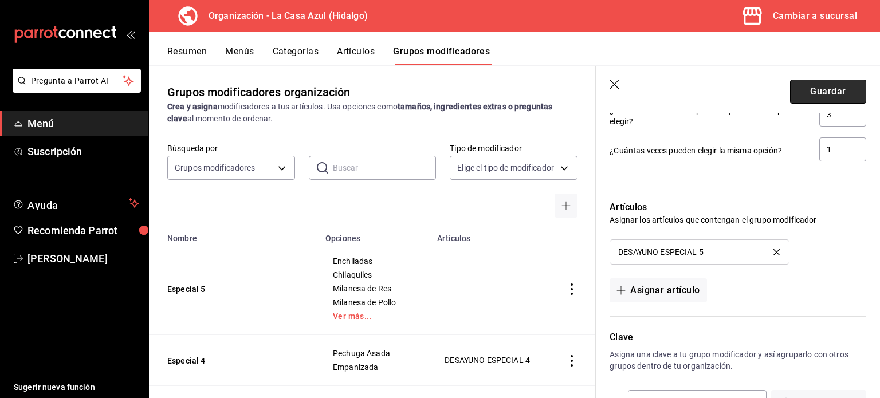
click at [821, 87] on button "Guardar" at bounding box center [828, 92] width 76 height 24
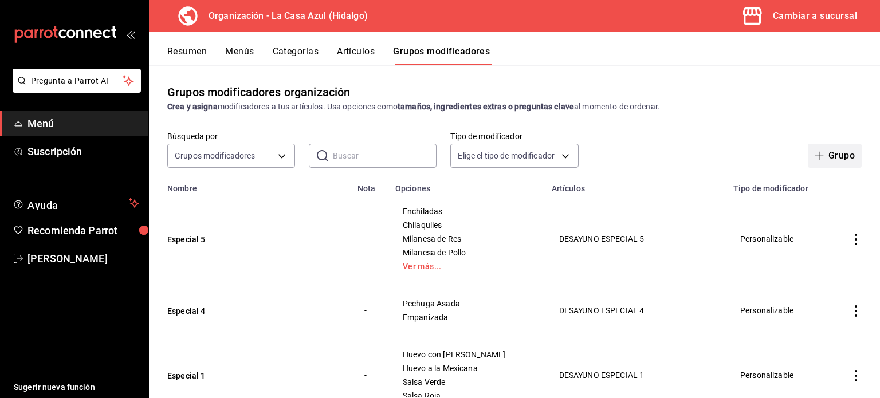
click at [809, 162] on button "Grupo" at bounding box center [835, 156] width 54 height 24
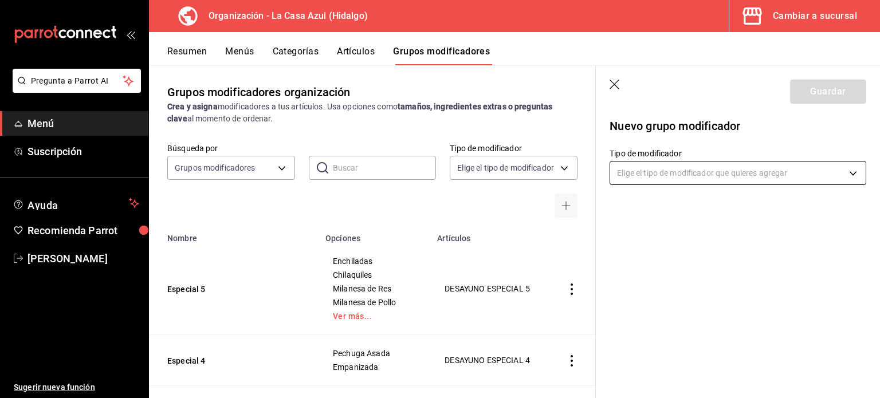
click at [790, 169] on body "Pregunta a Parrot AI Menú Suscripción Ayuda Recomienda Parrot Berenice Bustos S…" at bounding box center [440, 199] width 880 height 398
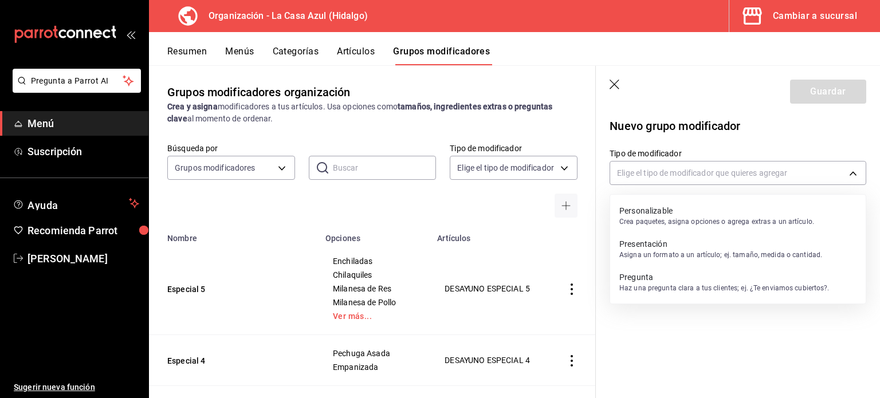
click at [702, 217] on p "Crea paquetes, asigna opciones o agrega extras a un artículo." at bounding box center [717, 222] width 195 height 10
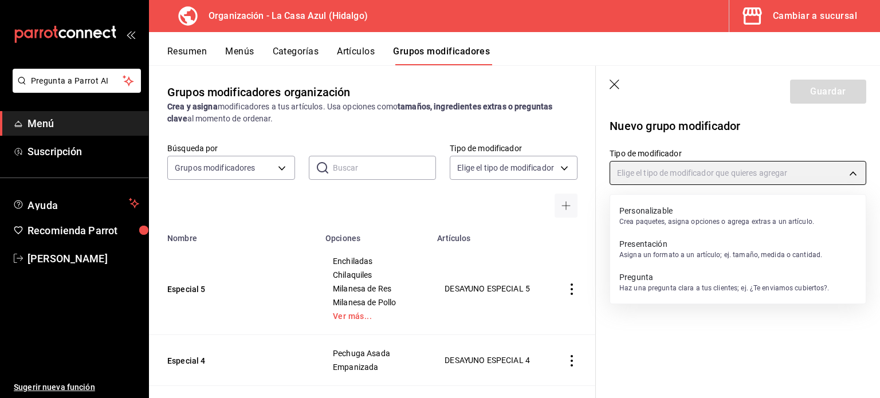
type input "CUSTOMIZABLE"
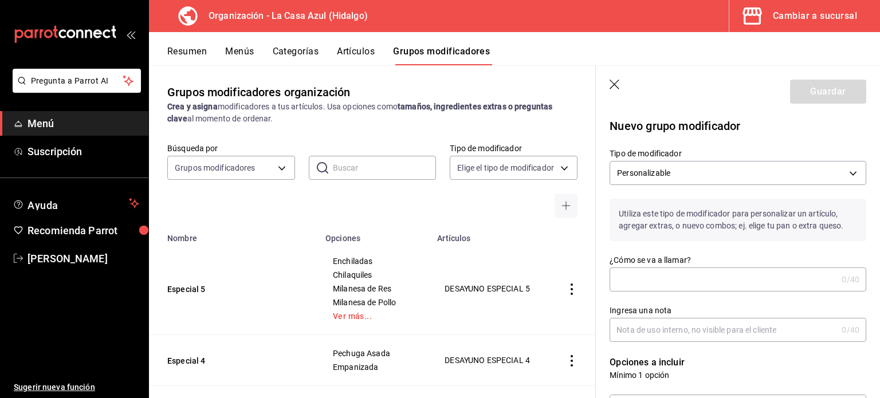
click at [644, 279] on input "¿Cómo se va a llamar?" at bounding box center [724, 279] width 228 height 23
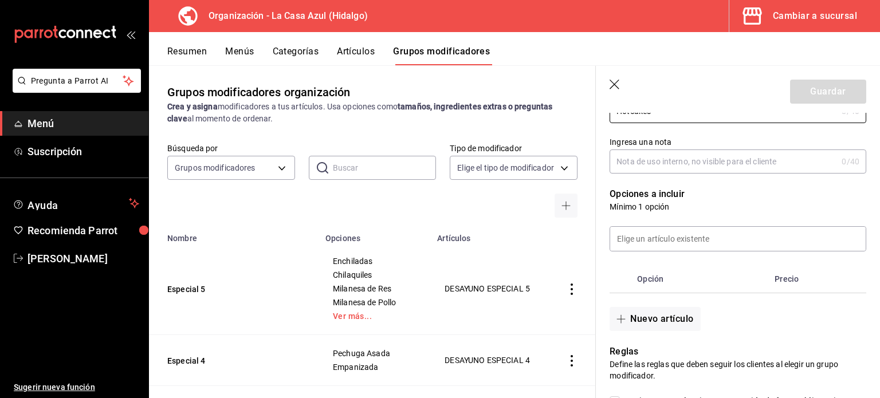
scroll to position [180, 0]
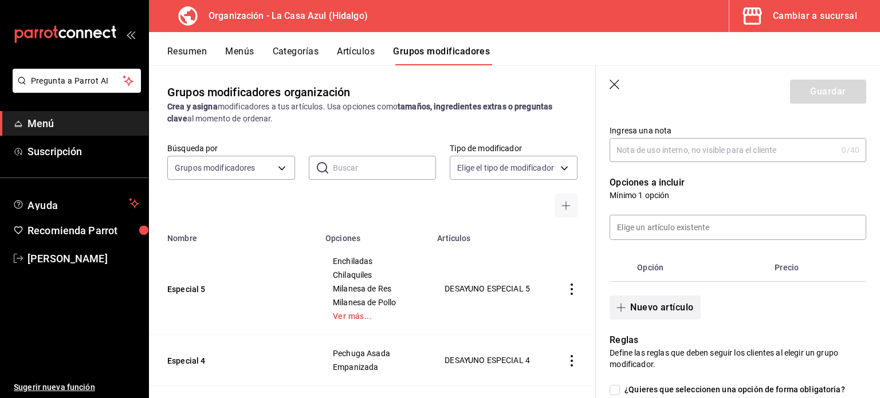
type input "Hotcakes"
click at [682, 307] on button "Nuevo artículo" at bounding box center [655, 308] width 91 height 24
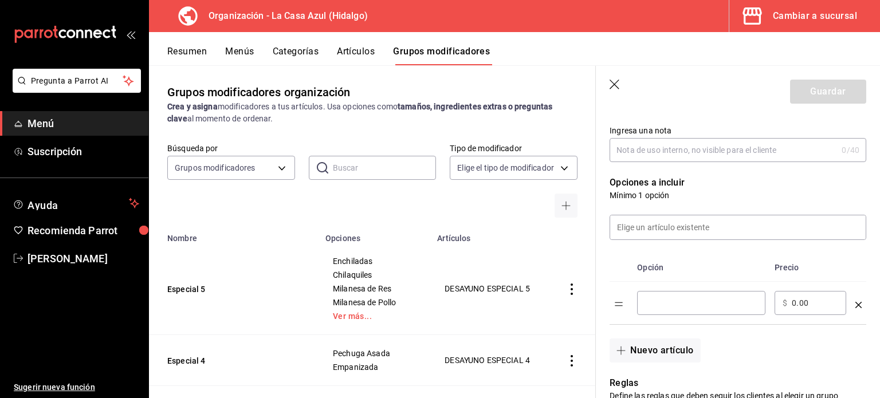
click at [682, 307] on input "optionsTable" at bounding box center [701, 302] width 112 height 11
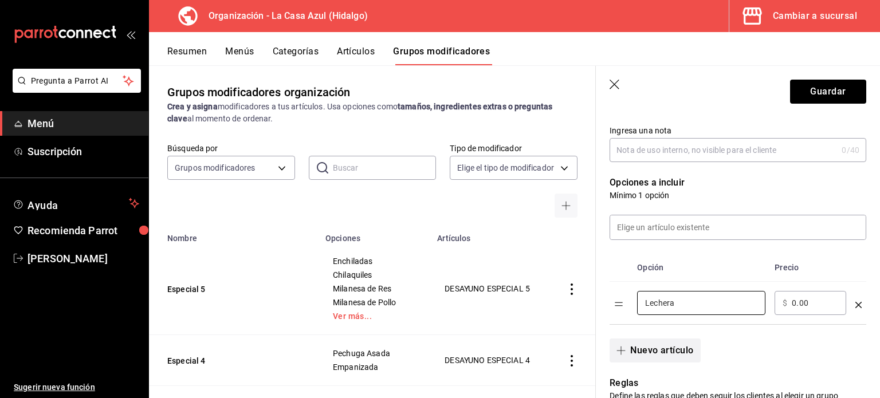
type input "Lechera"
click at [652, 346] on button "Nuevo artículo" at bounding box center [655, 351] width 91 height 24
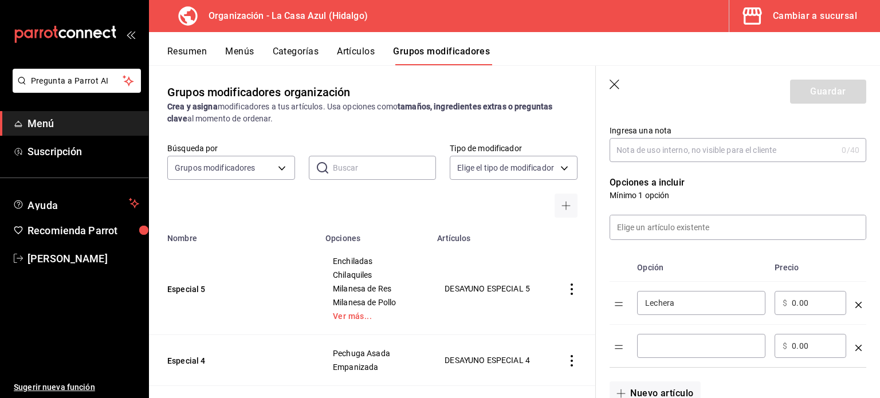
click at [652, 346] on input "optionsTable" at bounding box center [701, 345] width 112 height 11
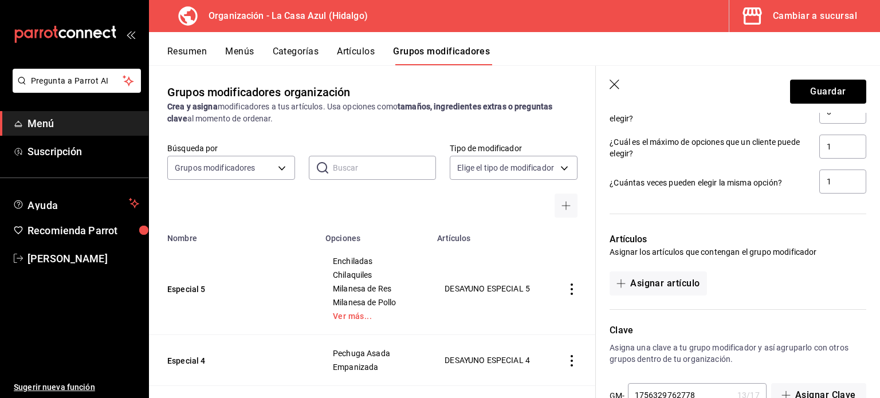
scroll to position [600, 0]
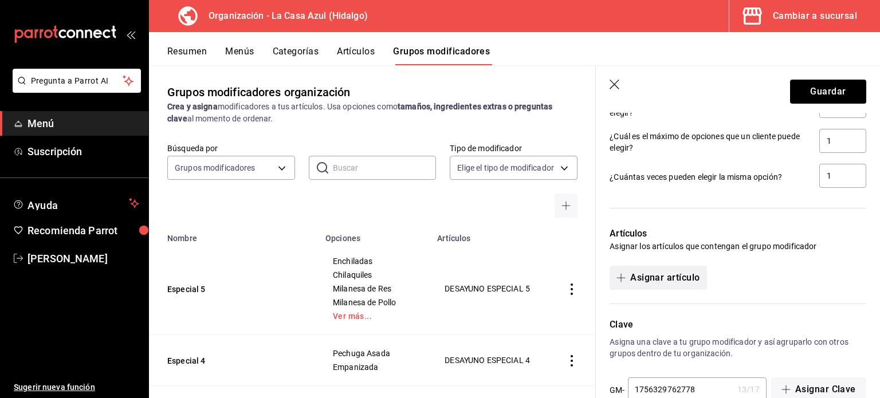
type input "Maple"
click at [698, 281] on button "Asignar artículo" at bounding box center [658, 278] width 97 height 24
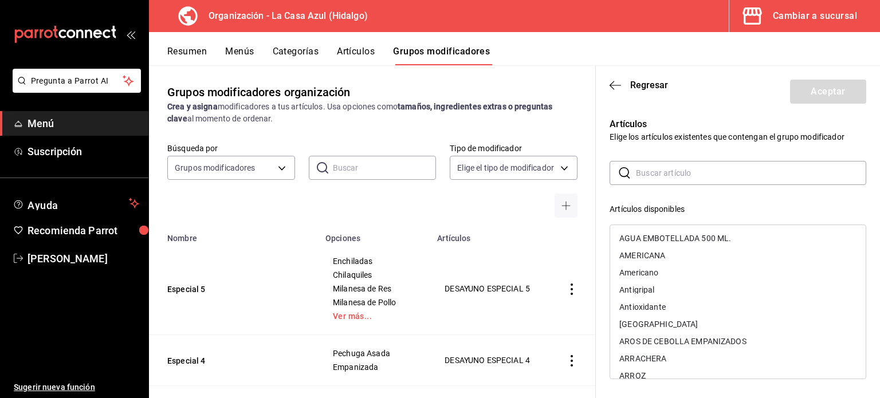
click at [684, 185] on div "​ ​" at bounding box center [738, 173] width 257 height 24
click at [680, 172] on input "text" at bounding box center [751, 173] width 230 height 23
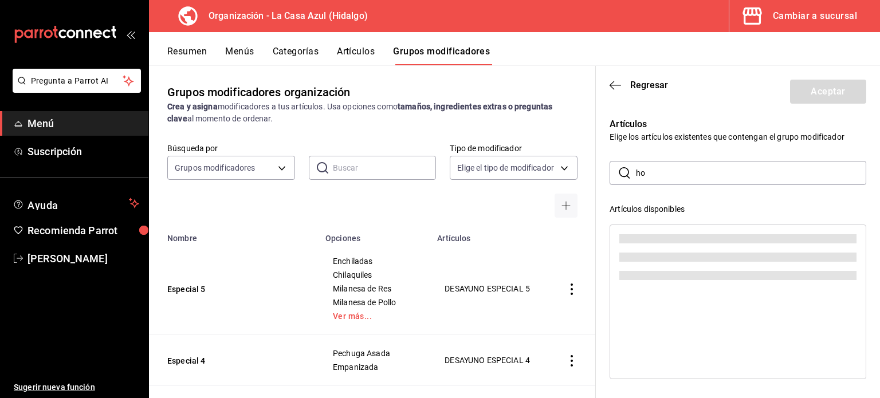
type input "h"
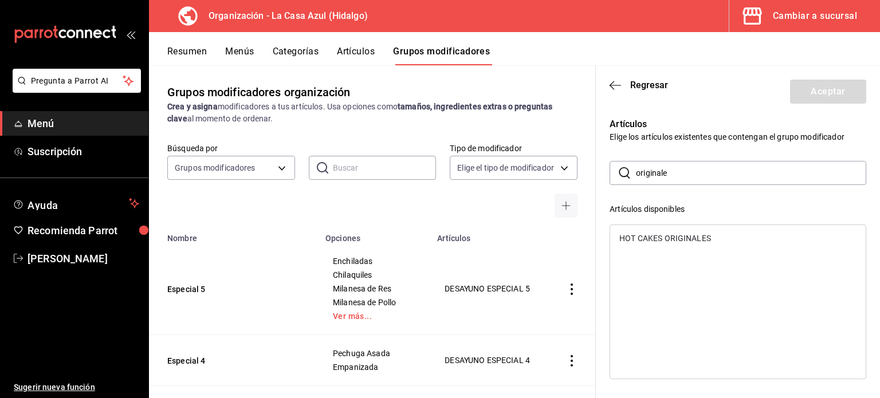
click at [655, 224] on div "Artículos disponibles HOT CAKES ORIGINALES" at bounding box center [738, 289] width 257 height 172
click at [656, 241] on div "HOT CAKES ORIGINALES" at bounding box center [666, 238] width 92 height 8
click at [683, 169] on input "originale" at bounding box center [751, 173] width 230 height 23
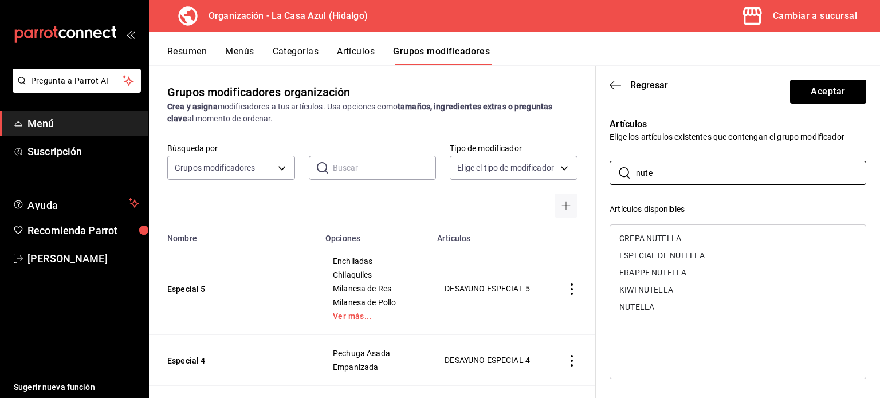
type input "nute"
click at [629, 300] on div "NUTELLA" at bounding box center [738, 307] width 256 height 17
click at [656, 179] on input "nute" at bounding box center [751, 173] width 230 height 23
type input "de la"
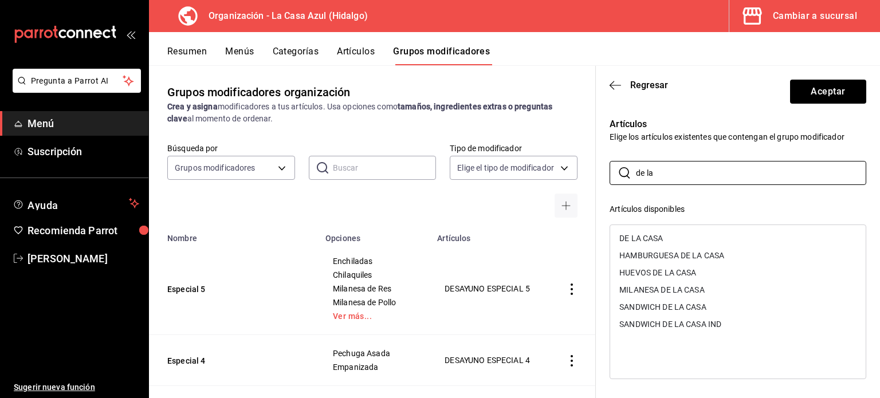
click at [660, 232] on div "DE LA CASA" at bounding box center [738, 238] width 256 height 17
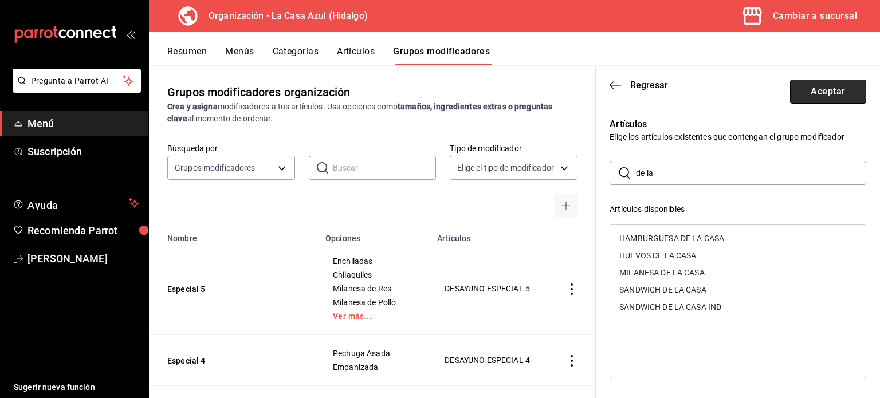
click at [800, 90] on button "Aceptar" at bounding box center [828, 92] width 76 height 24
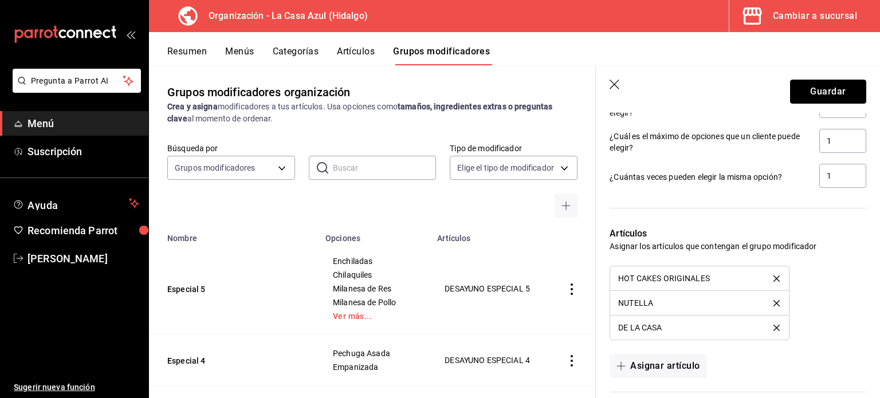
click at [800, 90] on button "Guardar" at bounding box center [828, 92] width 76 height 24
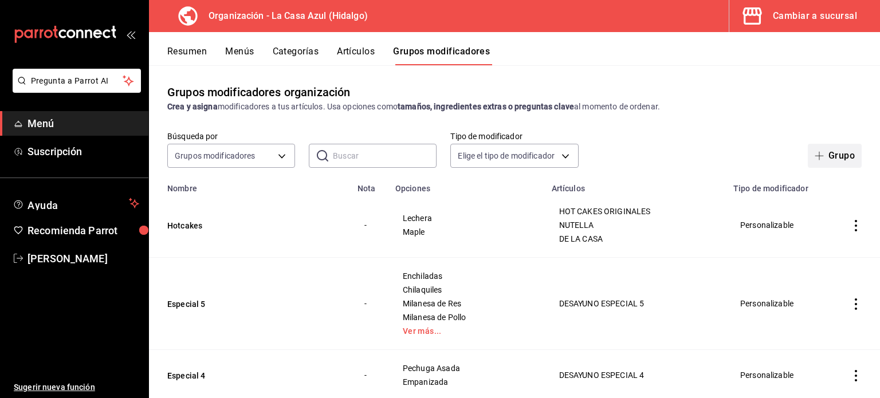
click at [819, 153] on span "button" at bounding box center [822, 155] width 14 height 9
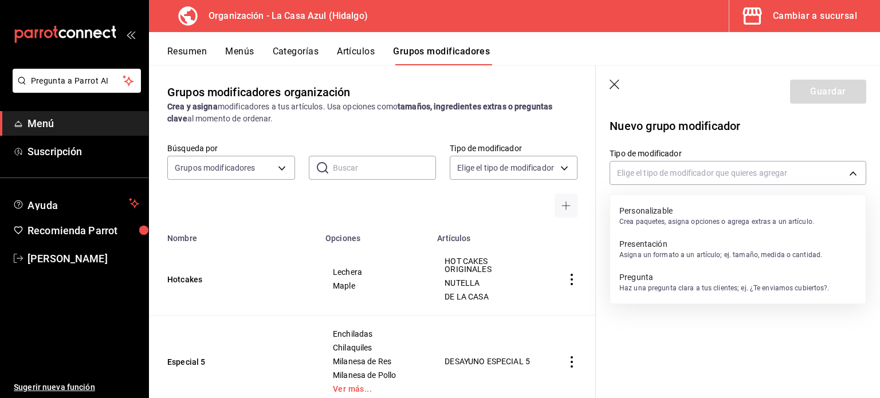
click at [693, 169] on body "Pregunta a Parrot AI Menú Suscripción Ayuda Recomienda Parrot Berenice Bustos S…" at bounding box center [440, 199] width 880 height 398
click at [672, 222] on p "Crea paquetes, asigna opciones o agrega extras a un artículo." at bounding box center [717, 222] width 195 height 10
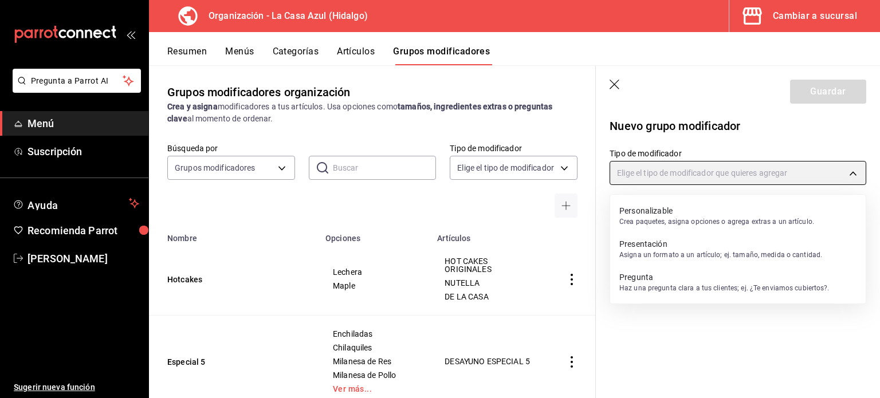
type input "CUSTOMIZABLE"
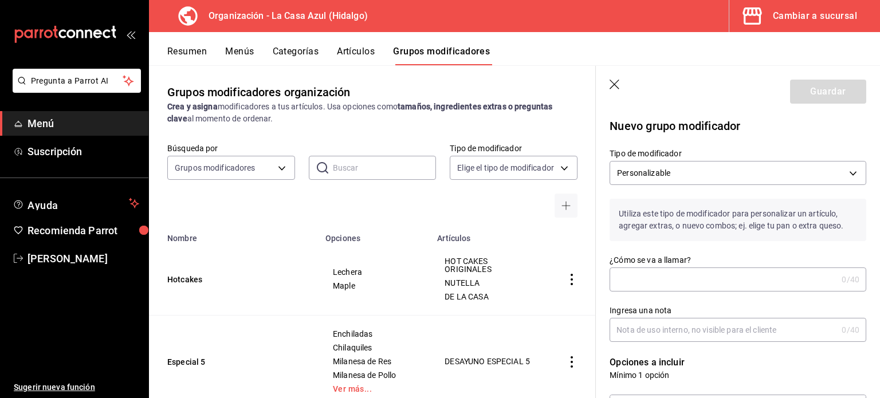
click at [675, 271] on input "¿Cómo se va a llamar?" at bounding box center [724, 279] width 228 height 23
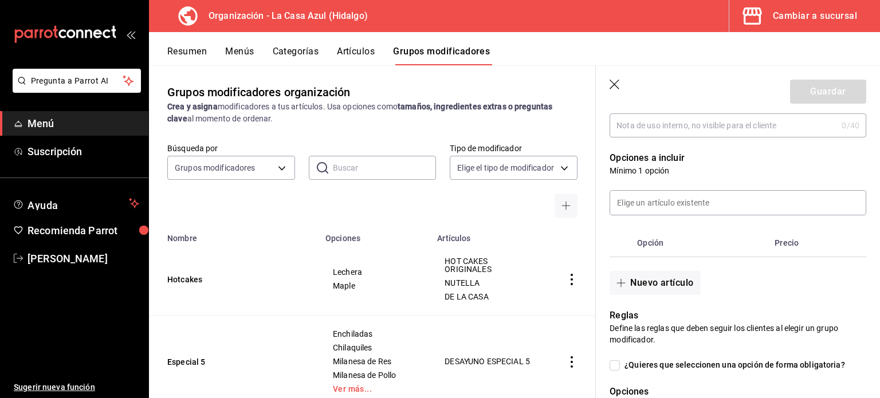
scroll to position [206, 0]
type input "Condimento Tortas"
click at [667, 277] on button "Nuevo artículo" at bounding box center [655, 281] width 91 height 24
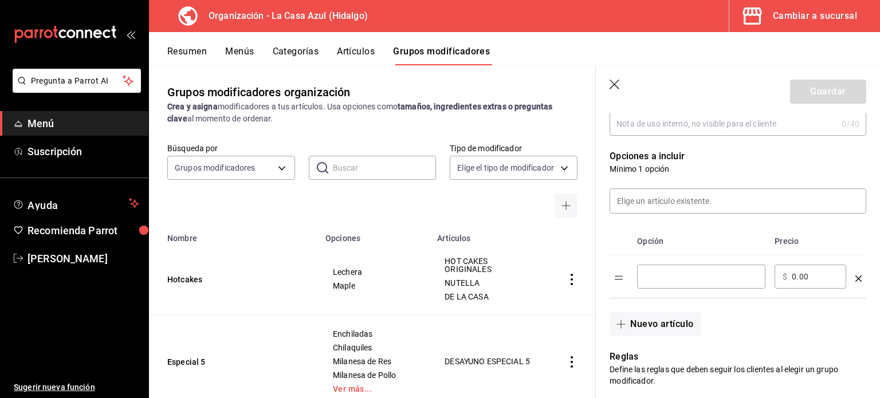
click at [667, 277] on input "optionsTable" at bounding box center [701, 276] width 112 height 11
type input "Rajas"
click at [637, 327] on button "Nuevo artículo" at bounding box center [655, 324] width 91 height 24
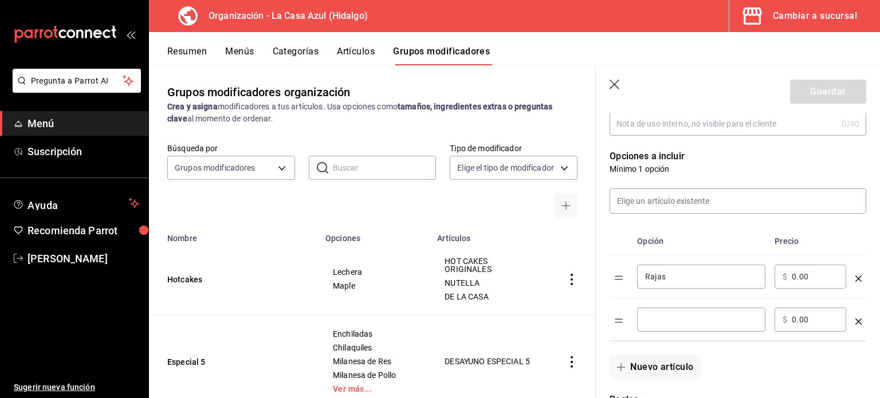
click at [649, 322] on input "optionsTable" at bounding box center [701, 319] width 112 height 11
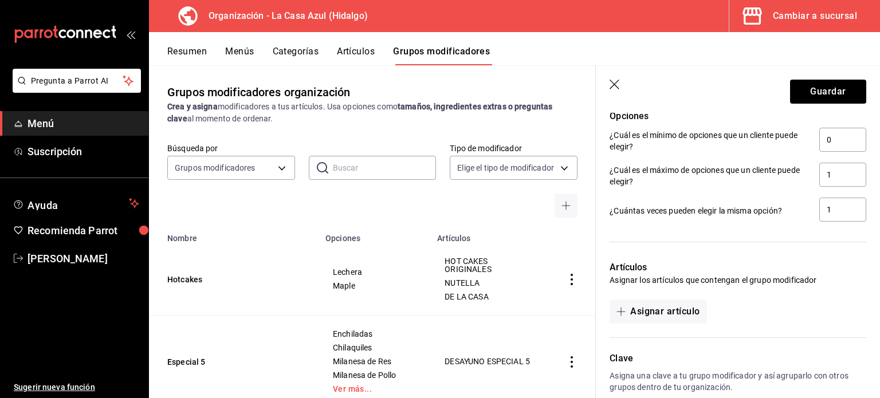
scroll to position [572, 0]
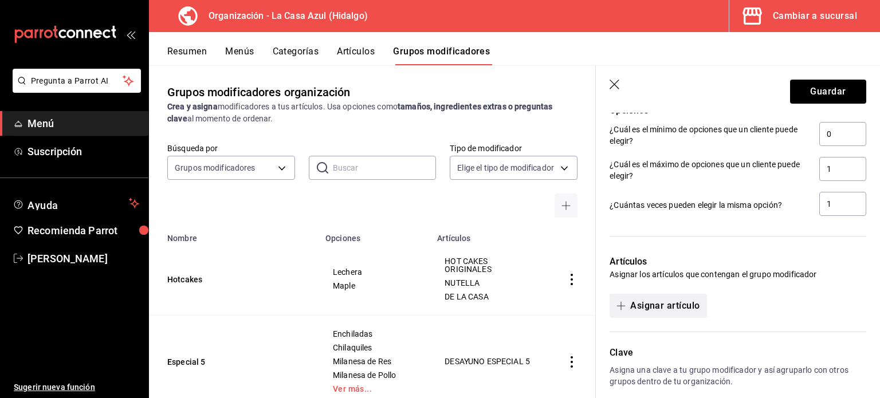
type input "Chipotle"
click at [667, 314] on button "Asignar artículo" at bounding box center [658, 306] width 97 height 24
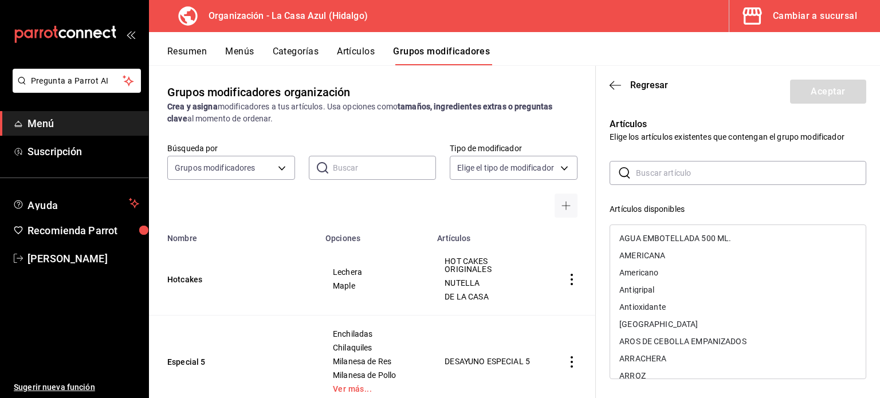
click at [663, 179] on input "text" at bounding box center [751, 173] width 230 height 23
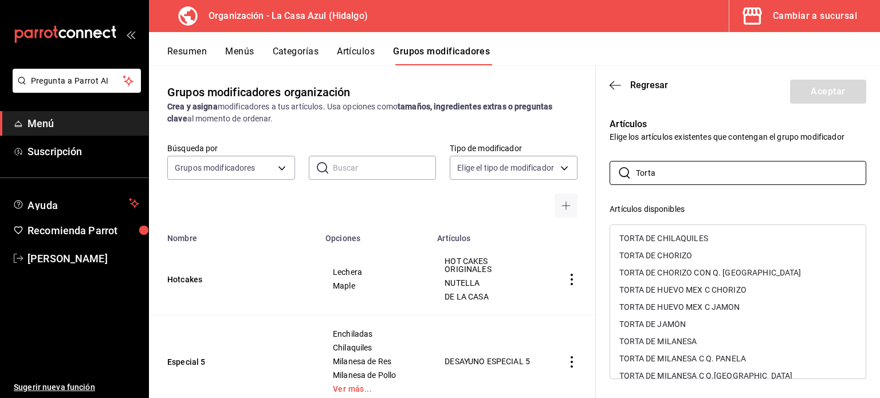
click at [660, 259] on div "TORTA DE CHORIZO" at bounding box center [656, 256] width 73 height 8
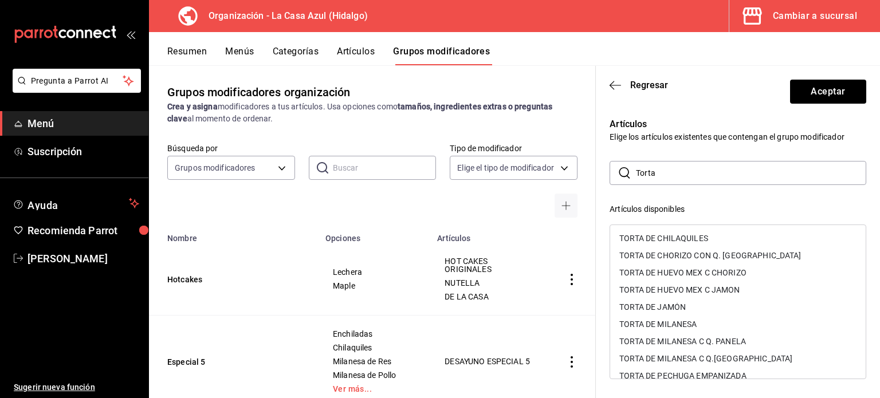
click at [660, 259] on div "TORTA DE CHORIZO CON Q. OAXACA" at bounding box center [711, 256] width 182 height 8
click at [660, 259] on div "TORTA DE HUEVO MEX C CHORIZO" at bounding box center [683, 256] width 127 height 8
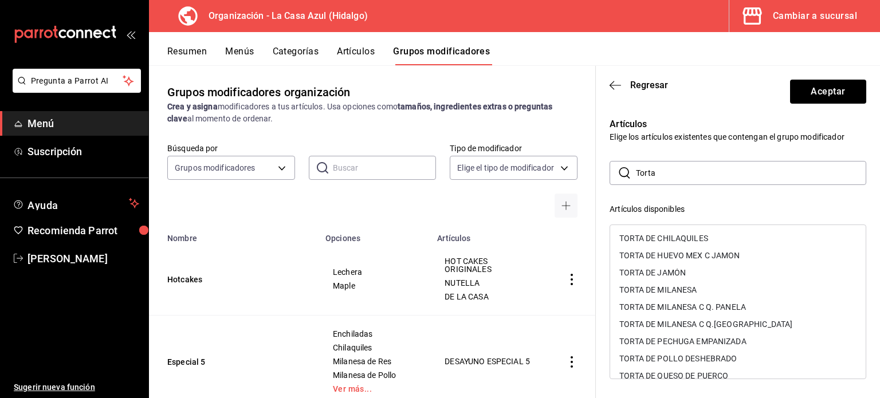
click at [660, 259] on div "TORTA DE HUEVO MEX C JAMON" at bounding box center [680, 256] width 120 height 8
click at [660, 259] on div "TORTA DE JAMÓN" at bounding box center [653, 256] width 66 height 8
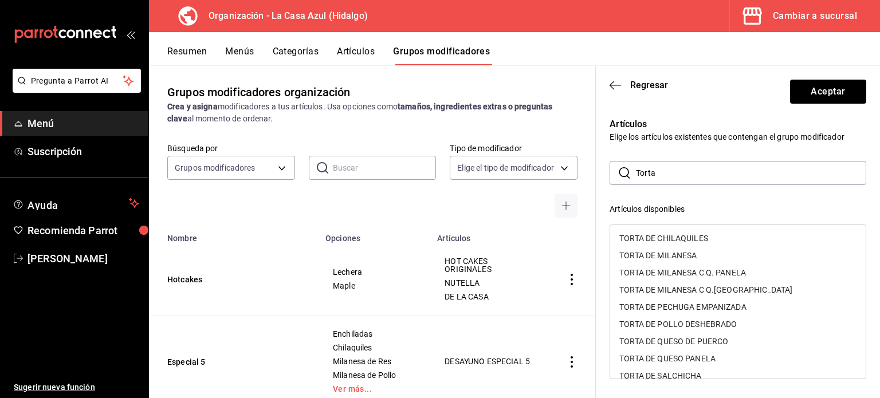
click at [660, 259] on div "TORTA DE MILANESA" at bounding box center [658, 256] width 77 height 8
click at [660, 259] on div "TORTA DE MILANESA C Q. PANELA" at bounding box center [683, 256] width 127 height 8
click at [660, 269] on div "TORTA DE MILANESA C Q.OAXACA" at bounding box center [706, 273] width 173 height 8
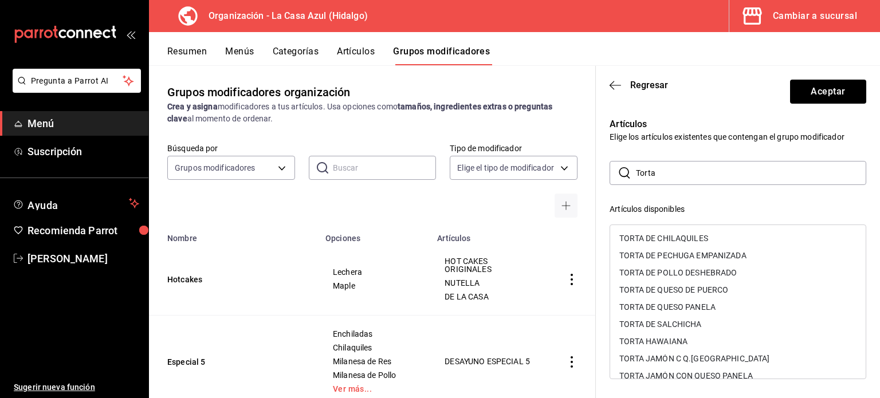
click at [660, 259] on div "TORTA DE PECHUGA EMPANIZADA" at bounding box center [683, 256] width 127 height 8
click at [660, 259] on div "TORTA DE POLLO DESHEBRADO" at bounding box center [679, 256] width 118 height 8
click at [660, 259] on div "TORTA DE QUESO DE PUERCO" at bounding box center [674, 256] width 109 height 8
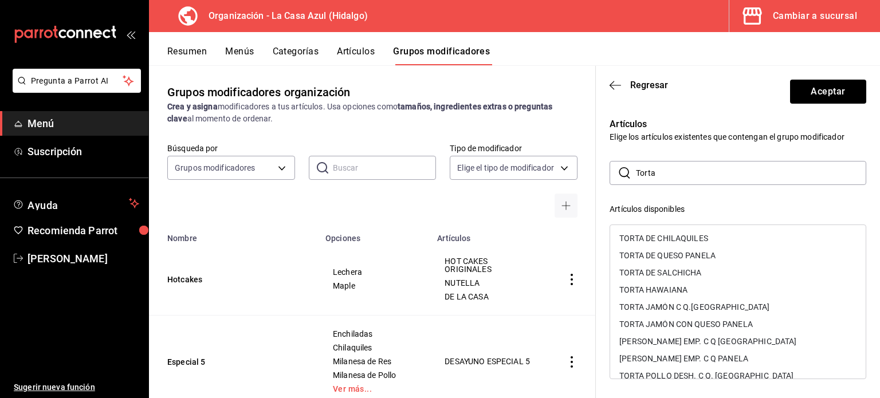
click at [660, 259] on div "TORTA DE QUESO PANELA" at bounding box center [668, 256] width 96 height 8
click at [660, 259] on div "TORTA DE SALCHICHA" at bounding box center [661, 256] width 82 height 8
click at [660, 259] on div "TORTA HAWAIANA" at bounding box center [654, 256] width 68 height 8
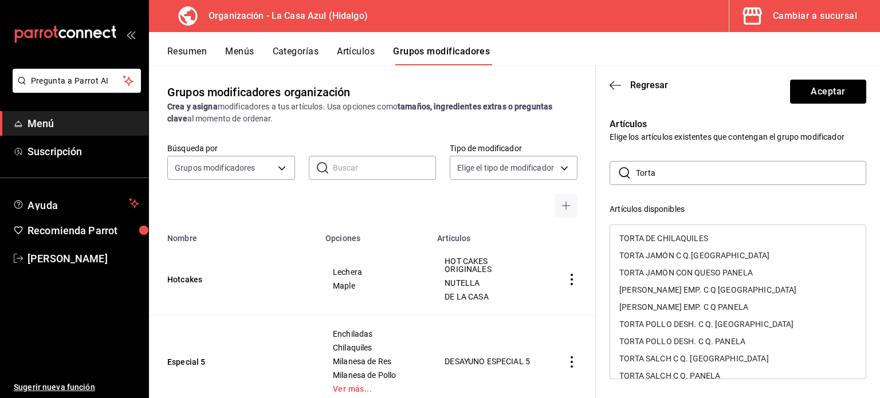
click at [660, 259] on div "TORTA JAMÓN C Q.OAXACA" at bounding box center [695, 256] width 150 height 8
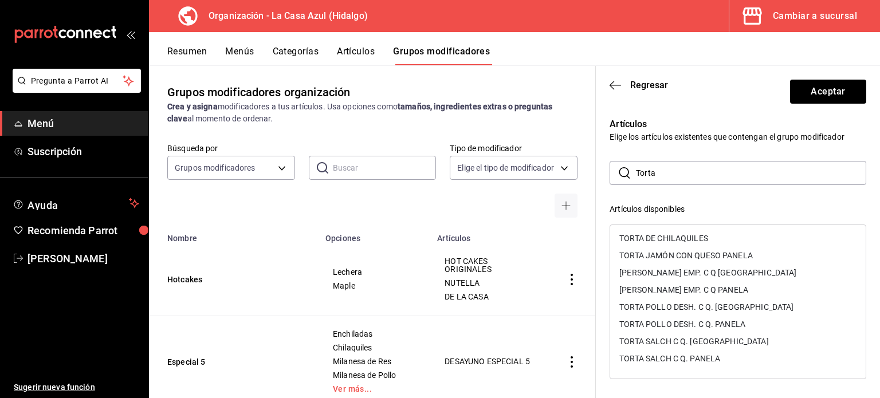
click at [660, 259] on div "TORTA JAMÓN CON QUESO PANELA" at bounding box center [687, 256] width 134 height 8
click at [660, 269] on div "TORTA PECHUGA EMP. C Q OAXACA" at bounding box center [708, 273] width 177 height 8
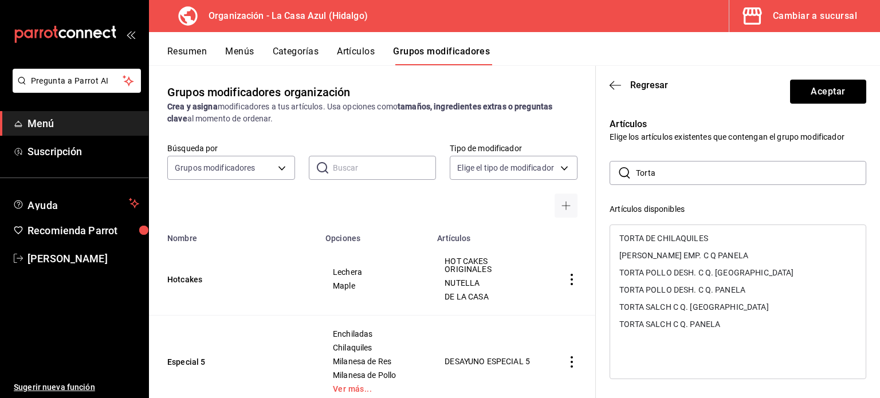
click at [660, 259] on div "TORTA PECHUGA EMP. C Q PANELA" at bounding box center [684, 256] width 129 height 8
click at [660, 259] on div "TORTA POLLO DESH. C Q. OAXACA" at bounding box center [707, 256] width 174 height 8
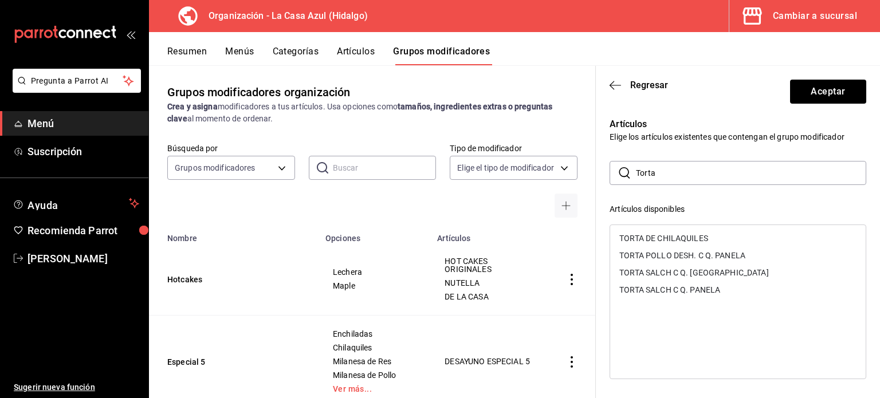
click at [660, 259] on div "TORTA POLLO DESH. C Q. PANELA" at bounding box center [683, 256] width 126 height 8
click at [660, 259] on div "TORTA SALCH C Q. OAXACA" at bounding box center [694, 256] width 149 height 8
click at [660, 259] on div "TORTA SALCH C Q. PANELA" at bounding box center [670, 256] width 101 height 8
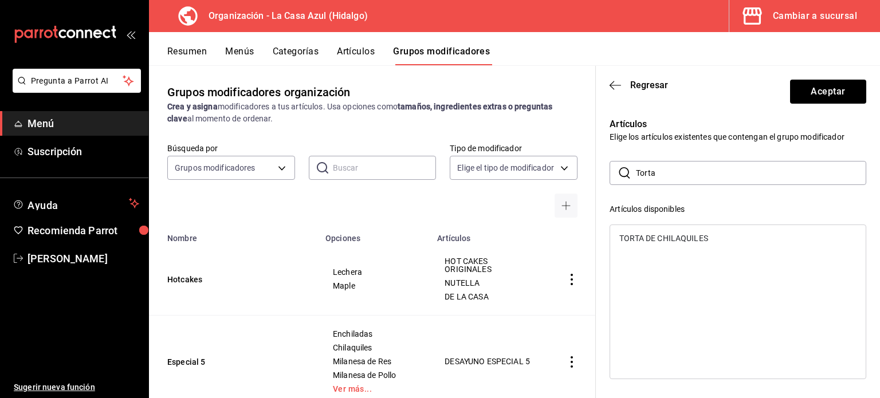
click at [674, 174] on input "Torta" at bounding box center [751, 173] width 230 height 23
type input "T"
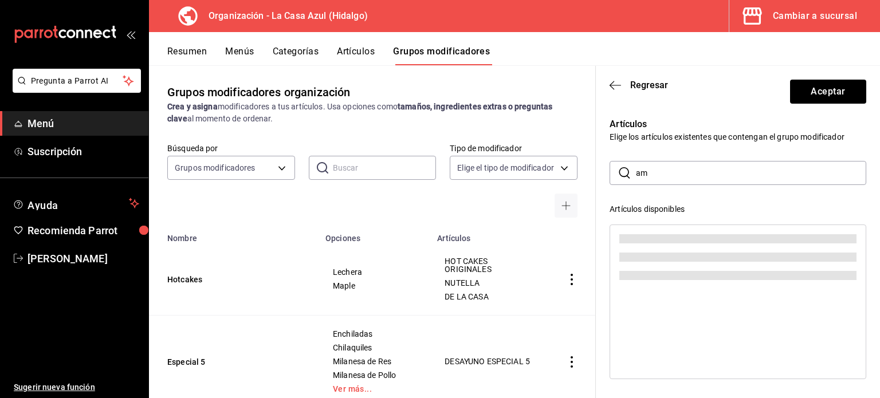
type input "a"
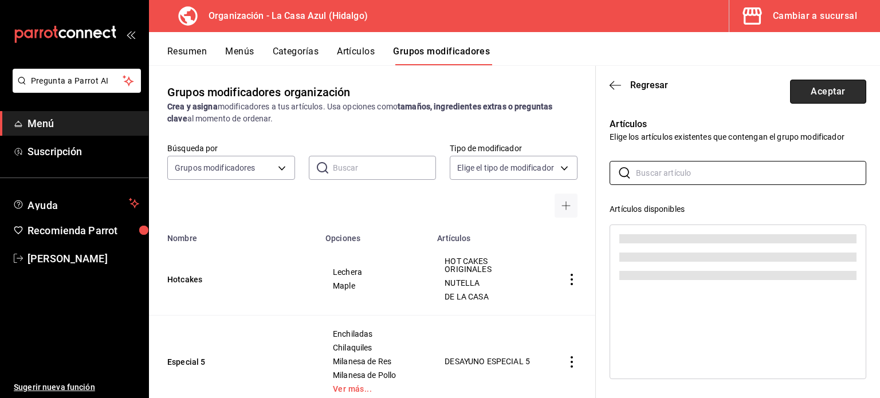
click at [801, 103] on button "Aceptar" at bounding box center [828, 92] width 76 height 24
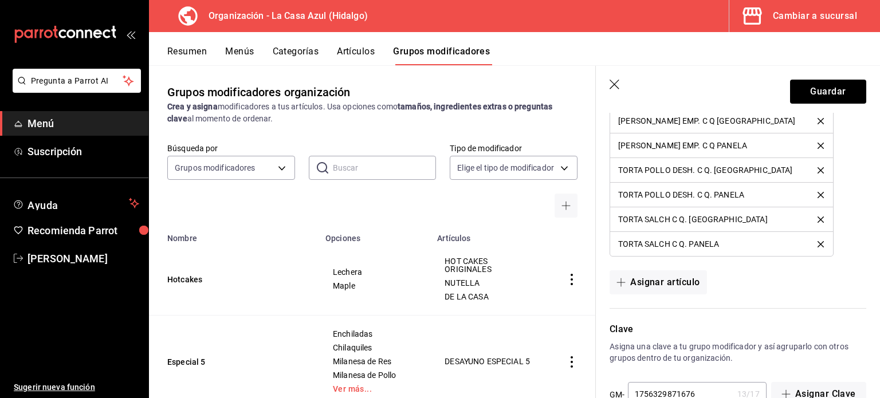
scroll to position [1154, 0]
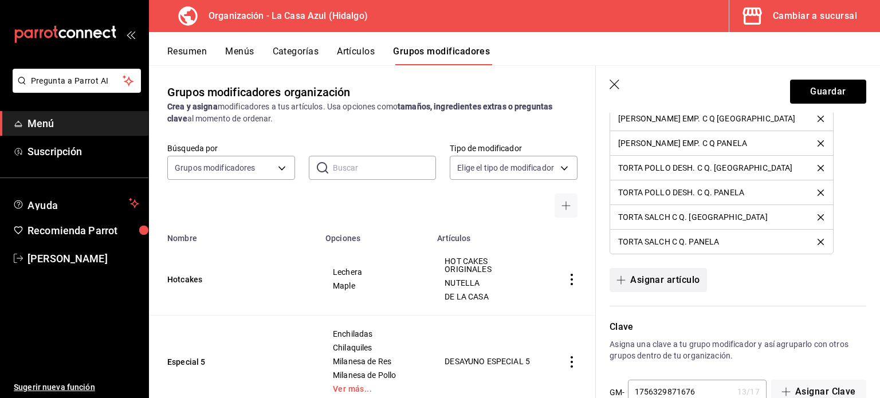
click at [657, 275] on button "Asignar artículo" at bounding box center [658, 280] width 97 height 24
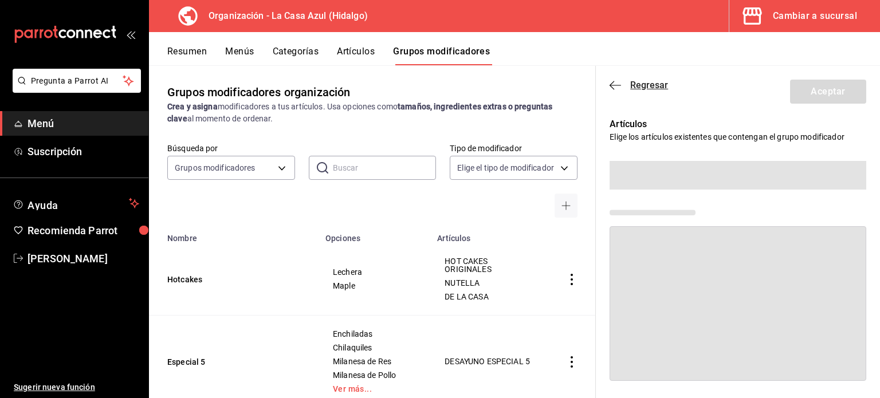
click at [610, 82] on icon "button" at bounding box center [615, 85] width 11 height 10
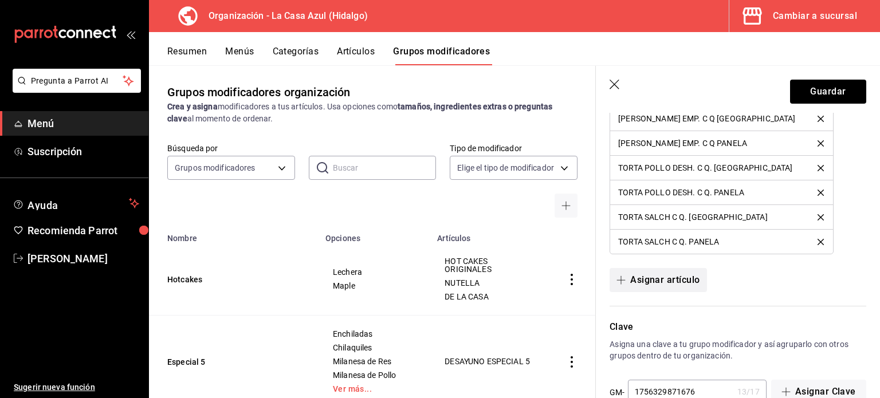
click at [648, 277] on button "Asignar artículo" at bounding box center [658, 280] width 97 height 24
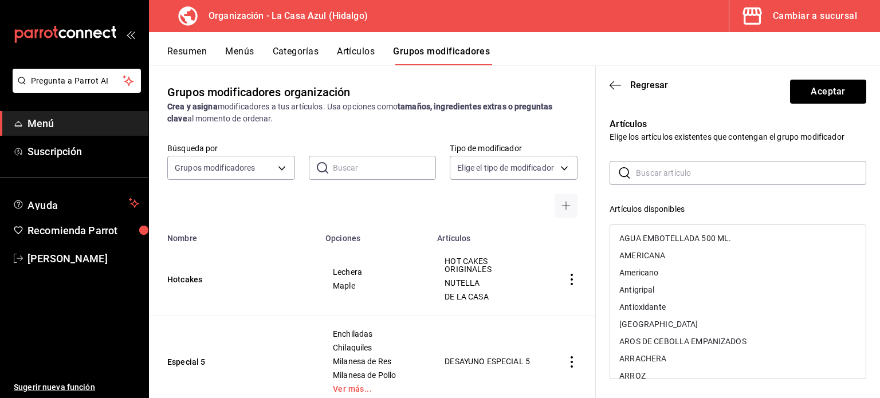
click at [655, 182] on input "text" at bounding box center [751, 173] width 230 height 23
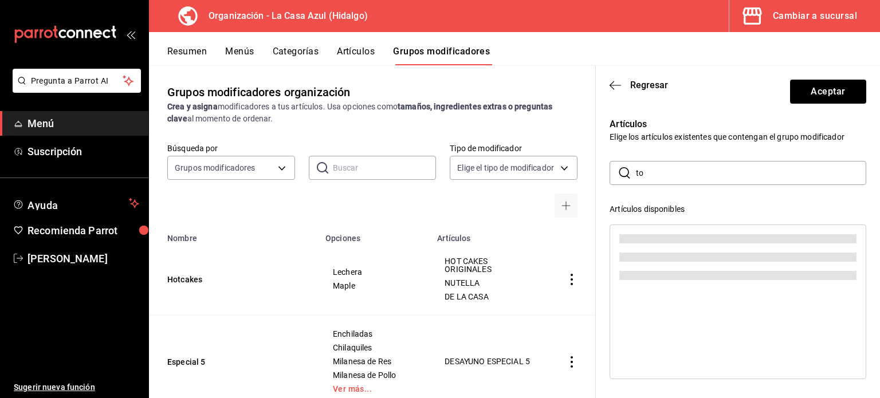
type input "t"
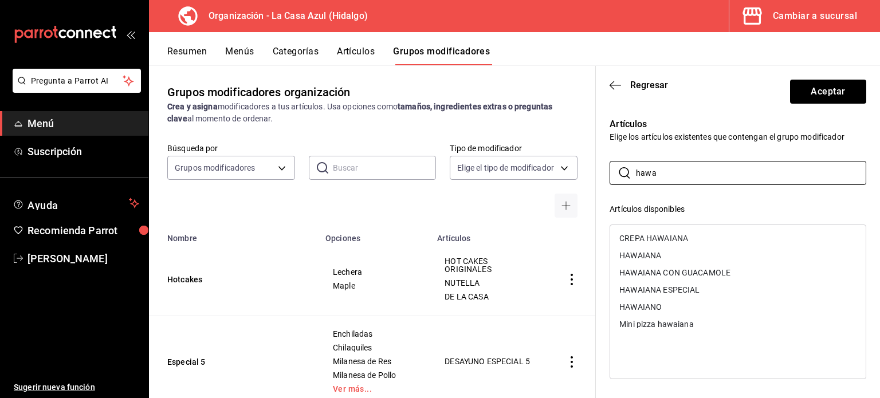
click at [647, 263] on div "HAWAIANA" at bounding box center [738, 255] width 256 height 17
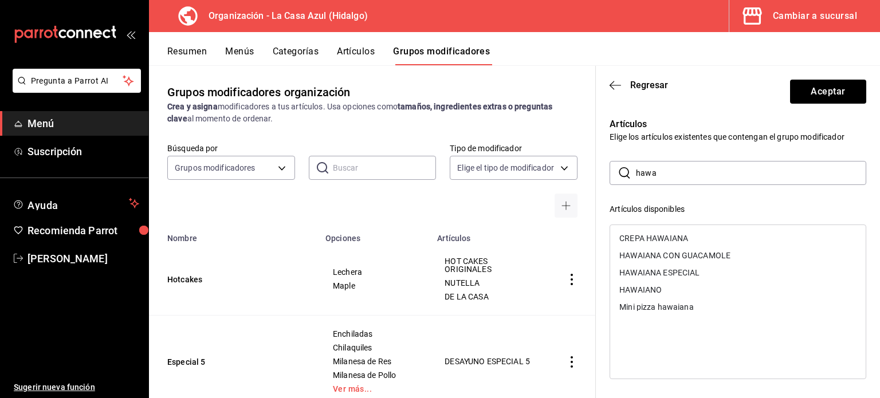
click at [672, 167] on input "hawa" at bounding box center [751, 173] width 230 height 23
click at [645, 238] on div "AMERICANA" at bounding box center [643, 238] width 46 height 8
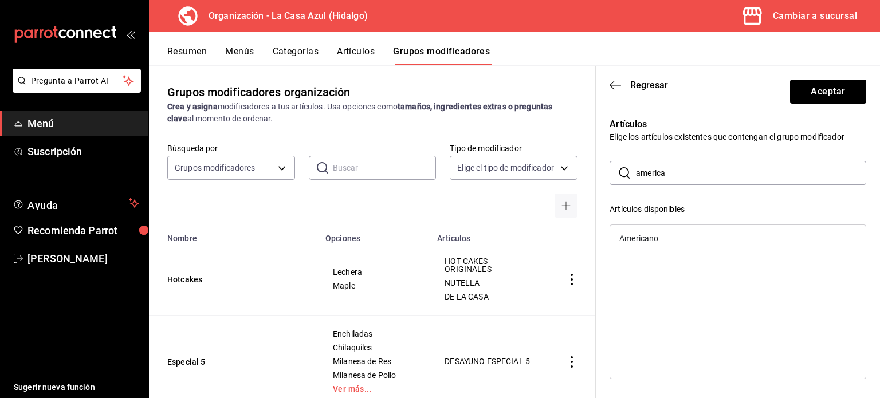
click at [681, 162] on input "america" at bounding box center [751, 173] width 230 height 23
click at [670, 230] on div "[GEOGRAPHIC_DATA]" at bounding box center [738, 238] width 256 height 17
click at [687, 166] on input "argentina" at bounding box center [751, 173] width 230 height 23
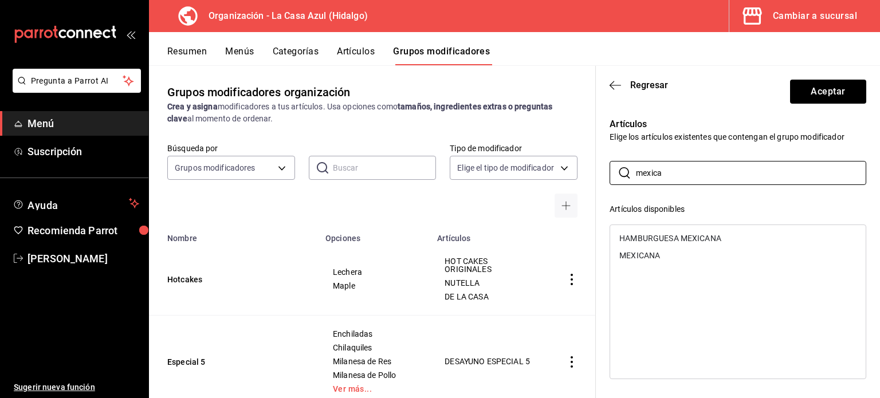
click at [660, 249] on div "MEXICANA" at bounding box center [738, 255] width 256 height 17
click at [683, 176] on input "mexica" at bounding box center [751, 173] width 230 height 23
type input "vaquera"
click at [653, 236] on div "VAQUERA" at bounding box center [638, 238] width 36 height 8
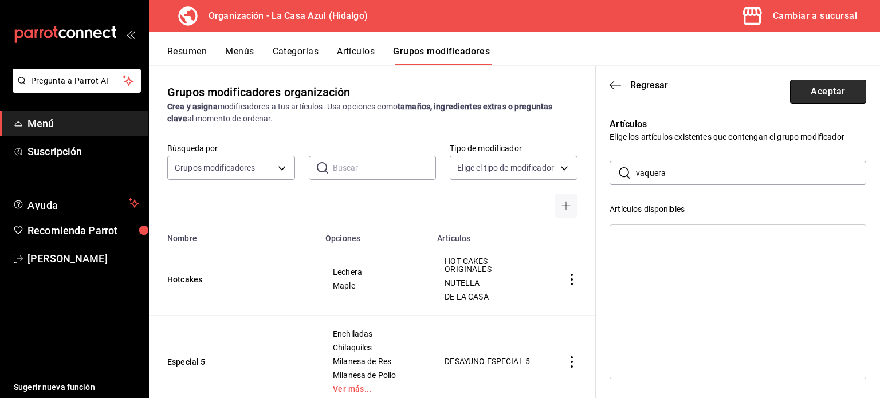
click at [808, 91] on button "Aceptar" at bounding box center [828, 92] width 76 height 24
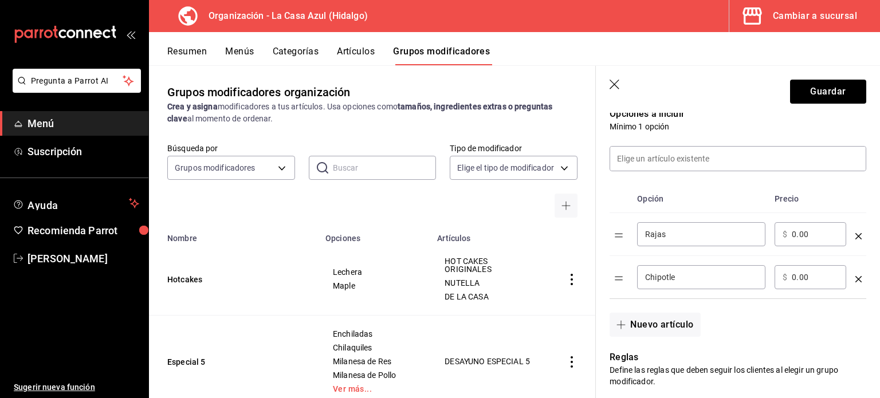
scroll to position [299, 0]
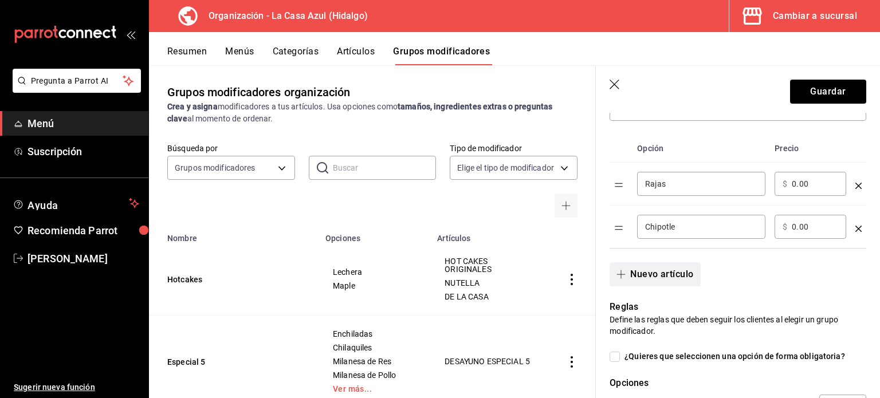
click at [624, 267] on button "Nuevo artículo" at bounding box center [655, 275] width 91 height 24
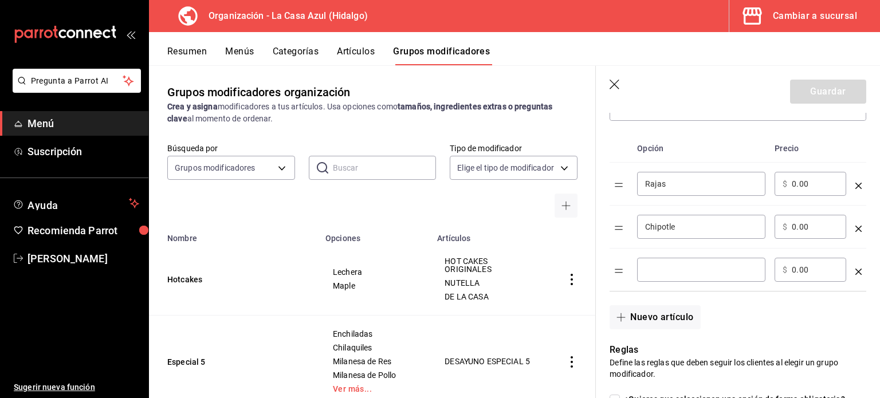
click at [692, 271] on input "optionsTable" at bounding box center [701, 269] width 112 height 11
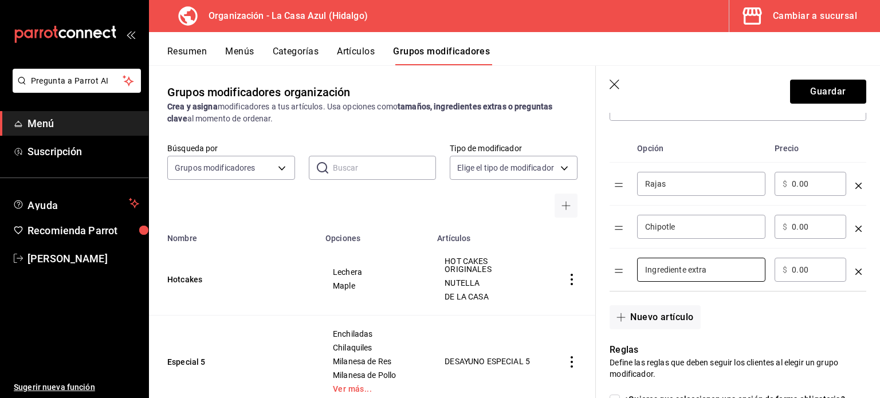
type input "Ingrediente extra"
click at [796, 274] on input "0.00" at bounding box center [815, 269] width 46 height 11
type input "15.00"
click at [639, 316] on button "Nuevo artículo" at bounding box center [655, 318] width 91 height 24
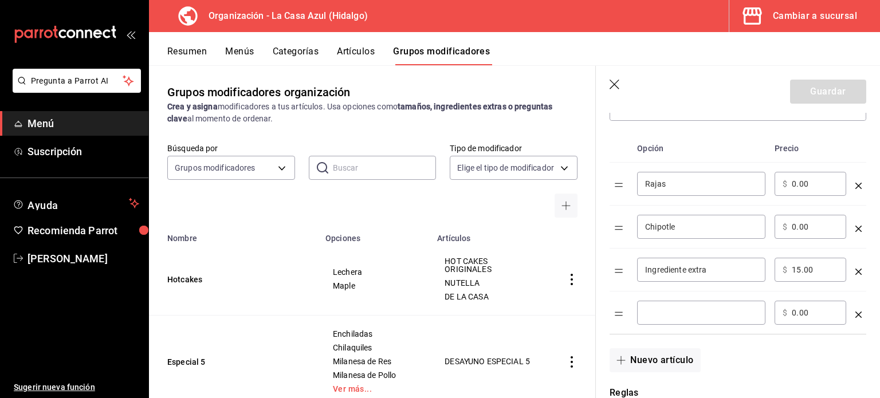
click at [650, 316] on input "optionsTable" at bounding box center [701, 312] width 112 height 11
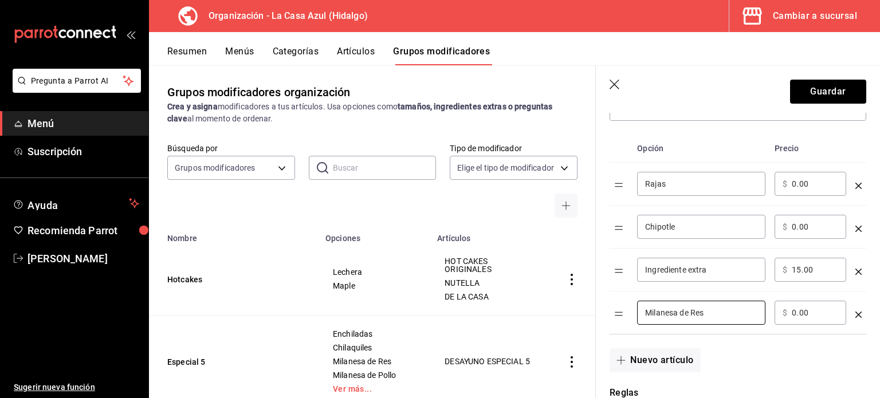
type input "Milanesa de Res"
click at [789, 307] on div "​ $ 0.00 ​" at bounding box center [811, 313] width 72 height 24
click at [791, 315] on div "​ $ 0.00 ​" at bounding box center [811, 313] width 72 height 24
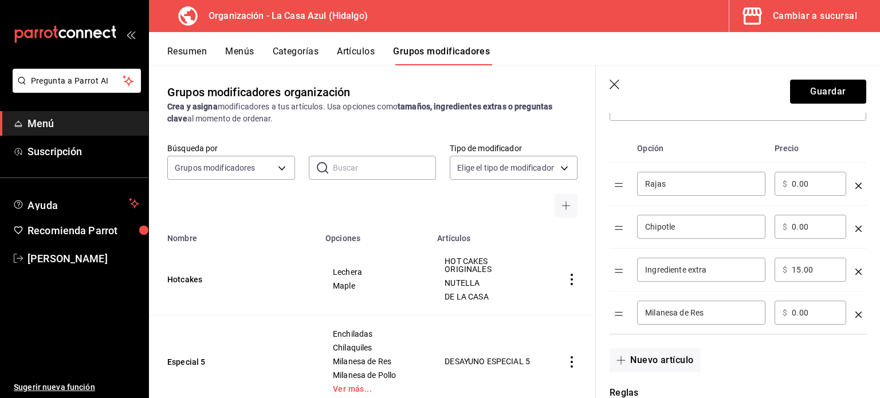
click at [800, 311] on input "0.00" at bounding box center [815, 312] width 46 height 11
click at [792, 311] on input "0.00" at bounding box center [815, 312] width 46 height 11
type input "20.00"
click at [834, 97] on button "Guardar" at bounding box center [828, 92] width 76 height 24
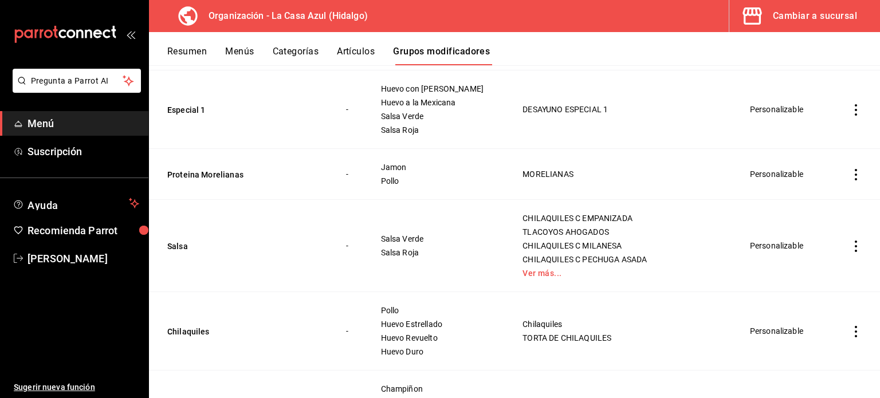
scroll to position [422, 0]
click at [558, 277] on link "Ver más..." at bounding box center [622, 275] width 199 height 8
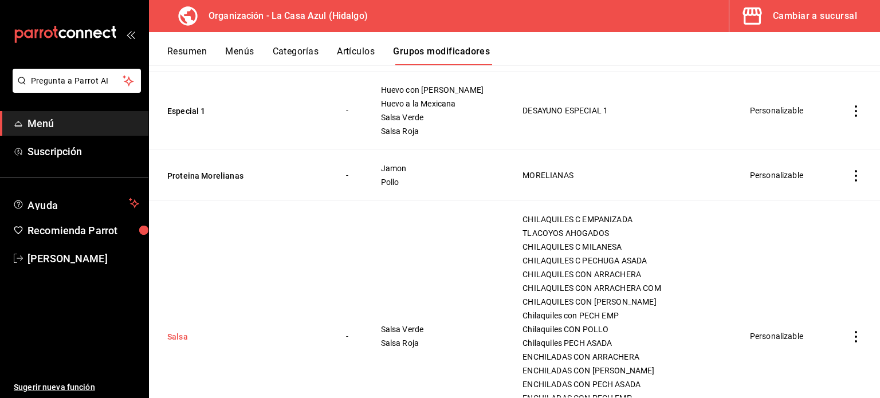
click at [179, 333] on button "Salsa" at bounding box center [236, 336] width 138 height 11
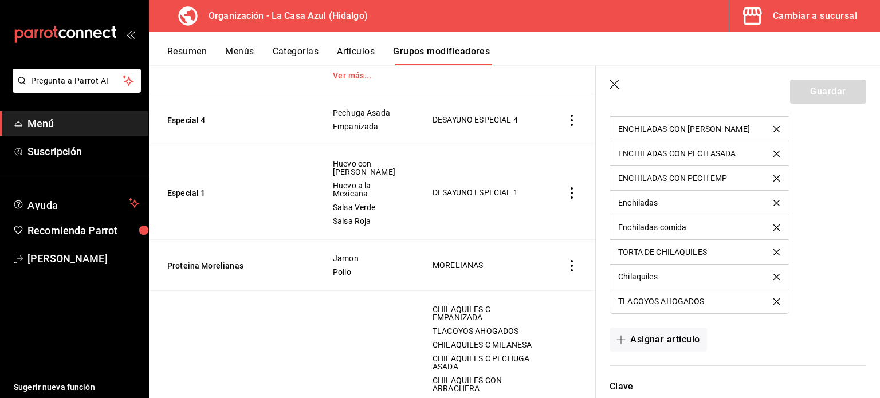
scroll to position [1105, 0]
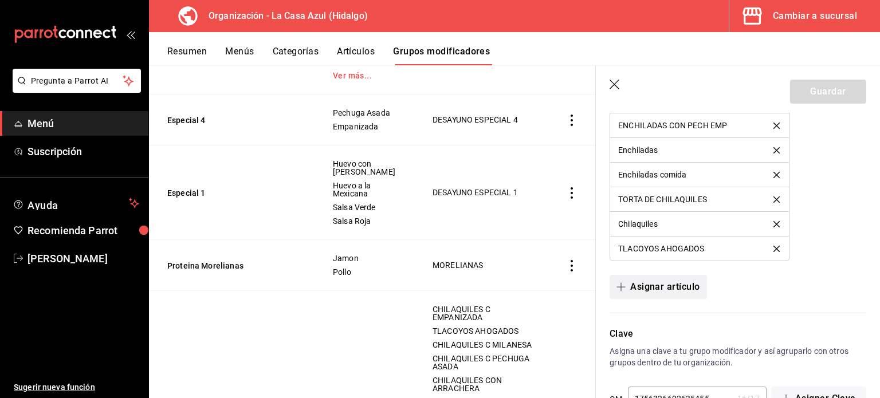
click at [679, 282] on button "Asignar artículo" at bounding box center [658, 287] width 97 height 24
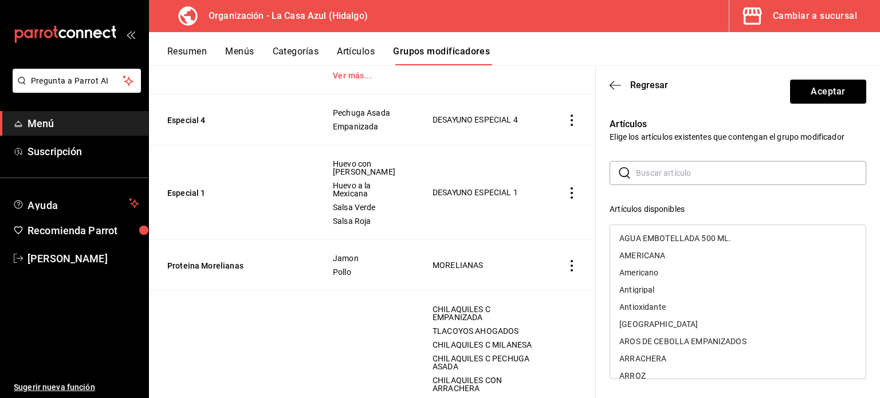
click at [682, 170] on input "text" at bounding box center [751, 173] width 230 height 23
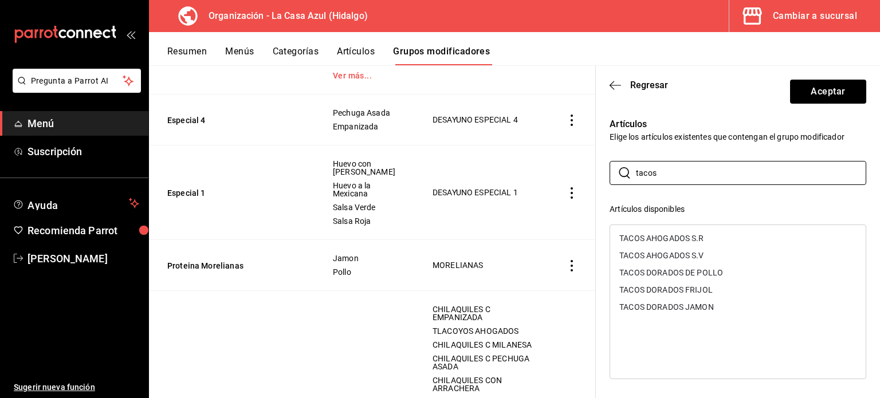
type input "tacos"
click at [672, 237] on div "TACOS AHOGADOS S.R" at bounding box center [662, 238] width 84 height 8
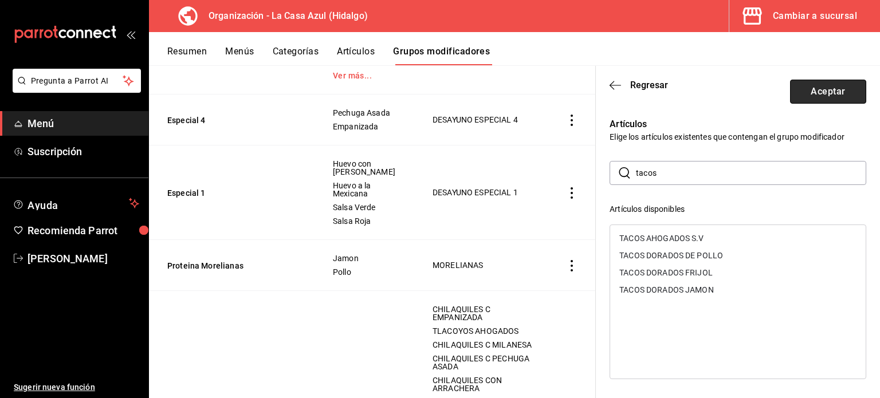
click at [802, 97] on button "Aceptar" at bounding box center [828, 92] width 76 height 24
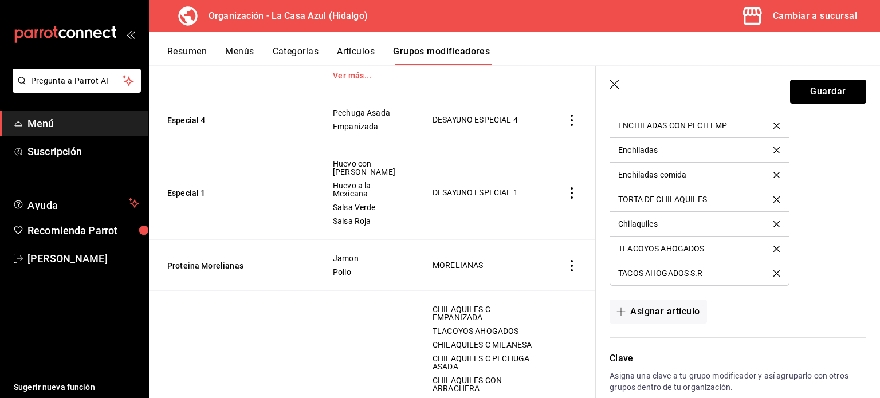
click at [802, 97] on button "Guardar" at bounding box center [828, 92] width 76 height 24
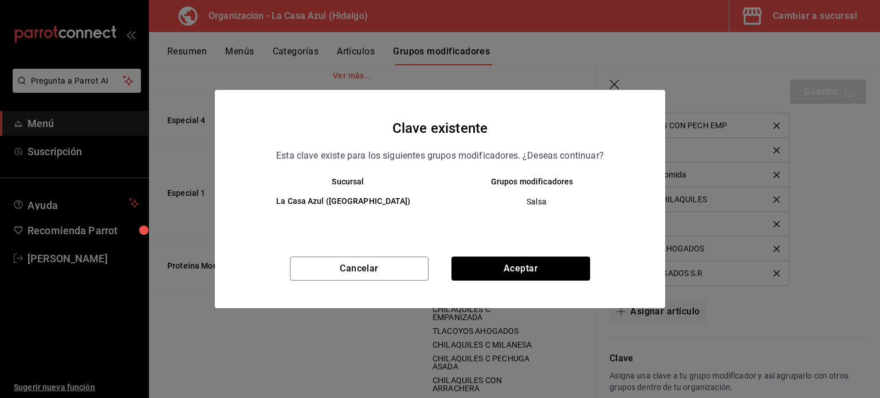
click at [530, 291] on div "Cancelar Aceptar" at bounding box center [440, 283] width 451 height 52
click at [528, 276] on button "Aceptar" at bounding box center [521, 269] width 139 height 24
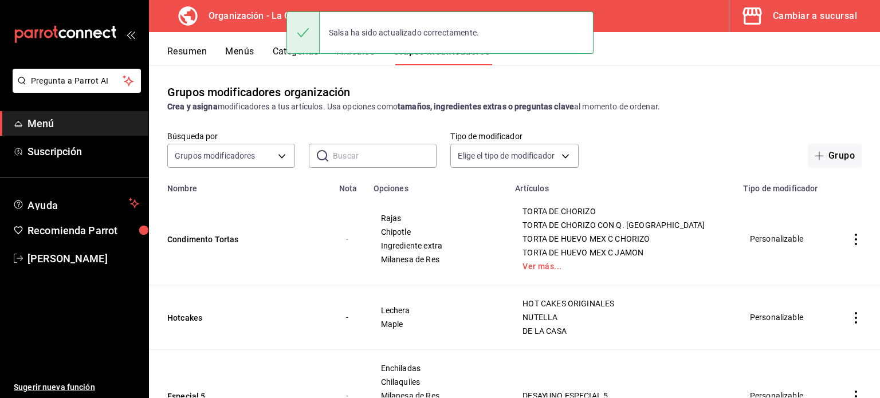
click at [355, 64] on button "Artículos" at bounding box center [356, 55] width 38 height 19
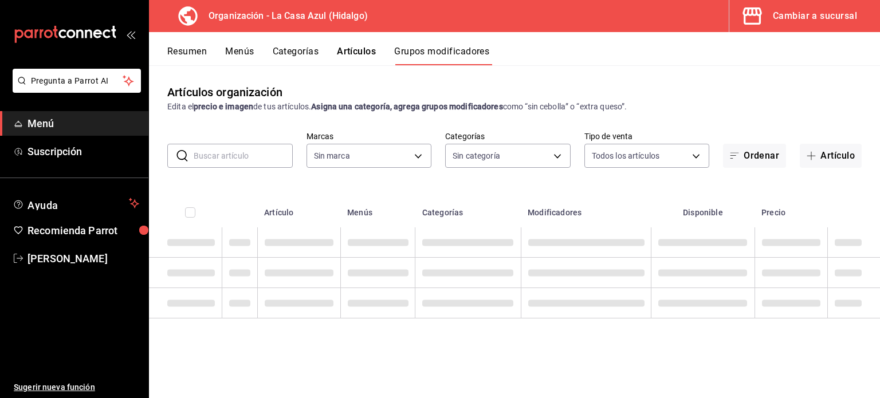
click at [354, 56] on div "Salsa ha sido actualizado correctamente." at bounding box center [440, 32] width 307 height 49
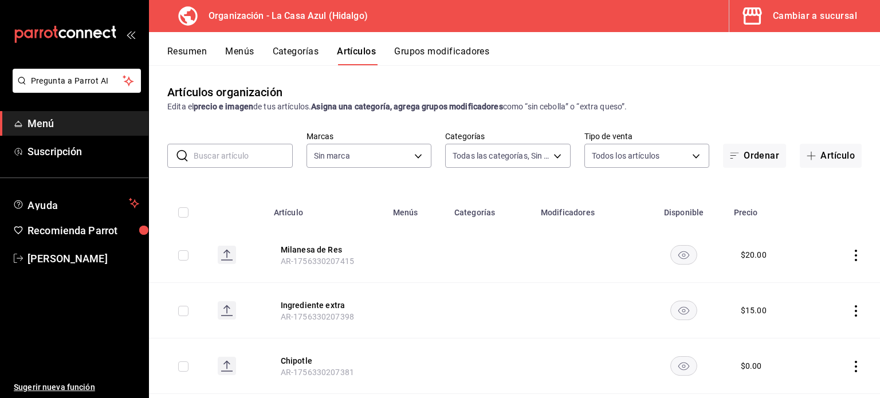
type input "1b874211-3df7-4573-9b34-6937a91ccf4f,abebd783-52af-4864-a57a-781f6a1e1b74,321a3…"
type input "dbb159b3-5420-434e-b45b-ebac01c6c2c8"
click at [259, 154] on input "text" at bounding box center [243, 155] width 99 height 23
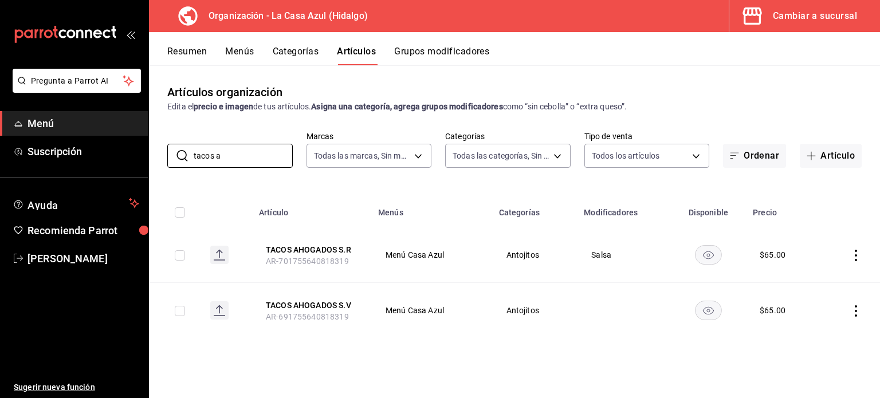
type input "tacos a"
click at [860, 312] on icon "actions" at bounding box center [856, 311] width 11 height 11
click at [812, 370] on span "Eliminar" at bounding box center [821, 367] width 29 height 9
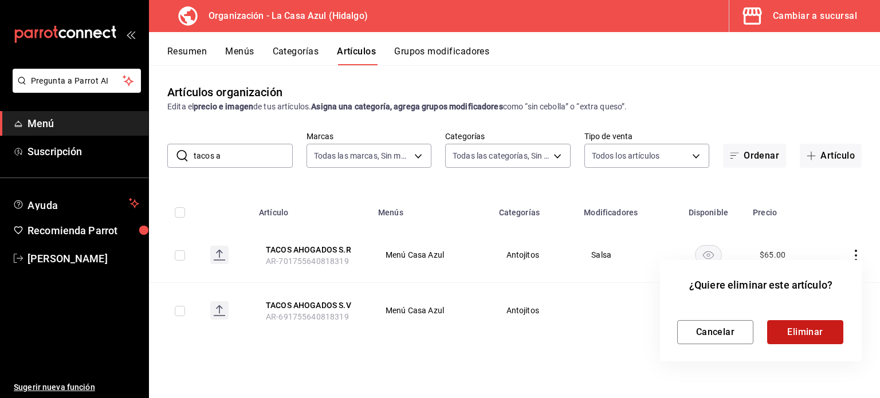
click at [796, 336] on button "Eliminar" at bounding box center [806, 332] width 76 height 24
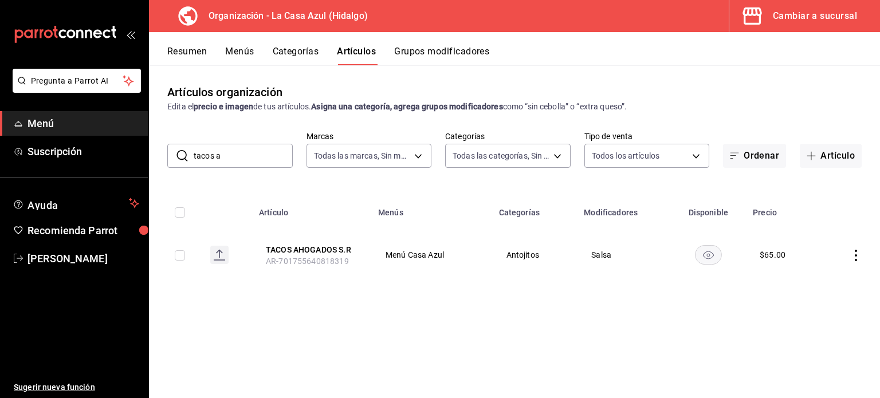
click at [858, 254] on icon "actions" at bounding box center [856, 255] width 11 height 11
click at [834, 275] on li "Editar" at bounding box center [811, 283] width 69 height 24
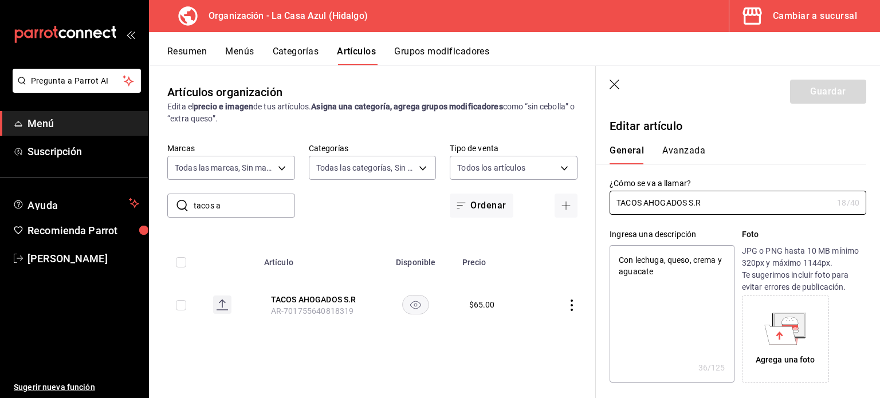
type textarea "x"
type input "$65.00"
click at [707, 205] on input "TACOS AHOGADOS S.R" at bounding box center [721, 202] width 223 height 23
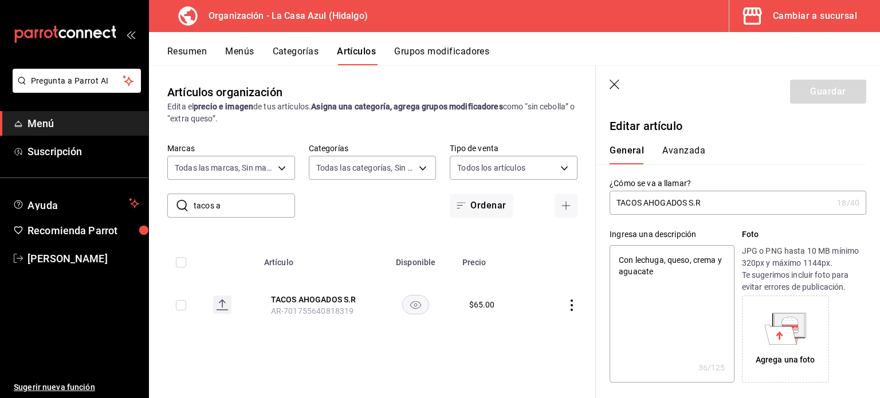
type input "T"
type textarea "x"
type input "Ta"
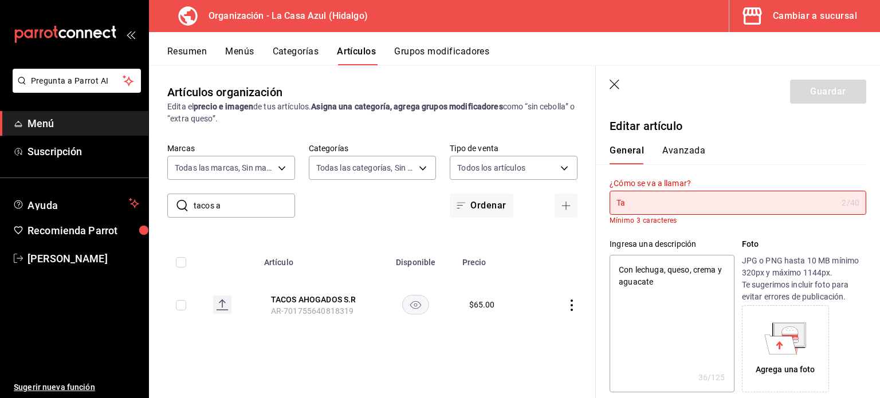
type textarea "x"
type input "Tac"
type textarea "x"
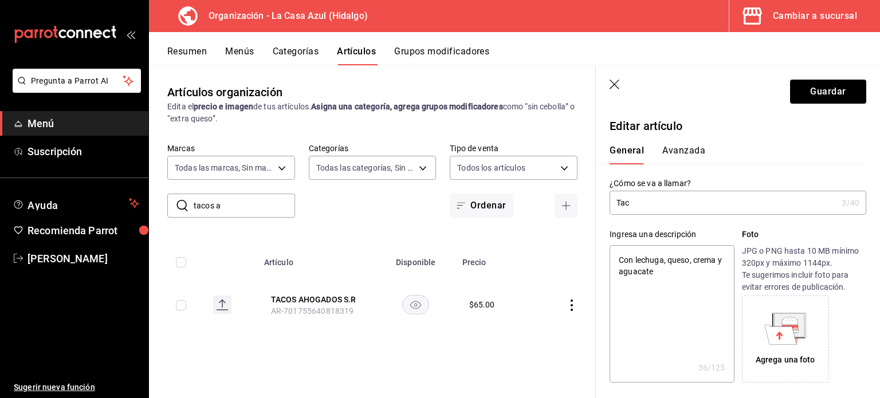
type input "Taco"
type textarea "x"
type input "Tacos"
type textarea "x"
type input "Tacos"
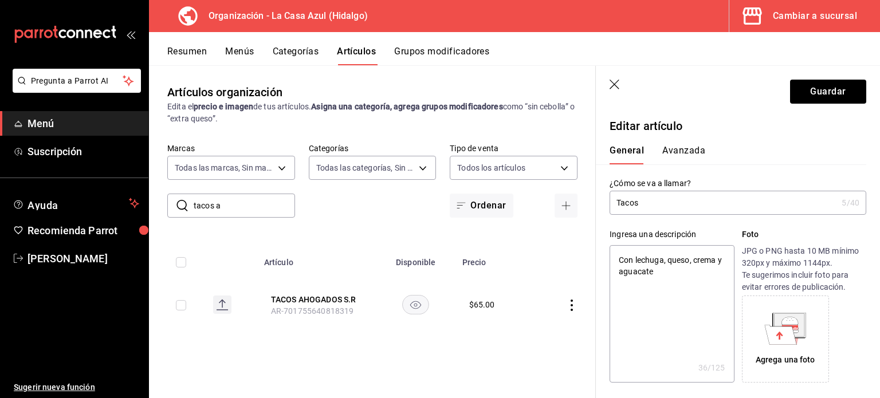
type textarea "x"
type input "Tacos A"
type textarea "x"
type input "Tacos Ah"
type textarea "x"
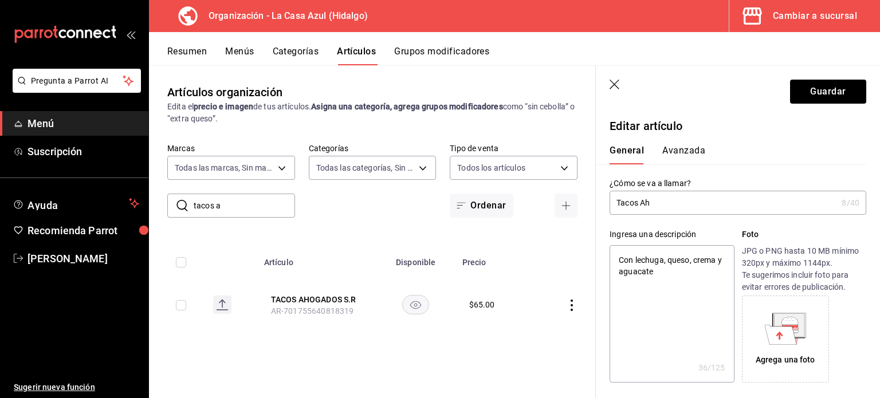
type input "Tacos Aho"
type textarea "x"
type input "Tacos Ahoga"
type textarea "x"
type input "Tacos Ahogad"
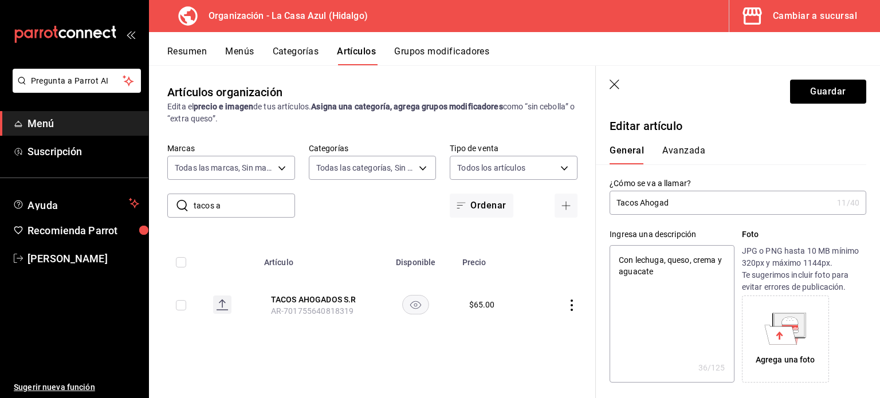
type textarea "x"
type input "Tacos Ahogadps"
type textarea "x"
type input "Tacos Ahogadp"
type textarea "x"
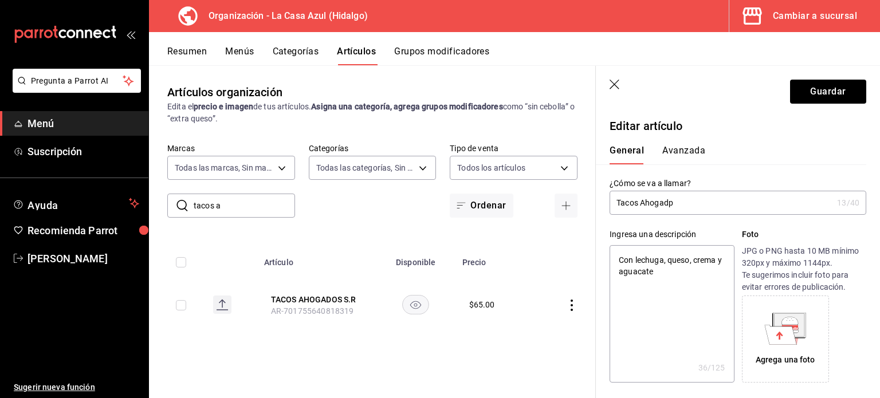
type input "Tacos Ahogad"
type textarea "x"
type input "Tacos Ahogados"
type textarea "x"
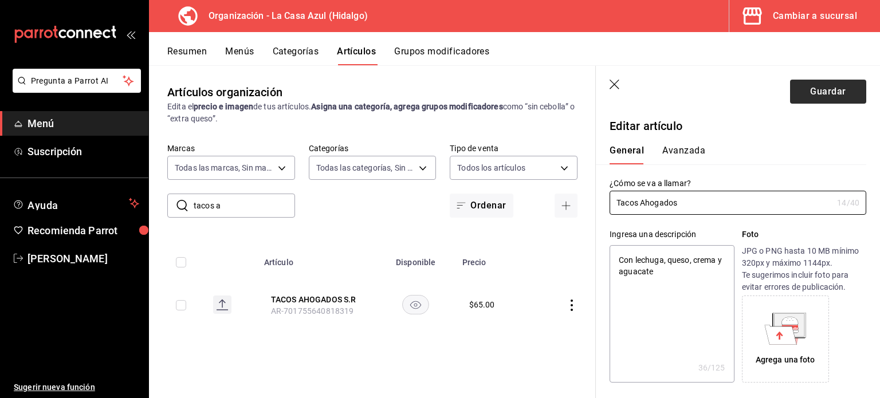
type input "Tacos Ahogados"
click at [831, 96] on button "Guardar" at bounding box center [828, 92] width 76 height 24
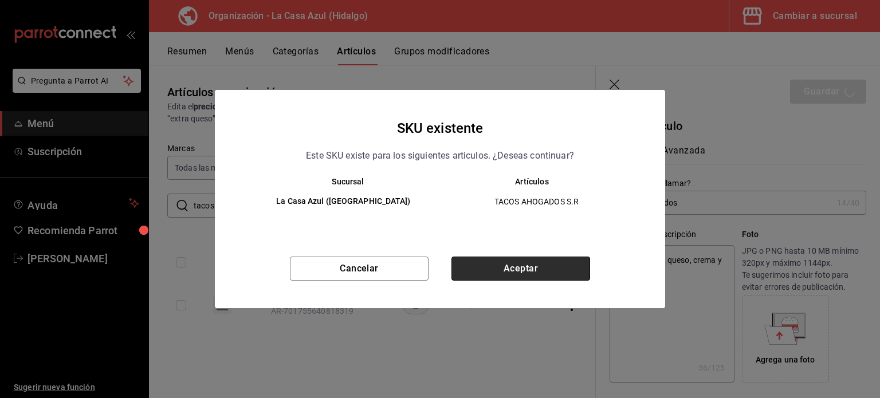
click at [539, 268] on button "Aceptar" at bounding box center [521, 269] width 139 height 24
type textarea "x"
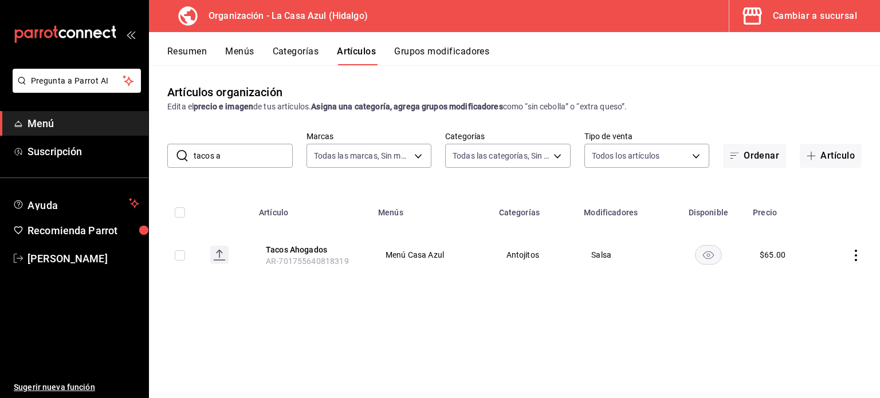
click at [422, 48] on button "Grupos modificadores" at bounding box center [441, 55] width 95 height 19
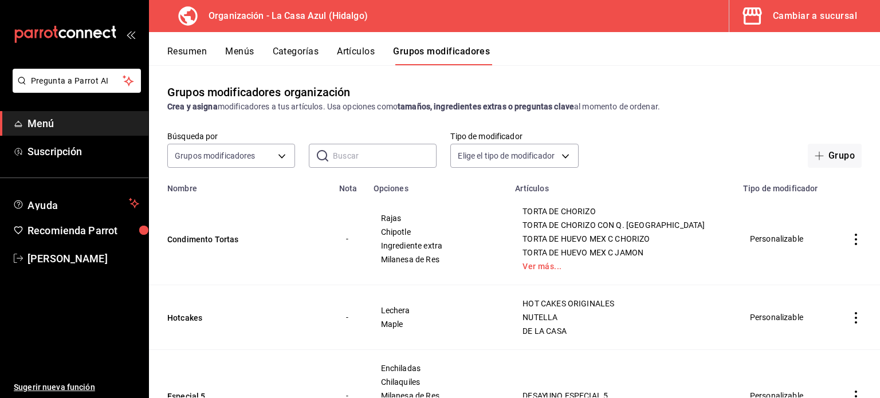
drag, startPoint x: 871, startPoint y: 131, endPoint x: 877, endPoint y: 181, distance: 49.7
click at [877, 181] on div "Grupos modificadores organización Crea y asigna modificadores a tus artículos. …" at bounding box center [514, 231] width 731 height 332
click at [827, 150] on button "Grupo" at bounding box center [835, 156] width 54 height 24
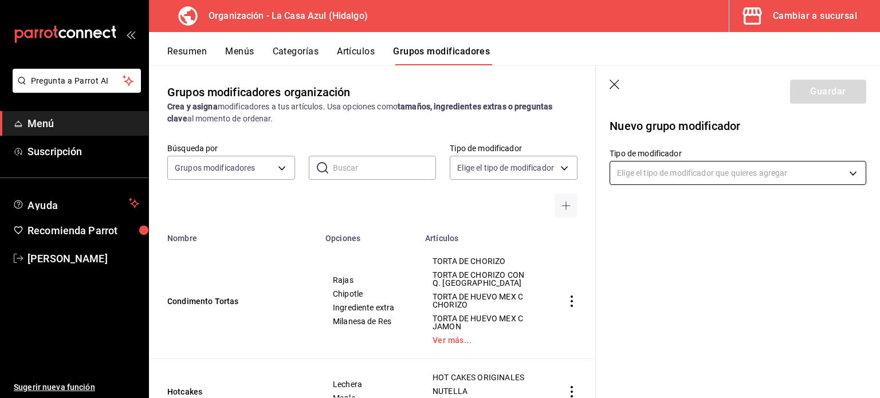
click at [729, 181] on body "Pregunta a Parrot AI Menú Suscripción Ayuda Recomienda Parrot Berenice Bustos S…" at bounding box center [440, 199] width 880 height 398
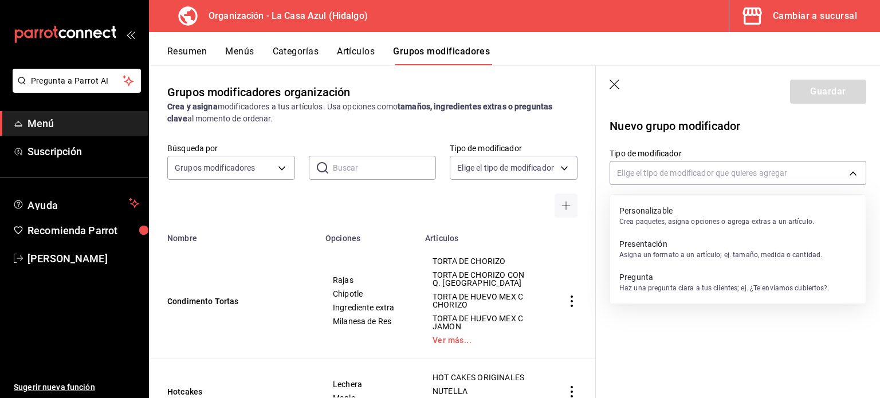
click at [707, 208] on p "Personalizable" at bounding box center [717, 210] width 195 height 11
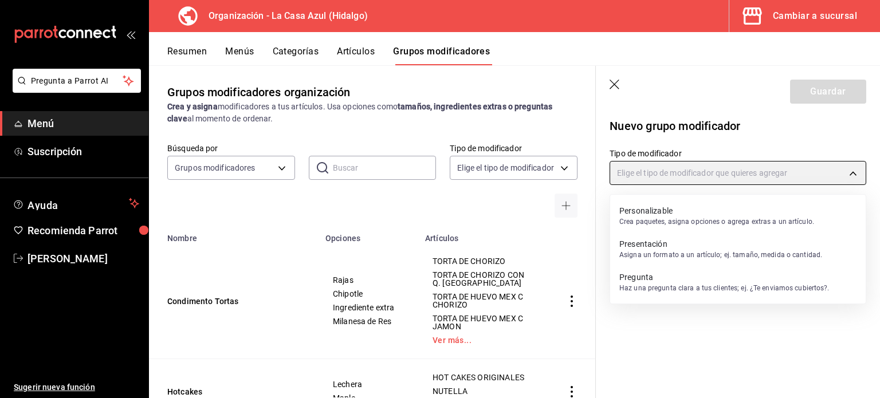
type input "CUSTOMIZABLE"
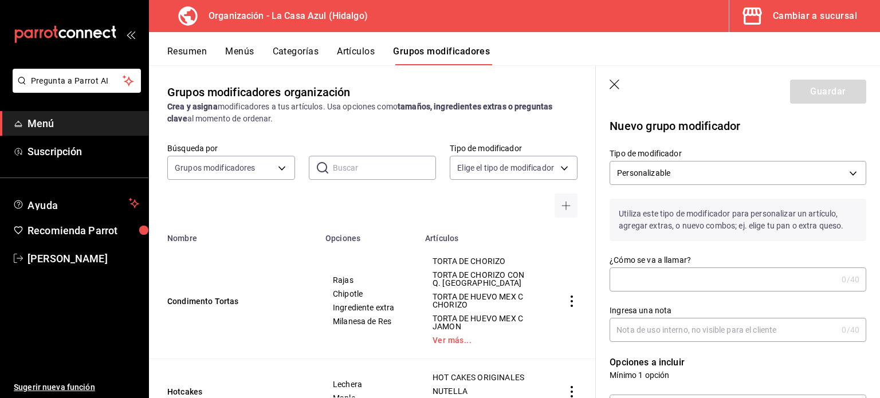
click at [645, 291] on input "¿Cómo se va a llamar?" at bounding box center [724, 279] width 228 height 23
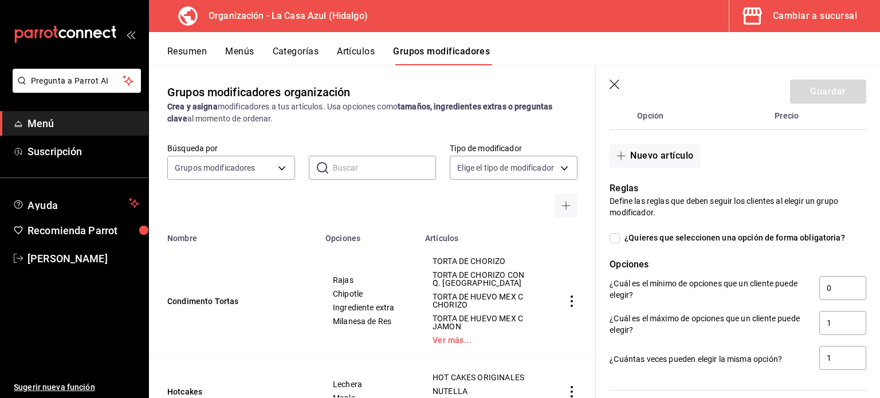
scroll to position [333, 0]
type input "Alitas"
click at [837, 329] on input "1" at bounding box center [843, 322] width 47 height 24
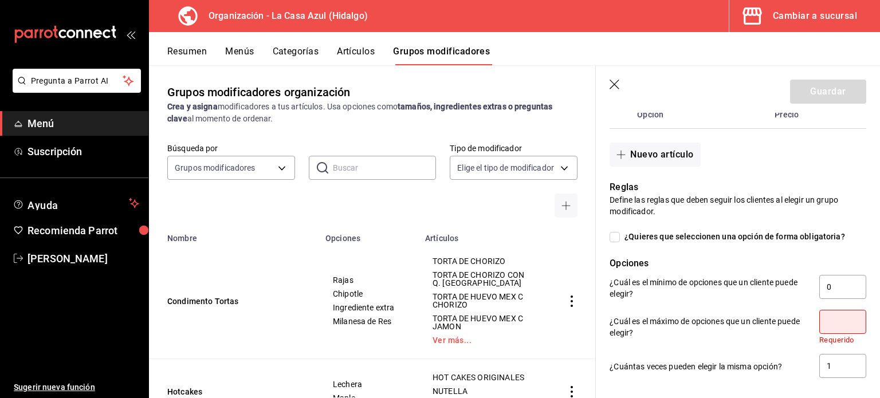
type input "3"
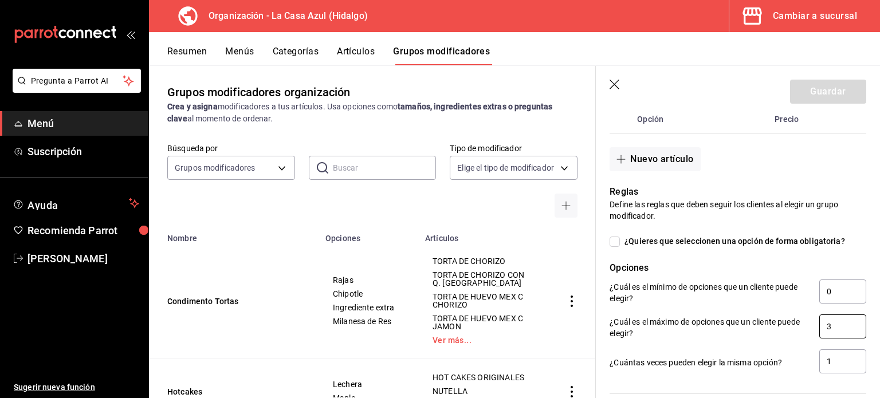
scroll to position [323, 0]
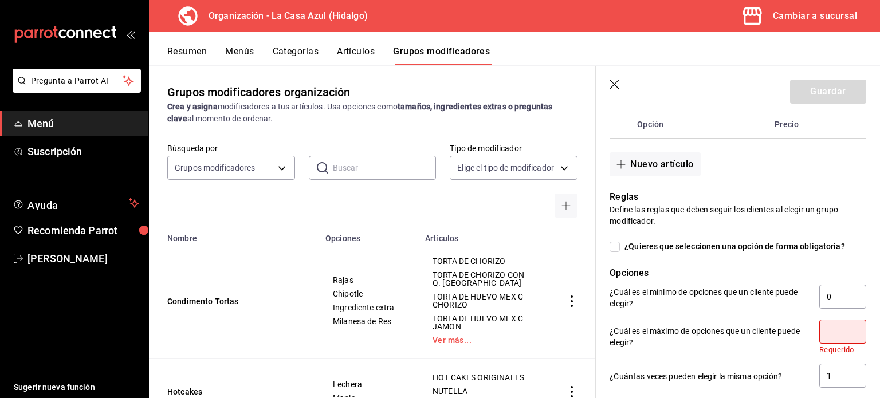
type input "1"
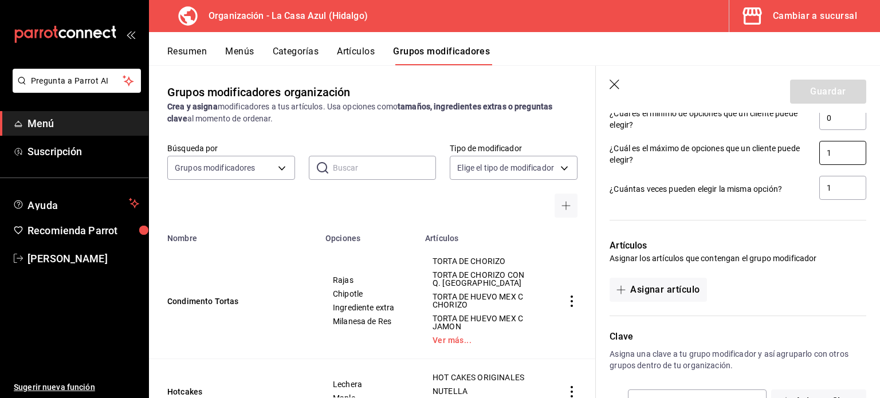
scroll to position [505, 0]
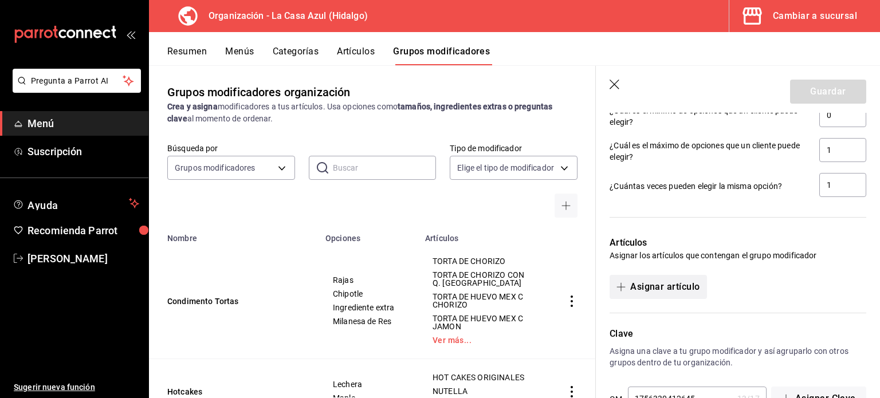
click at [664, 285] on button "Asignar artículo" at bounding box center [658, 287] width 97 height 24
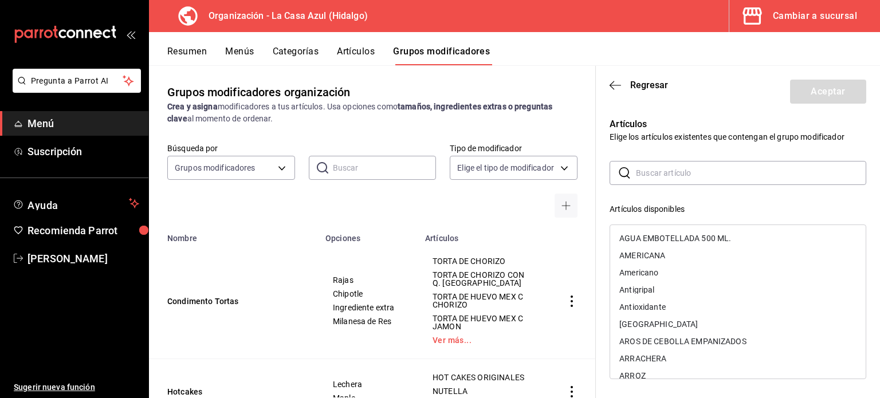
click at [665, 174] on input "text" at bounding box center [751, 173] width 230 height 23
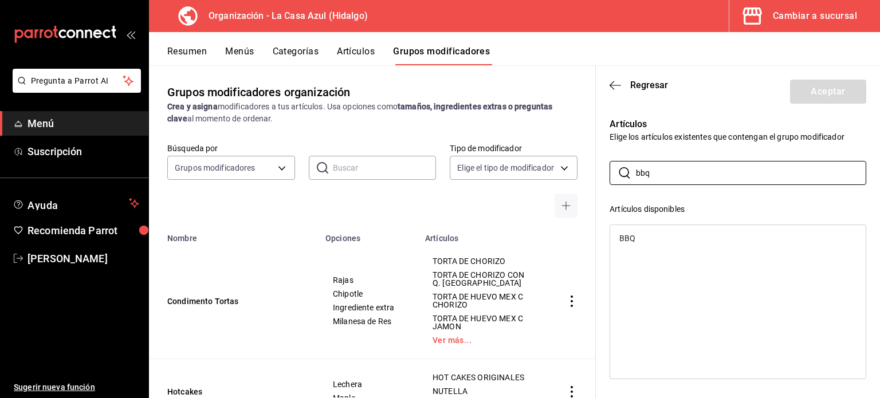
click at [658, 237] on div "BBQ" at bounding box center [738, 238] width 256 height 17
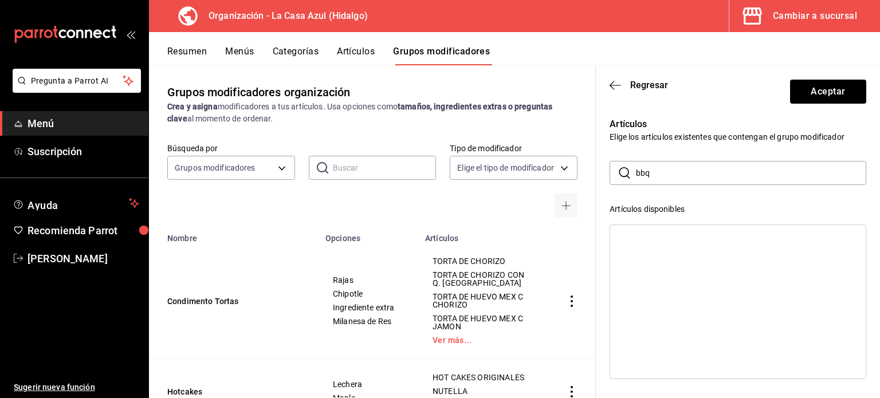
click at [663, 175] on input "bbq" at bounding box center [751, 173] width 230 height 23
click at [646, 240] on div "BUFALO" at bounding box center [635, 238] width 30 height 8
click at [665, 180] on input "bufalo" at bounding box center [751, 173] width 230 height 23
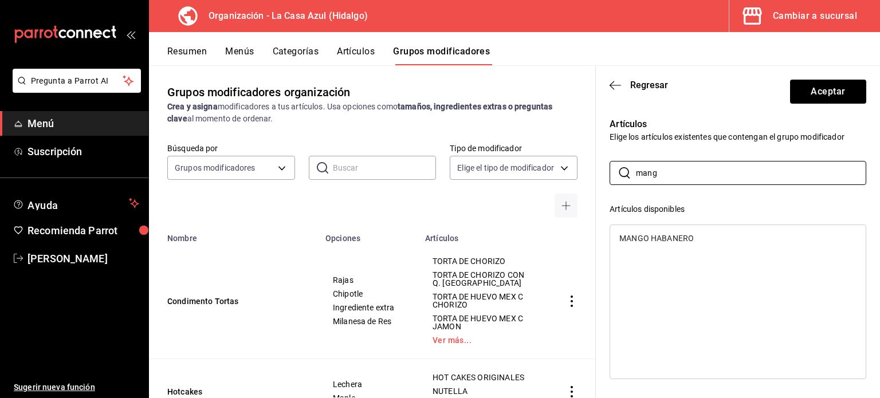
click at [645, 241] on div "MANGO HABANERO" at bounding box center [657, 238] width 75 height 8
click at [674, 169] on input "mang" at bounding box center [751, 173] width 230 height 23
type input "frutos rojo"
click at [718, 261] on div "FRUTOS ROJOS CON CHIPOTLE" at bounding box center [738, 255] width 256 height 17
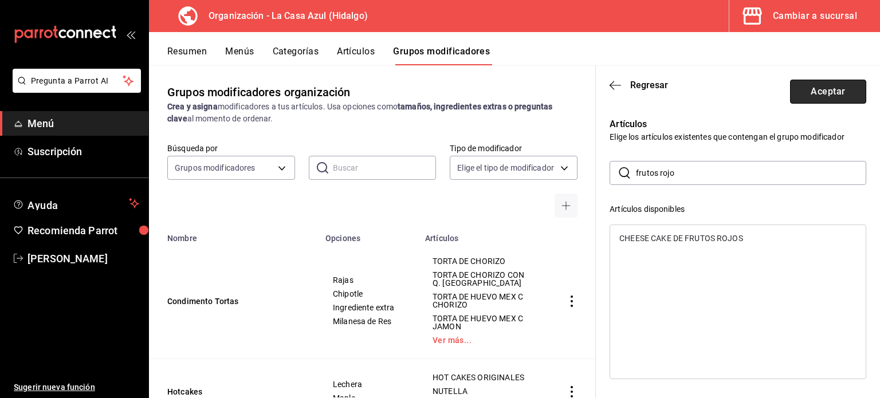
click at [821, 97] on button "Aceptar" at bounding box center [828, 92] width 76 height 24
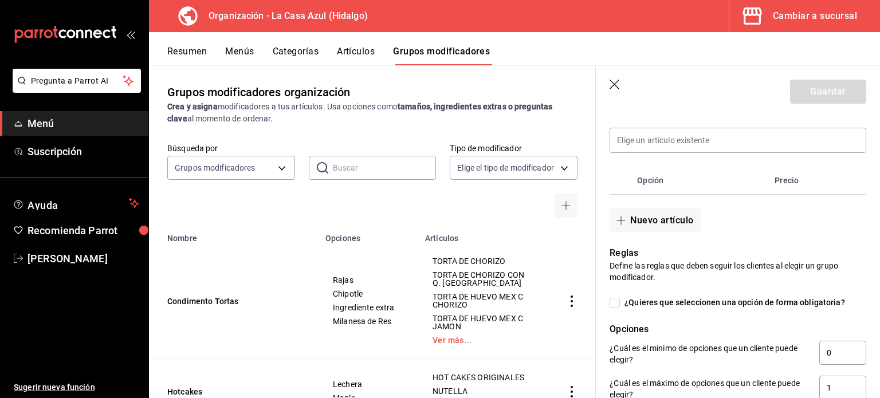
scroll to position [266, 0]
click at [657, 217] on button "Nuevo artículo" at bounding box center [655, 222] width 91 height 24
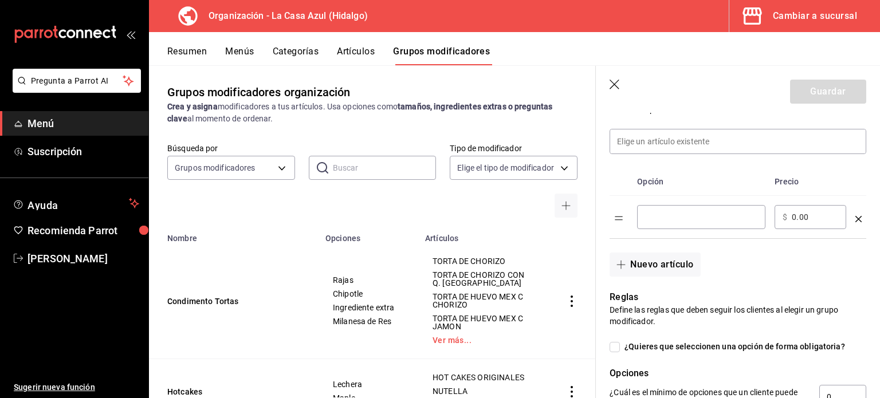
click at [657, 217] on input "optionsTable" at bounding box center [701, 217] width 112 height 11
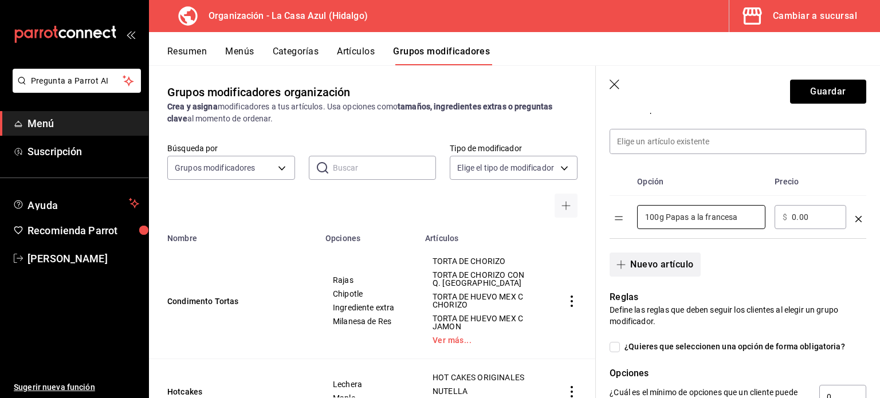
type input "100g Papas a la francesa"
click at [655, 261] on button "Nuevo artículo" at bounding box center [655, 265] width 91 height 24
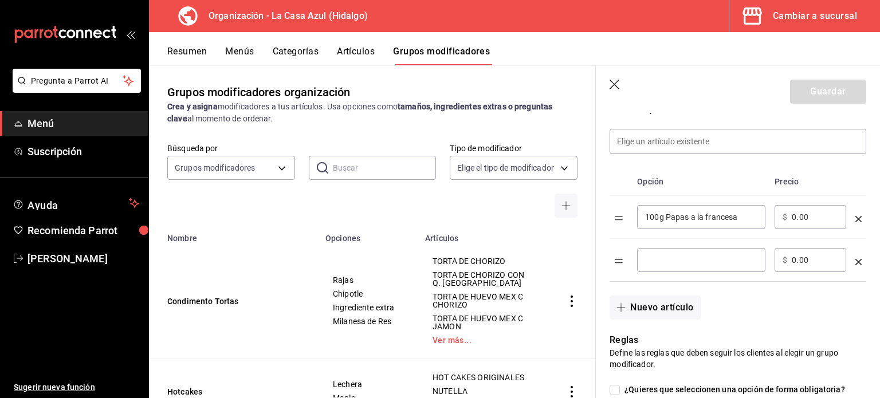
click at [655, 261] on input "optionsTable" at bounding box center [701, 260] width 112 height 11
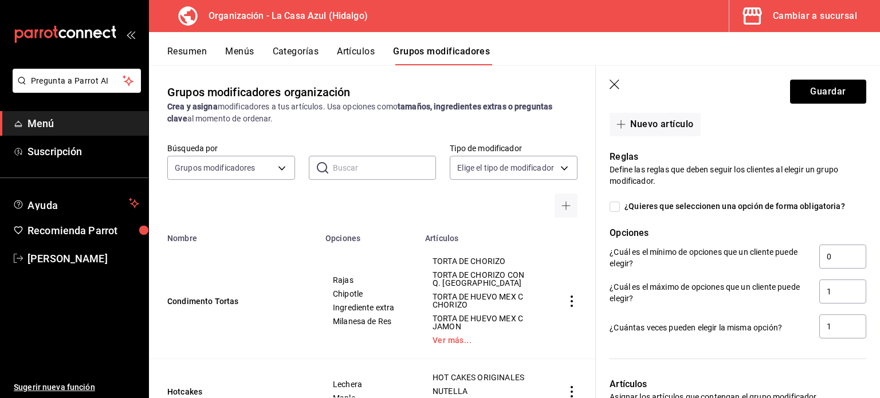
scroll to position [504, 0]
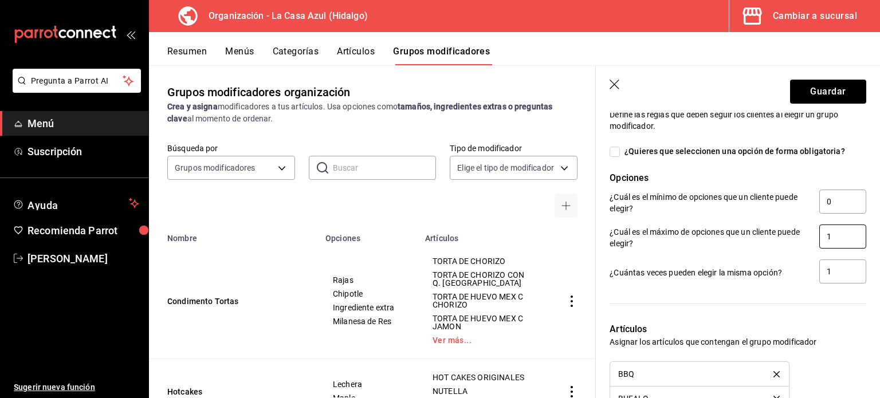
type input "Ensalada de la casa"
click at [841, 238] on input "1" at bounding box center [843, 237] width 47 height 24
type input "2"
click at [871, 256] on div "Nuevo grupo modificador Tipo de modificador Personalizable CUSTOMIZABLE Utiliza…" at bounding box center [738, 121] width 284 height 1026
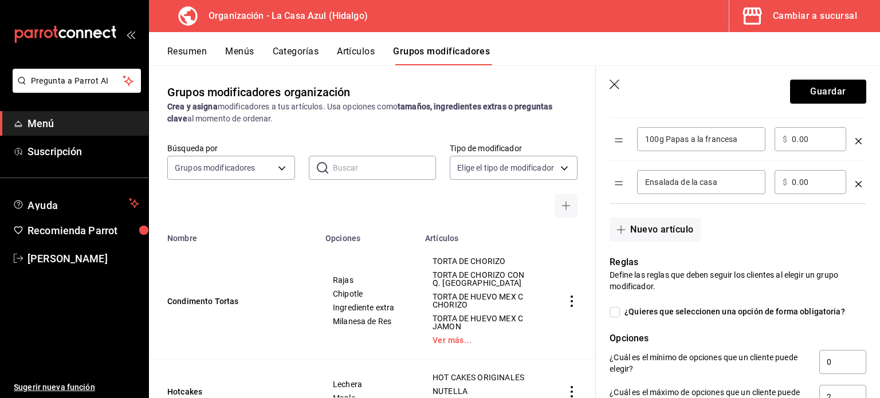
scroll to position [341, 0]
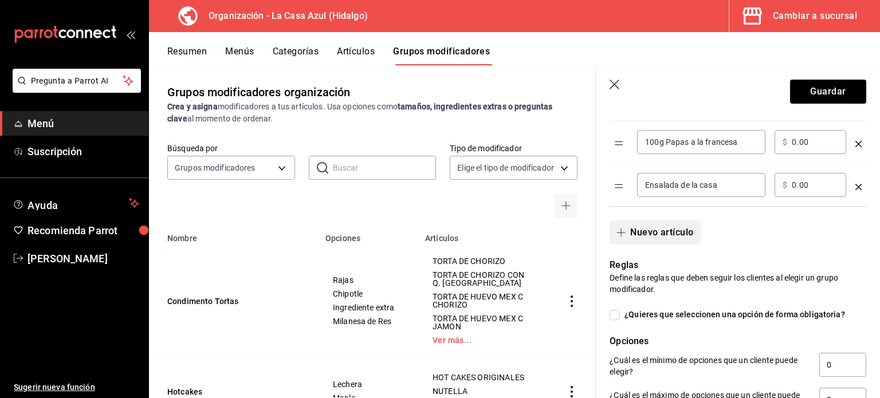
click at [670, 233] on button "Nuevo artículo" at bounding box center [655, 233] width 91 height 24
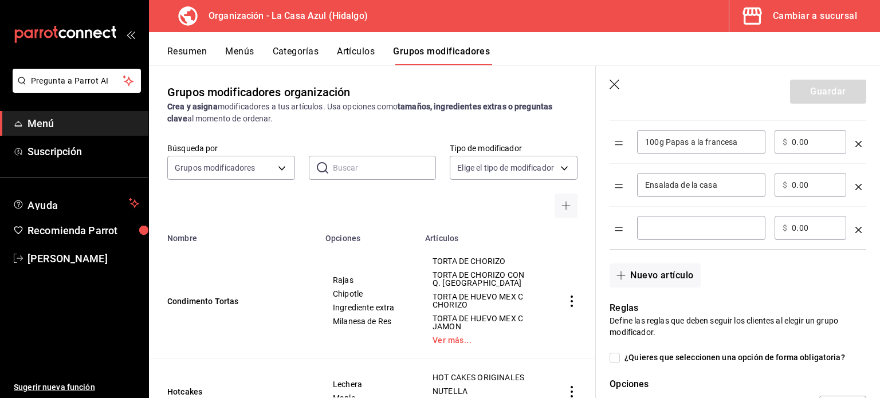
click at [670, 233] on input "optionsTable" at bounding box center [701, 227] width 112 height 11
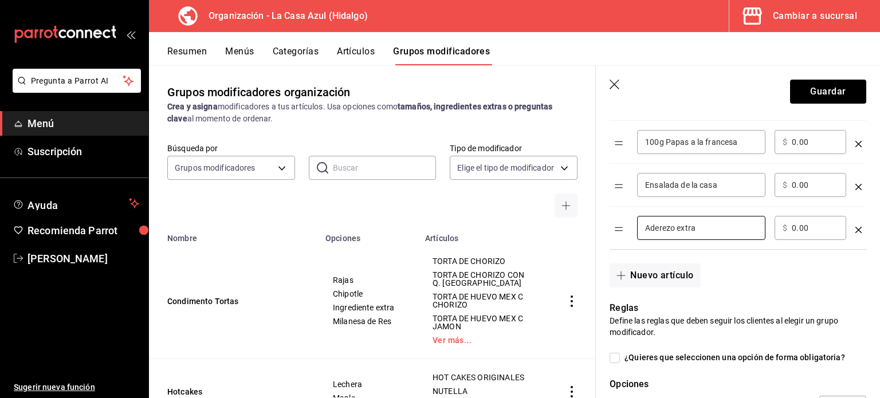
type input "Aderezo extra"
click at [796, 226] on input "0.00" at bounding box center [815, 227] width 46 height 11
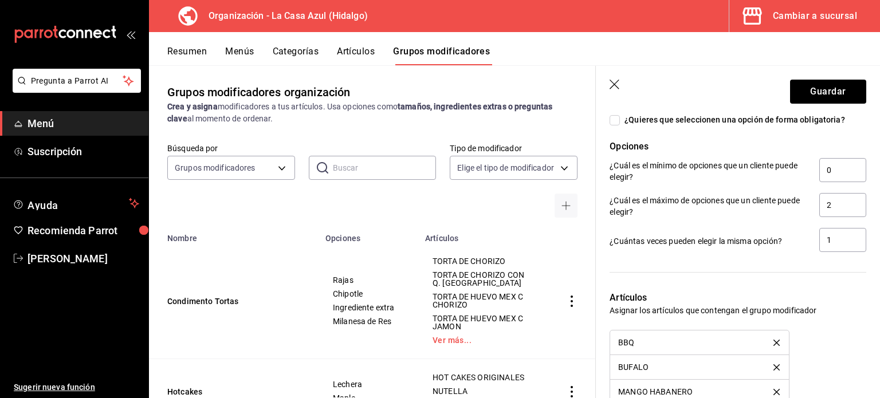
scroll to position [571, 0]
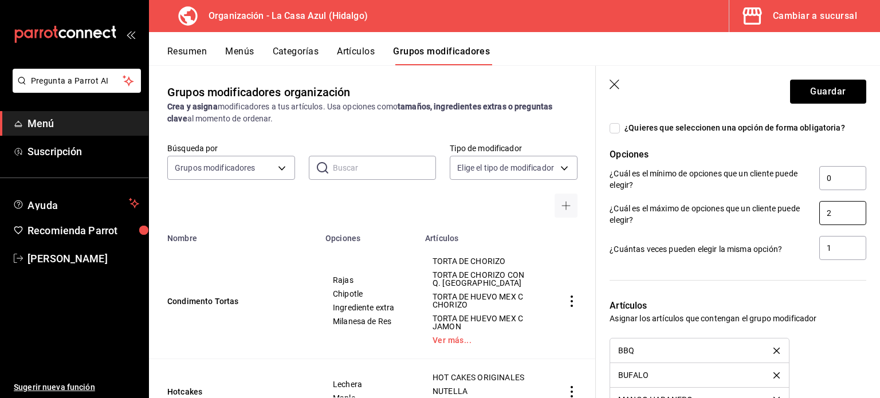
type input "15.00"
click at [826, 213] on input "2" at bounding box center [843, 213] width 47 height 24
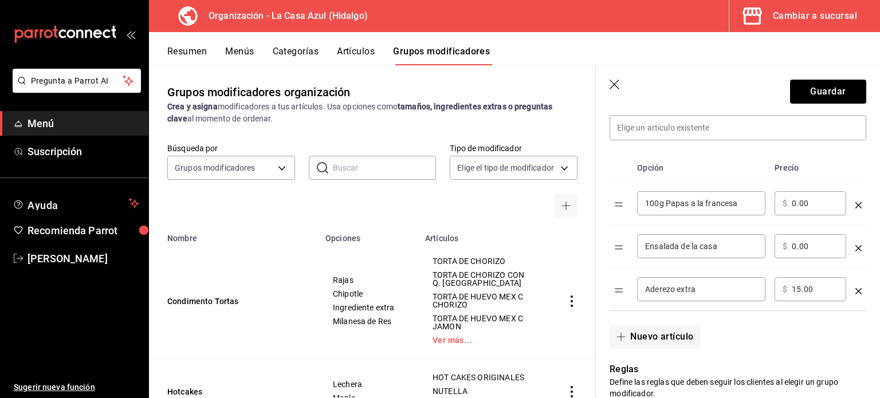
type input "1"
click at [856, 289] on icon "optionsTable" at bounding box center [859, 291] width 6 height 6
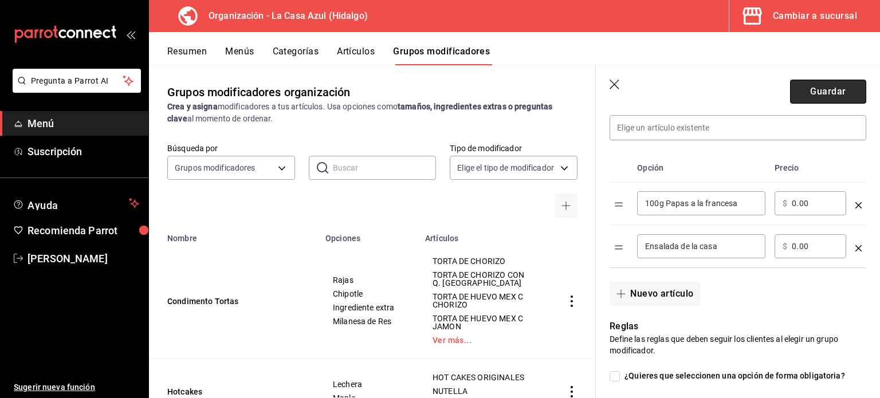
click at [828, 100] on button "Guardar" at bounding box center [828, 92] width 76 height 24
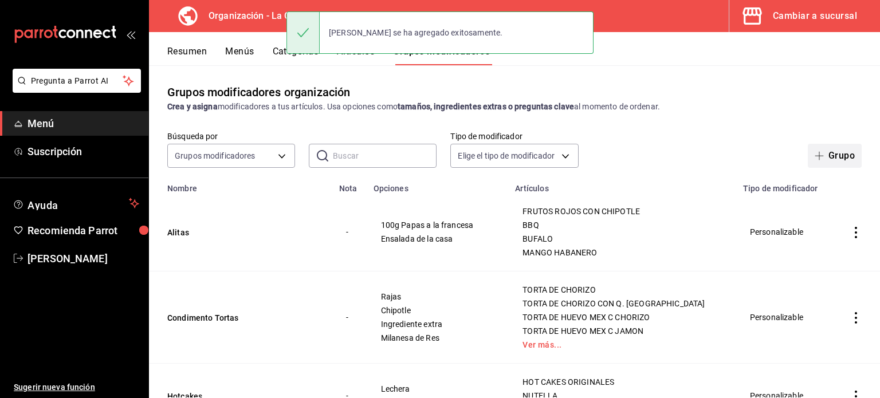
click at [822, 158] on button "Grupo" at bounding box center [835, 156] width 54 height 24
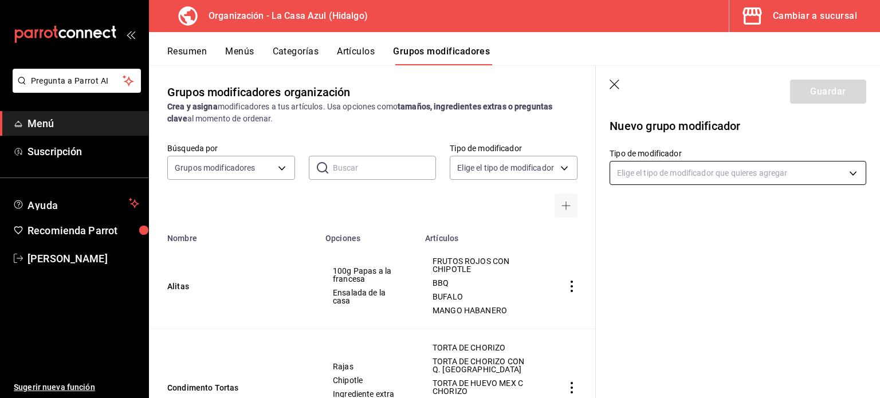
click at [754, 176] on body "Pregunta a Parrot AI Menú Suscripción Ayuda Recomienda Parrot Berenice Bustos S…" at bounding box center [440, 199] width 880 height 398
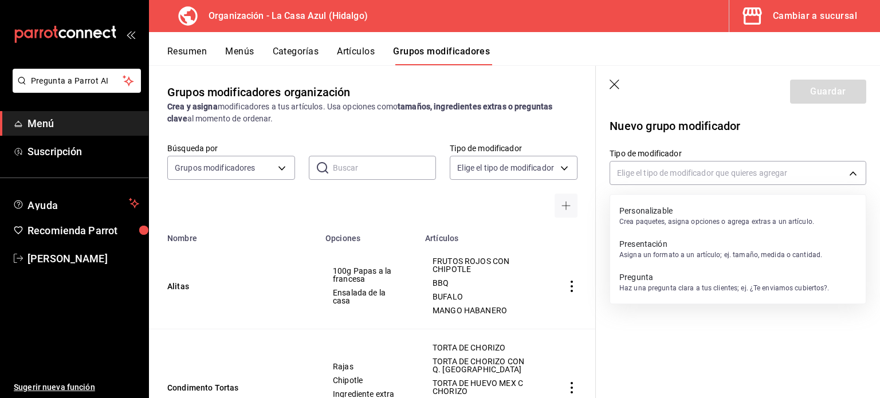
click at [697, 209] on p "Personalizable" at bounding box center [717, 210] width 195 height 11
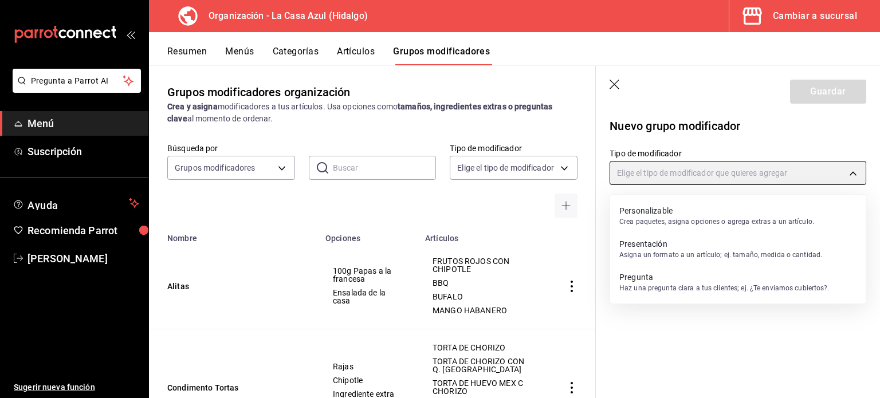
type input "CUSTOMIZABLE"
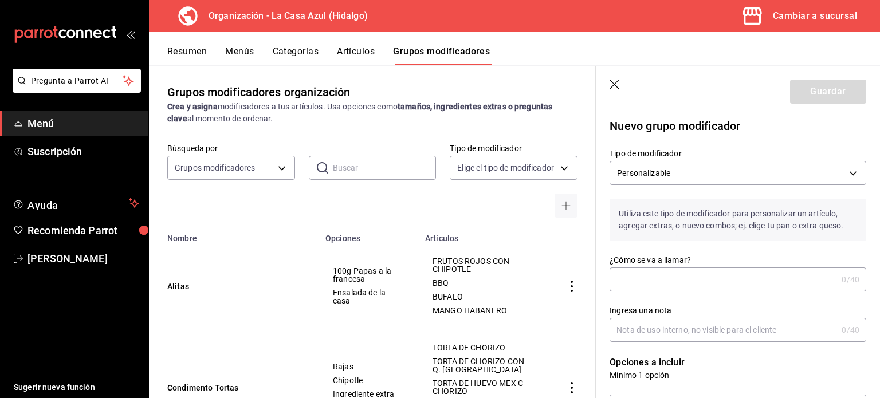
click at [655, 287] on input "¿Cómo se va a llamar?" at bounding box center [724, 279] width 228 height 23
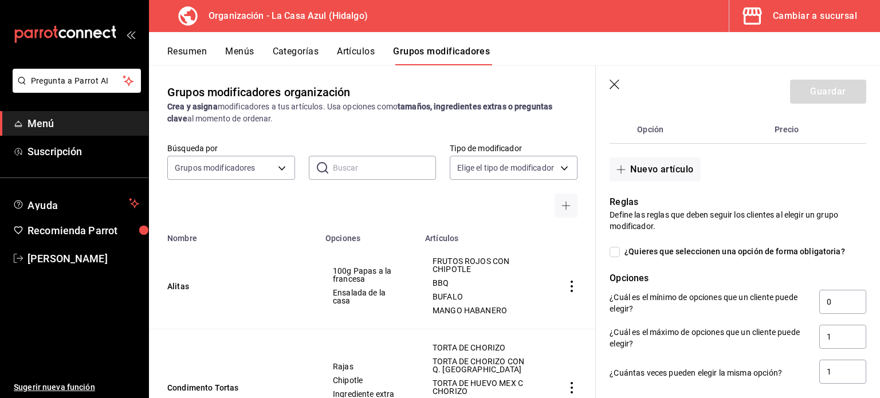
scroll to position [315, 0]
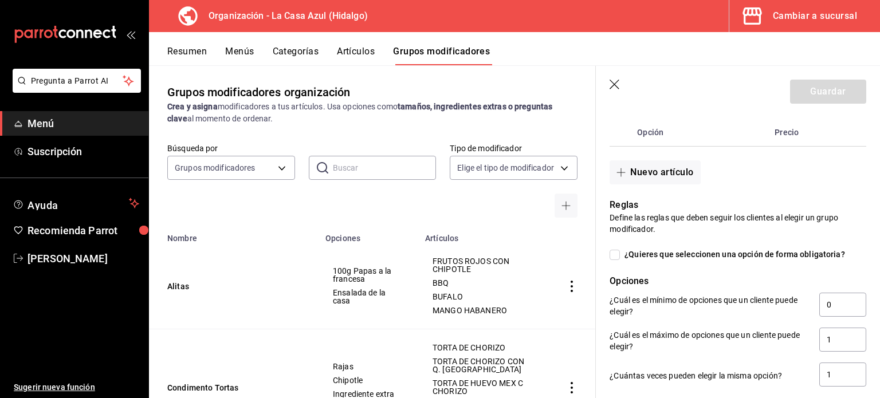
type input "Aderezo p Alitas"
click at [647, 192] on div "Reglas Define las reglas que deben seguir los clientes al elegir un grupo modif…" at bounding box center [731, 287] width 271 height 204
click at [642, 171] on button "Nuevo artículo" at bounding box center [655, 172] width 91 height 24
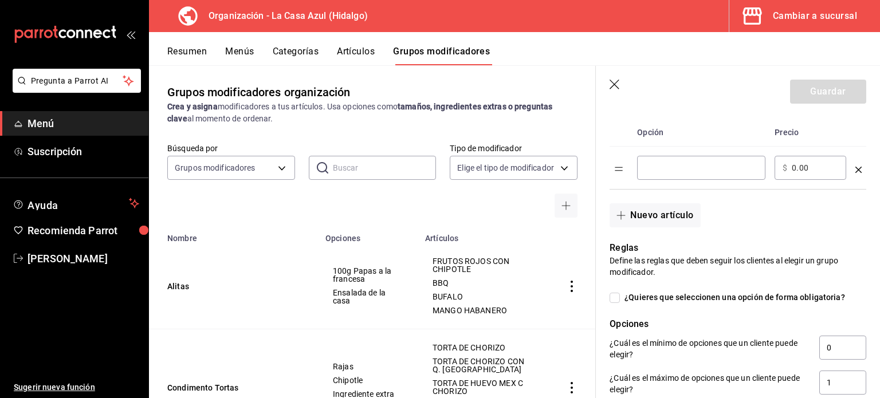
click at [653, 167] on input "optionsTable" at bounding box center [701, 167] width 112 height 11
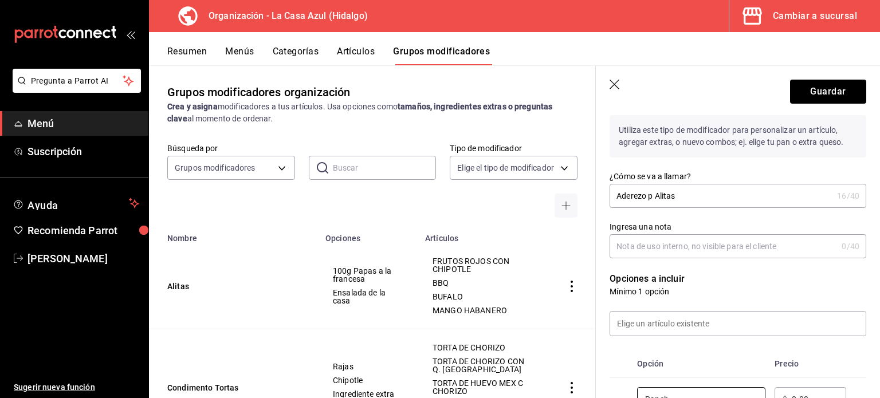
scroll to position [81, 0]
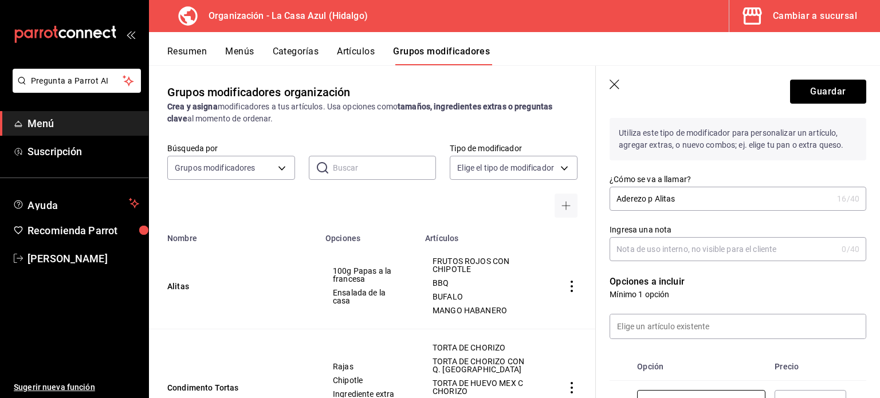
type input "Ranch"
click at [686, 199] on input "Aderezo p Alitas" at bounding box center [721, 198] width 223 height 23
type input "Adere"
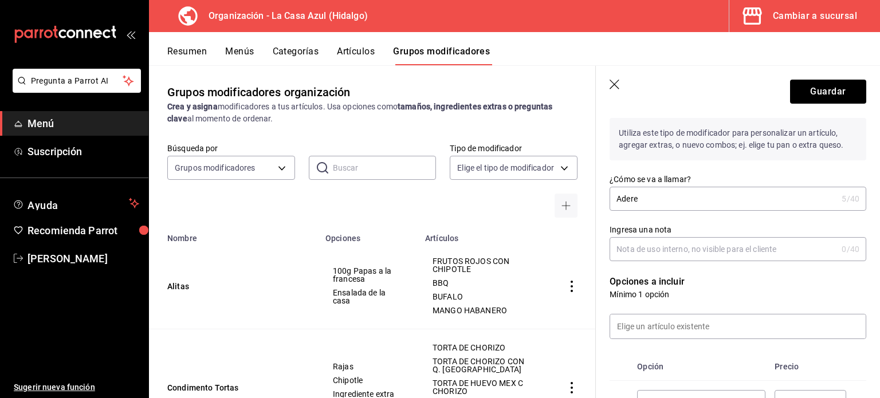
click at [615, 88] on icon "button" at bounding box center [615, 85] width 11 height 11
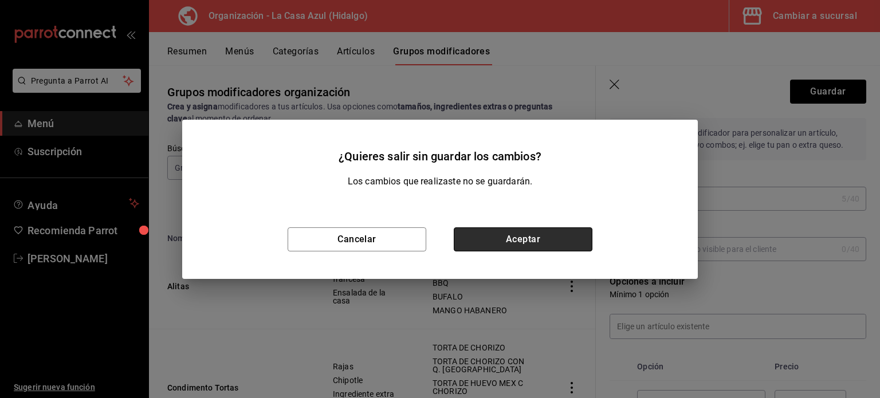
click at [509, 238] on button "Aceptar" at bounding box center [523, 240] width 139 height 24
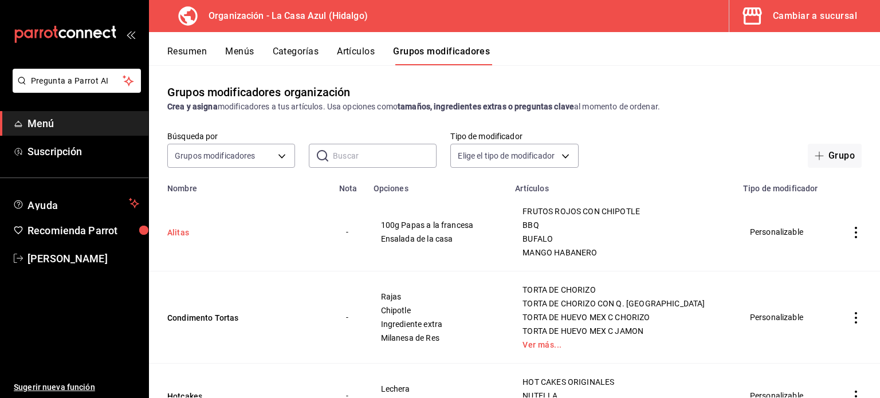
click at [178, 233] on button "Alitas" at bounding box center [236, 232] width 138 height 11
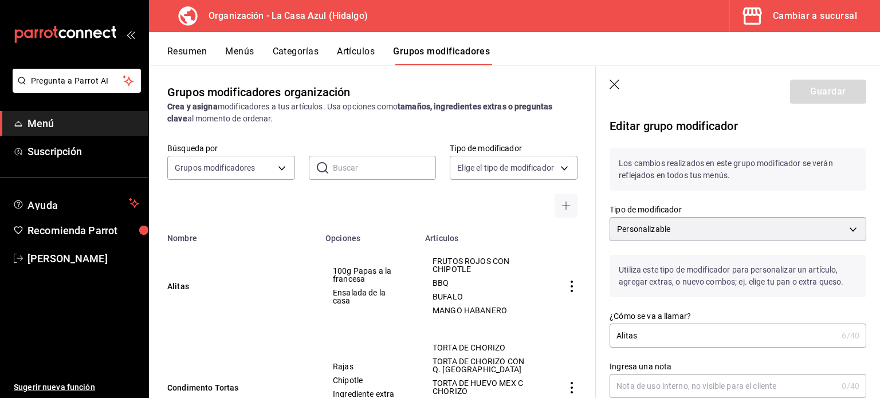
click at [616, 81] on icon "button" at bounding box center [615, 85] width 11 height 11
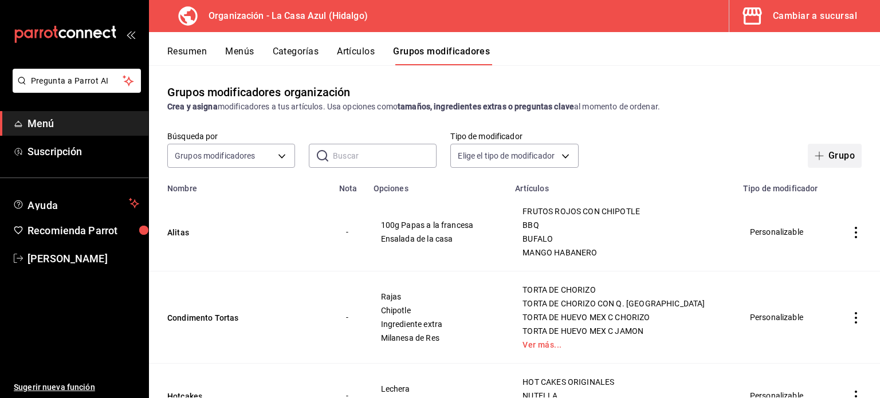
click at [825, 160] on button "Grupo" at bounding box center [835, 156] width 54 height 24
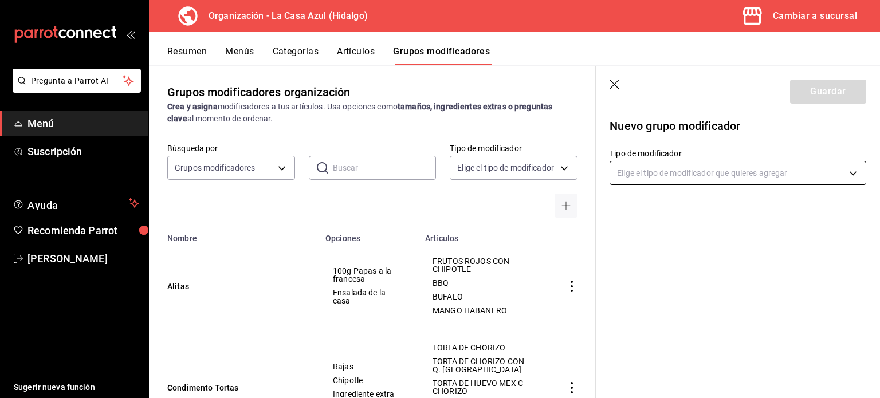
click at [636, 165] on body "Pregunta a Parrot AI Menú Suscripción Ayuda Recomienda Parrot Berenice Bustos S…" at bounding box center [440, 199] width 880 height 398
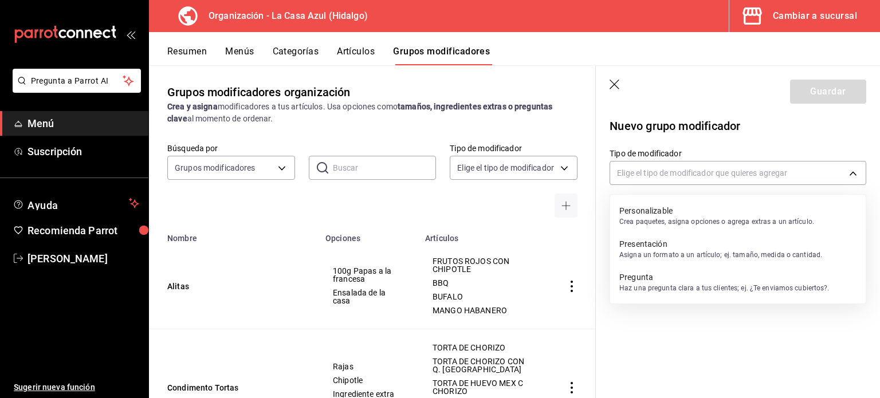
click at [642, 210] on p "Personalizable" at bounding box center [717, 210] width 195 height 11
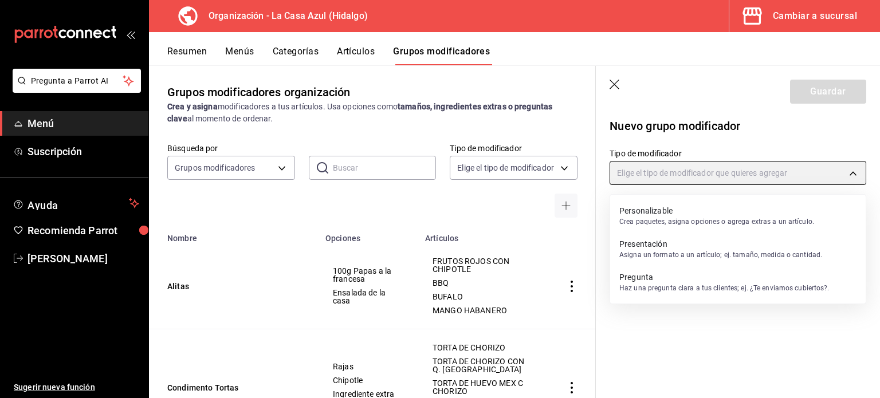
type input "CUSTOMIZABLE"
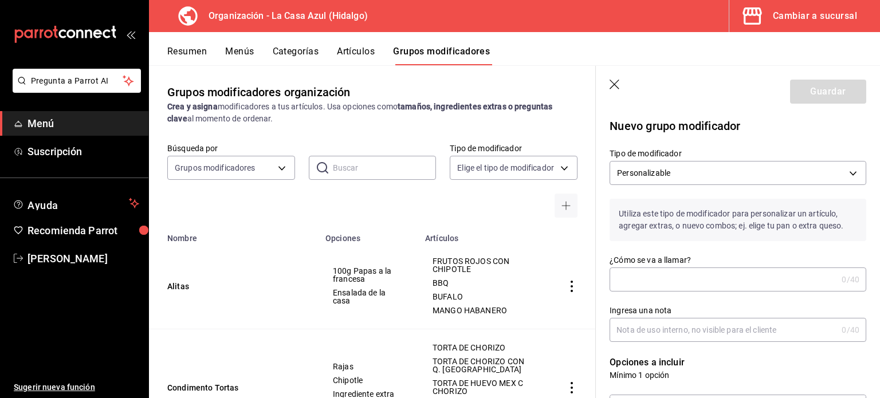
click at [651, 282] on input "¿Cómo se va a llamar?" at bounding box center [724, 279] width 228 height 23
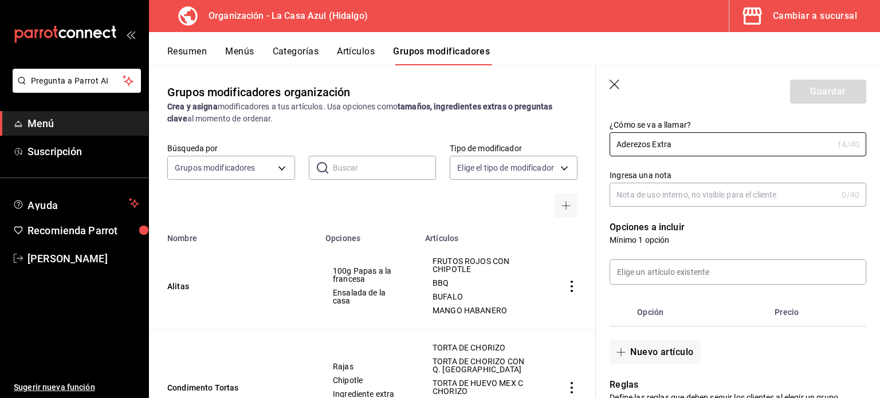
scroll to position [137, 0]
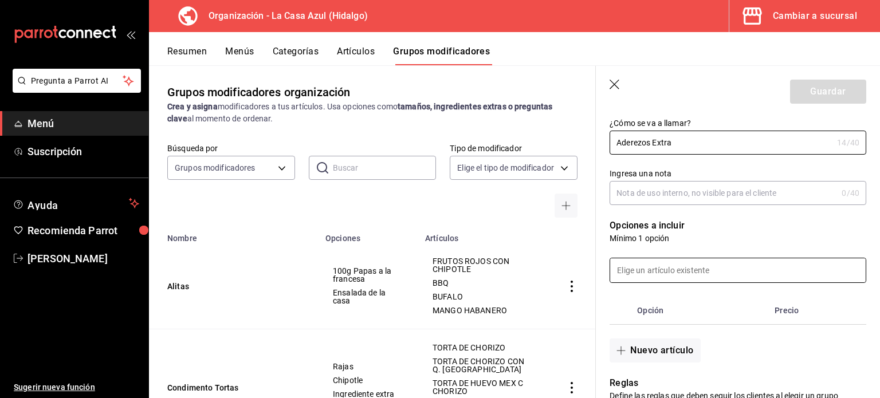
type input "Aderezos Extra"
click at [757, 266] on input at bounding box center [738, 271] width 256 height 24
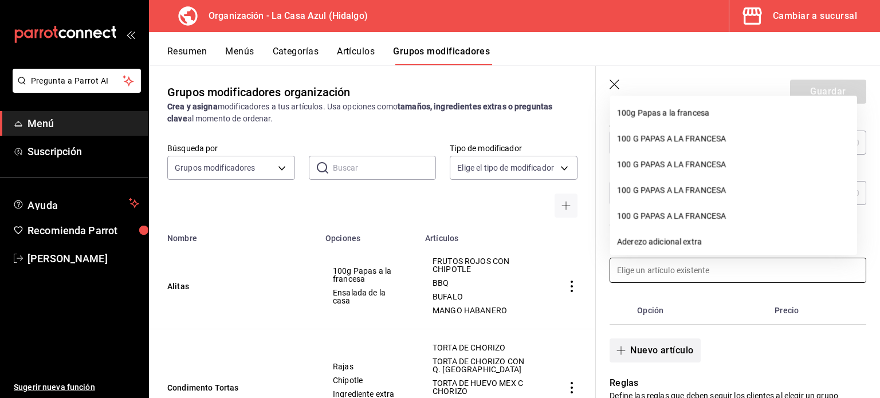
click at [639, 351] on button "Nuevo artículo" at bounding box center [655, 351] width 91 height 24
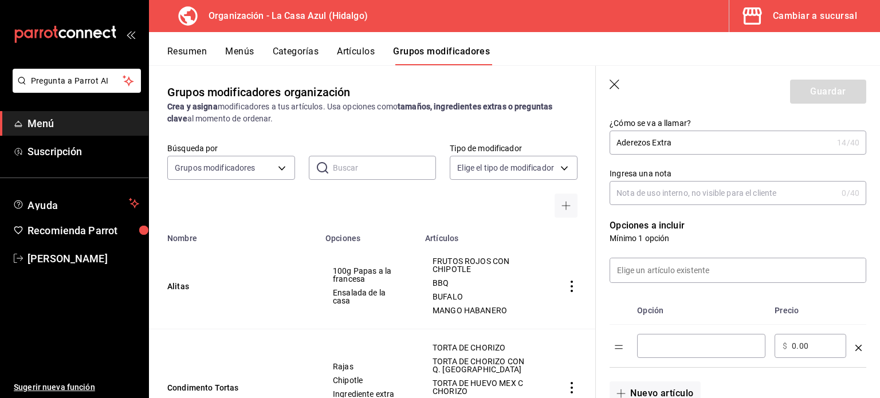
click at [661, 352] on div "​" at bounding box center [701, 346] width 128 height 24
type input "Ranch"
click at [614, 390] on button "Nuevo artículo" at bounding box center [655, 394] width 91 height 24
click at [660, 386] on input "optionsTable" at bounding box center [701, 388] width 112 height 11
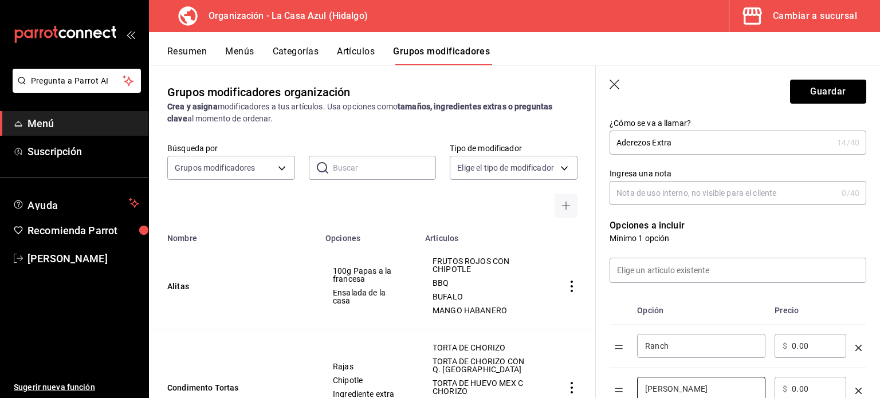
type input "Cesar"
click at [797, 346] on input "0.00" at bounding box center [815, 345] width 46 height 11
type input "15.00"
click at [800, 389] on input "0.00" at bounding box center [815, 388] width 46 height 11
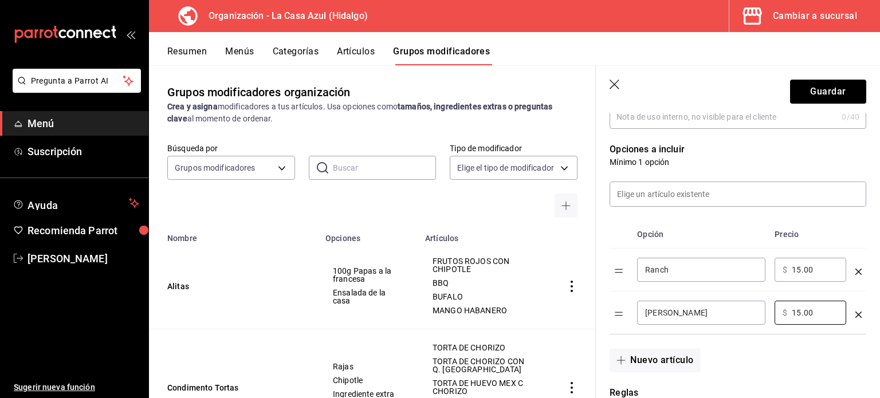
scroll to position [242, 0]
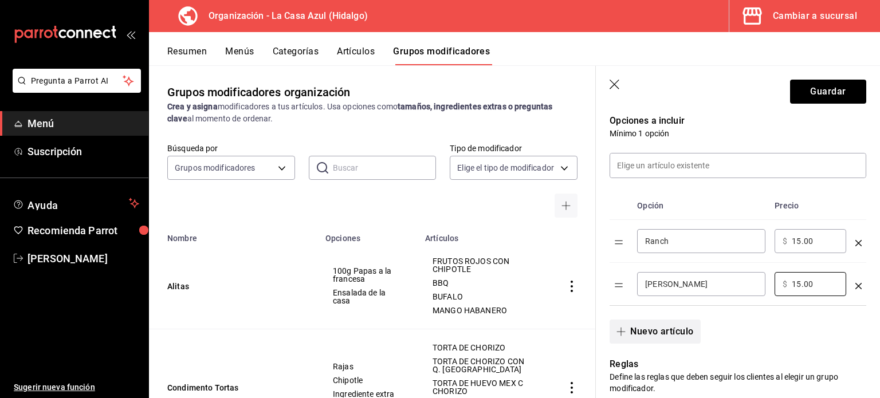
type input "15.00"
click at [668, 332] on button "Nuevo artículo" at bounding box center [655, 332] width 91 height 24
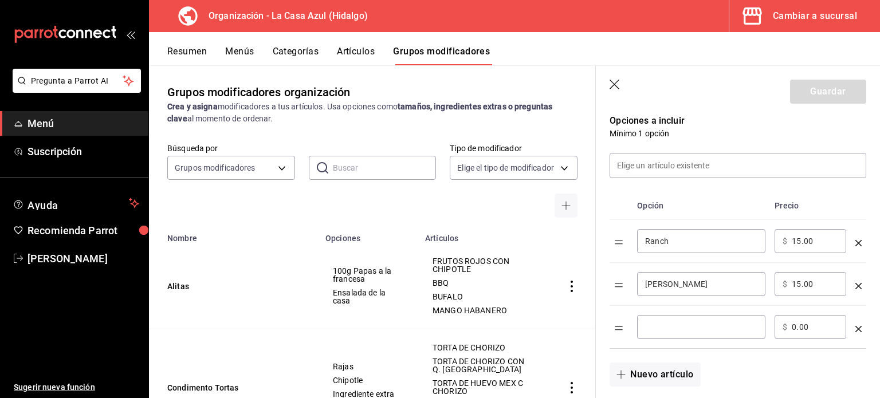
click at [668, 332] on input "optionsTable" at bounding box center [701, 327] width 112 height 11
type input "Italiano"
click at [796, 330] on input "0.00" at bounding box center [815, 327] width 46 height 11
type input "15.00"
click at [634, 376] on button "Nuevo artículo" at bounding box center [655, 375] width 91 height 24
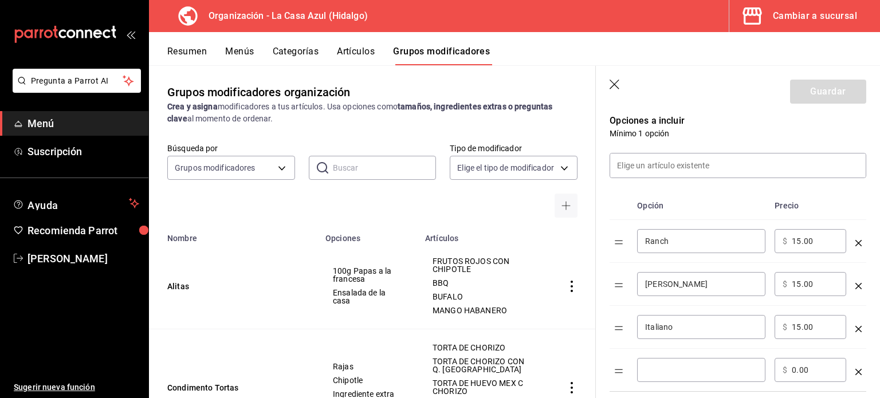
click at [667, 362] on div "​" at bounding box center [701, 370] width 128 height 24
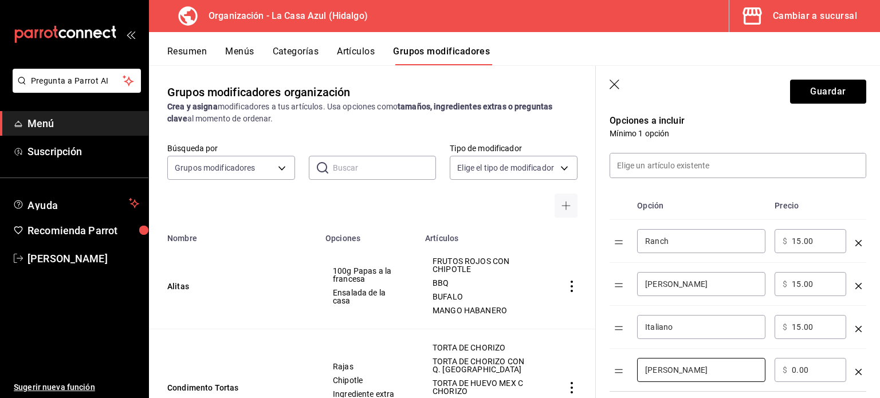
type input "Miel Mostaza"
click at [797, 370] on input "0.00" at bounding box center [815, 370] width 46 height 11
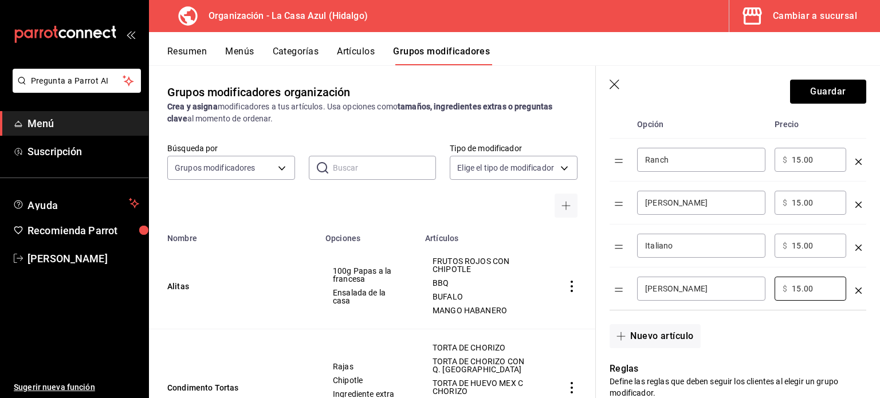
scroll to position [328, 0]
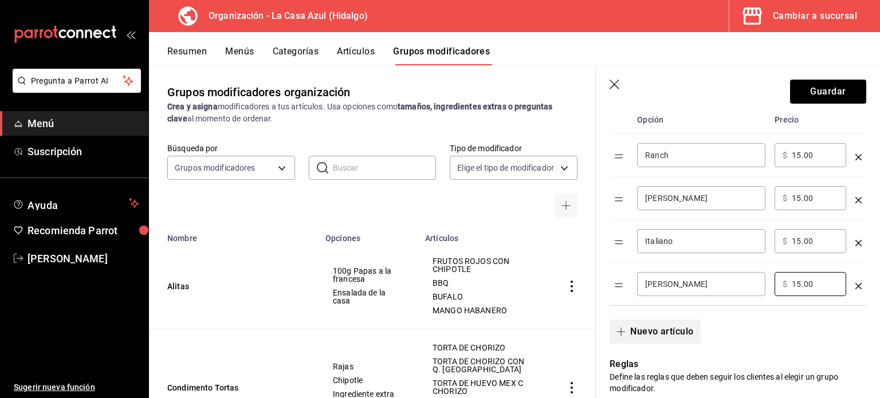
type input "15.00"
click at [644, 331] on button "Nuevo artículo" at bounding box center [655, 332] width 91 height 24
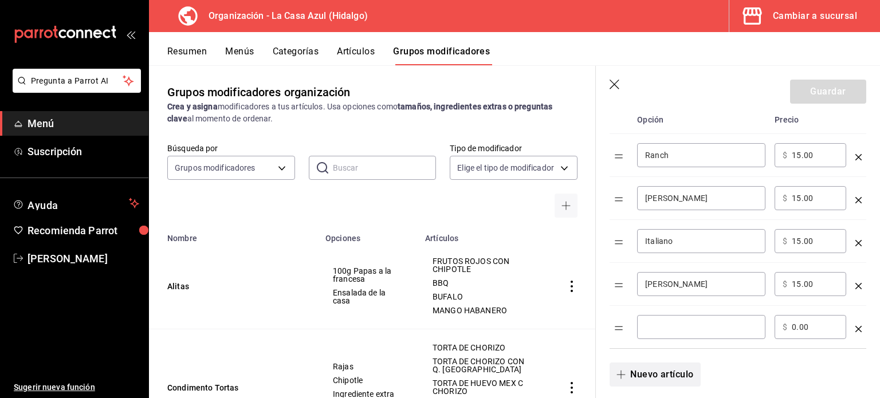
click at [644, 331] on div "​" at bounding box center [701, 327] width 128 height 24
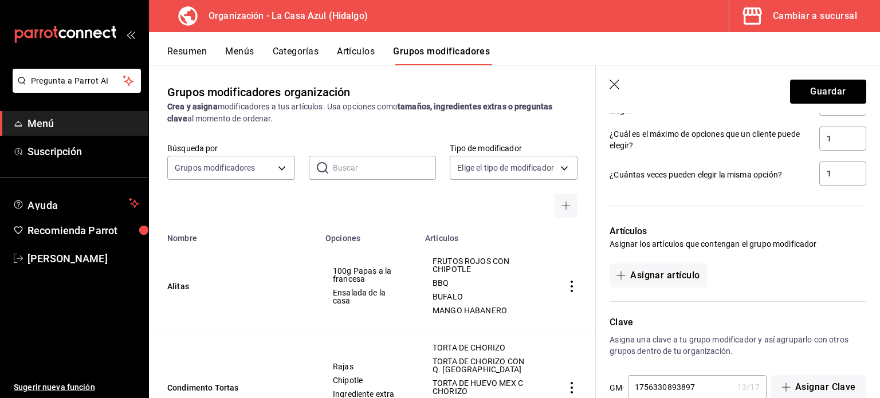
scroll to position [733, 0]
type input "Mil Islas"
click at [658, 277] on button "Asignar artículo" at bounding box center [658, 275] width 97 height 24
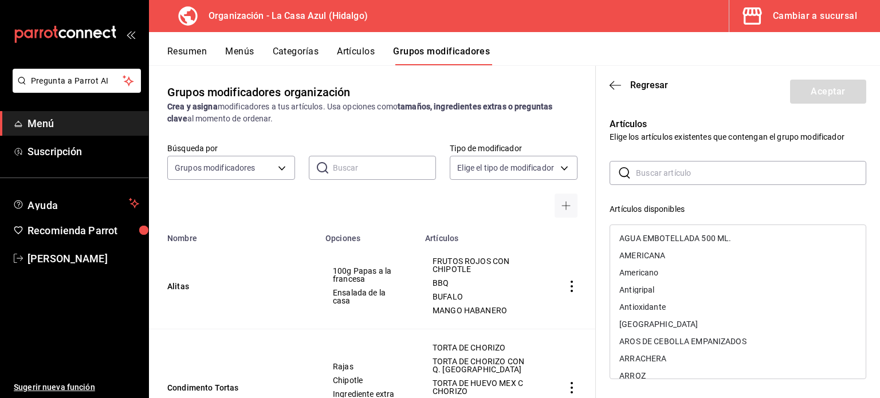
click at [674, 173] on input "text" at bounding box center [751, 173] width 230 height 23
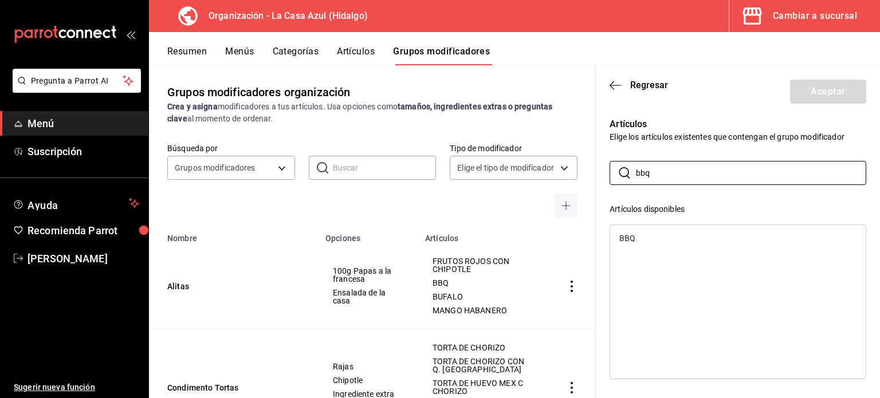
click at [640, 236] on div "BBQ" at bounding box center [738, 238] width 256 height 17
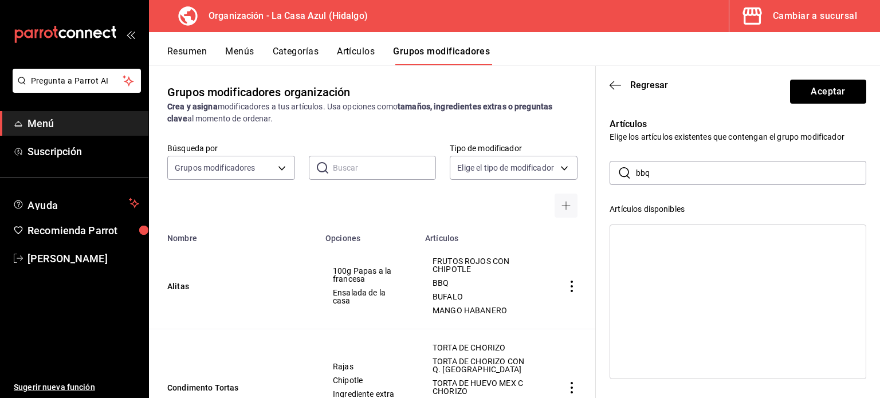
click at [659, 181] on input "bbq" at bounding box center [751, 173] width 230 height 23
click at [649, 245] on div "BUFALO" at bounding box center [738, 238] width 256 height 17
click at [654, 171] on input "bufalo" at bounding box center [751, 173] width 230 height 23
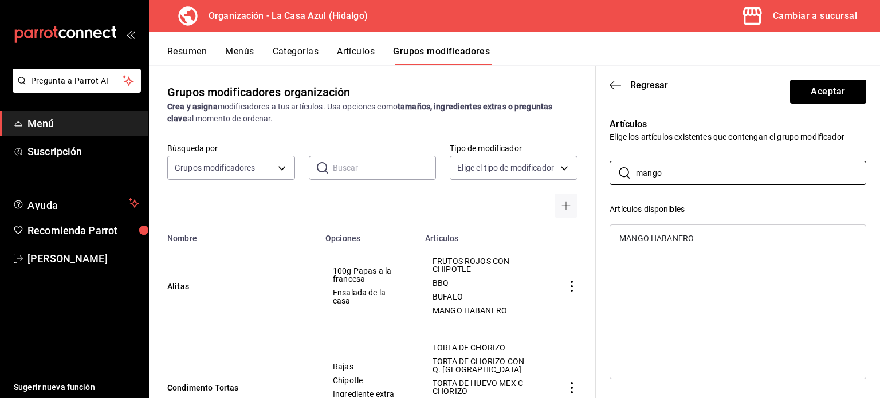
click at [657, 245] on div "MANGO HABANERO" at bounding box center [738, 238] width 256 height 17
click at [688, 177] on input "mango" at bounding box center [751, 173] width 230 height 23
click at [679, 256] on div "FRUTOS ROJOS CON CHIPOTLE" at bounding box center [678, 256] width 117 height 8
click at [683, 175] on input "frutos r" at bounding box center [751, 173] width 230 height 23
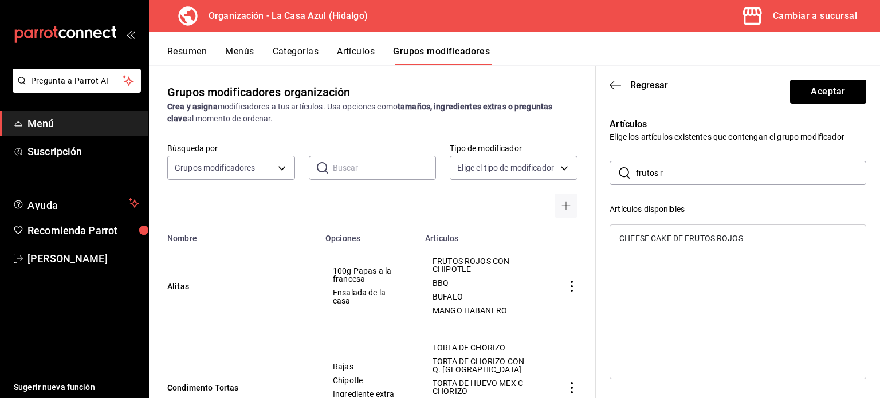
click at [683, 175] on input "frutos r" at bounding box center [751, 173] width 230 height 23
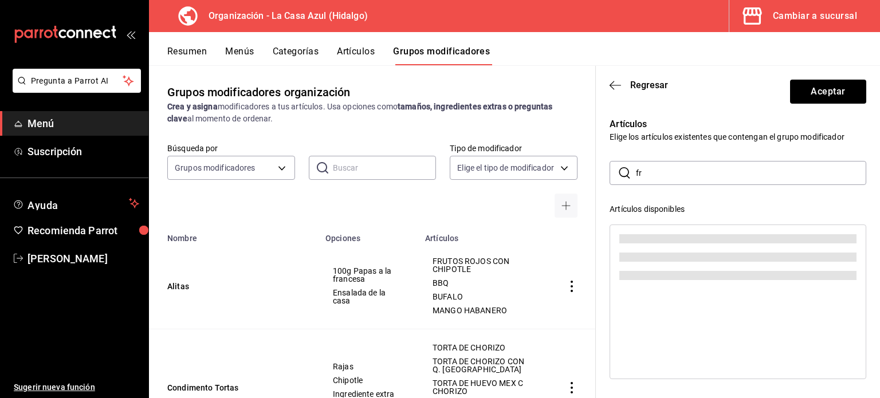
type input "f"
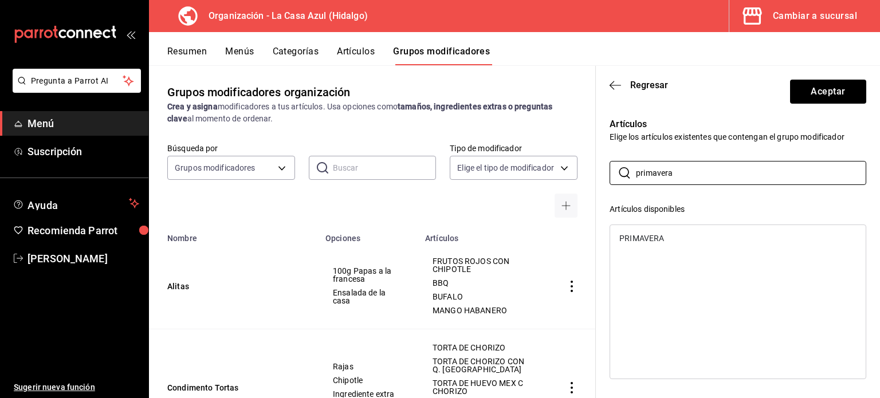
click at [659, 232] on div "PRIMAVERA" at bounding box center [738, 238] width 256 height 17
click at [679, 182] on input "primavera" at bounding box center [751, 173] width 230 height 23
click at [667, 242] on div "GOURMET" at bounding box center [738, 238] width 256 height 17
click at [660, 179] on input "gou" at bounding box center [751, 173] width 230 height 23
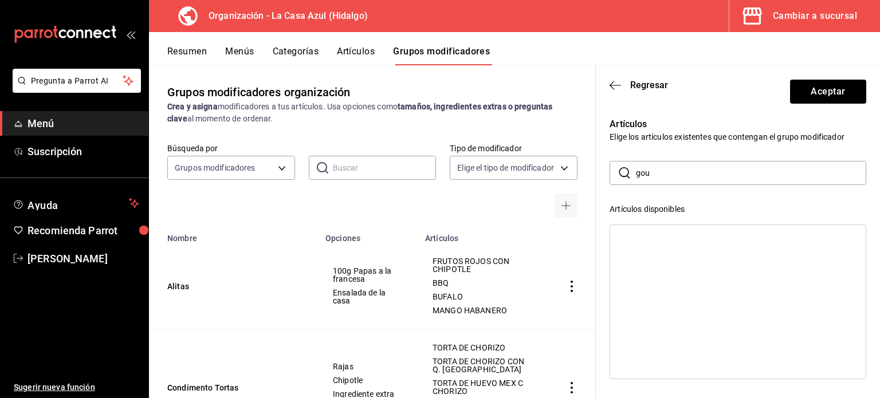
click at [660, 179] on input "gou" at bounding box center [751, 173] width 230 height 23
click at [633, 259] on div "DE ATÚN" at bounding box center [636, 256] width 32 height 8
click at [663, 169] on input "de a" at bounding box center [751, 173] width 230 height 23
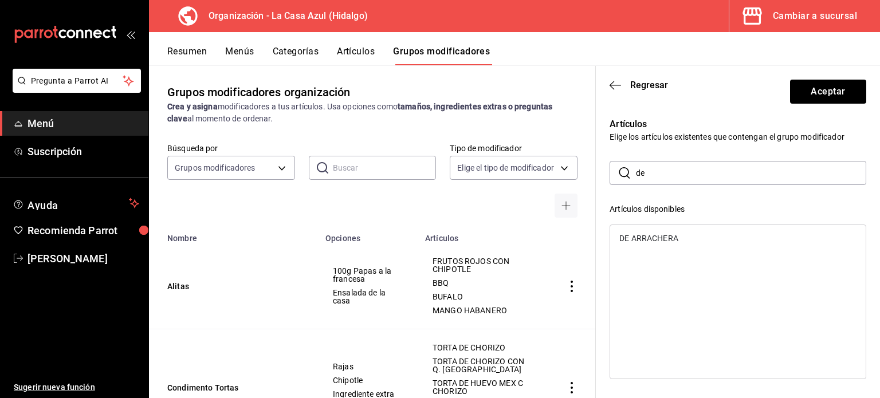
type input "d"
click at [648, 242] on div "PARAÍSO" at bounding box center [738, 238] width 256 height 17
click at [644, 171] on input "para" at bounding box center [751, 173] width 230 height 23
click at [674, 255] on div "MANZANA Y FRESA" at bounding box center [667, 256] width 95 height 8
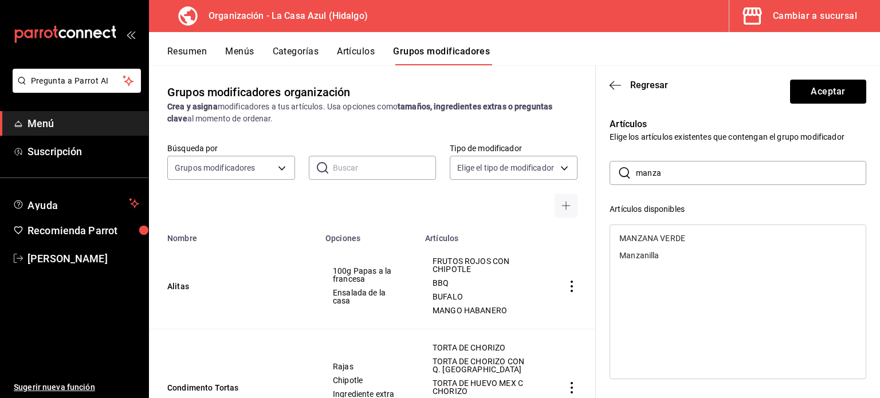
click at [702, 171] on input "manza" at bounding box center [751, 173] width 230 height 23
type input "italiana"
click at [658, 242] on div "ITALIANA" at bounding box center [738, 238] width 256 height 17
click at [688, 166] on input "italiana" at bounding box center [751, 173] width 230 height 23
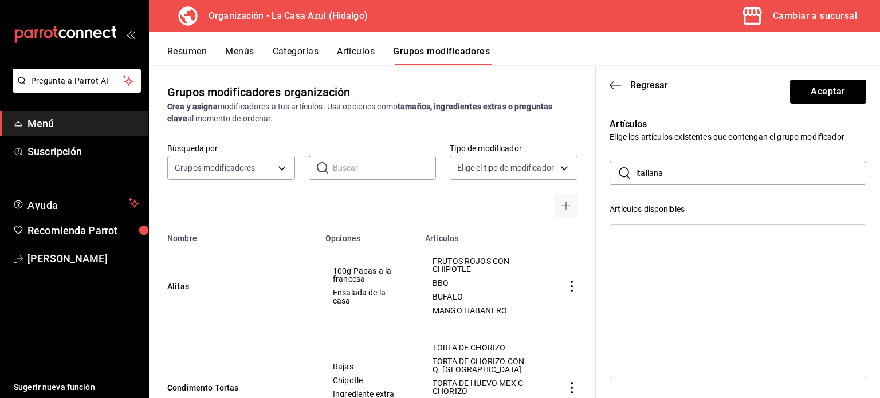
click at [688, 166] on input "italiana" at bounding box center [751, 173] width 230 height 23
click at [670, 235] on div "LIGERA" at bounding box center [738, 238] width 256 height 17
click at [697, 174] on input "Ligera" at bounding box center [751, 173] width 230 height 23
type input "césar"
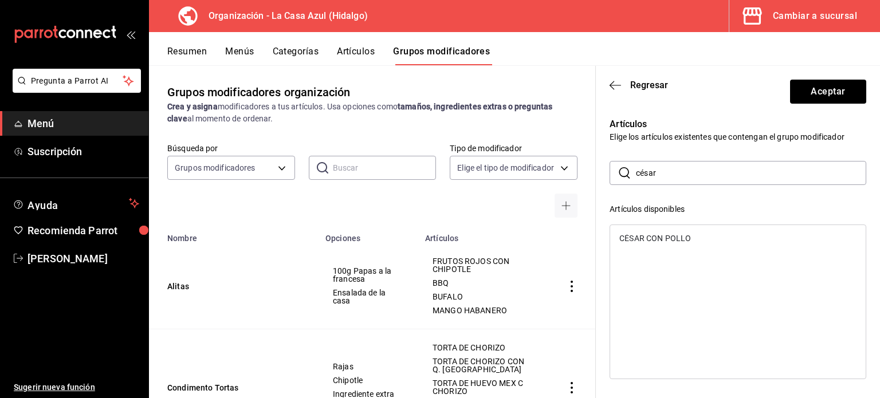
click at [649, 238] on div "CÉSAR CON POLLO" at bounding box center [656, 238] width 72 height 8
click at [680, 167] on input "césar" at bounding box center [751, 173] width 230 height 23
type input "chef"
click at [652, 237] on div "DEL CHEF" at bounding box center [638, 238] width 37 height 8
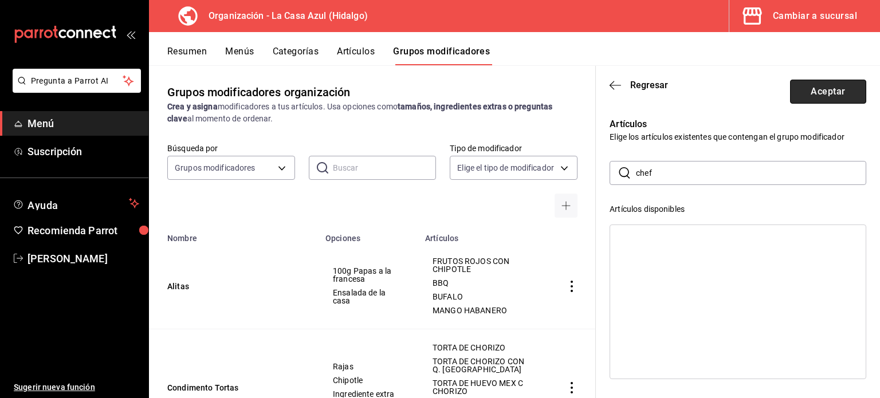
click at [823, 95] on button "Aceptar" at bounding box center [828, 92] width 76 height 24
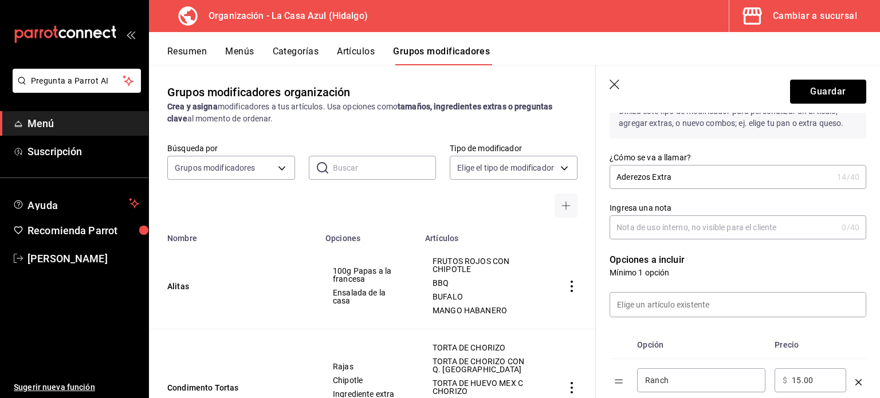
scroll to position [0, 0]
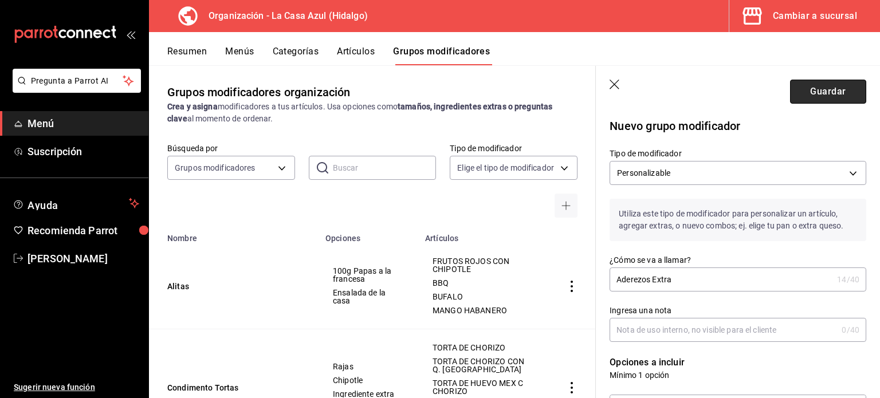
click at [838, 93] on button "Guardar" at bounding box center [828, 92] width 76 height 24
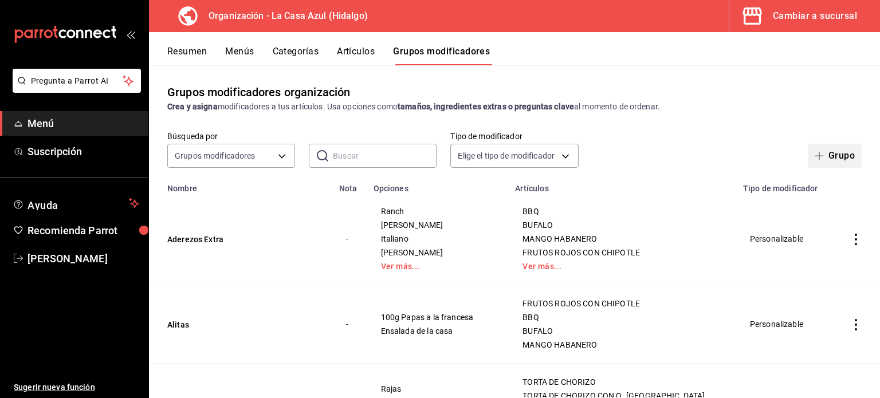
click at [840, 159] on button "Grupo" at bounding box center [835, 156] width 54 height 24
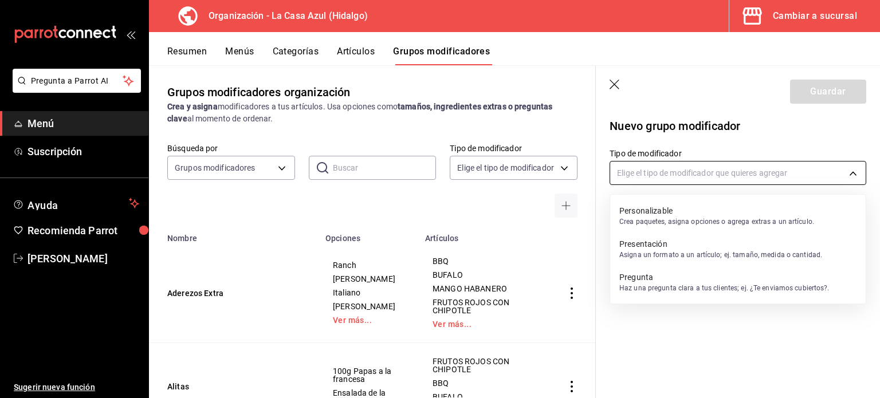
click at [703, 180] on body "Pregunta a Parrot AI Menú Suscripción Ayuda Recomienda Parrot Berenice Bustos S…" at bounding box center [440, 199] width 880 height 398
click at [685, 216] on p "Personalizable" at bounding box center [717, 210] width 195 height 11
type input "CUSTOMIZABLE"
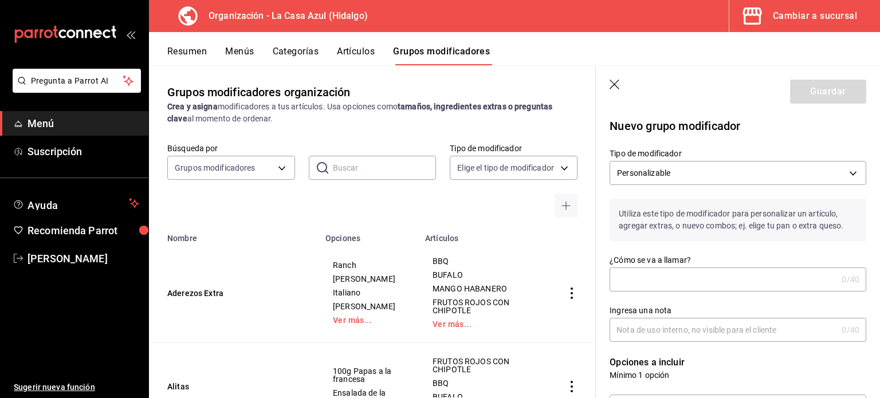
click at [653, 277] on input "¿Cómo se va a llamar?" at bounding box center [724, 279] width 228 height 23
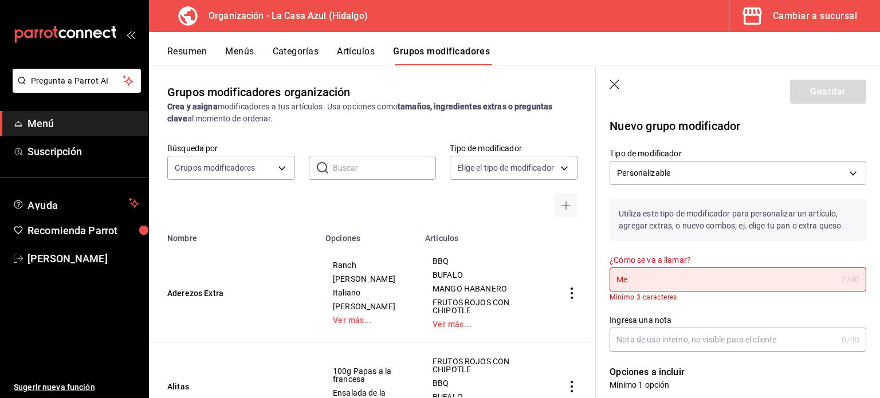
type input "M"
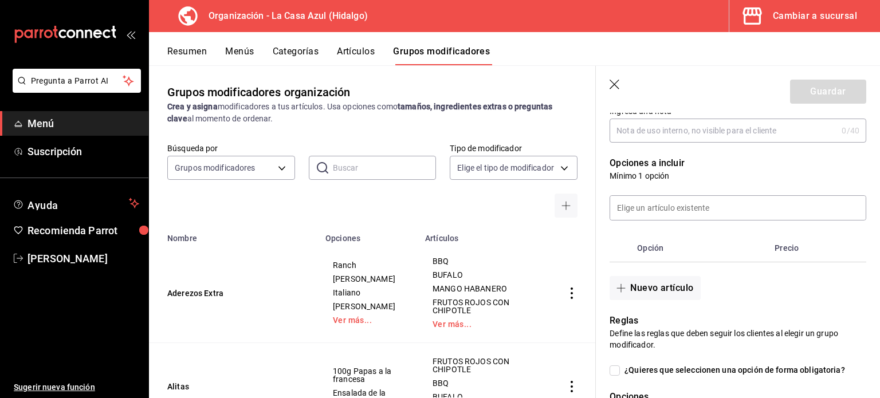
scroll to position [203, 0]
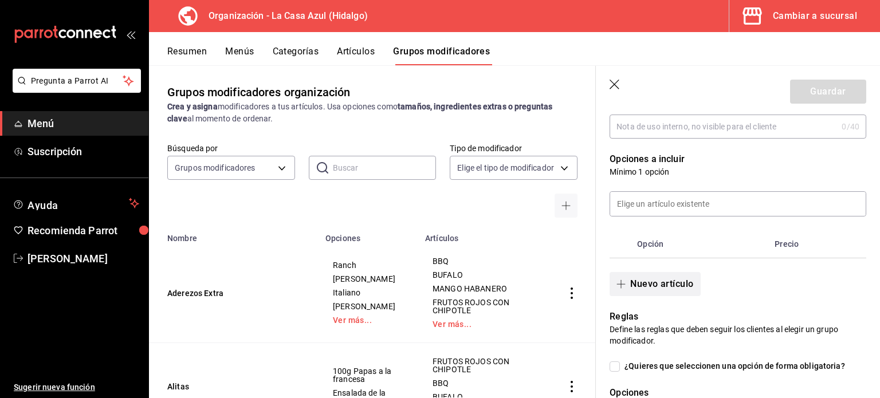
type input "Comida Completa Normal"
click at [672, 279] on button "Nuevo artículo" at bounding box center [655, 284] width 91 height 24
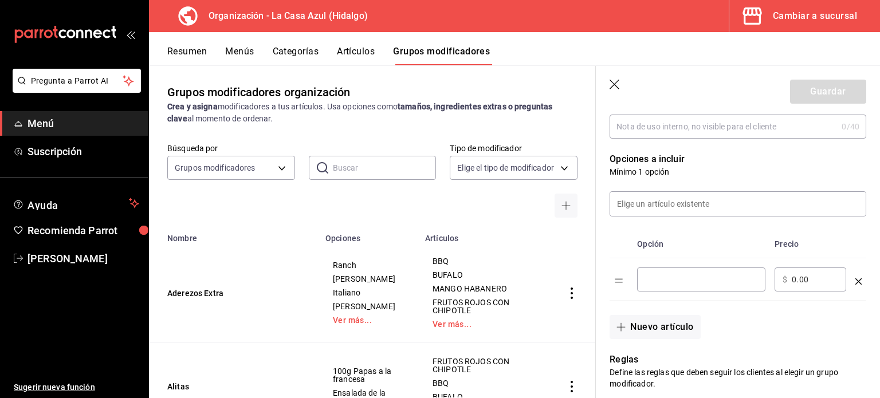
click at [672, 279] on input "optionsTable" at bounding box center [701, 279] width 112 height 11
type input "r"
type input "Arroz"
click at [644, 338] on button "Nuevo artículo" at bounding box center [655, 327] width 91 height 24
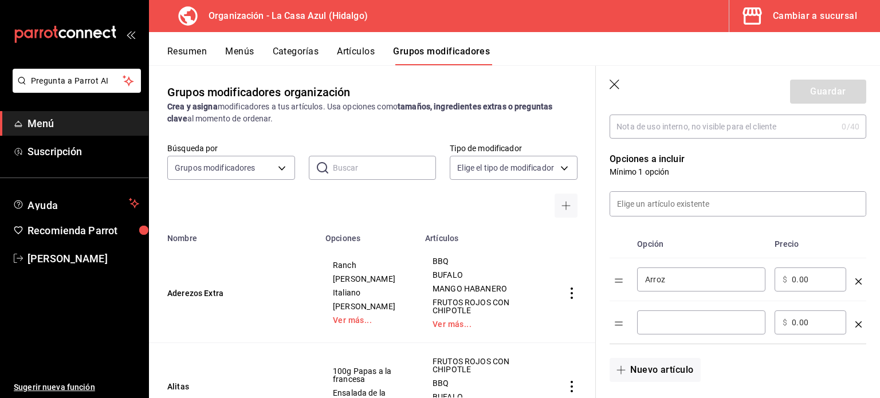
click at [649, 323] on input "optionsTable" at bounding box center [701, 322] width 112 height 11
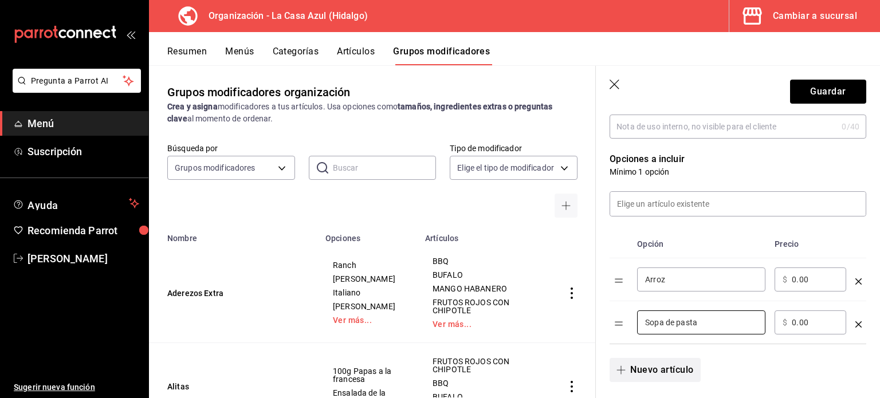
type input "Sopa de pasta"
click at [644, 363] on button "Nuevo artículo" at bounding box center [655, 370] width 91 height 24
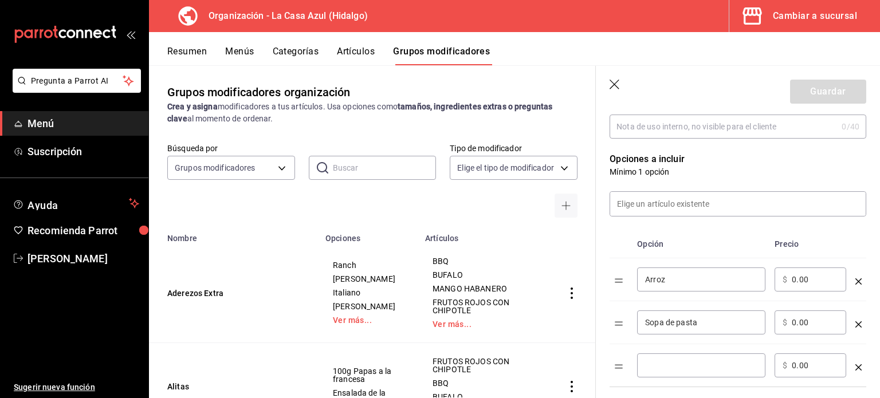
click at [644, 363] on div "​" at bounding box center [701, 366] width 128 height 24
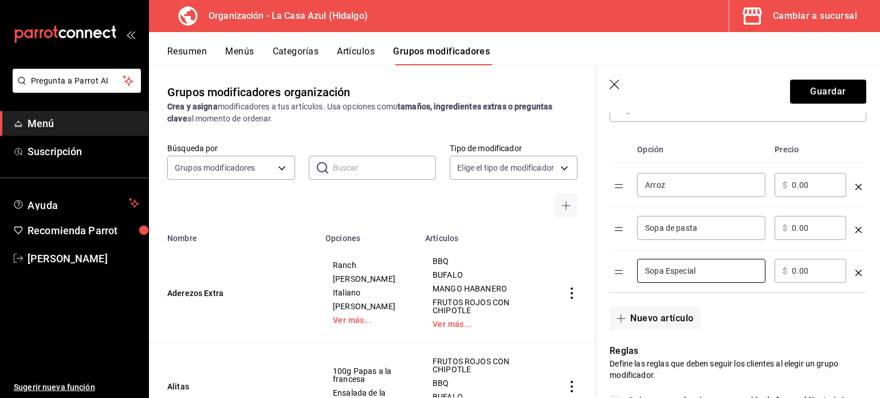
scroll to position [308, 0]
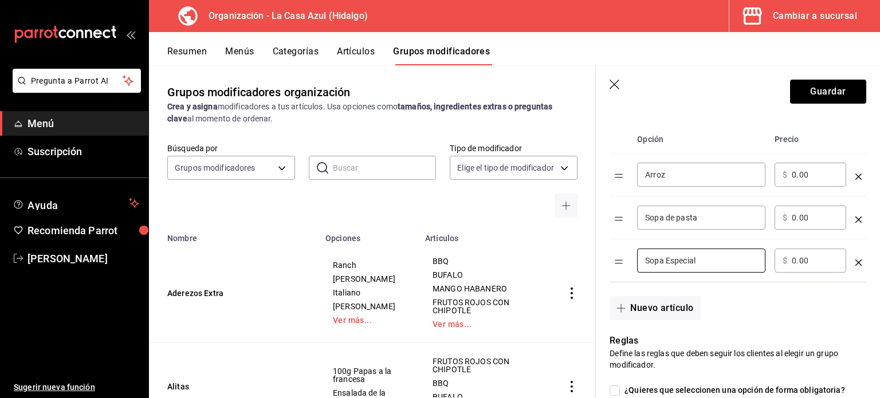
type input "Sopa Especial"
click at [661, 294] on div "Nuevo artículo" at bounding box center [731, 302] width 271 height 38
click at [664, 304] on button "Nuevo artículo" at bounding box center [655, 308] width 91 height 24
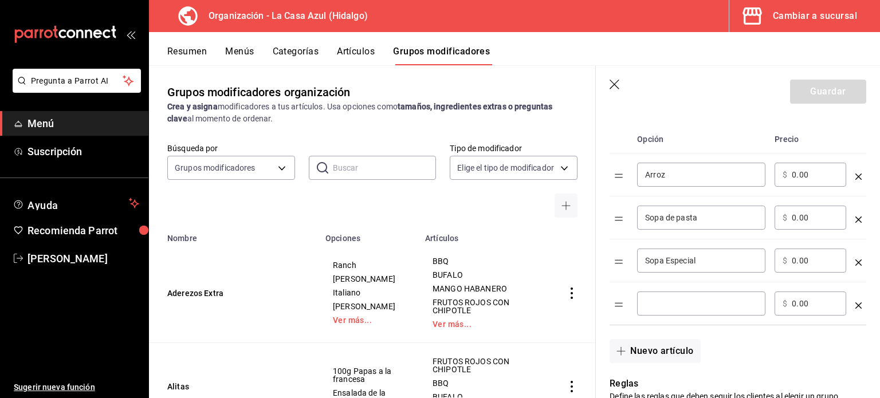
click at [664, 304] on input "optionsTable" at bounding box center [701, 303] width 112 height 11
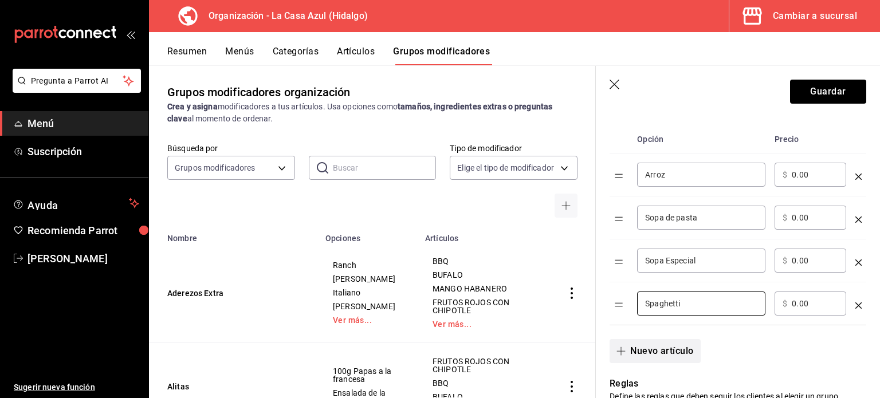
type input "Spaghetti"
click at [670, 342] on button "Nuevo artículo" at bounding box center [655, 351] width 91 height 24
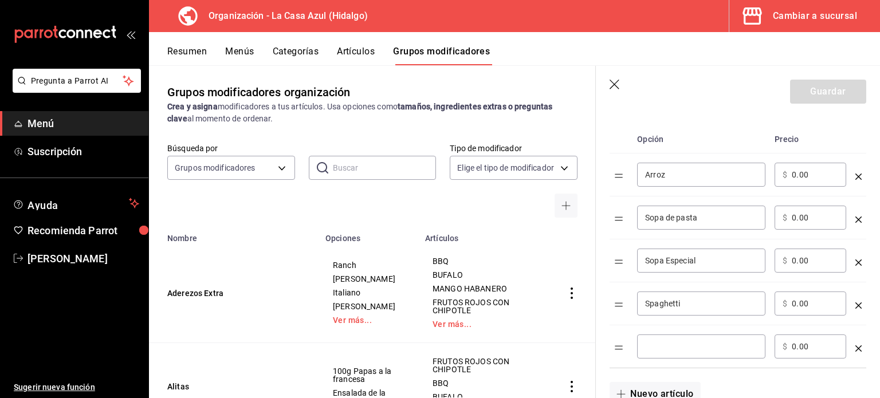
click at [671, 341] on input "optionsTable" at bounding box center [701, 346] width 112 height 11
type input "Codito"
click at [670, 388] on button "Nuevo artículo" at bounding box center [655, 394] width 91 height 24
click at [670, 388] on input "optionsTable" at bounding box center [701, 389] width 112 height 11
type input "S"
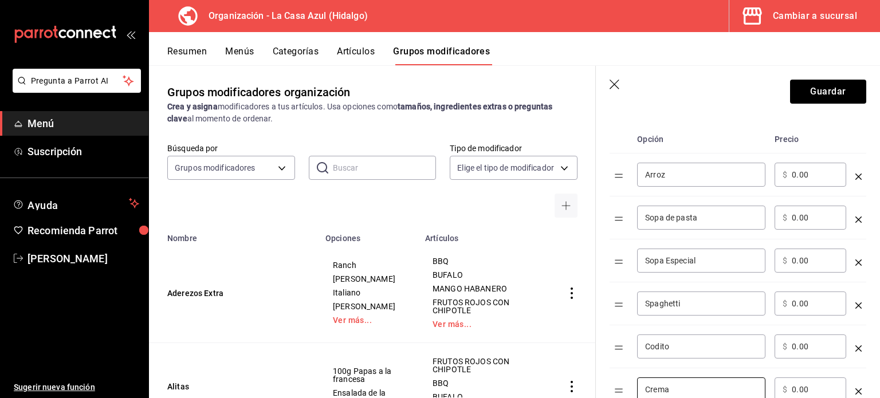
type input "Crema"
click at [793, 176] on input "0.00" at bounding box center [815, 174] width 46 height 11
type input "20.00"
click at [790, 220] on div "​ $ 0.00 ​" at bounding box center [811, 218] width 72 height 24
click at [792, 220] on input "0.00" at bounding box center [815, 217] width 46 height 11
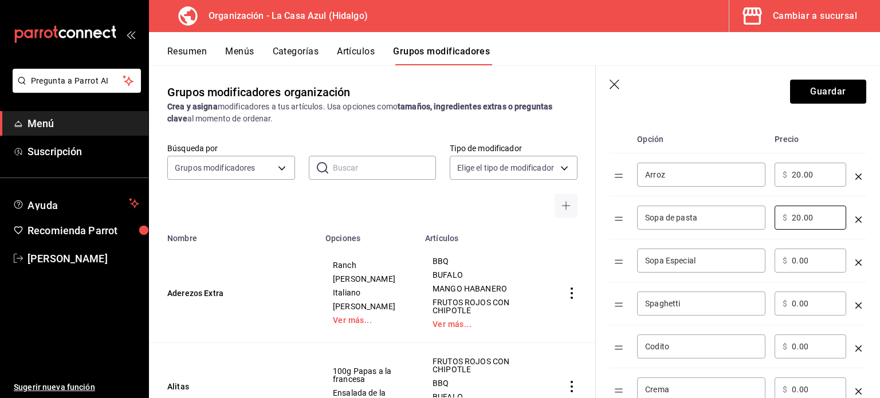
type input "20.00"
click at [793, 263] on input "0.00" at bounding box center [815, 260] width 46 height 11
type input "20.00"
click at [792, 304] on input "0.00" at bounding box center [815, 303] width 46 height 11
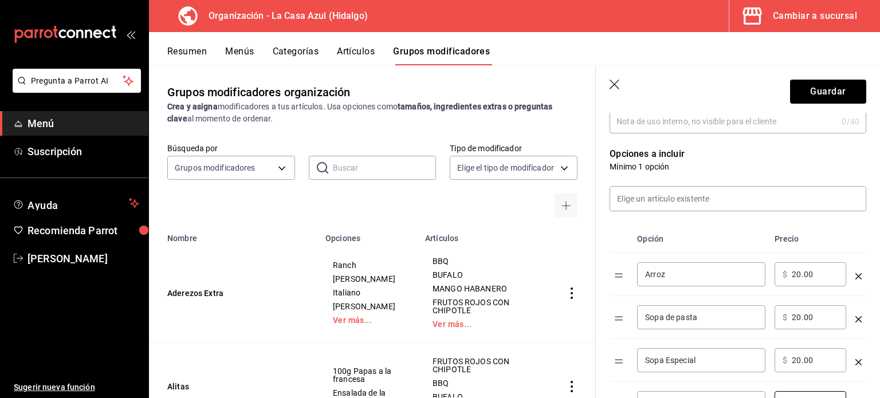
scroll to position [412, 0]
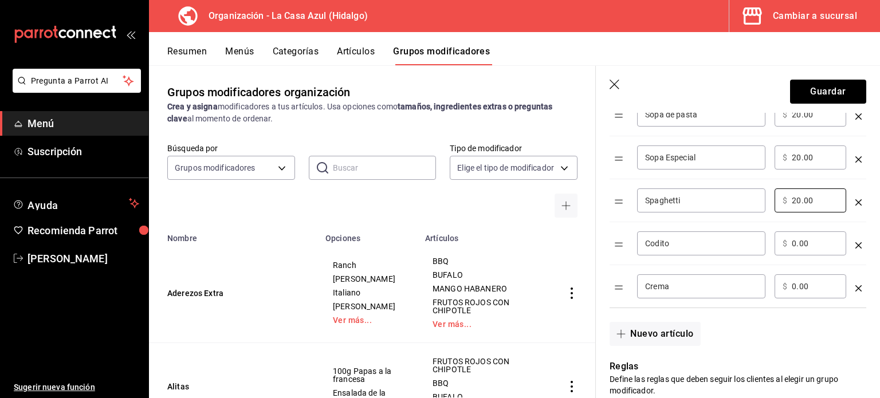
type input "20.00"
click at [790, 245] on div "​ $ 0.00 ​" at bounding box center [811, 244] width 72 height 24
click at [790, 242] on div "​ $ 0.00 ​" at bounding box center [811, 244] width 72 height 24
click at [793, 244] on input "0.00" at bounding box center [815, 243] width 46 height 11
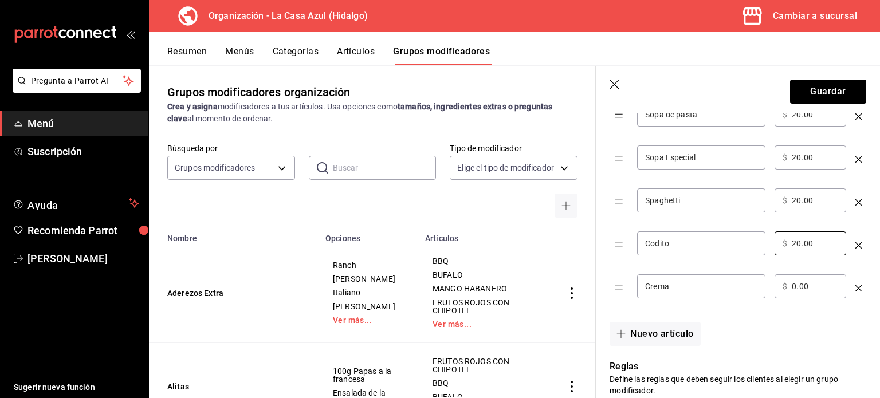
type input "20.00"
click at [792, 288] on input "0.00" at bounding box center [815, 286] width 46 height 11
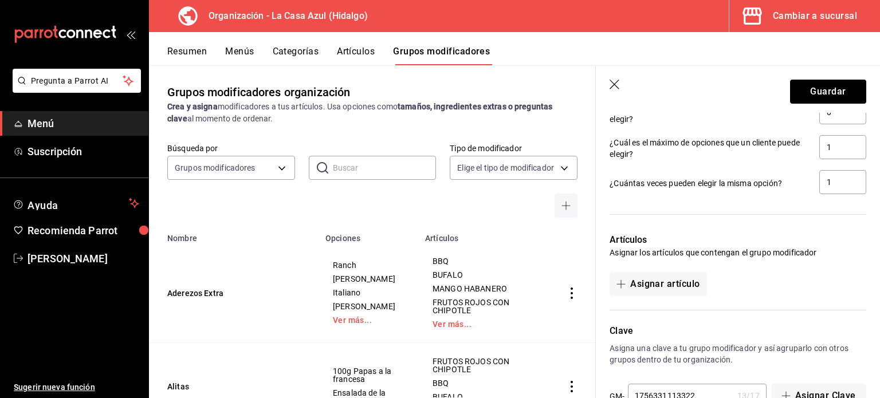
scroll to position [768, 0]
type input "20.00"
click at [661, 288] on button "Asignar artículo" at bounding box center [658, 283] width 97 height 24
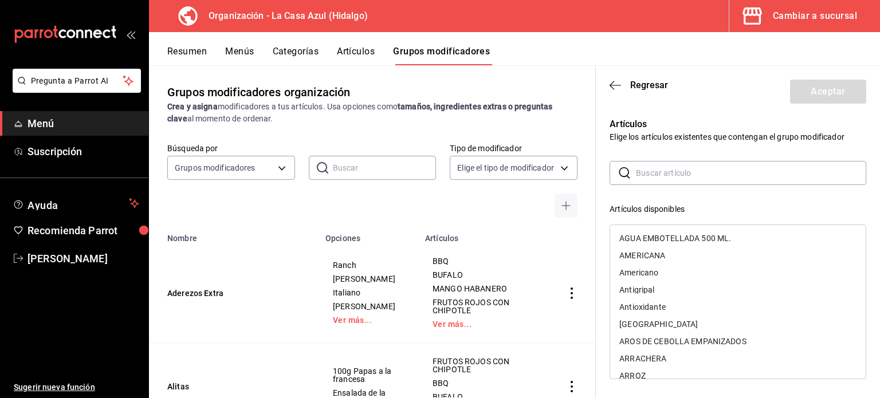
click at [729, 174] on input "text" at bounding box center [751, 173] width 230 height 23
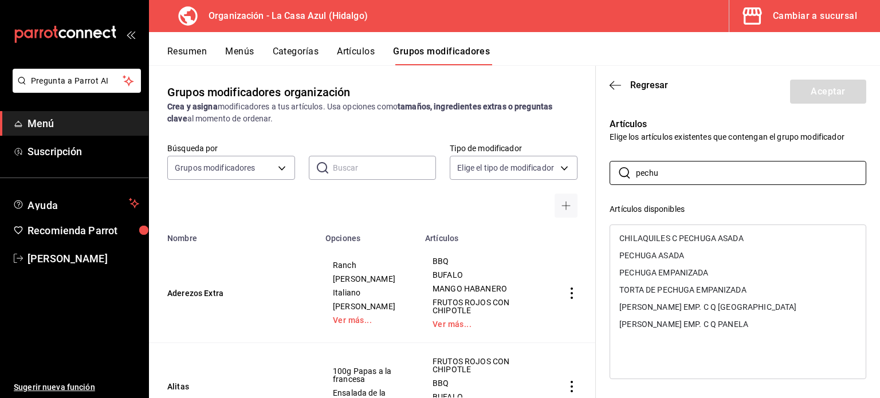
click at [679, 257] on div "PECHUGA ASADA" at bounding box center [652, 256] width 65 height 8
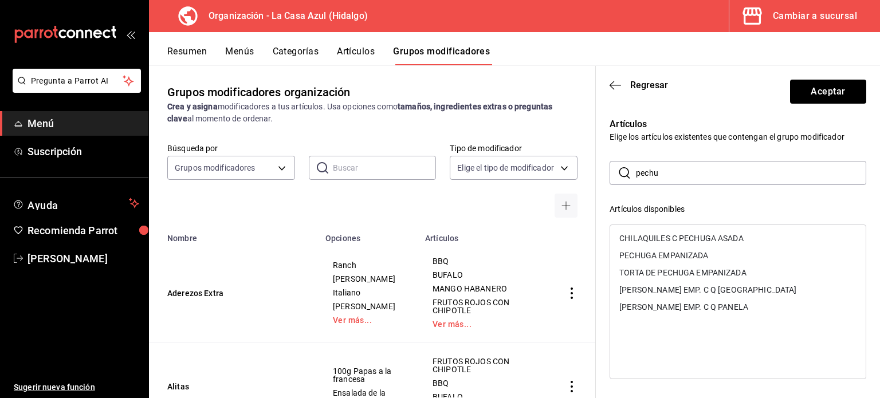
click at [679, 257] on div "PECHUGA EMPANIZADA" at bounding box center [664, 256] width 89 height 8
click at [708, 162] on input "pechu" at bounding box center [751, 173] width 230 height 23
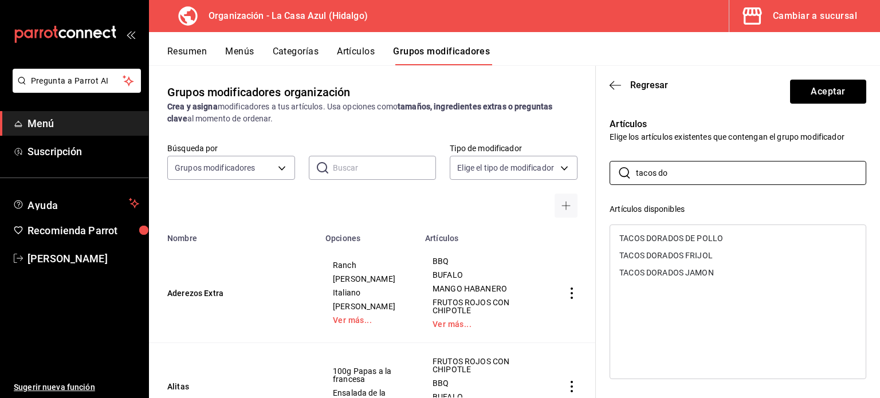
click at [707, 237] on div "TACOS DORADOS DE POLLO" at bounding box center [672, 238] width 104 height 8
click at [707, 237] on div "TACOS DORADOS FRIJOL" at bounding box center [666, 238] width 93 height 8
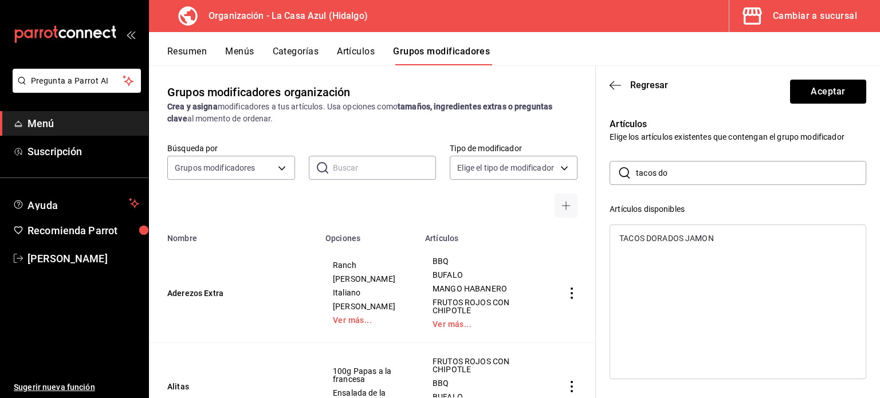
click at [707, 237] on div "TACOS DORADOS JAMON" at bounding box center [667, 238] width 95 height 8
click at [672, 179] on input "tacos do" at bounding box center [751, 173] width 230 height 23
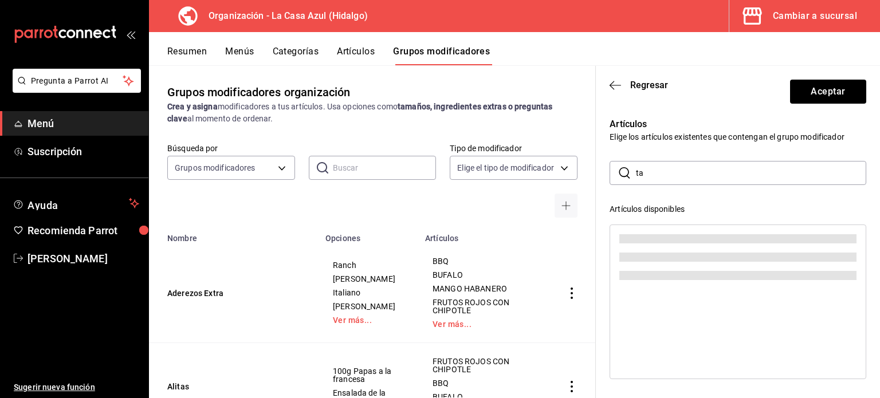
type input "t"
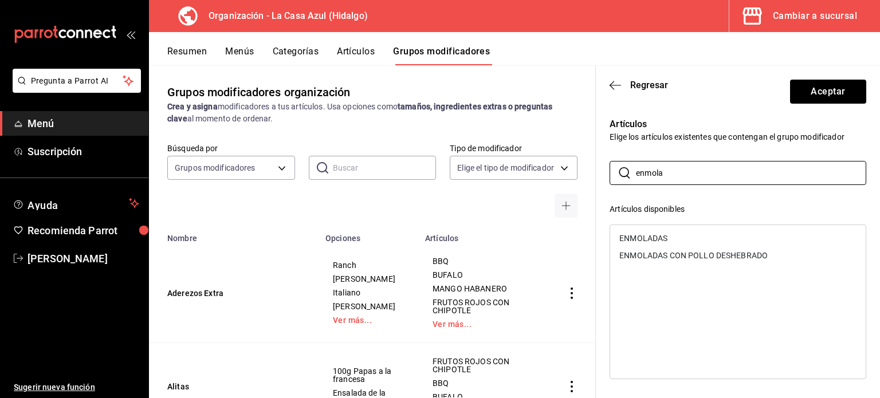
click at [668, 240] on div "ENMOLADAS" at bounding box center [738, 238] width 256 height 17
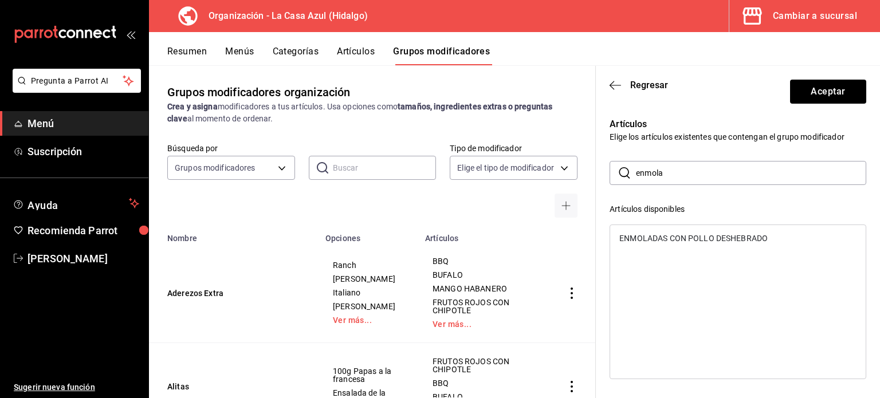
click at [668, 240] on div "ENMOLADAS CON POLLO DESHEBRADO" at bounding box center [694, 238] width 148 height 8
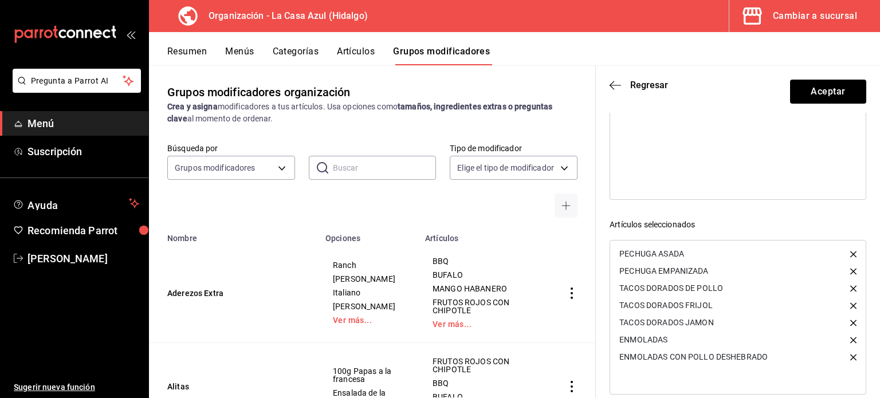
scroll to position [195, 0]
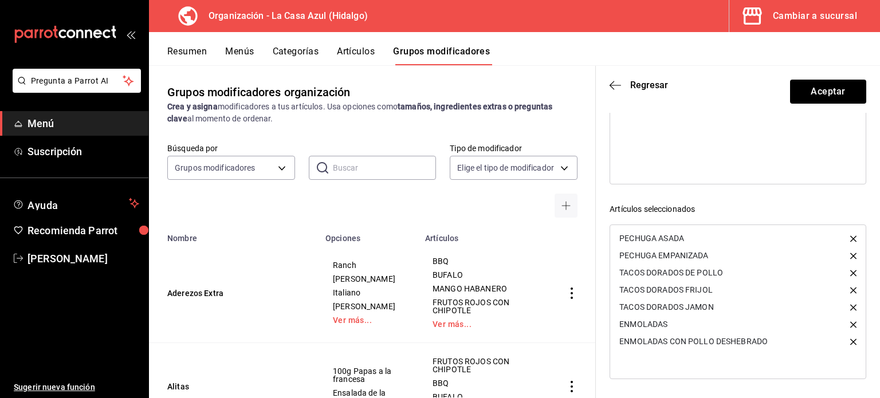
click at [851, 324] on icon "button" at bounding box center [854, 325] width 6 height 6
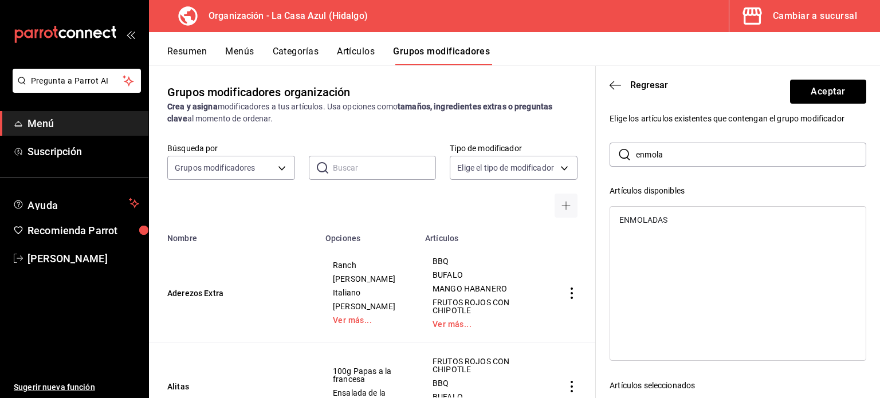
scroll to position [9, 0]
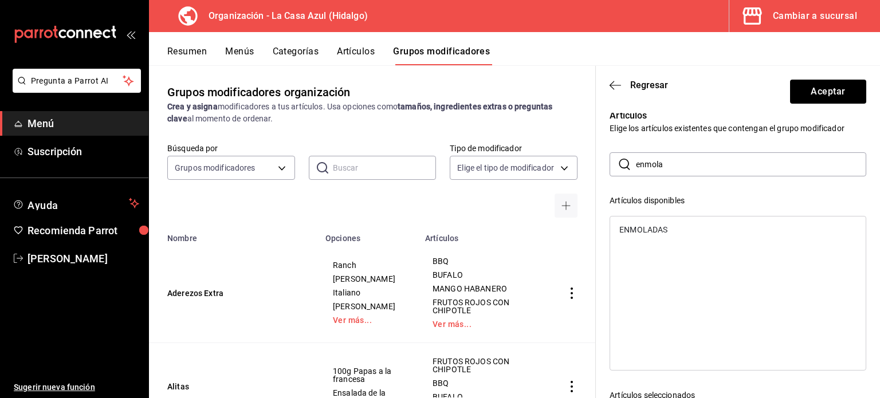
click at [690, 163] on input "enmola" at bounding box center [751, 164] width 230 height 23
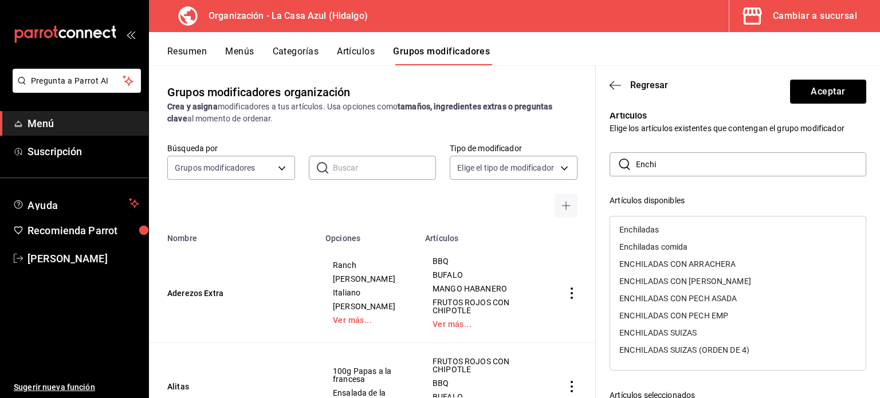
click at [729, 246] on div "Enchiladas comida" at bounding box center [738, 246] width 256 height 17
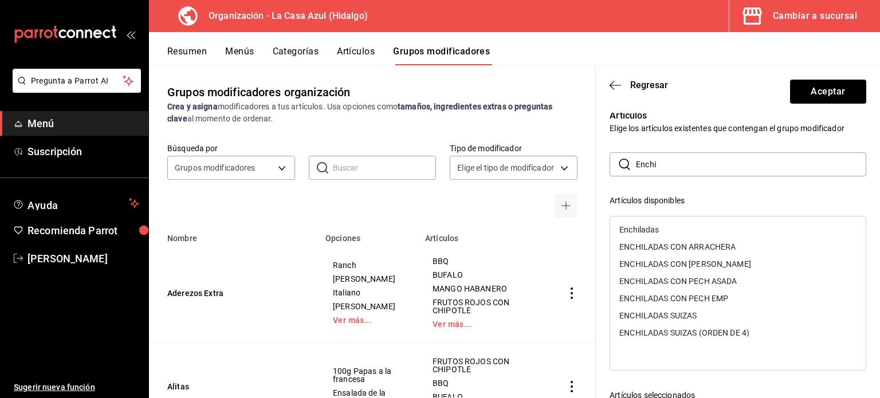
click at [711, 284] on div "ENCHILADAS CON PECH ASADA" at bounding box center [679, 281] width 118 height 8
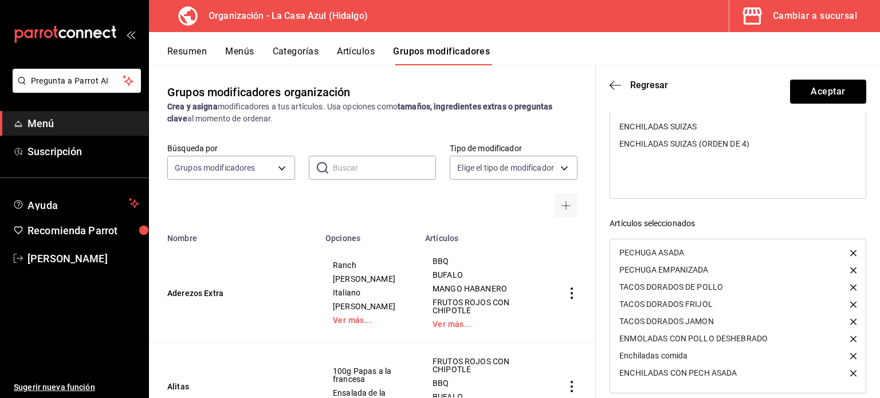
scroll to position [195, 0]
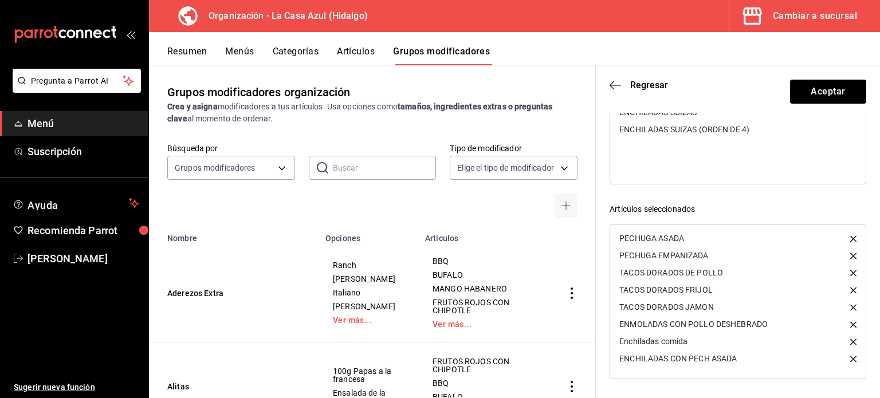
click at [841, 355] on div "ENCHILADAS CON PECH ASADA" at bounding box center [738, 358] width 256 height 17
click at [851, 362] on icon "button" at bounding box center [854, 359] width 6 height 6
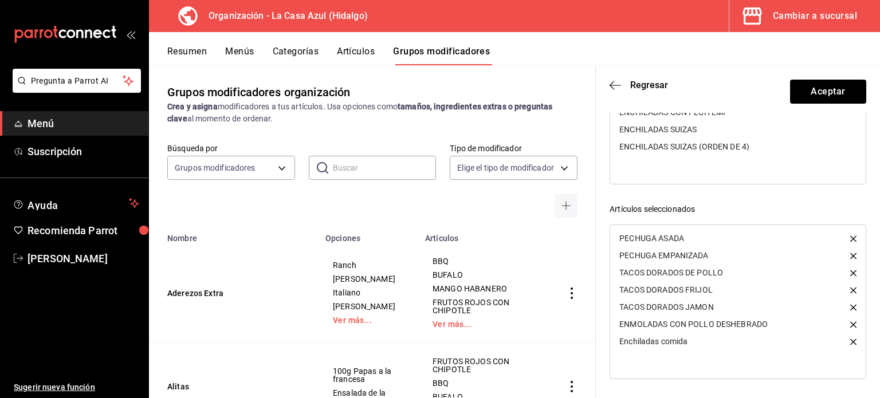
scroll to position [0, 0]
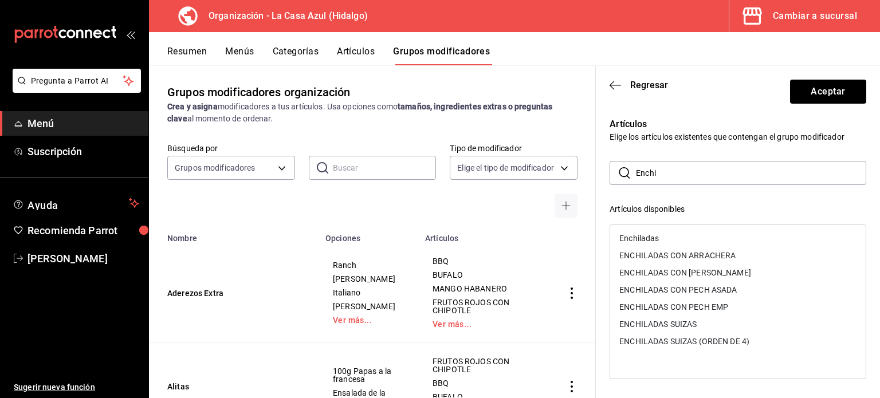
click at [665, 169] on input "Enchi" at bounding box center [751, 173] width 230 height 23
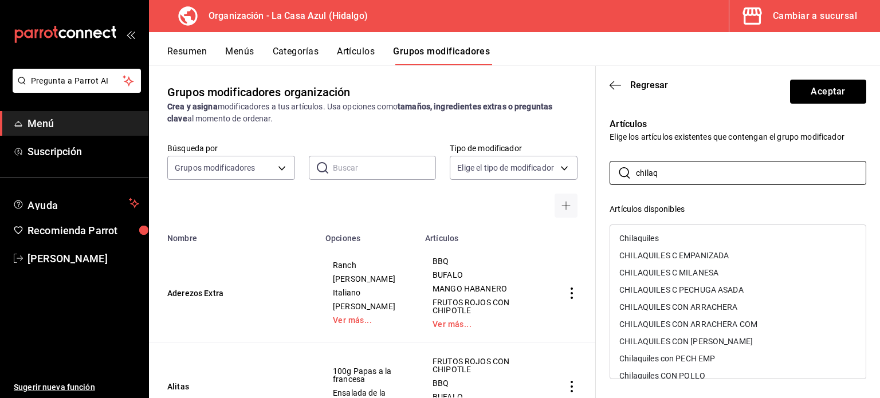
click at [734, 375] on div "Chilaquiles CON POLLO" at bounding box center [738, 375] width 256 height 17
click at [659, 162] on input "chilaq" at bounding box center [751, 173] width 230 height 23
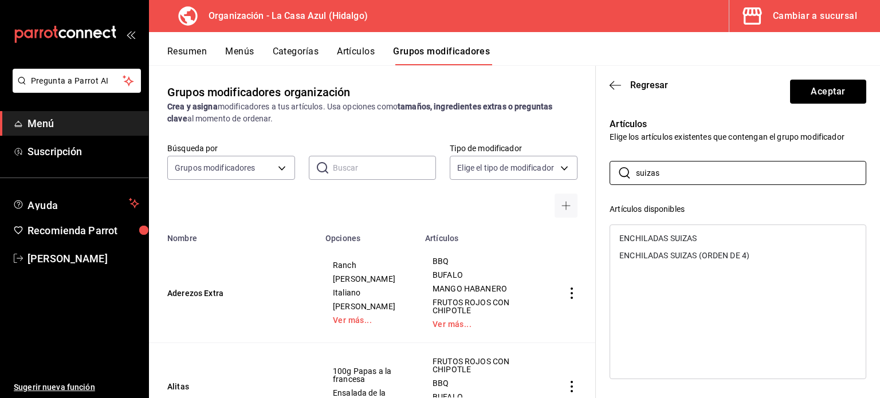
type input "suizas"
click at [713, 259] on div "ENCHILADAS SUIZAS (ORDEN DE 4)" at bounding box center [685, 256] width 130 height 8
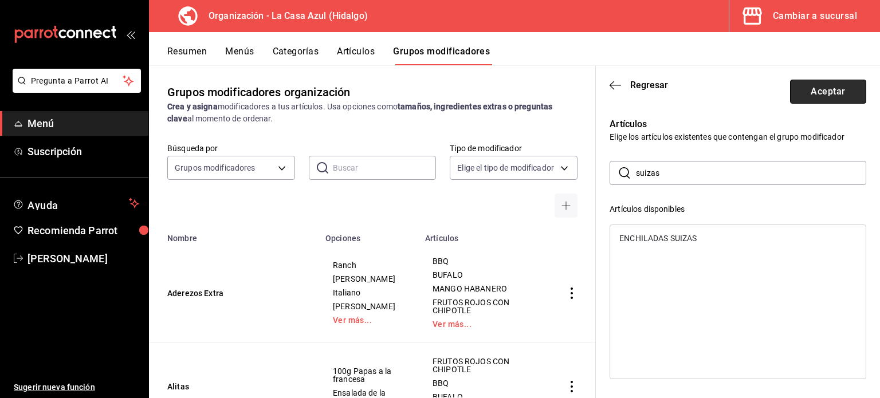
click at [841, 99] on button "Aceptar" at bounding box center [828, 92] width 76 height 24
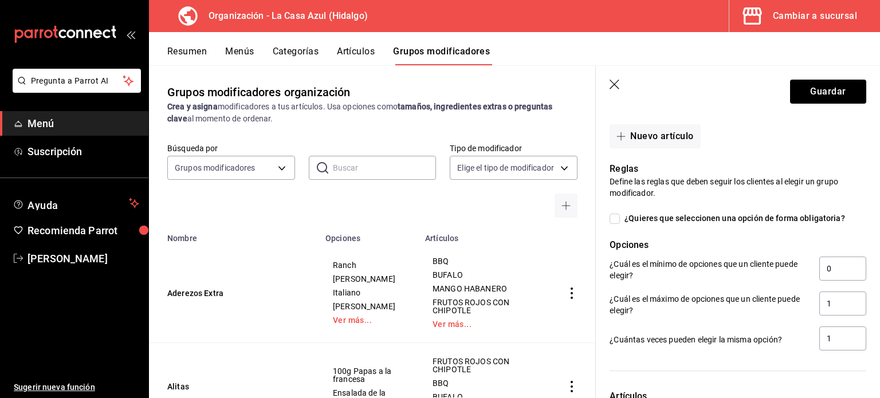
scroll to position [561, 0]
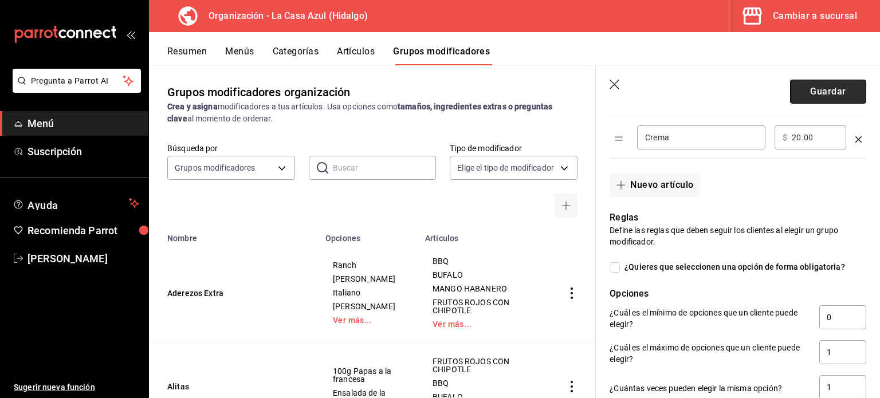
click at [821, 96] on button "Guardar" at bounding box center [828, 92] width 76 height 24
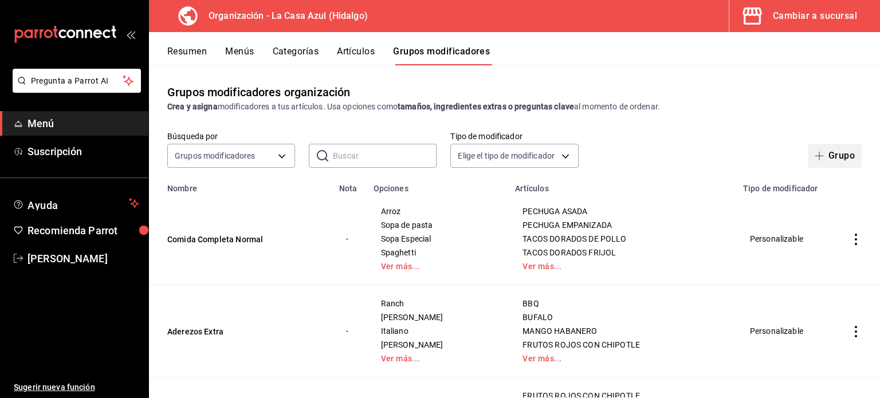
click at [816, 155] on span "button" at bounding box center [822, 155] width 14 height 9
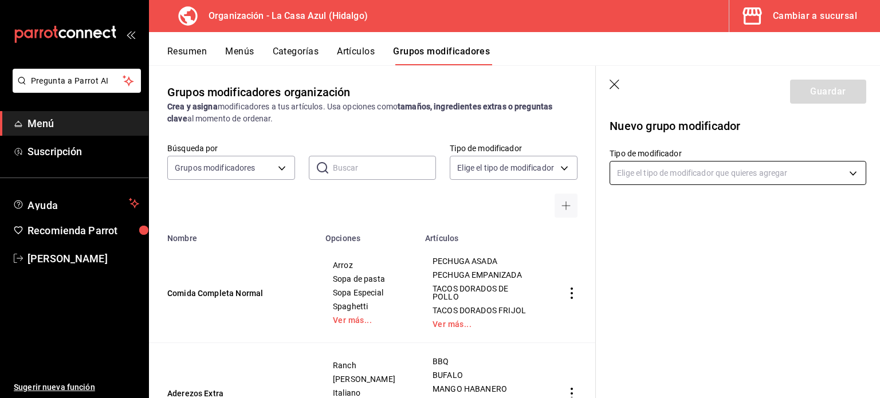
click at [676, 177] on body "Pregunta a Parrot AI Menú Suscripción Ayuda Recomienda Parrot Berenice Bustos S…" at bounding box center [440, 199] width 880 height 398
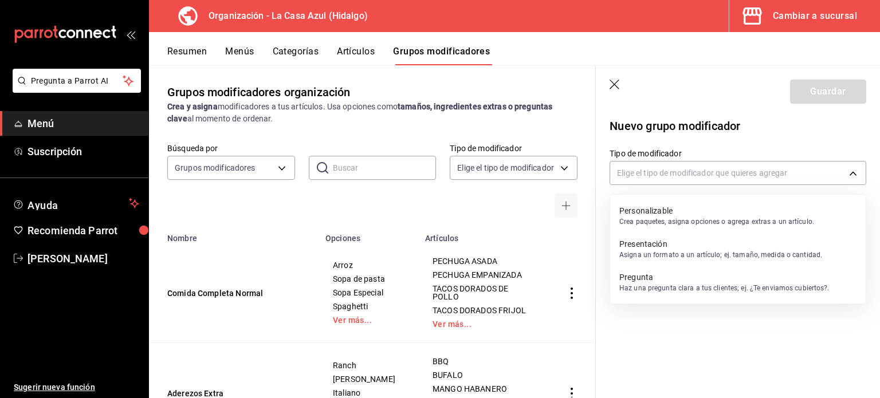
click at [656, 220] on p "Crea paquetes, asigna opciones o agrega extras a un artículo." at bounding box center [717, 222] width 195 height 10
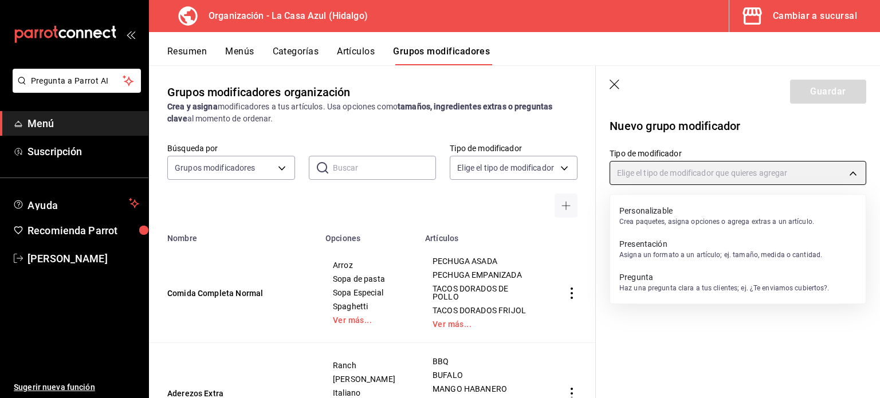
type input "CUSTOMIZABLE"
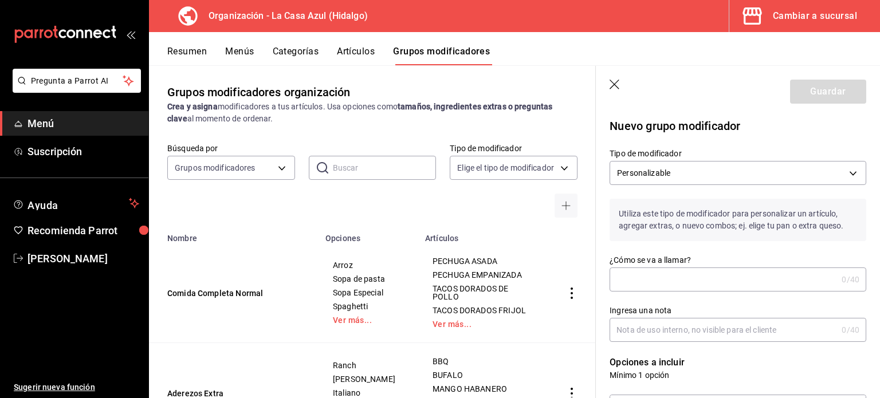
click at [642, 283] on input "¿Cómo se va a llamar?" at bounding box center [724, 279] width 228 height 23
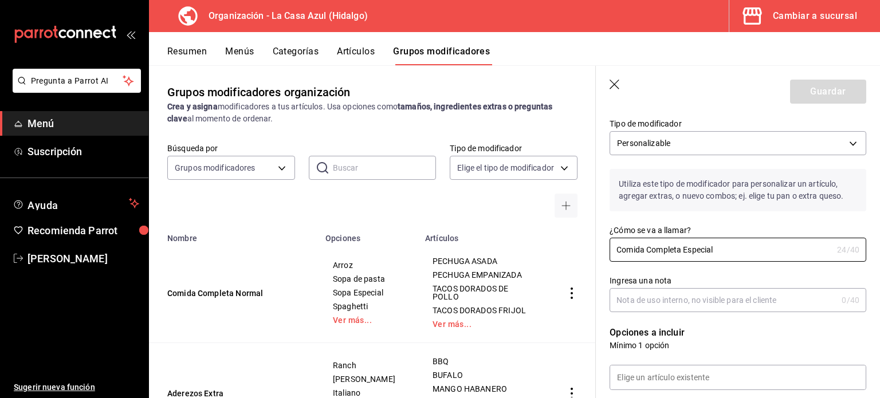
scroll to position [28, 0]
type input "Comida Completa Especial"
click at [351, 319] on link "Ver más..." at bounding box center [368, 320] width 71 height 8
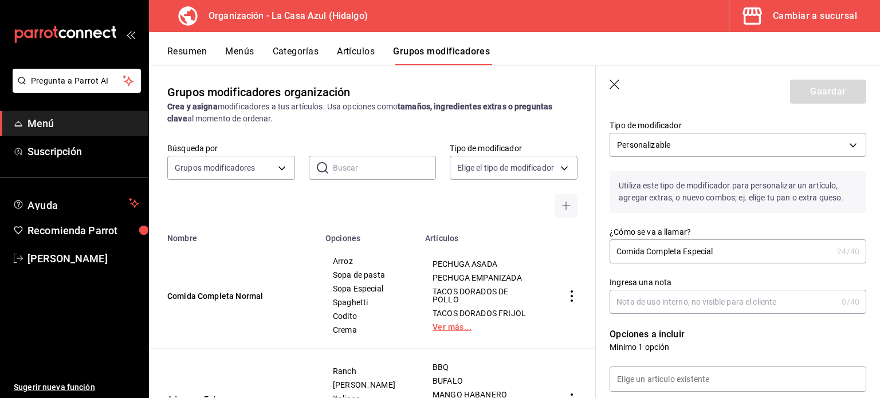
click at [447, 328] on link "Ver más..." at bounding box center [483, 327] width 101 height 8
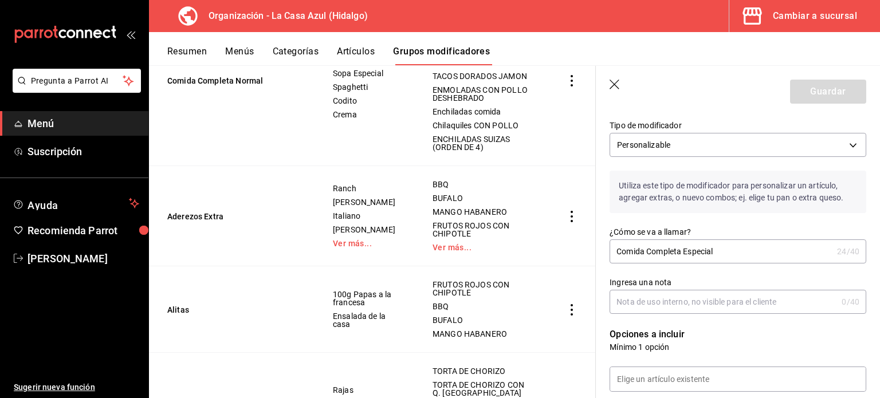
scroll to position [245, 0]
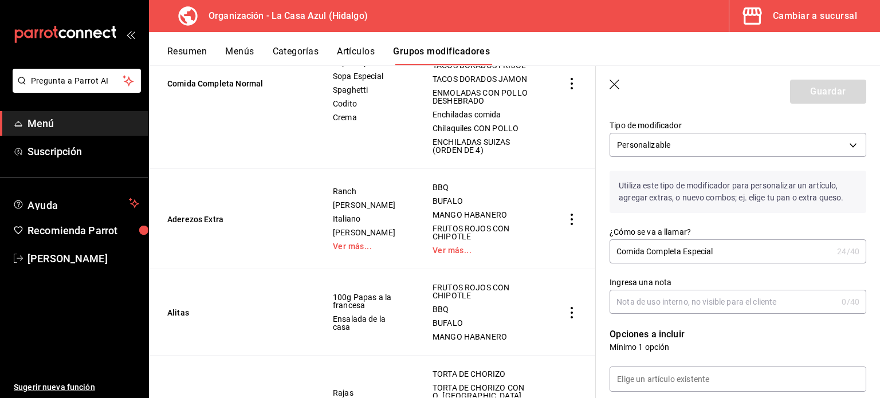
click at [233, 89] on button "Comida Completa Normal" at bounding box center [236, 83] width 138 height 11
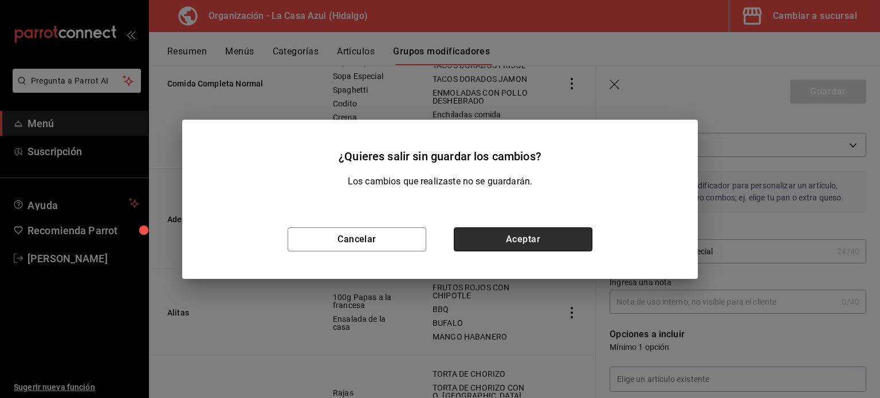
click at [507, 237] on button "Aceptar" at bounding box center [523, 240] width 139 height 24
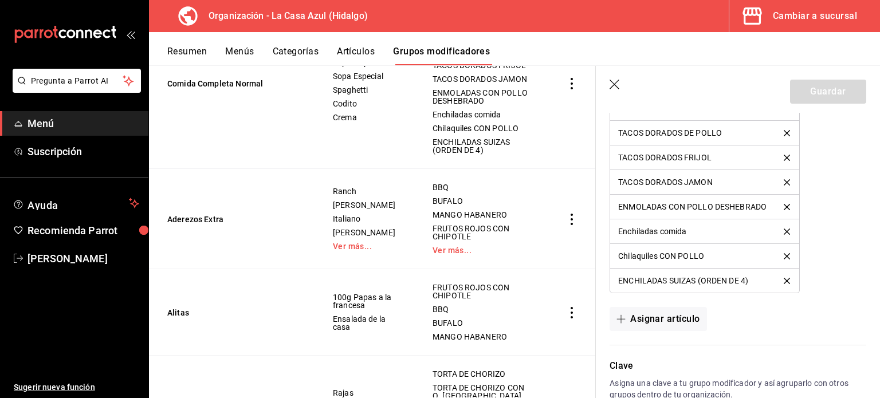
scroll to position [1021, 0]
click at [678, 329] on button "Asignar artículo" at bounding box center [658, 321] width 97 height 24
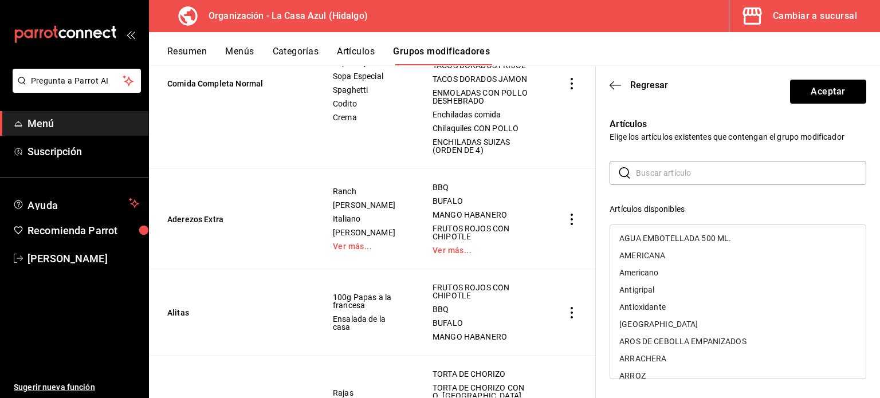
click at [674, 178] on input "text" at bounding box center [751, 173] width 230 height 23
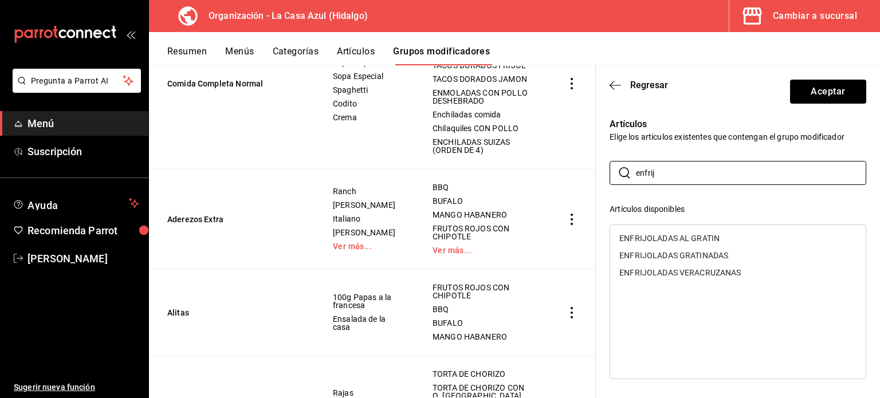
type input "enfrij"
click at [696, 255] on div "ENFRIJOLADAS GRATINADAS" at bounding box center [674, 256] width 109 height 8
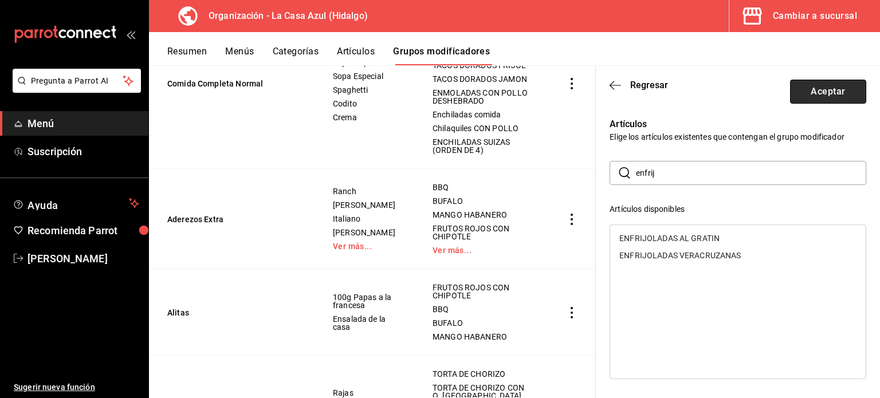
click at [804, 93] on button "Aceptar" at bounding box center [828, 92] width 76 height 24
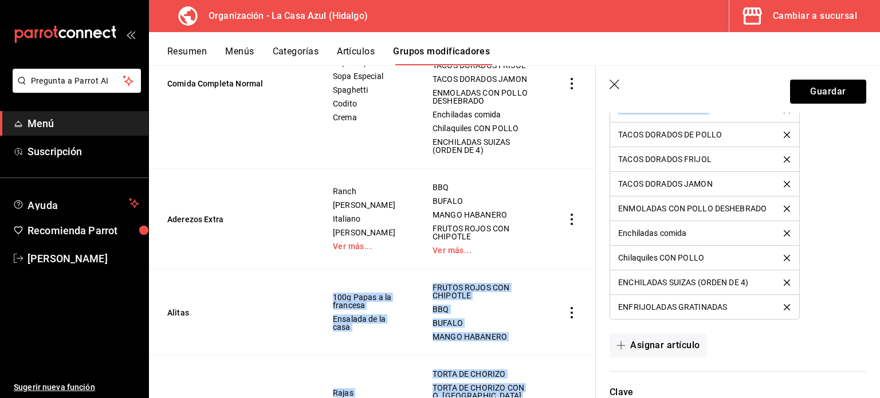
drag, startPoint x: 587, startPoint y: 174, endPoint x: 603, endPoint y: 122, distance: 54.6
click at [603, 122] on main "Grupos modificadores organización Crea y asigna modificadores a tus artículos. …" at bounding box center [514, 231] width 731 height 333
click at [803, 104] on header "Guardar" at bounding box center [738, 89] width 284 height 47
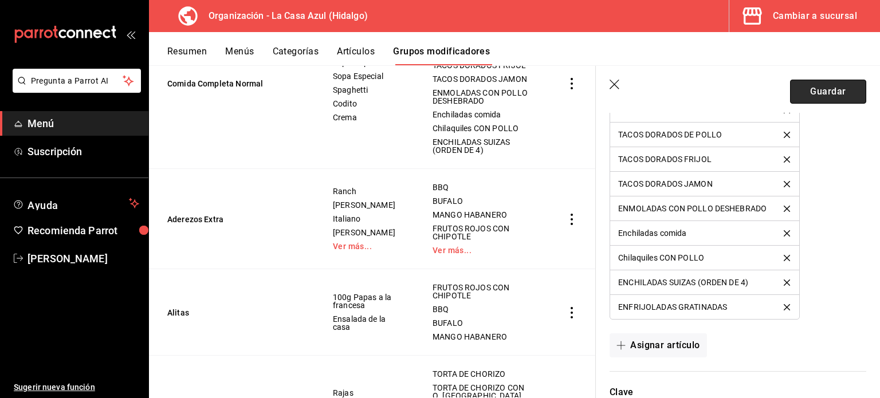
click at [805, 99] on button "Guardar" at bounding box center [828, 92] width 76 height 24
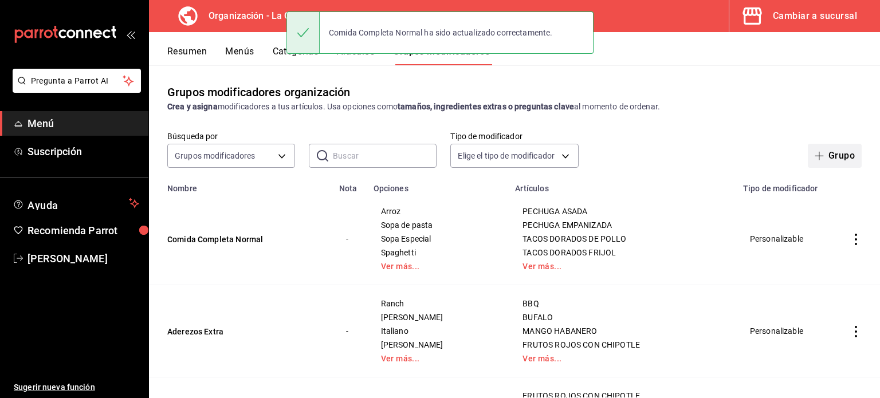
click at [831, 156] on button "Grupo" at bounding box center [835, 156] width 54 height 24
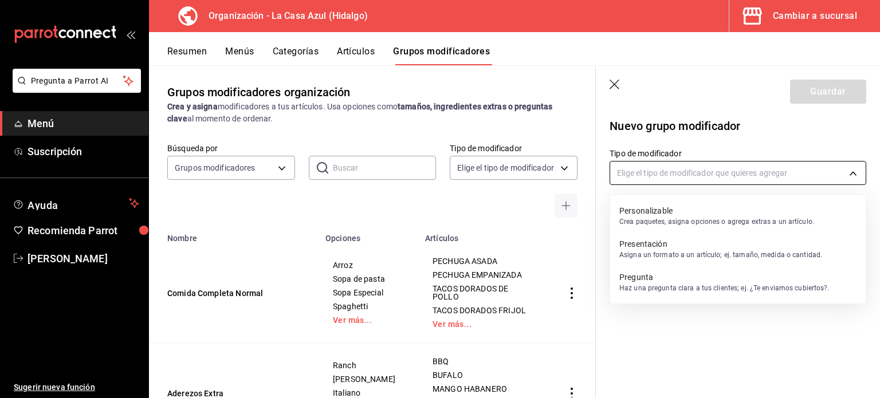
click at [841, 178] on body "Pregunta a Parrot AI Menú Suscripción Ayuda Recomienda Parrot Berenice Bustos S…" at bounding box center [440, 199] width 880 height 398
click at [743, 213] on p "Personalizable" at bounding box center [717, 210] width 195 height 11
type input "CUSTOMIZABLE"
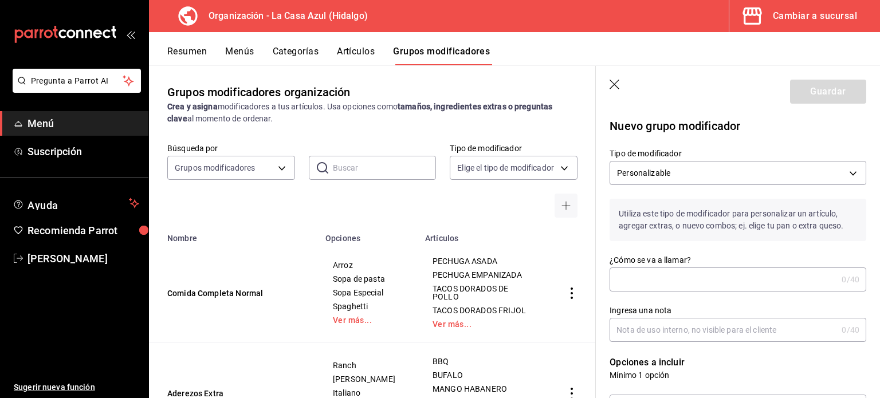
click at [659, 286] on input "¿Cómo se va a llamar?" at bounding box center [724, 279] width 228 height 23
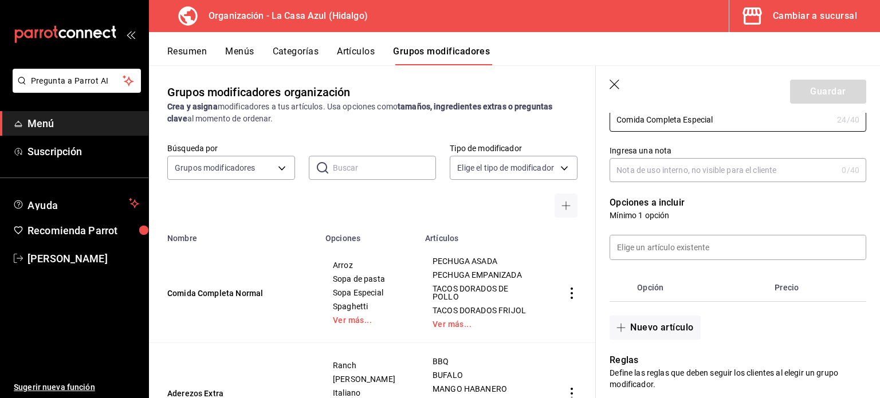
scroll to position [157, 0]
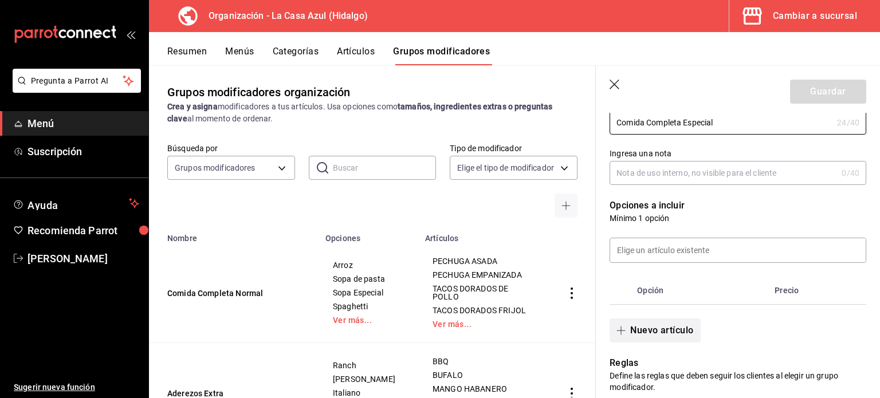
type input "Comida Completa Especial"
click at [650, 327] on button "Nuevo artículo" at bounding box center [655, 331] width 91 height 24
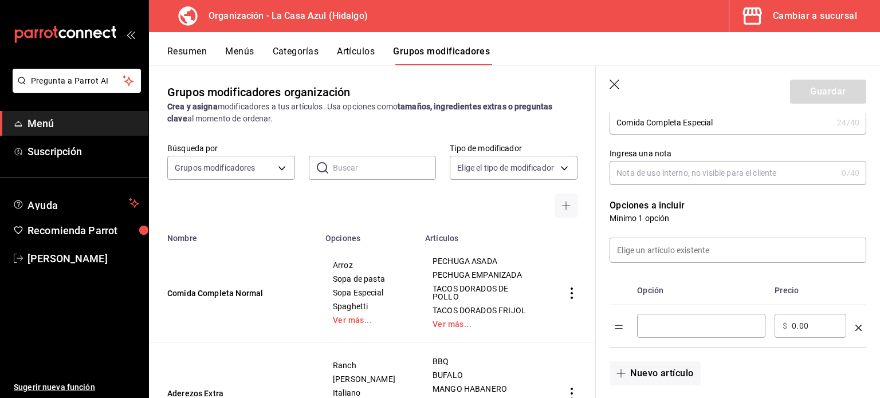
click at [650, 327] on input "optionsTable" at bounding box center [701, 325] width 112 height 11
click at [653, 324] on input "optionsTable" at bounding box center [701, 325] width 112 height 11
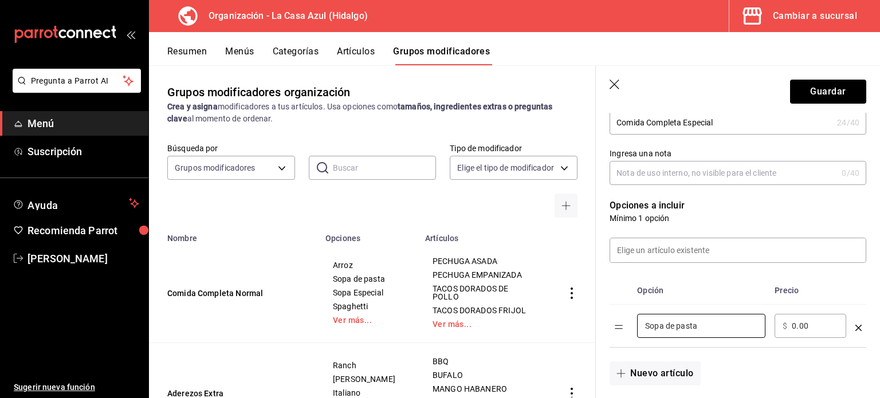
type input "Sopa de pasta"
click at [796, 328] on input "0.00" at bounding box center [815, 325] width 46 height 11
type input "25.00"
click at [647, 382] on button "Nuevo artículo" at bounding box center [655, 374] width 91 height 24
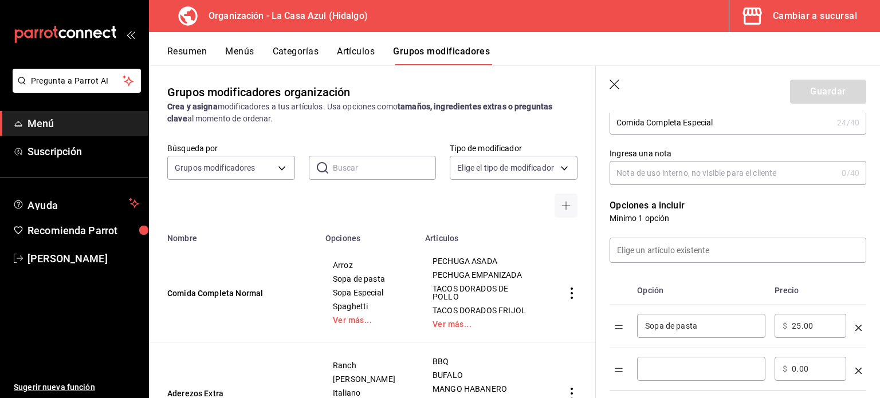
click at [658, 360] on div "​" at bounding box center [701, 369] width 128 height 24
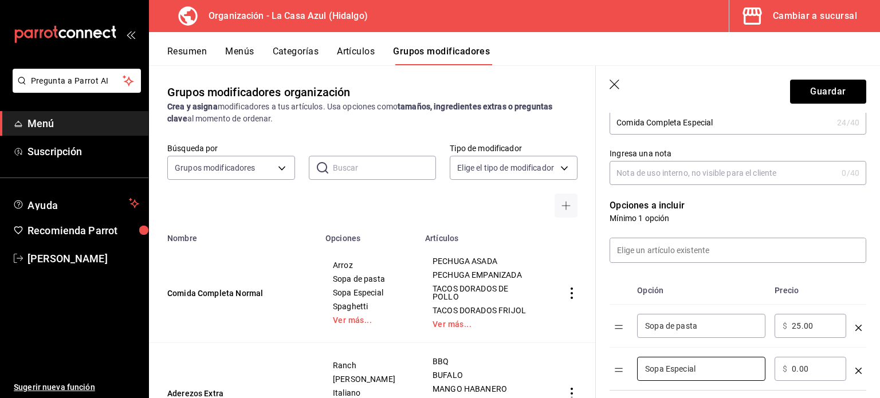
type input "Sopa Especial"
click at [795, 375] on div "​ $ 0.00 ​" at bounding box center [811, 369] width 72 height 24
click at [796, 367] on input "0.00" at bounding box center [815, 368] width 46 height 11
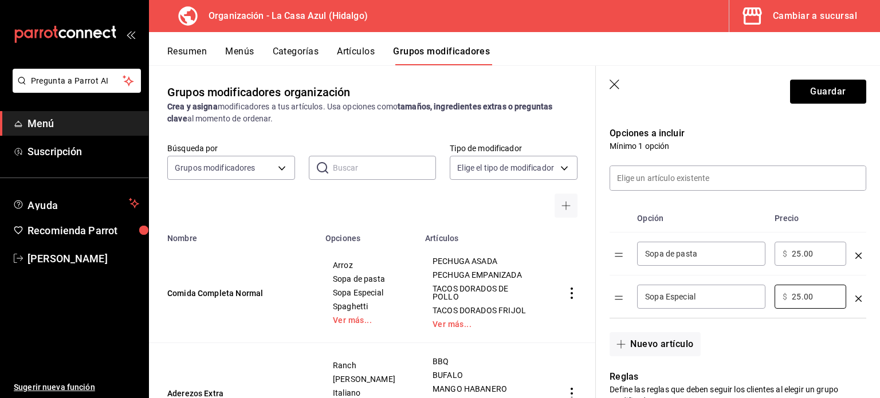
scroll to position [235, 0]
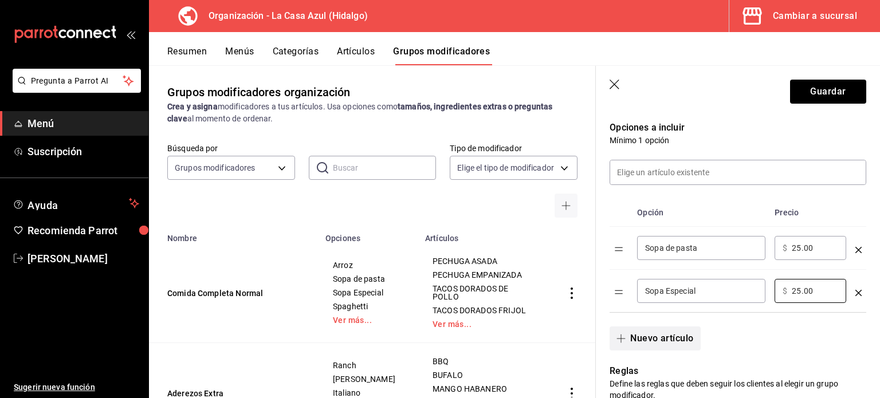
type input "25.00"
click at [668, 339] on button "Nuevo artículo" at bounding box center [655, 339] width 91 height 24
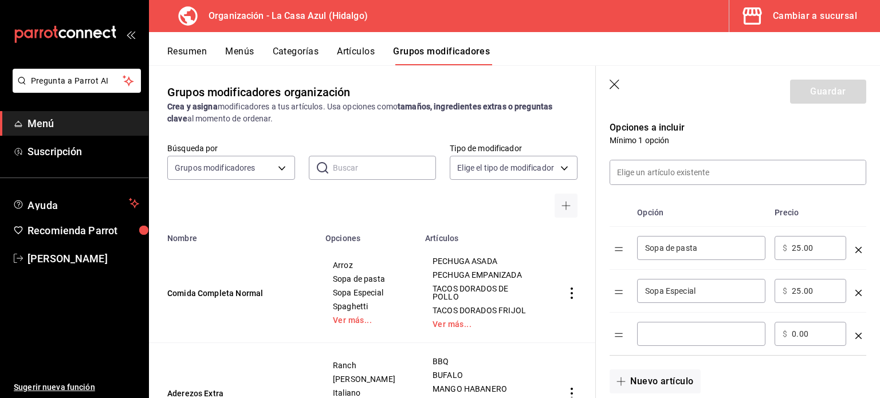
click at [668, 339] on input "optionsTable" at bounding box center [701, 333] width 112 height 11
type input "Arroz"
click at [801, 331] on input "0.00" at bounding box center [815, 333] width 46 height 11
type input "25.00"
click at [652, 369] on div "Nuevo artículo" at bounding box center [731, 375] width 271 height 38
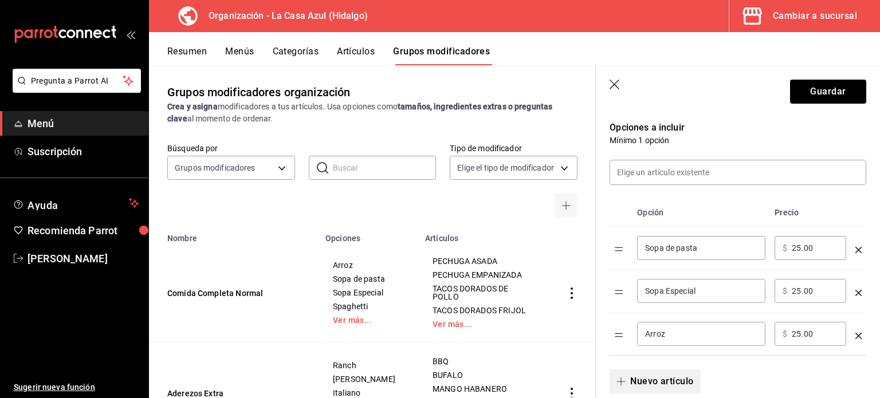
click at [651, 383] on button "Nuevo artículo" at bounding box center [655, 382] width 91 height 24
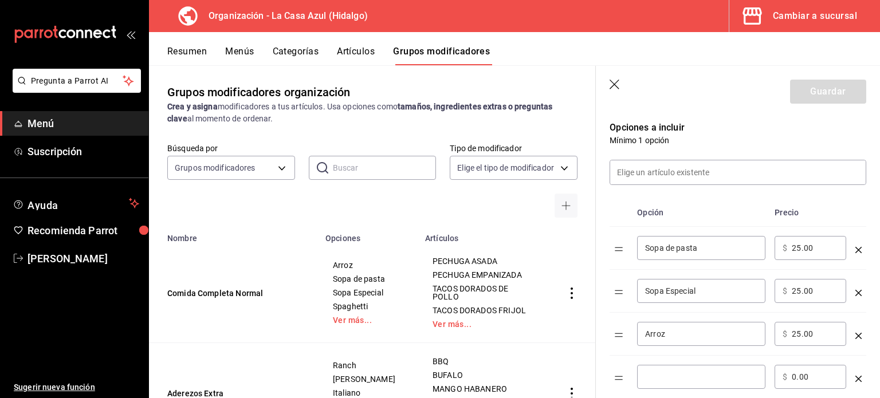
click at [661, 365] on div "​" at bounding box center [701, 377] width 128 height 24
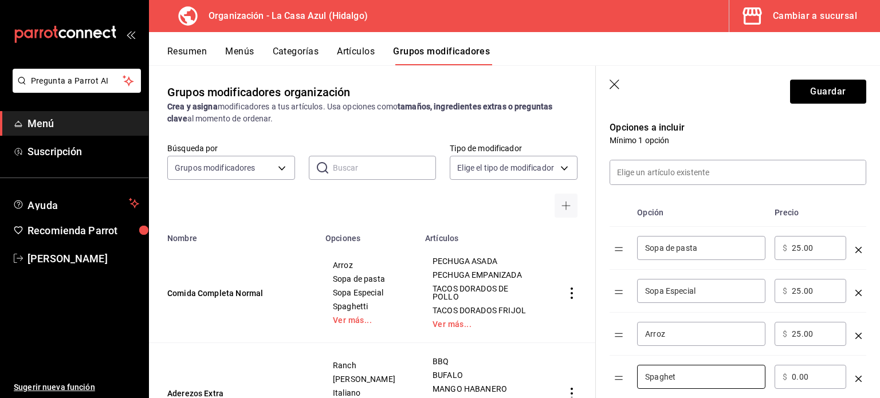
type input "Spaghetti"
click at [796, 375] on input "0.00" at bounding box center [815, 376] width 46 height 11
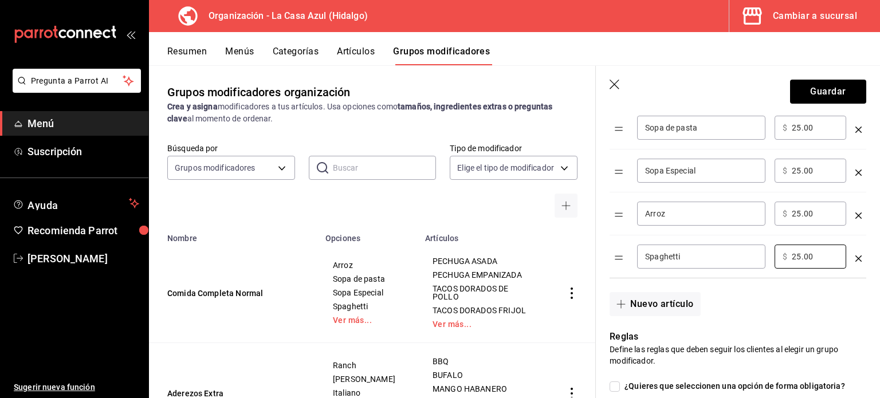
scroll to position [359, 0]
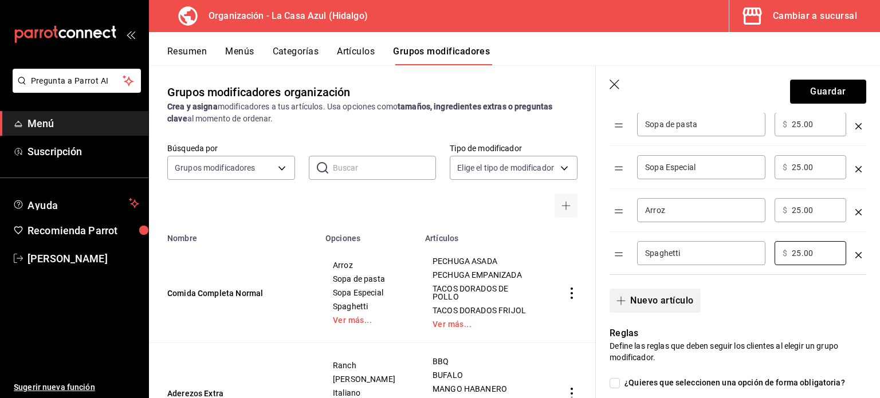
type input "25.00"
click at [631, 300] on button "Nuevo artículo" at bounding box center [655, 301] width 91 height 24
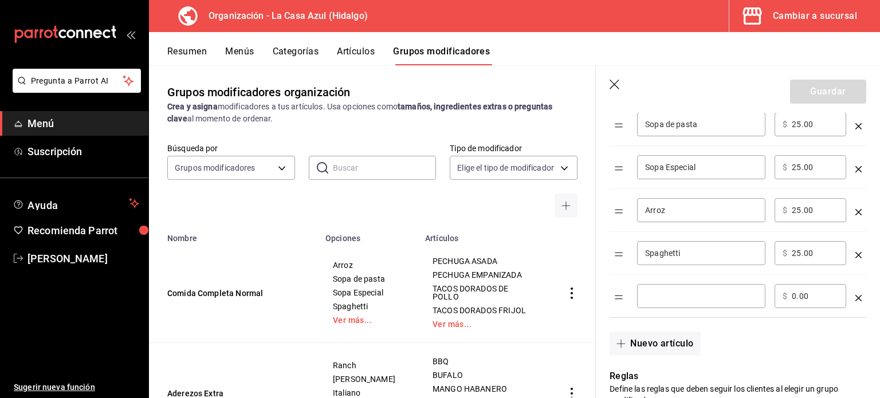
click at [660, 306] on div "​" at bounding box center [701, 296] width 128 height 24
type input "Codito"
click at [796, 302] on div "​ $ 0.00 ​" at bounding box center [811, 296] width 72 height 24
click at [795, 298] on input "0.00" at bounding box center [815, 296] width 46 height 11
type input "25.00"
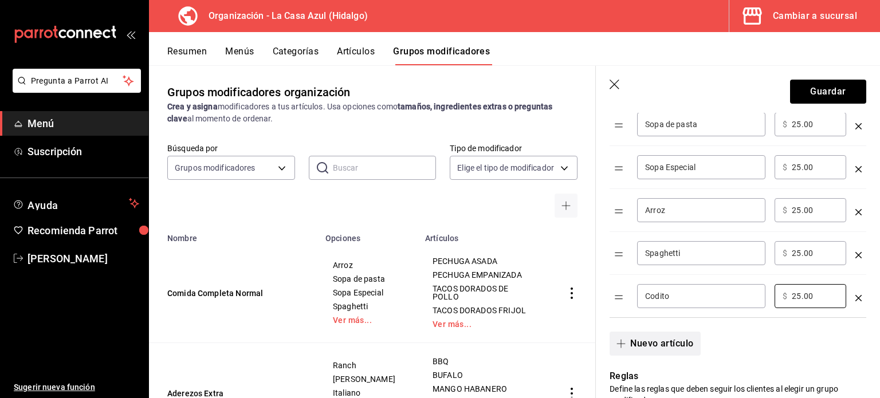
click at [635, 339] on button "Nuevo artículo" at bounding box center [655, 344] width 91 height 24
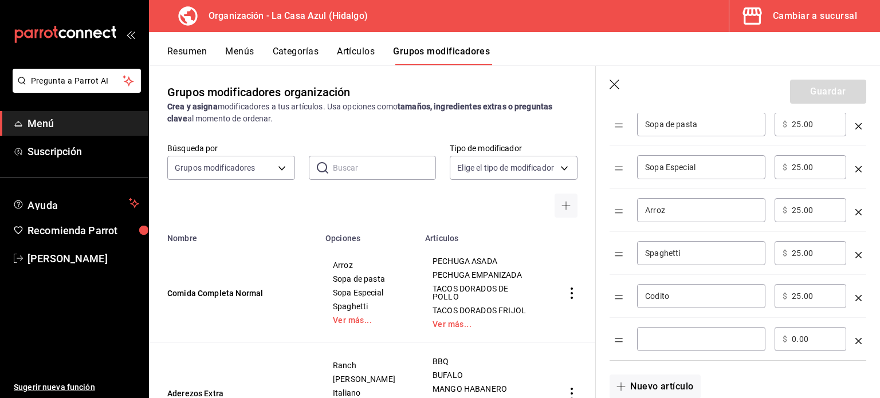
click at [660, 336] on input "optionsTable" at bounding box center [701, 339] width 112 height 11
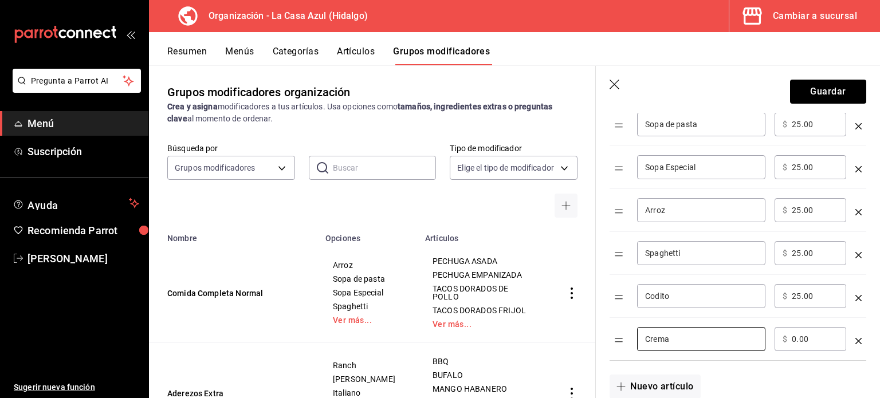
type input "Crema"
click at [796, 341] on input "0.00" at bounding box center [815, 339] width 46 height 11
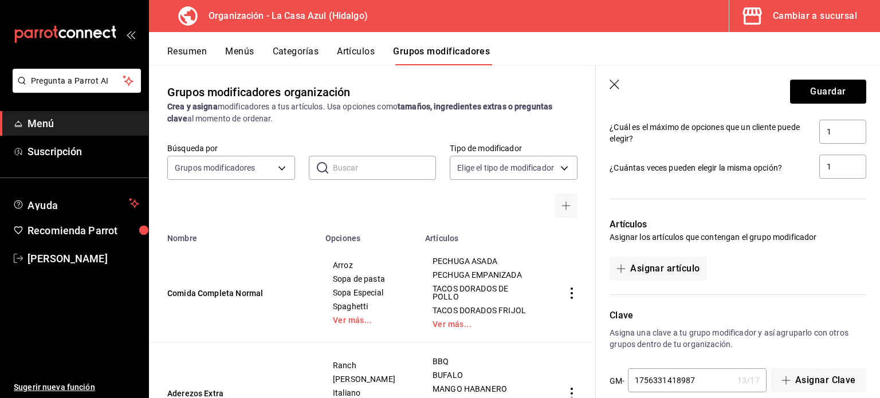
scroll to position [798, 0]
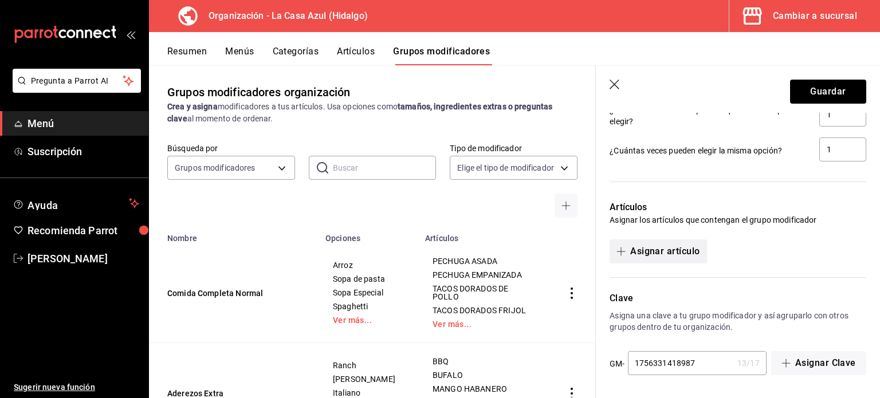
type input "25.00"
click at [647, 247] on button "Asignar artículo" at bounding box center [658, 252] width 97 height 24
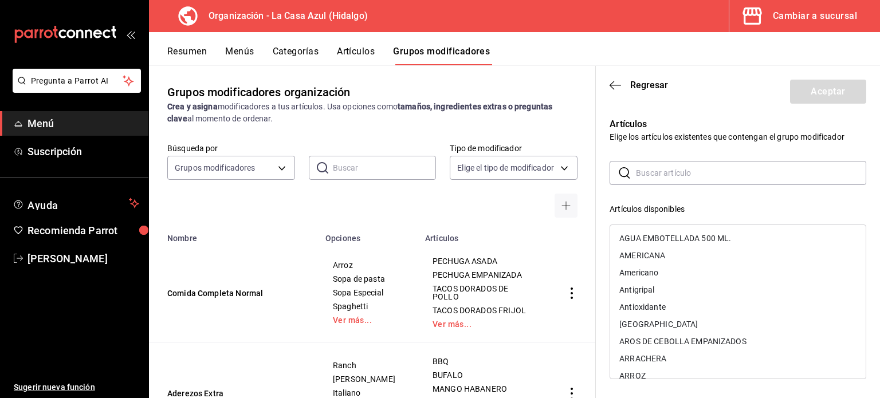
click at [651, 171] on input "text" at bounding box center [751, 173] width 230 height 23
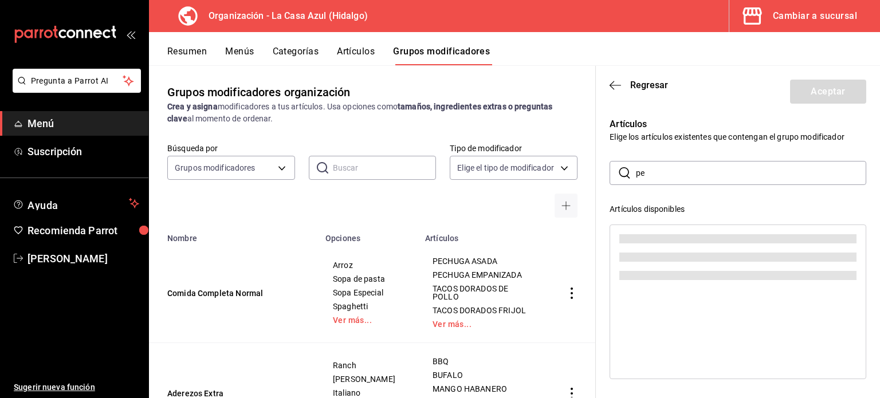
type input "p"
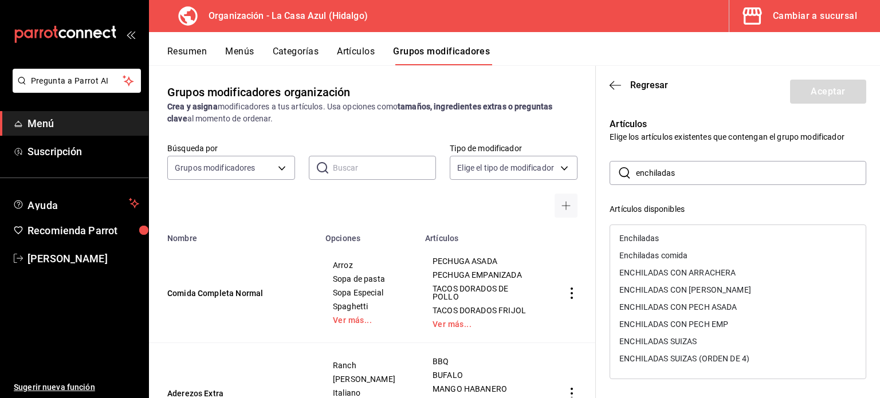
click at [754, 275] on div "ENCHILADAS CON ARRACHERA" at bounding box center [738, 272] width 256 height 17
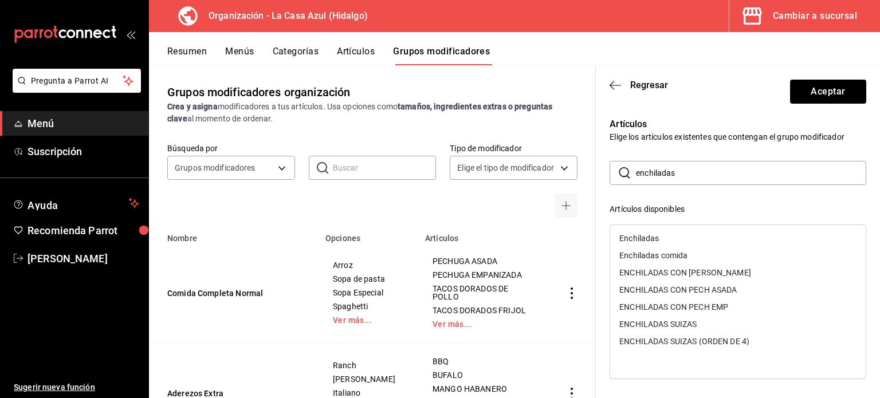
click at [751, 275] on div "ENCHILADAS CON [PERSON_NAME]" at bounding box center [686, 273] width 132 height 8
click at [754, 275] on div "ENCHILADAS CON PECH ASADA" at bounding box center [738, 272] width 256 height 17
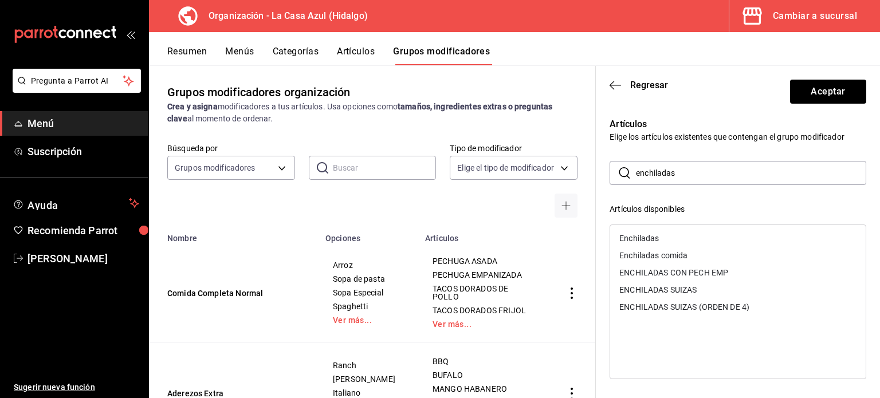
click at [754, 275] on div "ENCHILADAS CON [PERSON_NAME] EMP" at bounding box center [738, 272] width 256 height 17
click at [690, 167] on input "enchiladas" at bounding box center [751, 173] width 230 height 23
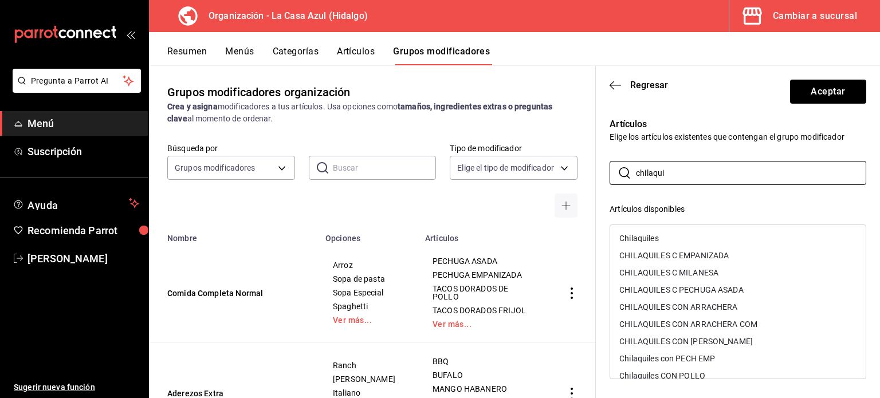
click at [702, 260] on div "CHILAQUILES C EMPANIZADA" at bounding box center [738, 255] width 256 height 17
click at [697, 260] on div "CHILAQUILES C MILANESA" at bounding box center [738, 255] width 256 height 17
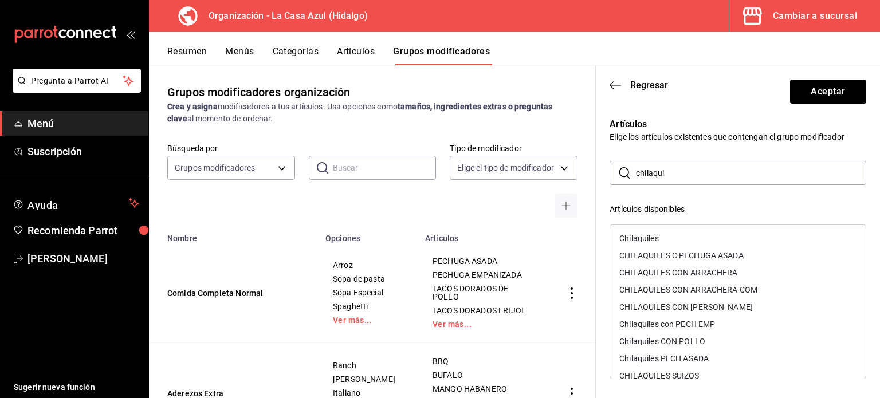
click at [697, 260] on div "CHILAQUILES C PECHUGA ASADA" at bounding box center [738, 255] width 256 height 17
click at [697, 260] on div "CHILAQUILES CON ARRACHERA" at bounding box center [738, 255] width 256 height 17
click at [697, 260] on div "CHILAQUILES CON ARRACHERA COM" at bounding box center [738, 255] width 256 height 17
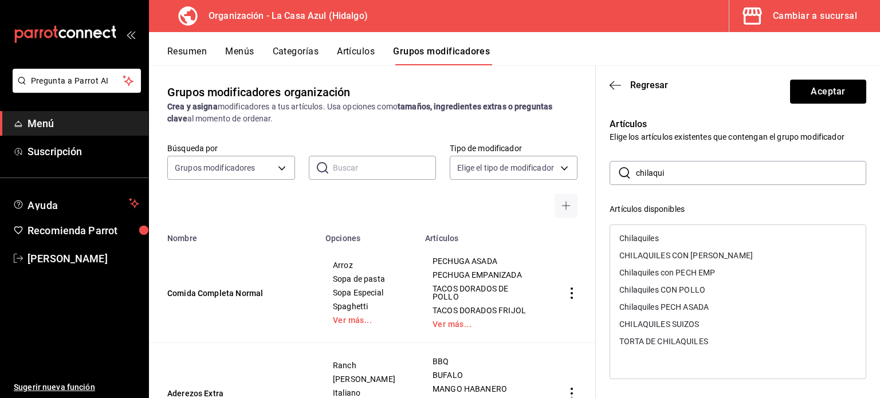
click at [697, 259] on div "CHILAQUILES CON [PERSON_NAME]" at bounding box center [687, 256] width 134 height 8
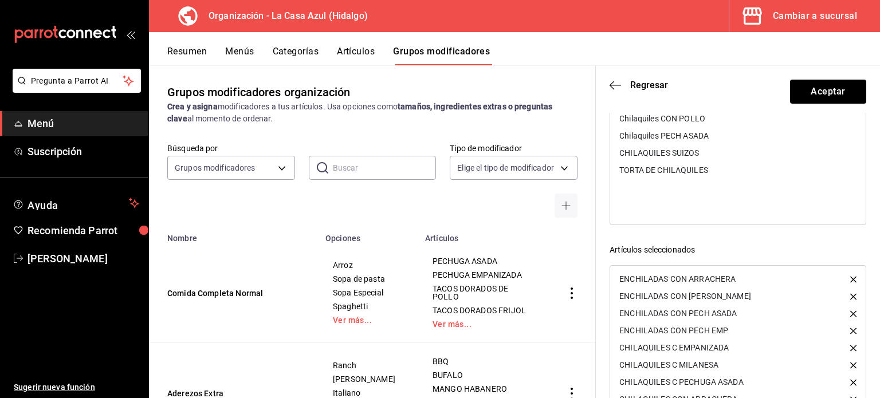
scroll to position [195, 0]
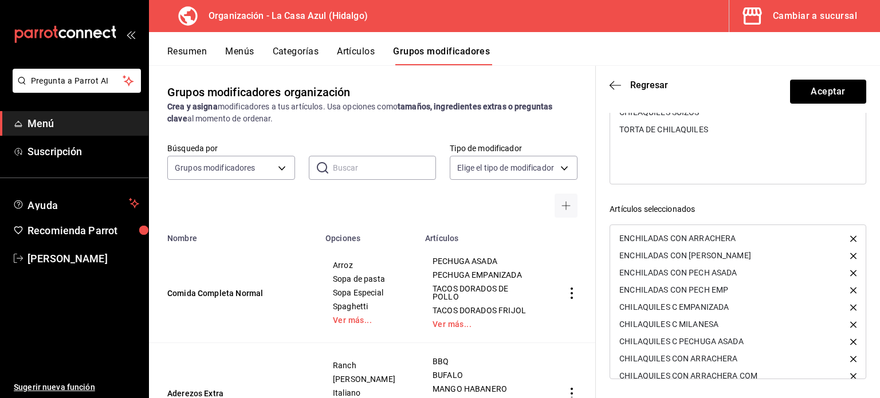
click at [851, 358] on icon "button" at bounding box center [854, 359] width 6 height 6
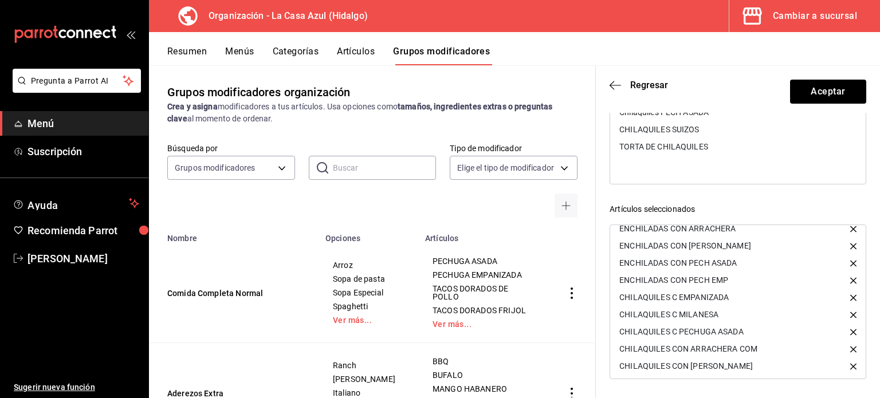
scroll to position [160, 0]
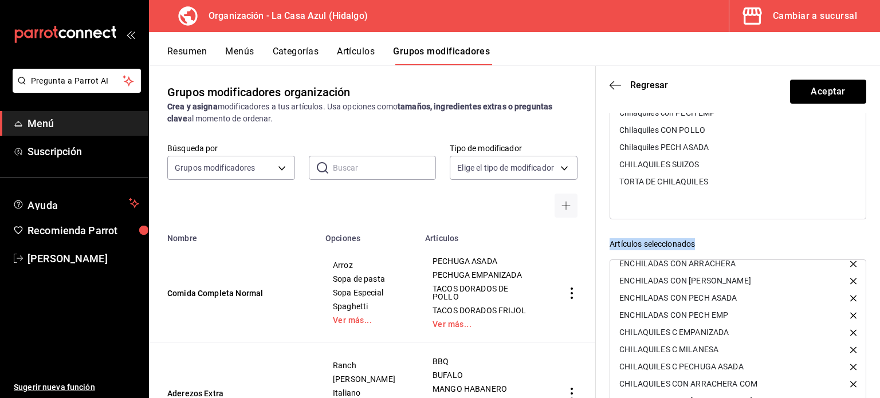
drag, startPoint x: 871, startPoint y: 244, endPoint x: 876, endPoint y: 143, distance: 101.0
click at [876, 143] on section "Regresar Aceptar Artículos Elige los artículos existentes que contengan el grup…" at bounding box center [738, 232] width 284 height 332
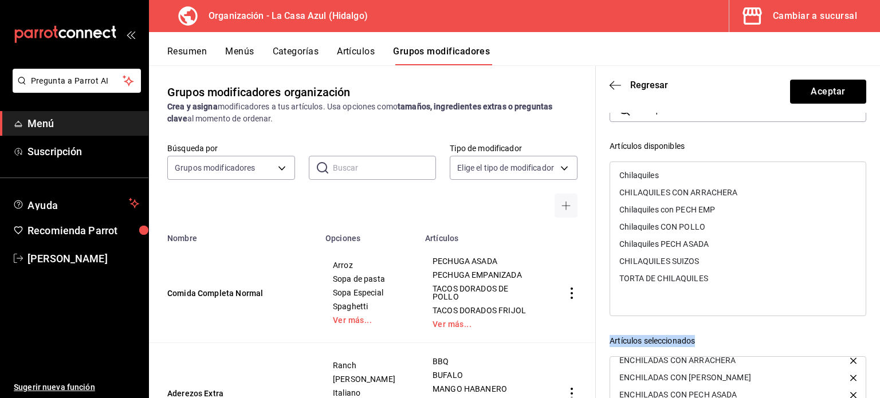
scroll to position [0, 0]
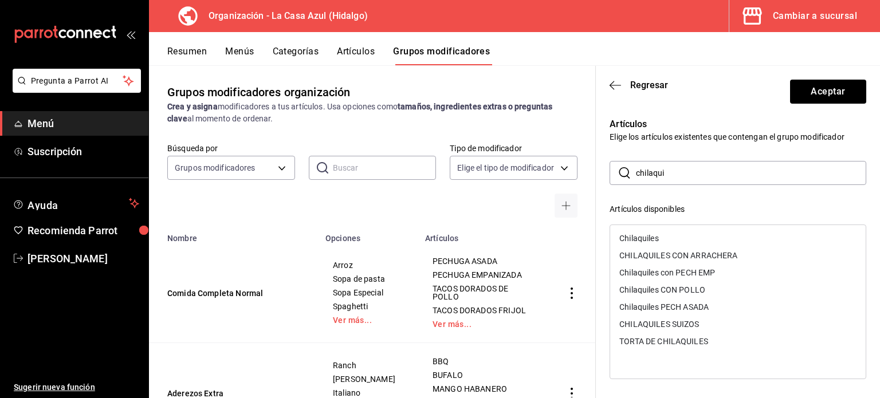
click at [695, 169] on input "chilaqui" at bounding box center [751, 173] width 230 height 23
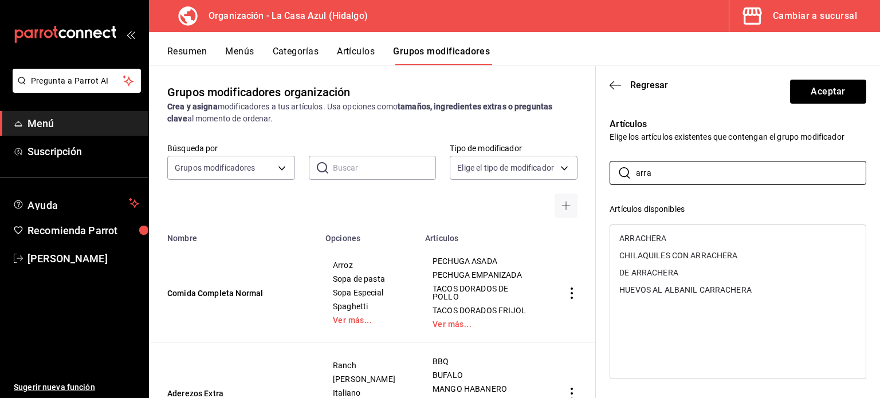
type input "arra"
click at [661, 234] on div "ARRACHERA" at bounding box center [643, 238] width 47 height 8
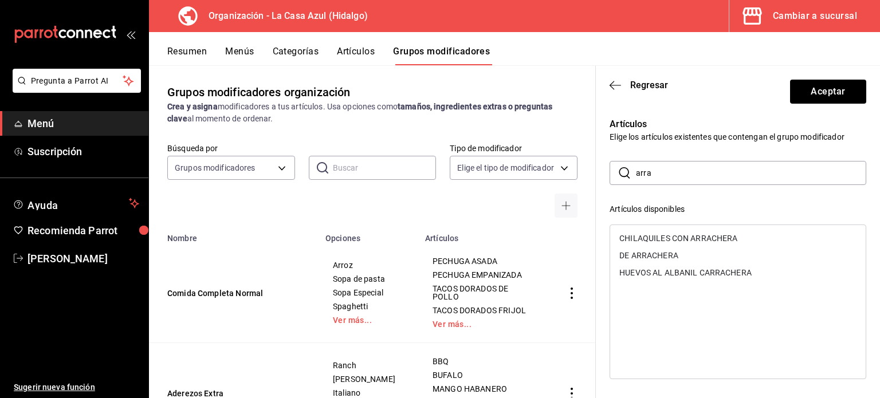
click at [695, 163] on input "arra" at bounding box center [751, 173] width 230 height 23
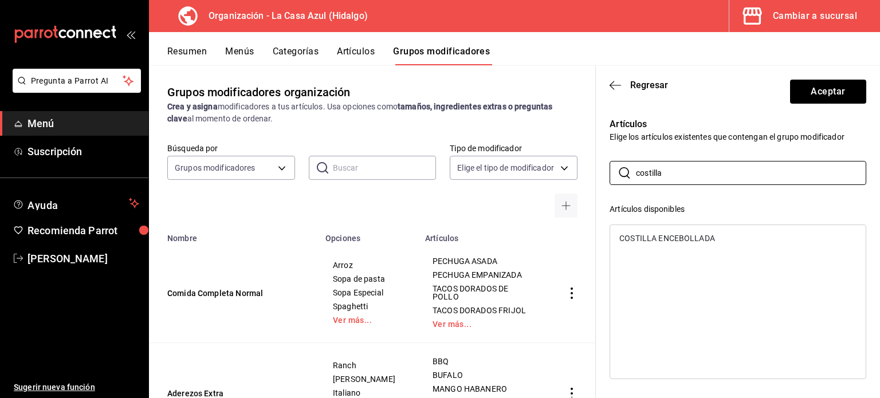
type input "costilla"
click at [688, 238] on div "COSTILLA ENCEBOLLADA" at bounding box center [668, 238] width 96 height 8
click at [688, 238] on div "COSTILLA ENCEBOLLADA" at bounding box center [738, 302] width 257 height 155
click at [702, 162] on input "costilla" at bounding box center [751, 173] width 230 height 23
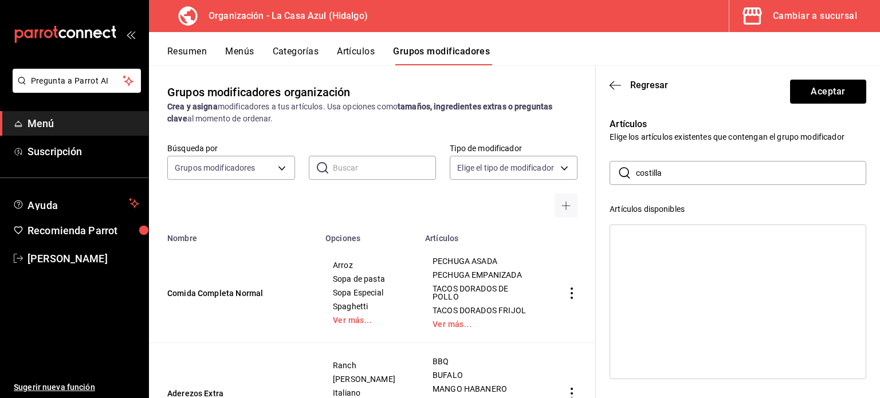
click at [702, 162] on input "costilla" at bounding box center [751, 173] width 230 height 23
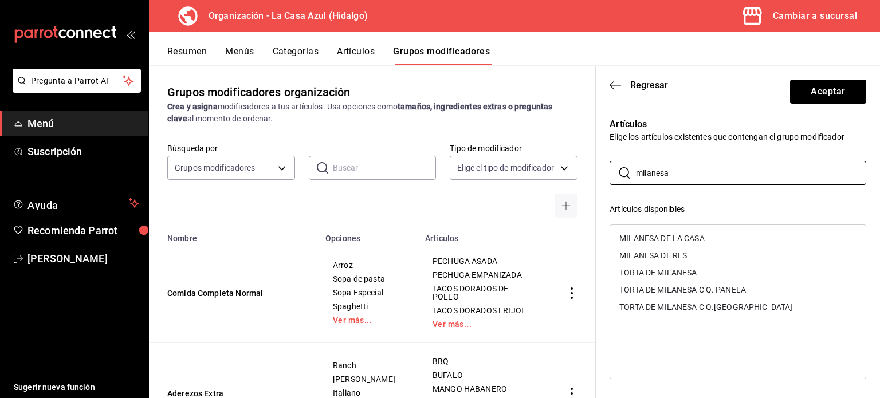
type input "milanesa"
click at [701, 236] on div "MILANESA DE LA CASA" at bounding box center [662, 238] width 85 height 8
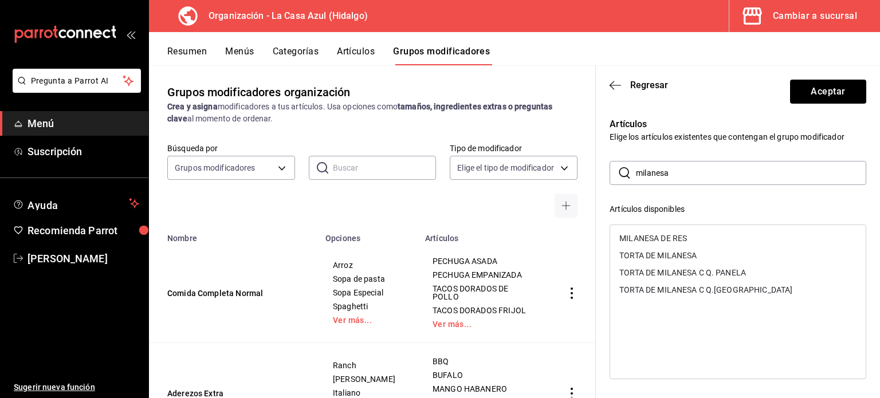
click at [701, 236] on div "MILANESA DE RES" at bounding box center [738, 238] width 256 height 17
click at [828, 105] on header "Regresar Aceptar" at bounding box center [738, 89] width 284 height 47
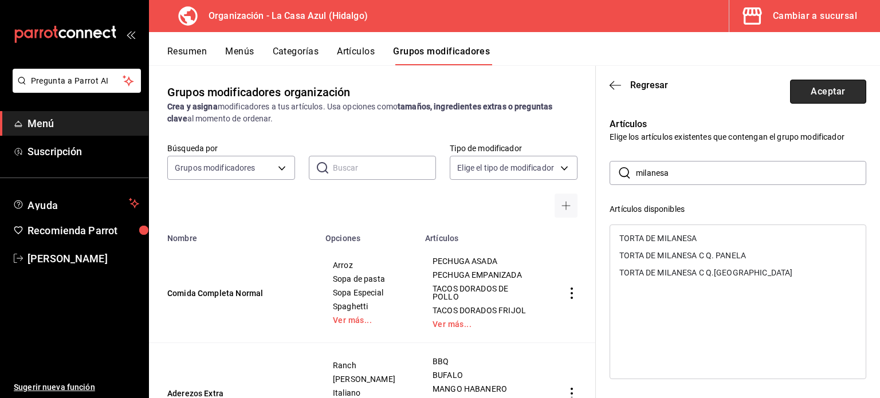
click at [827, 96] on button "Aceptar" at bounding box center [828, 92] width 76 height 24
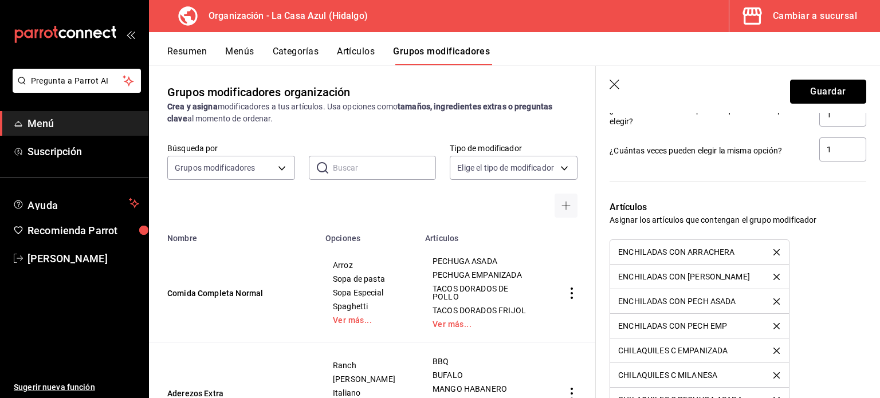
click at [827, 96] on button "Guardar" at bounding box center [828, 92] width 76 height 24
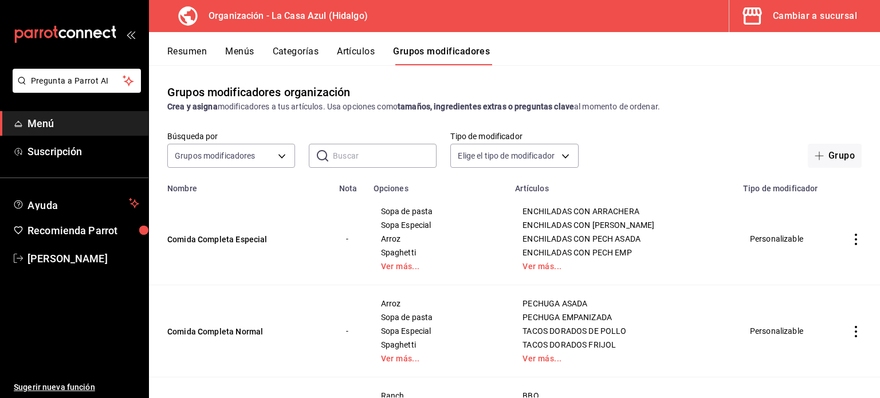
click at [243, 53] on button "Menús" at bounding box center [239, 55] width 29 height 19
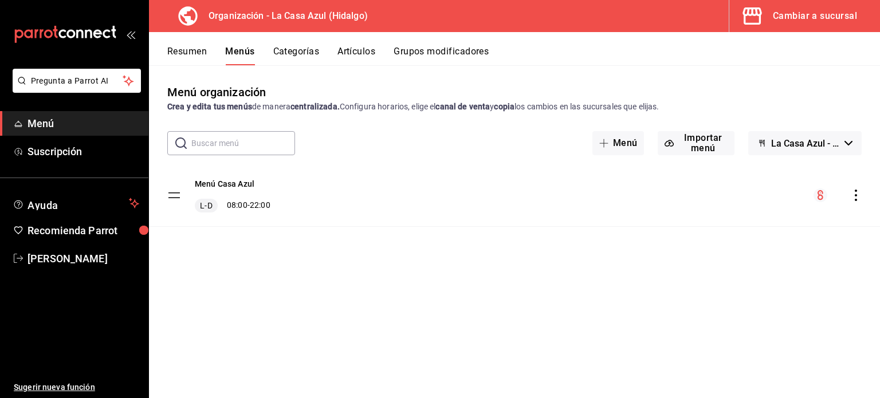
click at [861, 194] on icon "actions" at bounding box center [856, 195] width 11 height 11
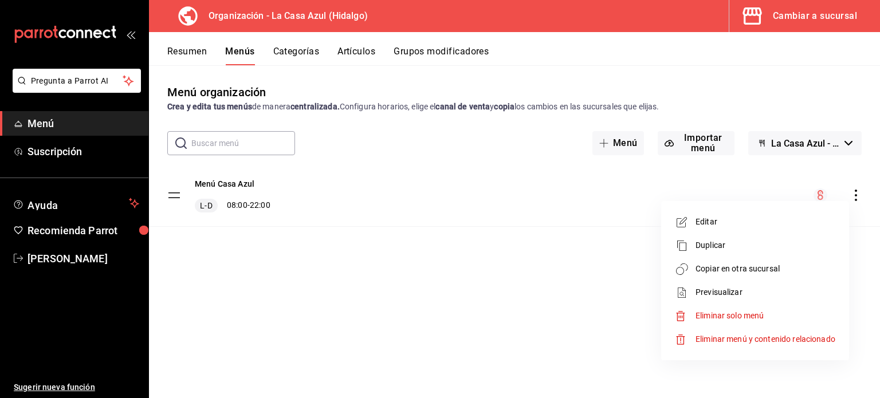
click at [764, 268] on span "Copiar en otra sucursal" at bounding box center [766, 269] width 140 height 12
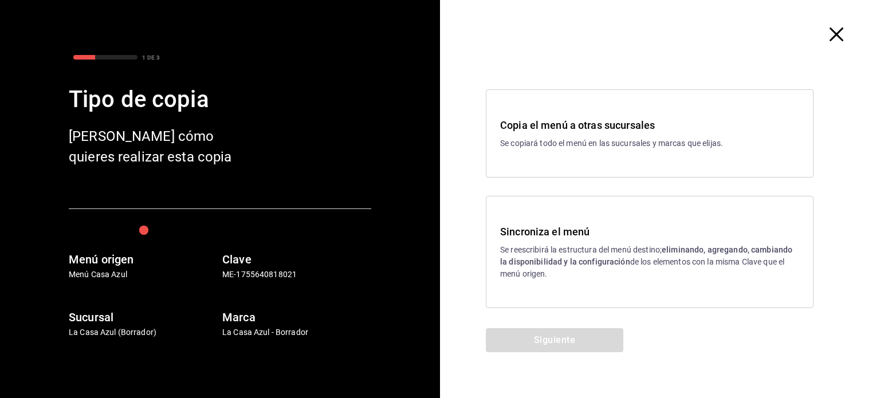
click at [606, 292] on div "Sincroniza el menú Se reescribirá la estructura del menú destino; eliminando, a…" at bounding box center [650, 252] width 328 height 112
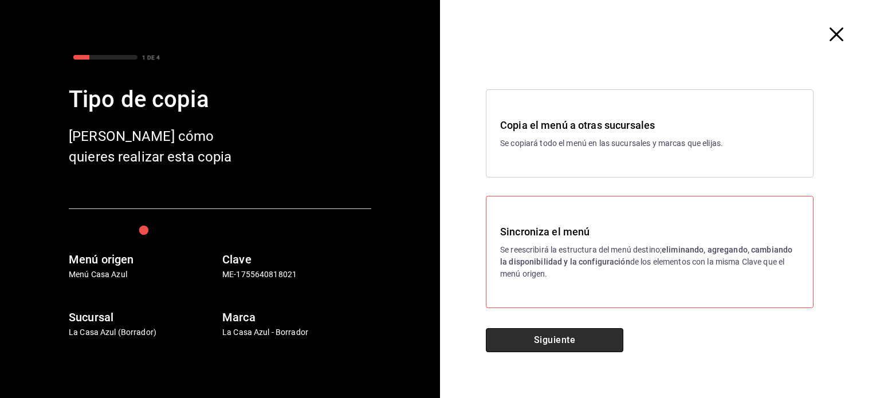
click at [569, 344] on button "Siguiente" at bounding box center [555, 340] width 138 height 24
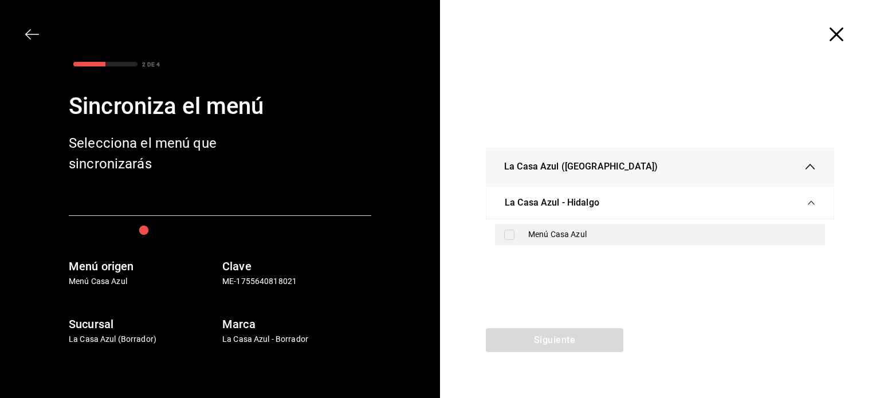
click at [539, 233] on div "Menú Casa Azul" at bounding box center [672, 235] width 288 height 12
checkbox input "true"
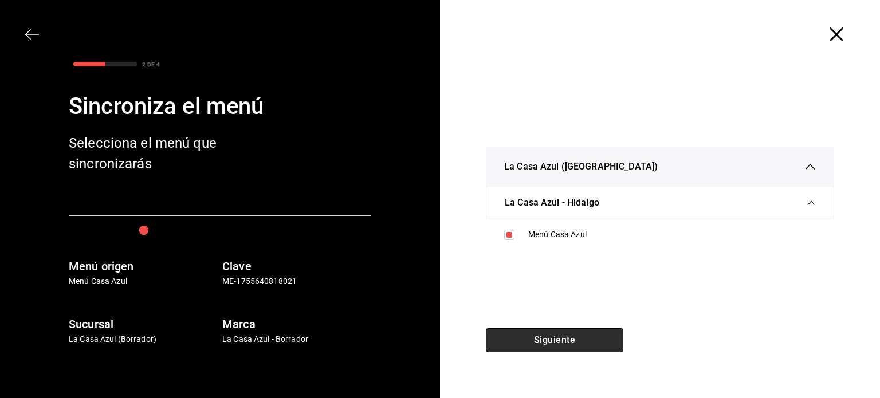
click at [546, 344] on button "Siguiente" at bounding box center [555, 340] width 138 height 24
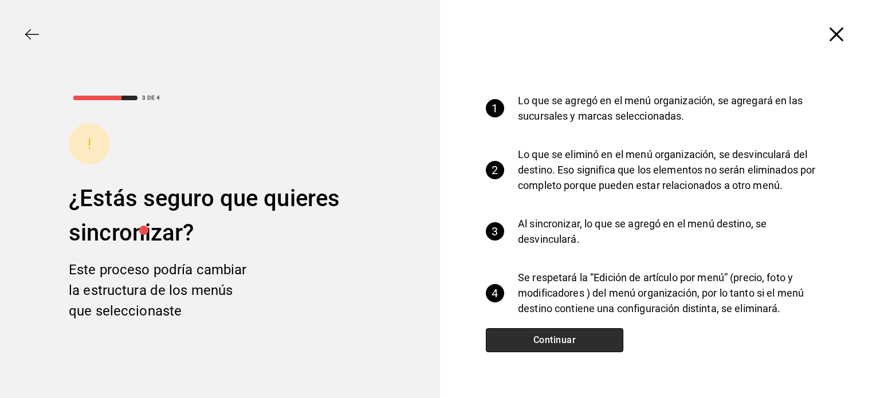
click at [546, 344] on button "Continuar" at bounding box center [555, 340] width 138 height 24
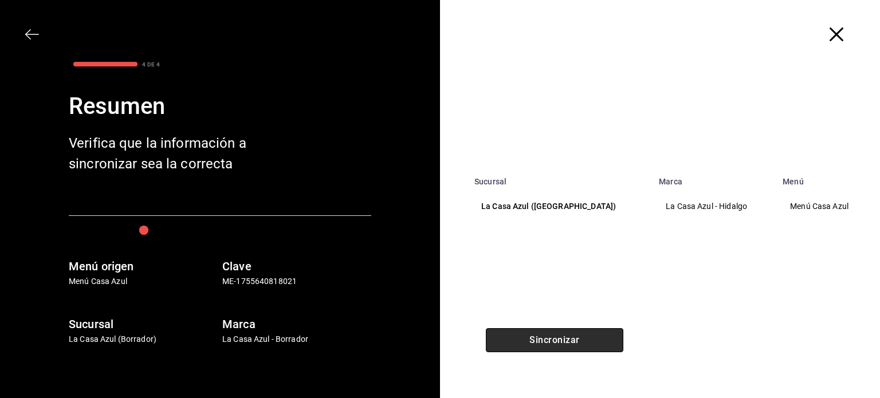
click at [546, 344] on button "Sincronizar" at bounding box center [555, 340] width 138 height 24
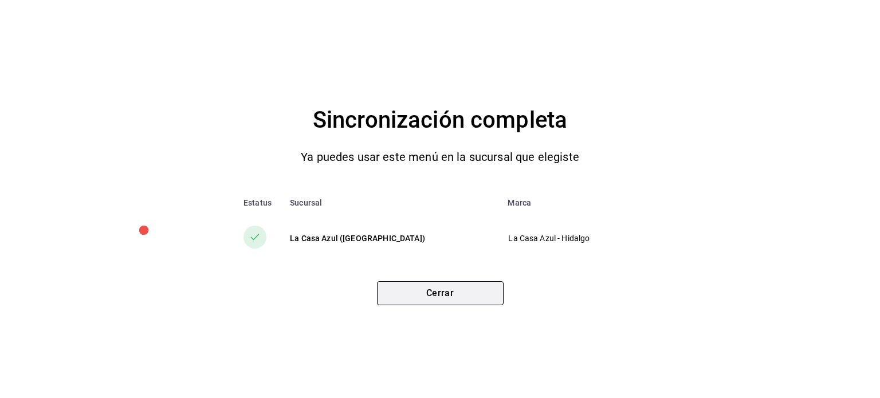
click at [456, 302] on button "Cerrar" at bounding box center [440, 293] width 127 height 24
